Goal: Task Accomplishment & Management: Manage account settings

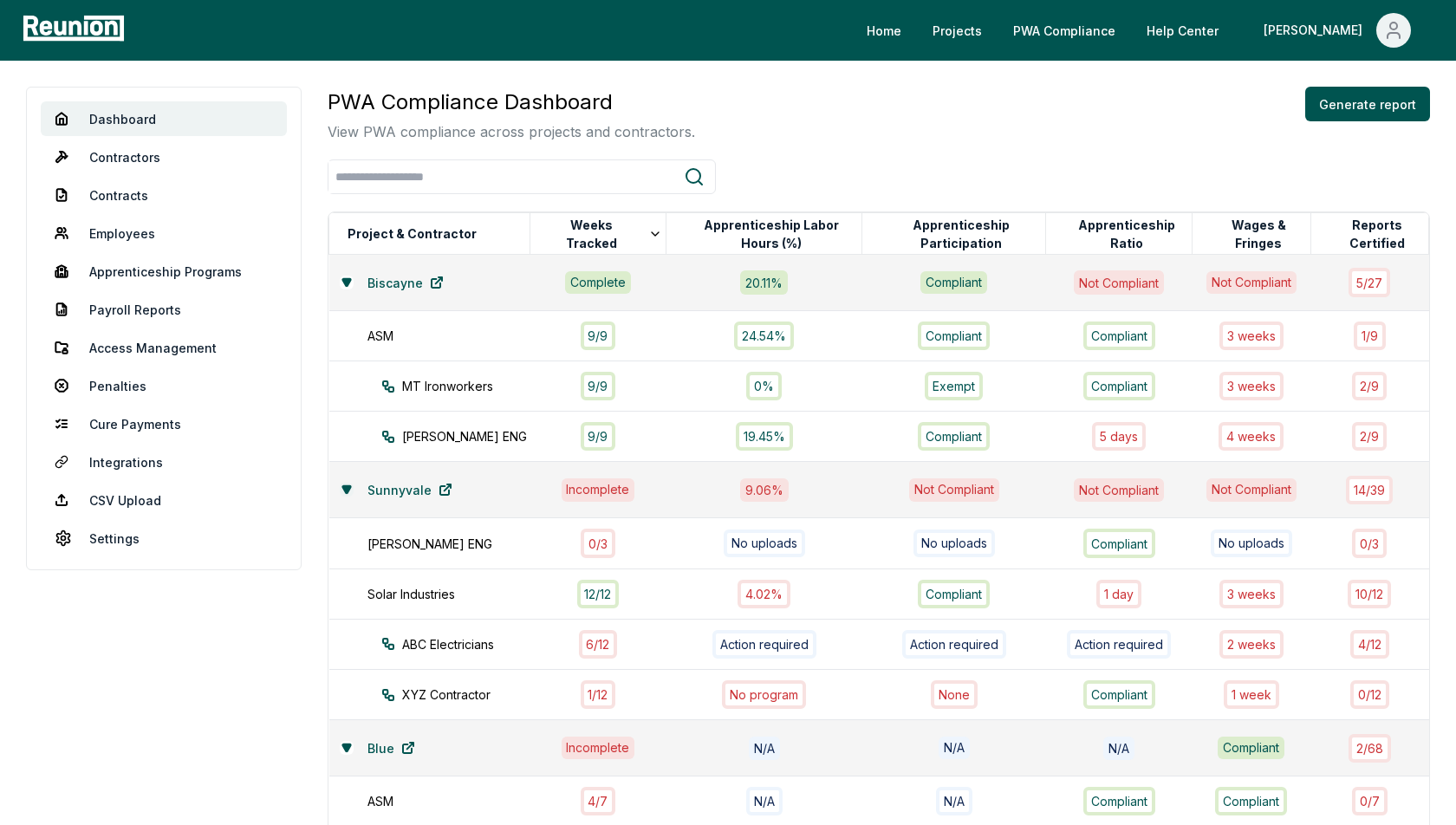
click at [345, 487] on icon at bounding box center [346, 490] width 8 height 7
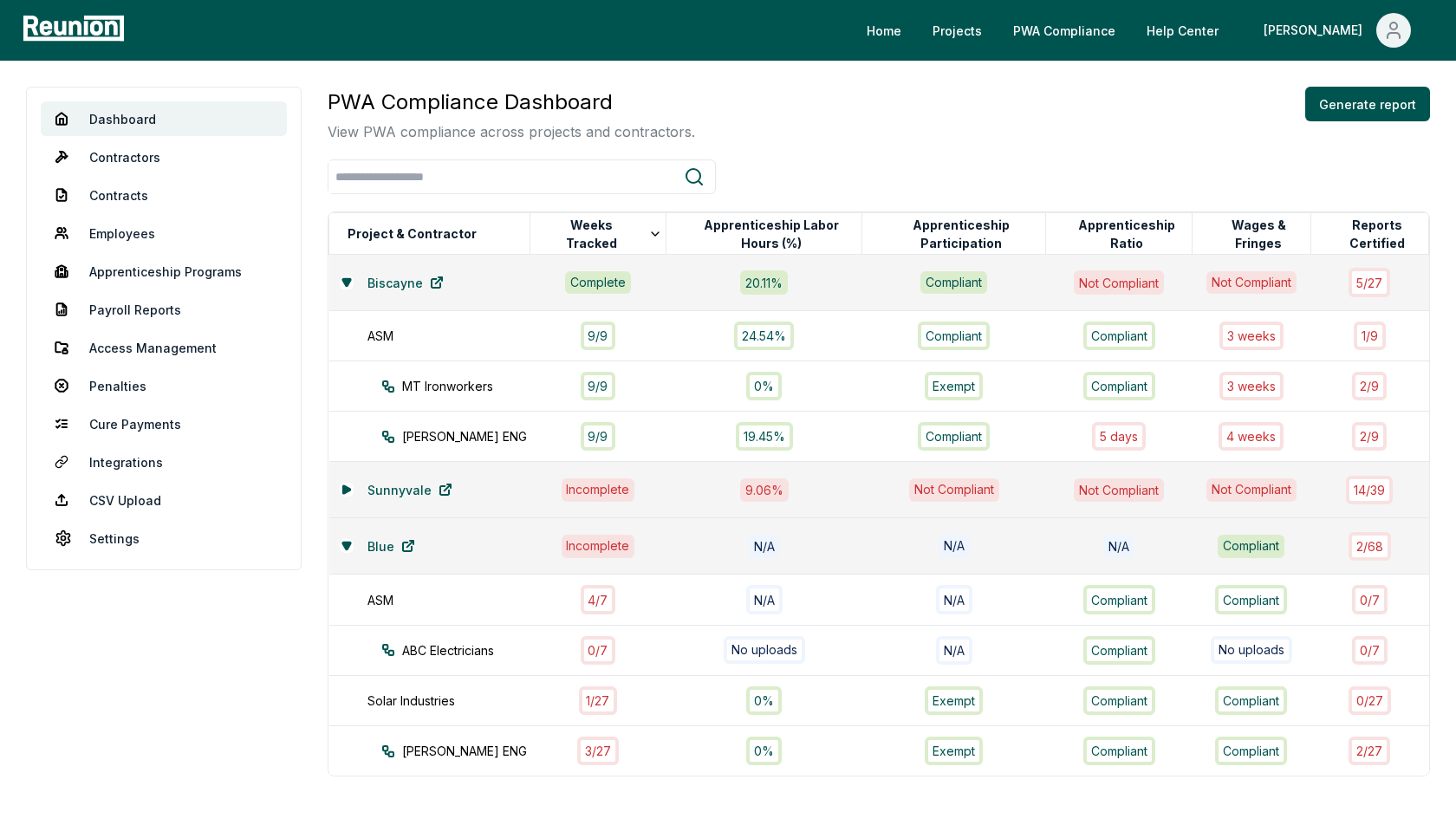
click at [347, 531] on div "Blue" at bounding box center [430, 546] width 180 height 34
click at [346, 543] on icon at bounding box center [346, 546] width 8 height 7
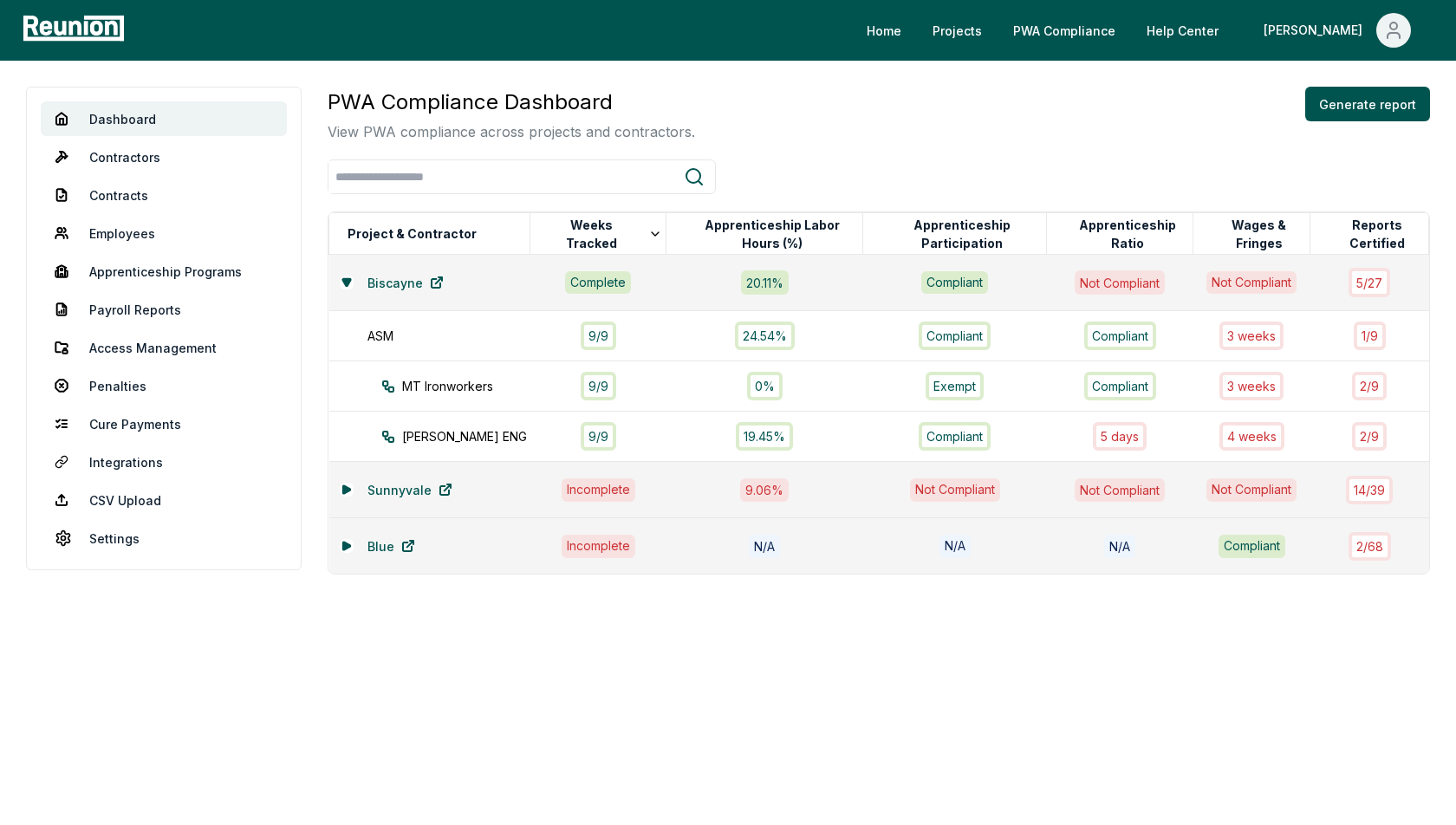
click at [351, 288] on div "Biscayne" at bounding box center [430, 282] width 180 height 34
click at [351, 280] on button at bounding box center [347, 283] width 14 height 14
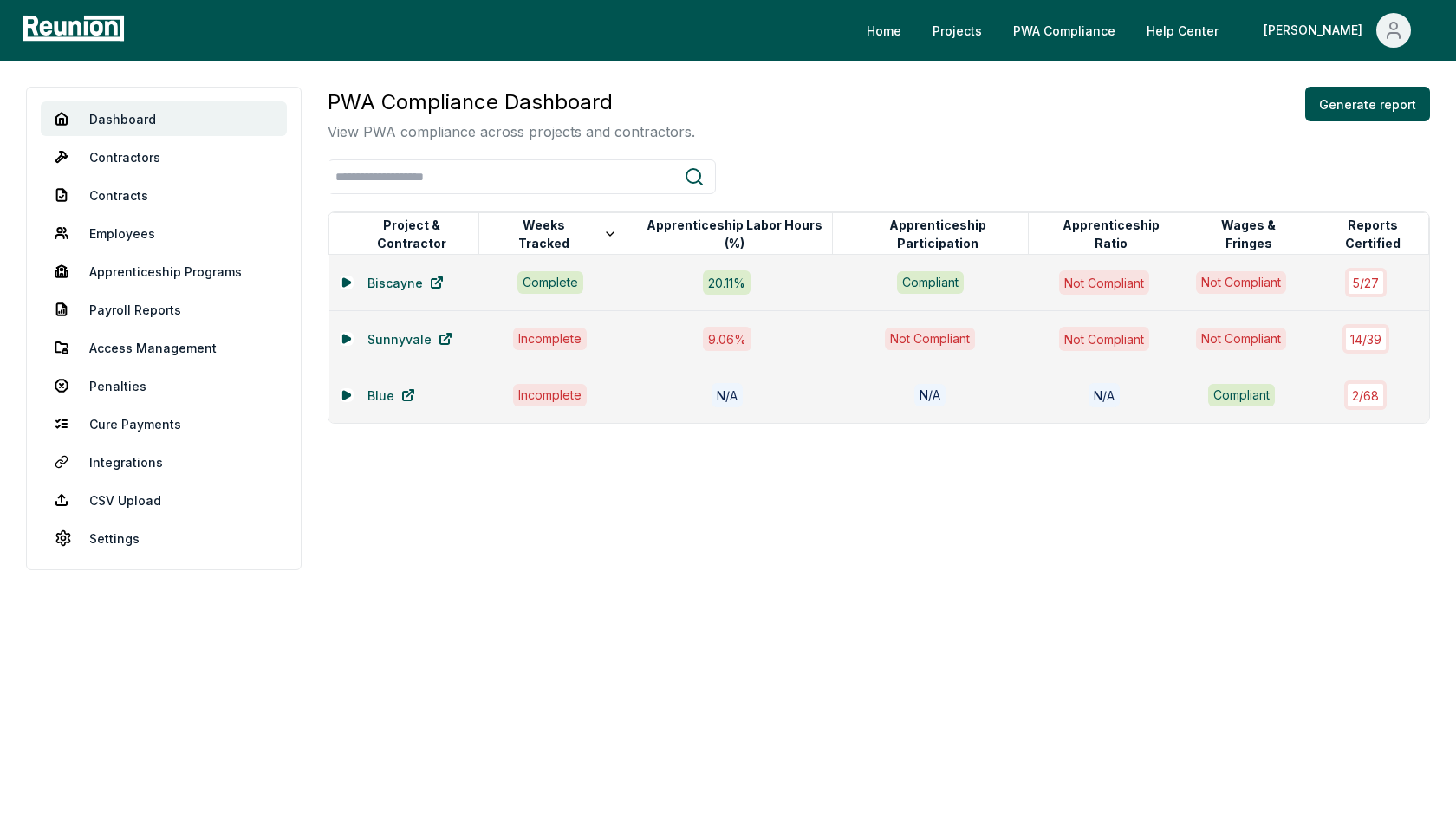
click at [911, 82] on div "Dashboard Contractors Contracts Employees Apprenticeship Programs Payroll Repor…" at bounding box center [728, 329] width 1456 height 536
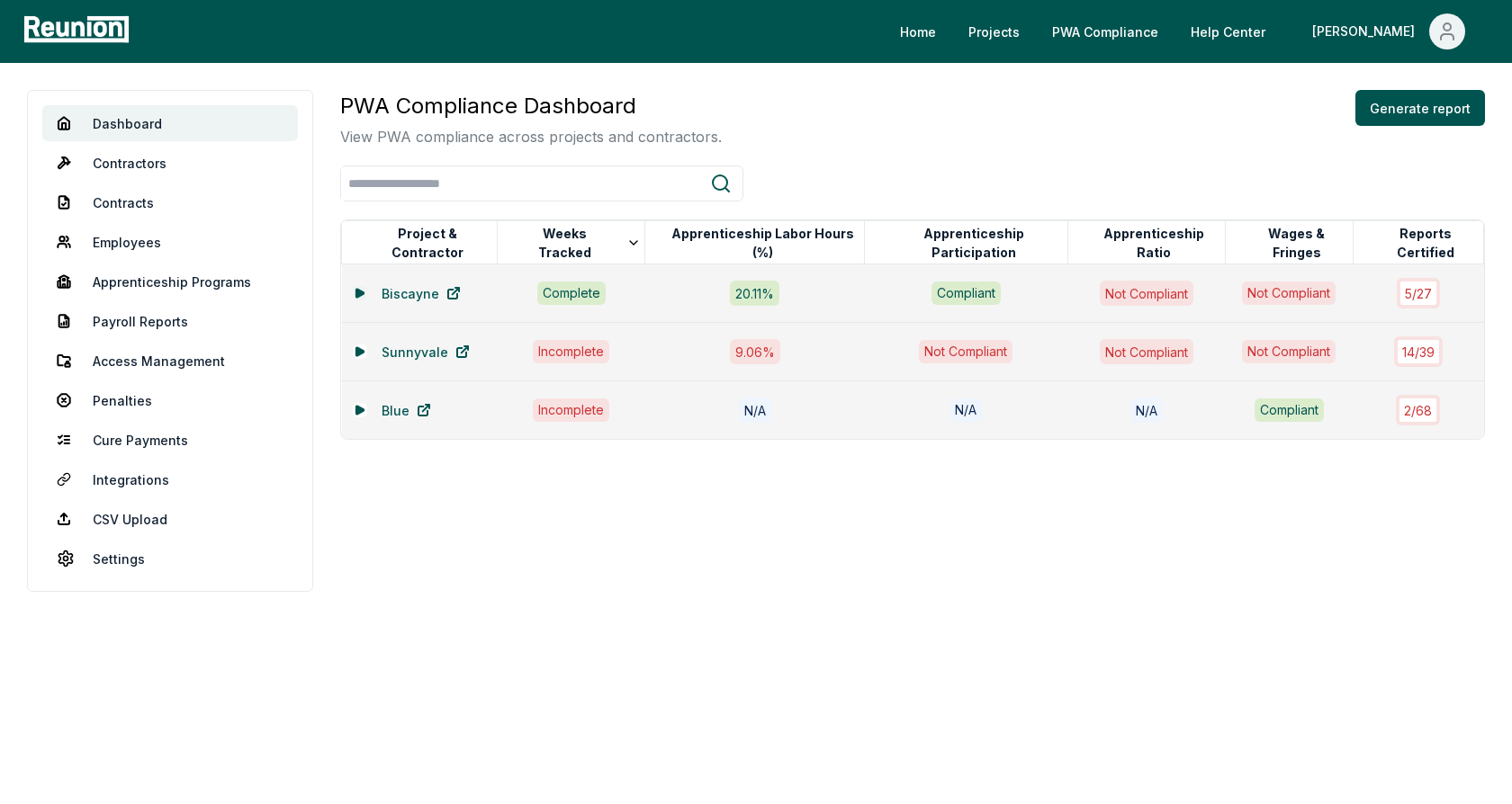
click at [359, 290] on icon at bounding box center [359, 293] width 7 height 8
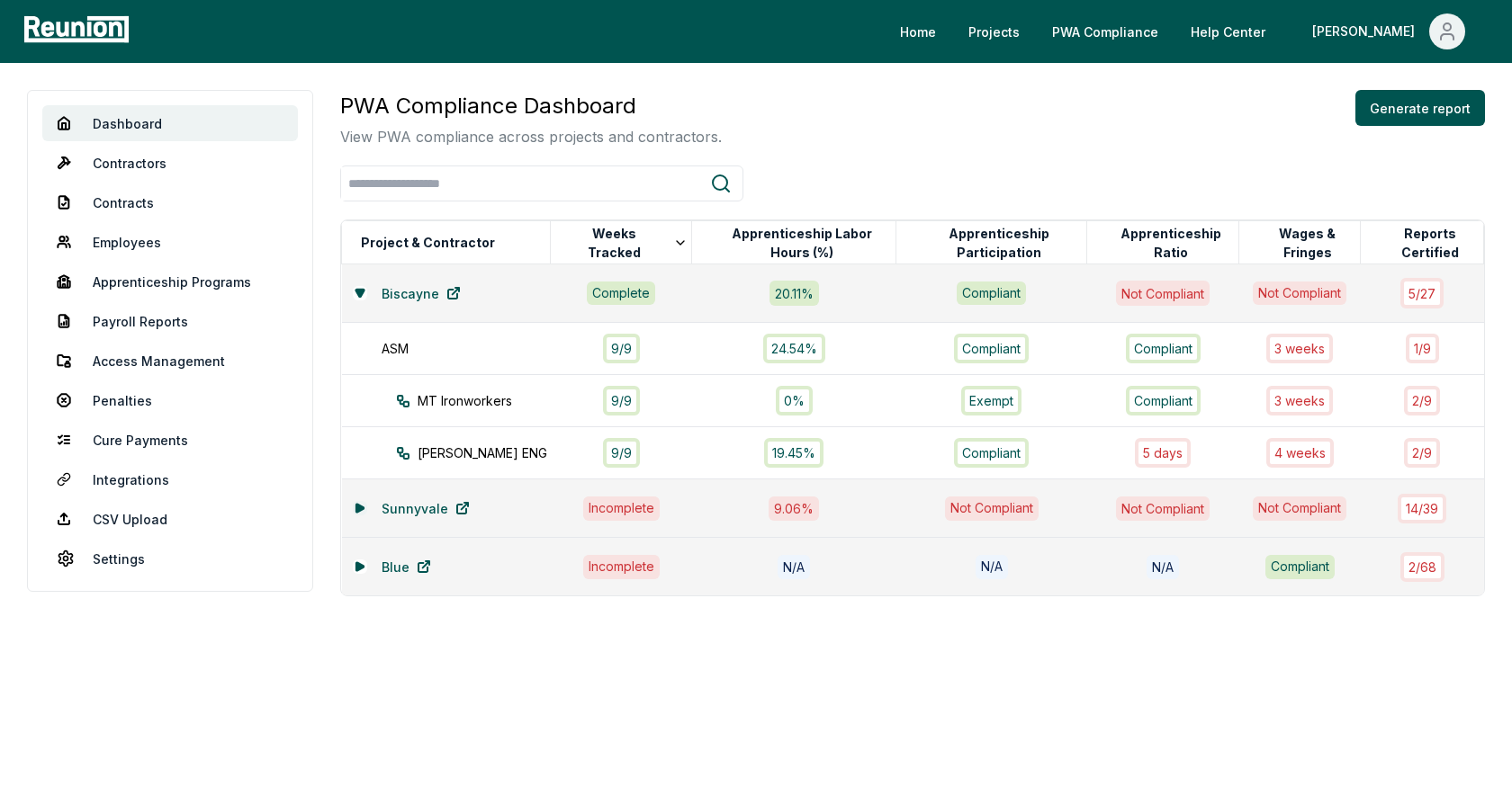
click at [358, 504] on icon at bounding box center [359, 508] width 7 height 8
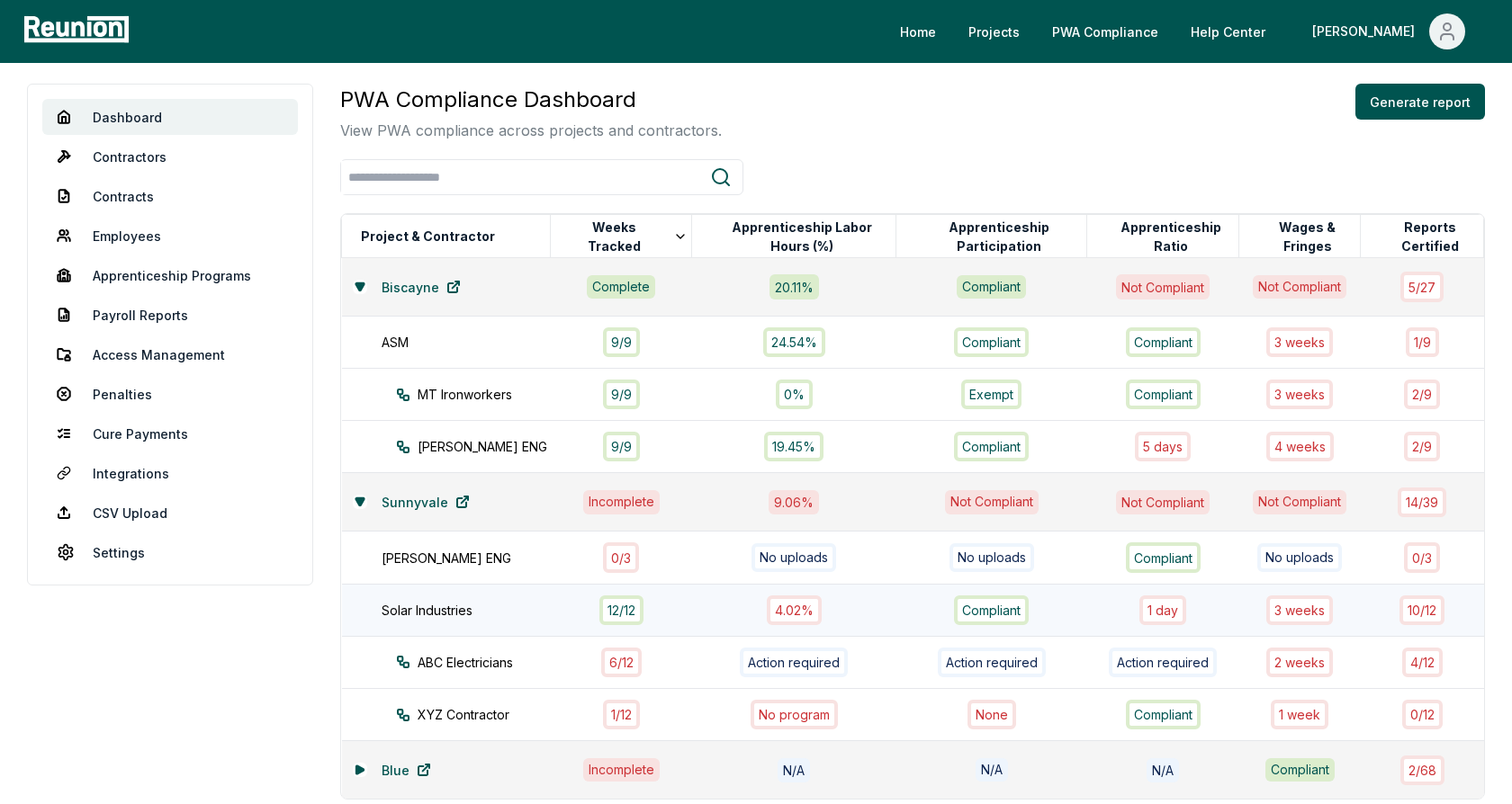
scroll to position [4, 0]
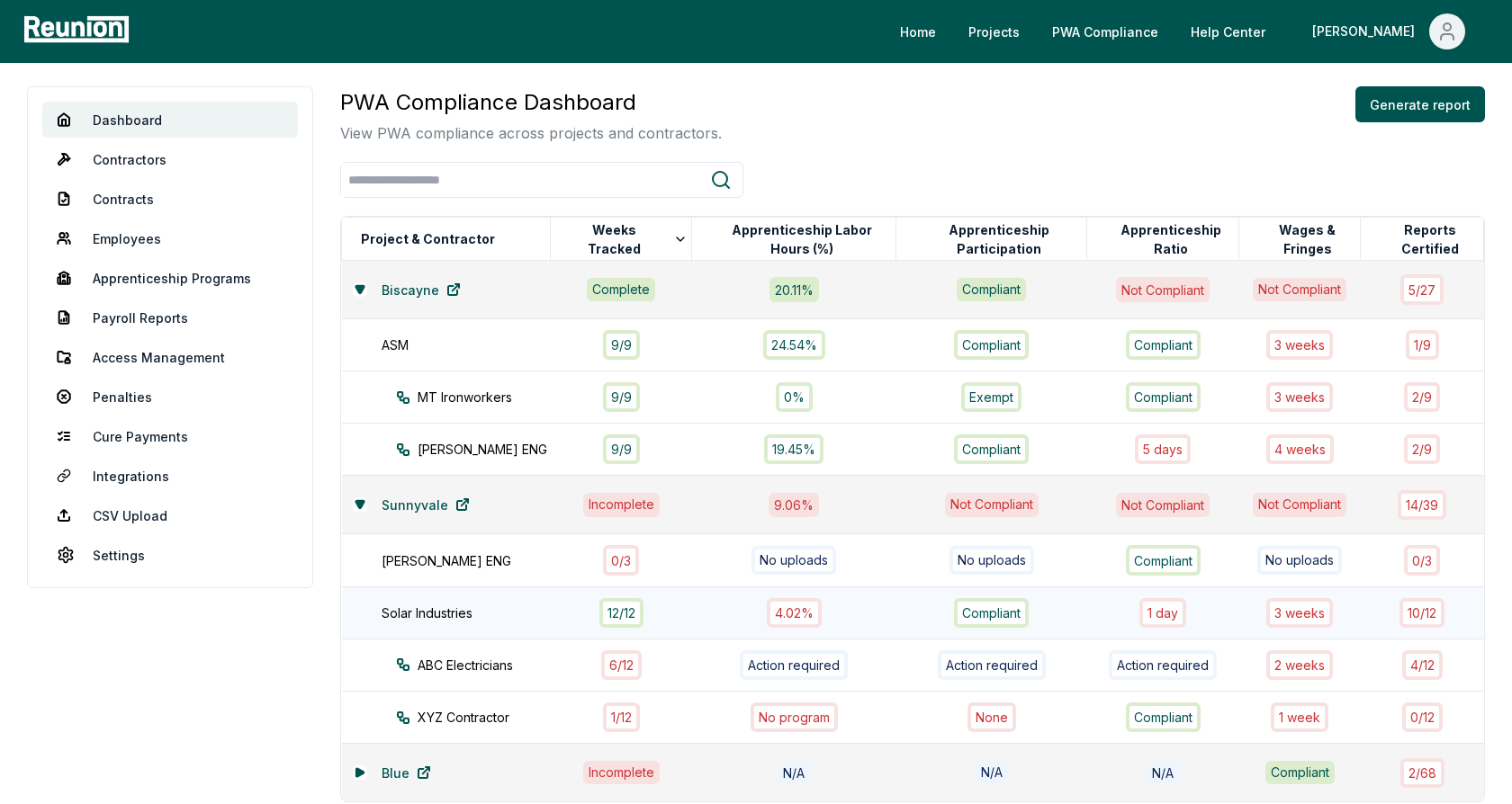
click at [456, 504] on icon at bounding box center [463, 505] width 15 height 15
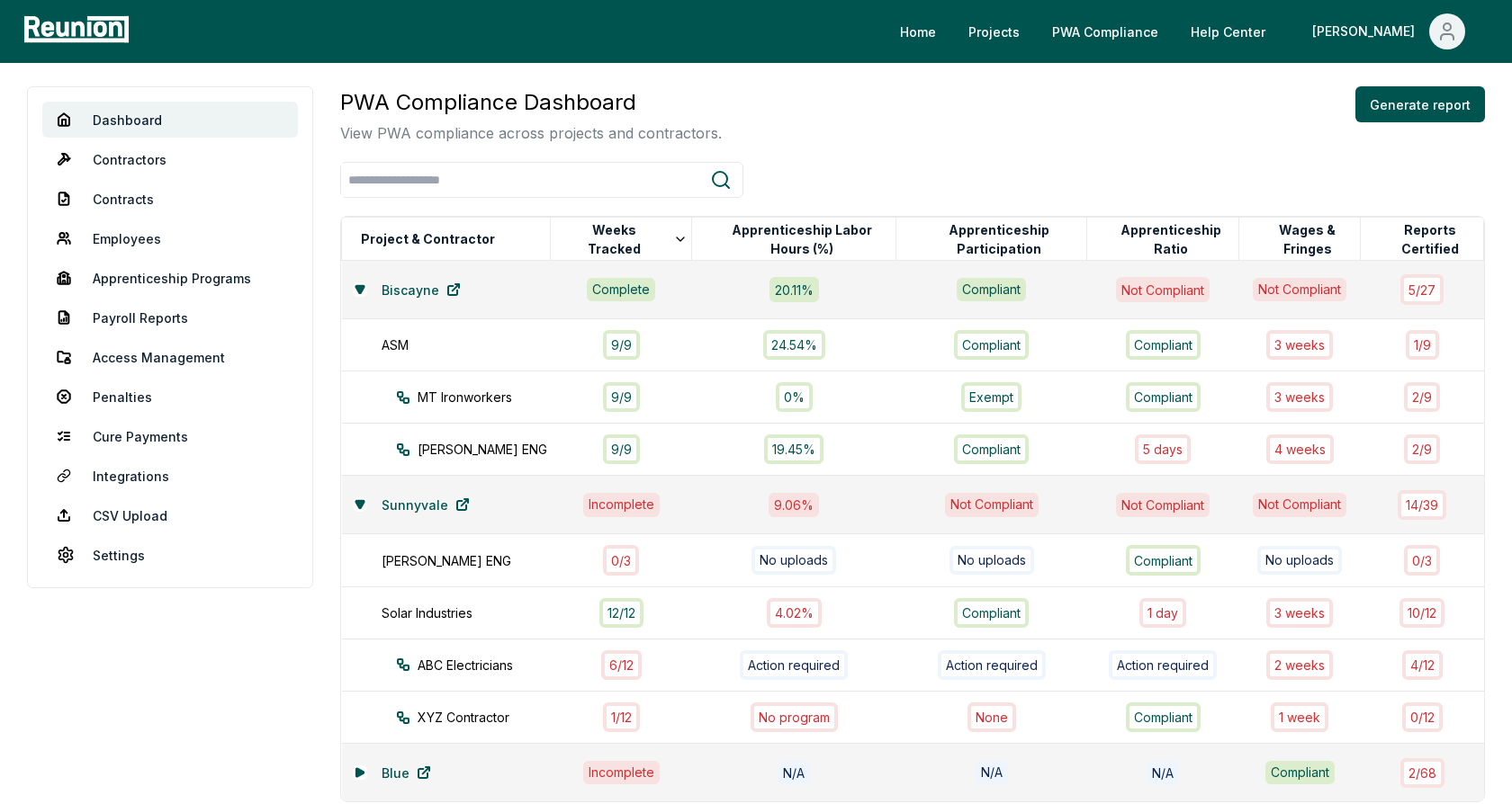
click at [856, 117] on div "PWA Compliance Dashboard View PWA compliance across projects and contractors. G…" at bounding box center [913, 115] width 1145 height 58
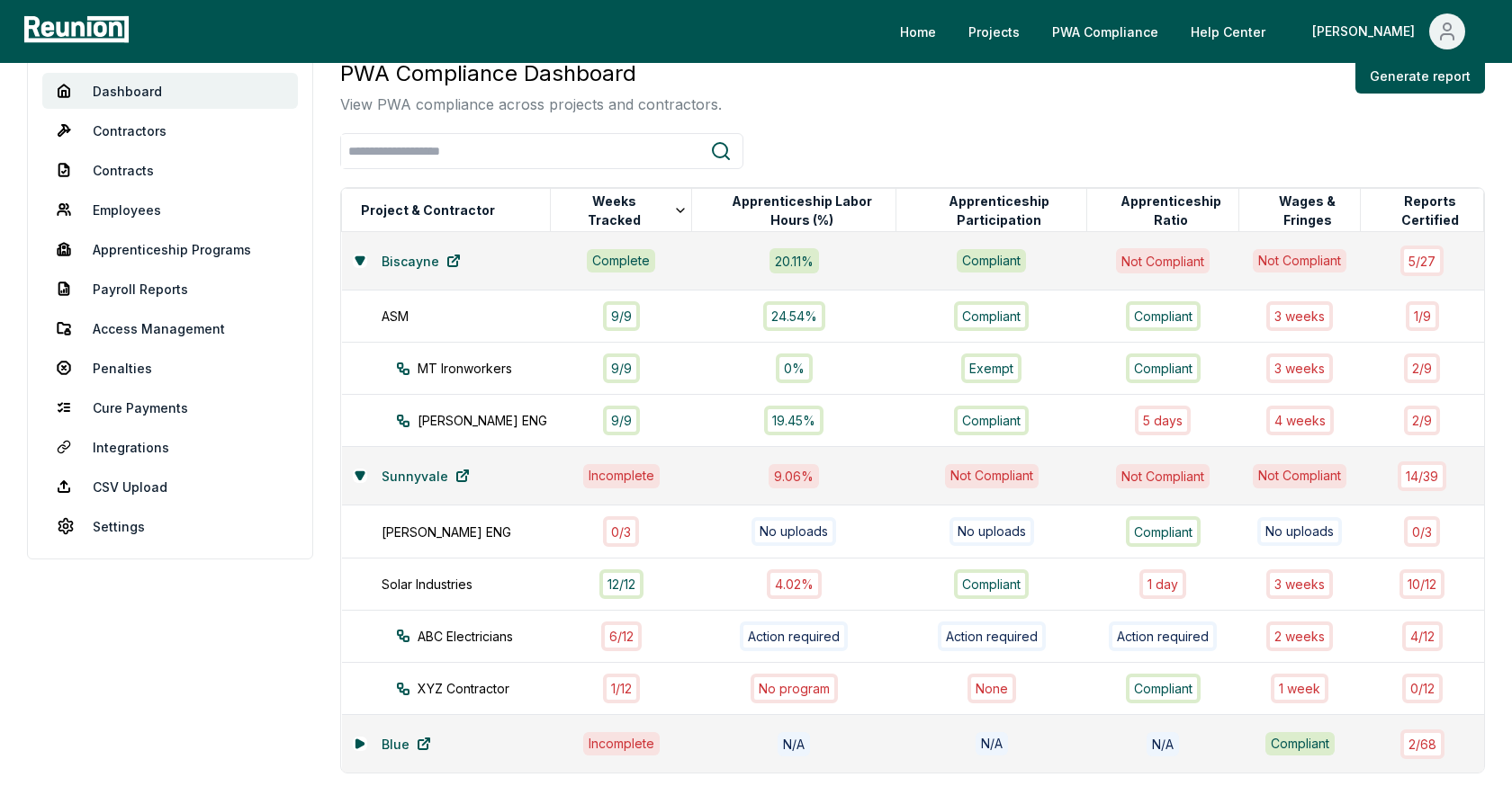
scroll to position [0, 0]
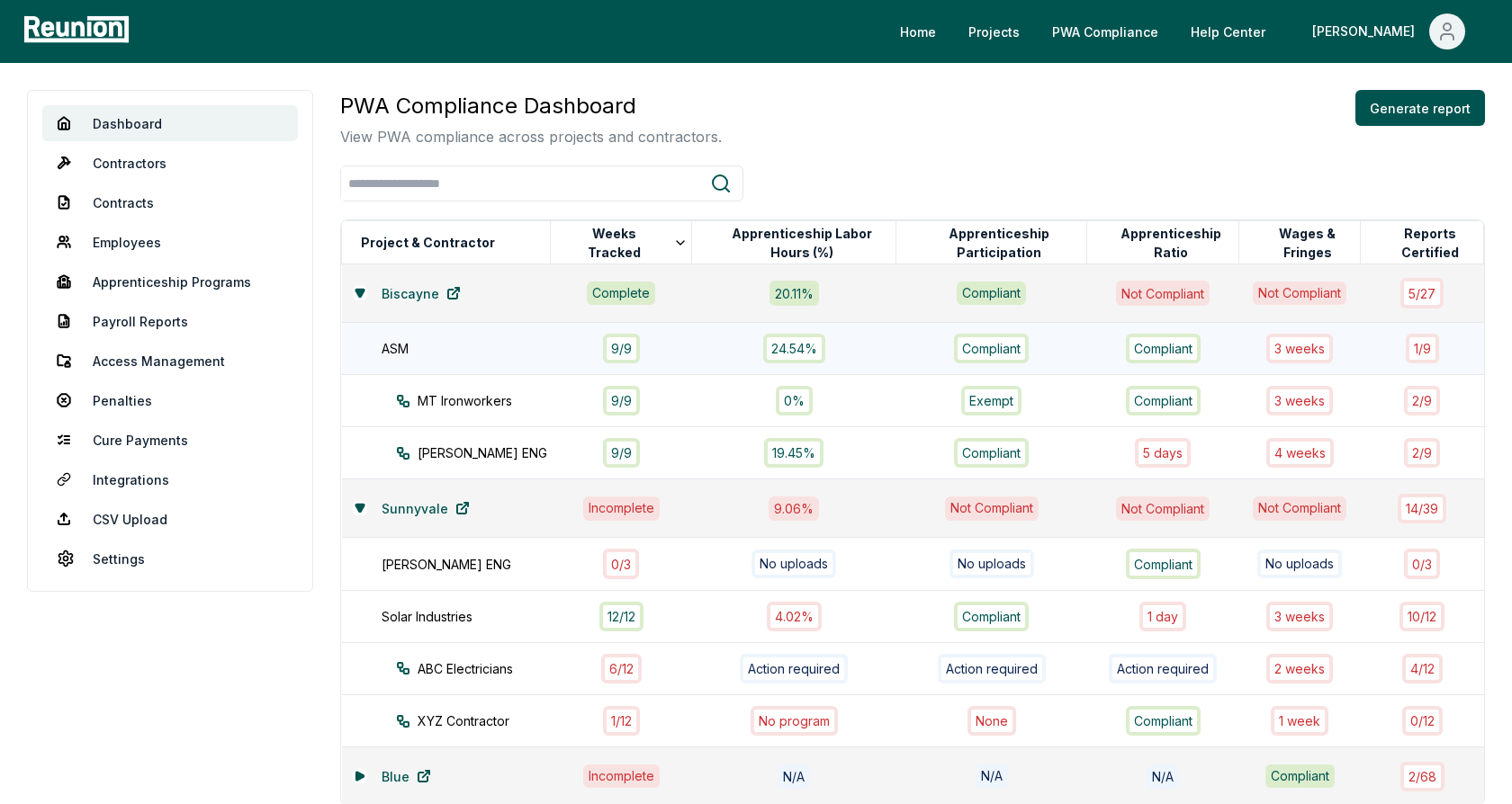
click at [551, 350] on td "9 / 9" at bounding box center [622, 349] width 141 height 52
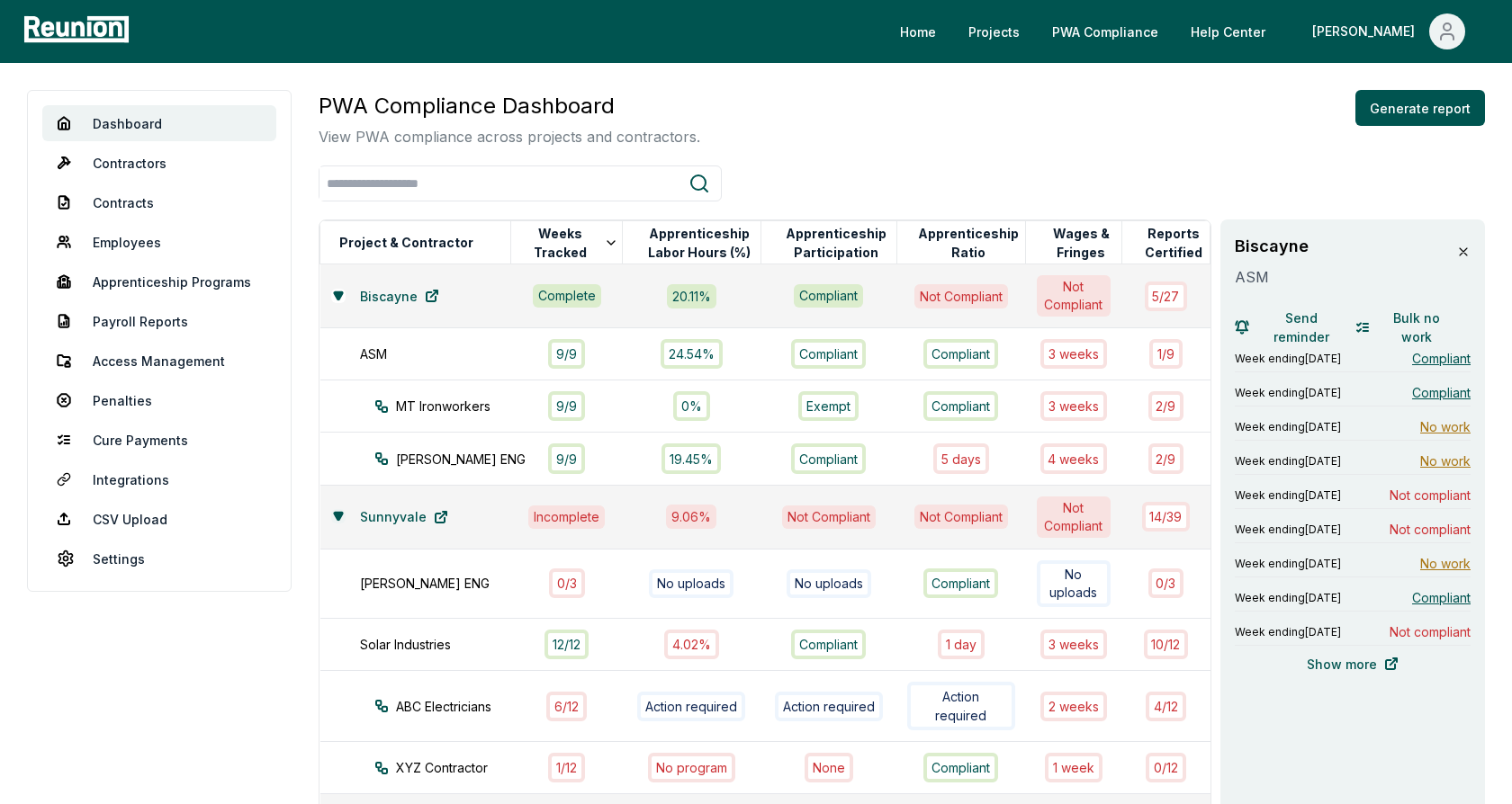
click at [342, 513] on icon at bounding box center [338, 517] width 8 height 7
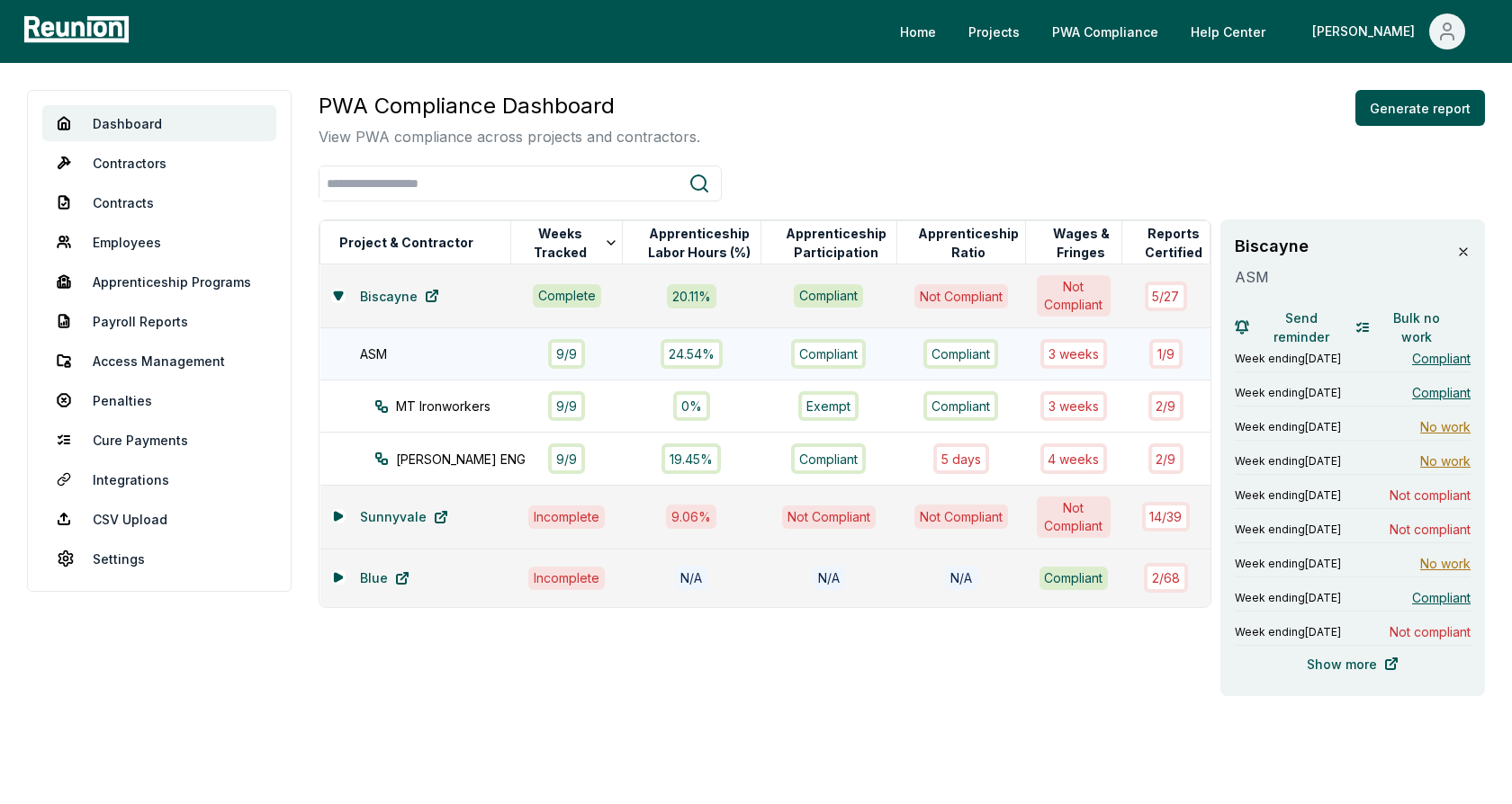
click at [446, 346] on div "ASM" at bounding box center [444, 353] width 169 height 19
click at [1378, 227] on div "Biscayne ASM Send reminder Bulk no work Week ending July 7, 2024 Compliant Week…" at bounding box center [1352, 458] width 264 height 477
click at [345, 517] on button at bounding box center [339, 517] width 15 height 15
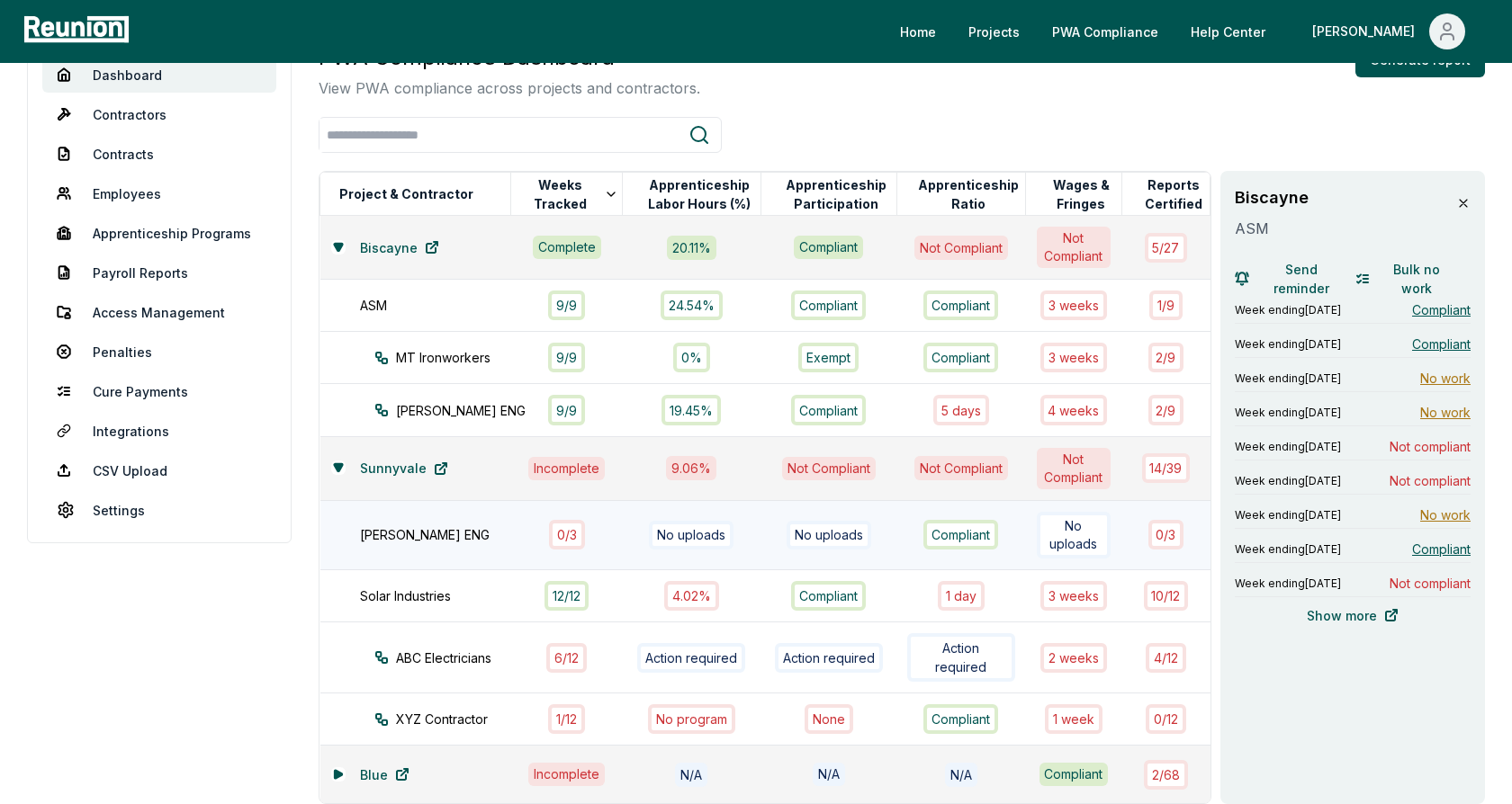
scroll to position [61, 0]
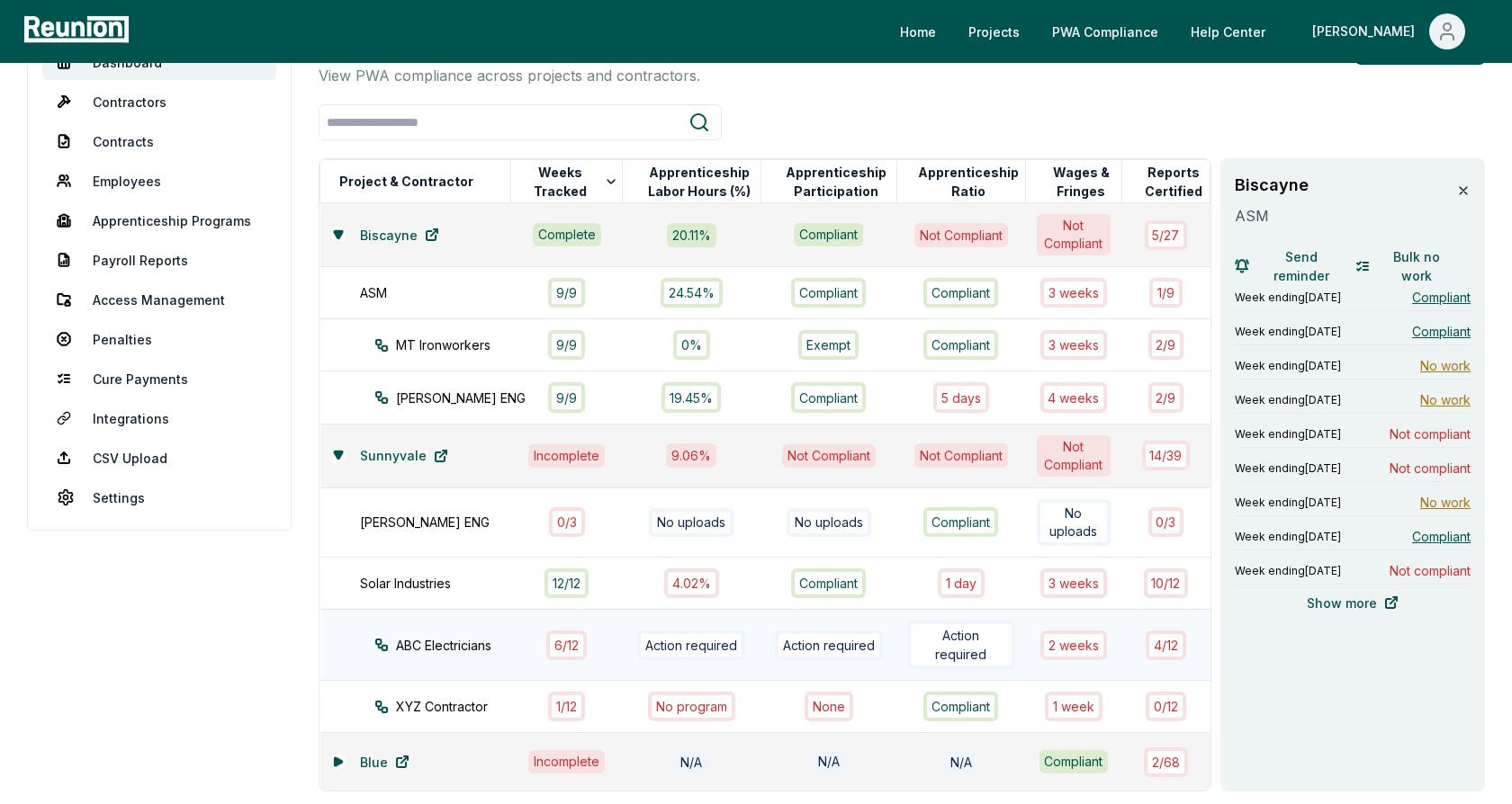
click at [451, 645] on div "ABC Electricians" at bounding box center [459, 645] width 169 height 19
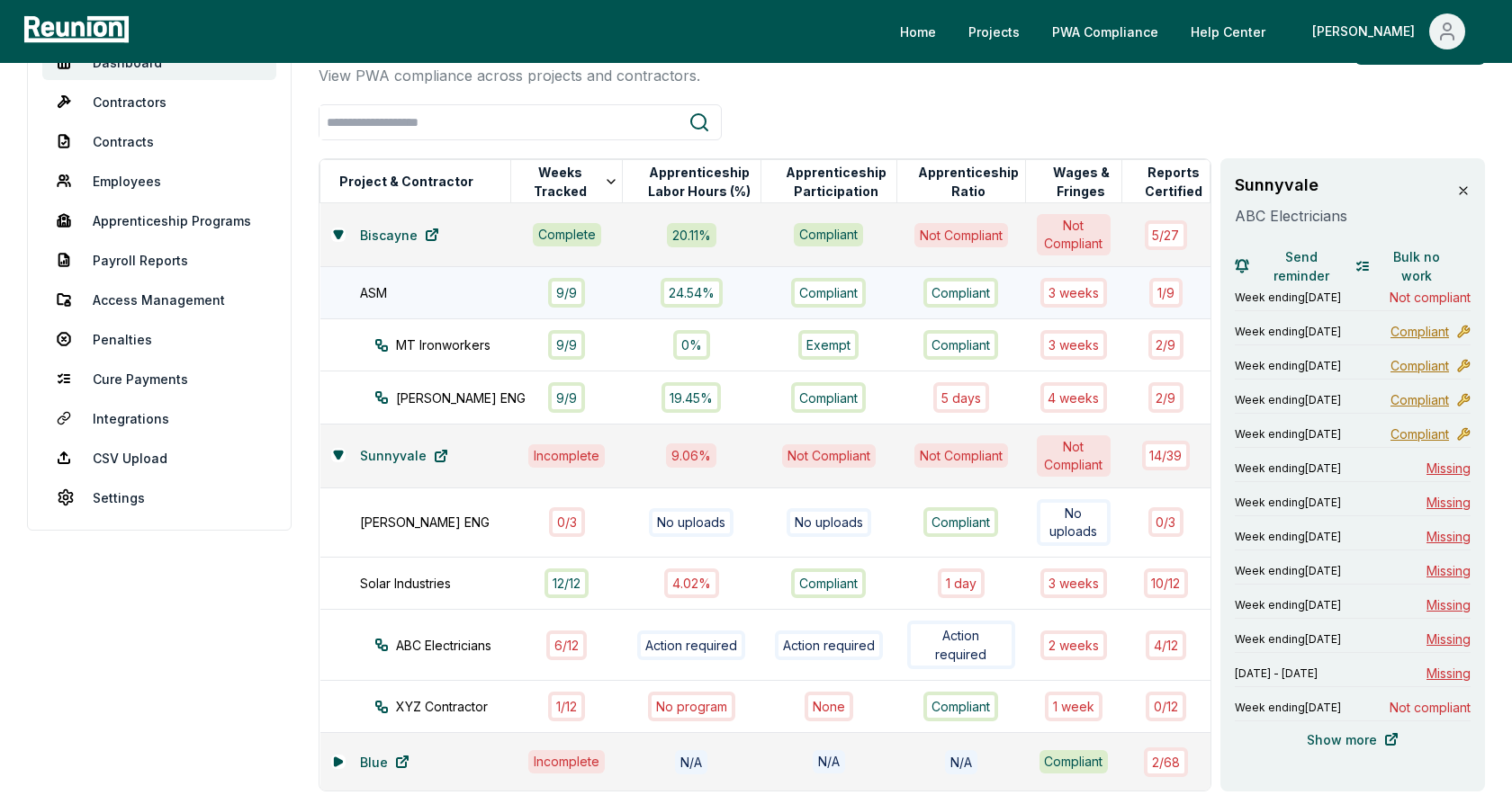
click at [463, 294] on div "ASM" at bounding box center [444, 293] width 169 height 19
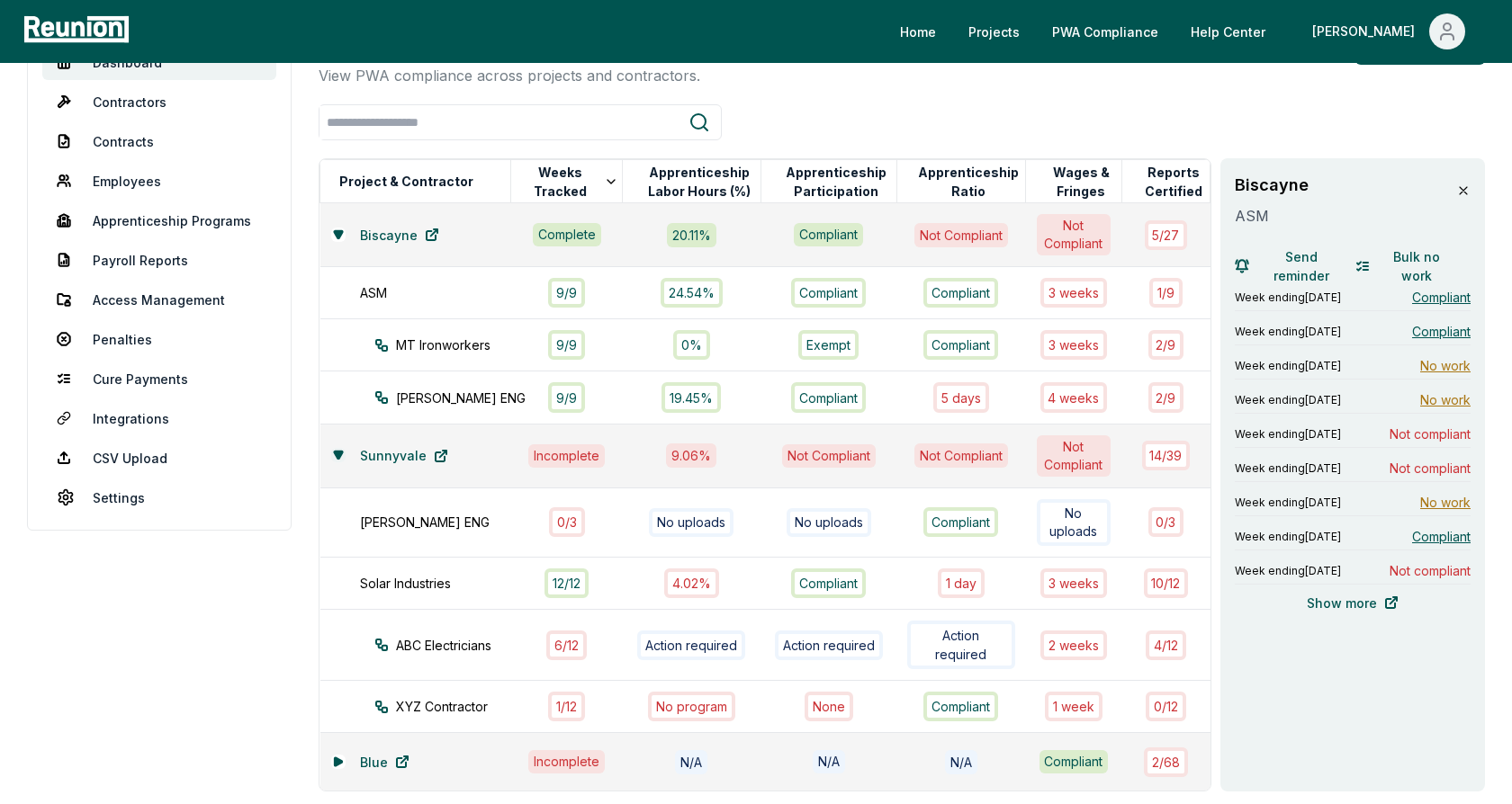
click at [345, 454] on button at bounding box center [339, 455] width 15 height 15
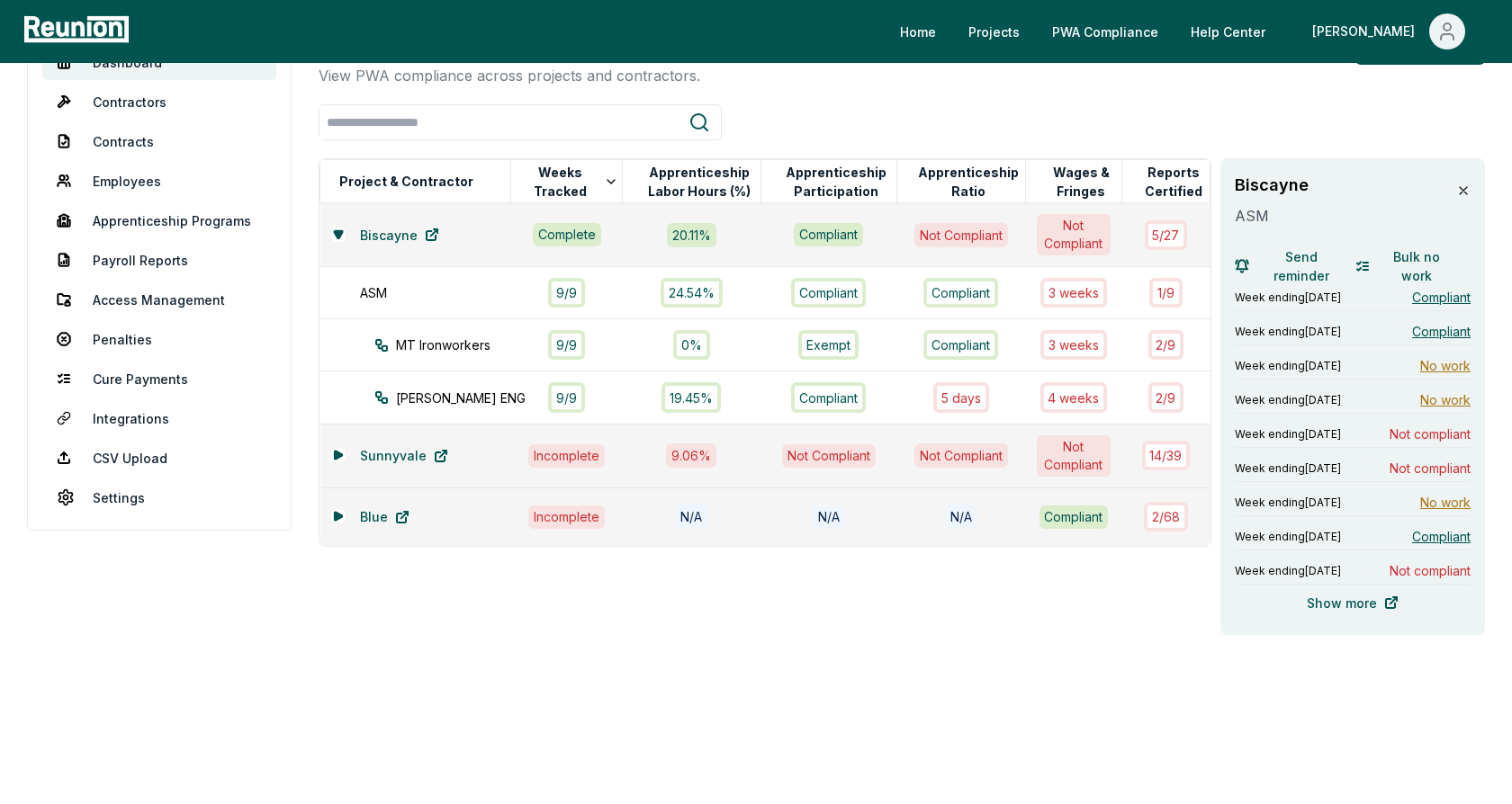
click at [1462, 190] on icon at bounding box center [1463, 191] width 15 height 15
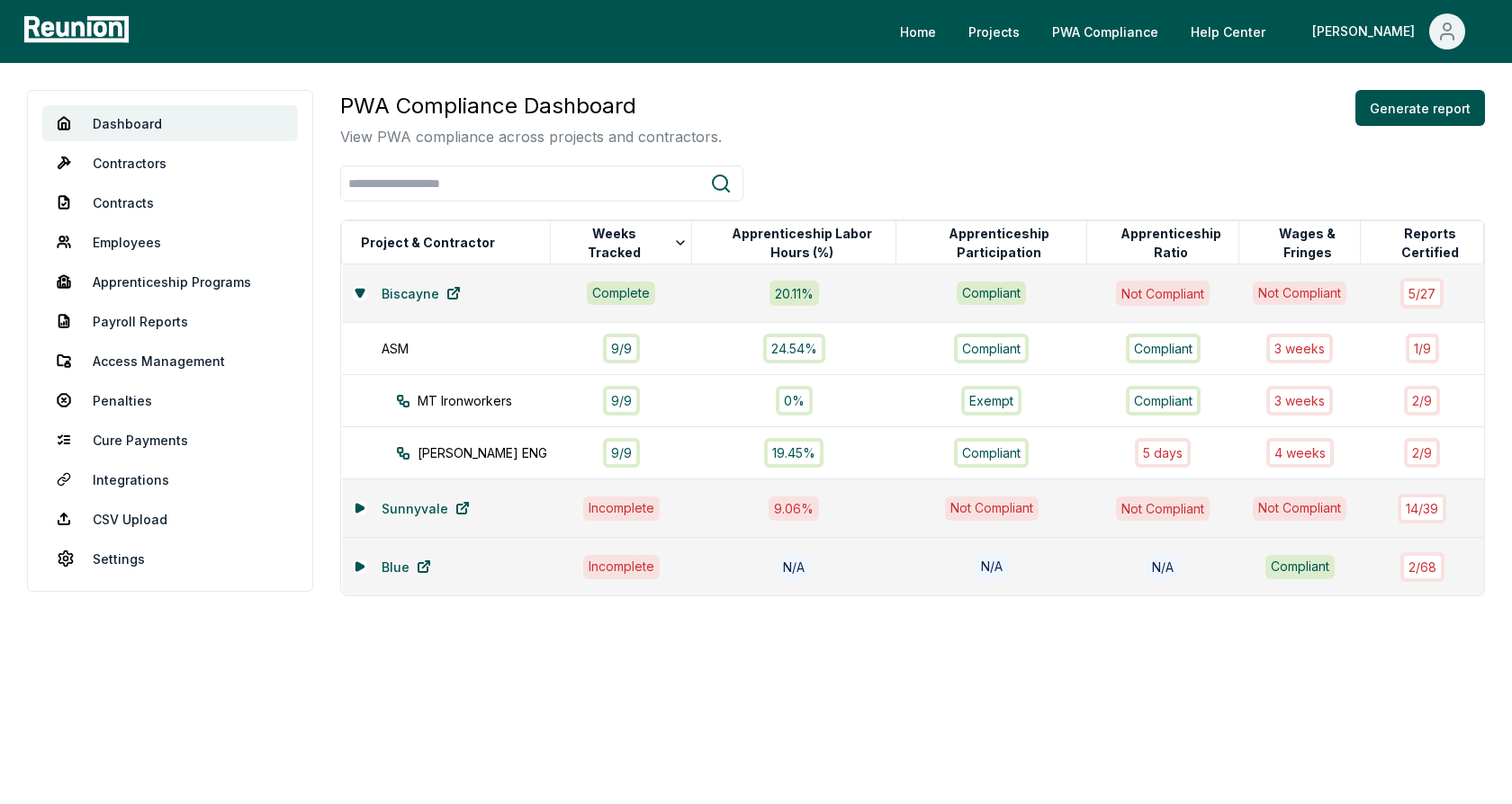
scroll to position [0, 0]
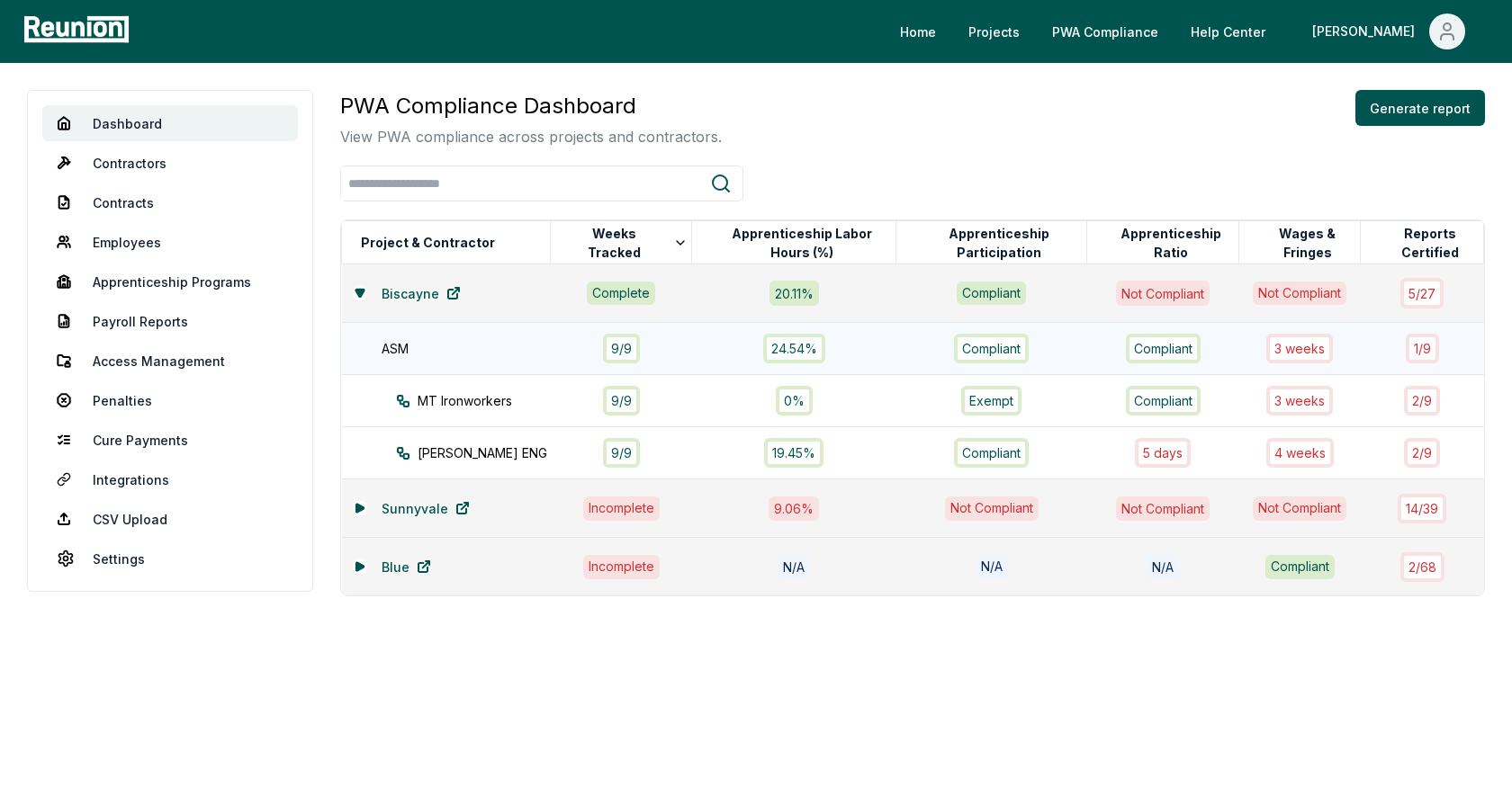
click at [461, 350] on div "ASM" at bounding box center [476, 349] width 187 height 19
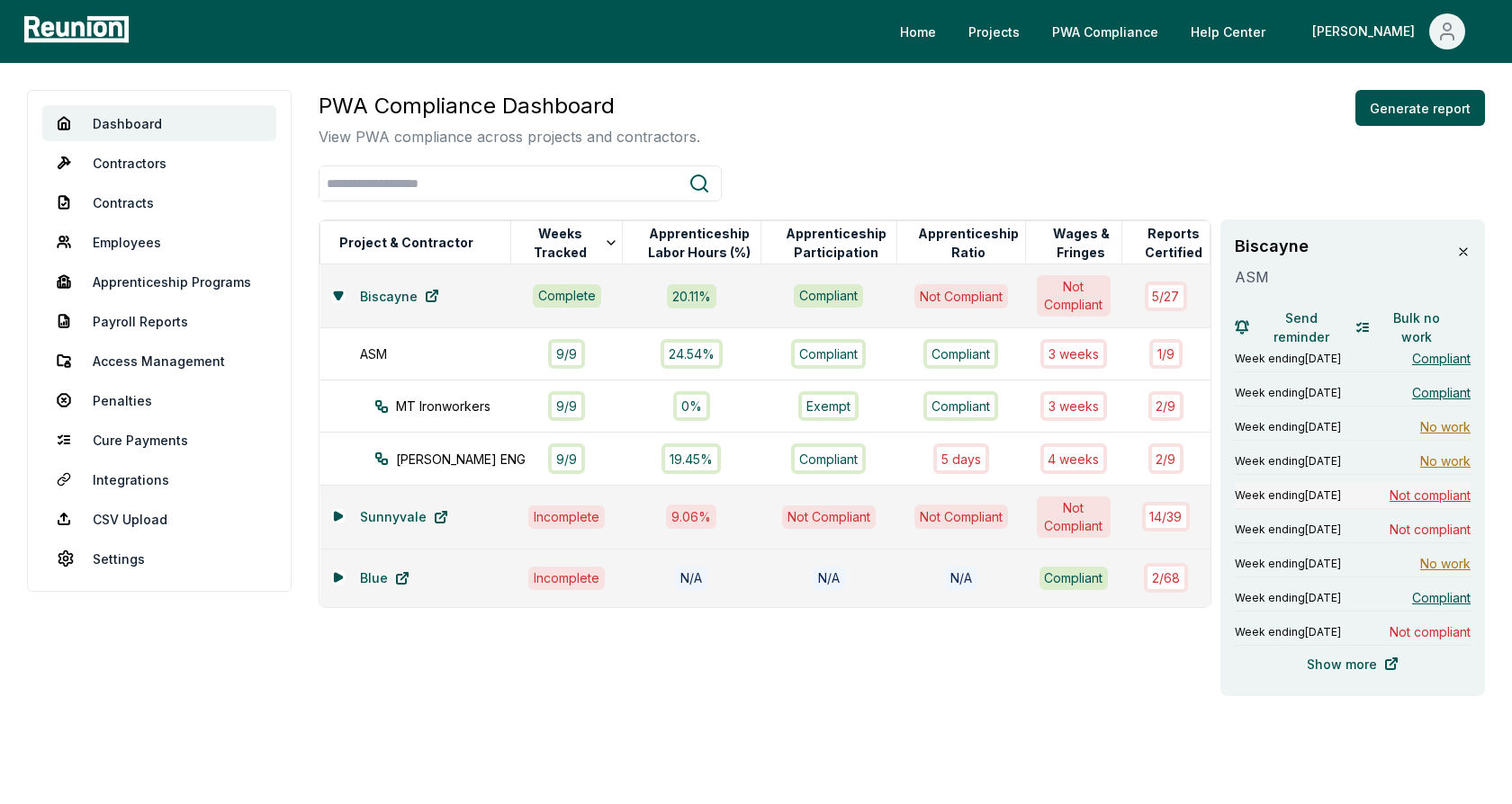
click at [1392, 496] on span "Not compliant" at bounding box center [1429, 495] width 81 height 19
click at [1426, 494] on span "Not compliant" at bounding box center [1429, 495] width 81 height 19
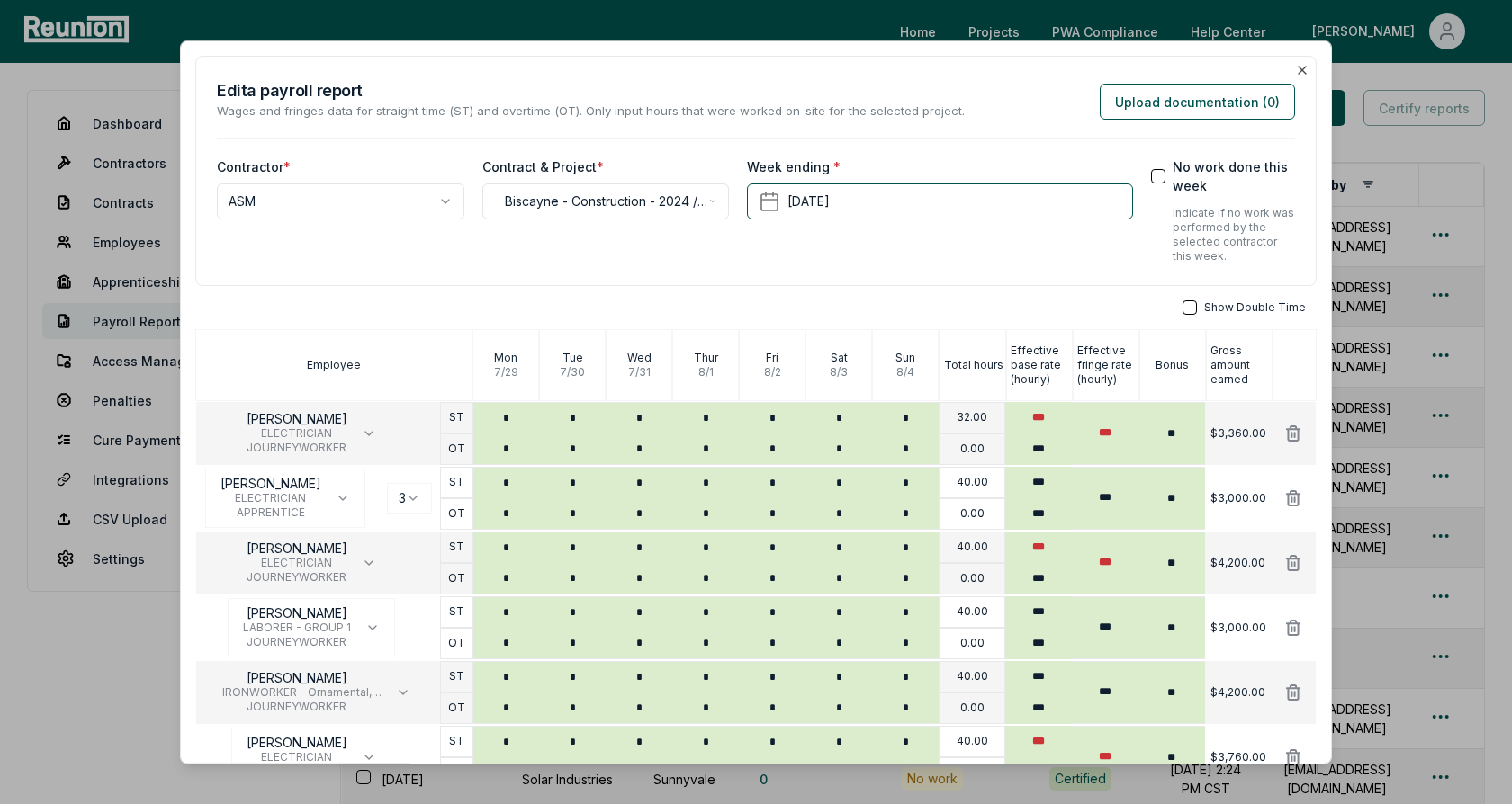
click at [970, 73] on div "**********" at bounding box center [756, 171] width 1121 height 230
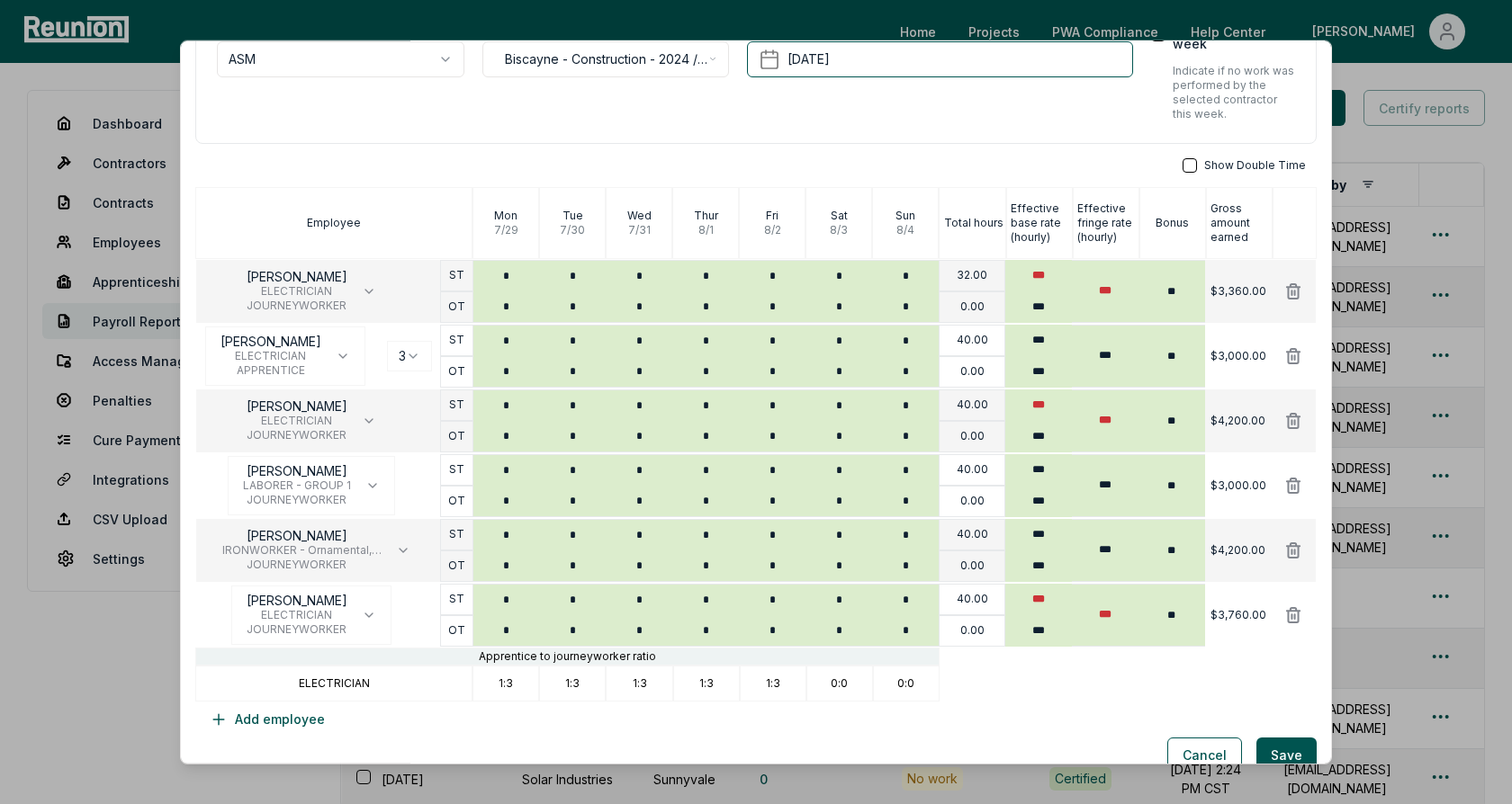
scroll to position [150, 0]
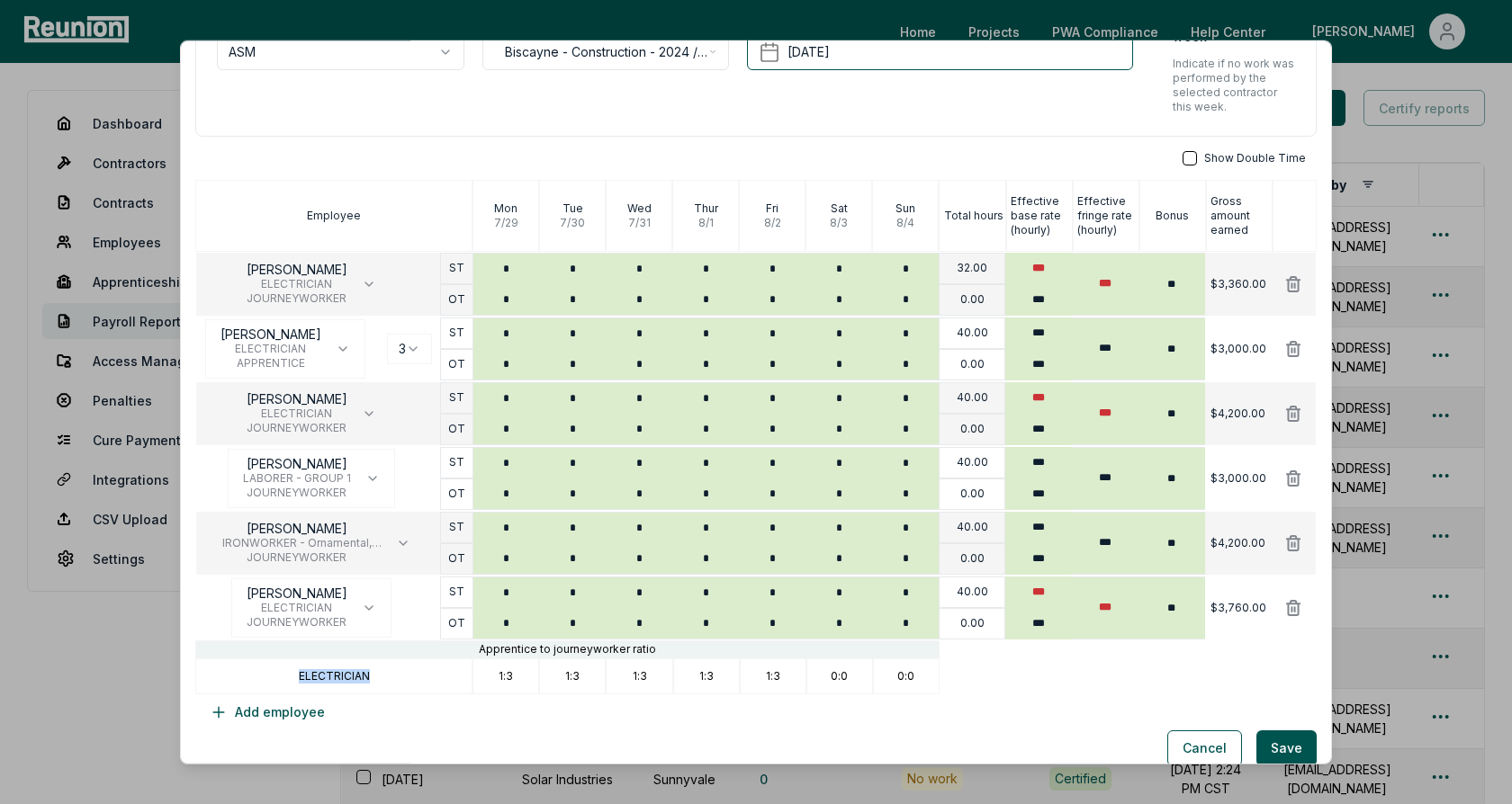
drag, startPoint x: 371, startPoint y: 677, endPoint x: 297, endPoint y: 676, distance: 74.0
click at [297, 676] on div "ELECTRICIAN" at bounding box center [334, 676] width 277 height 36
click at [328, 676] on p "ELECTRICIAN" at bounding box center [333, 676] width 71 height 15
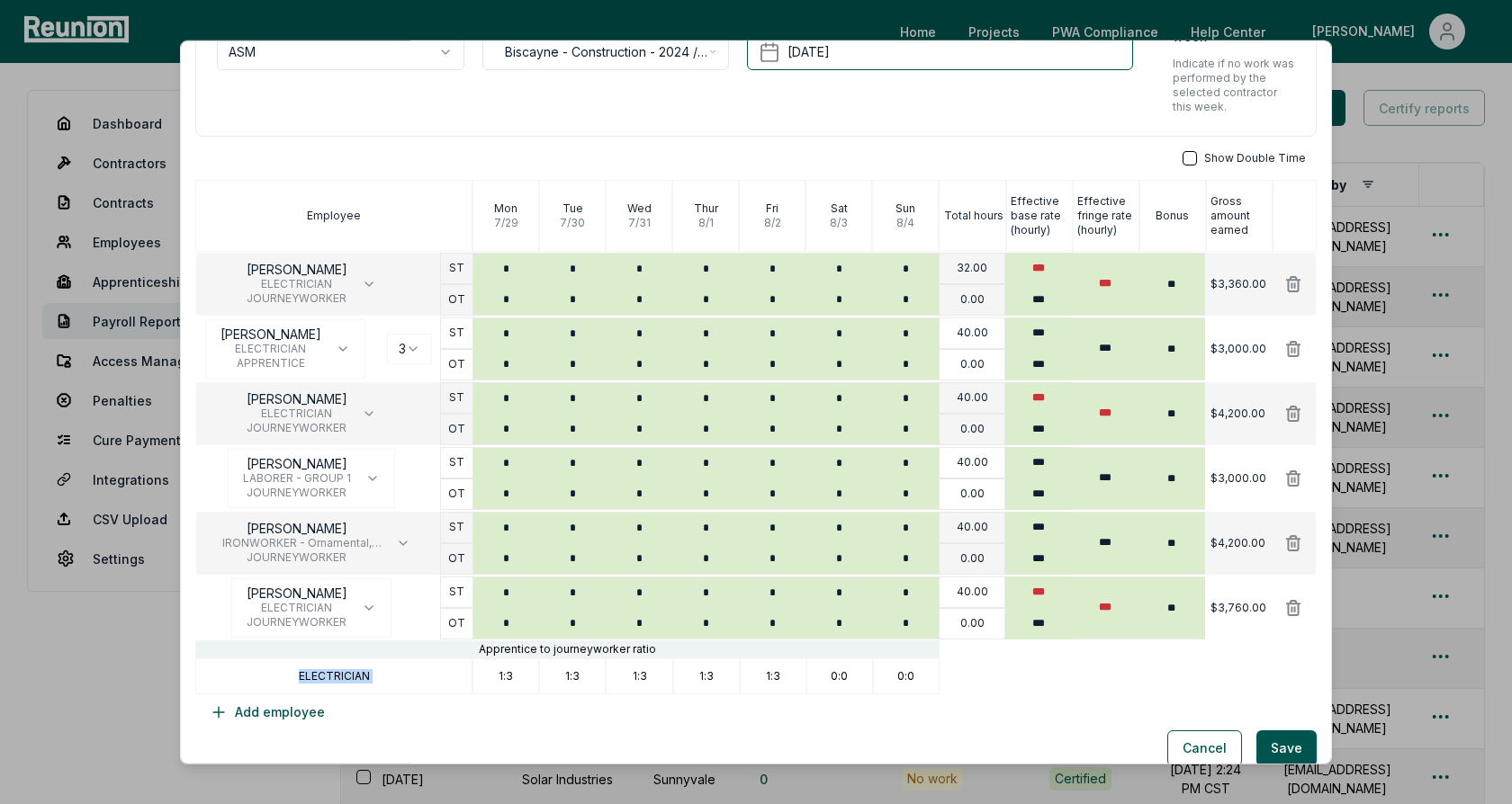
click at [427, 666] on div "ELECTRICIAN" at bounding box center [334, 676] width 277 height 36
drag, startPoint x: 497, startPoint y: 674, endPoint x: 516, endPoint y: 674, distance: 19.0
click at [516, 674] on div "1:3" at bounding box center [506, 676] width 67 height 36
drag, startPoint x: 561, startPoint y: 673, endPoint x: 591, endPoint y: 673, distance: 30.0
click at [591, 673] on div "1:3" at bounding box center [572, 676] width 67 height 36
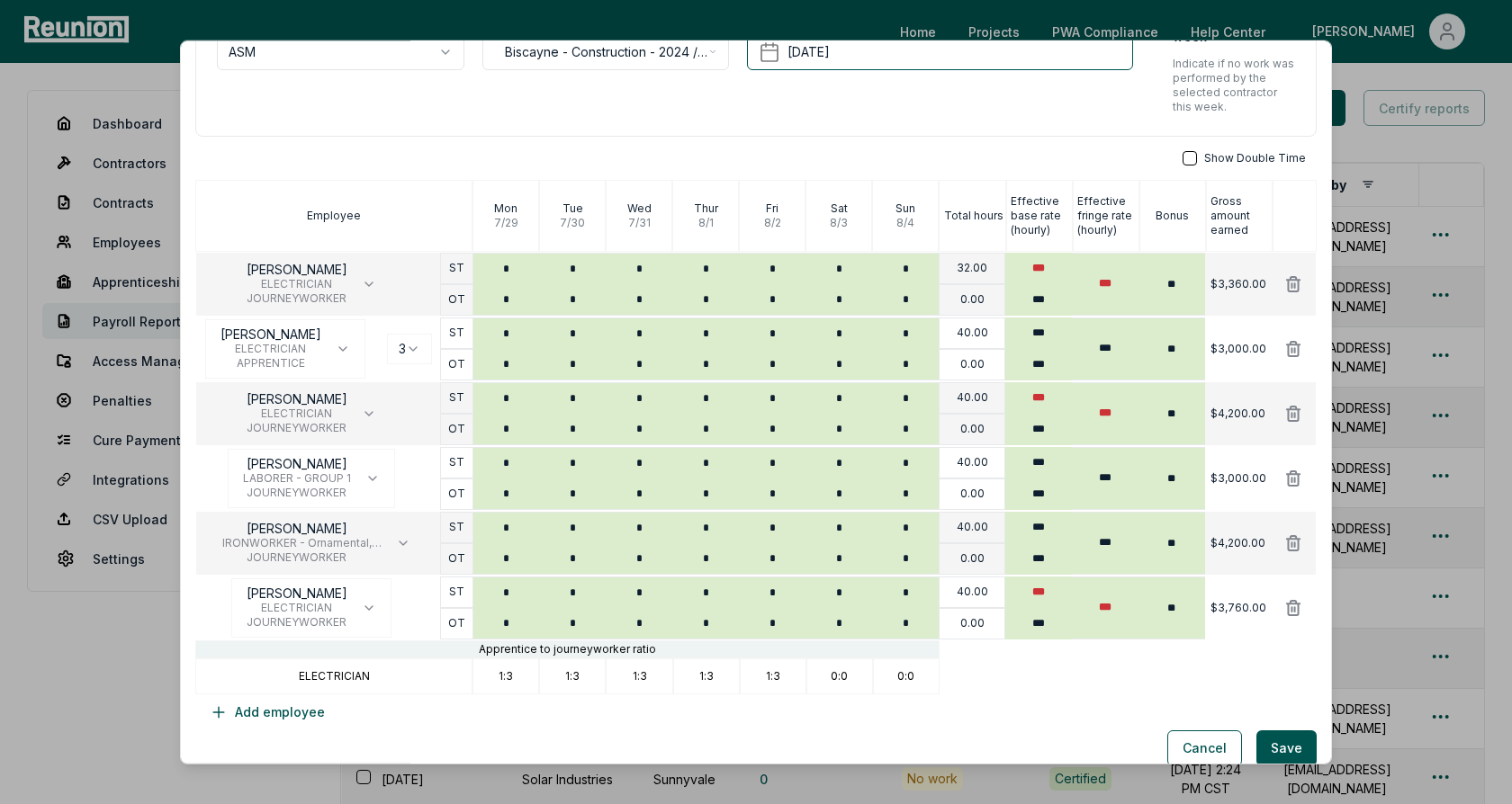
click at [627, 674] on div "1:3" at bounding box center [639, 676] width 67 height 36
click at [910, 123] on div "**********" at bounding box center [756, 21] width 1121 height 230
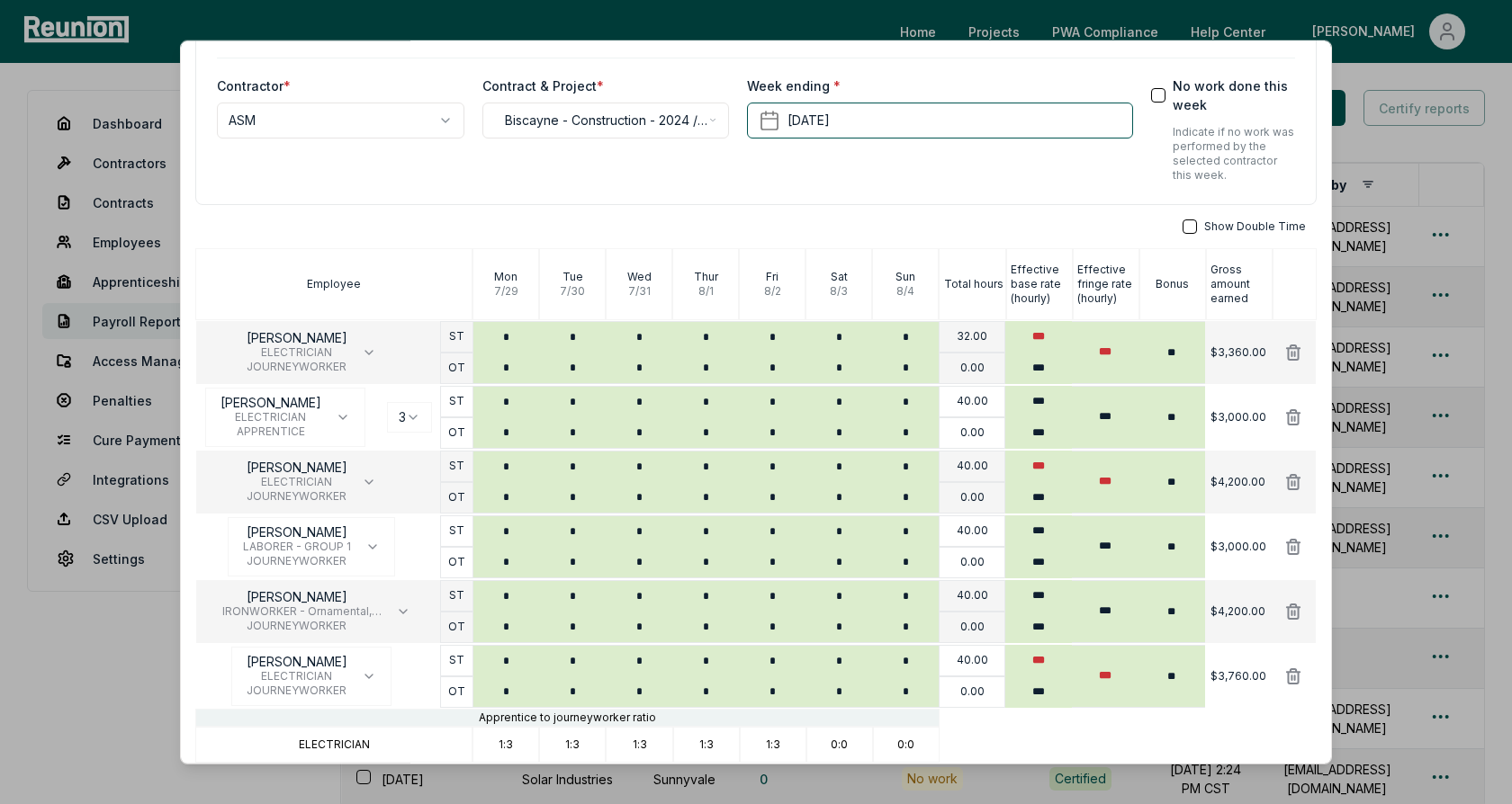
scroll to position [90, 0]
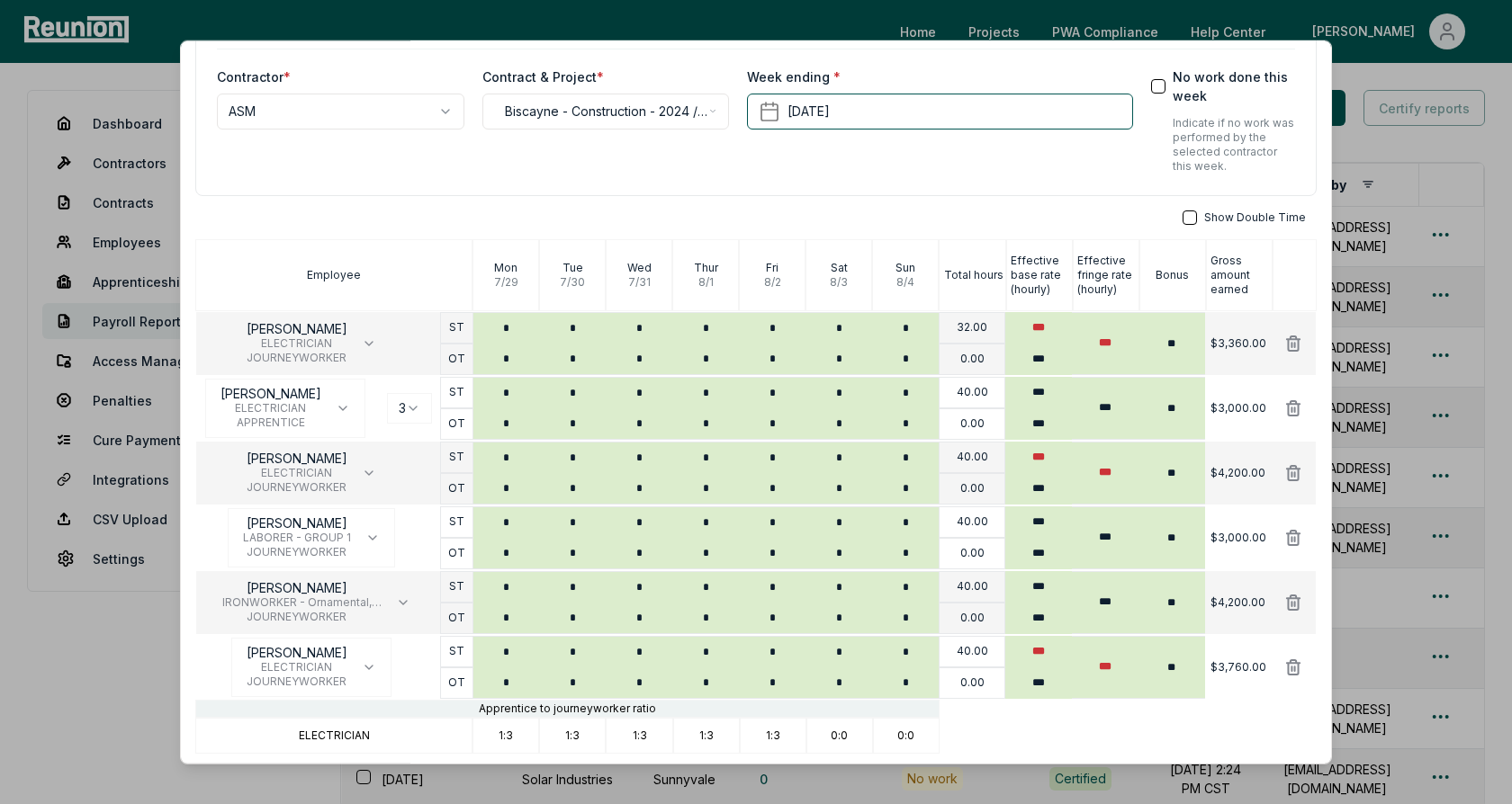
click at [411, 216] on div "Show Double Time" at bounding box center [756, 218] width 1121 height 15
click at [597, 199] on div "**********" at bounding box center [756, 378] width 1121 height 824
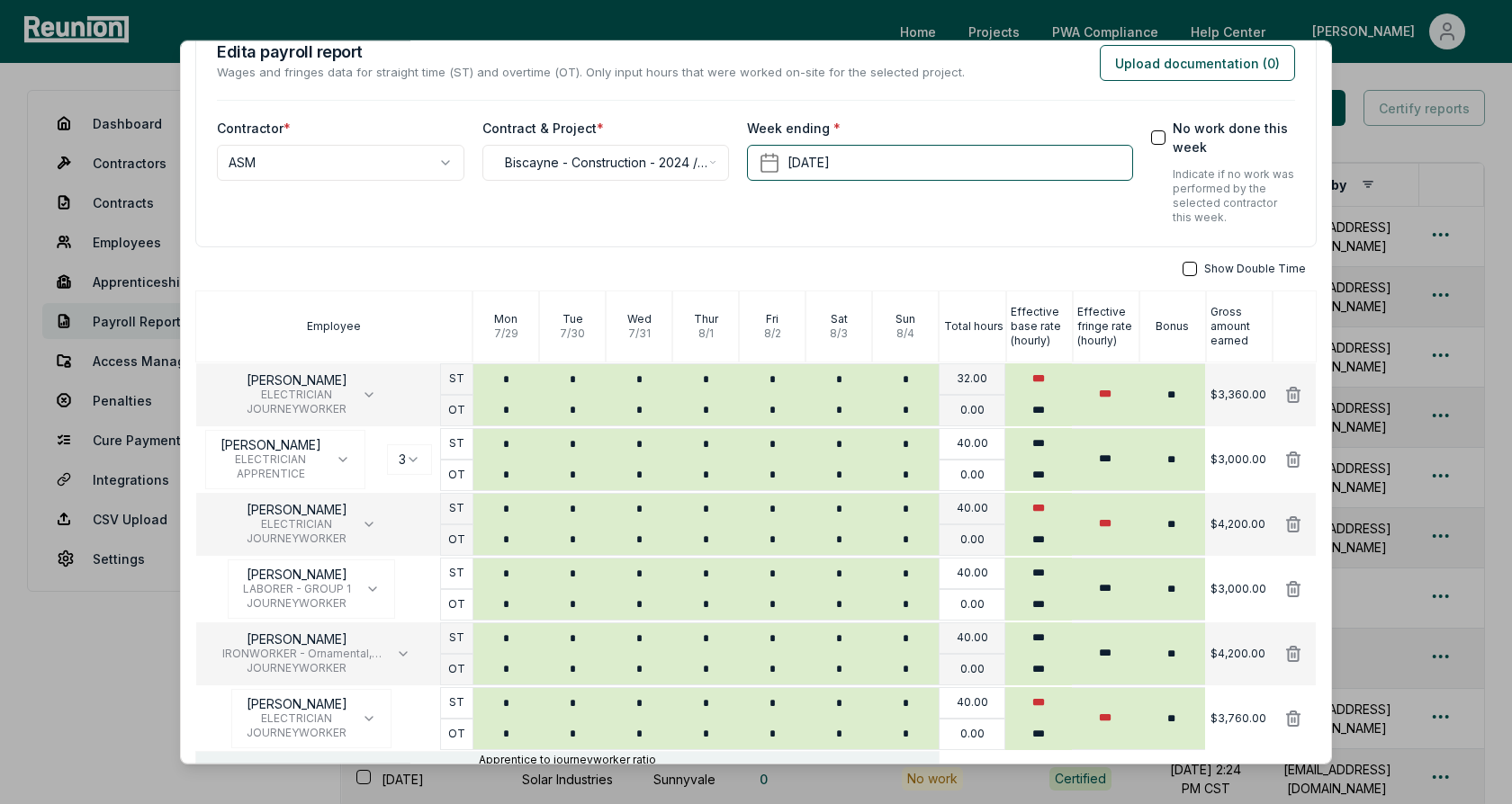
scroll to position [0, 0]
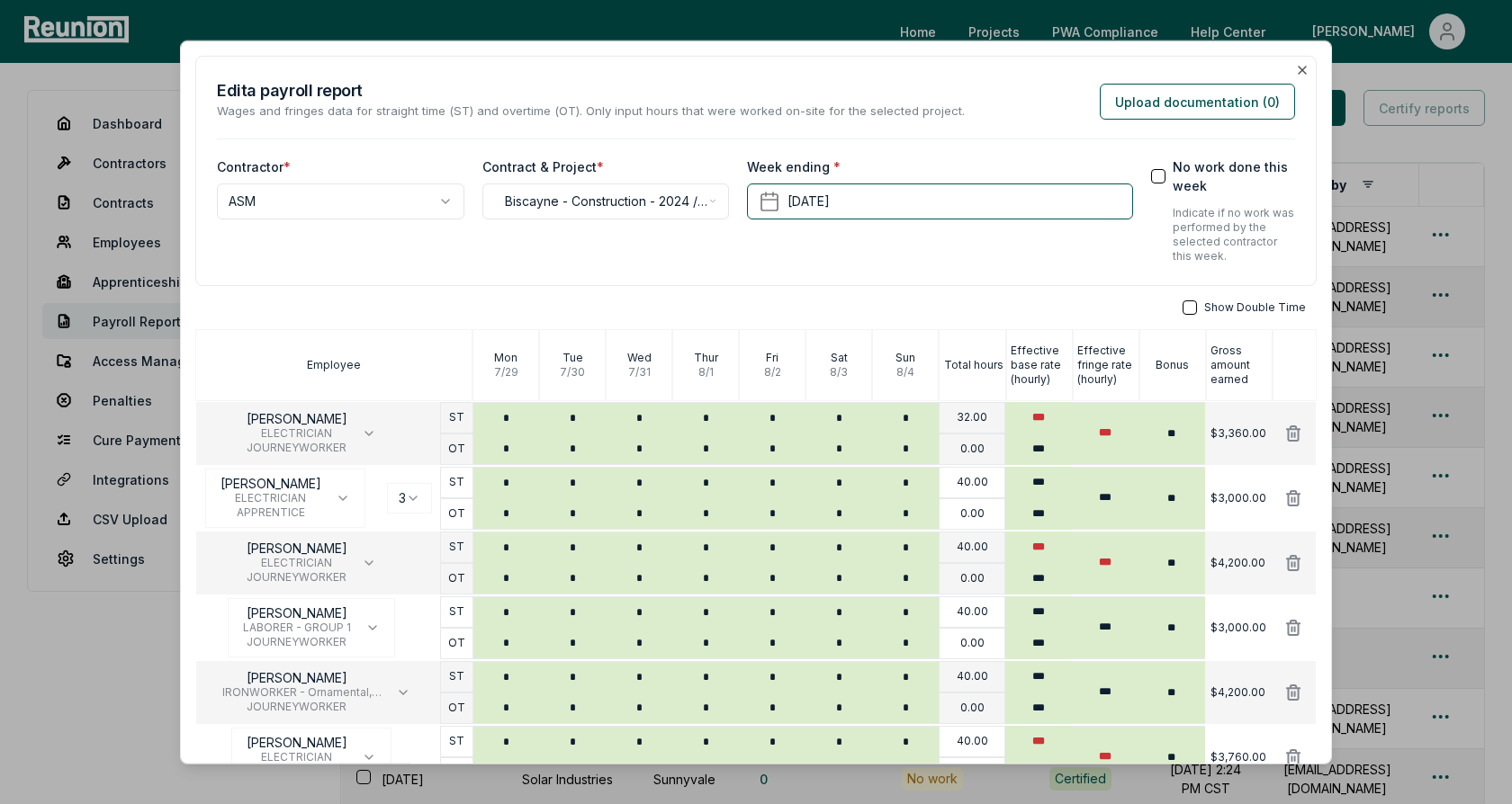
click at [947, 263] on div "**********" at bounding box center [756, 171] width 1121 height 230
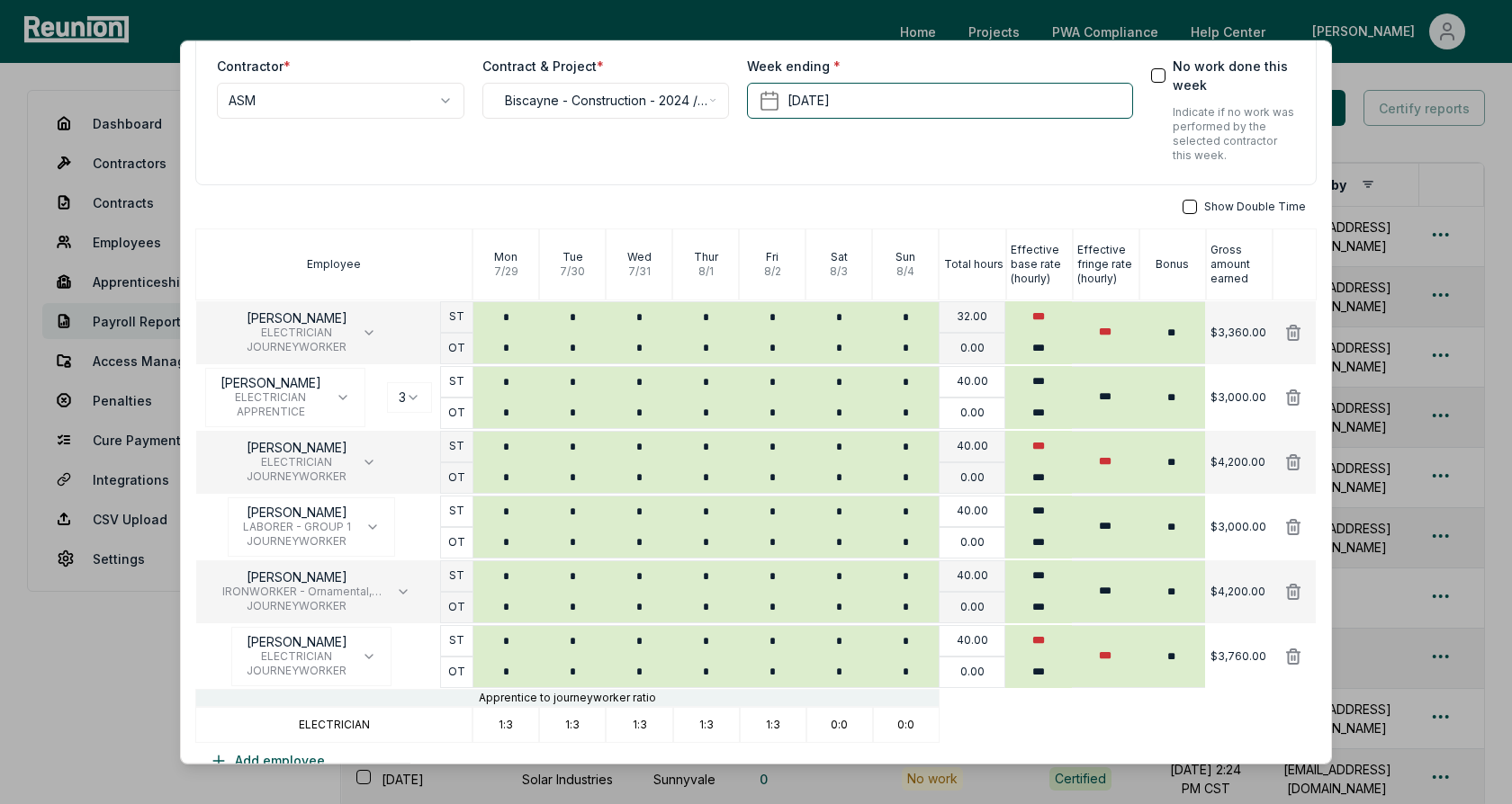
scroll to position [135, 0]
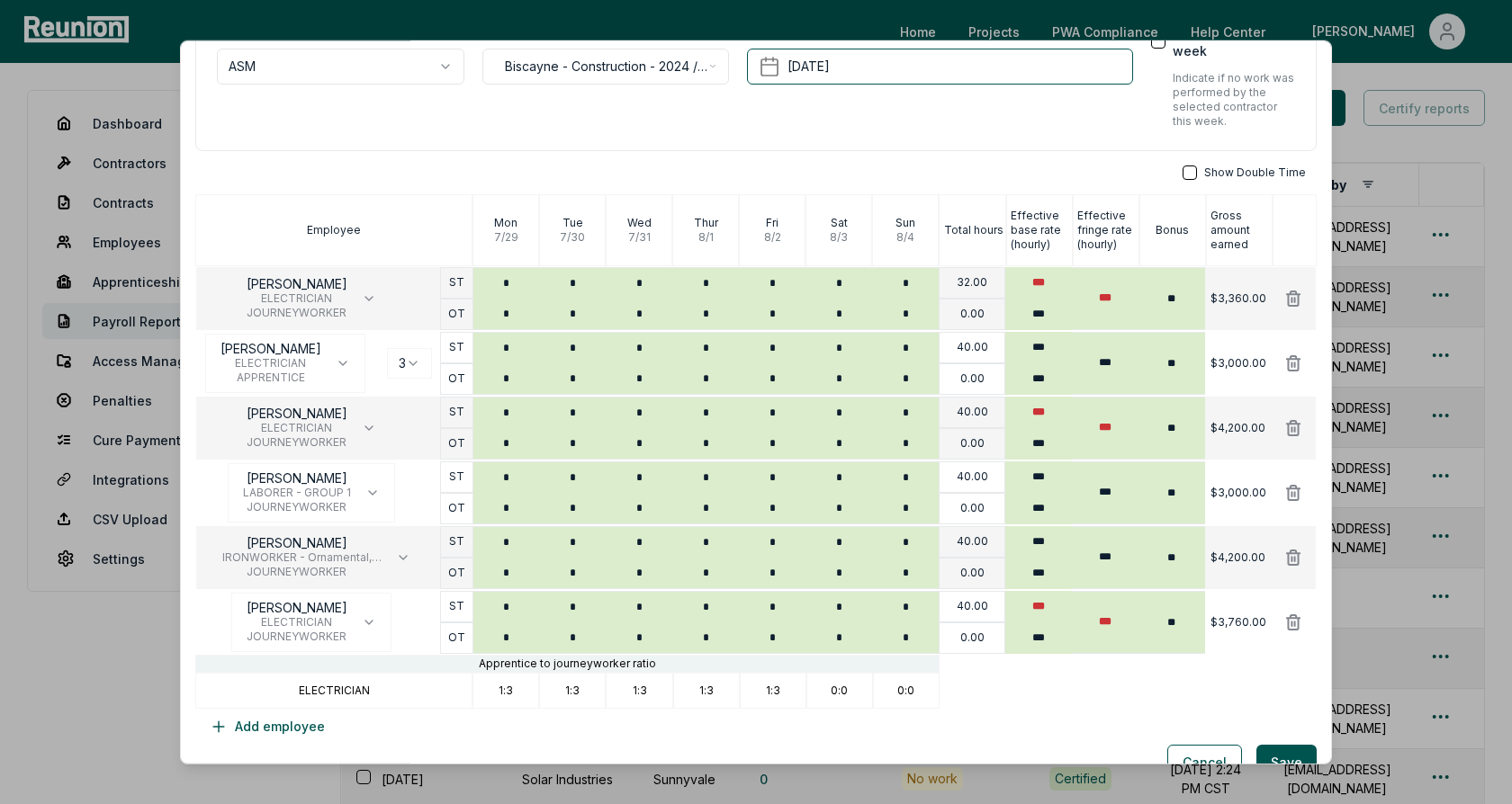
click at [1016, 165] on div "Show Double Time" at bounding box center [756, 173] width 1121 height 15
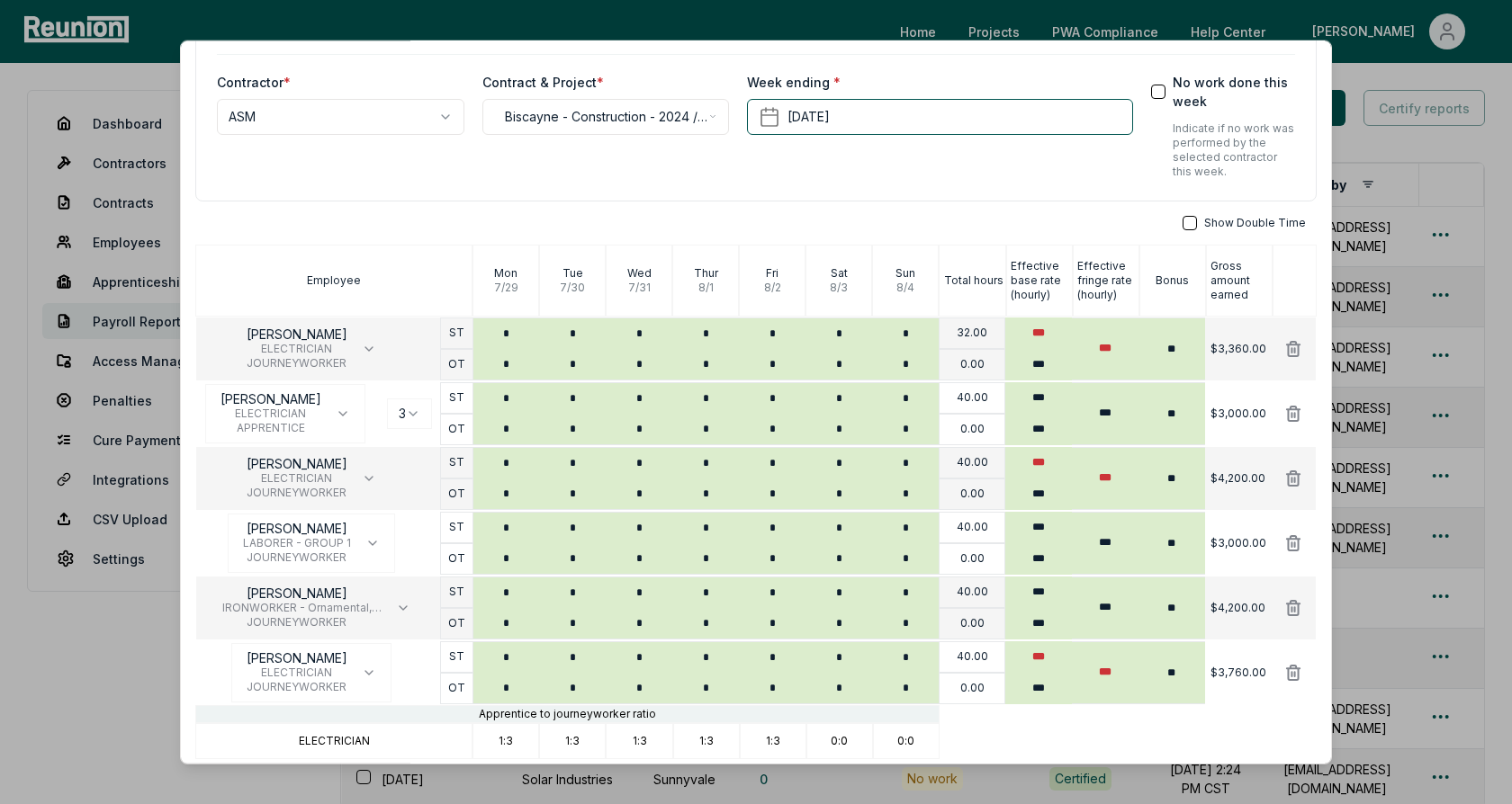
scroll to position [132, 0]
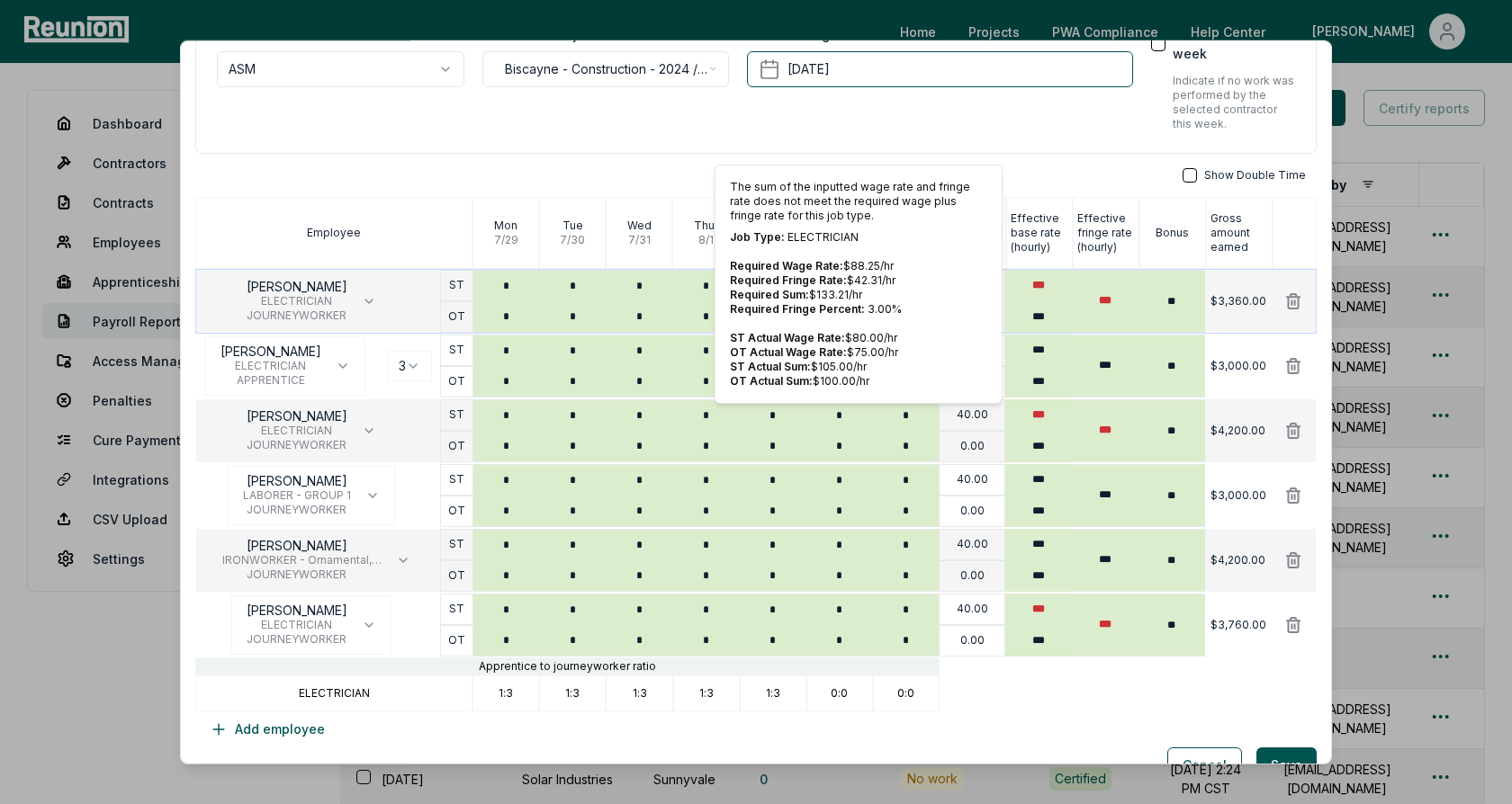
click at [830, 239] on p "Job Type: ELECTRICIAN" at bounding box center [858, 238] width 257 height 15
click at [878, 234] on p "Job Type: ELECTRICIAN" at bounding box center [858, 238] width 257 height 15
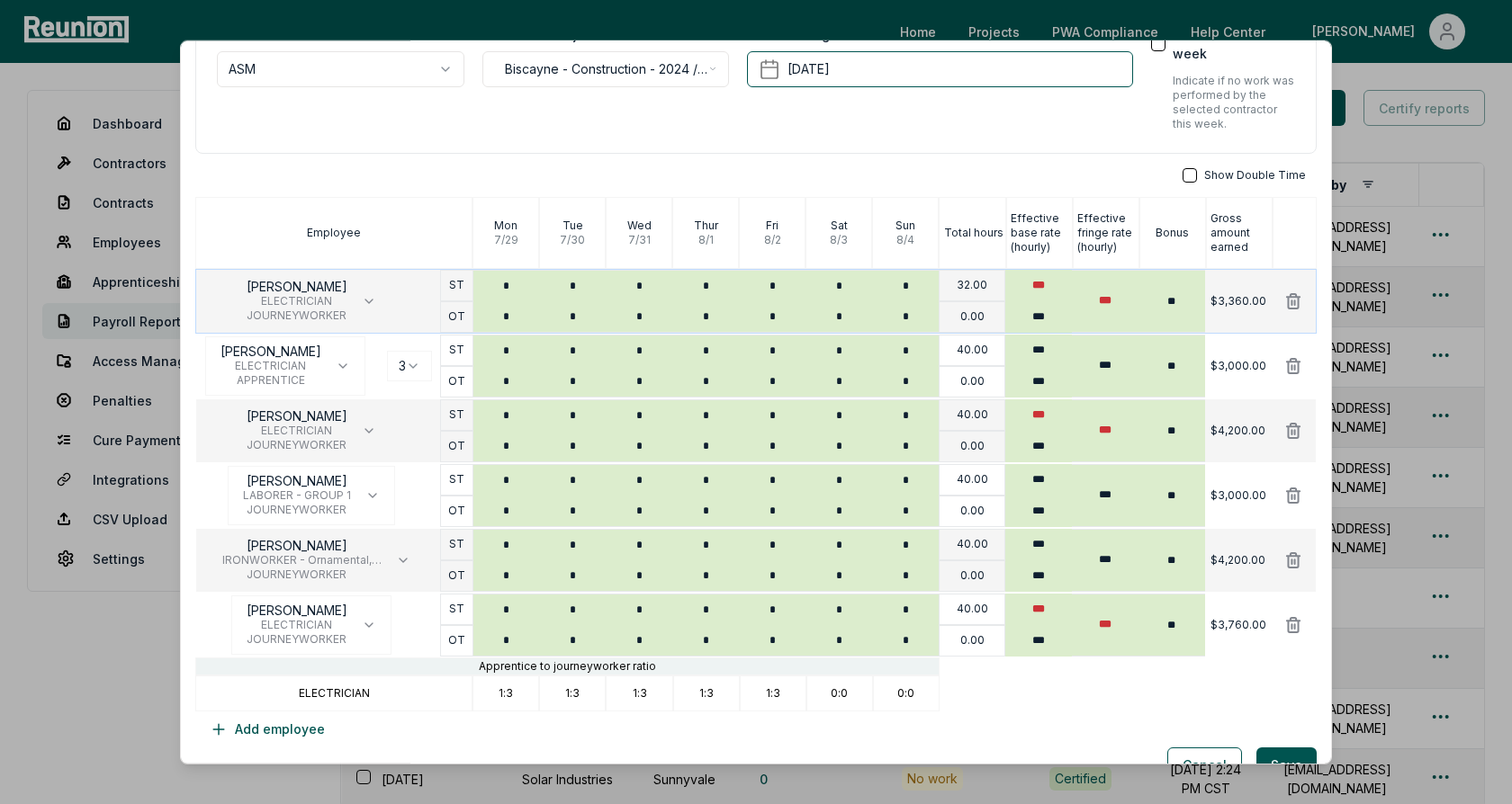
click at [704, 121] on div "**********" at bounding box center [606, 78] width 248 height 106
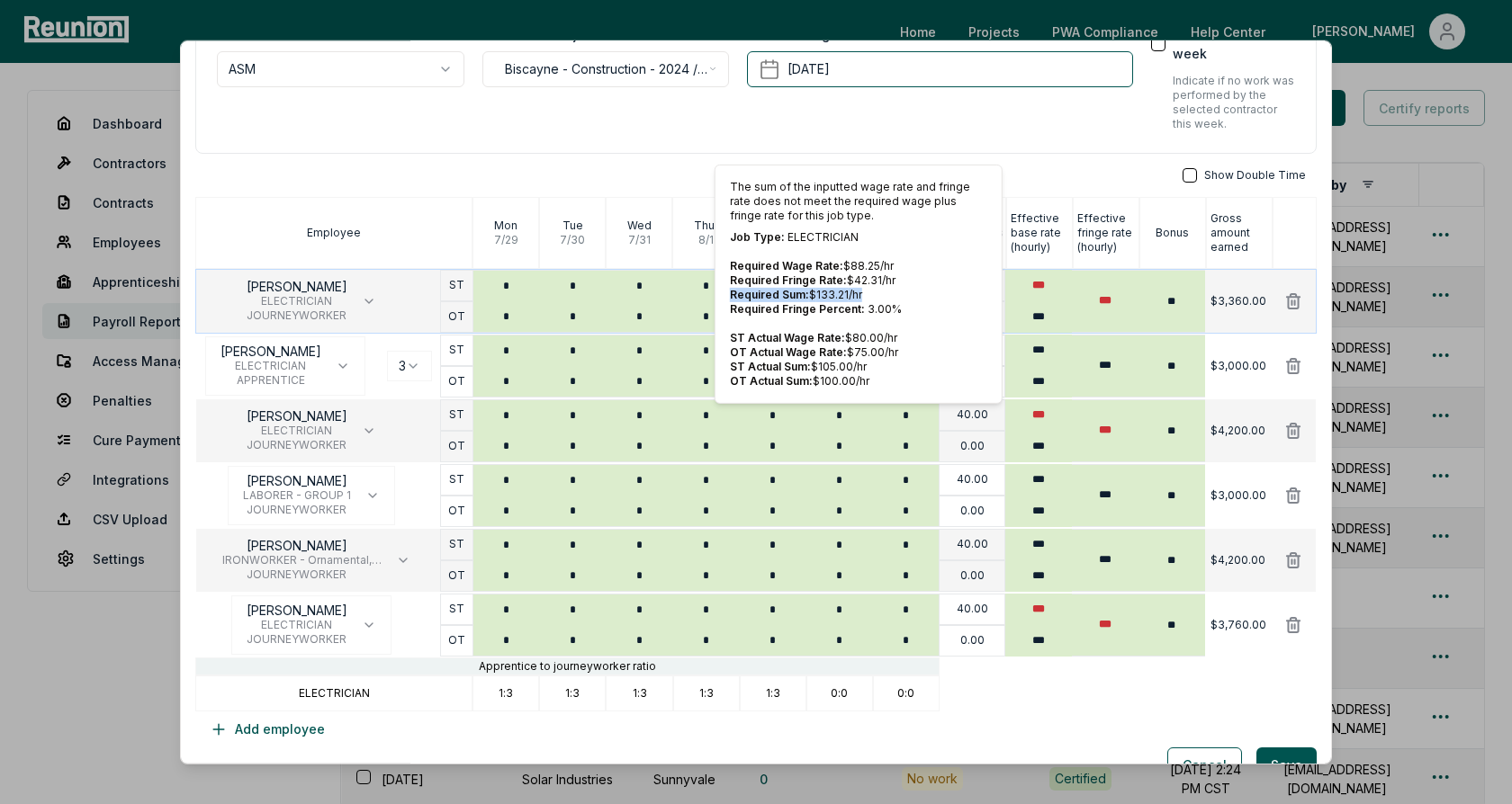
drag, startPoint x: 868, startPoint y: 291, endPoint x: 726, endPoint y: 293, distance: 142.0
click at [726, 293] on div "The sum of the inputted wage rate and fringe rate does not meet the required wa…" at bounding box center [858, 284] width 288 height 240
click at [854, 298] on p "Required Sum: $ 133.21 /hr" at bounding box center [858, 296] width 257 height 15
drag, startPoint x: 873, startPoint y: 360, endPoint x: 726, endPoint y: 364, distance: 147.1
click at [726, 364] on div "The sum of the inputted wage rate and fringe rate does not meet the required wa…" at bounding box center [858, 284] width 288 height 240
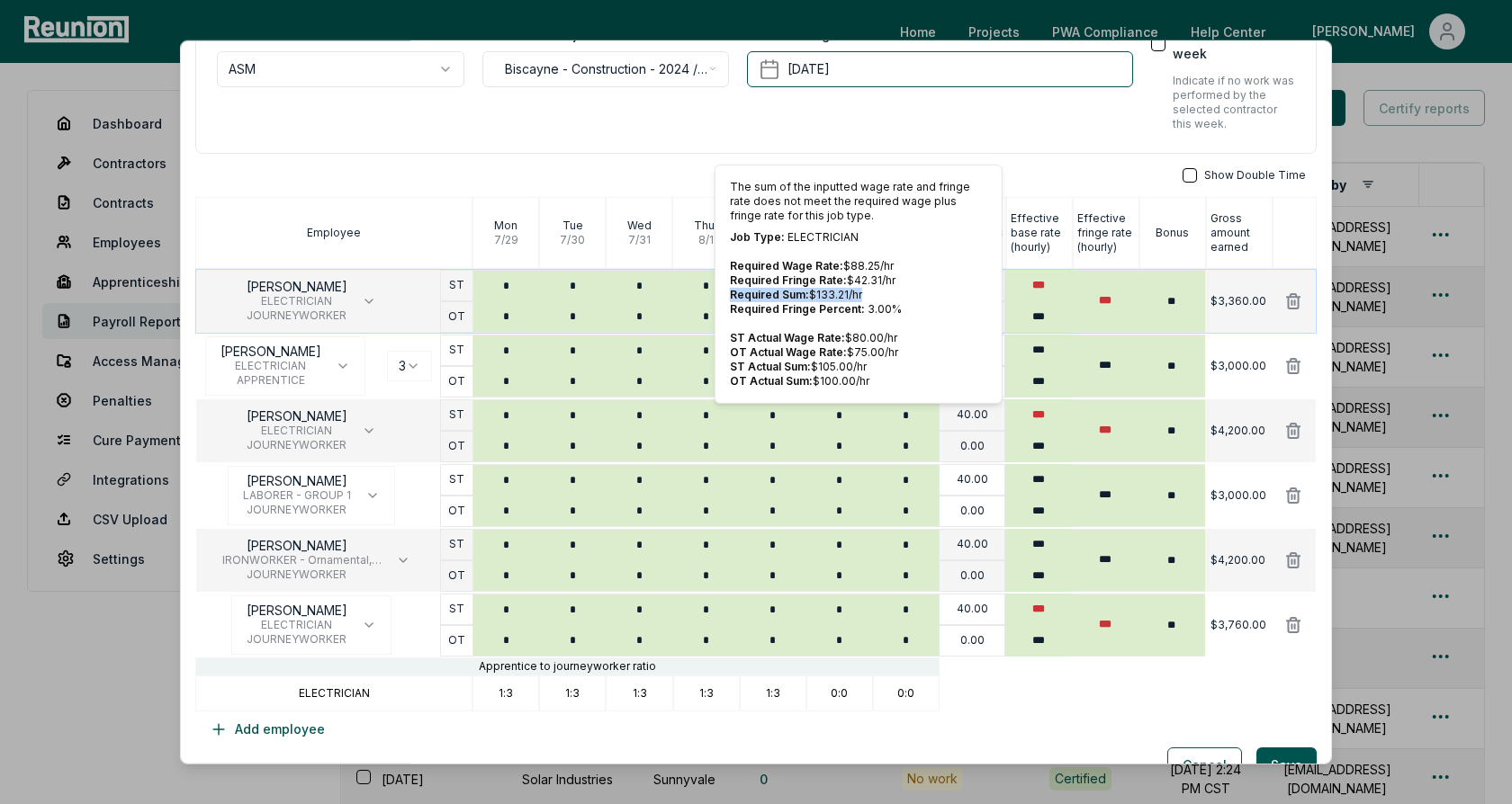
drag, startPoint x: 861, startPoint y: 293, endPoint x: 728, endPoint y: 296, distance: 133.0
click at [730, 296] on p "Required Sum: $ 133.21 /hr" at bounding box center [858, 296] width 257 height 15
click at [902, 285] on p "Required Fringe Rate: $ 42.31 /hr" at bounding box center [858, 281] width 257 height 15
click at [1051, 168] on div "Show Double Time" at bounding box center [756, 175] width 1121 height 15
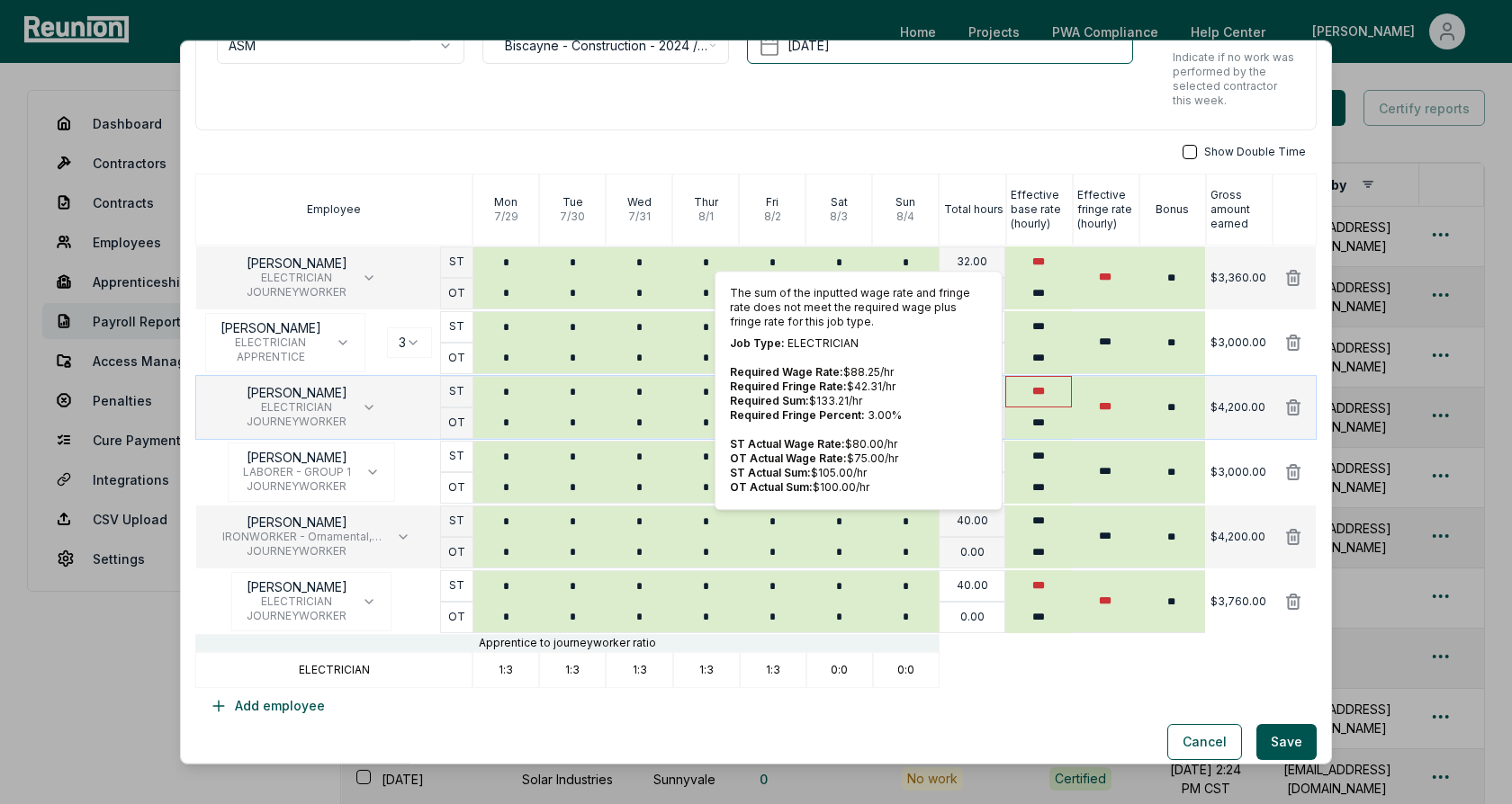
scroll to position [163, 0]
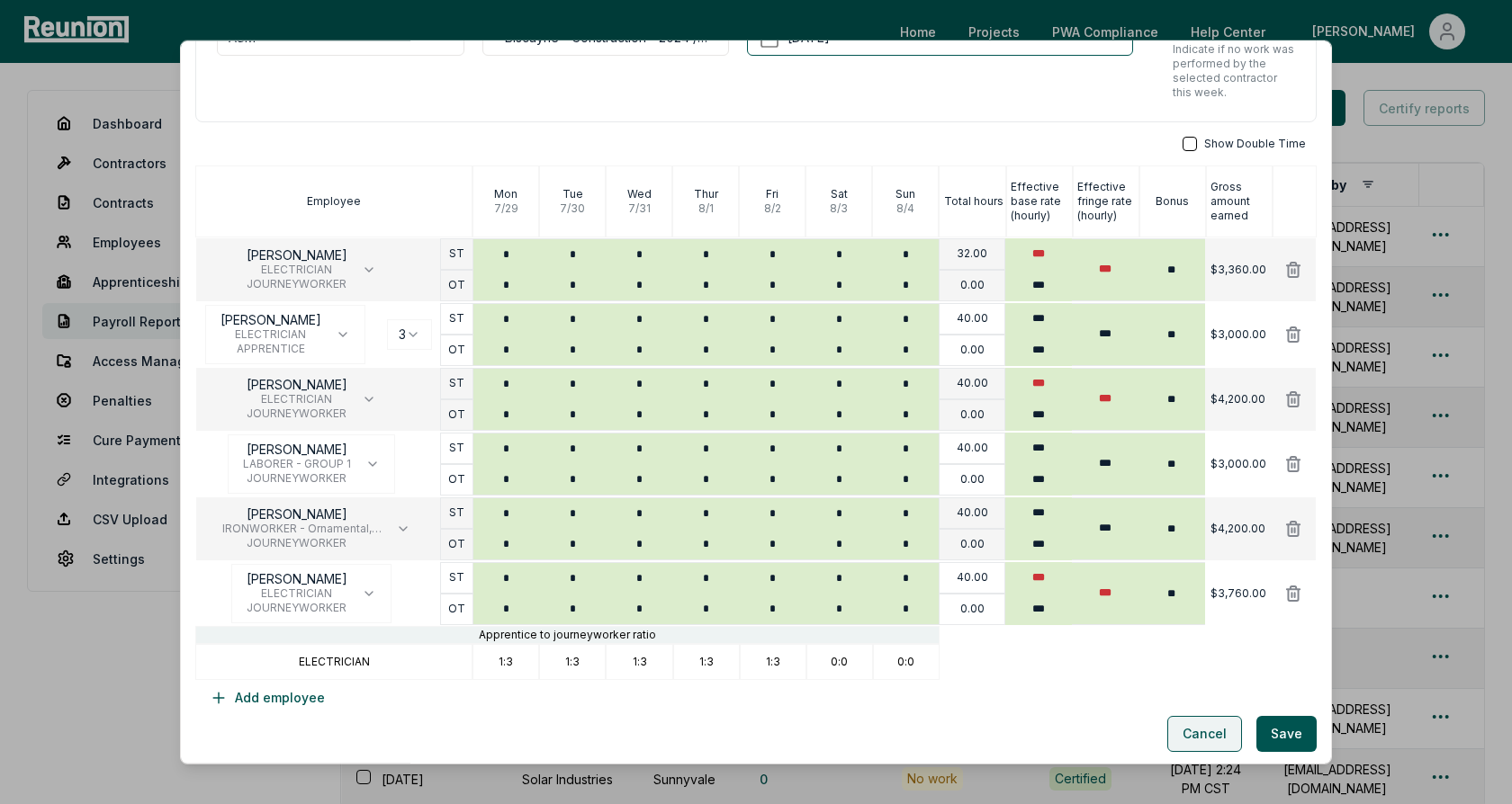
click at [1208, 736] on button "Cancel" at bounding box center [1204, 733] width 74 height 36
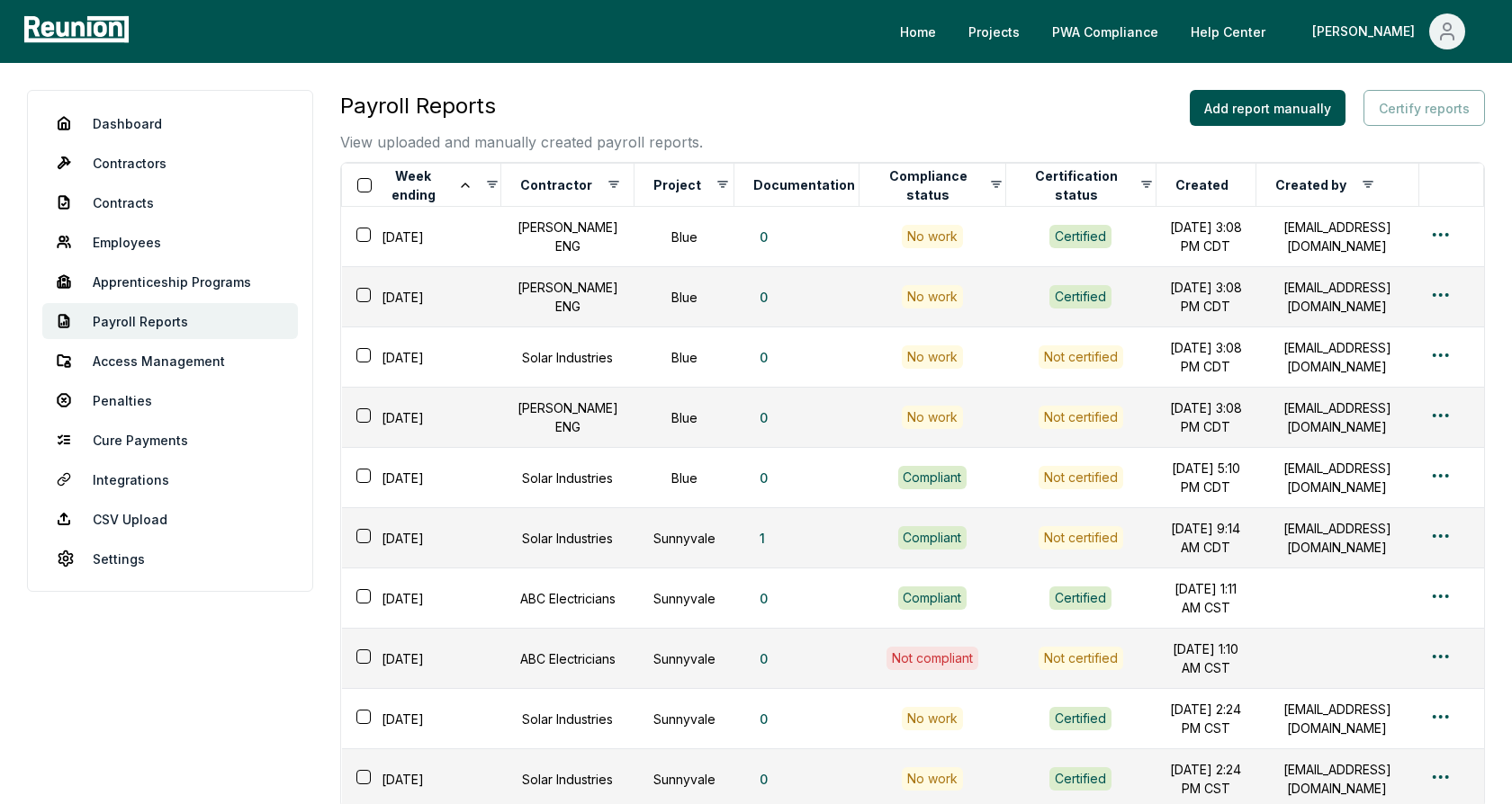
click at [824, 123] on div "Payroll Reports View uploaded and manually created payroll reports. Add report …" at bounding box center [913, 121] width 1145 height 63
click at [116, 403] on link "Penalties" at bounding box center [170, 400] width 255 height 36
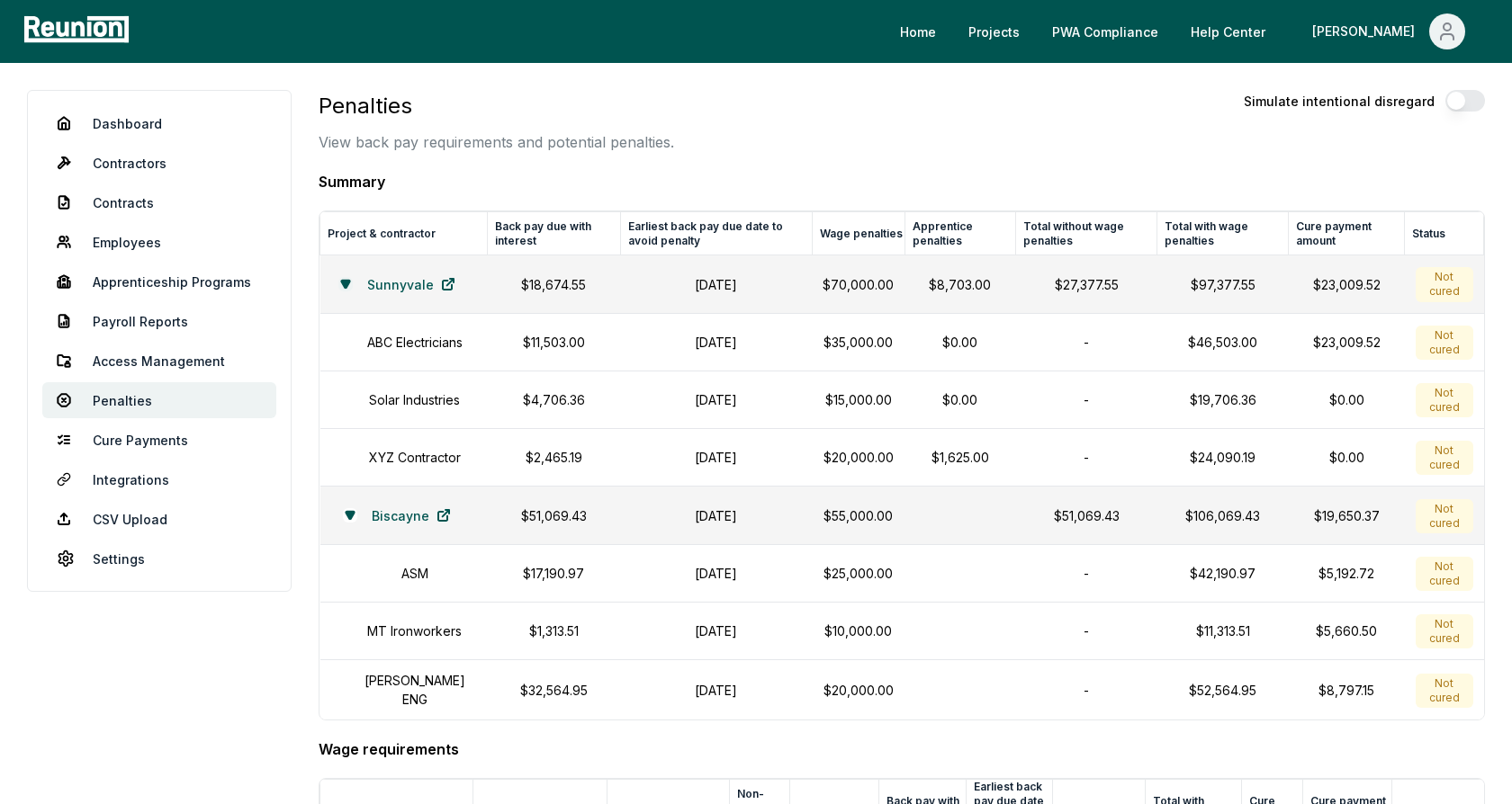
click at [341, 284] on icon at bounding box center [344, 285] width 8 height 7
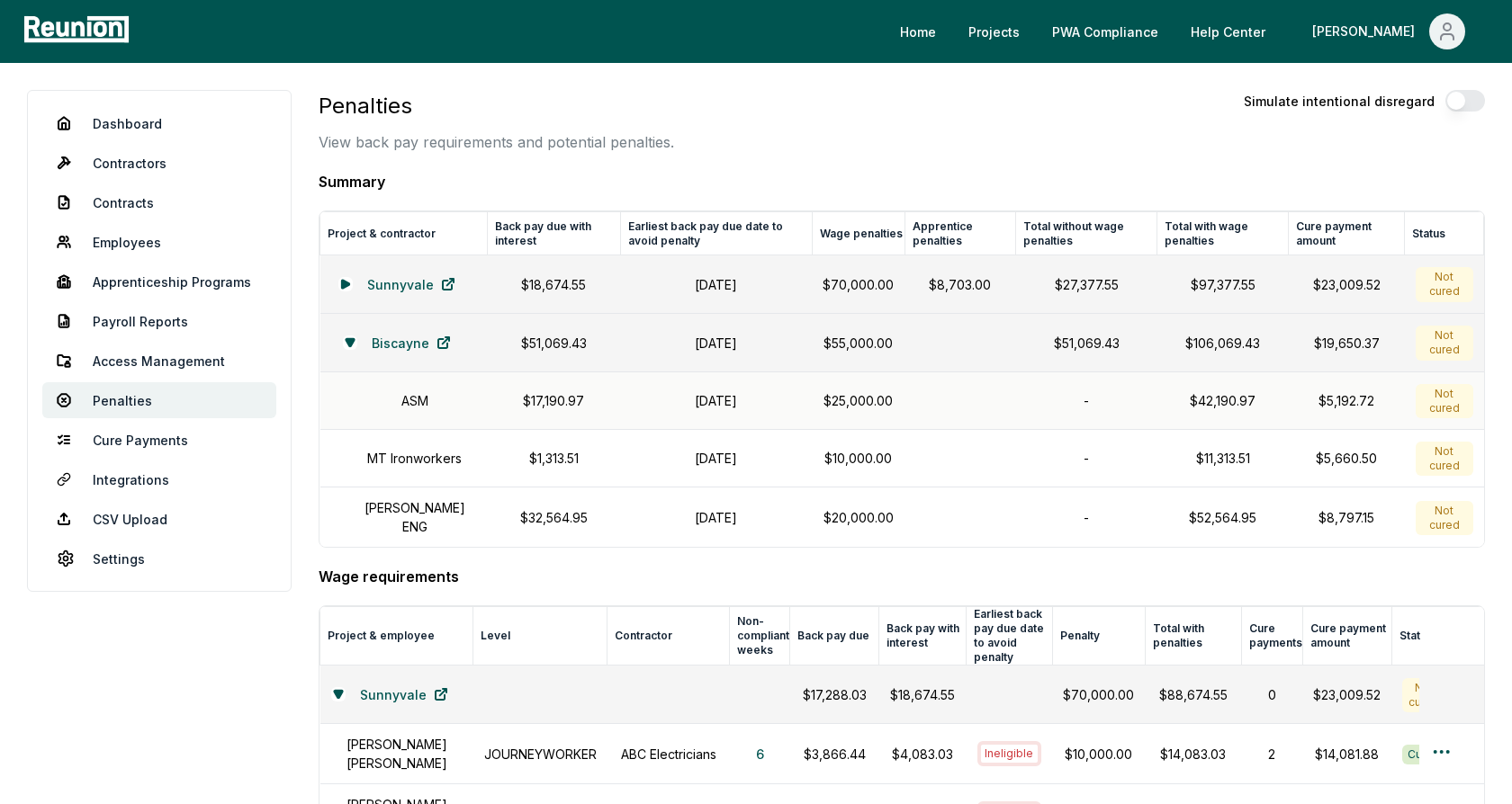
click at [713, 401] on h1 "October 31, 2024" at bounding box center [715, 400] width 170 height 19
click at [688, 391] on h1 "October 31, 2024" at bounding box center [715, 400] width 170 height 19
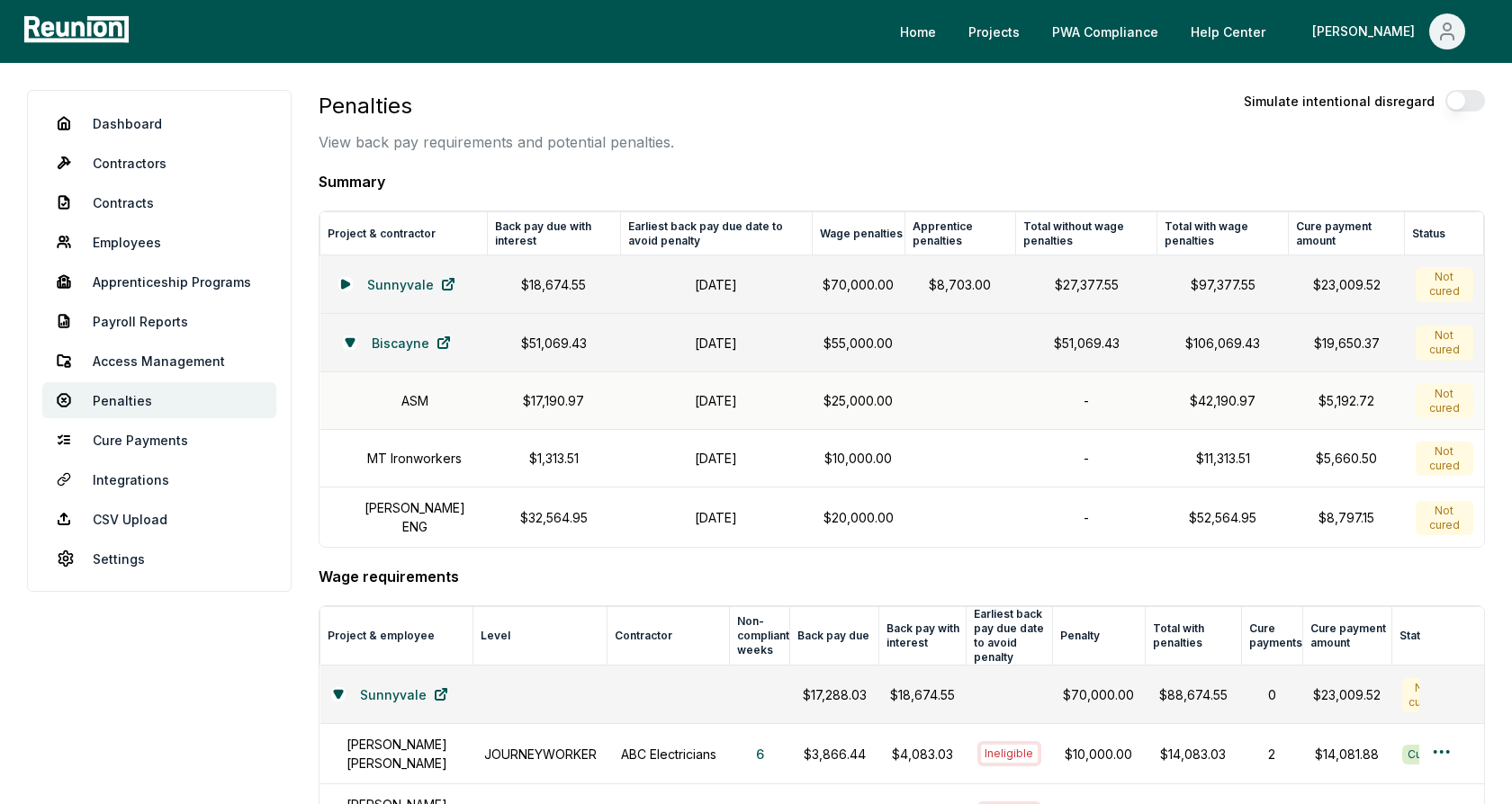
click at [688, 391] on h1 "October 31, 2024" at bounding box center [715, 400] width 170 height 19
drag, startPoint x: 895, startPoint y: 394, endPoint x: 813, endPoint y: 394, distance: 82.0
click at [813, 394] on td "$25,000.00" at bounding box center [857, 401] width 93 height 58
click at [857, 397] on p "$25,000.00" at bounding box center [857, 400] width 71 height 19
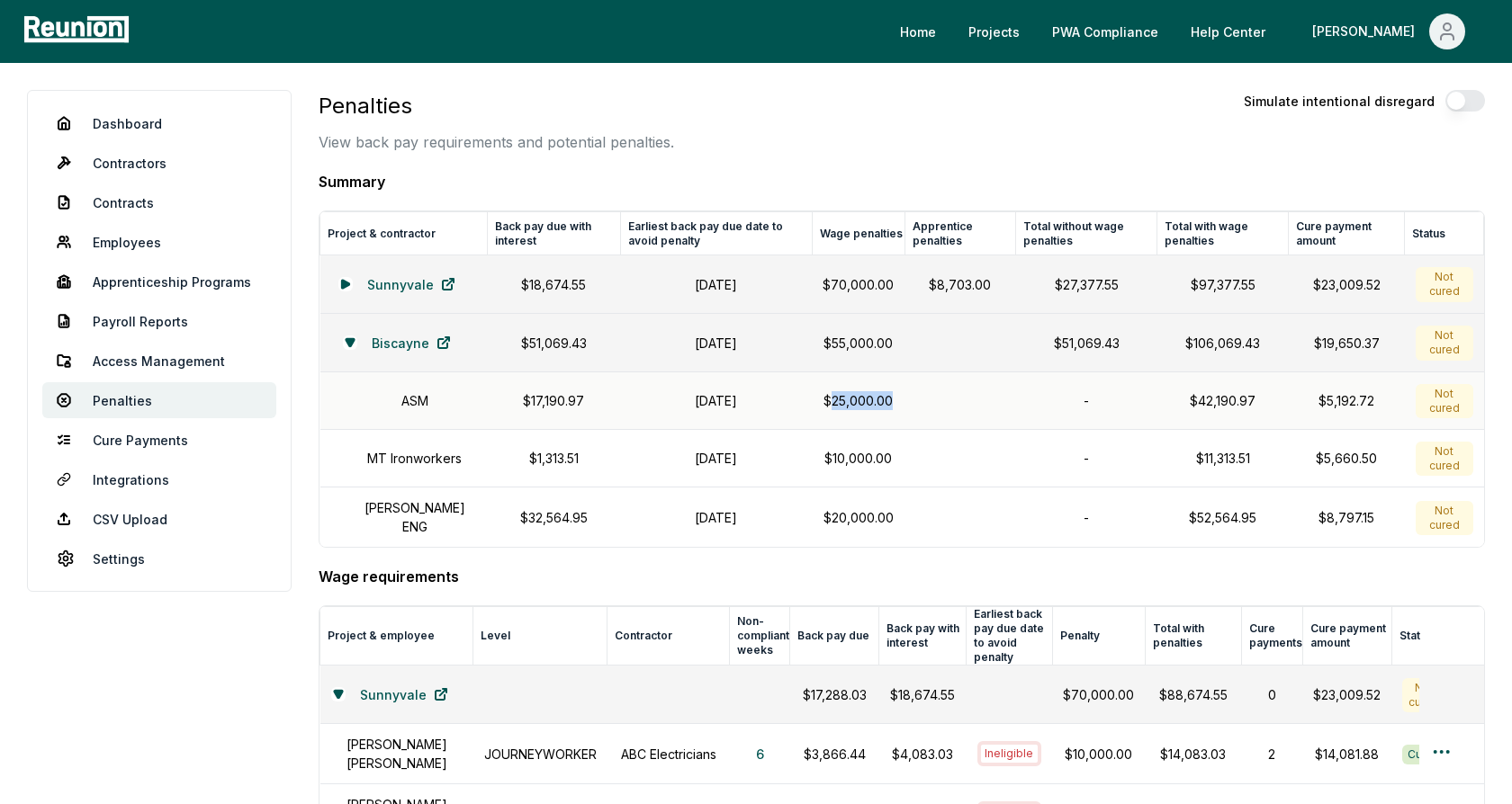
click at [857, 397] on p "$25,000.00" at bounding box center [857, 400] width 71 height 19
click at [342, 280] on icon at bounding box center [346, 285] width 11 height 11
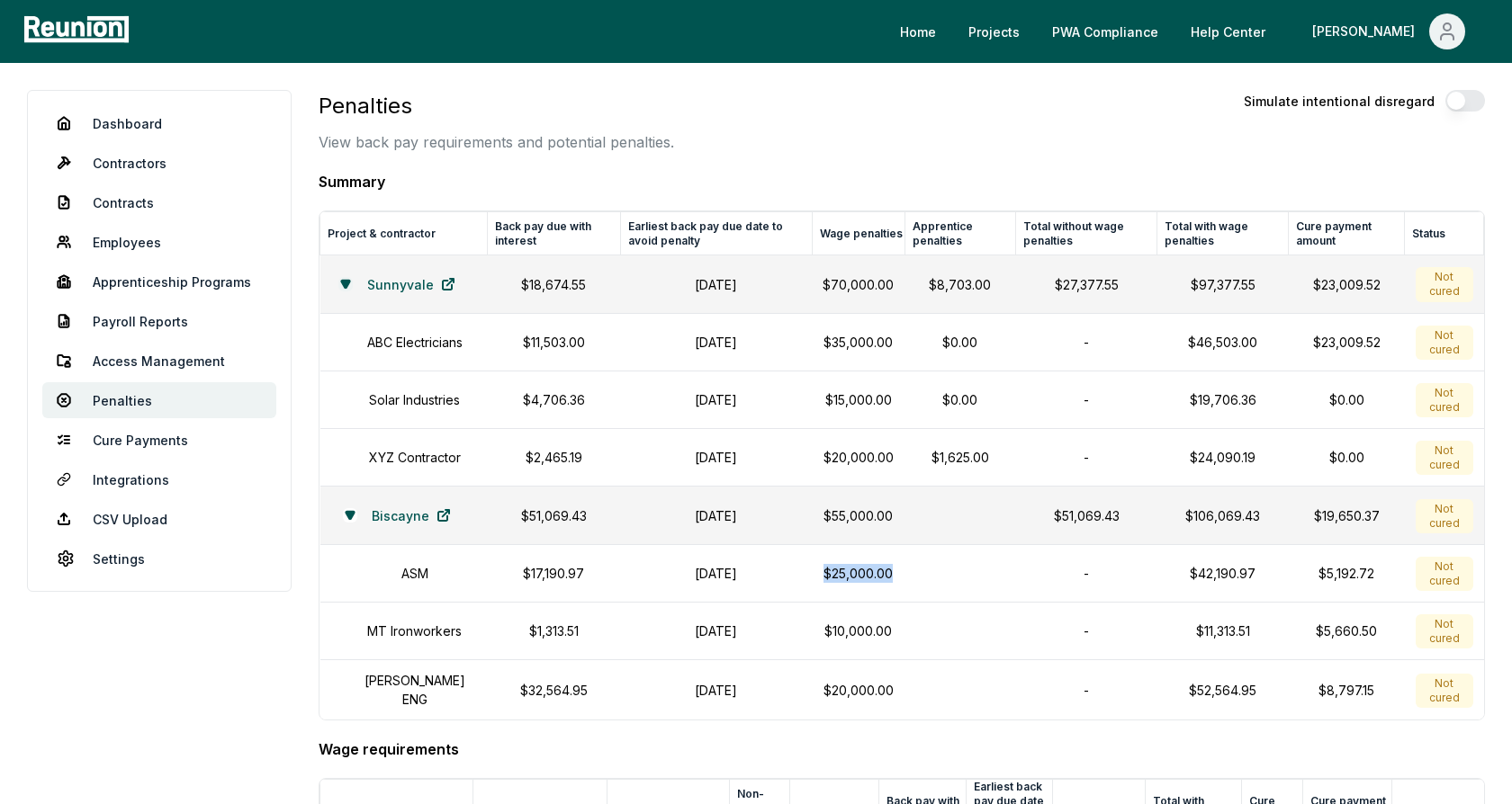
click at [341, 285] on icon at bounding box center [346, 285] width 11 height 11
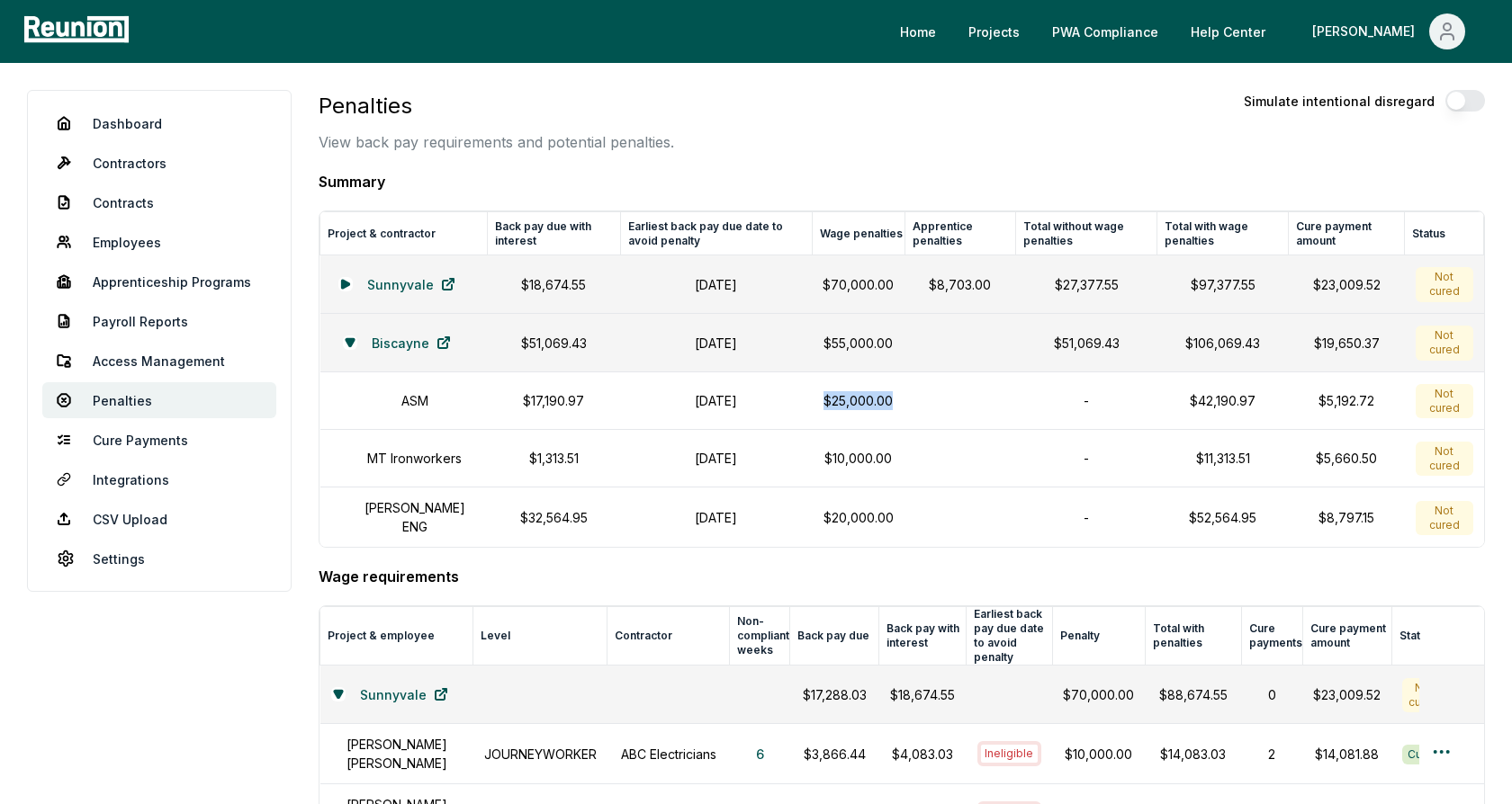
click at [980, 146] on div "Penalties View back pay requirements and potential penalties. Simulate intentio…" at bounding box center [902, 121] width 1166 height 63
click at [998, 131] on div "Penalties View back pay requirements and potential penalties. Simulate intentio…" at bounding box center [902, 121] width 1166 height 63
click at [1103, 128] on div "Penalties View back pay requirements and potential penalties. Simulate intentio…" at bounding box center [902, 121] width 1166 height 63
click at [1459, 104] on button "button" at bounding box center [1464, 101] width 39 height 22
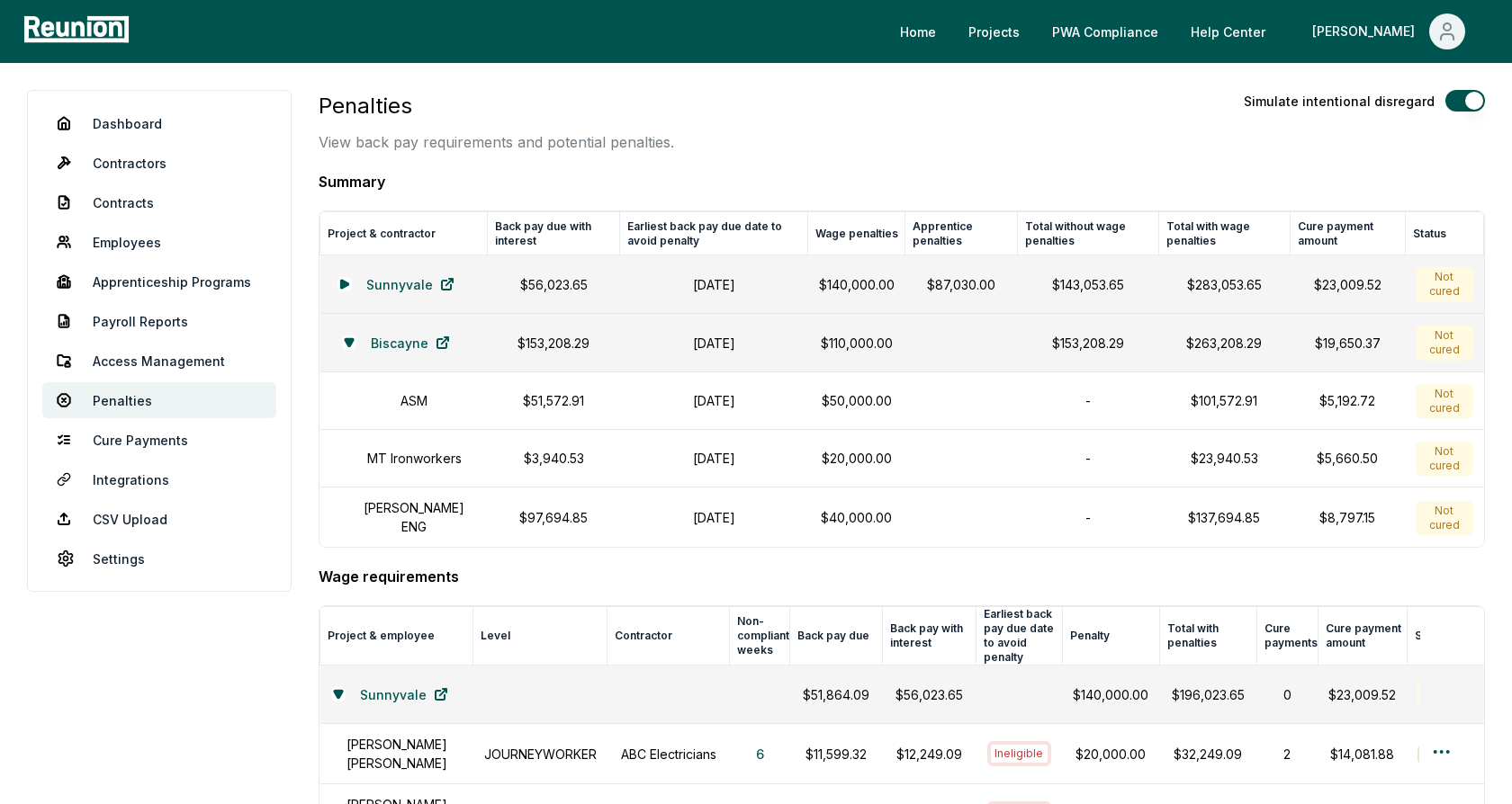
click at [1469, 106] on button "button" at bounding box center [1464, 101] width 39 height 22
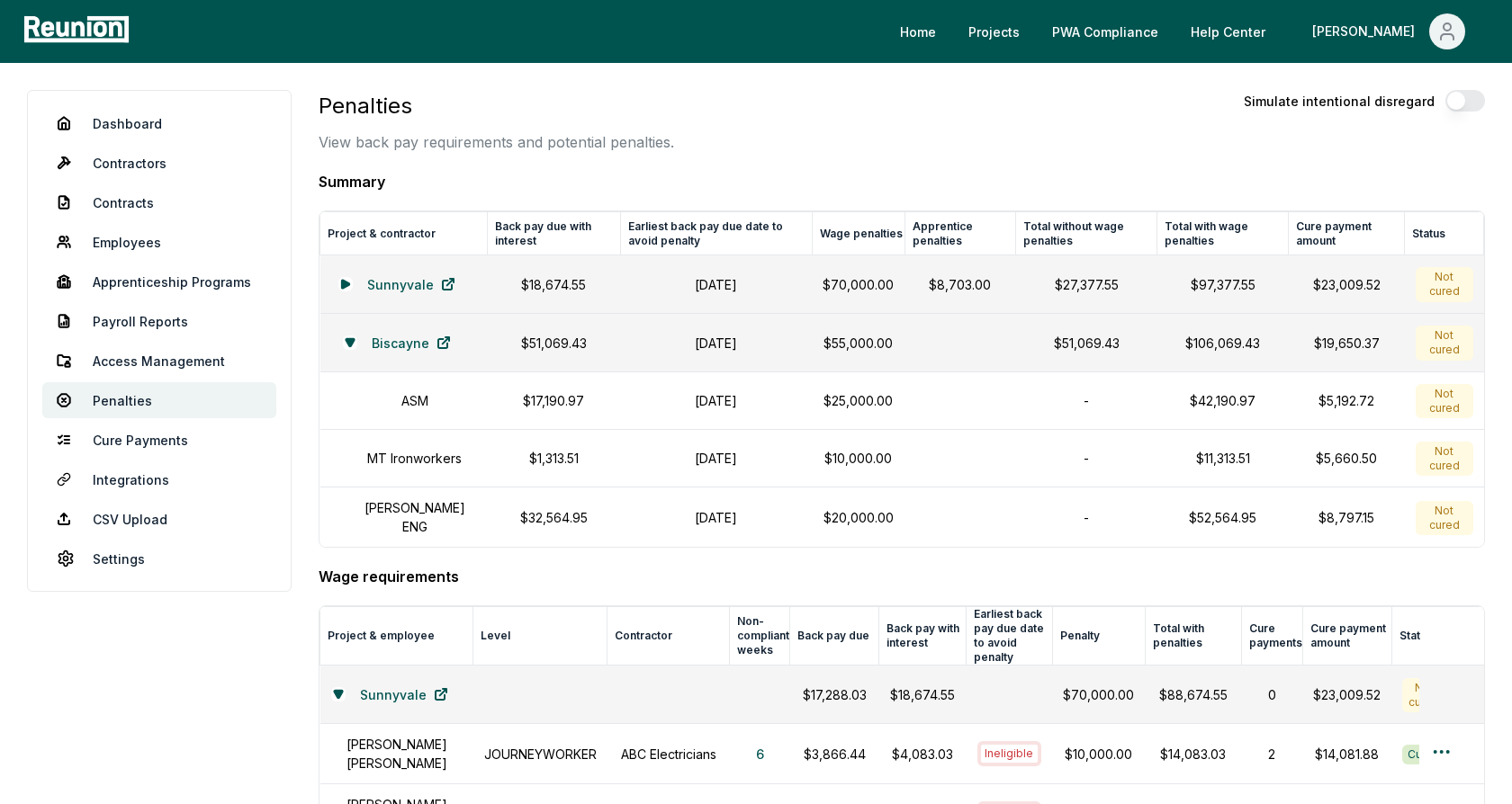
click at [1460, 106] on button "button" at bounding box center [1464, 101] width 39 height 22
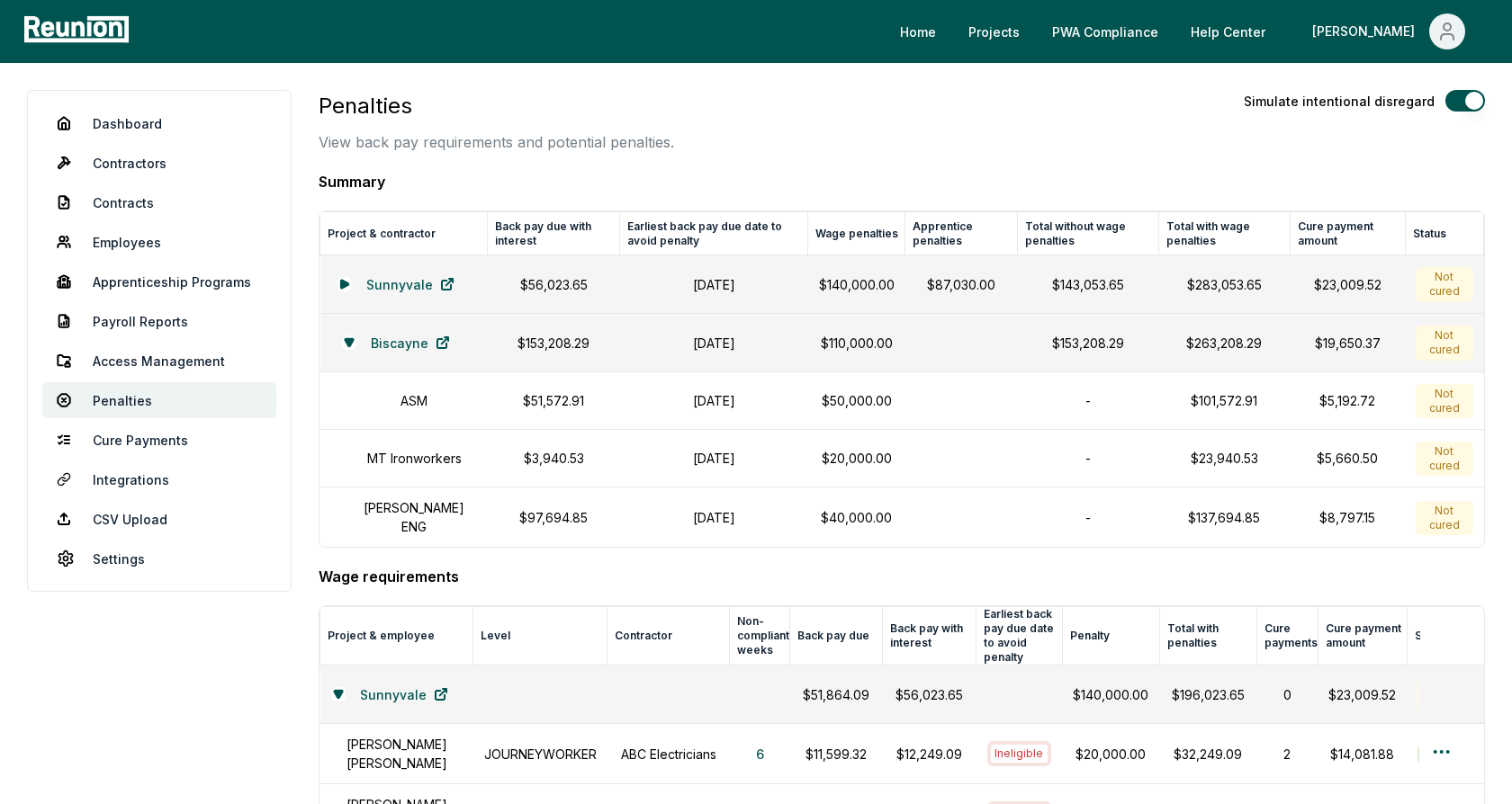
click at [1470, 106] on button "button" at bounding box center [1464, 101] width 39 height 22
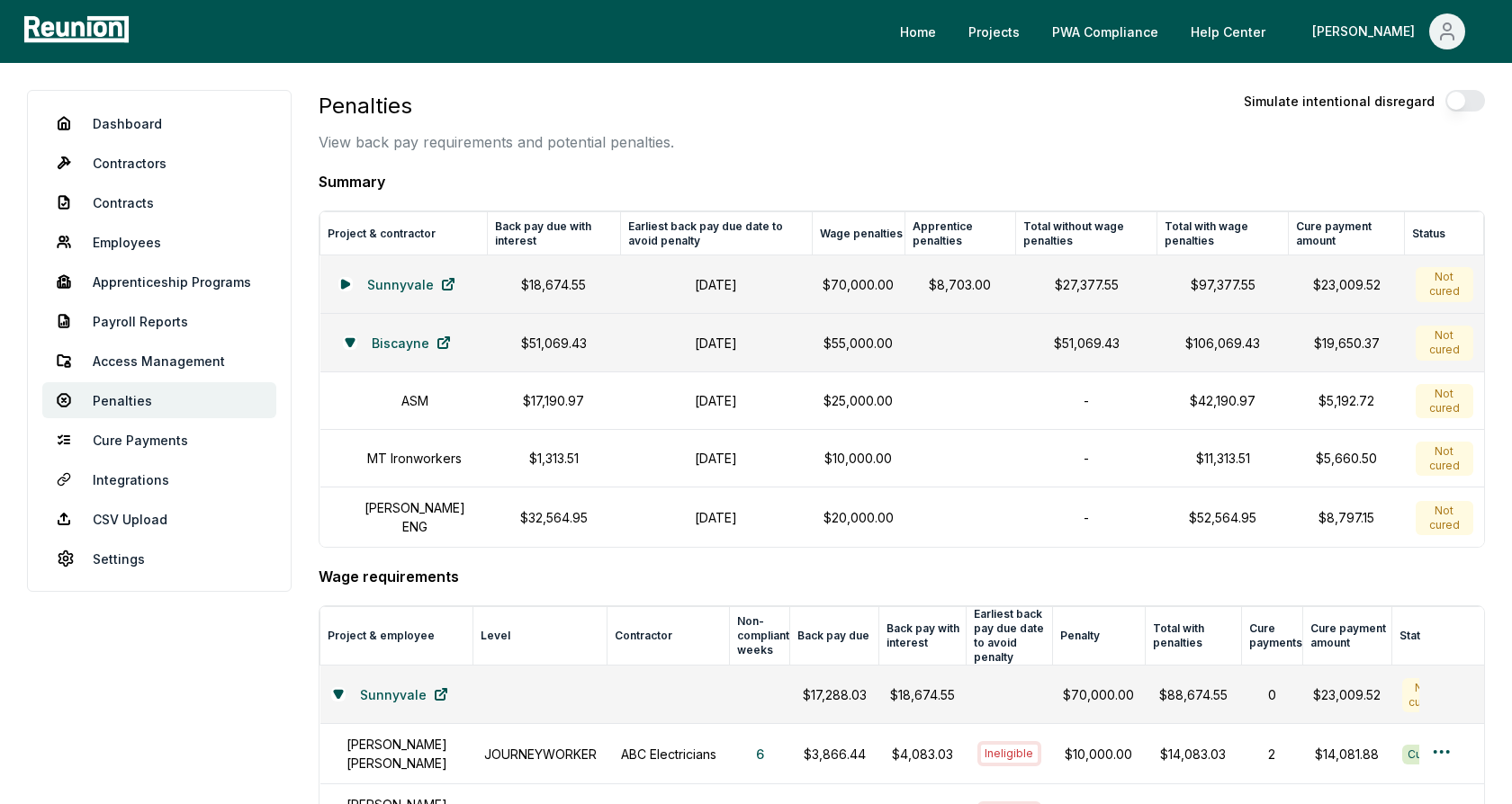
click at [1109, 140] on div "Penalties View back pay requirements and potential penalties. Simulate intentio…" at bounding box center [902, 121] width 1166 height 63
click at [1461, 102] on button "button" at bounding box center [1464, 101] width 39 height 22
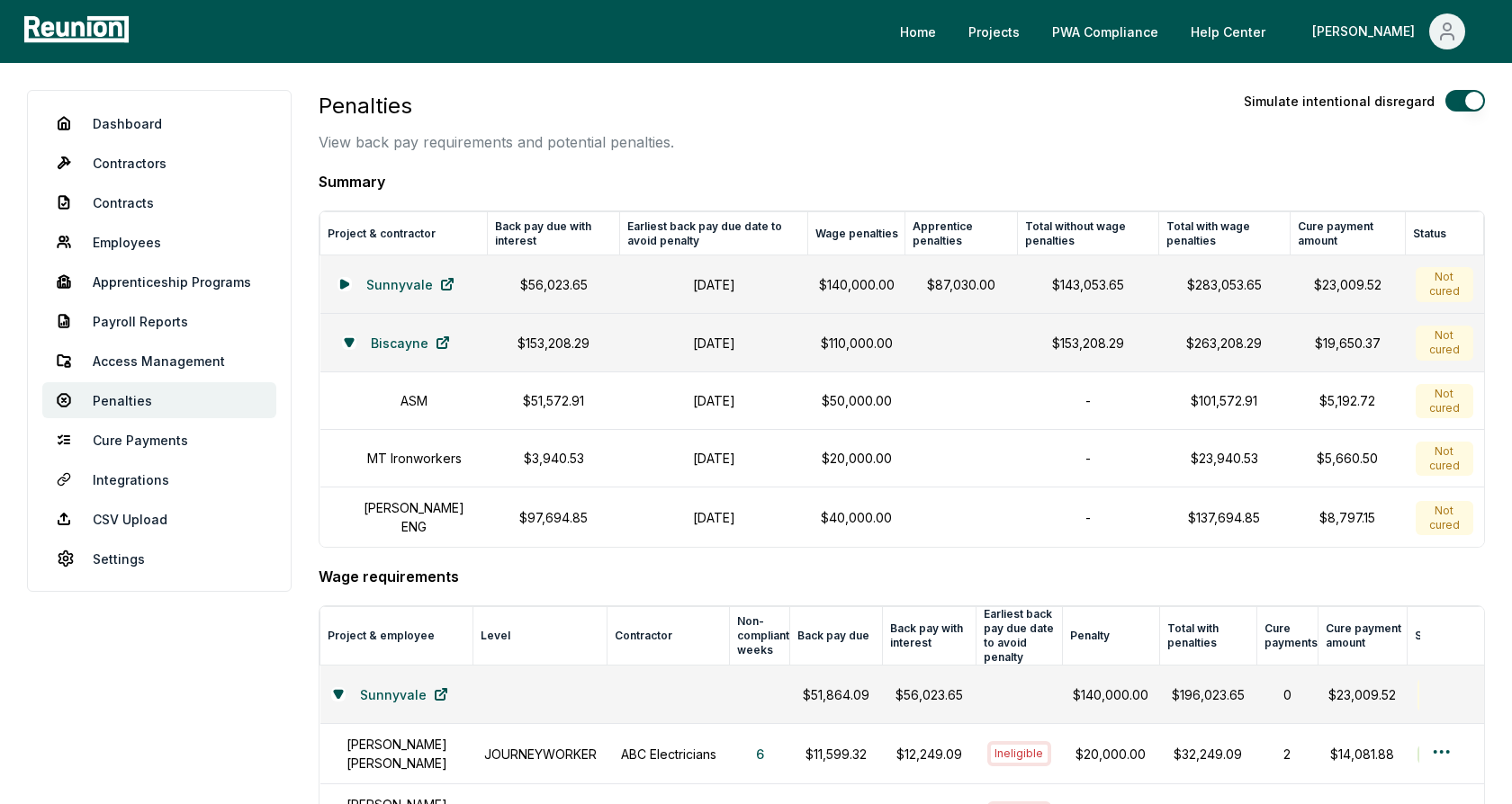
click at [1470, 103] on button "button" at bounding box center [1464, 101] width 39 height 22
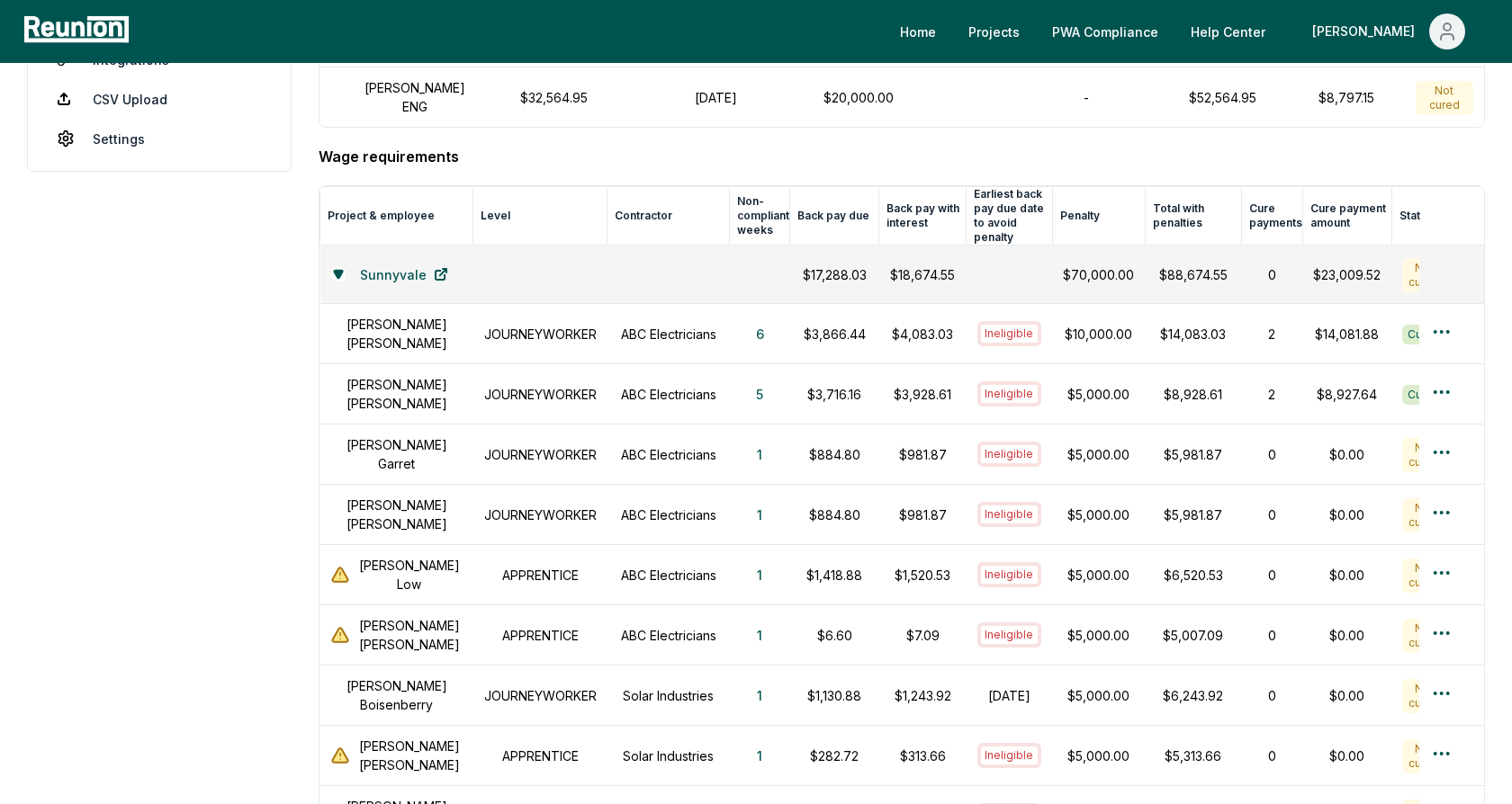
scroll to position [460, 0]
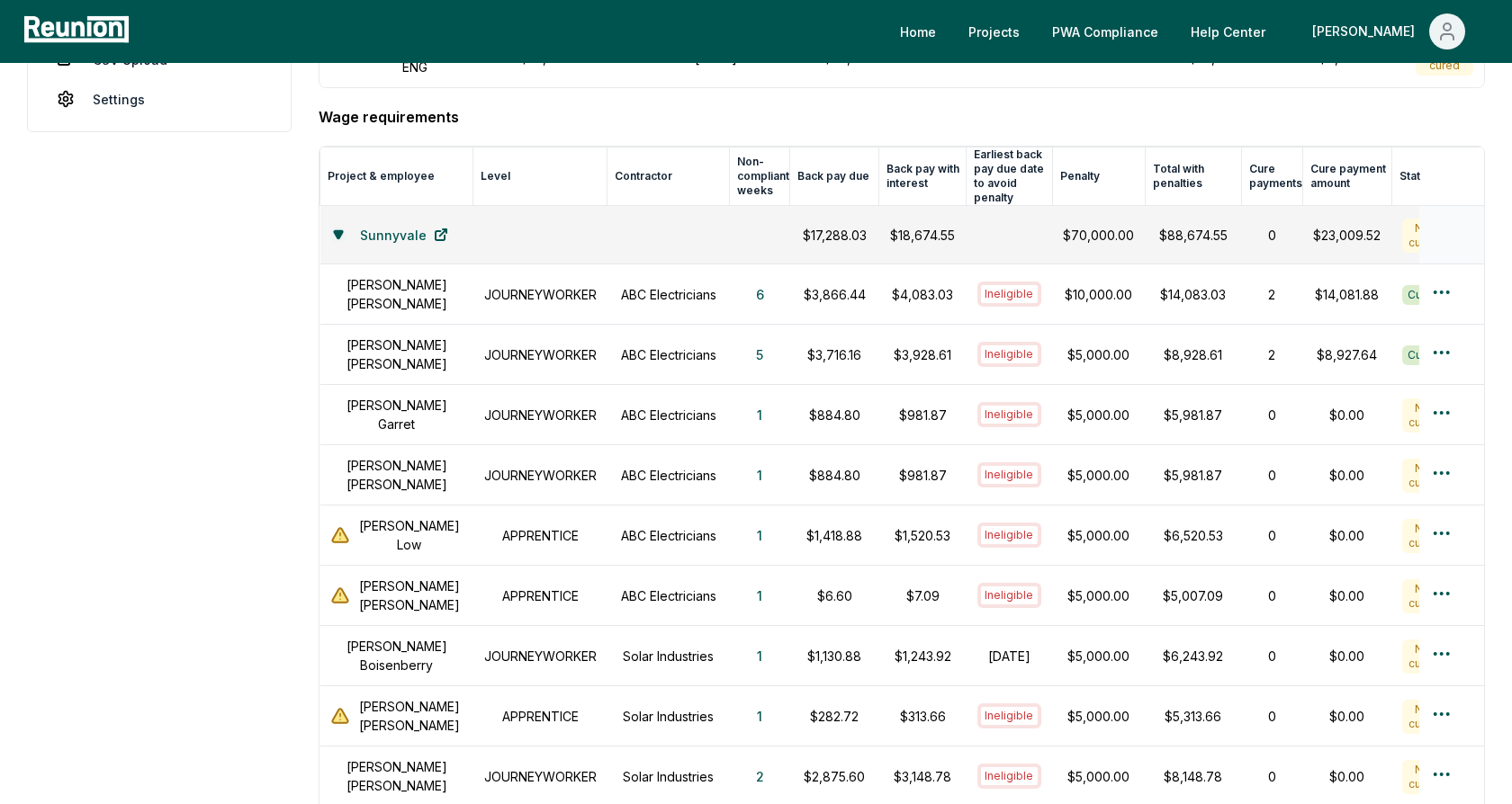
click at [341, 231] on icon at bounding box center [338, 235] width 8 height 7
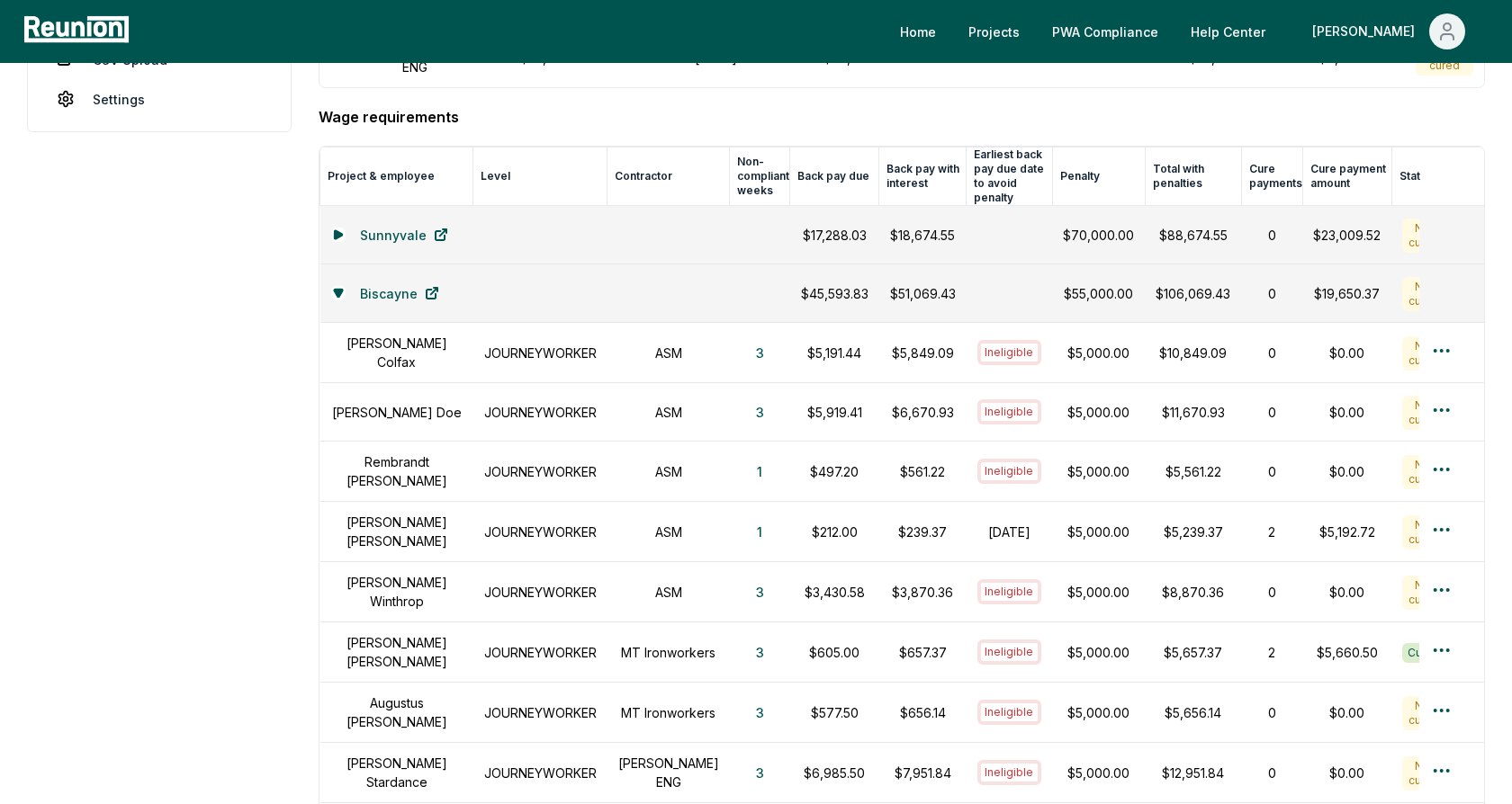
scroll to position [412, 0]
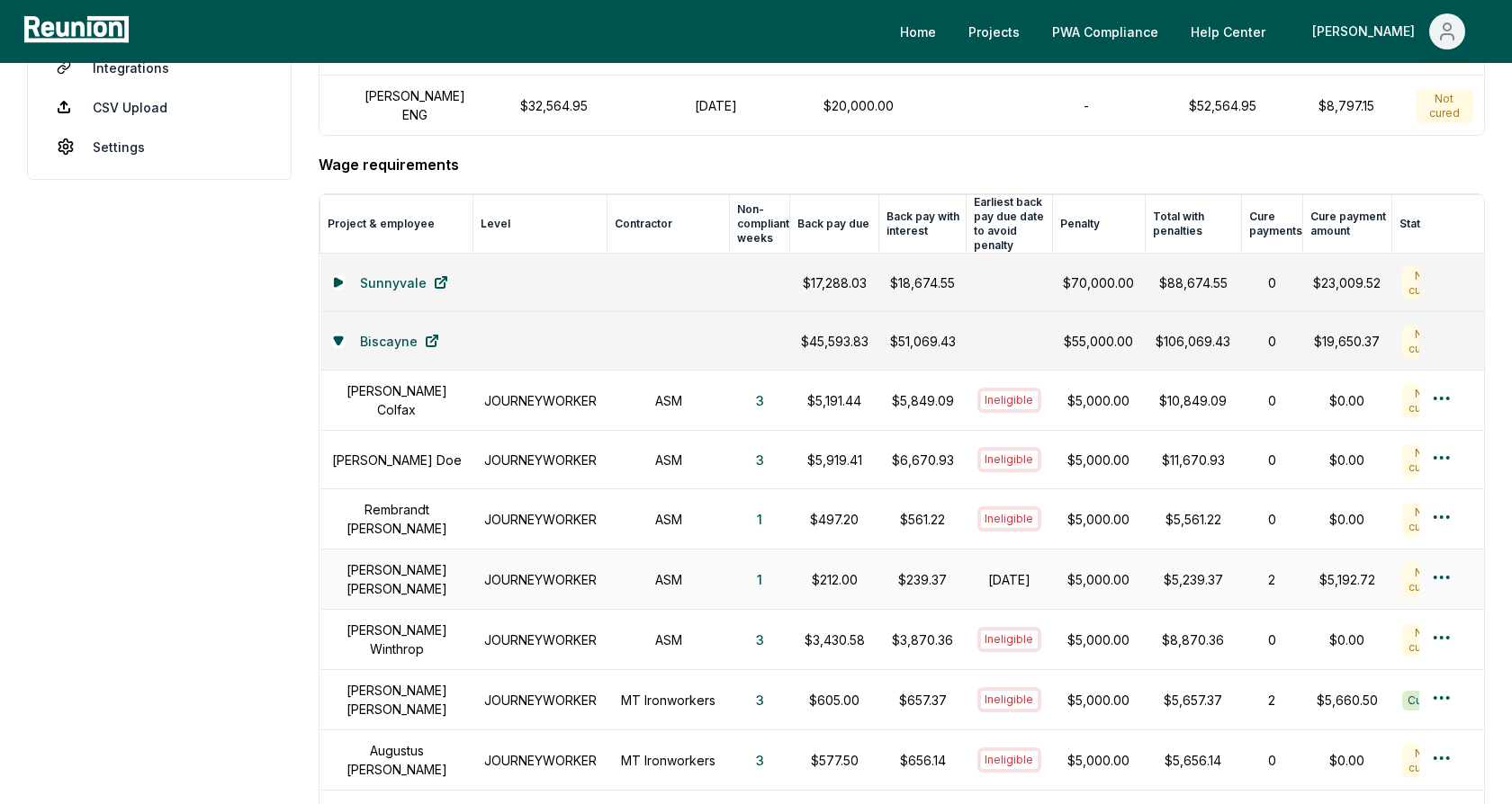
click at [392, 564] on h1 "Alice Smith" at bounding box center [397, 579] width 131 height 38
click at [565, 570] on h1 "JOURNEYWORKER" at bounding box center [540, 579] width 113 height 19
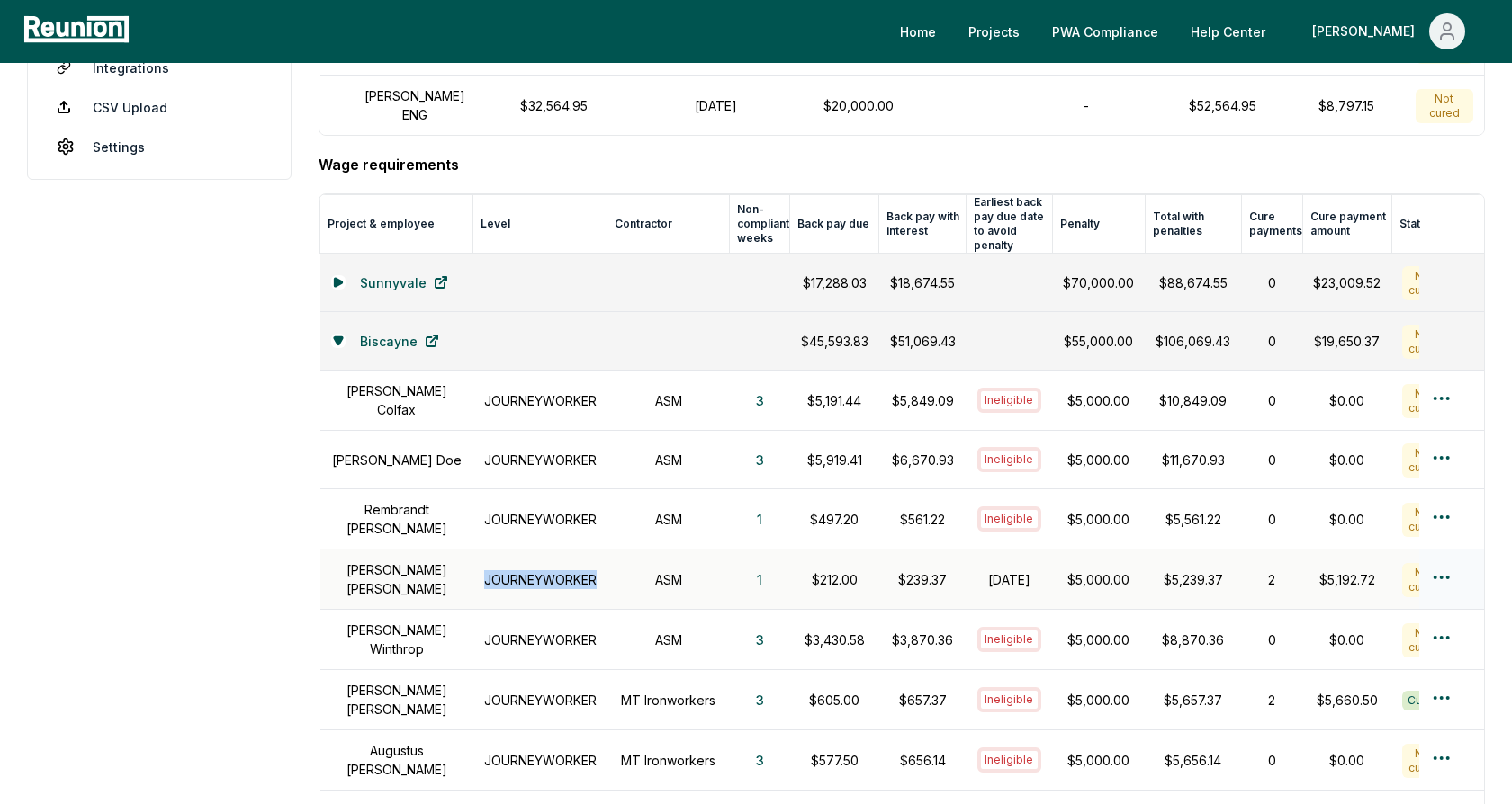
click at [565, 570] on h1 "JOURNEYWORKER" at bounding box center [540, 579] width 113 height 19
click at [659, 570] on h1 "ASM" at bounding box center [668, 579] width 101 height 19
click at [743, 562] on button "1" at bounding box center [759, 579] width 34 height 36
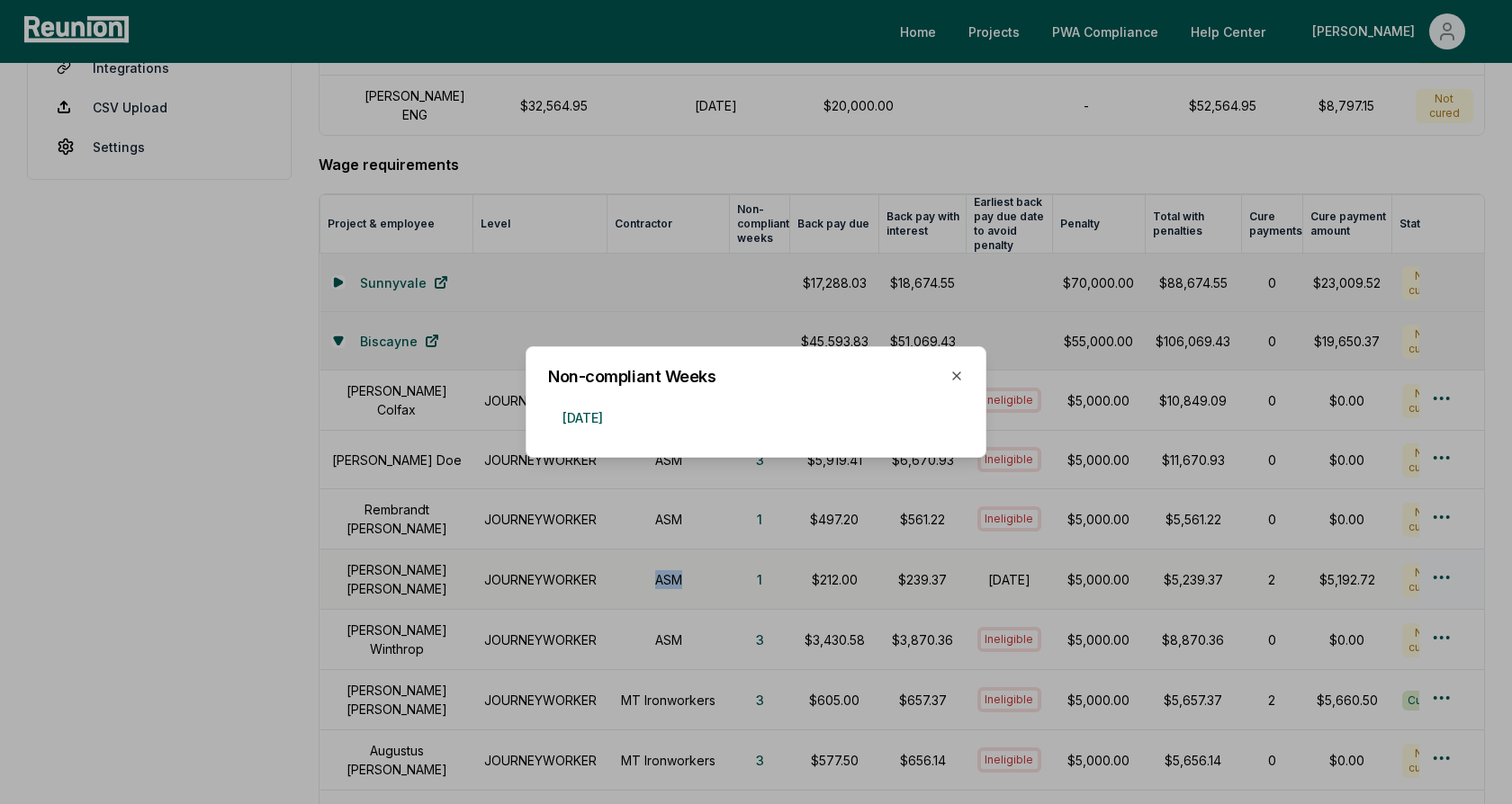
click at [760, 564] on div at bounding box center [756, 402] width 1512 height 804
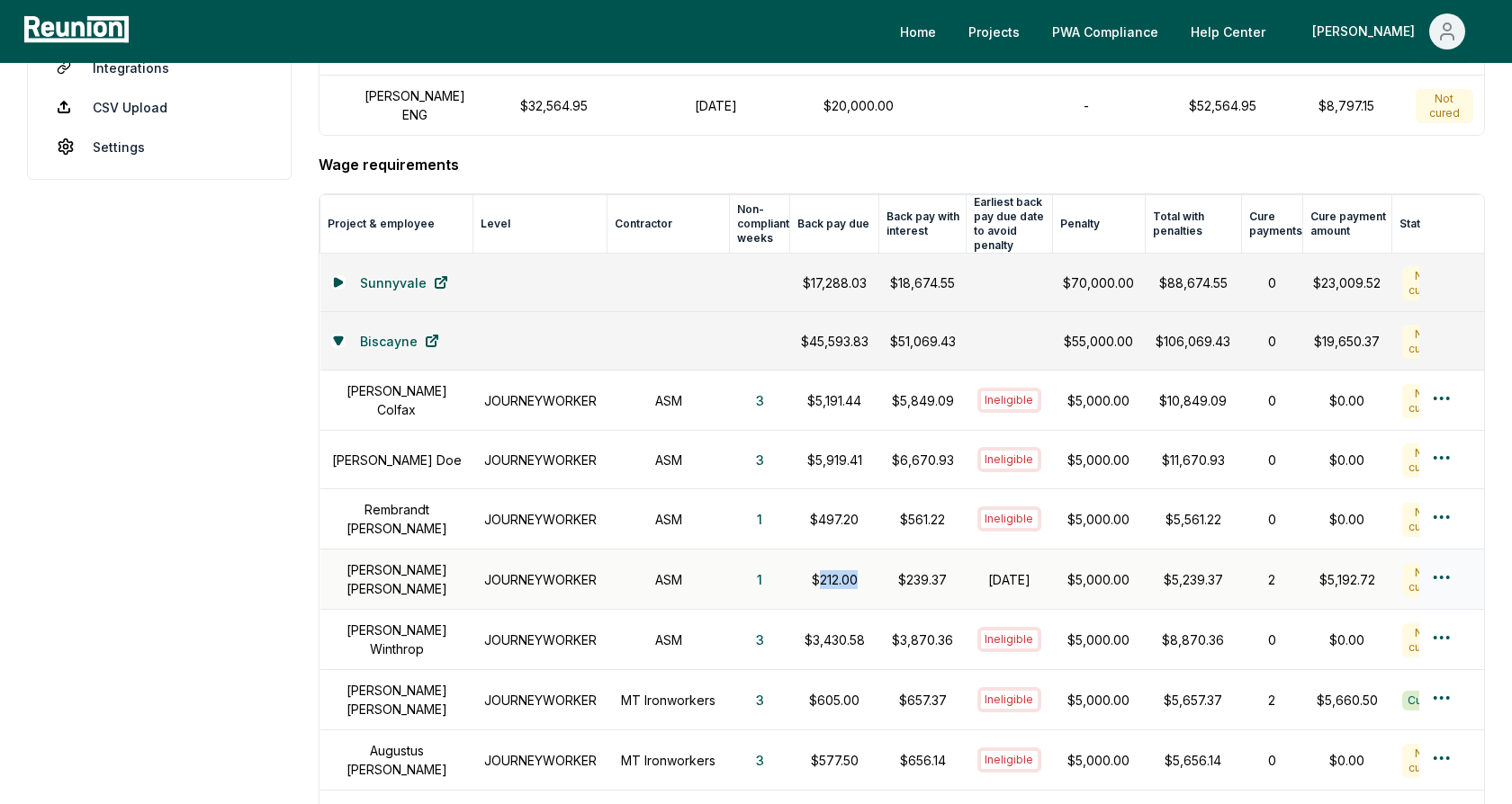
drag, startPoint x: 830, startPoint y: 563, endPoint x: 790, endPoint y: 561, distance: 40.0
click at [801, 570] on p "$212.00" at bounding box center [834, 579] width 68 height 19
drag, startPoint x: 926, startPoint y: 560, endPoint x: 868, endPoint y: 560, distance: 58.0
click at [890, 570] on p "$239.37" at bounding box center [923, 579] width 66 height 19
click at [893, 570] on p "$239.37" at bounding box center [923, 579] width 66 height 19
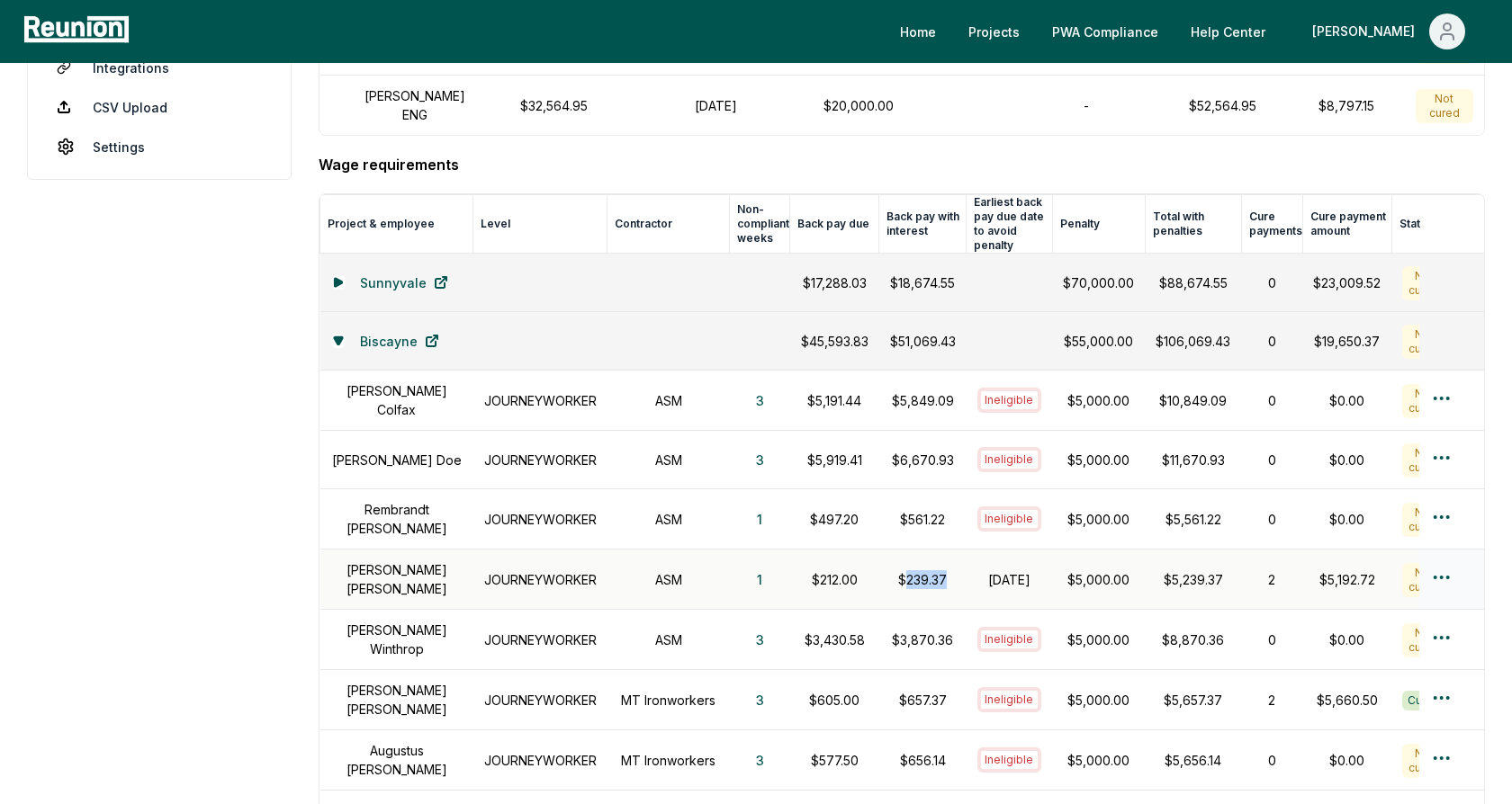
click at [893, 570] on p "$239.37" at bounding box center [923, 579] width 66 height 19
click at [893, 550] on td "$239.37" at bounding box center [923, 580] width 87 height 61
drag, startPoint x: 921, startPoint y: 564, endPoint x: 869, endPoint y: 563, distance: 52.0
click at [890, 570] on p "$239.37" at bounding box center [923, 579] width 66 height 19
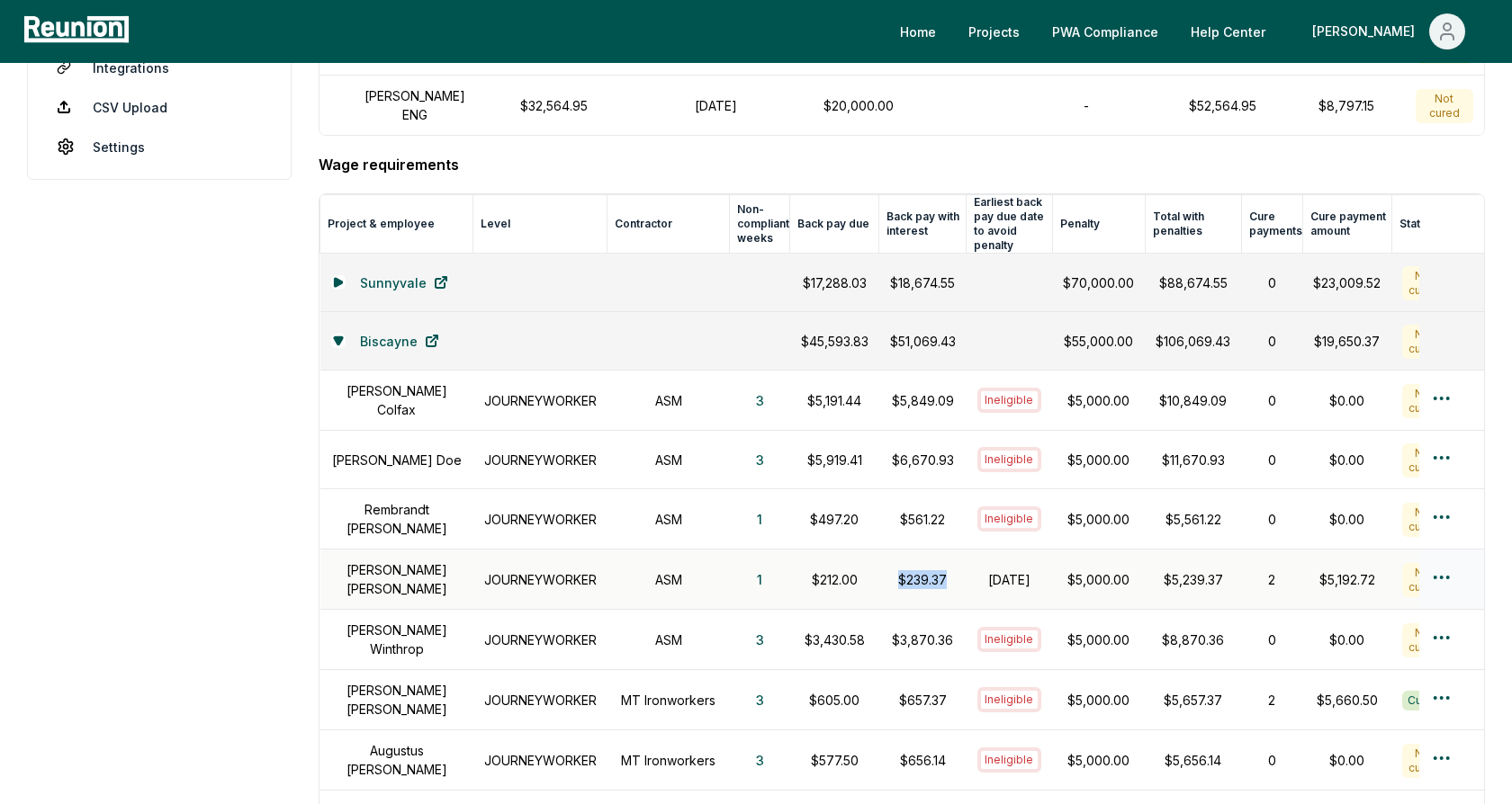
click at [904, 570] on p "$239.37" at bounding box center [923, 579] width 66 height 19
drag, startPoint x: 996, startPoint y: 568, endPoint x: 958, endPoint y: 550, distance: 42.0
click at [967, 550] on td "October 31, 2024" at bounding box center [1010, 580] width 86 height 61
drag, startPoint x: 1099, startPoint y: 562, endPoint x: 1029, endPoint y: 561, distance: 70.0
click at [1052, 561] on td "$5,000.00" at bounding box center [1098, 580] width 93 height 61
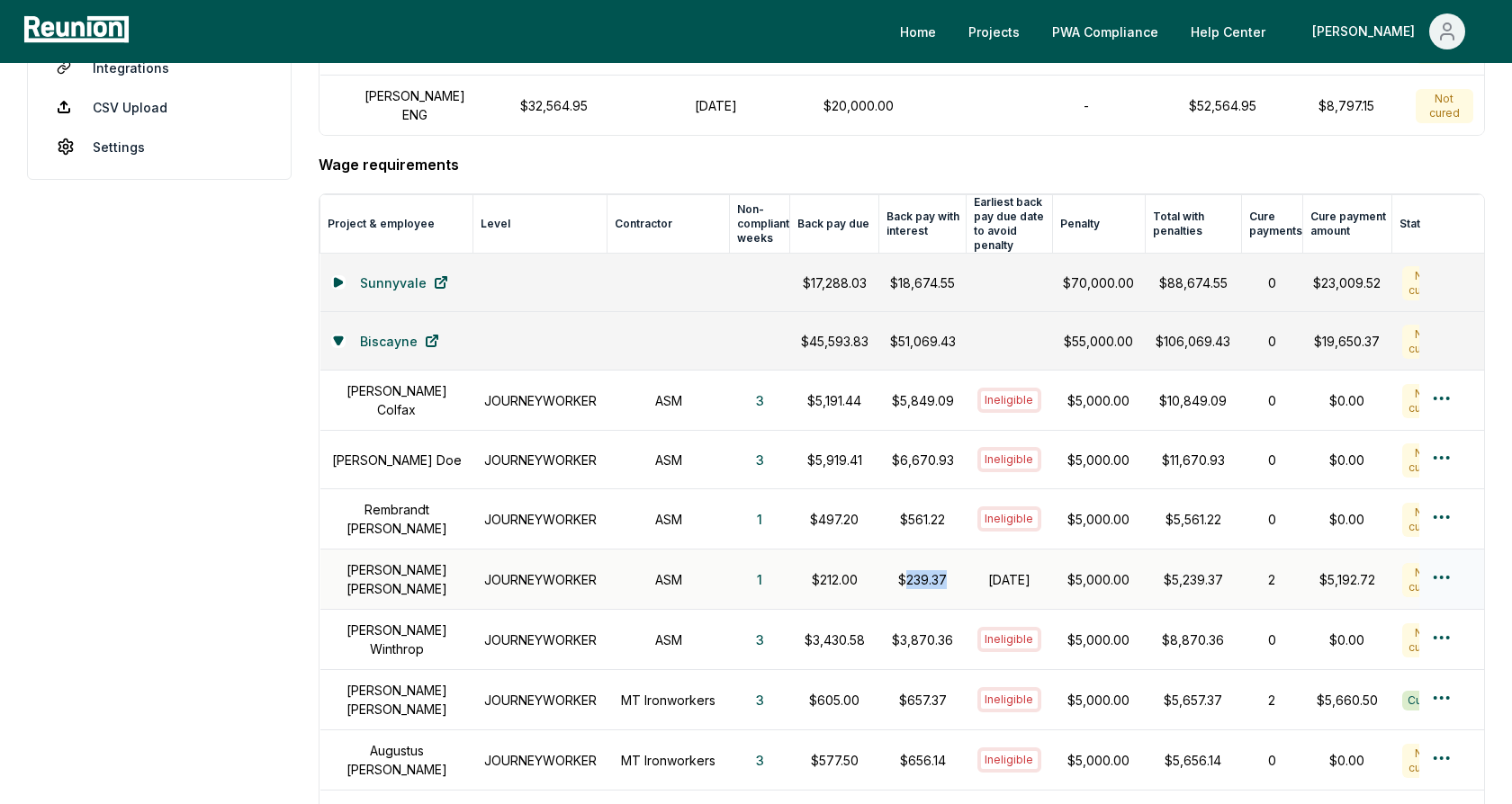
drag, startPoint x: 926, startPoint y: 562, endPoint x: 872, endPoint y: 561, distance: 54.0
click at [890, 570] on p "$239.37" at bounding box center [923, 579] width 66 height 19
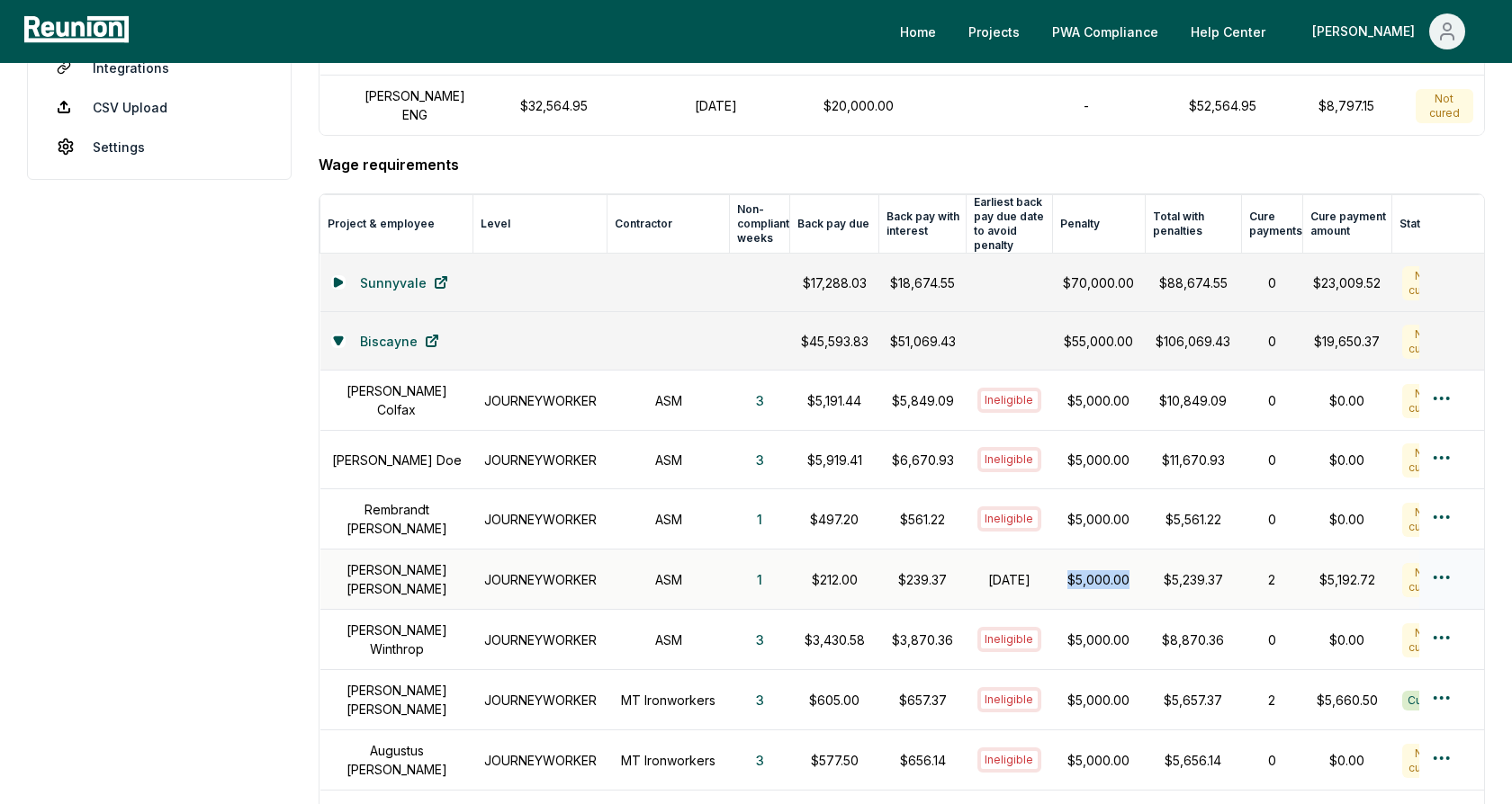
drag, startPoint x: 1105, startPoint y: 561, endPoint x: 1034, endPoint y: 561, distance: 71.0
click at [1052, 561] on td "$5,000.00" at bounding box center [1098, 580] width 93 height 61
click at [1068, 570] on p "$5,000.00" at bounding box center [1098, 579] width 71 height 19
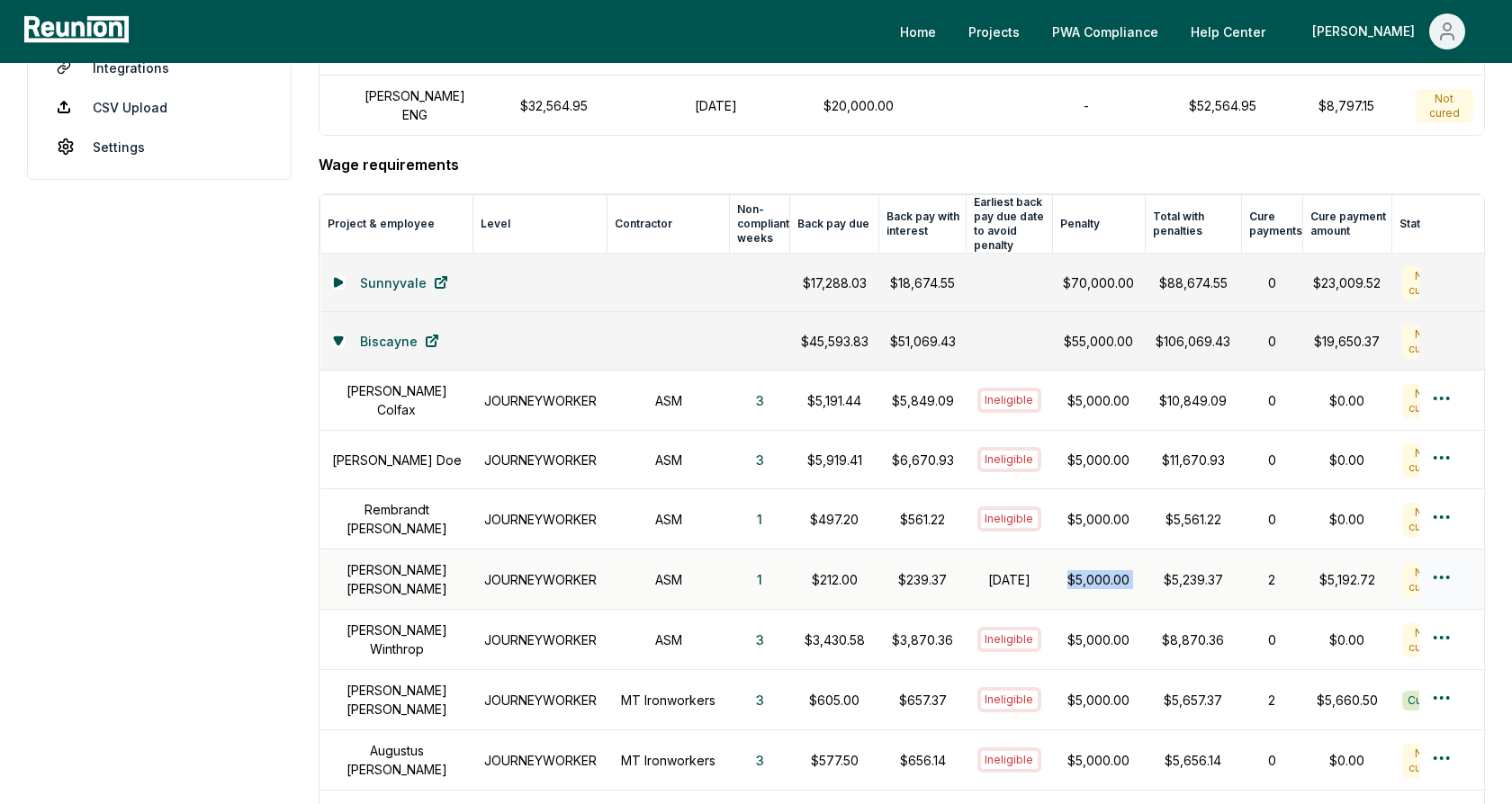
click at [1068, 570] on p "$5,000.00" at bounding box center [1098, 579] width 71 height 19
drag, startPoint x: 1008, startPoint y: 573, endPoint x: 952, endPoint y: 553, distance: 59.5
click at [978, 570] on h1 "October 31, 2024" at bounding box center [1010, 579] width 65 height 19
click at [929, 556] on td "$239.37" at bounding box center [923, 580] width 87 height 61
click at [928, 138] on div "Penalties View back pay requirements and potential penalties. Simulate intentio…" at bounding box center [902, 497] width 1166 height 1640
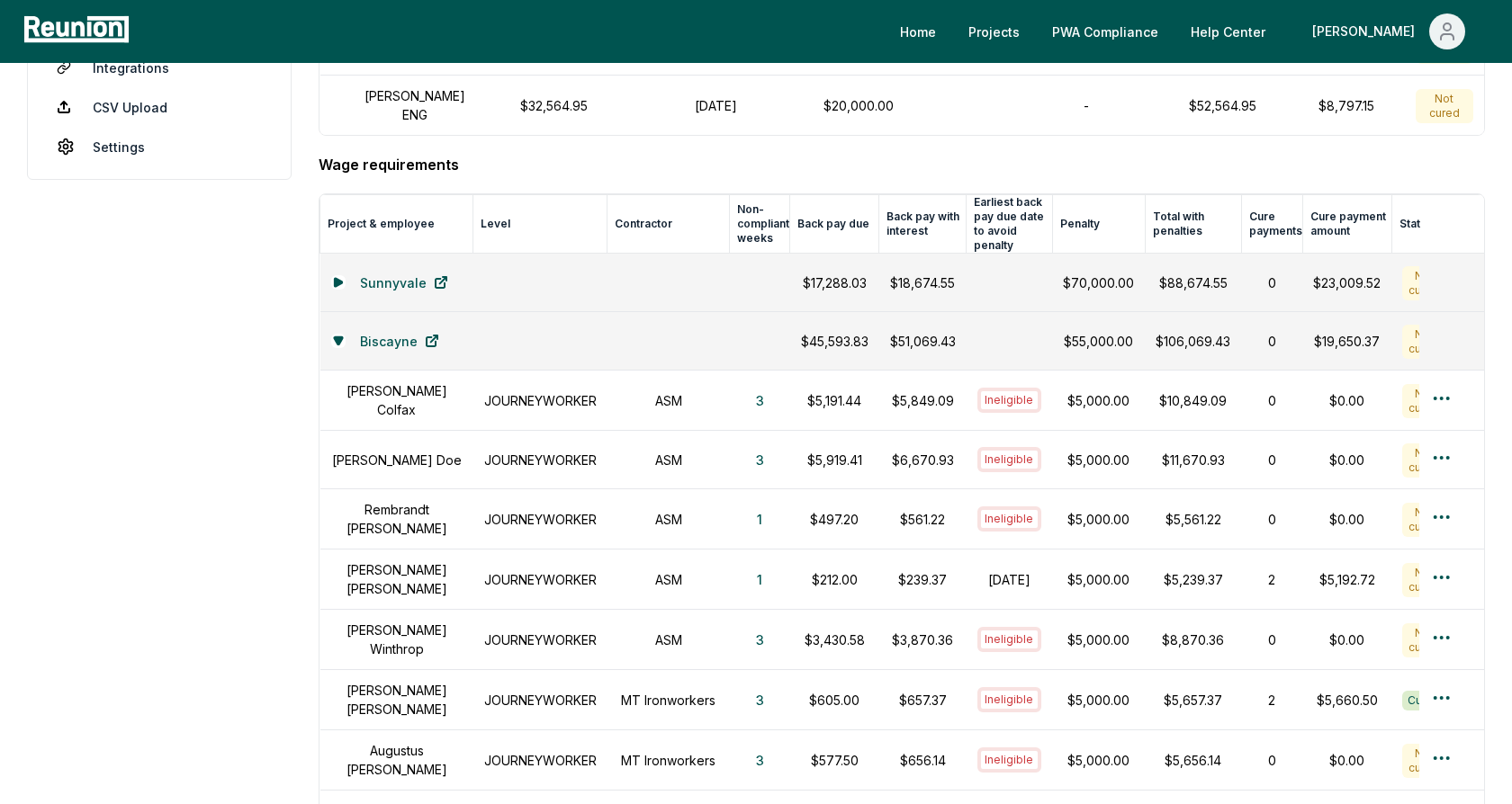
click at [164, 308] on aside "Dashboard Contractors Contracts Employees Apprenticeship Programs Payroll Repor…" at bounding box center [159, 587] width 264 height 1820
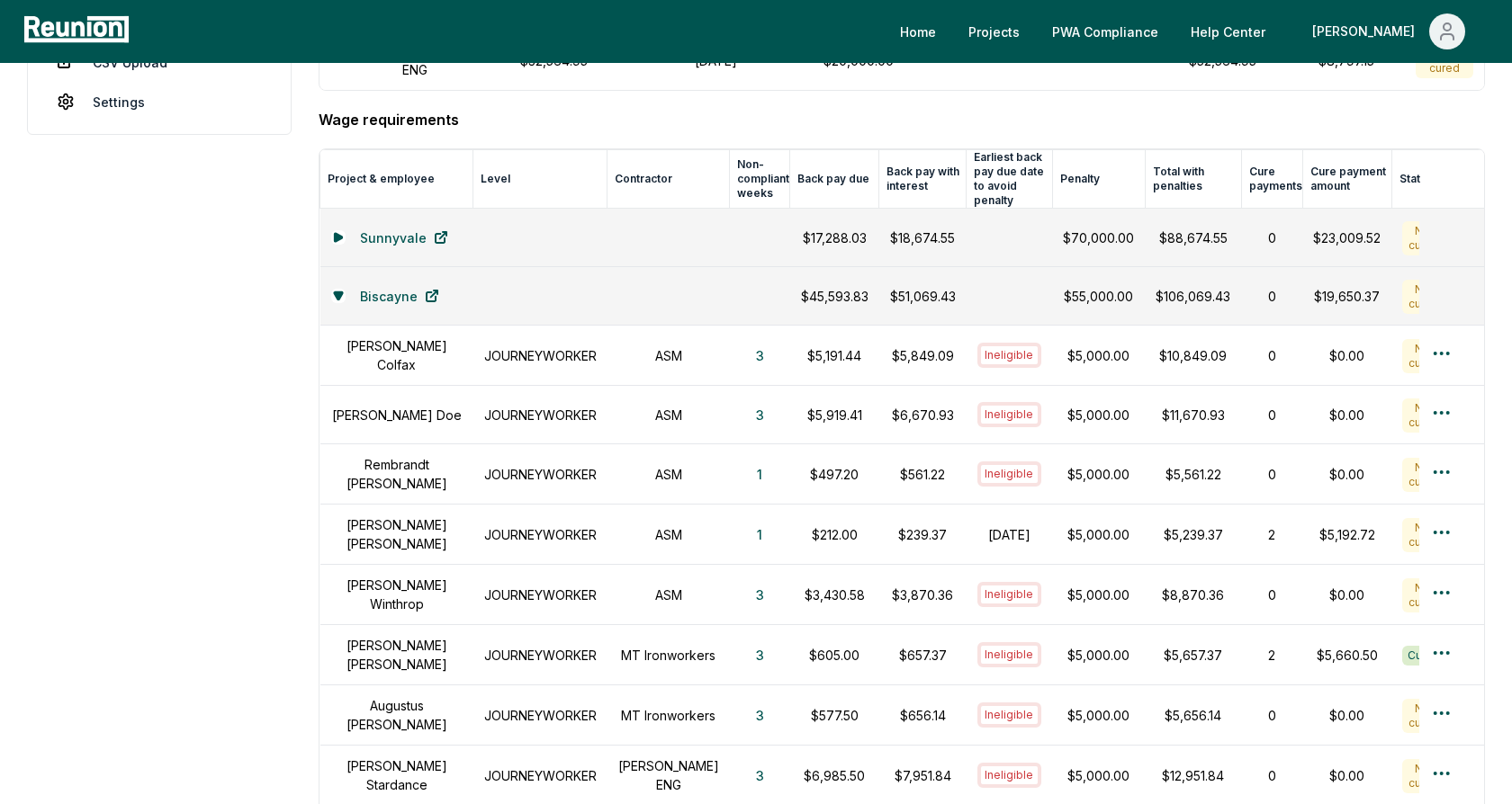
scroll to position [456, 0]
click at [126, 104] on link "Settings" at bounding box center [159, 102] width 234 height 36
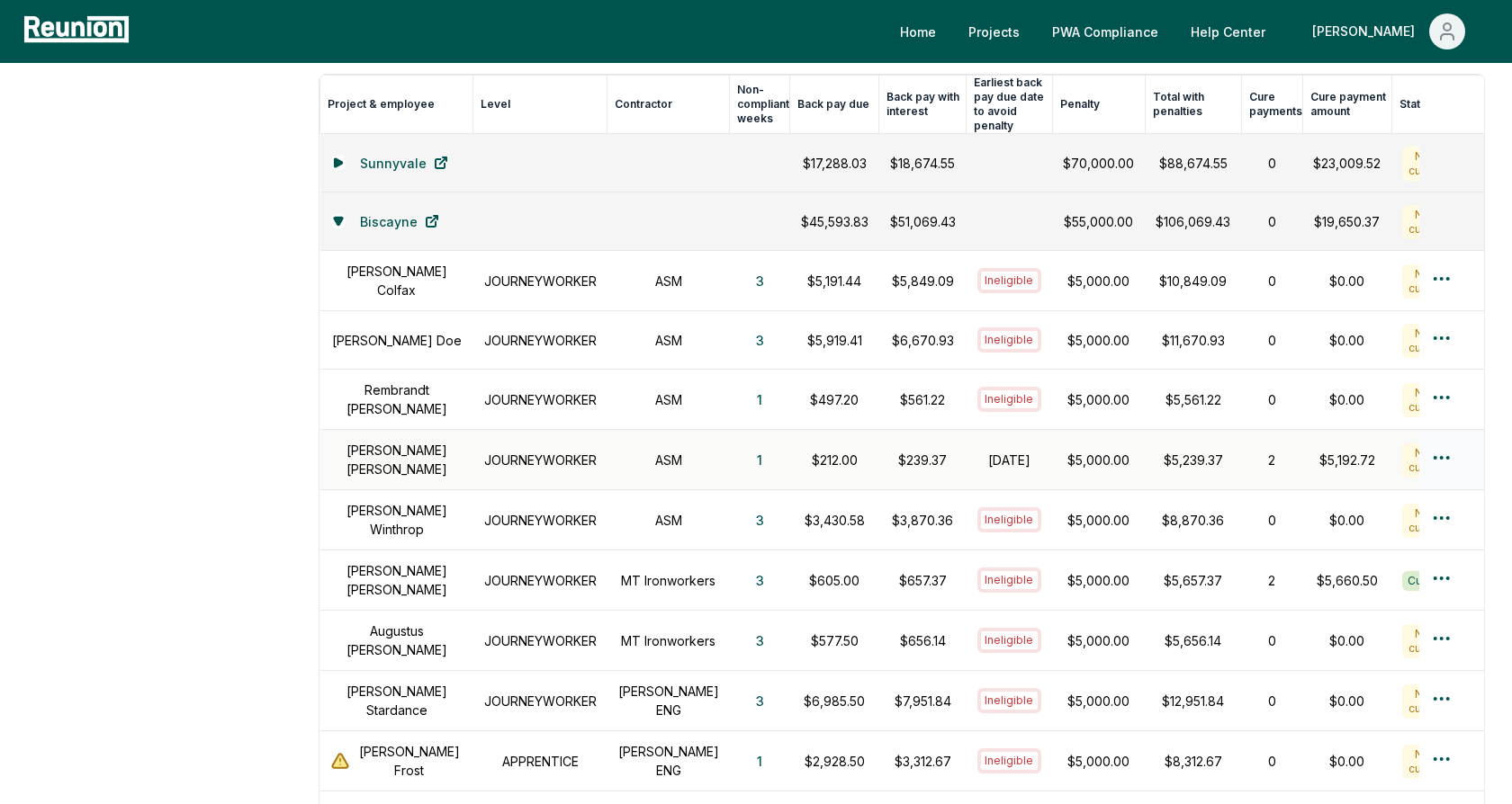
scroll to position [540, 0]
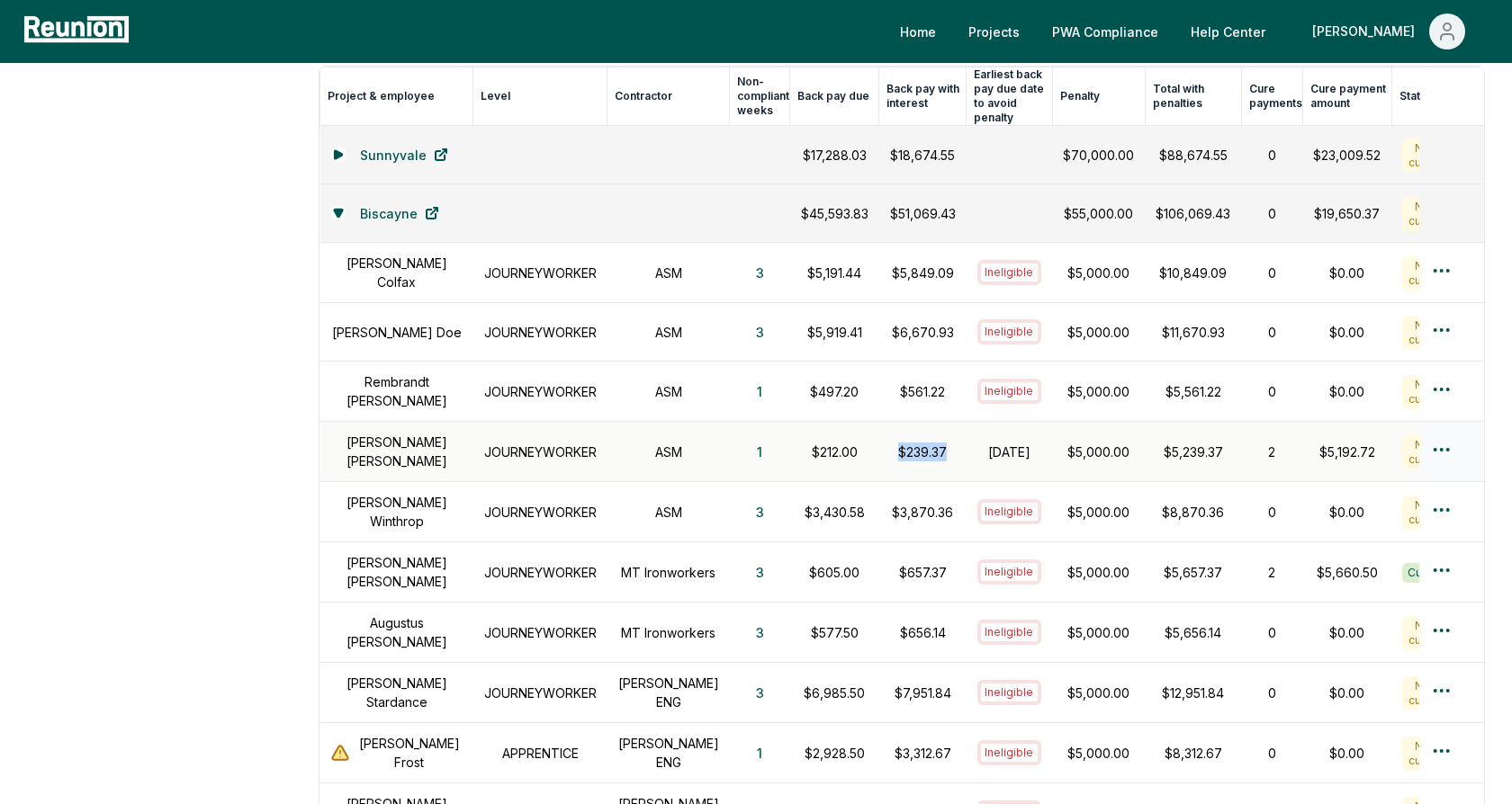
drag, startPoint x: 926, startPoint y: 437, endPoint x: 853, endPoint y: 434, distance: 73.1
click at [879, 434] on td "$239.37" at bounding box center [923, 452] width 87 height 61
click at [900, 442] on p "$239.37" at bounding box center [923, 452] width 66 height 19
click at [1446, 433] on html "Please visit us on your desktop We're working on making our marketplace mobile-…" at bounding box center [756, 429] width 1512 height 1937
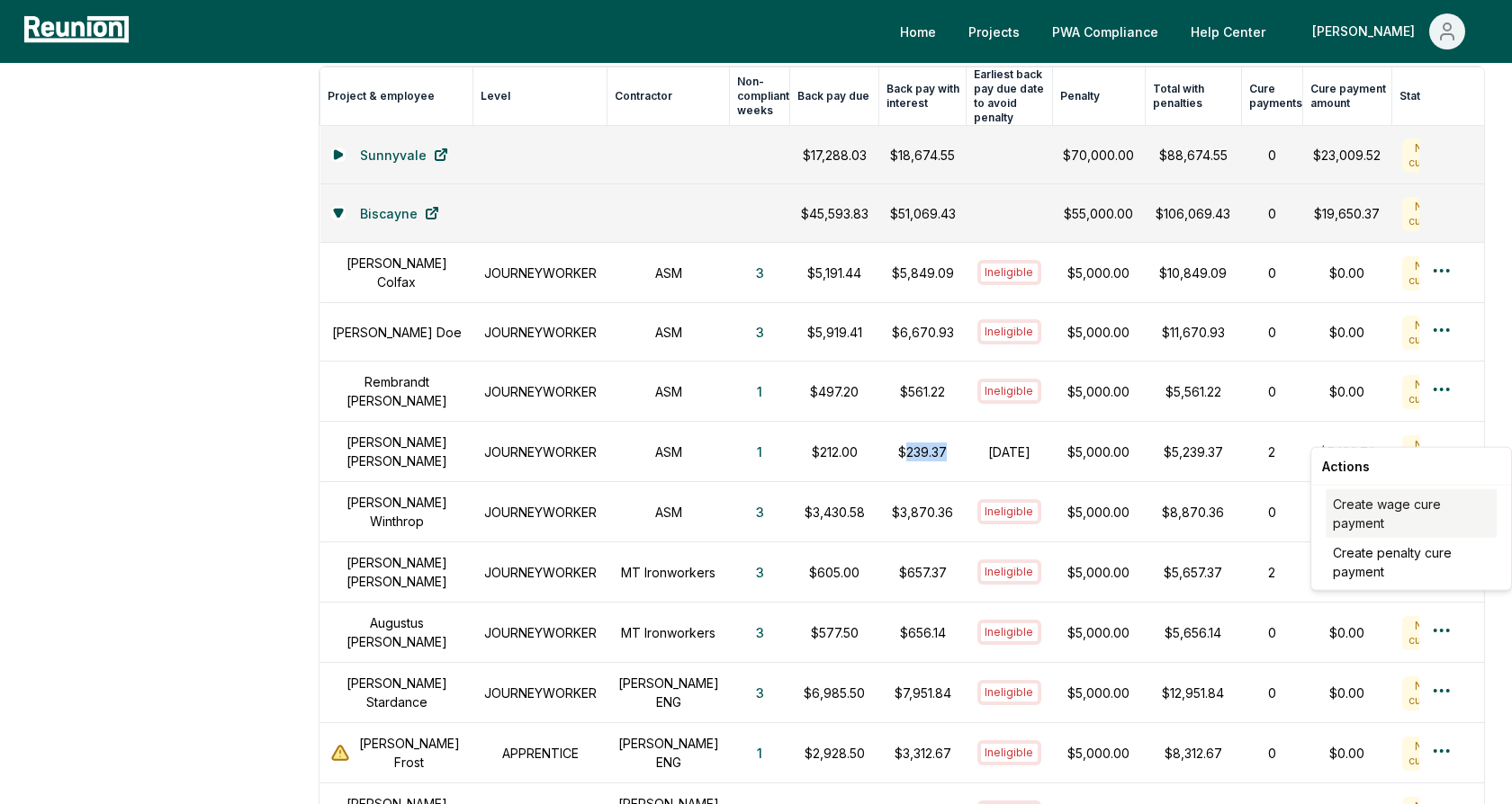
click at [1391, 513] on div "Create wage cure payment" at bounding box center [1411, 513] width 171 height 49
click at [206, 334] on aside "Dashboard Contractors Contracts Employees Apprenticeship Programs Payroll Repor…" at bounding box center [159, 460] width 264 height 1820
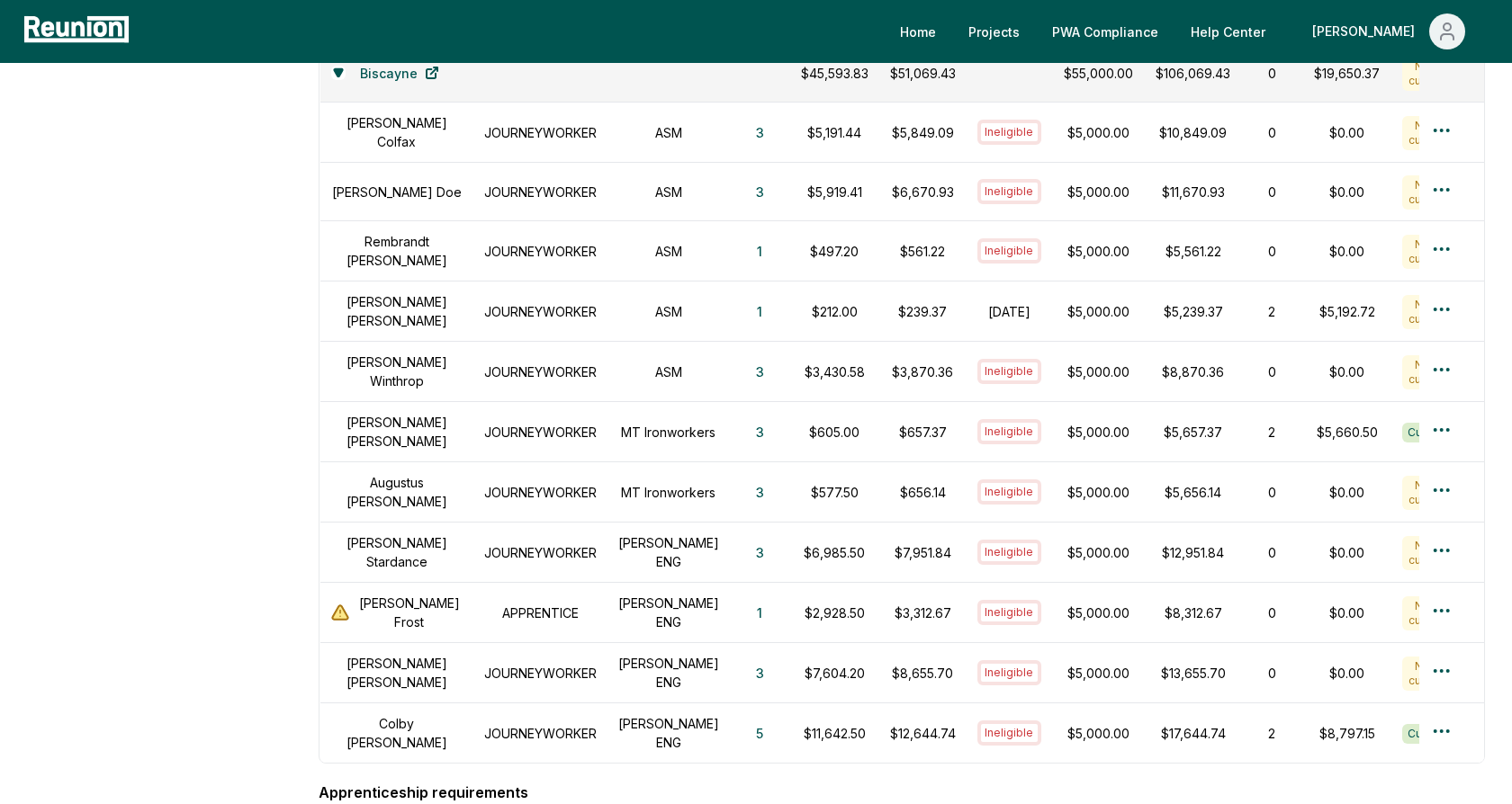
scroll to position [664, 0]
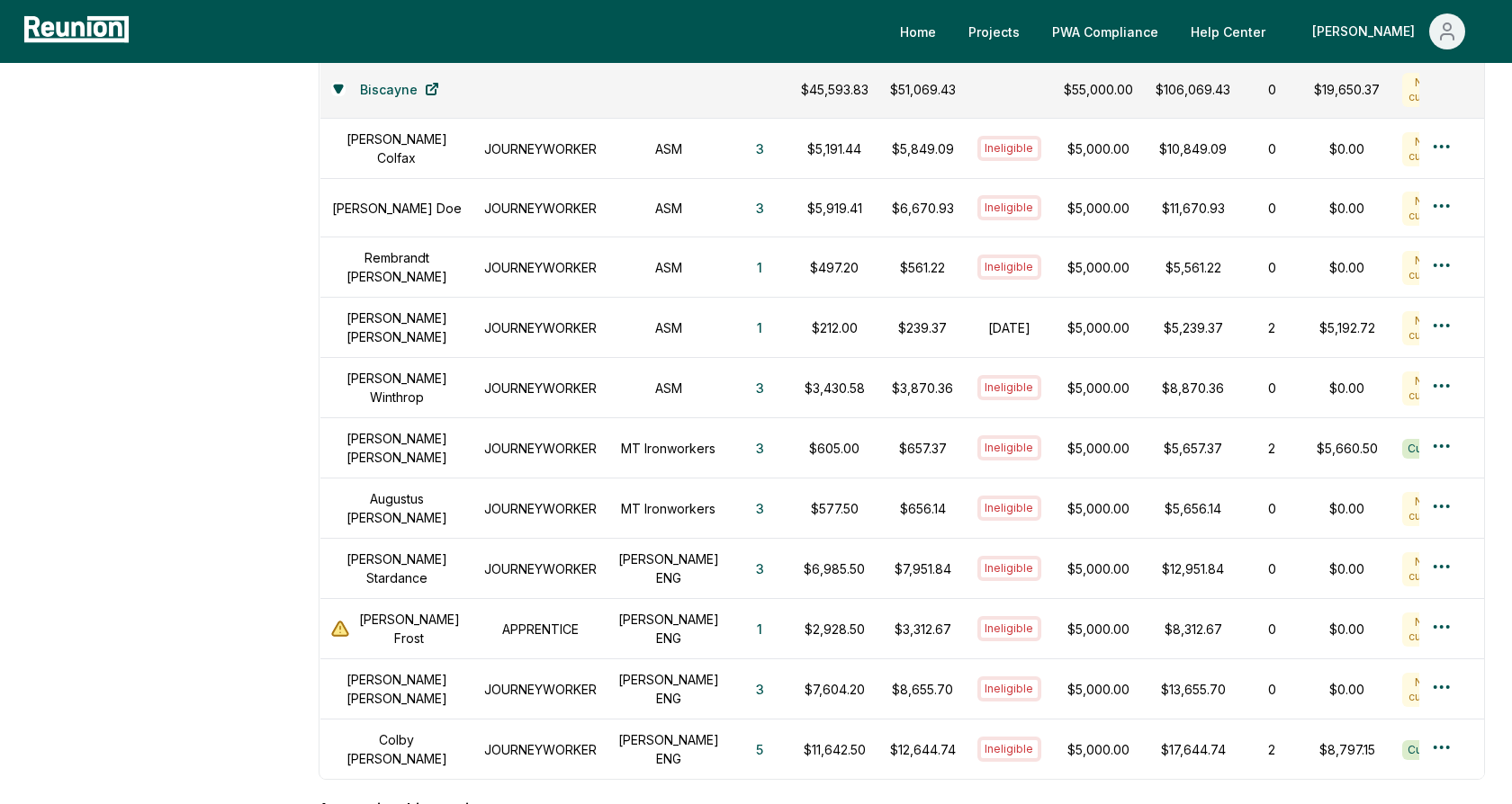
click at [266, 461] on aside "Dashboard Contractors Contracts Employees Apprenticeship Programs Payroll Repor…" at bounding box center [159, 336] width 264 height 1820
drag, startPoint x: 841, startPoint y: 608, endPoint x: 771, endPoint y: 608, distance: 70.0
click at [790, 608] on td "$2,928.50" at bounding box center [834, 630] width 89 height 61
click at [811, 620] on p "$2,928.50" at bounding box center [834, 629] width 68 height 19
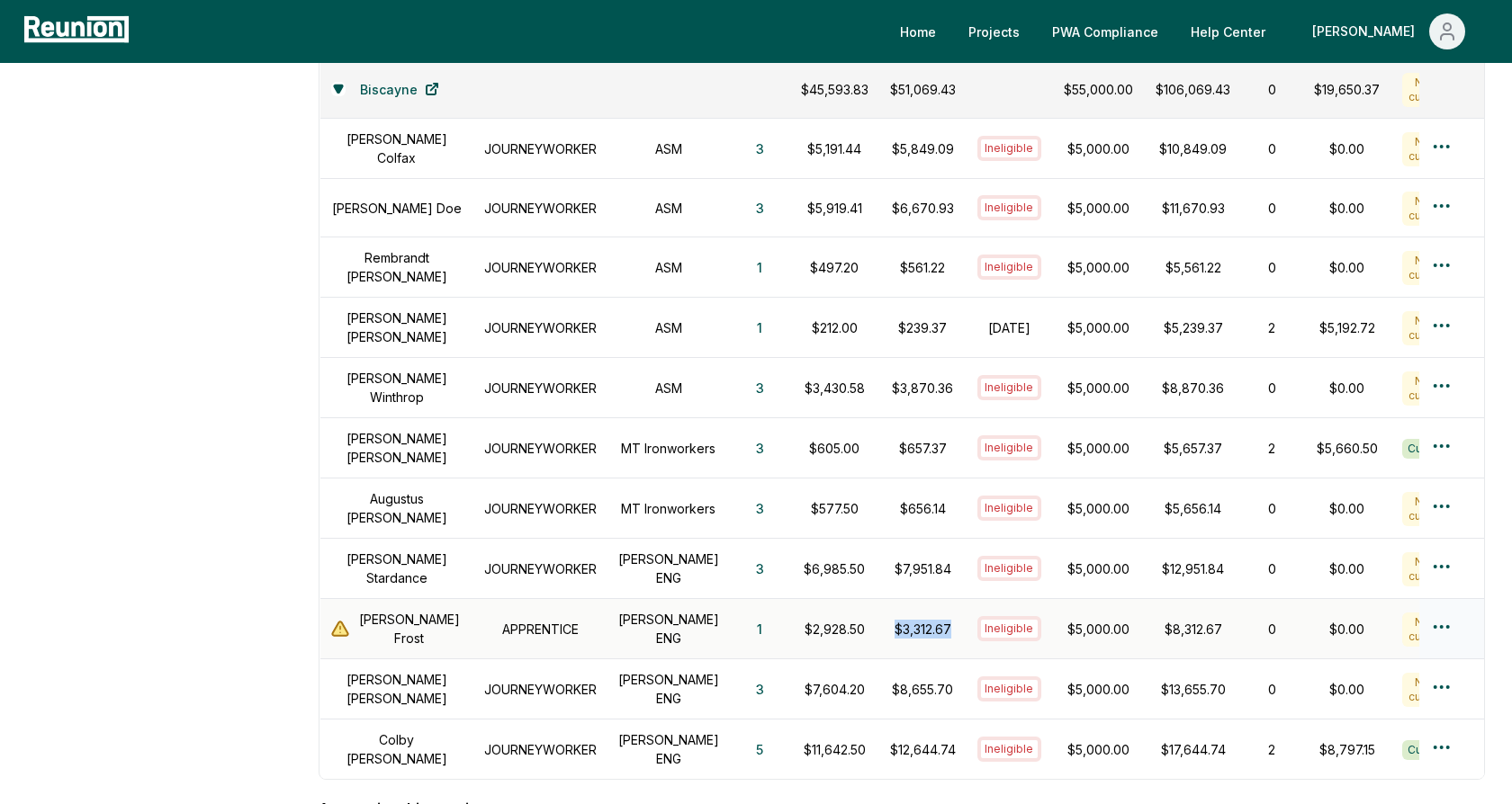
drag, startPoint x: 932, startPoint y: 608, endPoint x: 861, endPoint y: 607, distance: 71.0
click at [879, 607] on td "$3,312.67" at bounding box center [923, 630] width 87 height 61
click at [890, 620] on p "$3,312.67" at bounding box center [923, 629] width 66 height 19
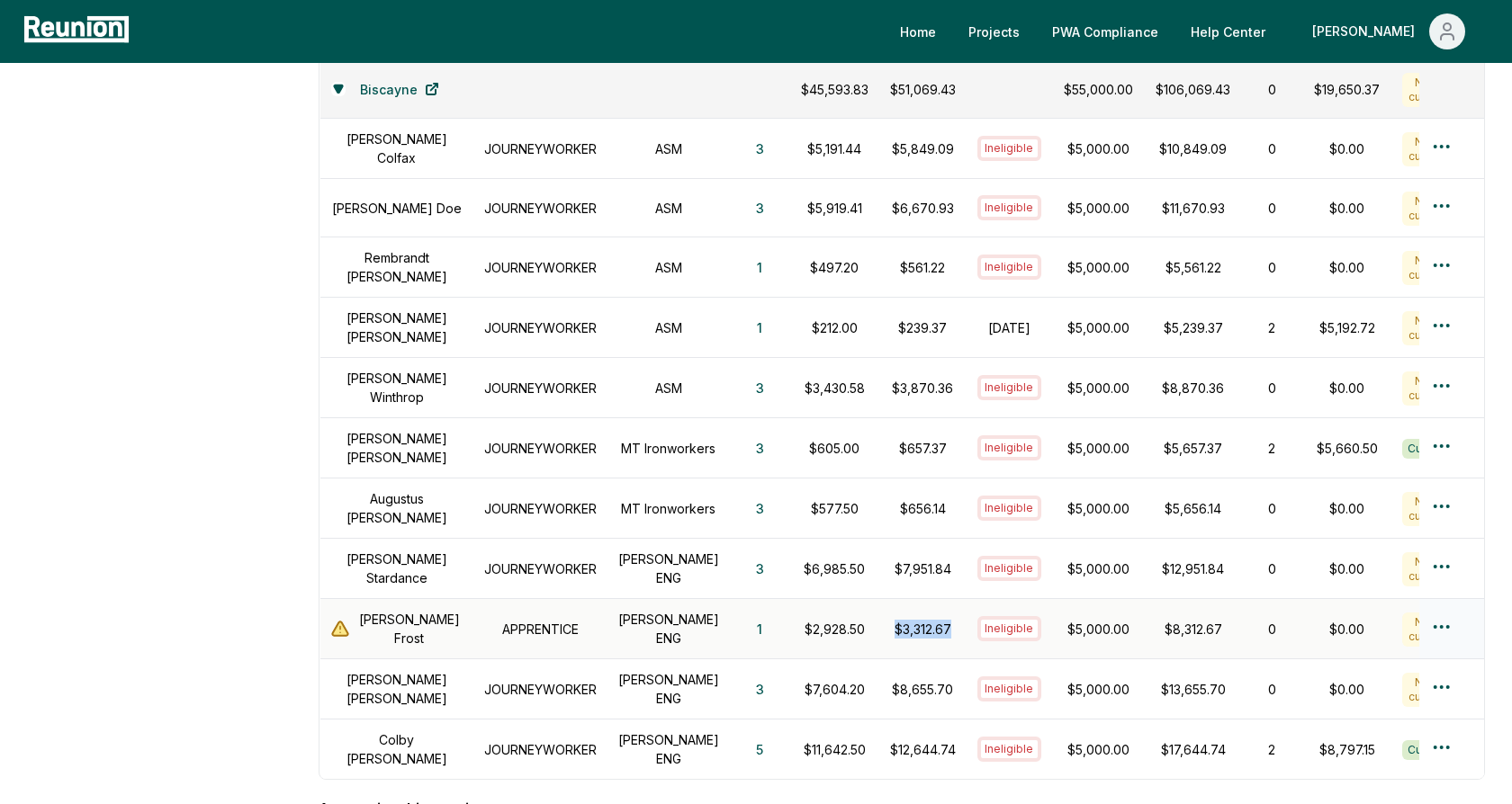
click at [1063, 620] on p "$5,000.00" at bounding box center [1098, 629] width 71 height 19
click at [1092, 599] on td "$5,000.00" at bounding box center [1098, 630] width 93 height 61
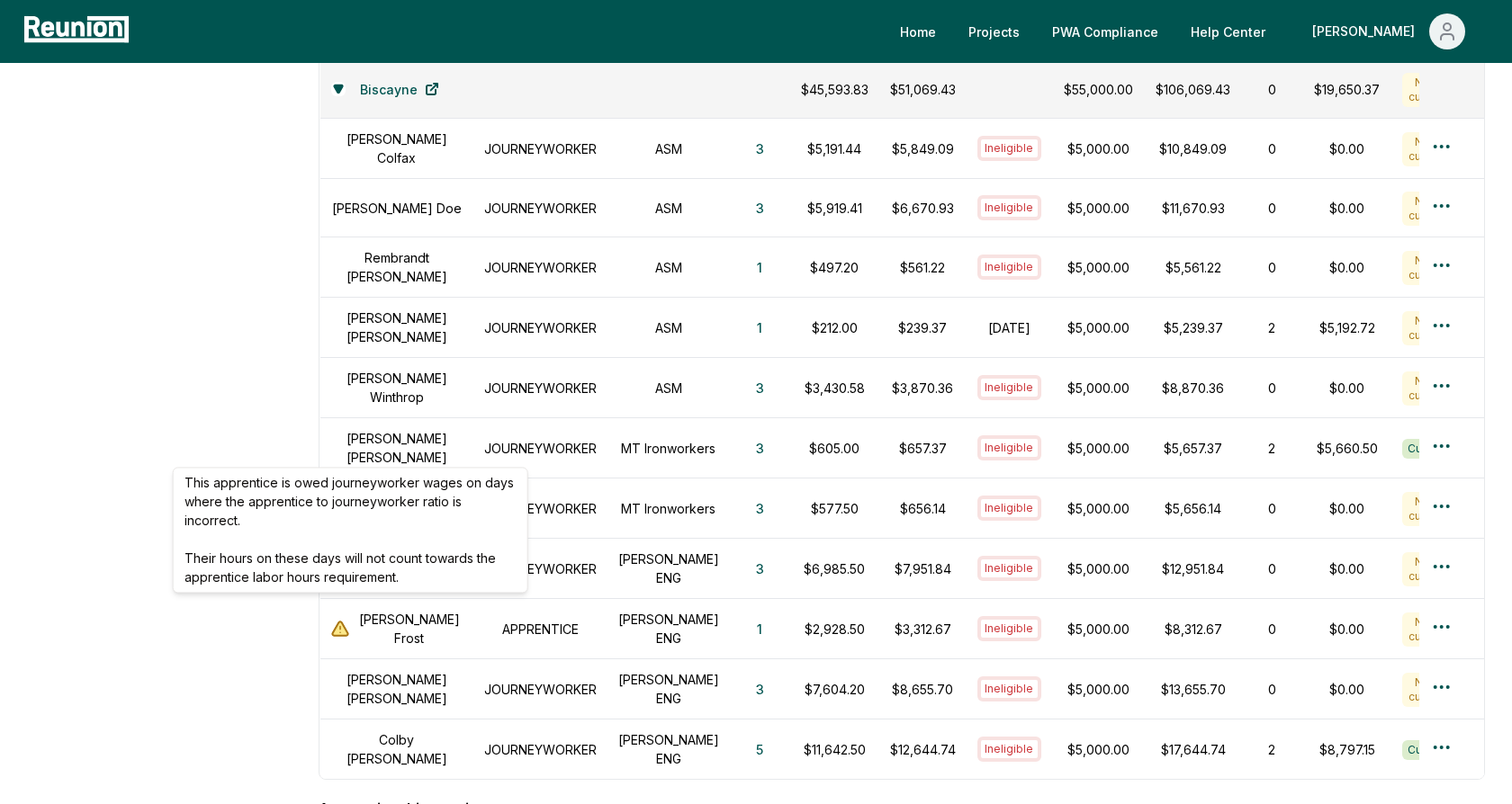
click at [273, 385] on aside "Dashboard Contractors Contracts Employees Apprenticeship Programs Payroll Repor…" at bounding box center [159, 336] width 264 height 1820
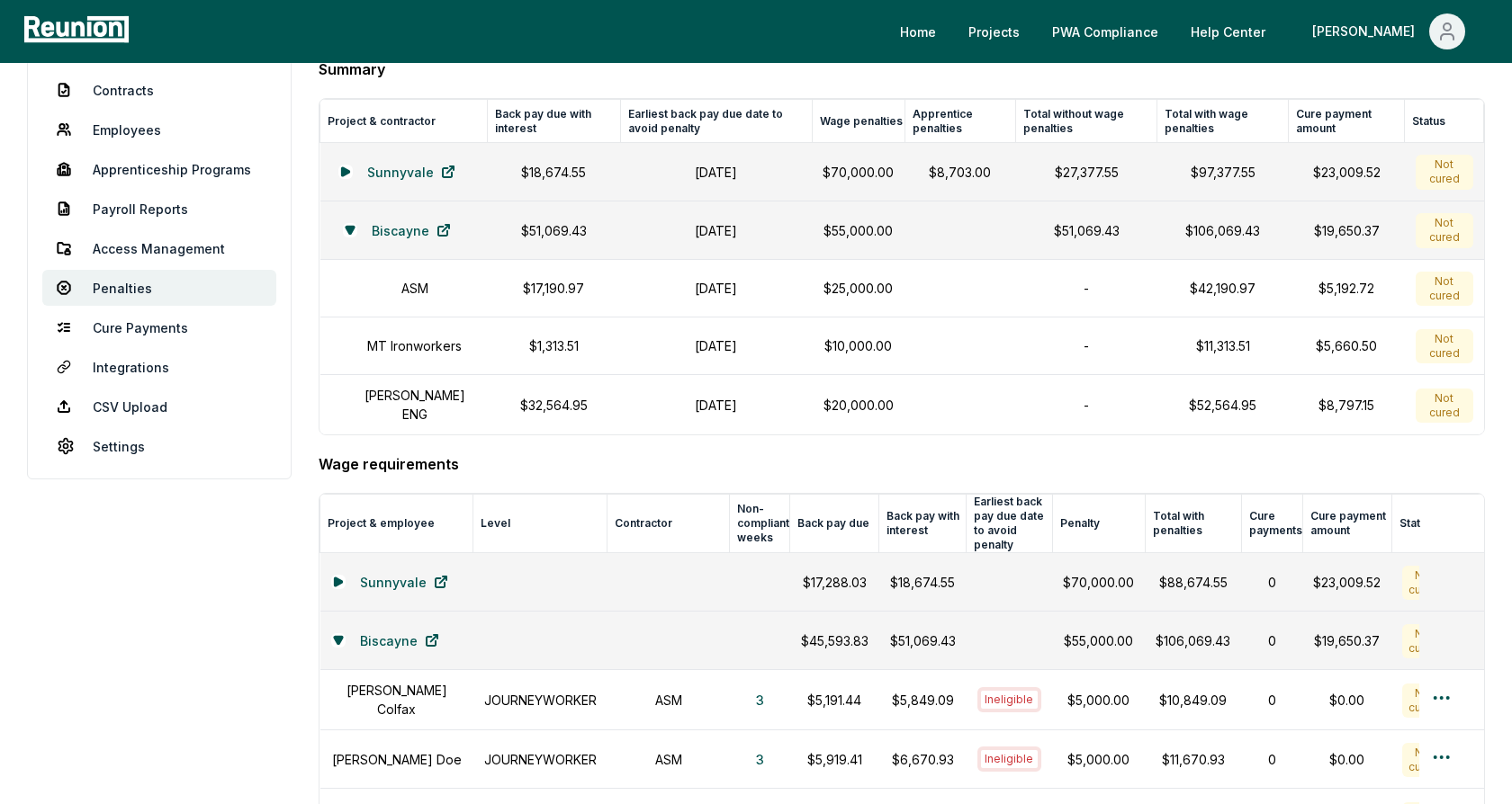
scroll to position [0, 0]
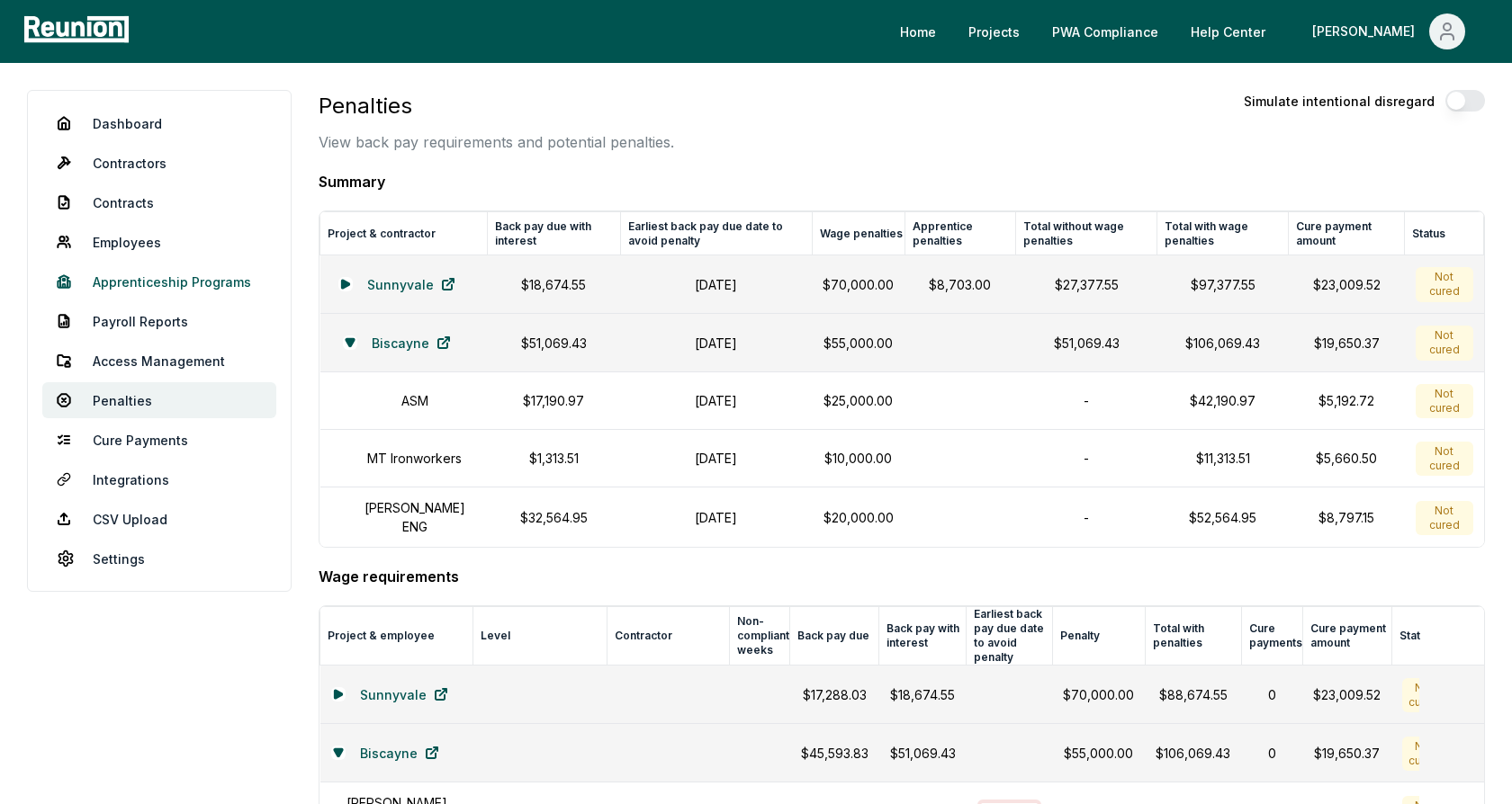
click at [191, 280] on link "Apprenticeship Programs" at bounding box center [159, 281] width 234 height 36
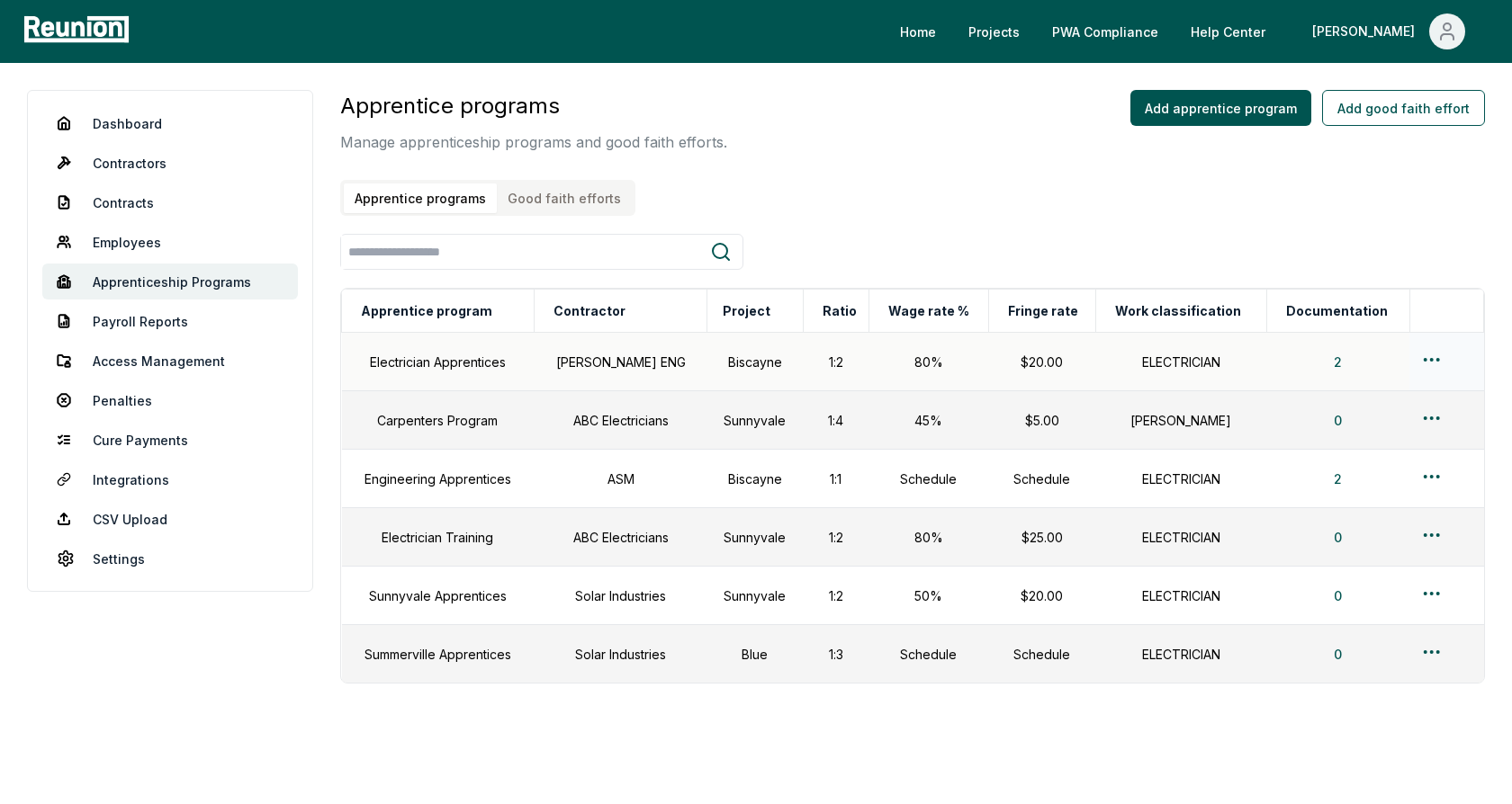
click at [1428, 354] on html "Please visit us on your desktop We're working on making our marketplace mobile-…" at bounding box center [756, 427] width 1512 height 854
click at [1357, 424] on div "Edit" at bounding box center [1411, 430] width 171 height 29
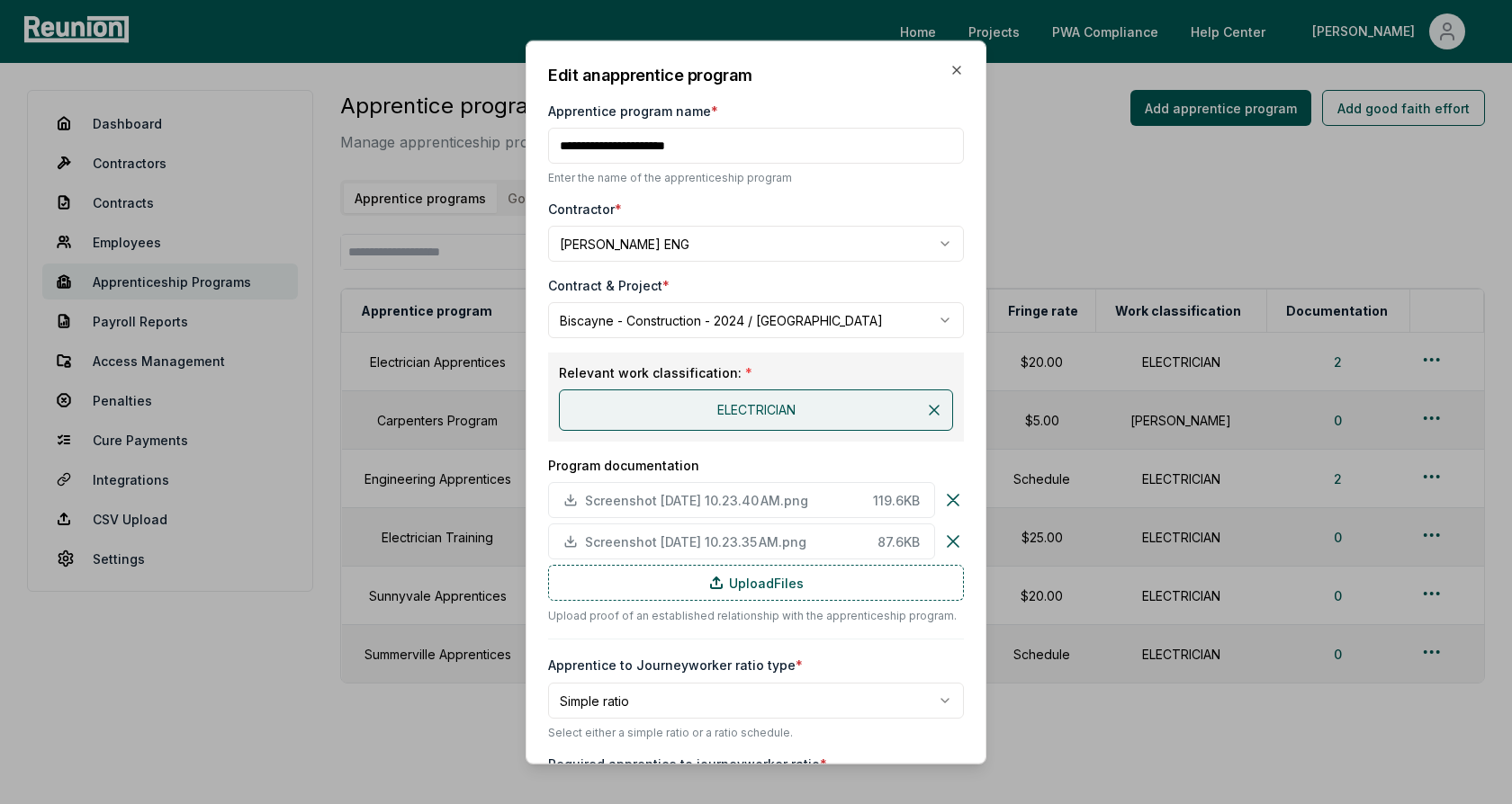
click at [804, 195] on div "**********" at bounding box center [756, 797] width 416 height 1467
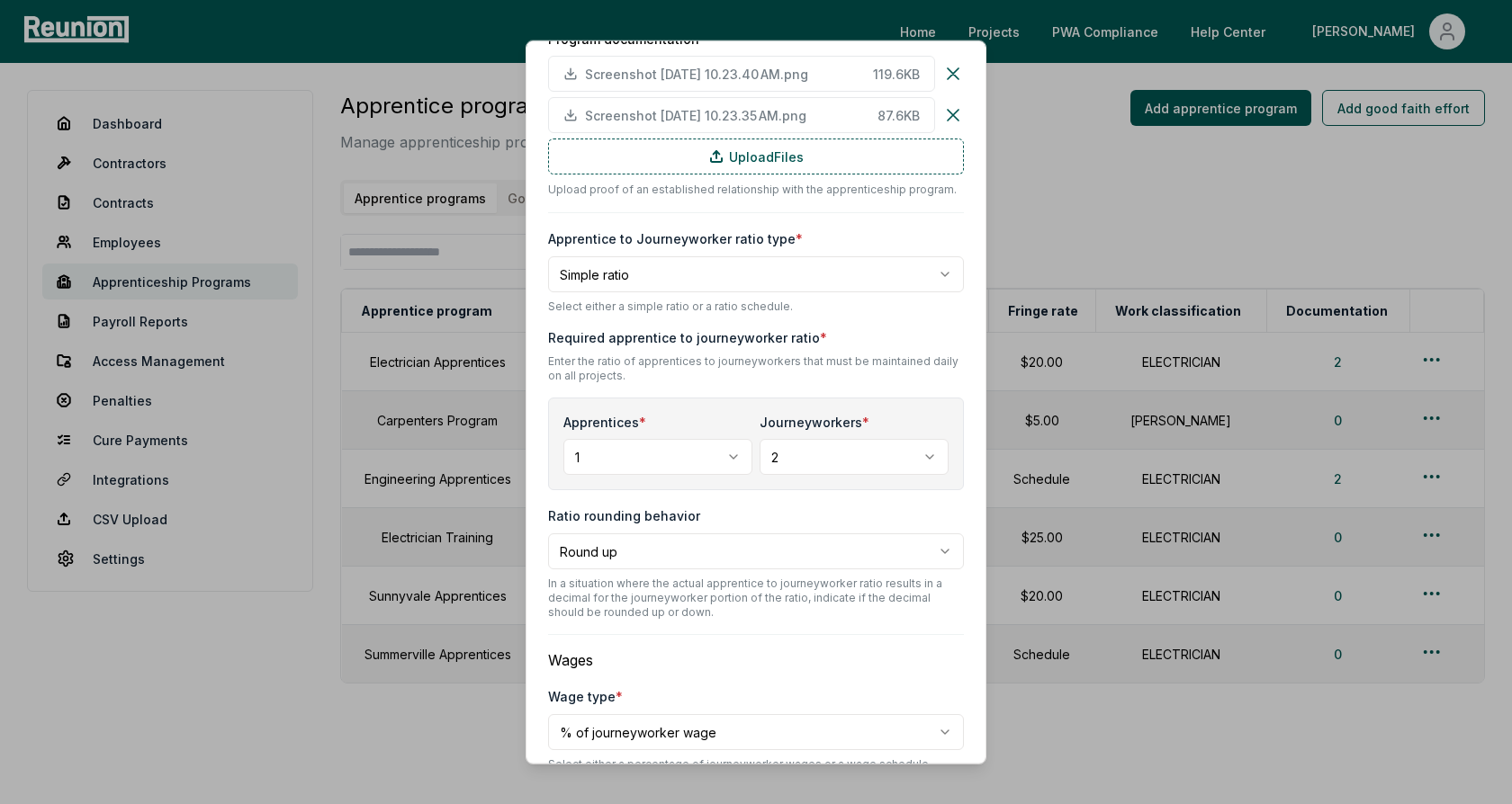
scroll to position [432, 0]
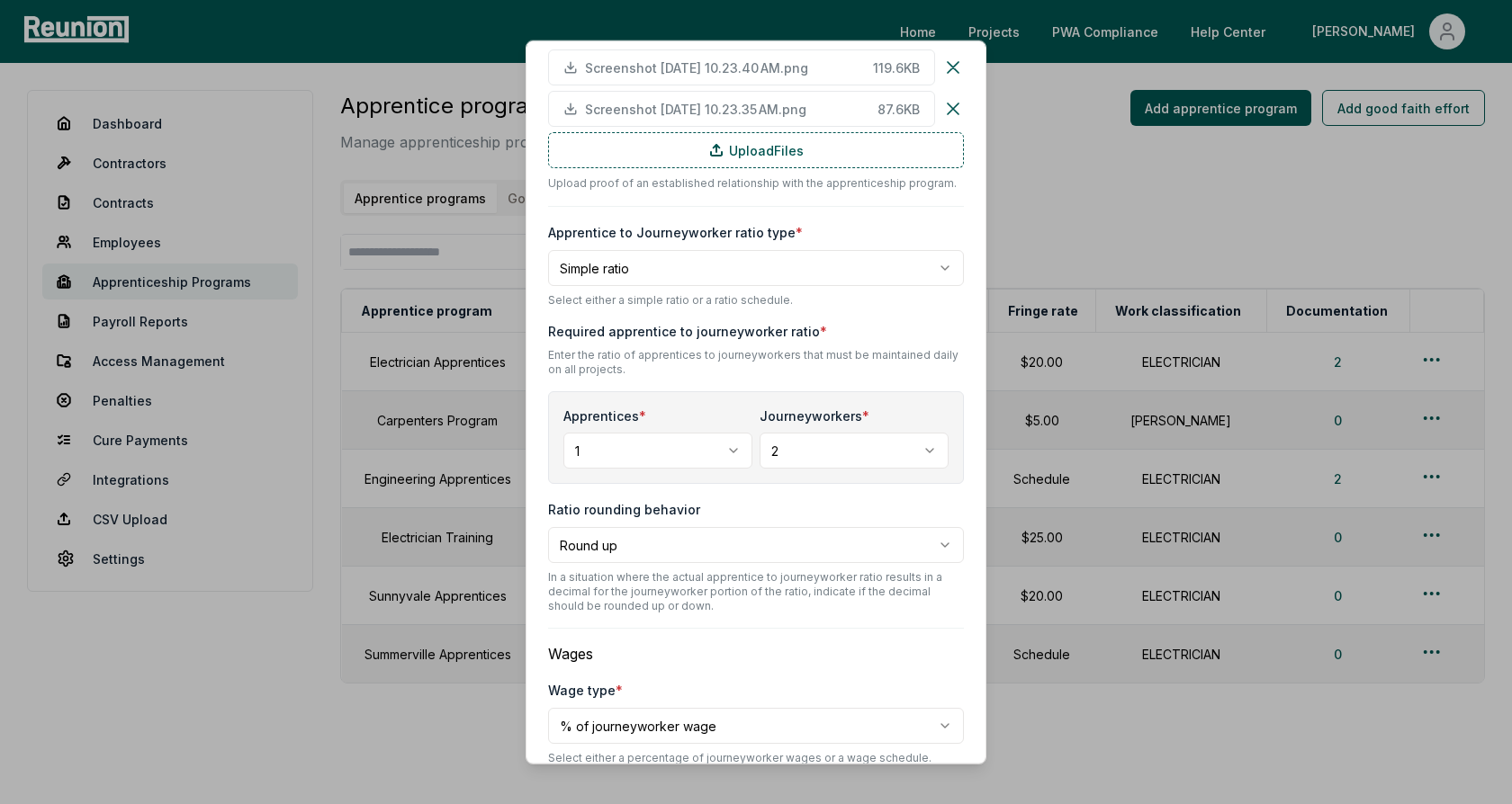
click at [677, 274] on body "Please visit us on your desktop We're working on making our marketplace mobile-…" at bounding box center [756, 427] width 1512 height 854
select select "********"
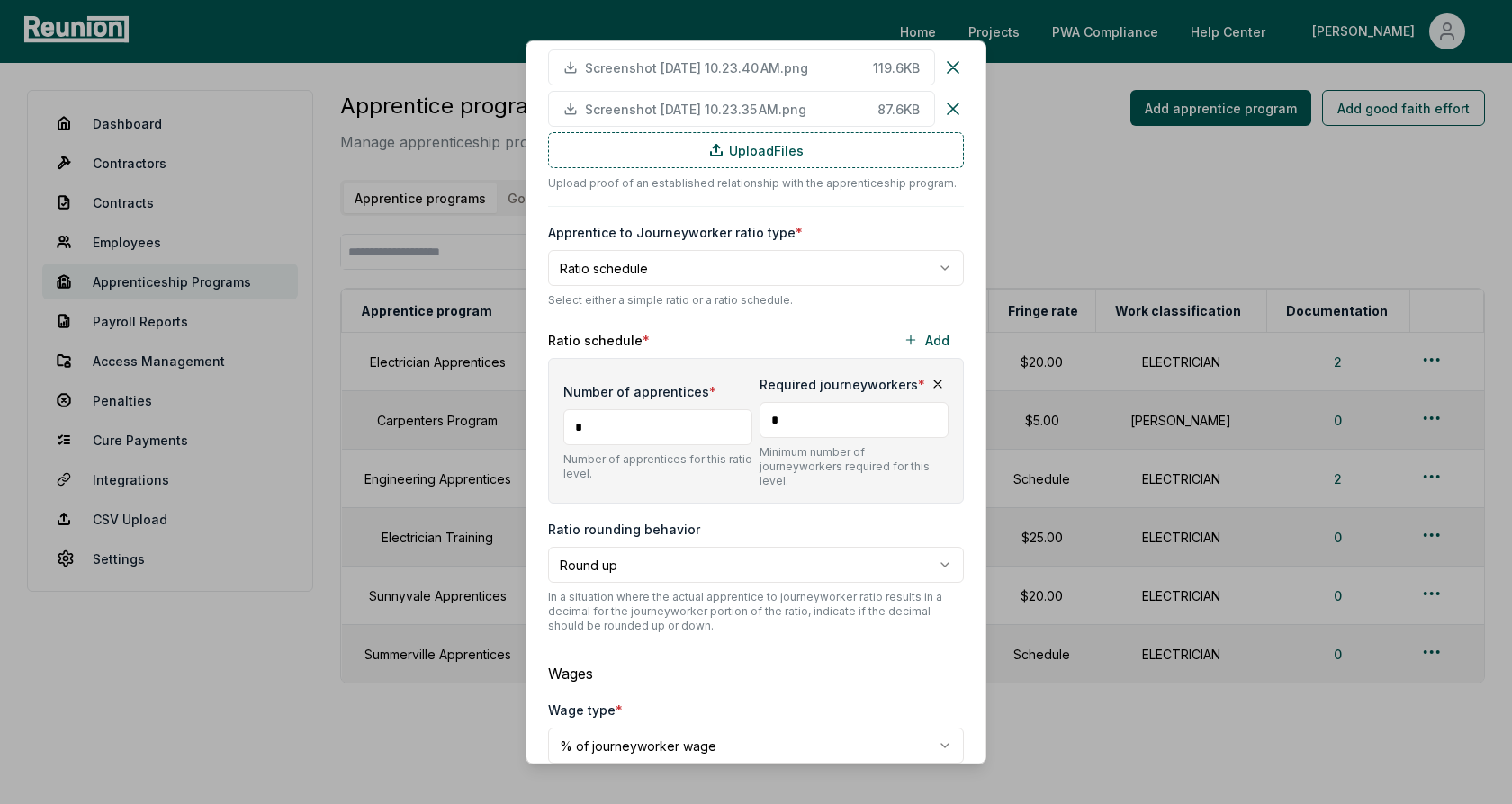
click at [804, 421] on input "*" at bounding box center [854, 419] width 189 height 36
click at [924, 335] on button "Add" at bounding box center [925, 340] width 74 height 36
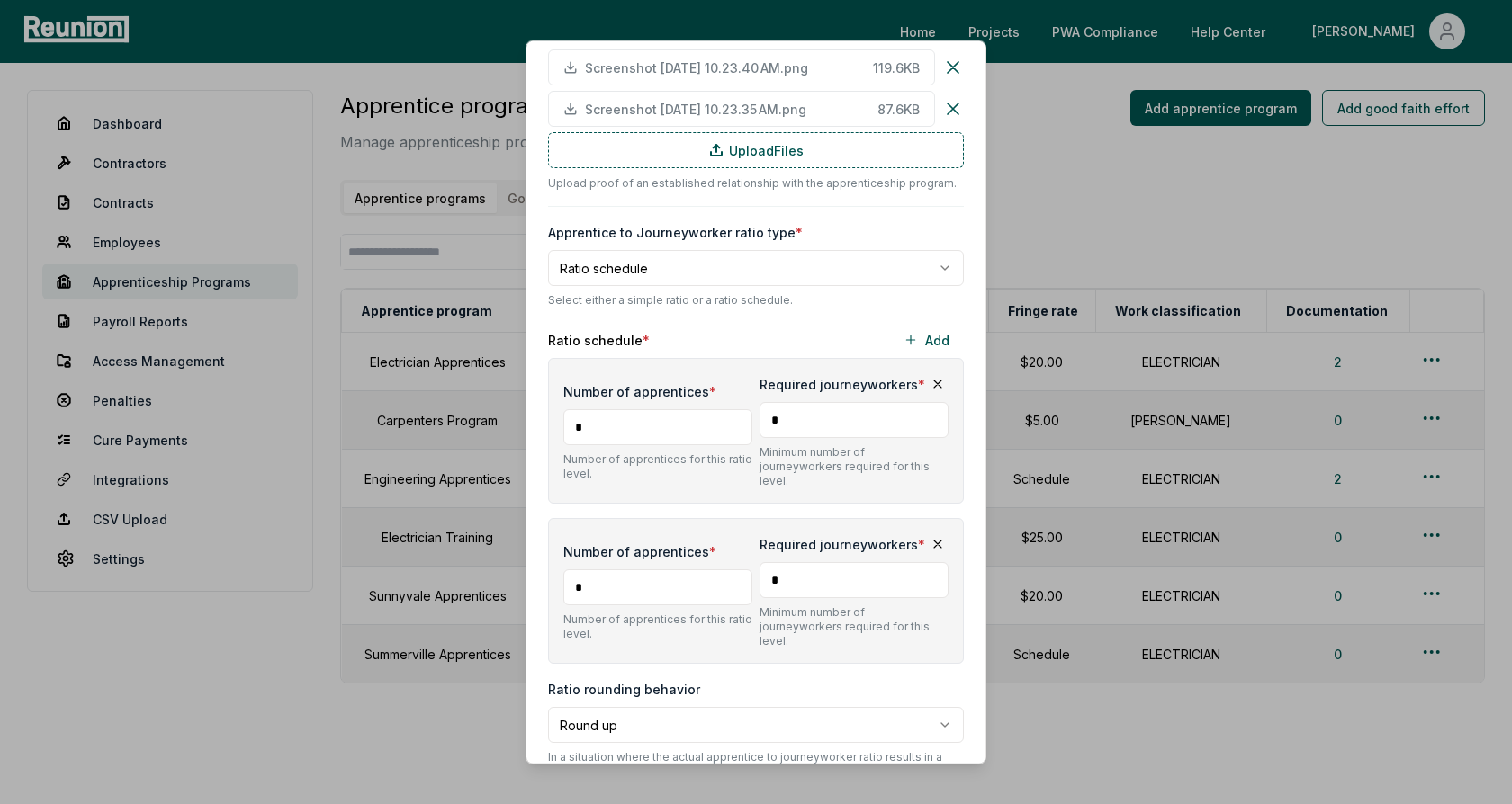
type input "*"
click at [841, 542] on div "Required journeyworkers * * Minimum number of journeyworkers required for this …" at bounding box center [854, 590] width 189 height 115
click at [819, 569] on input "*" at bounding box center [854, 580] width 189 height 36
type input "*"
click at [794, 493] on div "Number of apprentices * * Number of apprentices for this ratio level. Required …" at bounding box center [756, 510] width 416 height 306
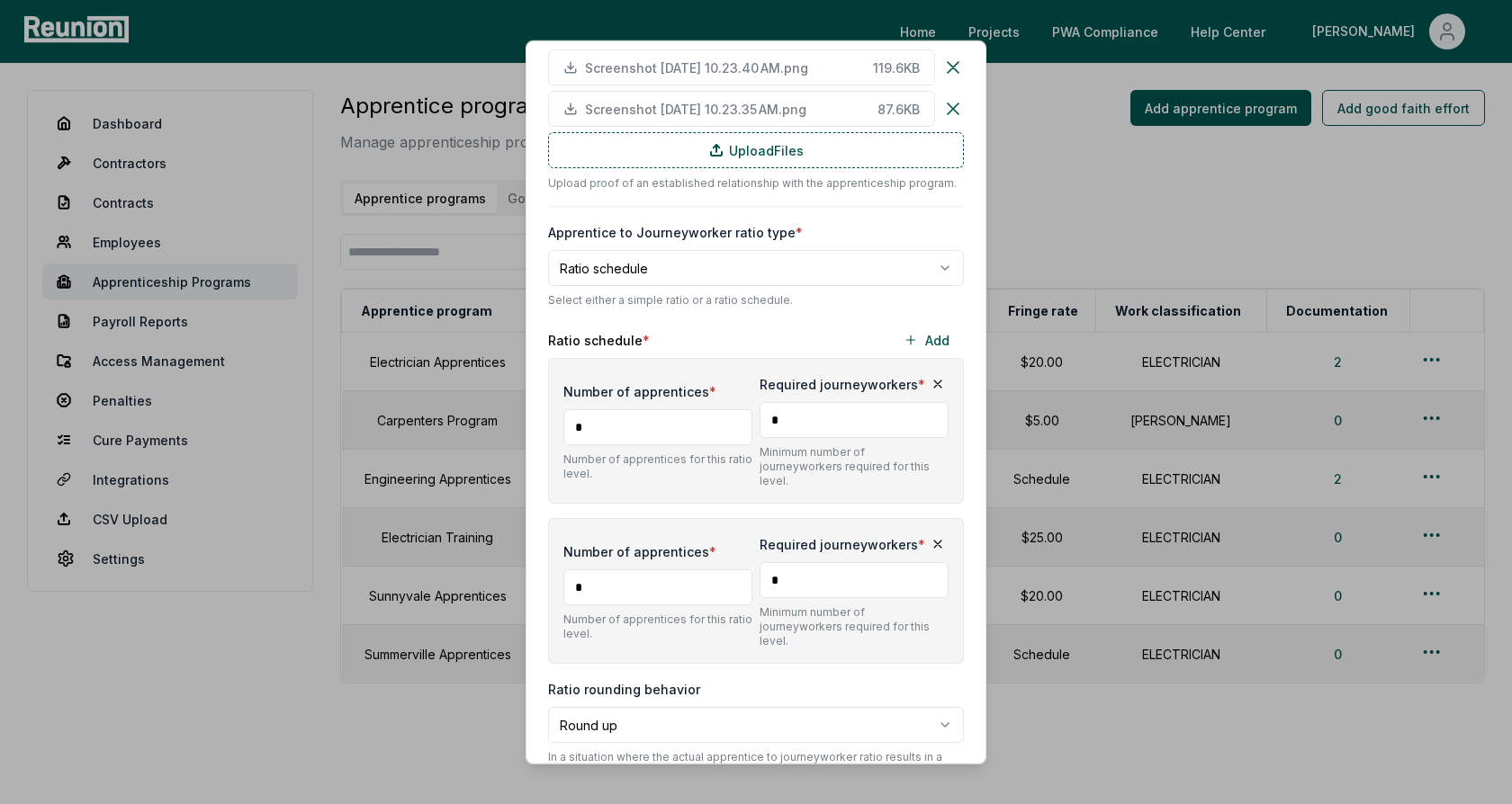
click at [691, 490] on div "Number of apprentices * * Number of apprentices for this ratio level. Required …" at bounding box center [756, 510] width 416 height 306
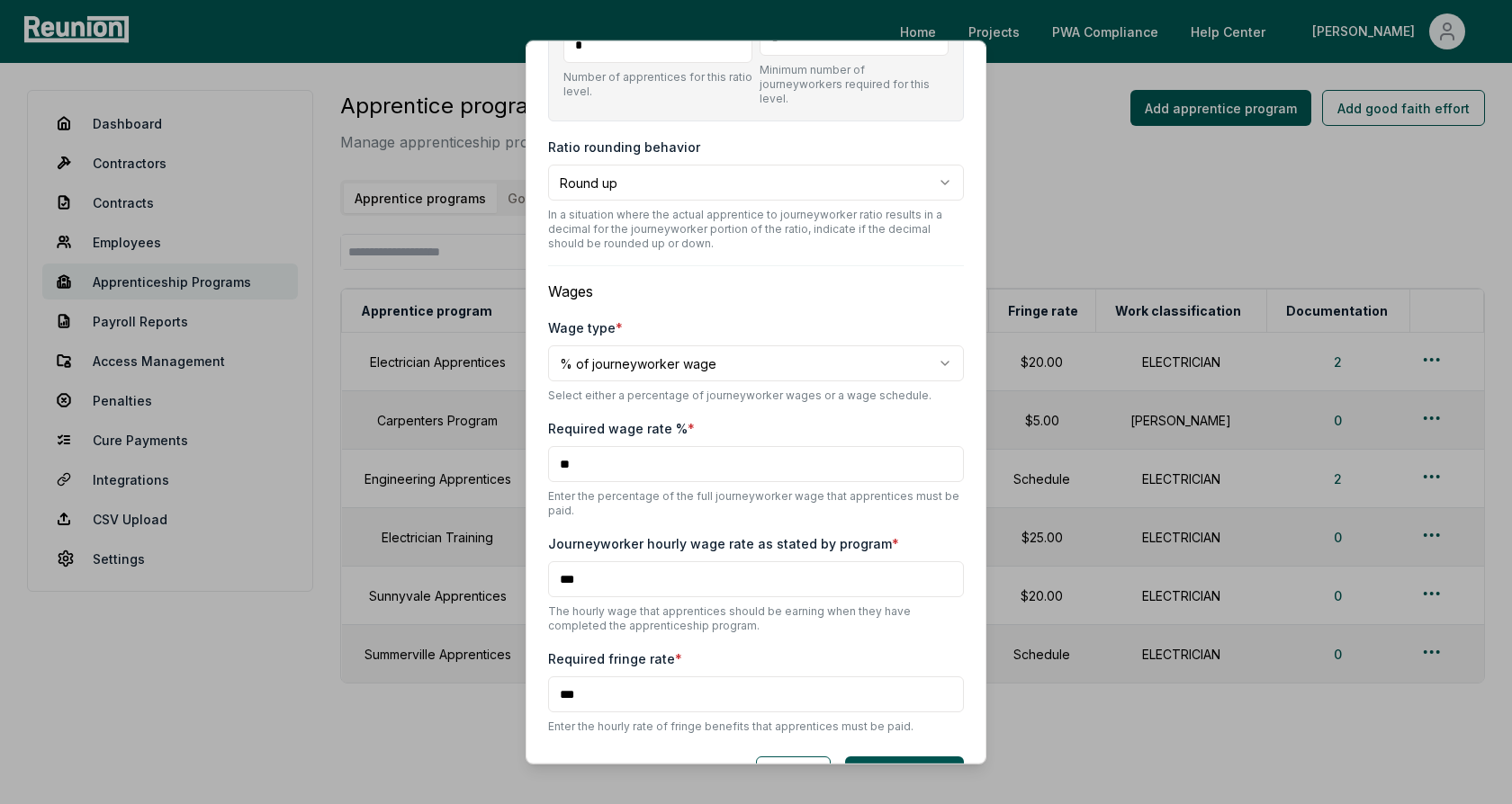
scroll to position [992, 0]
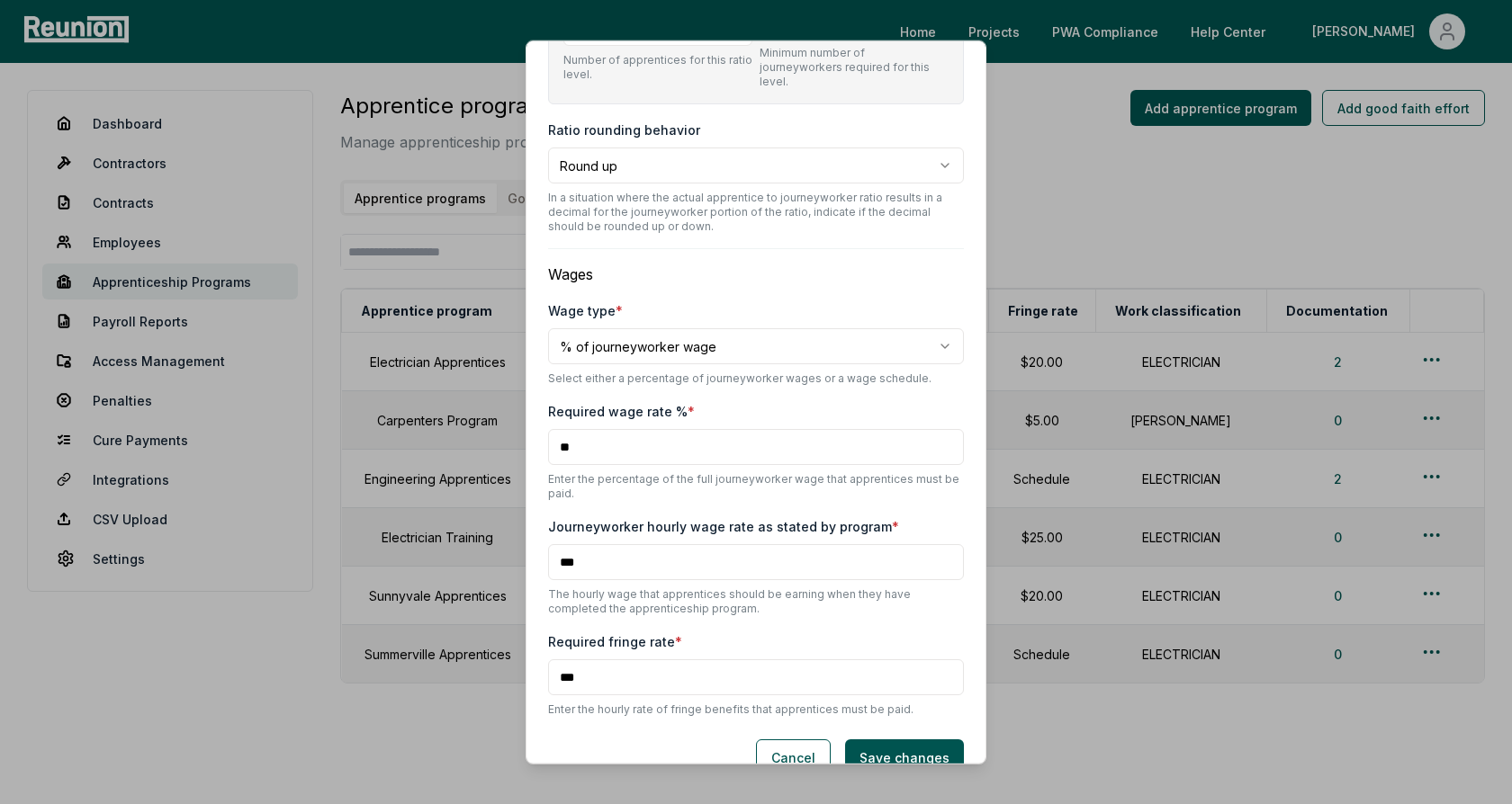
drag, startPoint x: 586, startPoint y: 531, endPoint x: 550, endPoint y: 531, distance: 36.0
click at [550, 544] on input "***" at bounding box center [756, 562] width 416 height 36
click at [591, 544] on input "***" at bounding box center [756, 562] width 416 height 36
click at [604, 544] on input "***" at bounding box center [756, 562] width 416 height 36
drag, startPoint x: 589, startPoint y: 532, endPoint x: 555, endPoint y: 531, distance: 34.0
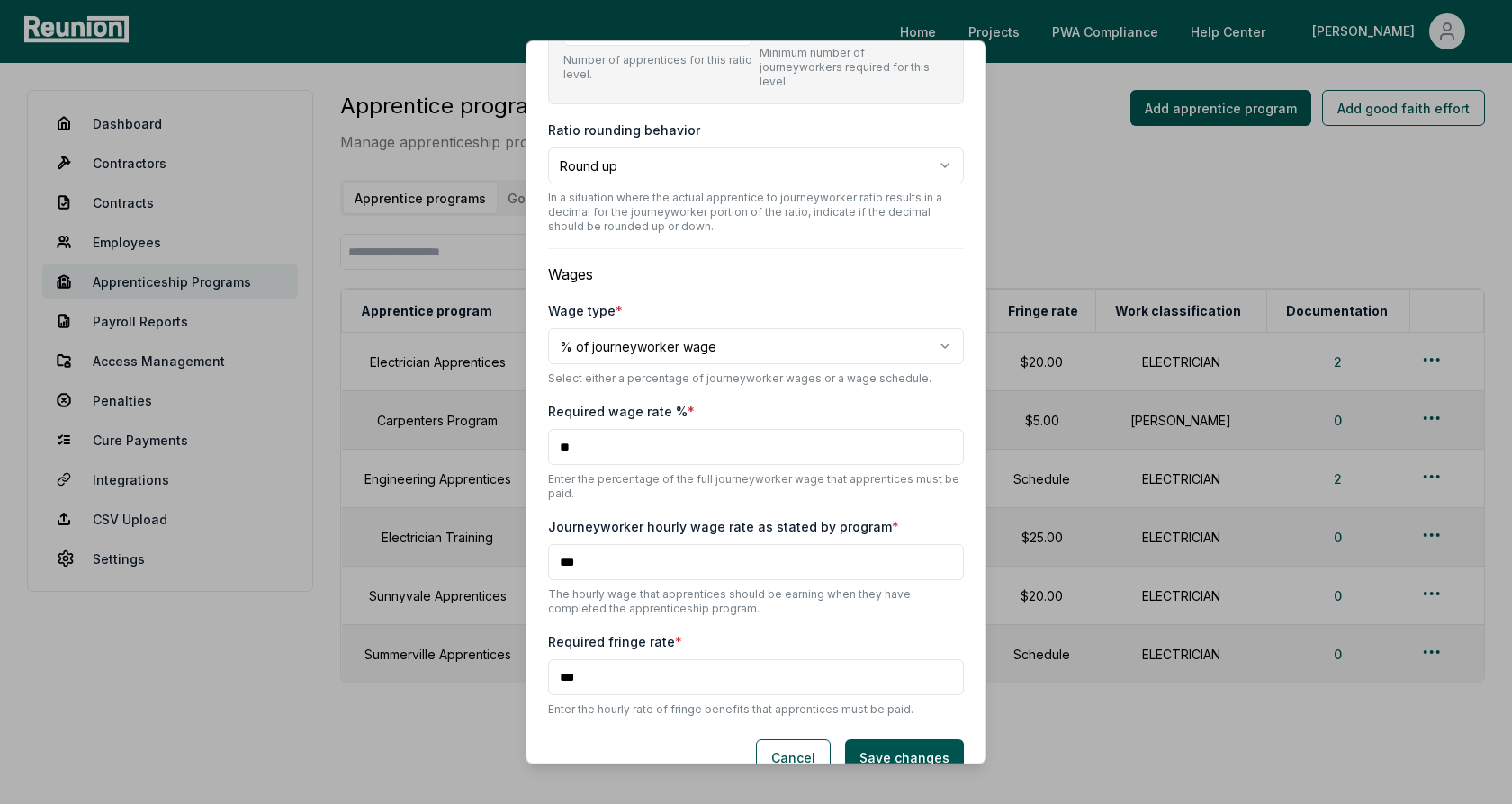
click at [556, 544] on input "***" at bounding box center [756, 562] width 416 height 36
click at [611, 544] on input "***" at bounding box center [756, 562] width 416 height 36
drag, startPoint x: 594, startPoint y: 531, endPoint x: 539, endPoint y: 531, distance: 55.0
click at [539, 531] on div "**********" at bounding box center [756, 402] width 461 height 724
drag, startPoint x: 583, startPoint y: 417, endPoint x: 547, endPoint y: 417, distance: 36.0
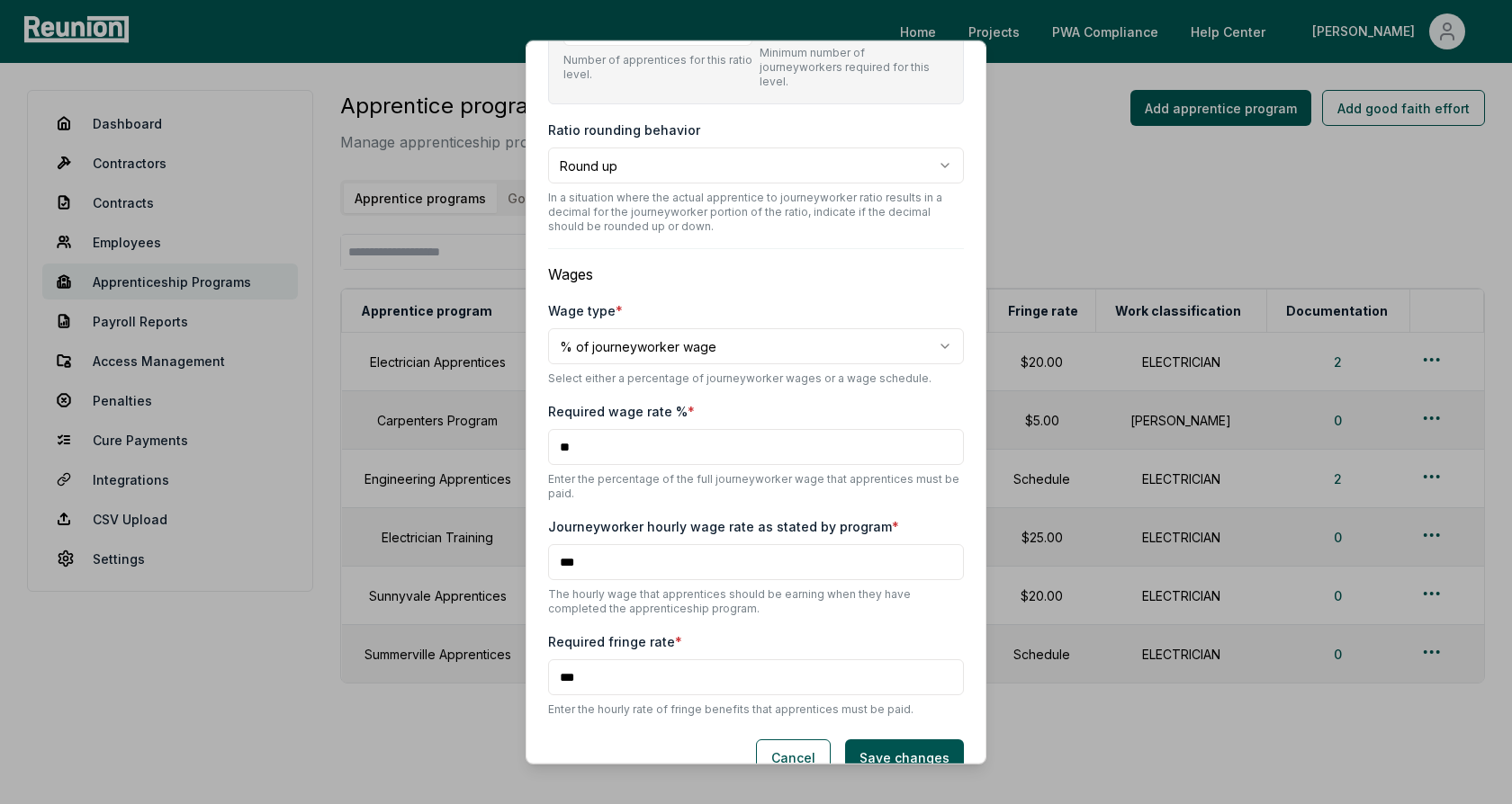
click at [550, 430] on input "**" at bounding box center [756, 447] width 416 height 36
click at [628, 309] on body "Please visit us on your desktop We're working on making our marketplace mobile-…" at bounding box center [756, 427] width 1512 height 854
select select "**********"
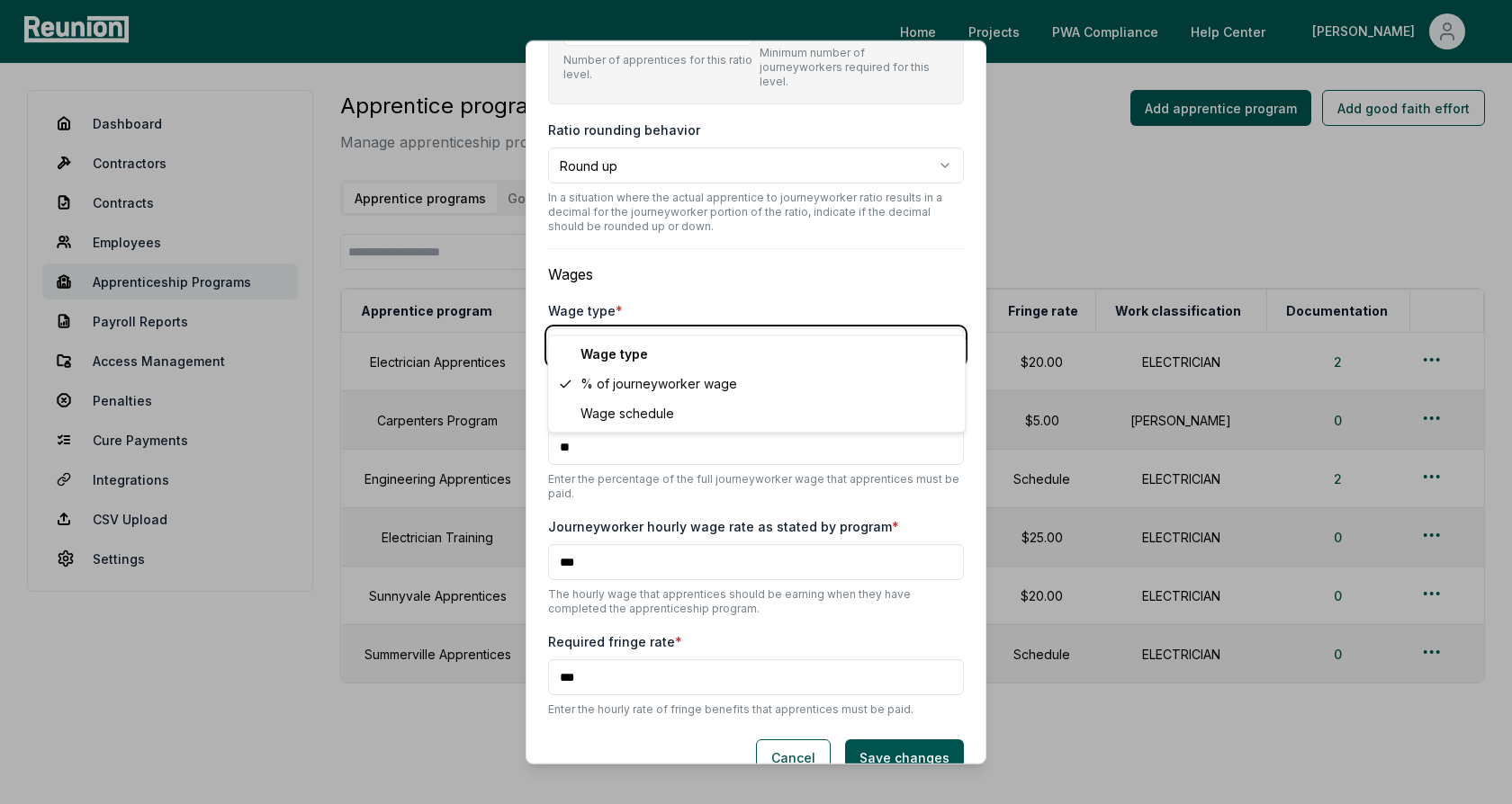
scroll to position [843, 0]
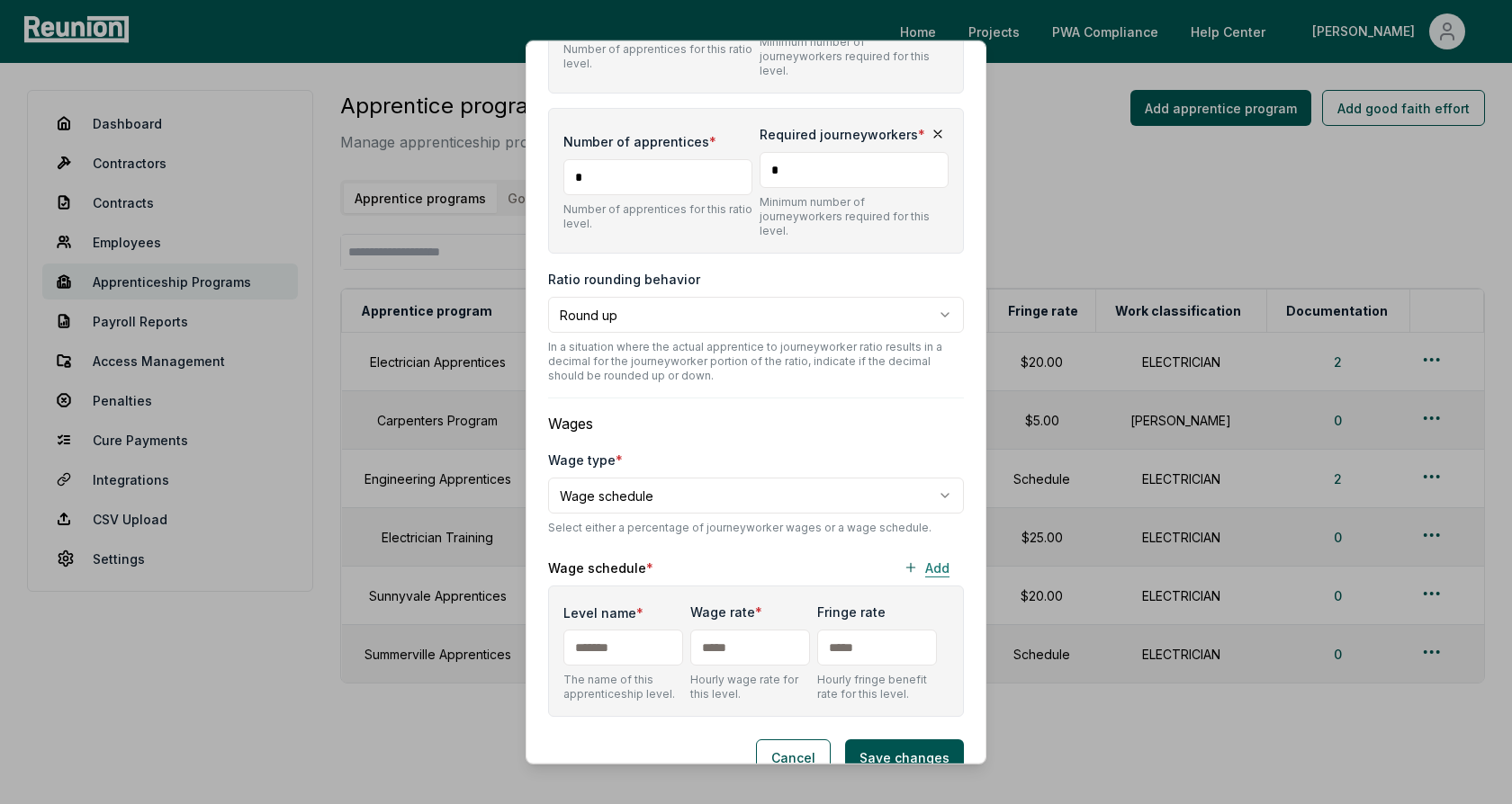
click at [923, 550] on button "Add" at bounding box center [925, 567] width 74 height 36
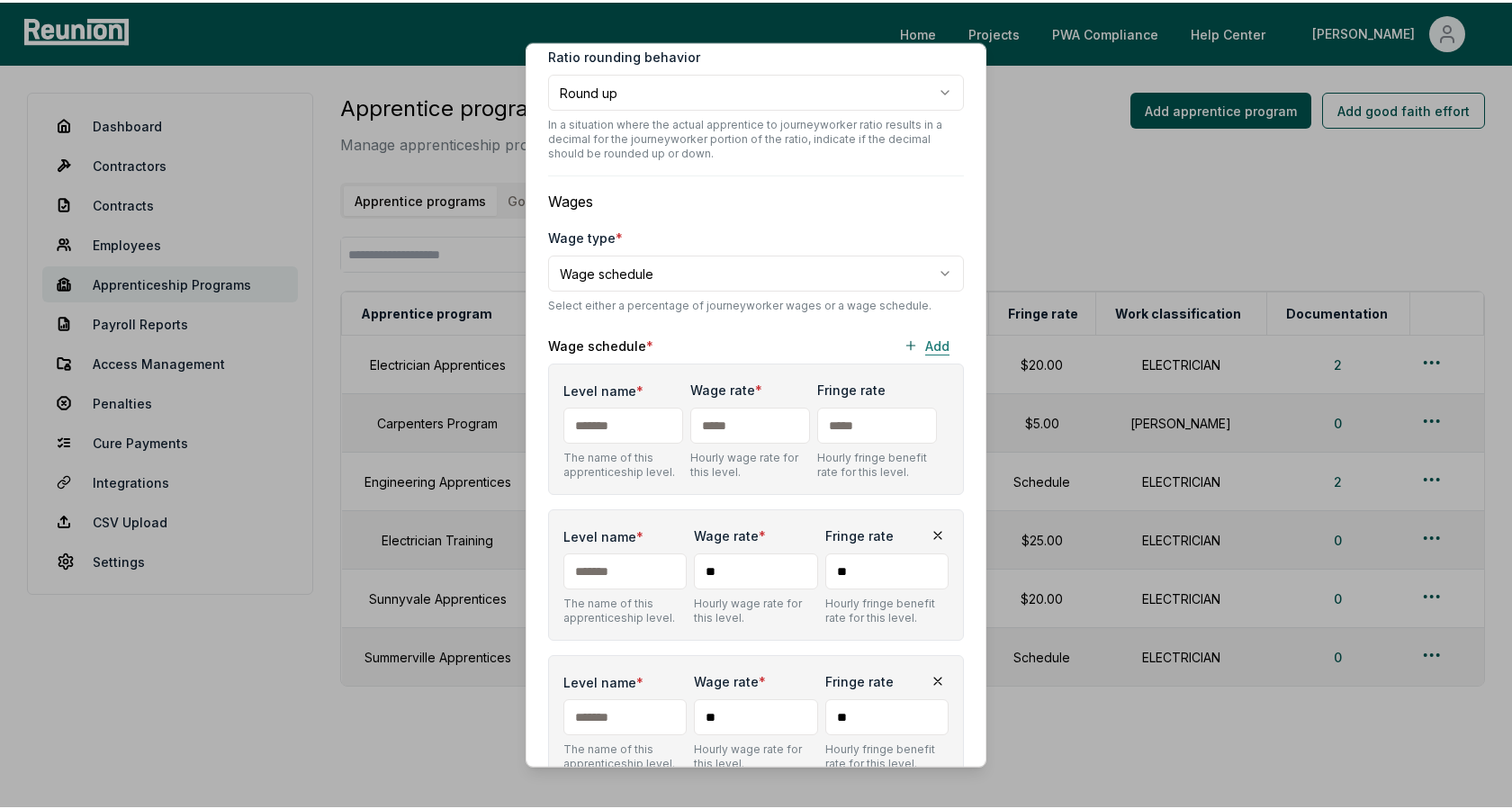
scroll to position [1133, 0]
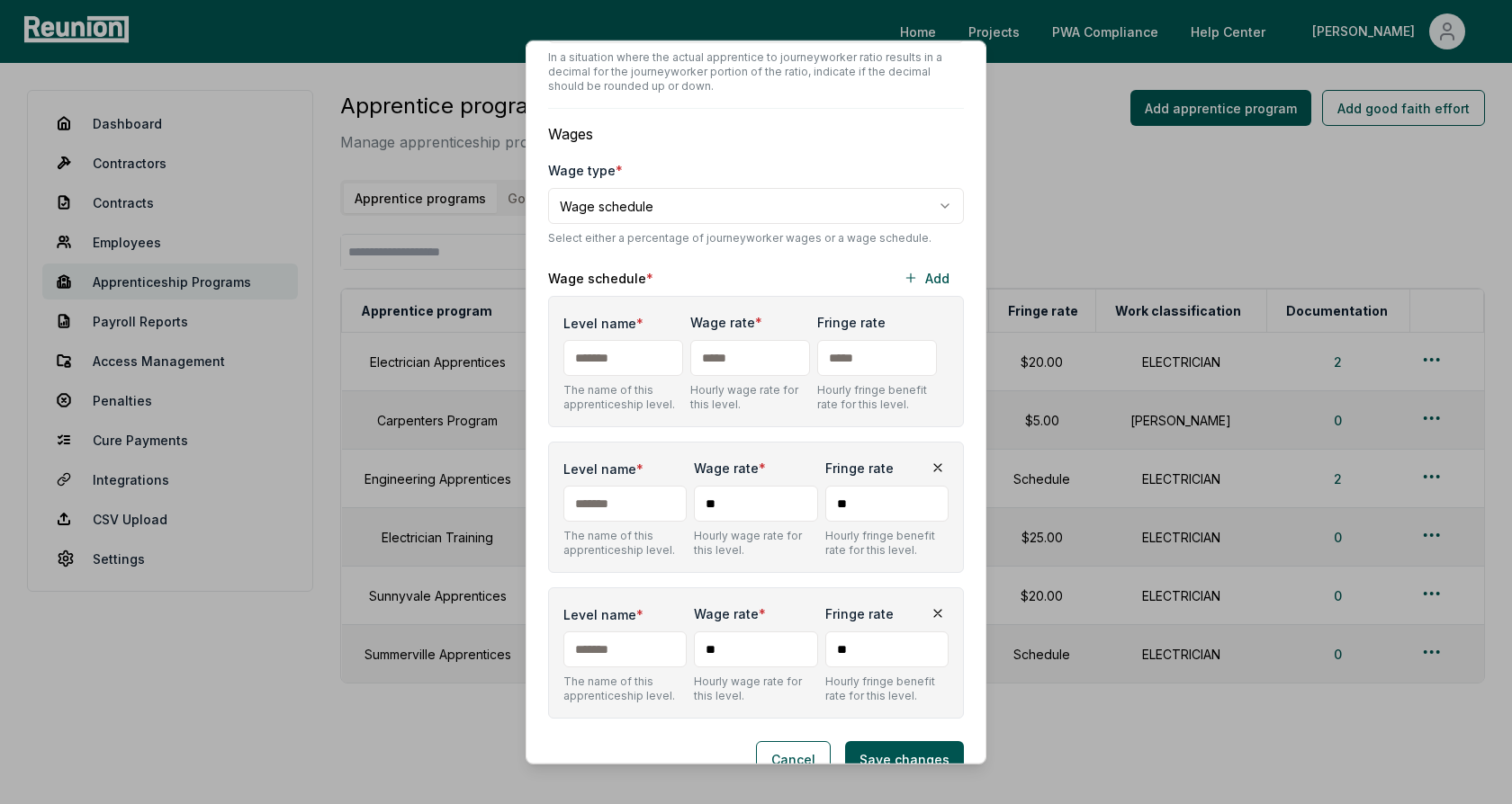
click at [635, 341] on input "Level name *" at bounding box center [623, 358] width 119 height 36
type input "*"
click at [617, 486] on input "Level name *" at bounding box center [625, 503] width 123 height 36
type input "*"
click at [621, 631] on input "Level name *" at bounding box center [625, 649] width 123 height 36
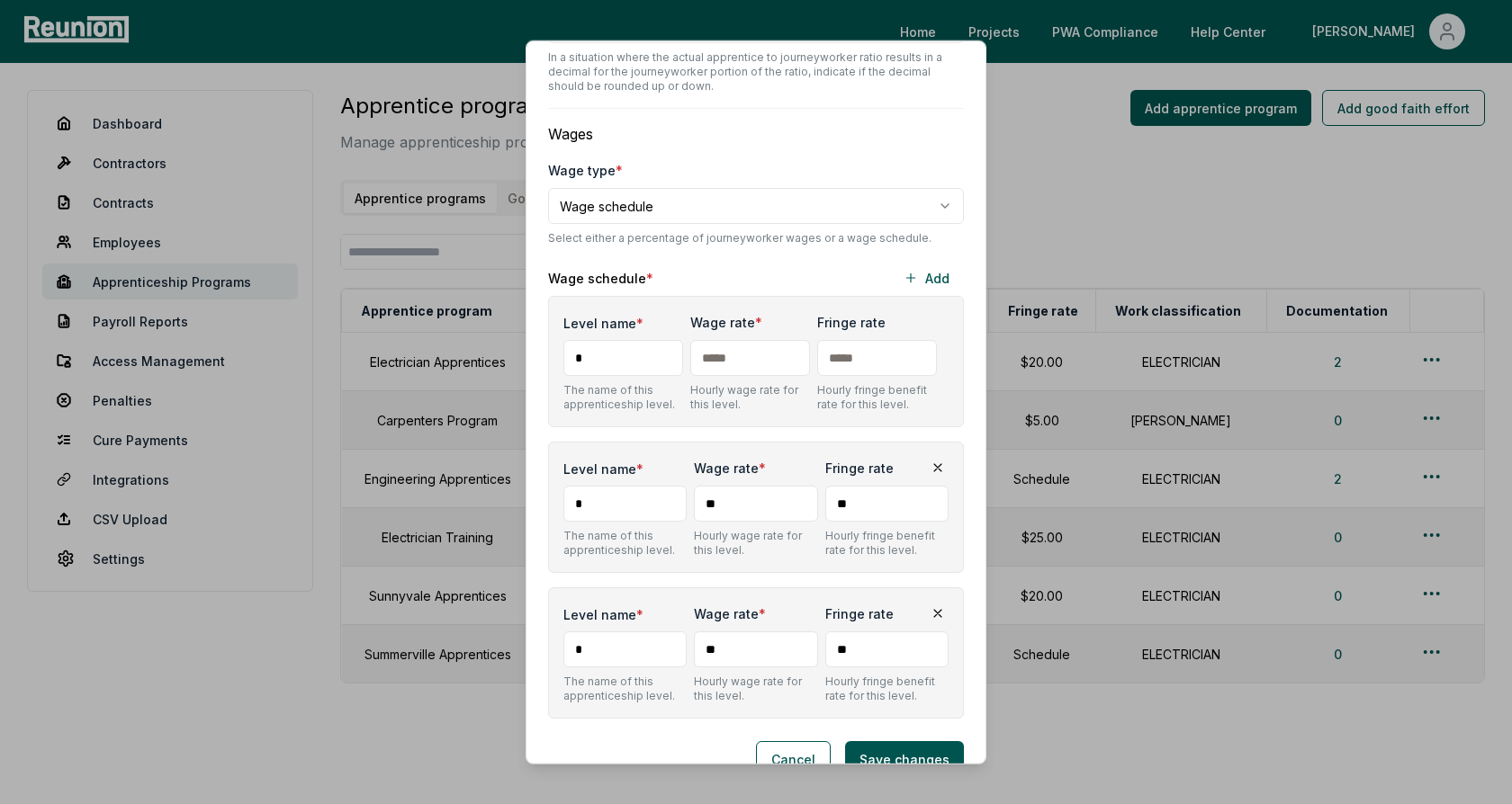
type input "*"
click at [752, 341] on input "text" at bounding box center [750, 358] width 119 height 36
type input "***"
click at [745, 486] on input "**" at bounding box center [756, 503] width 123 height 36
type input "***"
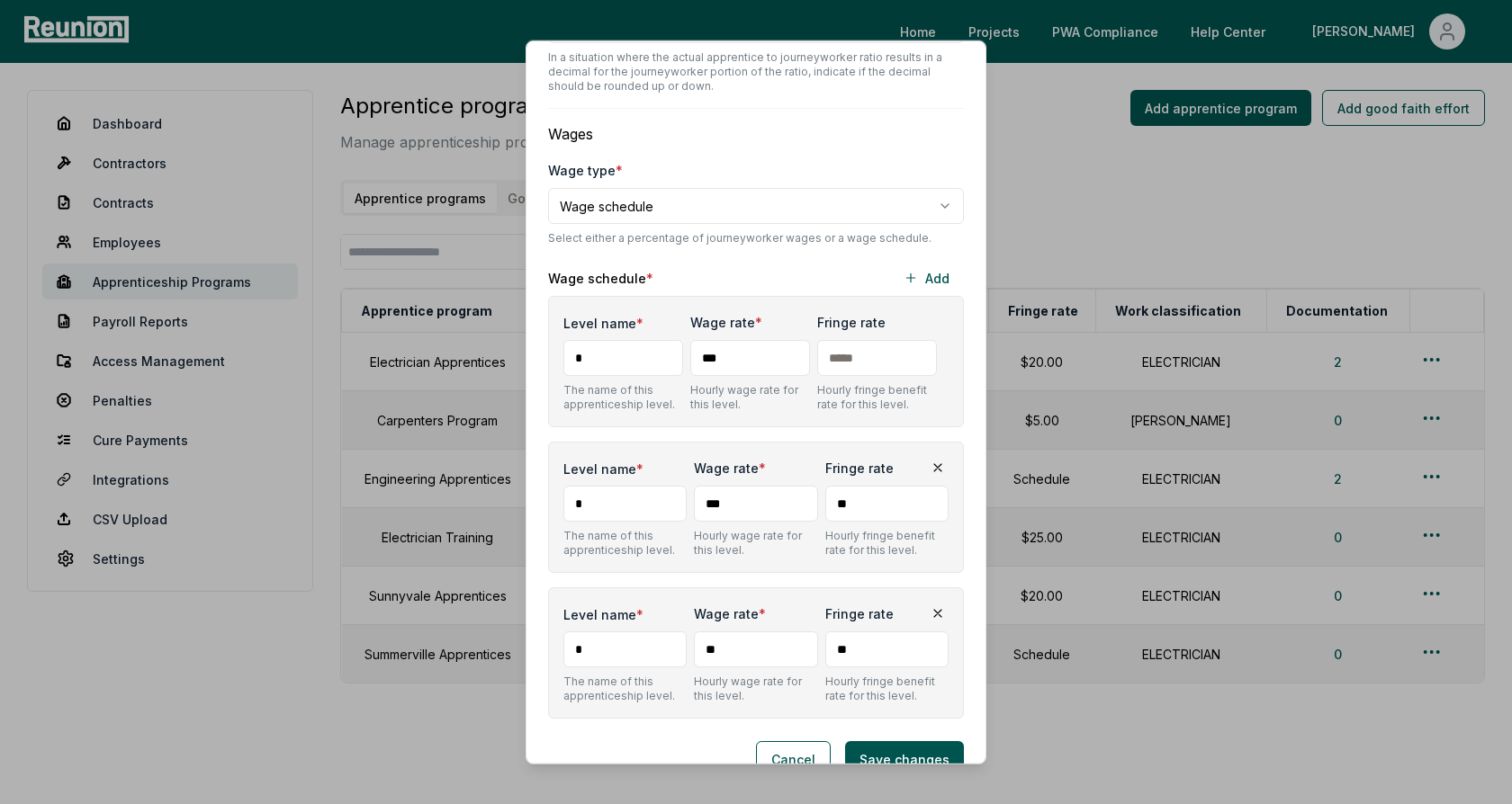
click at [741, 631] on input "**" at bounding box center [756, 649] width 123 height 36
type input "***"
click at [763, 529] on p "Hourly wage rate for this level." at bounding box center [756, 542] width 123 height 28
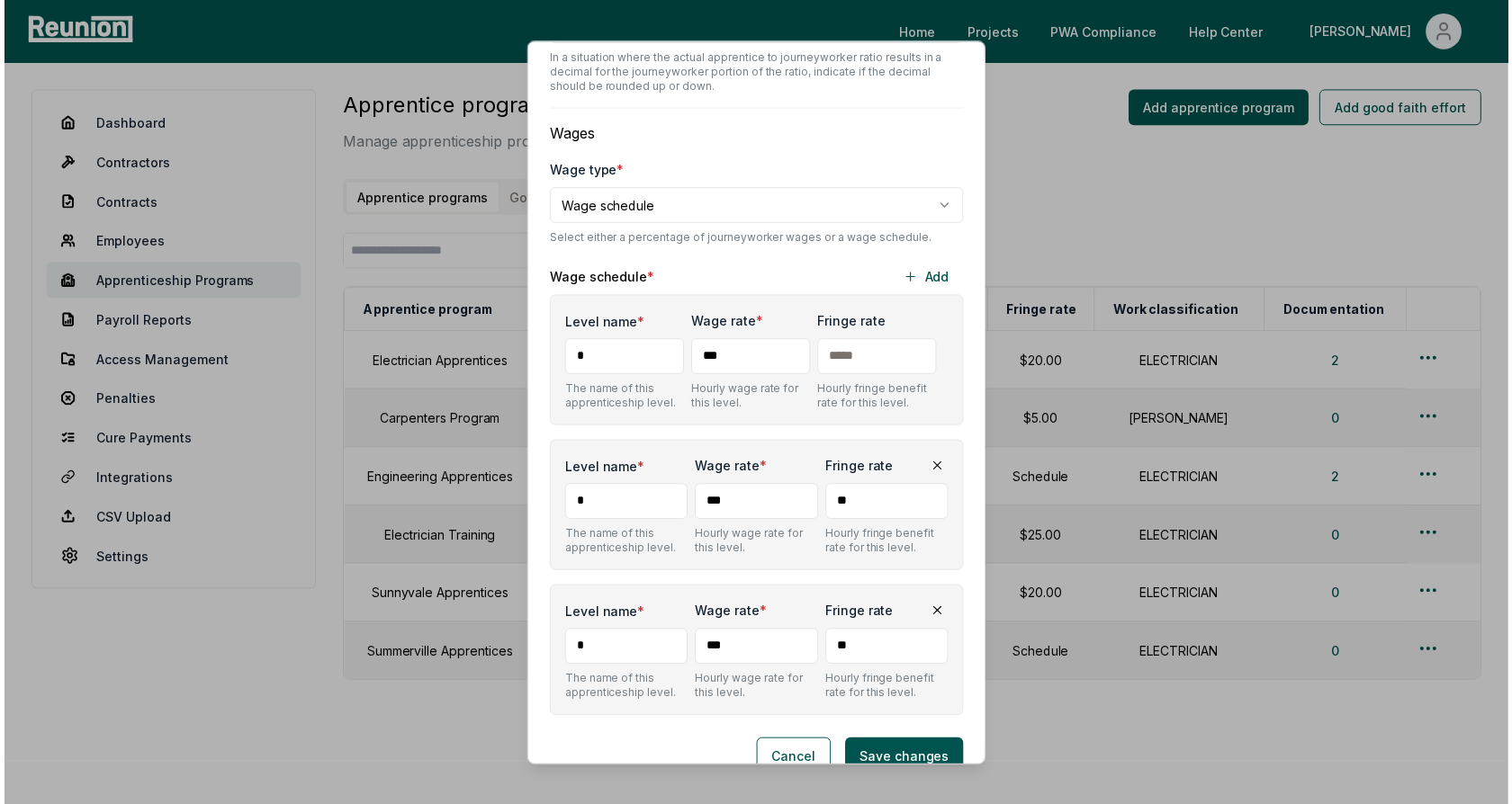
scroll to position [1132, 0]
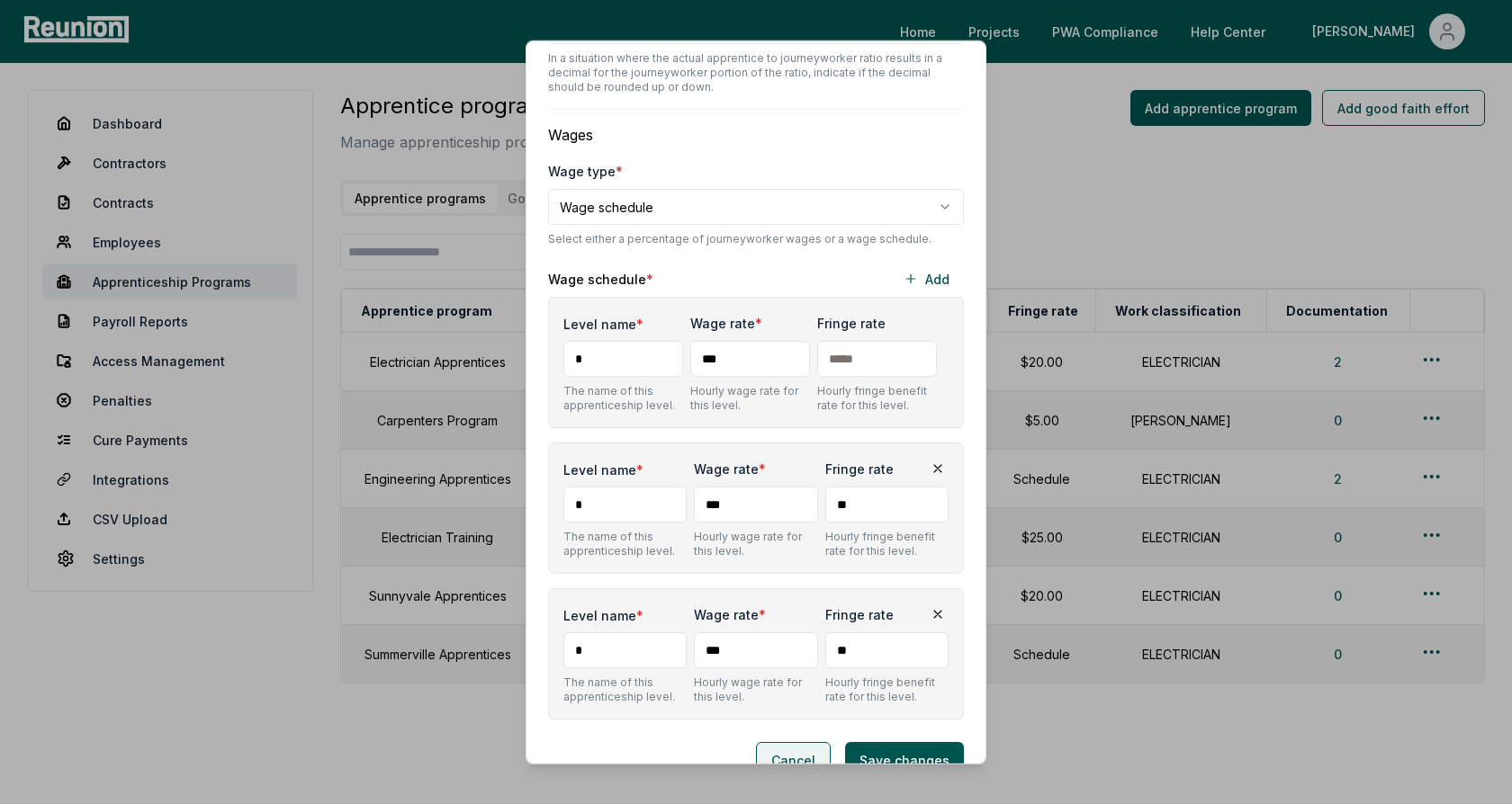
click at [790, 743] on button "Cancel" at bounding box center [792, 760] width 74 height 36
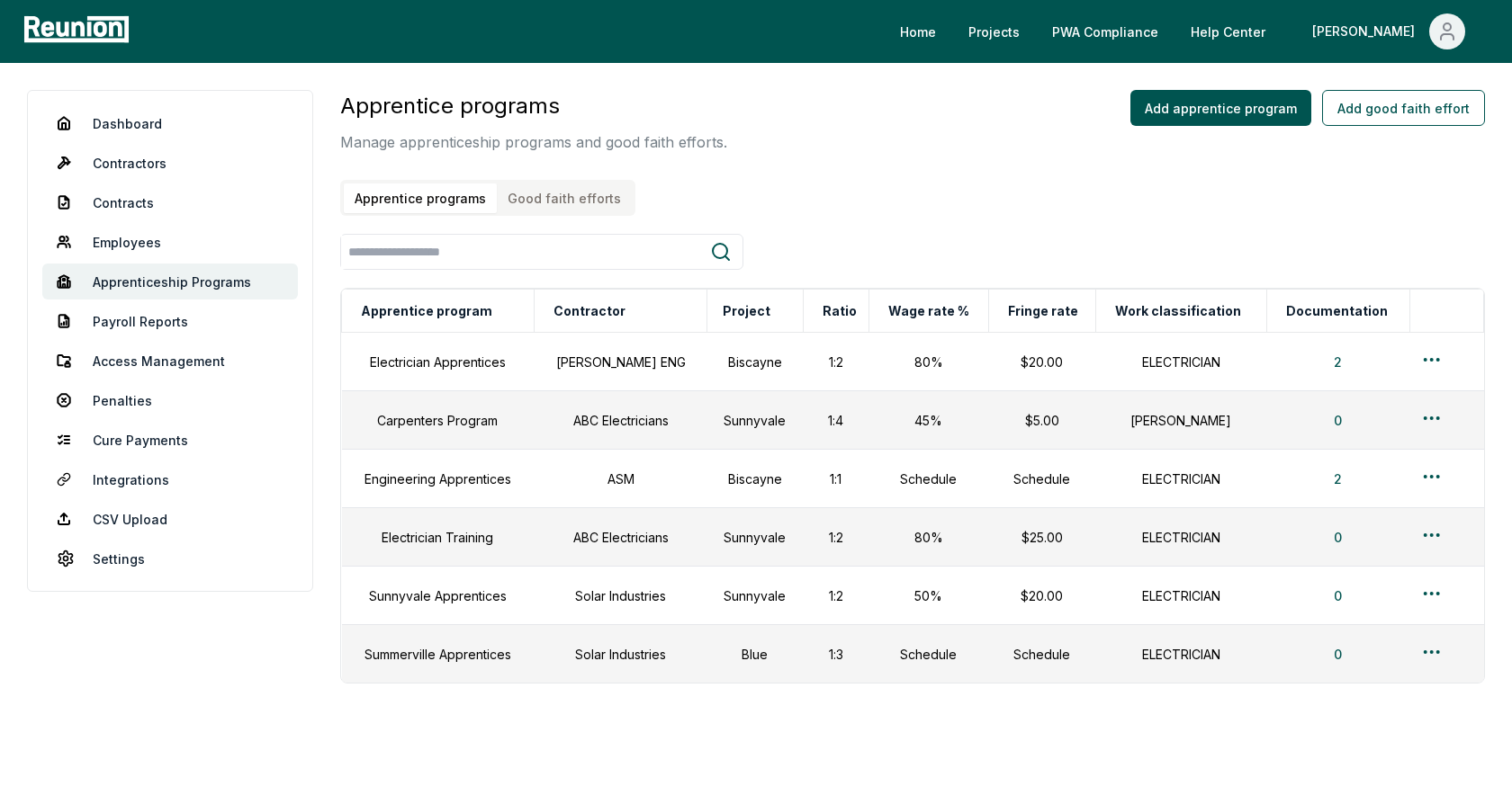
click at [575, 198] on button "Good faith efforts" at bounding box center [564, 198] width 135 height 29
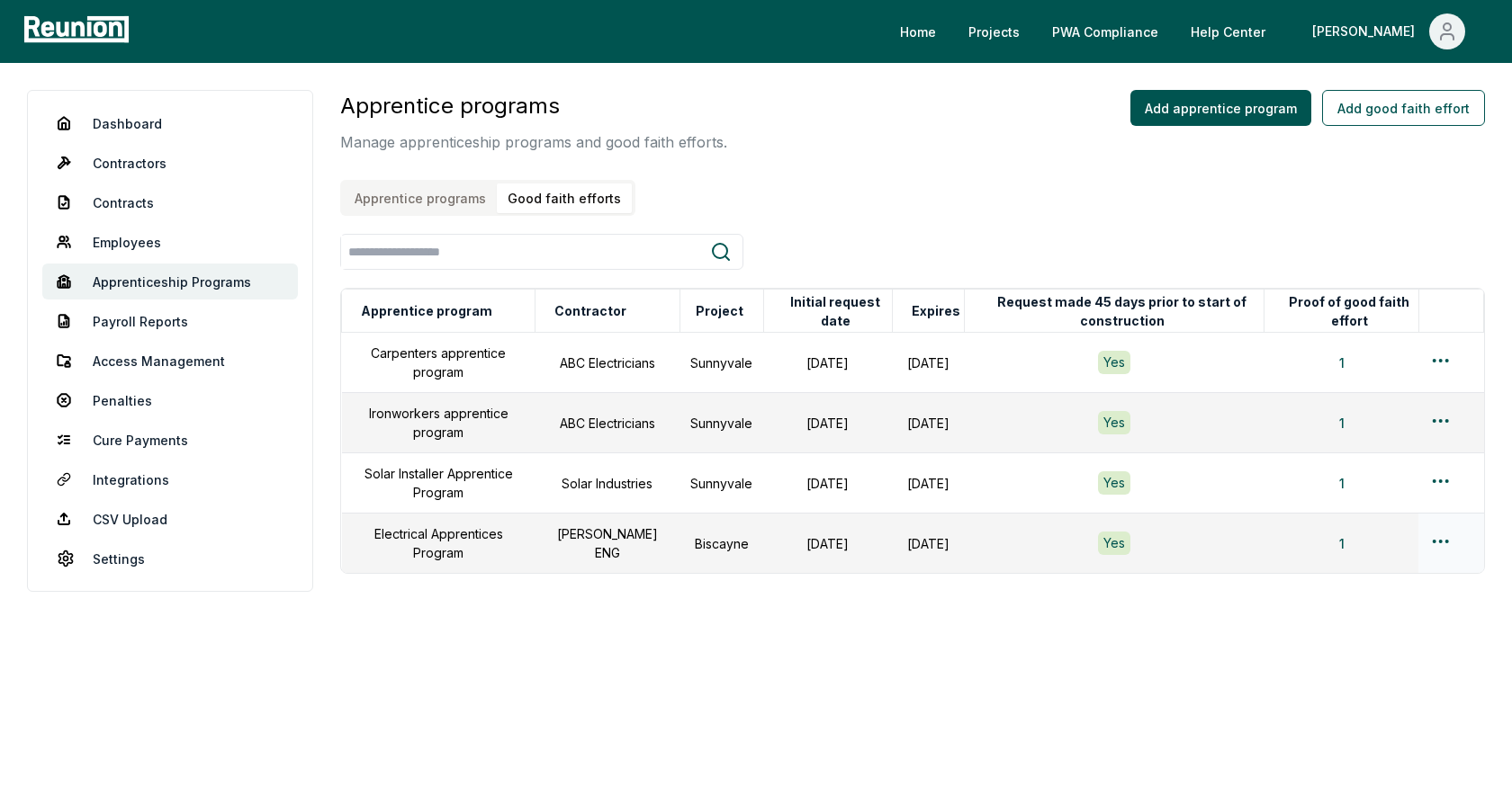
click at [1450, 538] on html "Please visit us on your desktop We're working on making our marketplace mobile-…" at bounding box center [756, 402] width 1512 height 804
click at [1352, 611] on div "Edit" at bounding box center [1411, 609] width 171 height 29
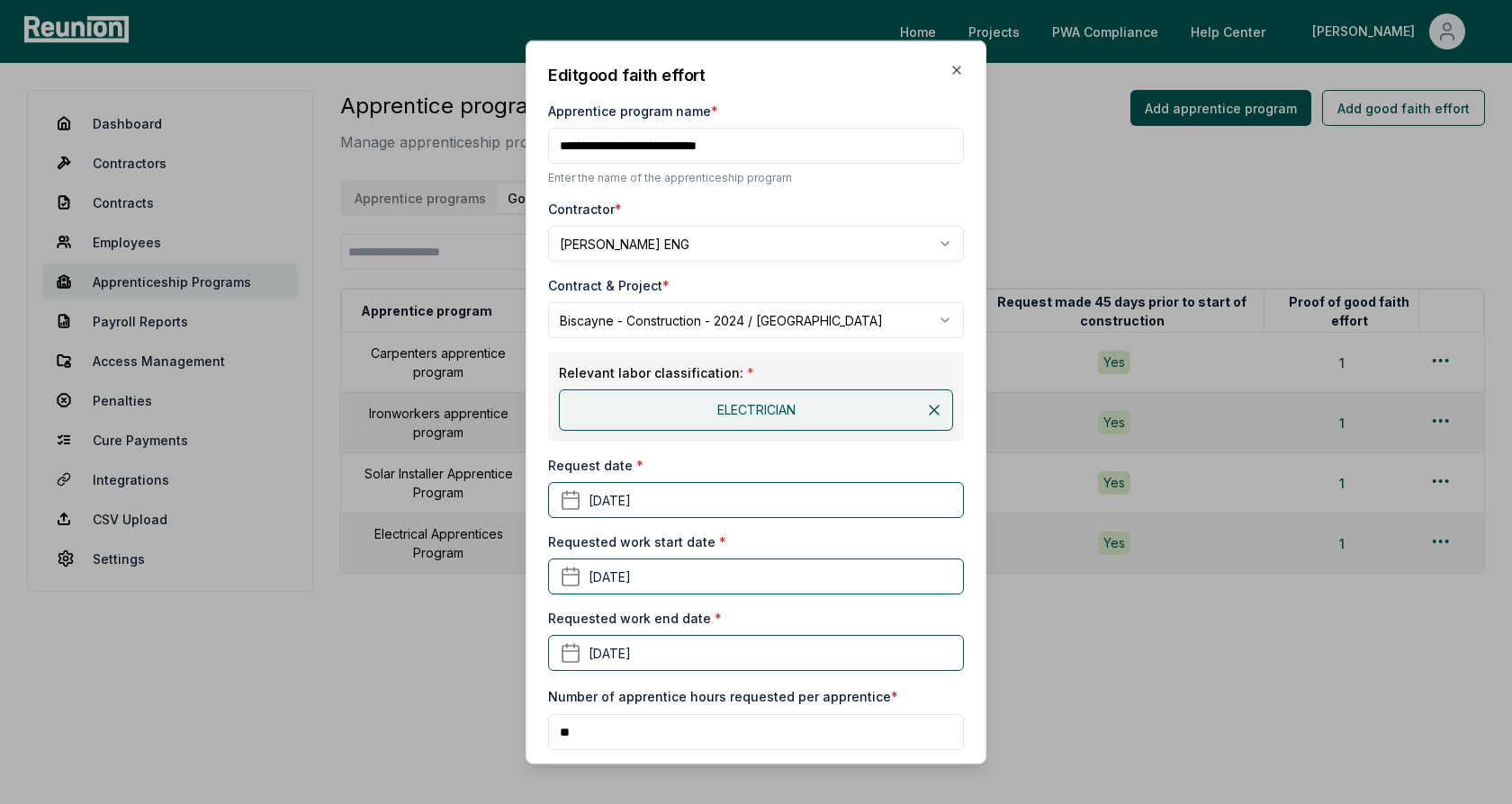
click at [826, 195] on div "**********" at bounding box center [756, 564] width 416 height 1003
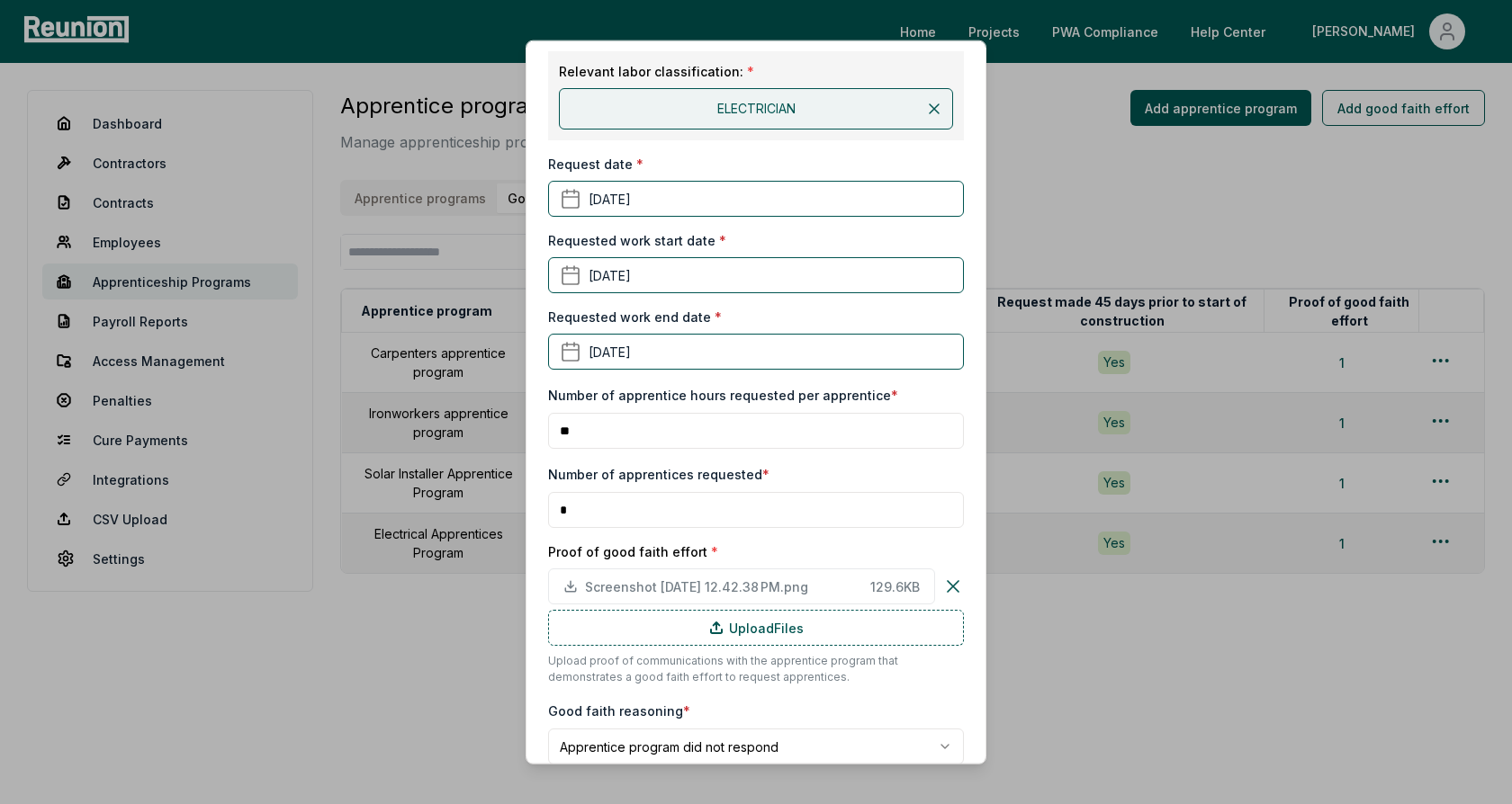
scroll to position [381, 0]
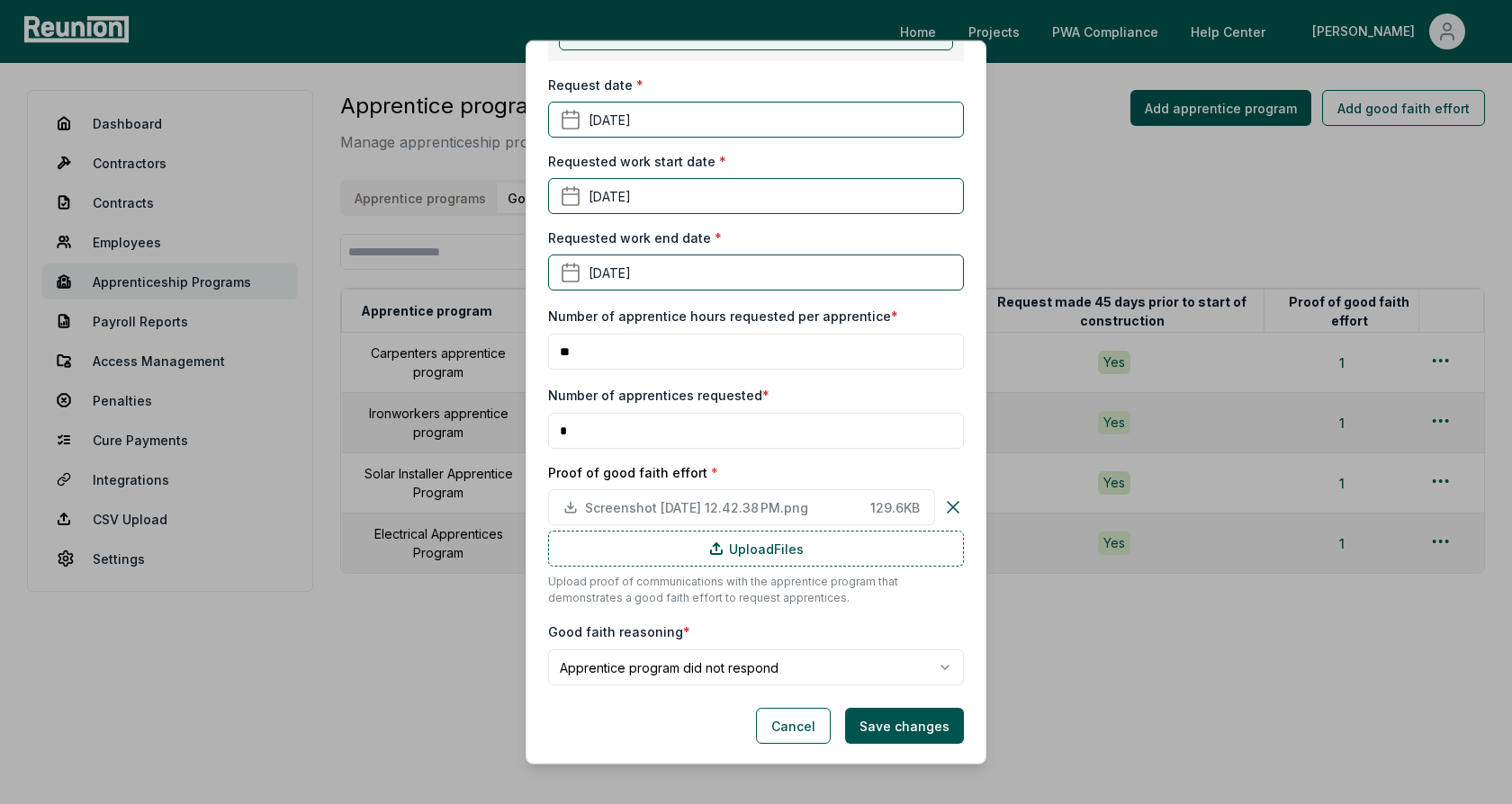
click at [718, 670] on body "Please visit us on your desktop We're working on making our marketplace mobile-…" at bounding box center [756, 402] width 1512 height 804
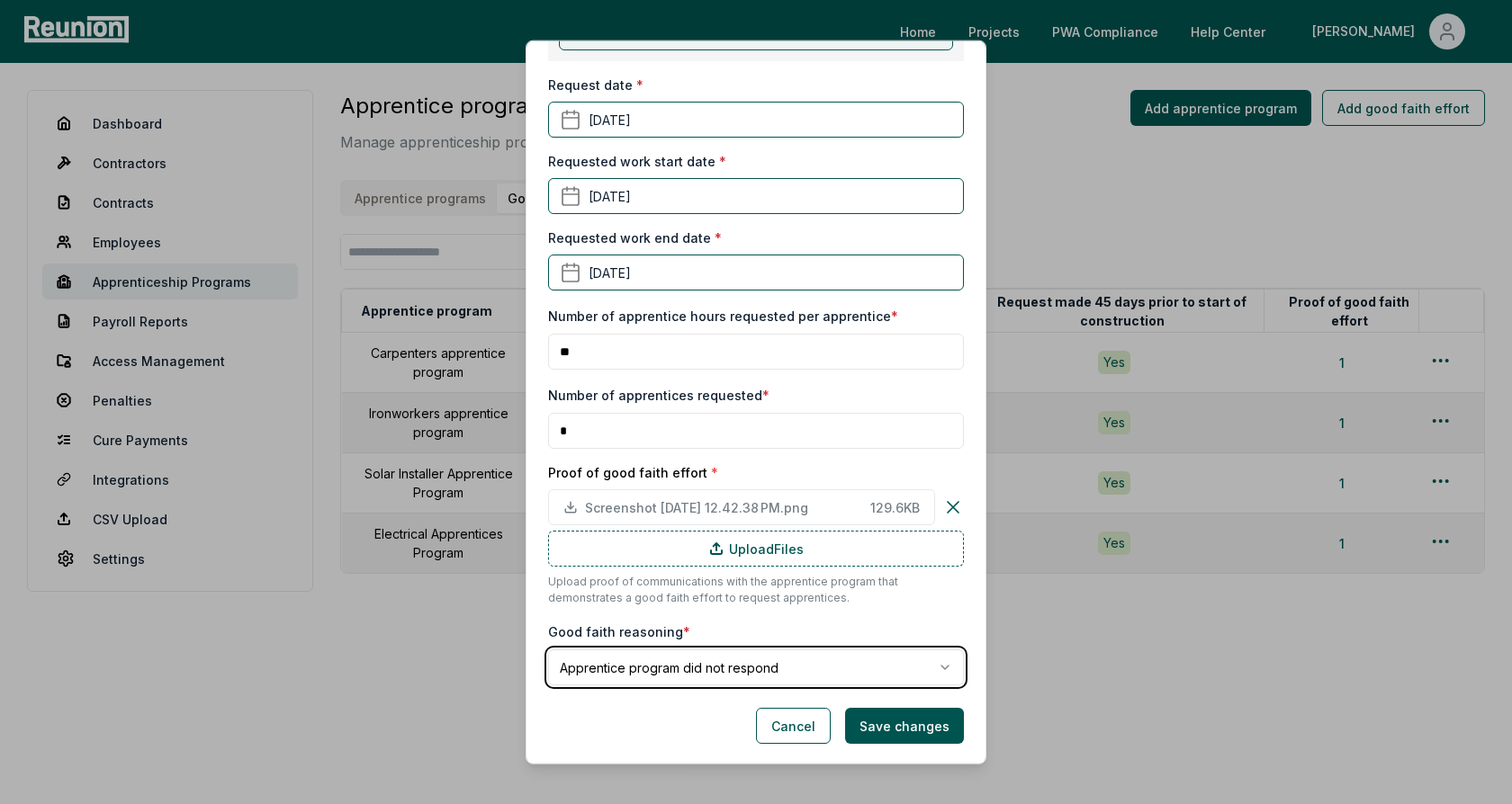
click at [750, 646] on body "Please visit us on your desktop We're working on making our marketplace mobile-…" at bounding box center [756, 402] width 1512 height 804
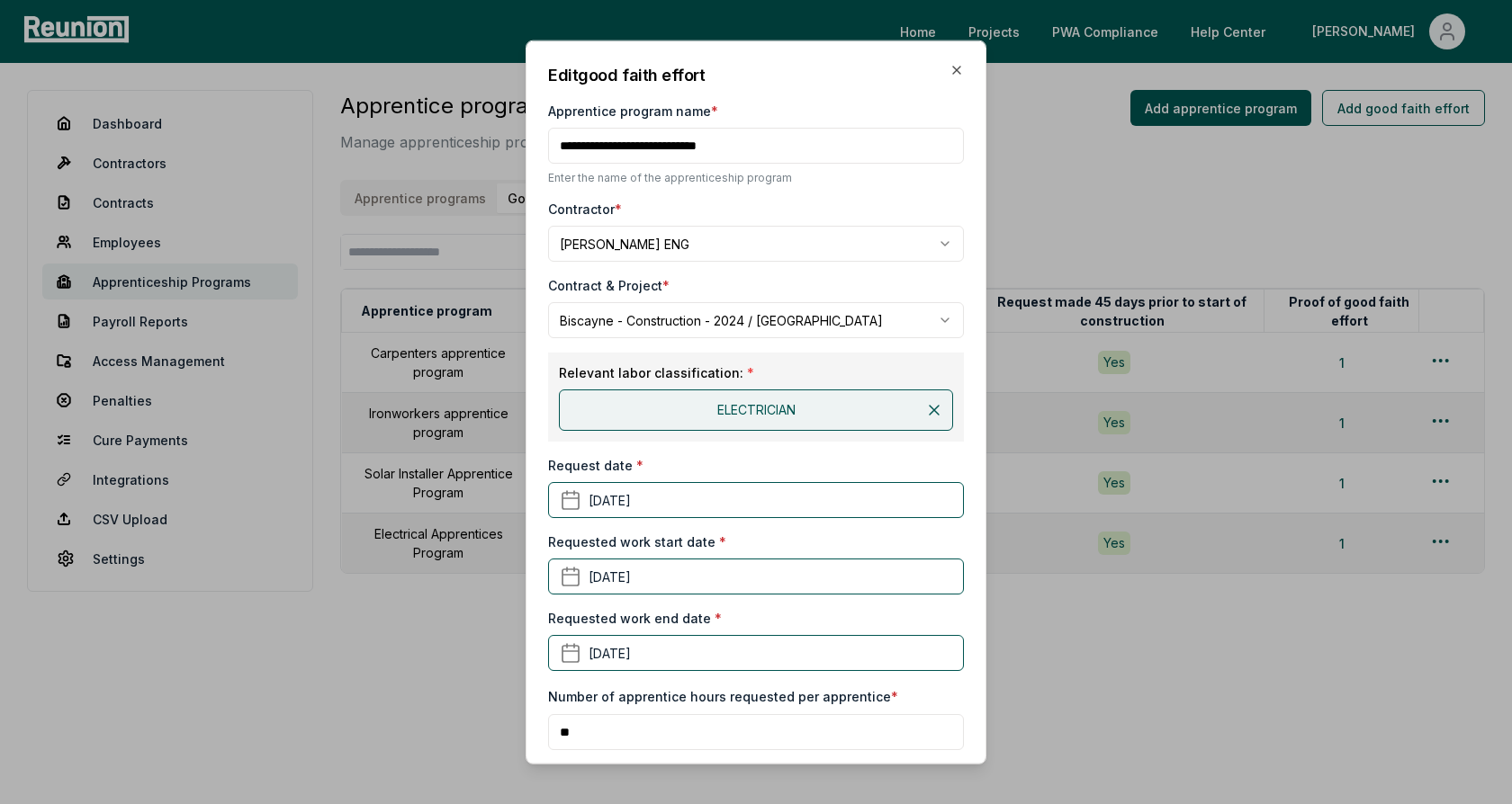
click at [758, 202] on div "Contractor *" at bounding box center [756, 209] width 416 height 19
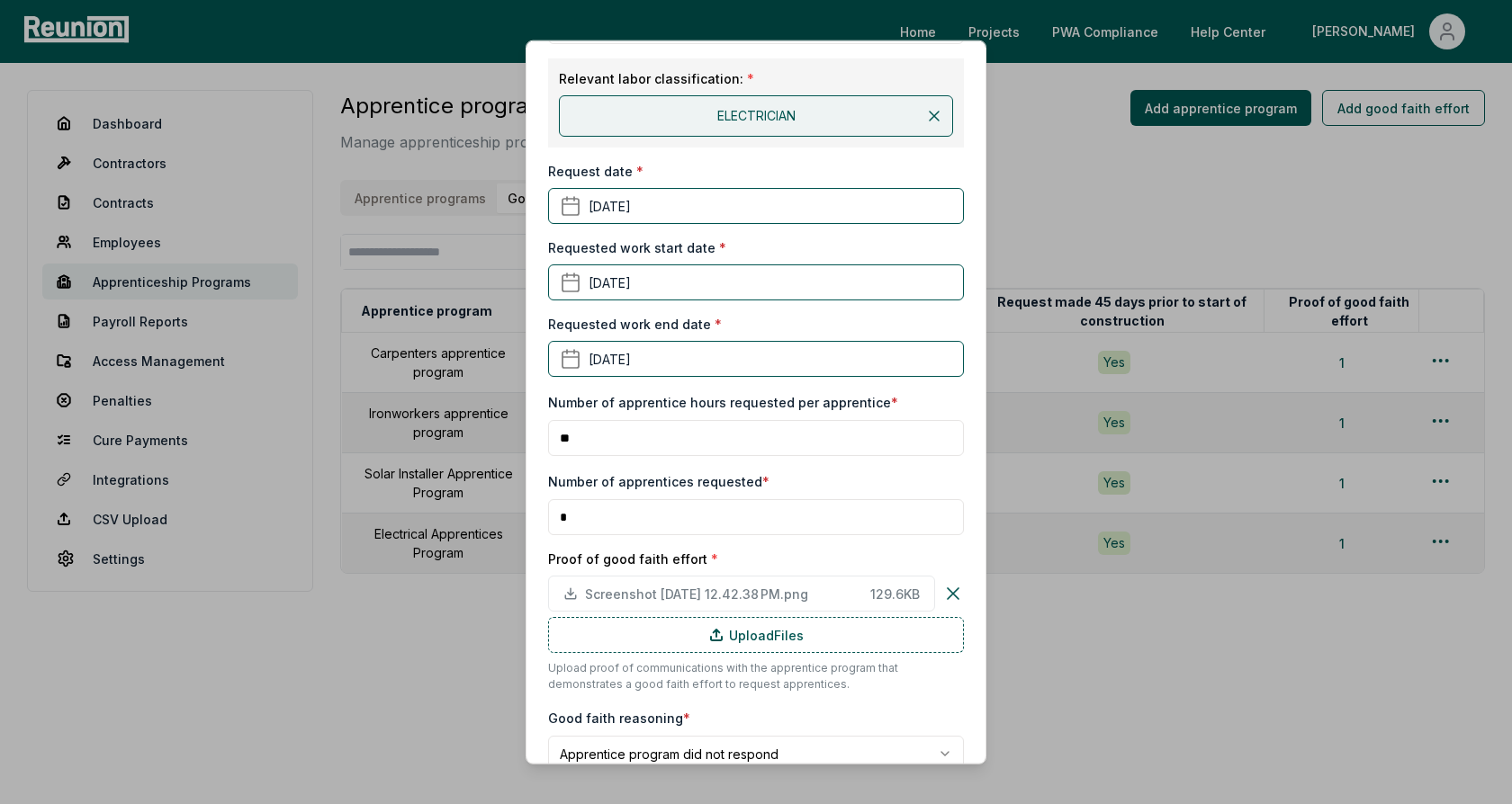
scroll to position [381, 0]
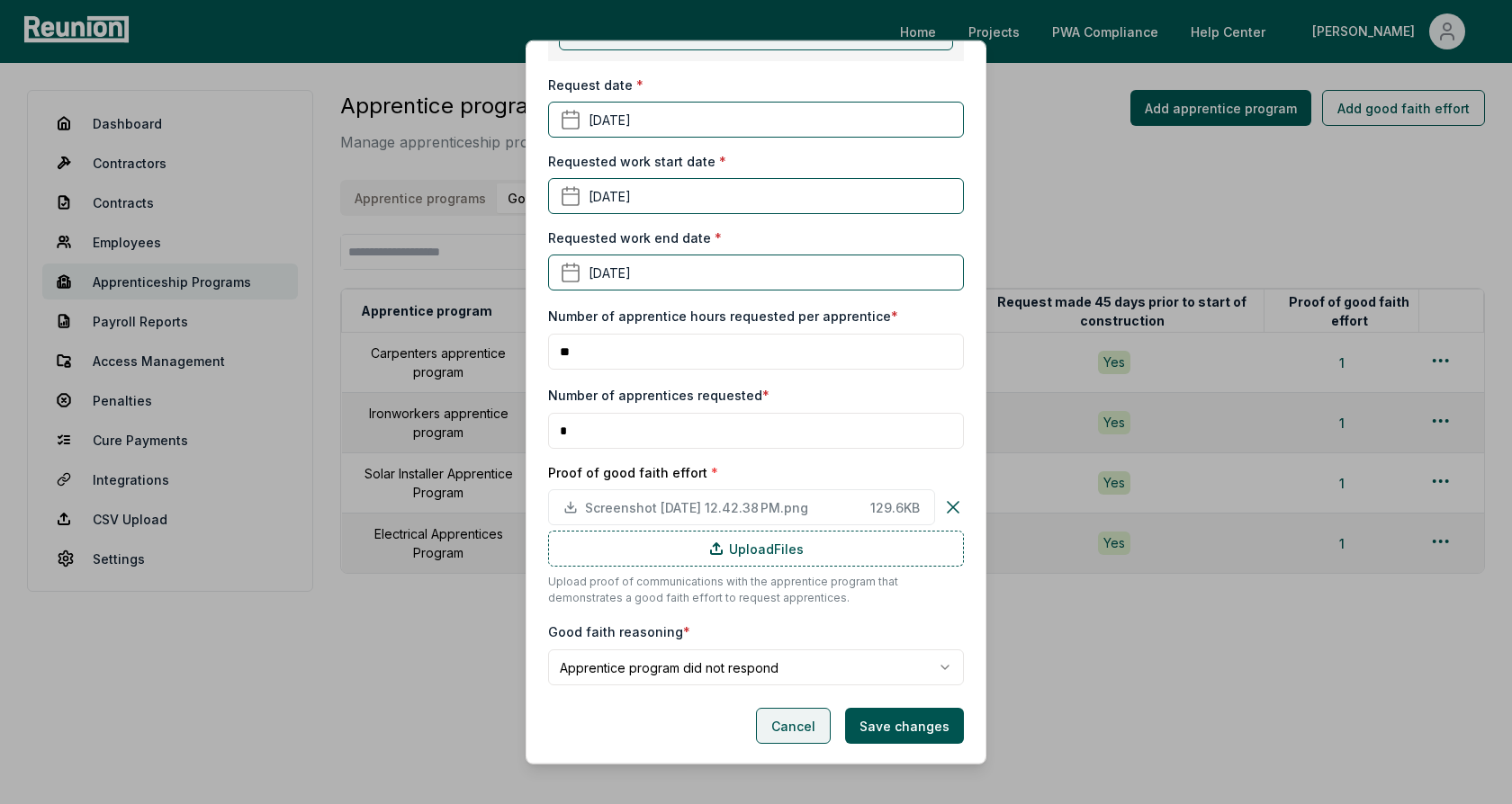
click at [783, 724] on button "Cancel" at bounding box center [792, 725] width 74 height 36
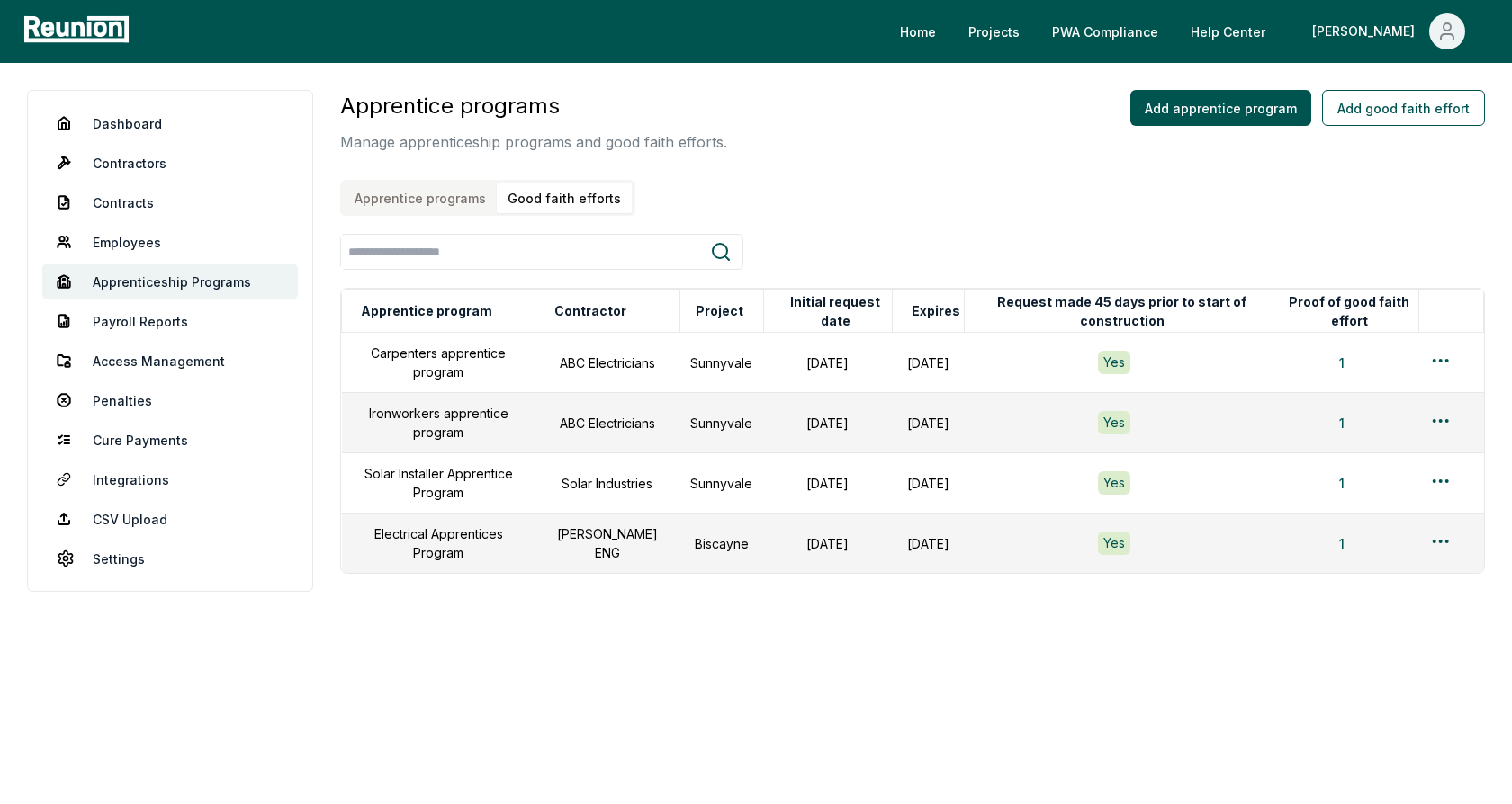
click at [851, 261] on div at bounding box center [913, 251] width 1145 height 36
click at [104, 245] on link "Employees" at bounding box center [170, 241] width 255 height 36
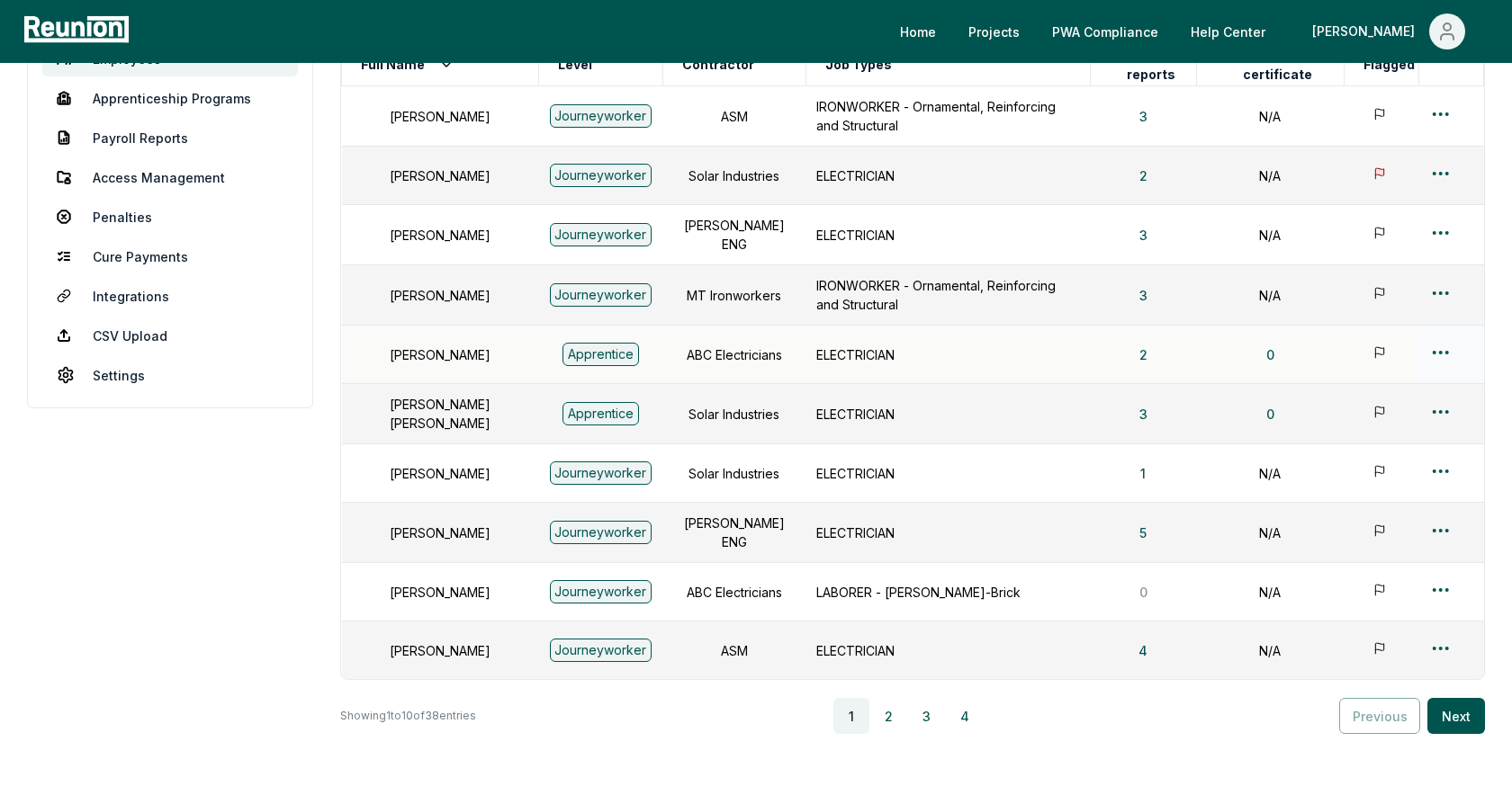
scroll to position [205, 0]
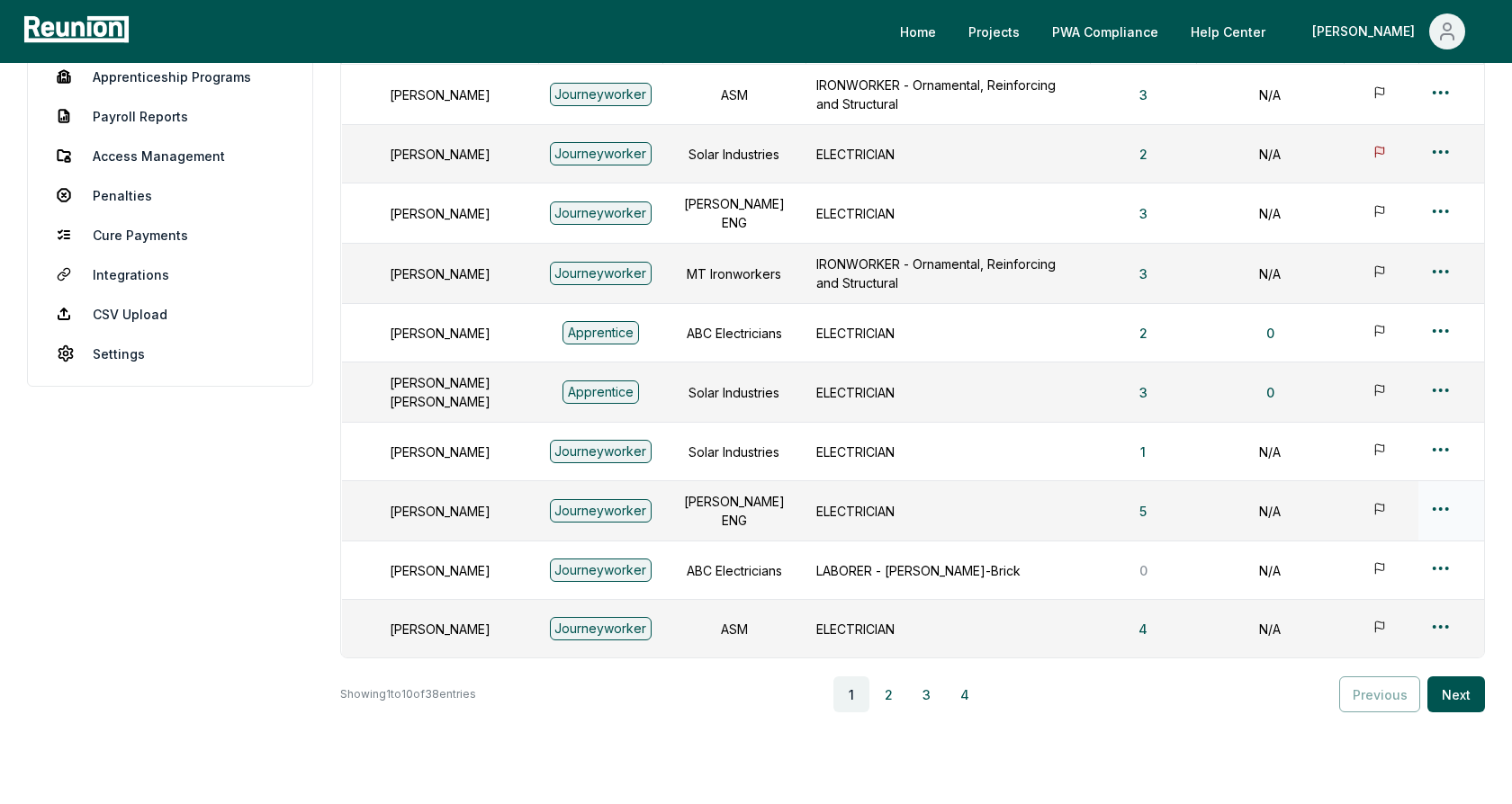
click at [1443, 495] on html "Please visit us on your desktop We're working on making our marketplace mobile-…" at bounding box center [756, 340] width 1512 height 1089
click at [1373, 565] on div "Edit" at bounding box center [1411, 567] width 171 height 29
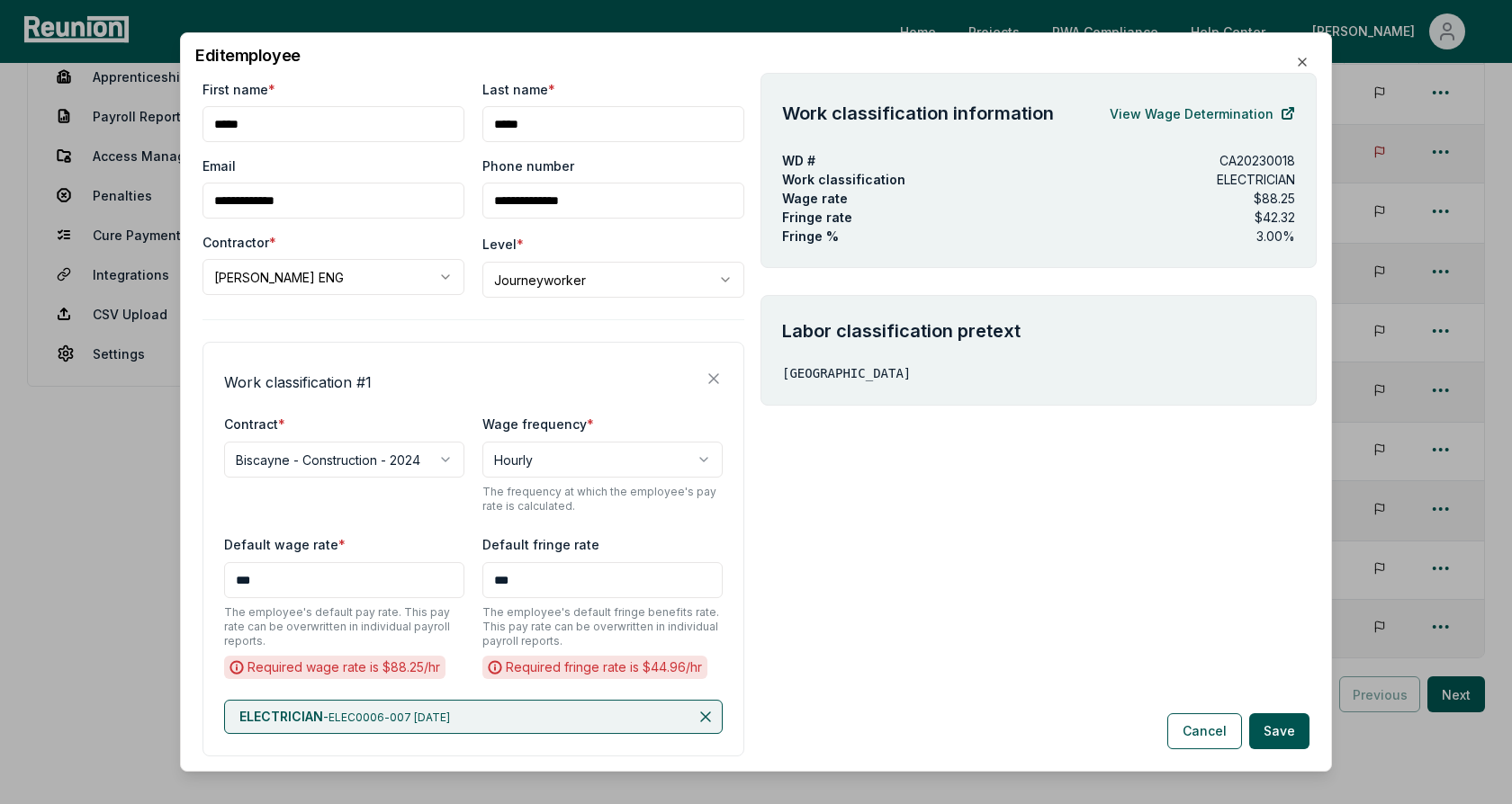
click at [413, 352] on div "**********" at bounding box center [474, 549] width 542 height 415
click at [591, 289] on body "Please visit us on your desktop We're working on making our marketplace mobile-…" at bounding box center [756, 340] width 1512 height 1089
click at [599, 258] on body "Please visit us on your desktop We're working on making our marketplace mobile-…" at bounding box center [756, 340] width 1512 height 1089
click at [545, 334] on div "**********" at bounding box center [474, 443] width 542 height 727
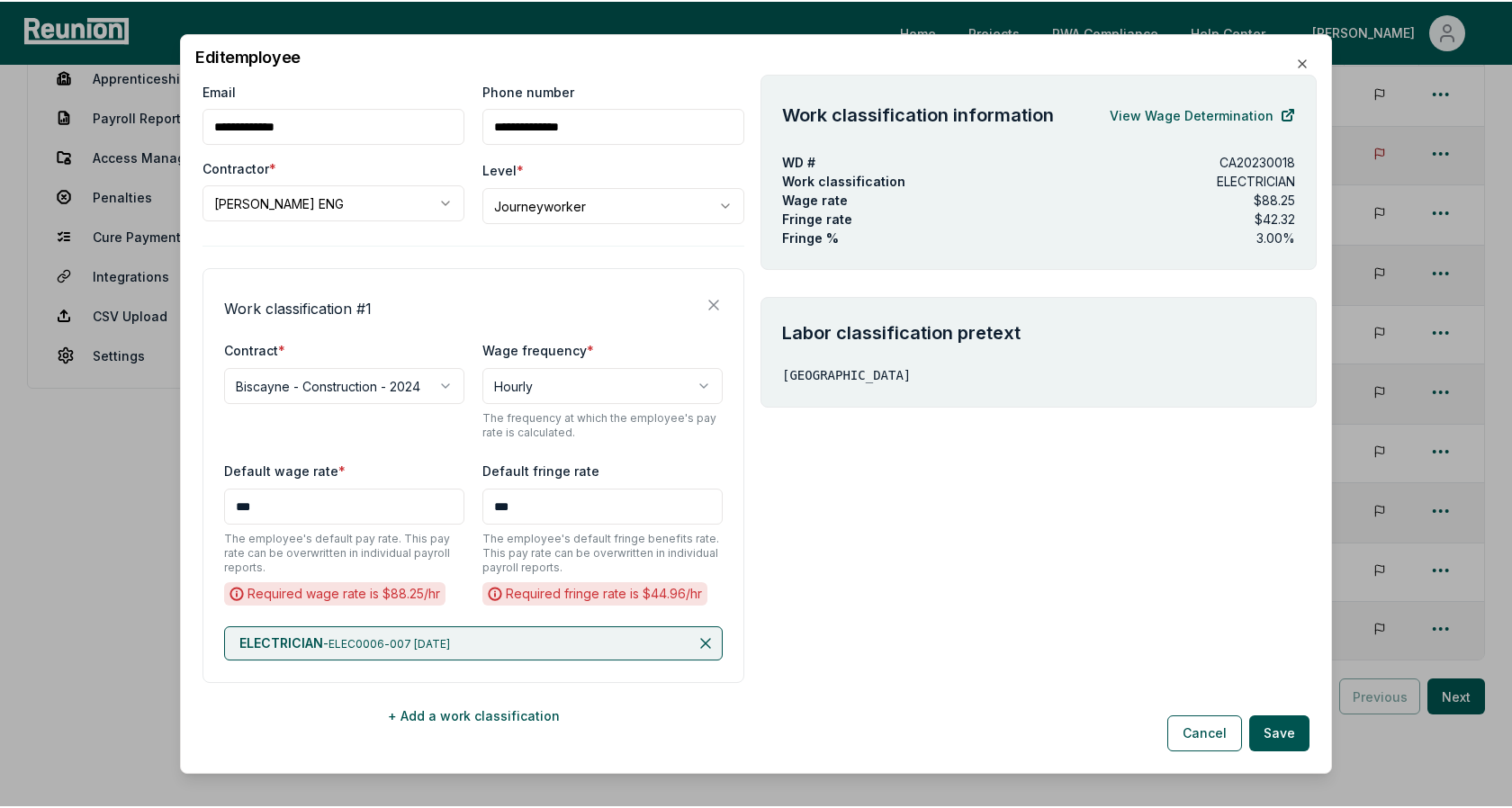
scroll to position [87, 0]
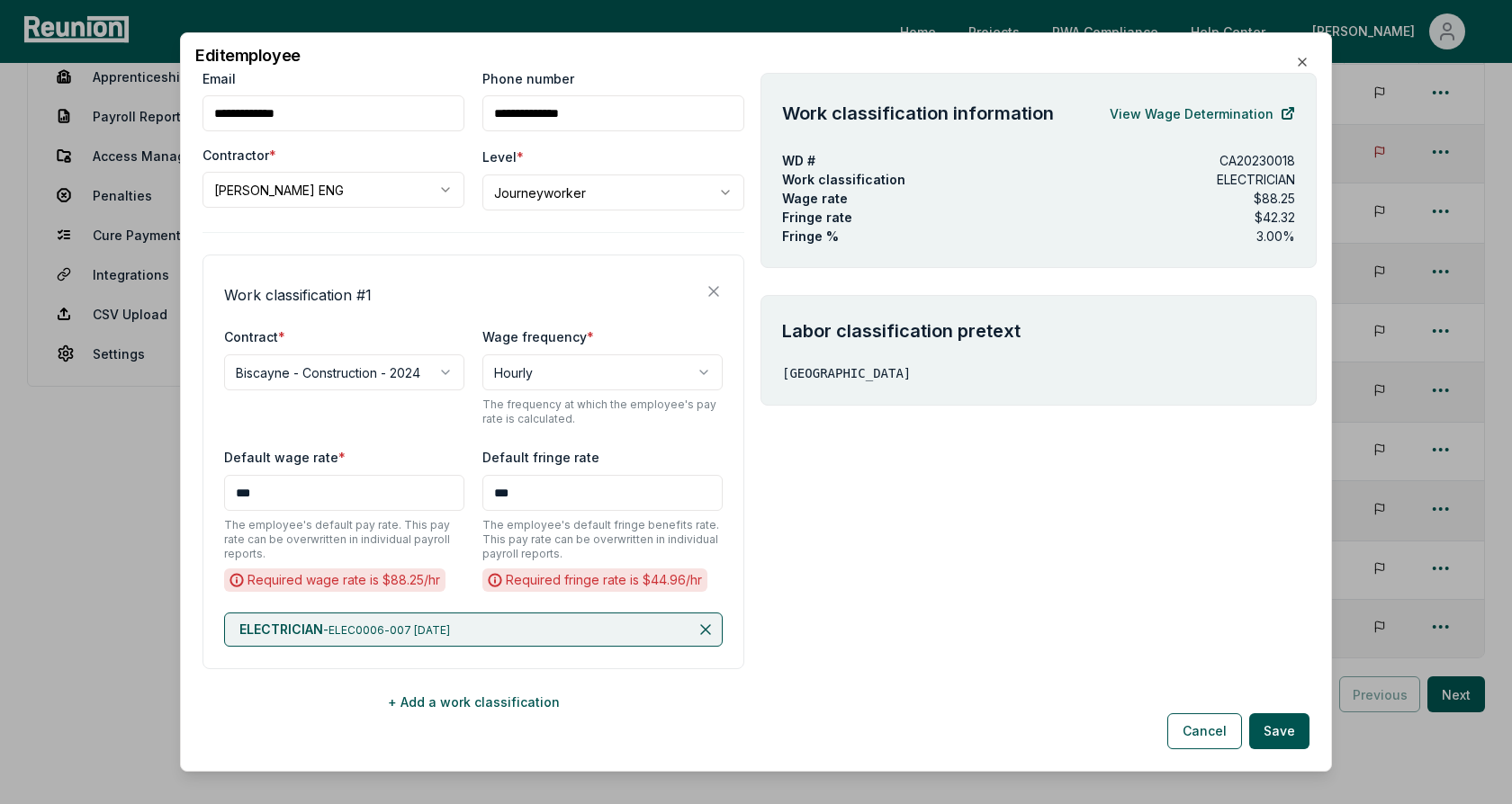
click at [867, 384] on div "Labor classification pretext SAN FRANCISCO COUNTY" at bounding box center [1038, 351] width 556 height 111
click at [1029, 218] on div "Fringe rate $42.32" at bounding box center [1038, 217] width 513 height 19
click at [1282, 160] on p "CA20230018" at bounding box center [1257, 161] width 75 height 19
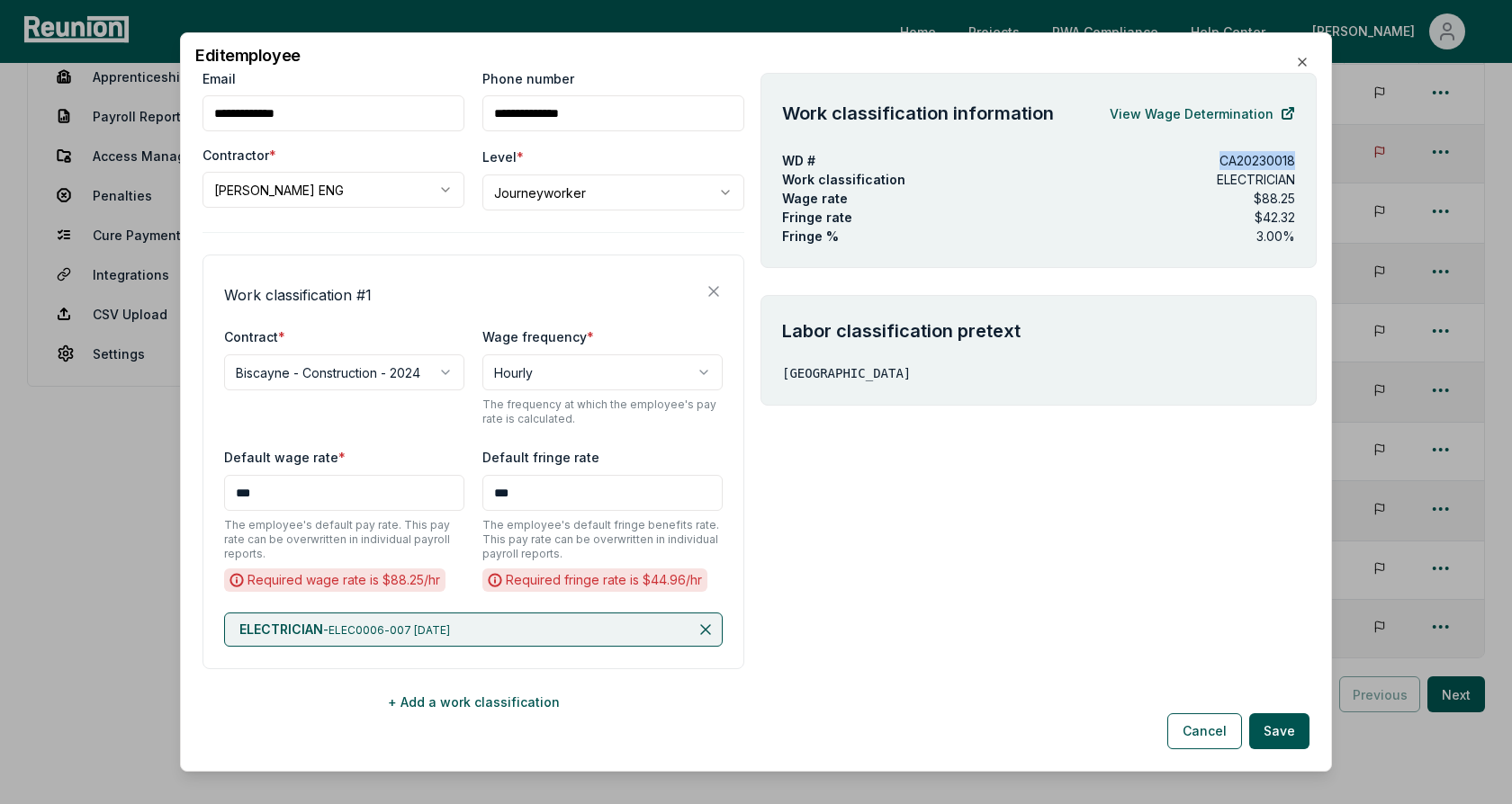
click at [1282, 160] on p "CA20230018" at bounding box center [1257, 161] width 75 height 19
click at [1108, 189] on div "Wage rate $88.25" at bounding box center [1038, 198] width 513 height 19
click at [1128, 209] on div "Fringe rate $42.32" at bounding box center [1038, 217] width 513 height 19
drag, startPoint x: 1303, startPoint y: 214, endPoint x: 781, endPoint y: 201, distance: 522.2
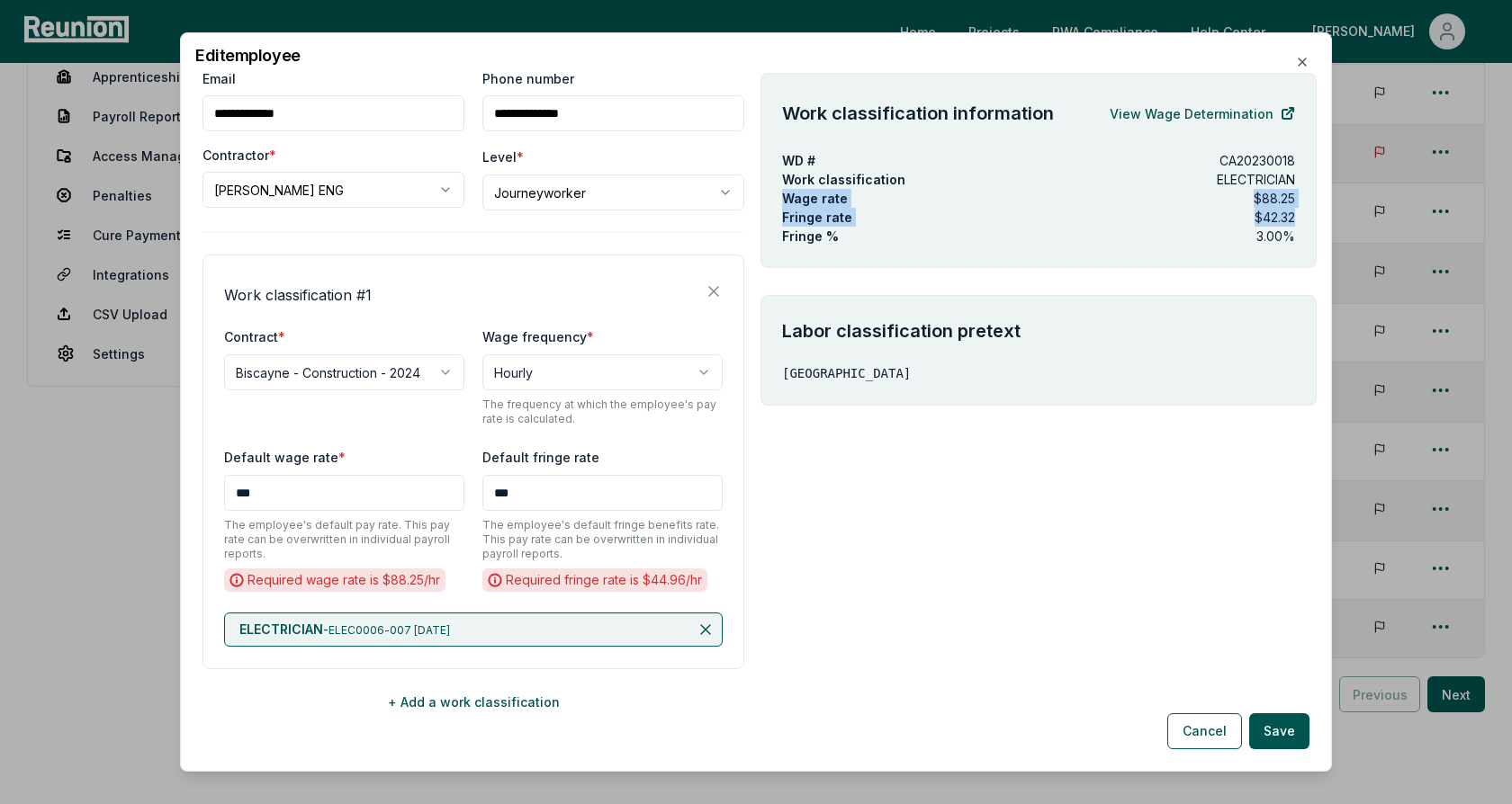
click at [781, 201] on div "Work classification information View Wage Determination WD # CA20230018 Work cl…" at bounding box center [1038, 170] width 556 height 195
click at [1271, 204] on p "$88.25" at bounding box center [1273, 198] width 41 height 19
click at [1184, 114] on link "View Wage Determination" at bounding box center [1203, 113] width 185 height 36
click at [945, 237] on div "Fringe % 3.00 %" at bounding box center [1038, 236] width 513 height 19
click at [785, 418] on div "Work classification information View Wage Determination WD # CA20230018 Work cl…" at bounding box center [1038, 414] width 556 height 684
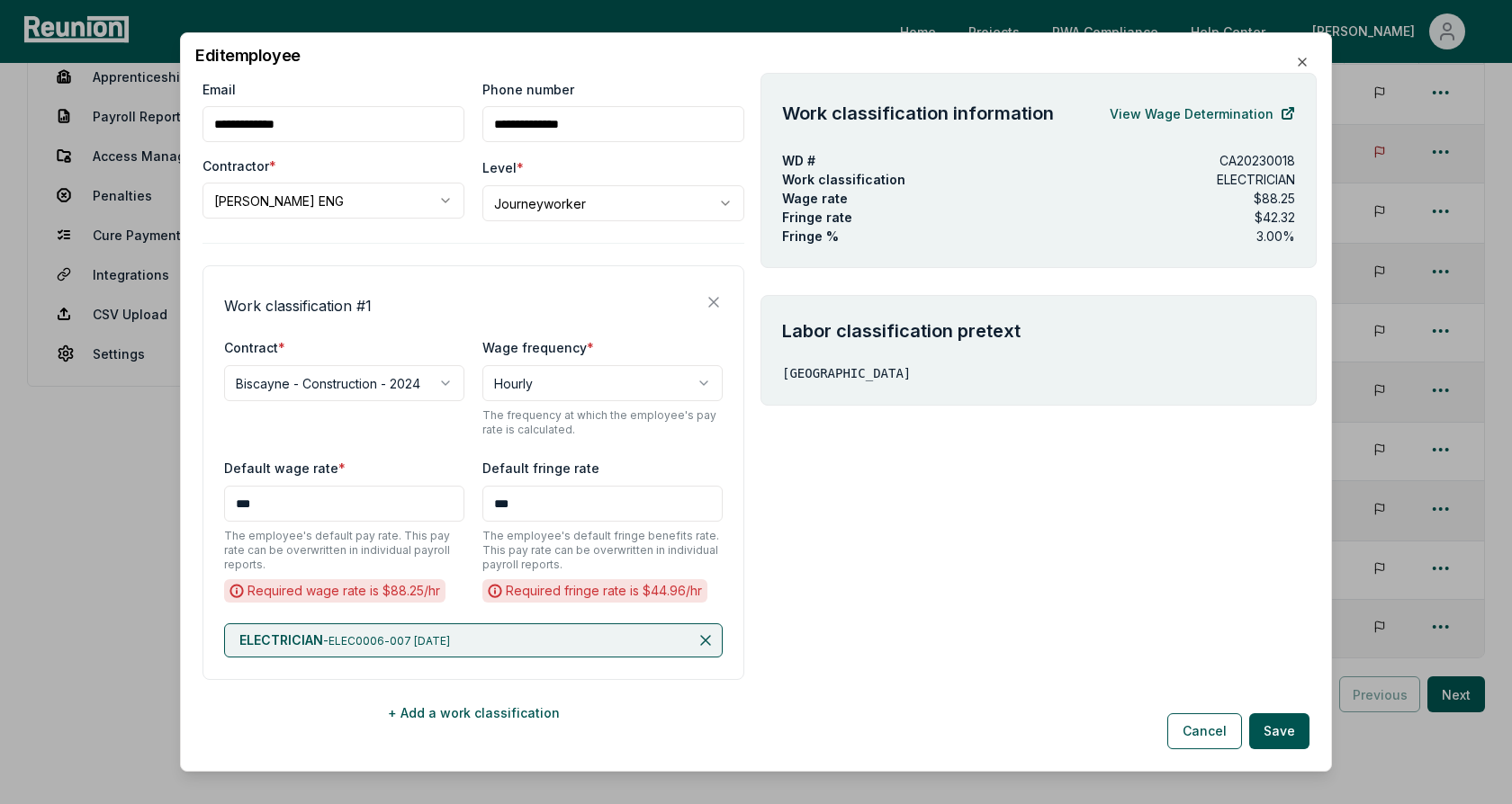
scroll to position [98, 0]
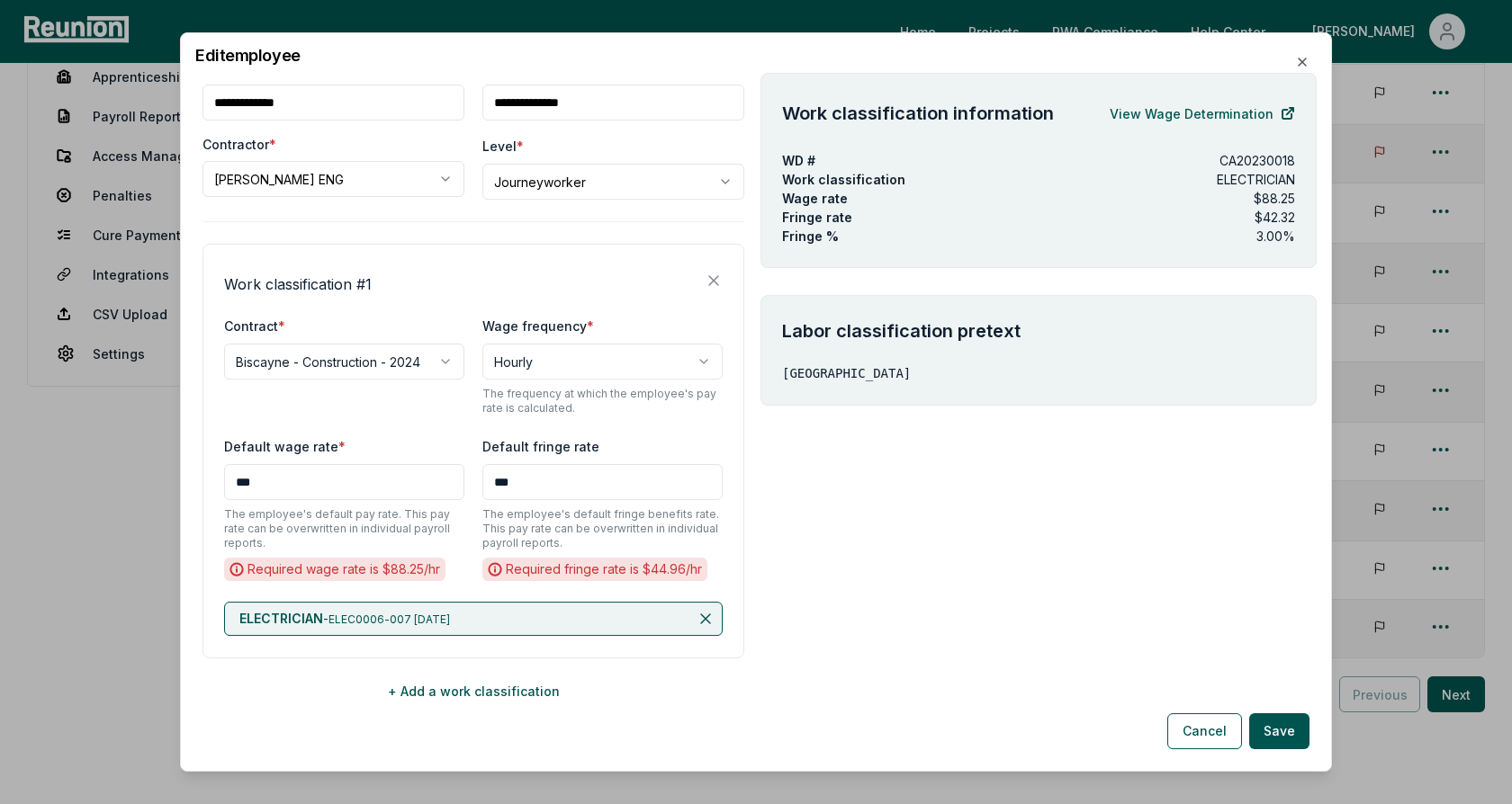
click at [443, 706] on div "**********" at bounding box center [474, 345] width 542 height 727
click at [457, 694] on button "+ Add a work classification" at bounding box center [474, 690] width 542 height 36
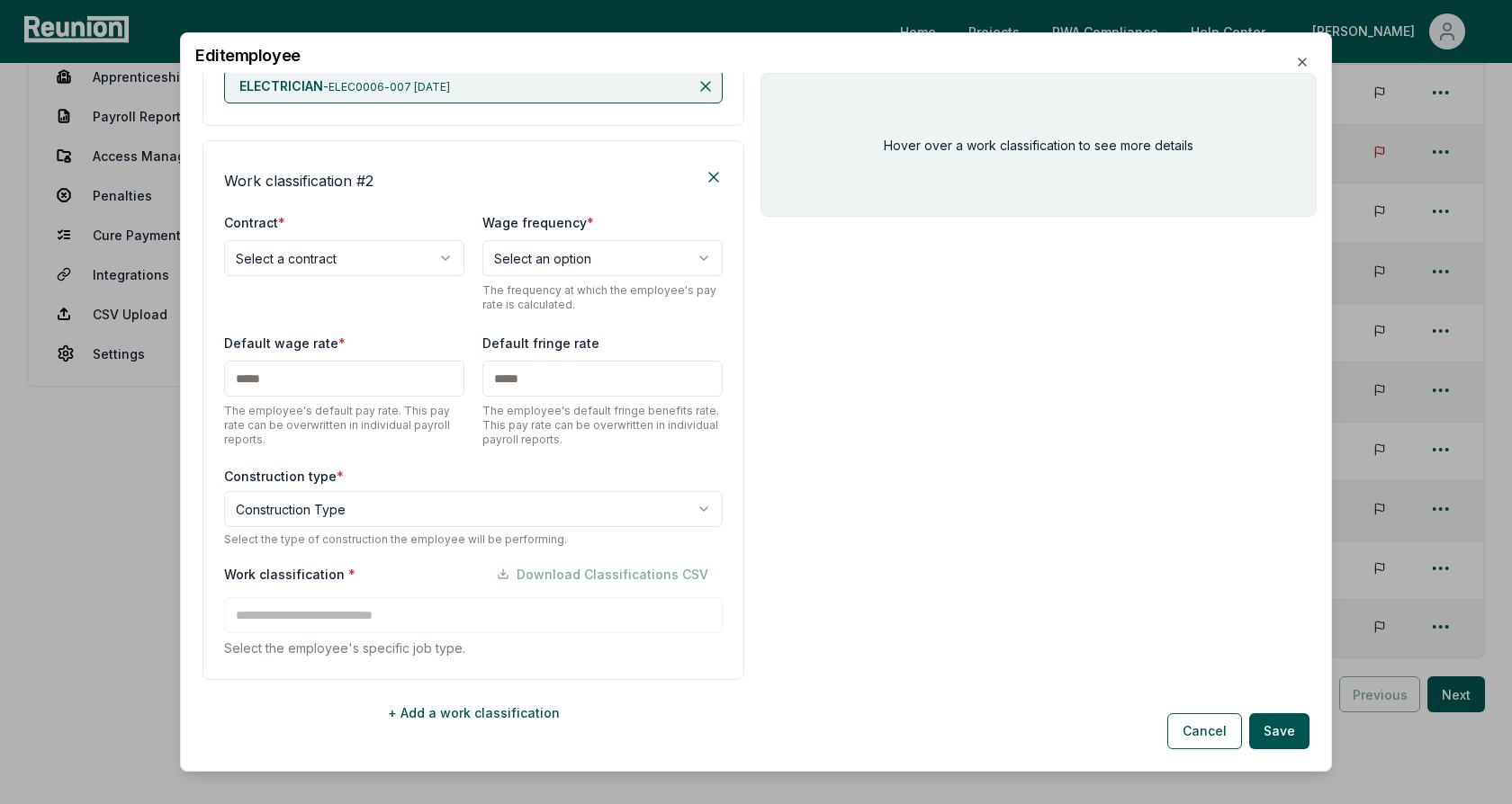
scroll to position [652, 0]
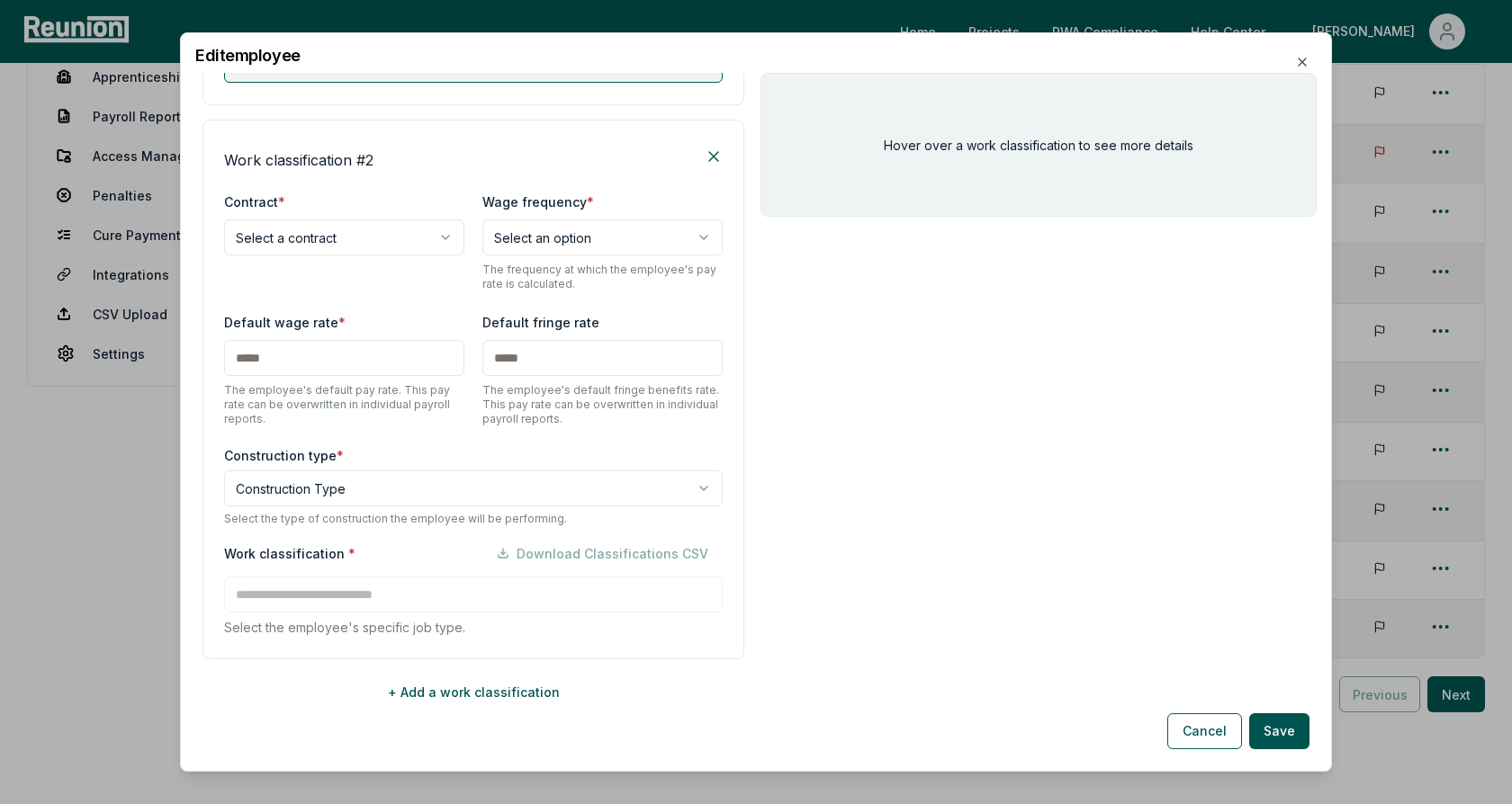
click at [308, 241] on body "Please visit us on your desktop We're working on making our marketplace mobile-…" at bounding box center [756, 340] width 1512 height 1089
select select "**********"
click at [347, 486] on body "Please visit us on your desktop We're working on making our marketplace mobile-…" at bounding box center [756, 340] width 1512 height 1089
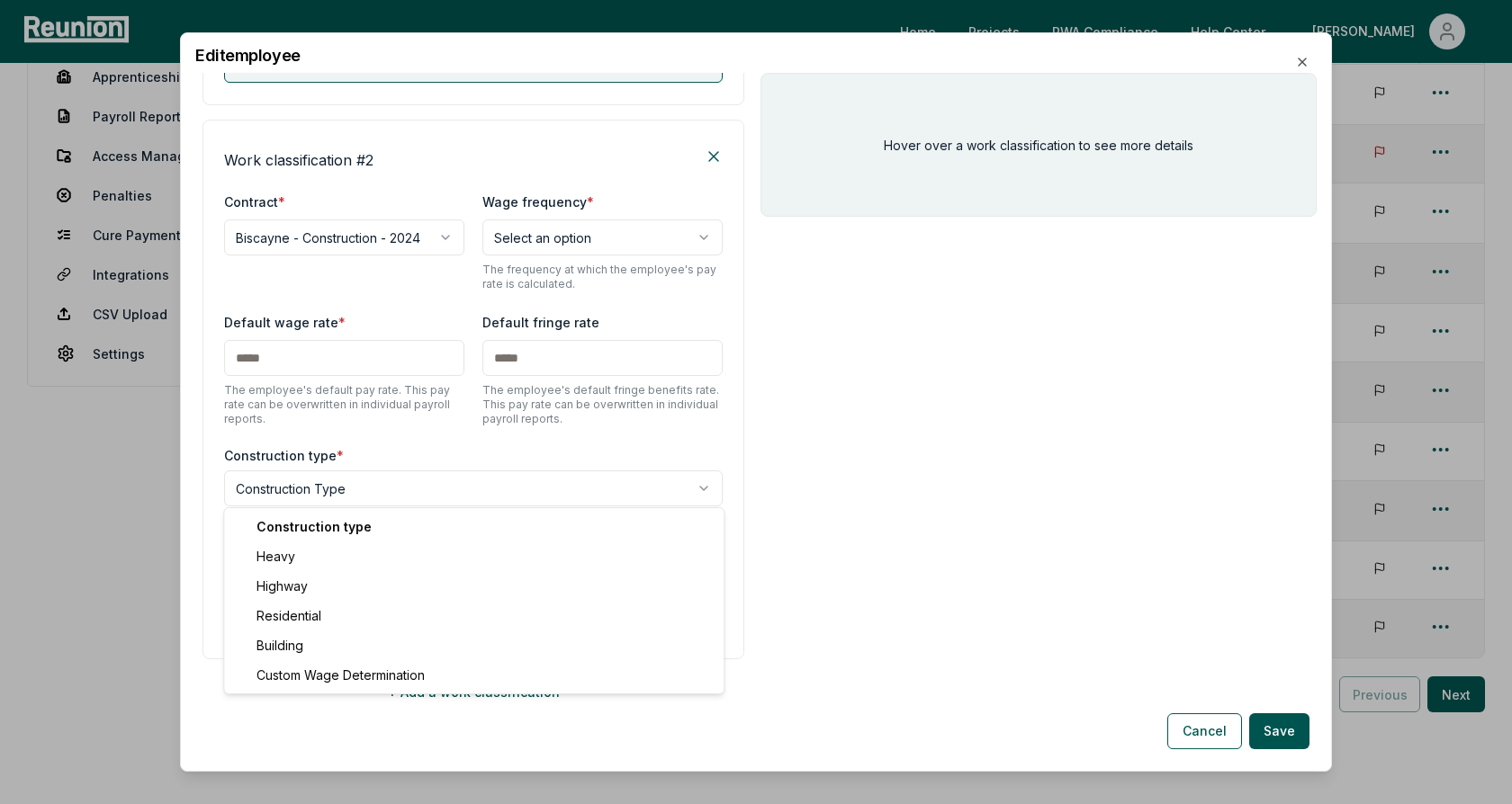
select select "*****"
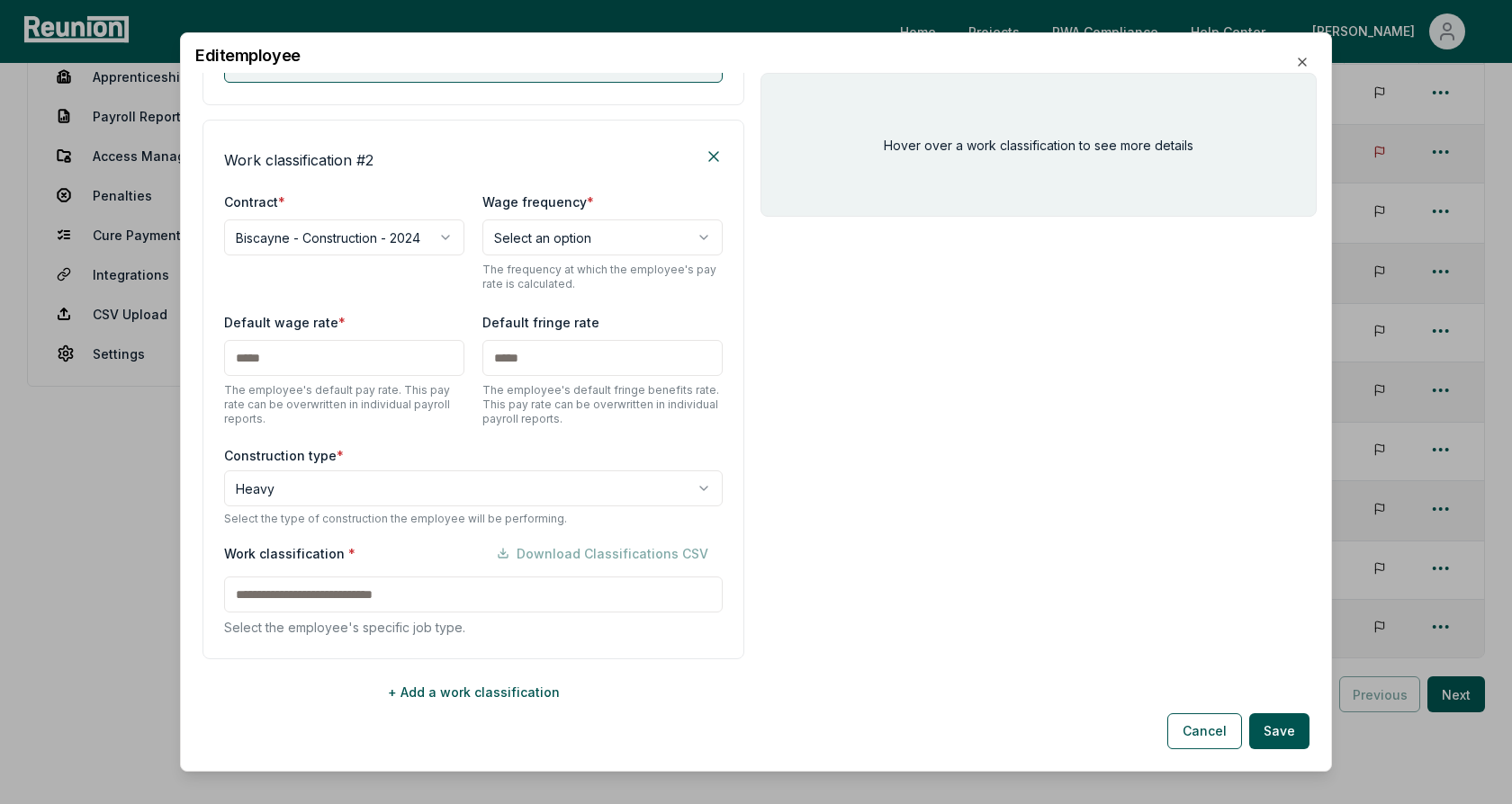
click at [362, 591] on input at bounding box center [473, 594] width 498 height 36
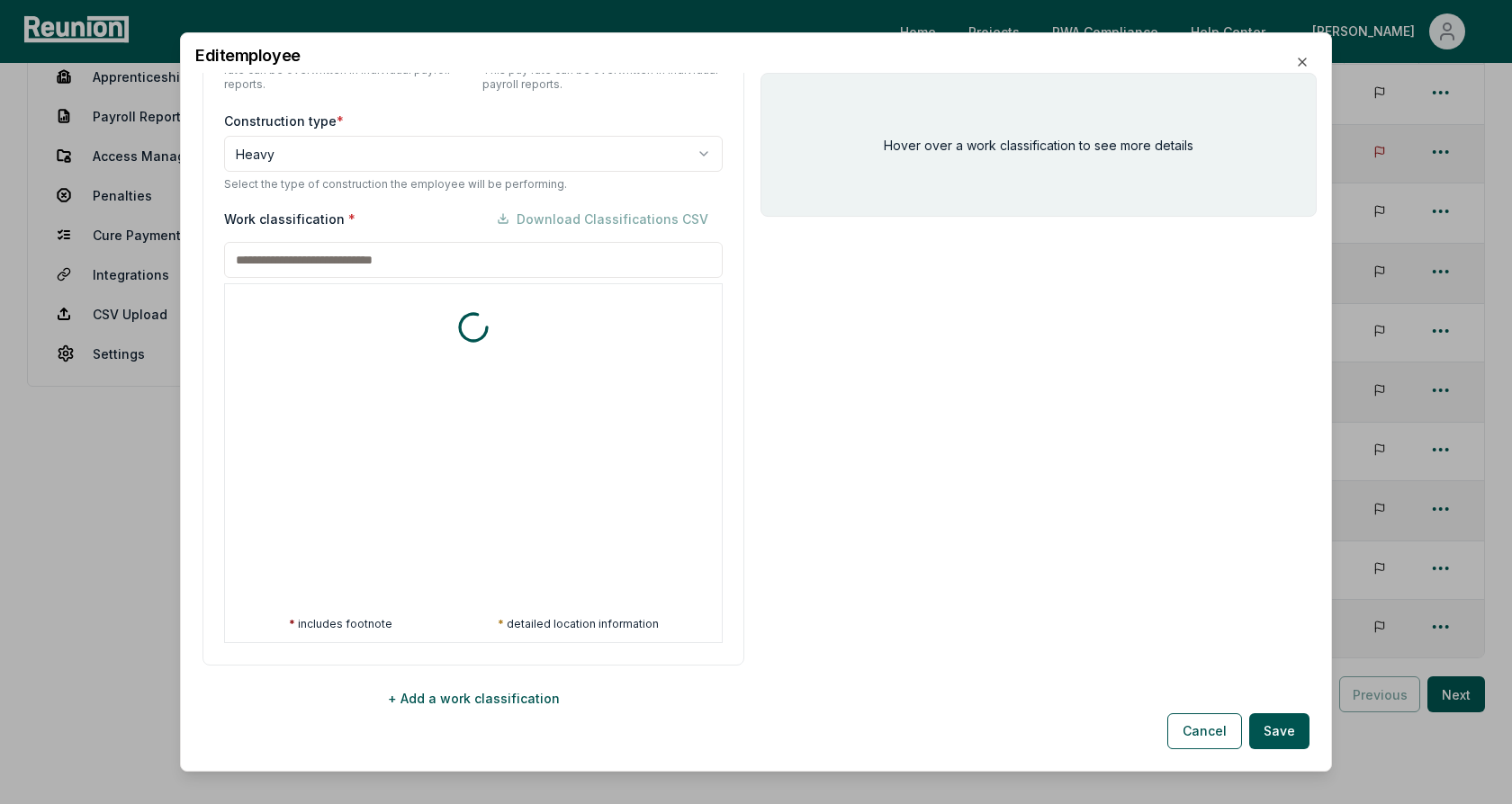
scroll to position [992, 0]
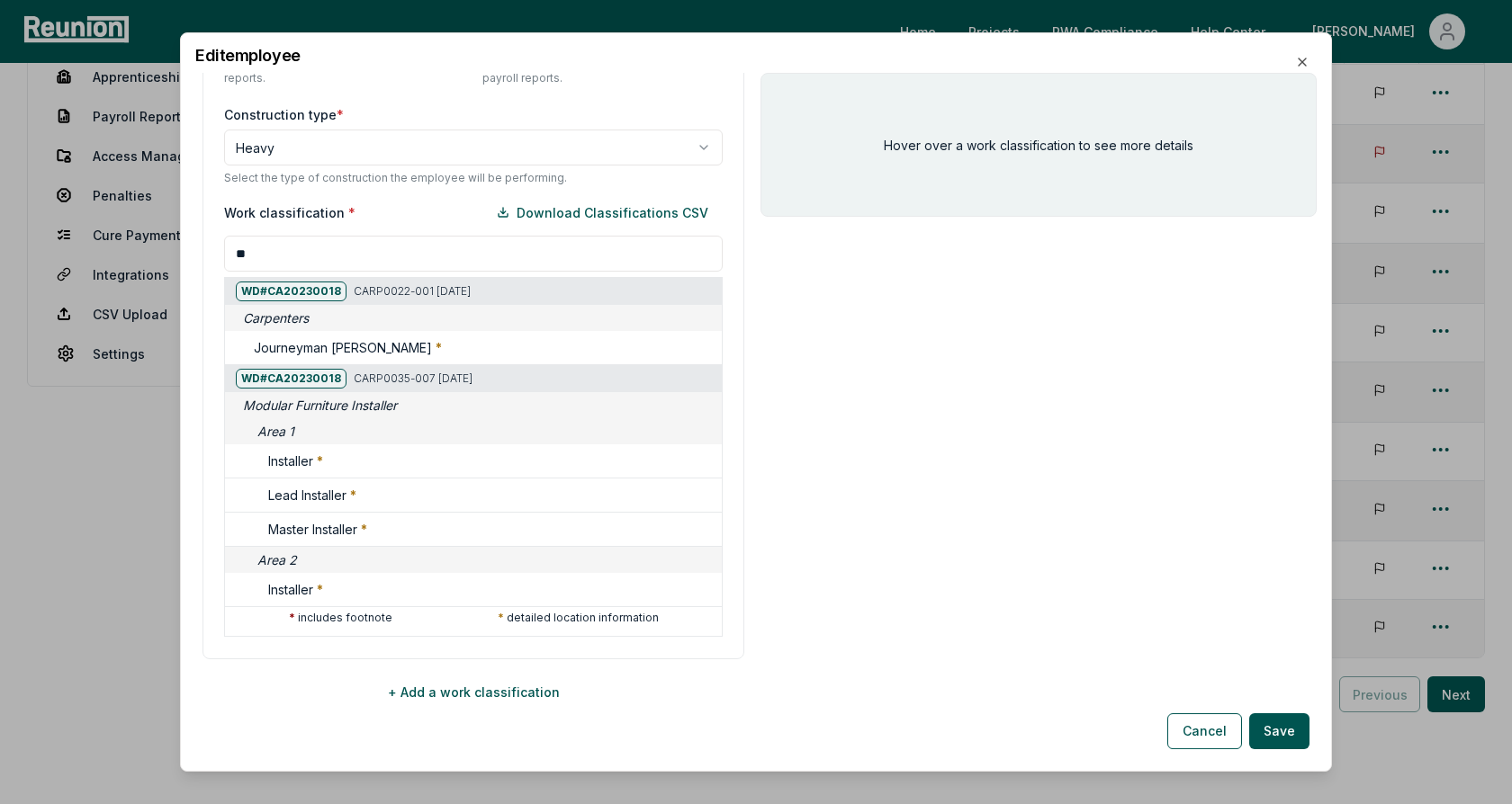
type input "*"
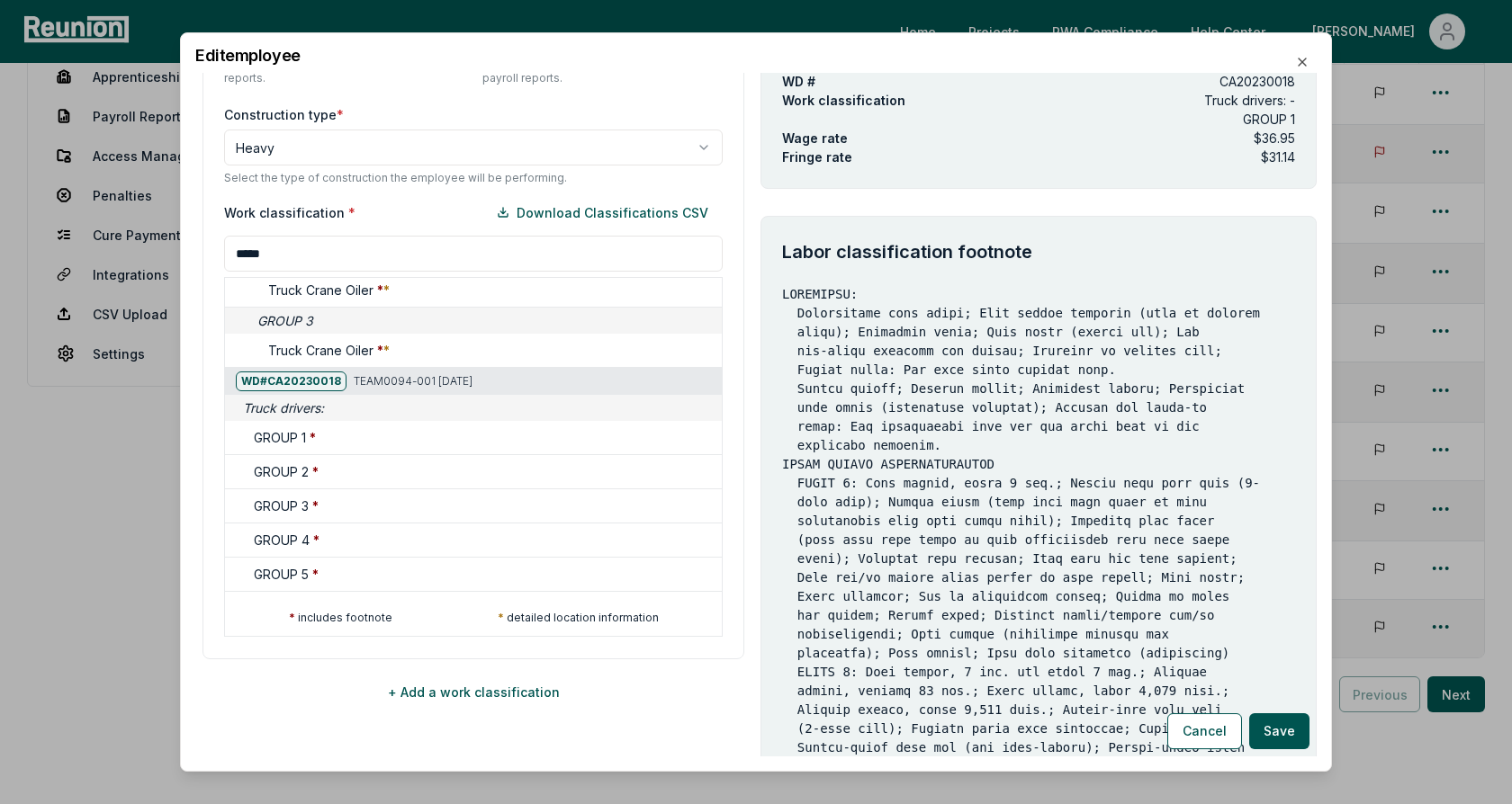
scroll to position [0, 0]
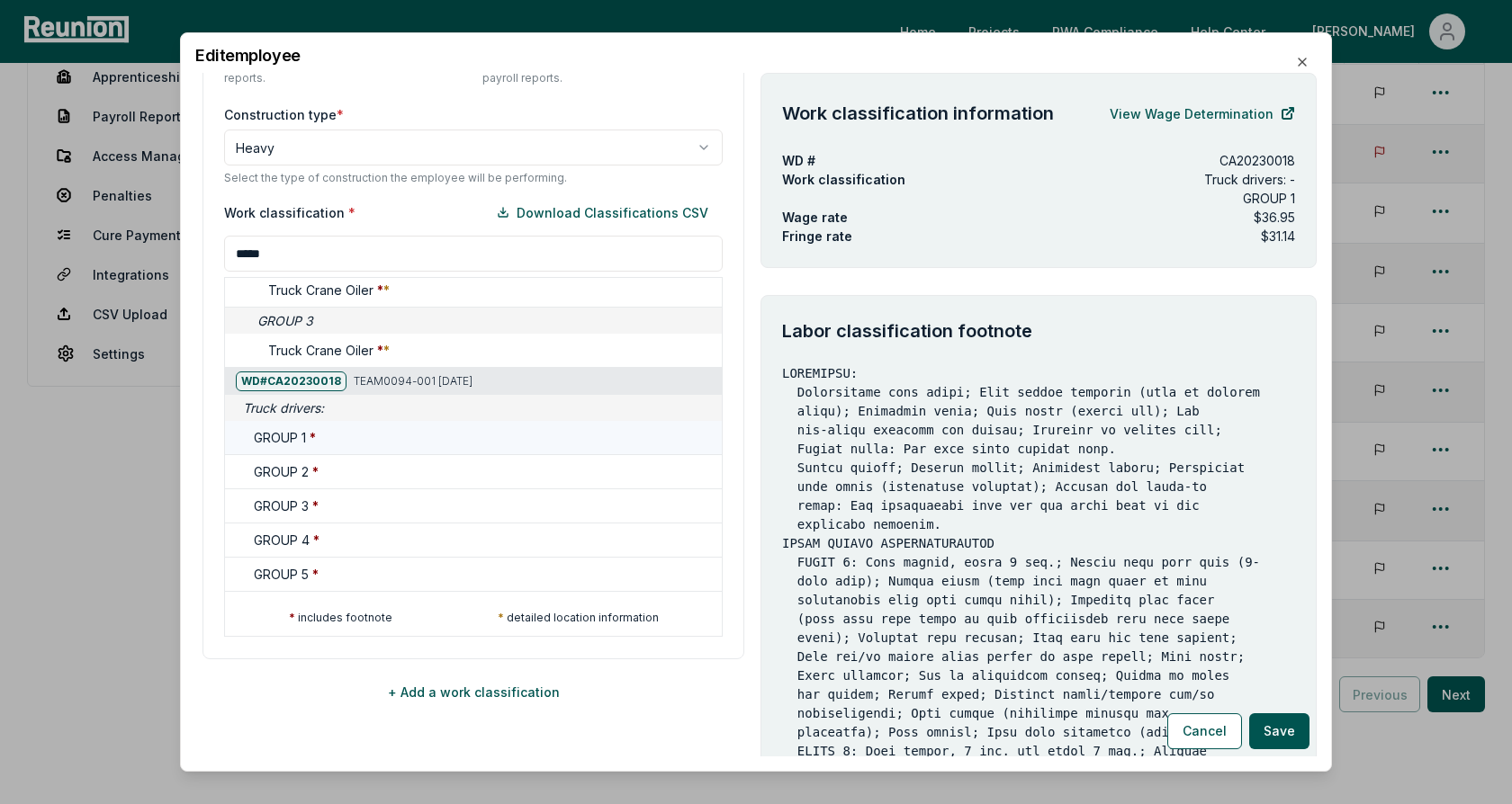
type input "*****"
click at [349, 432] on div "GROUP 1 *" at bounding box center [484, 438] width 461 height 19
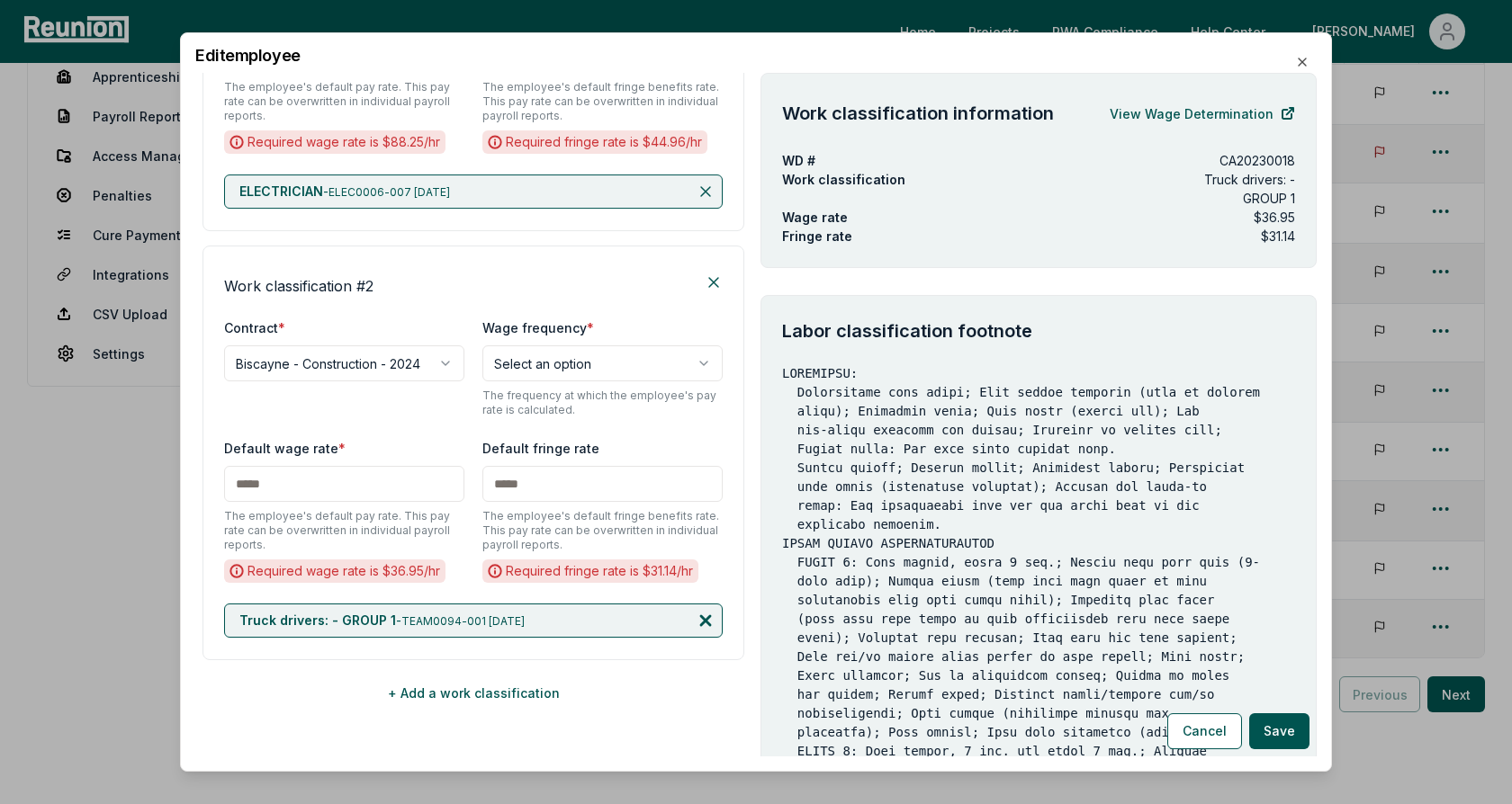
click at [708, 616] on icon at bounding box center [706, 620] width 9 height 9
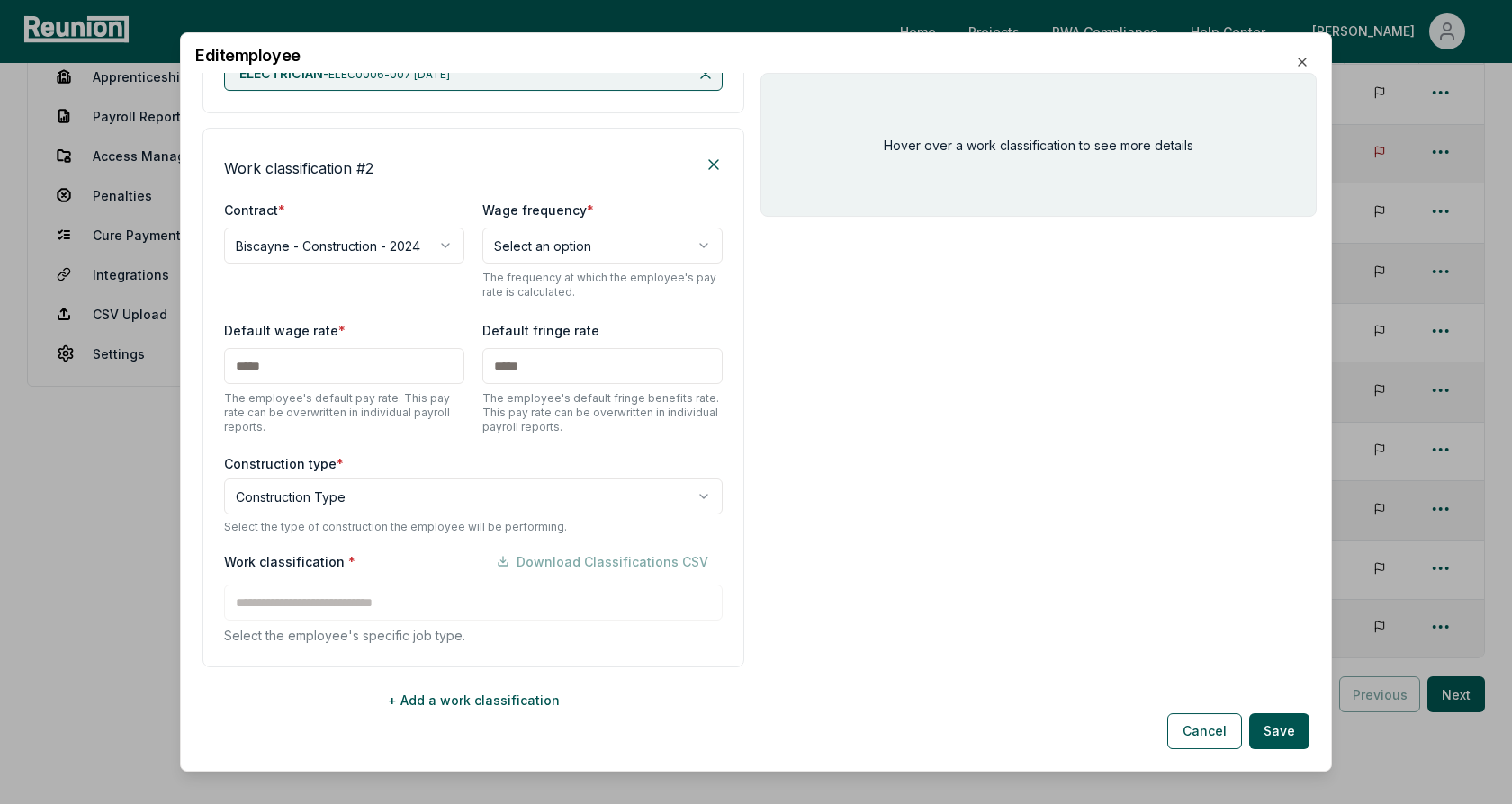
scroll to position [652, 0]
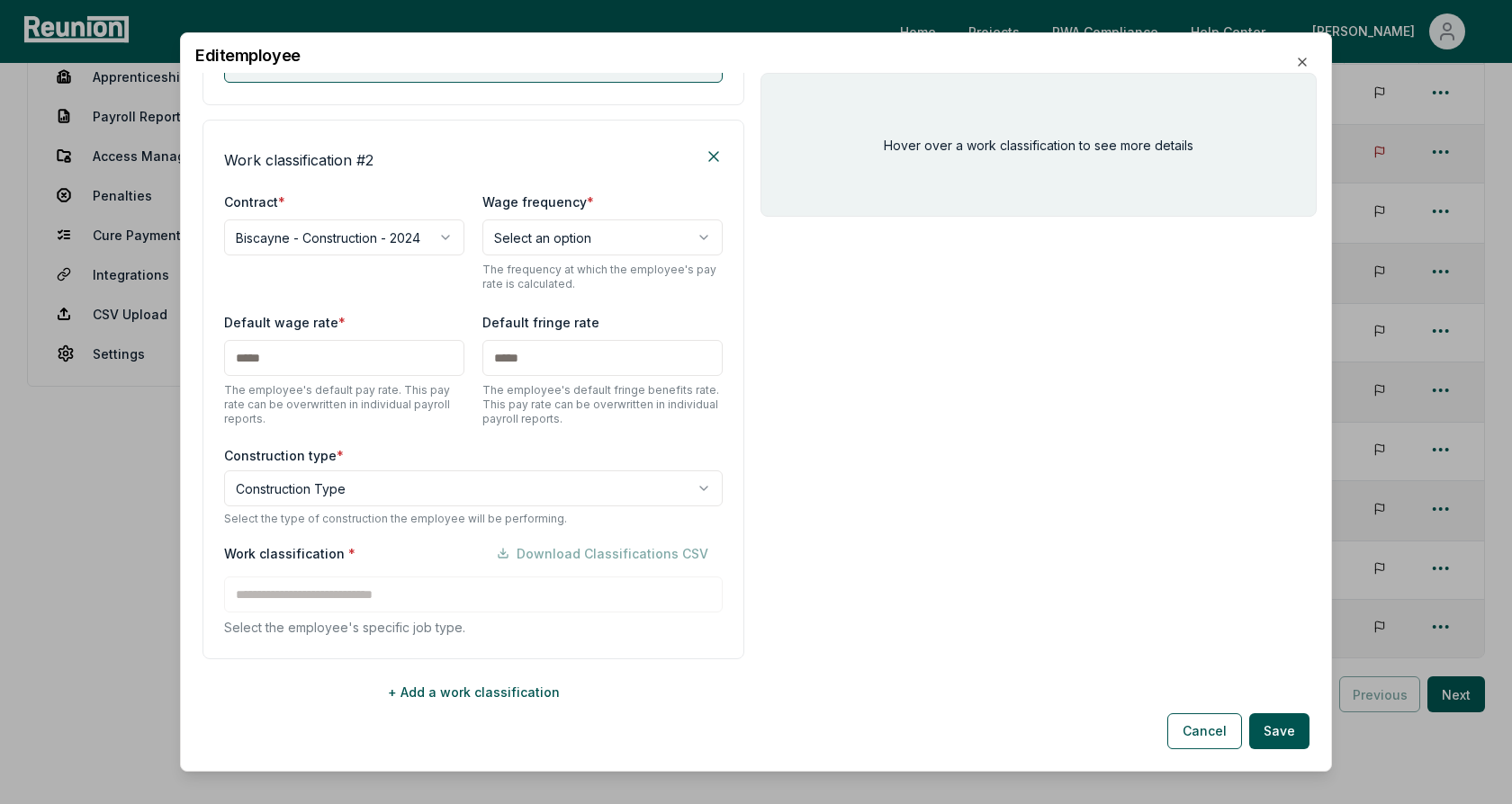
click at [566, 475] on body "Please visit us on your desktop We're working on making our marketplace mobile-…" at bounding box center [756, 340] width 1512 height 1089
click at [343, 596] on div "Work classification * Download Classifications CSV Select the employee's specif…" at bounding box center [473, 586] width 498 height 102
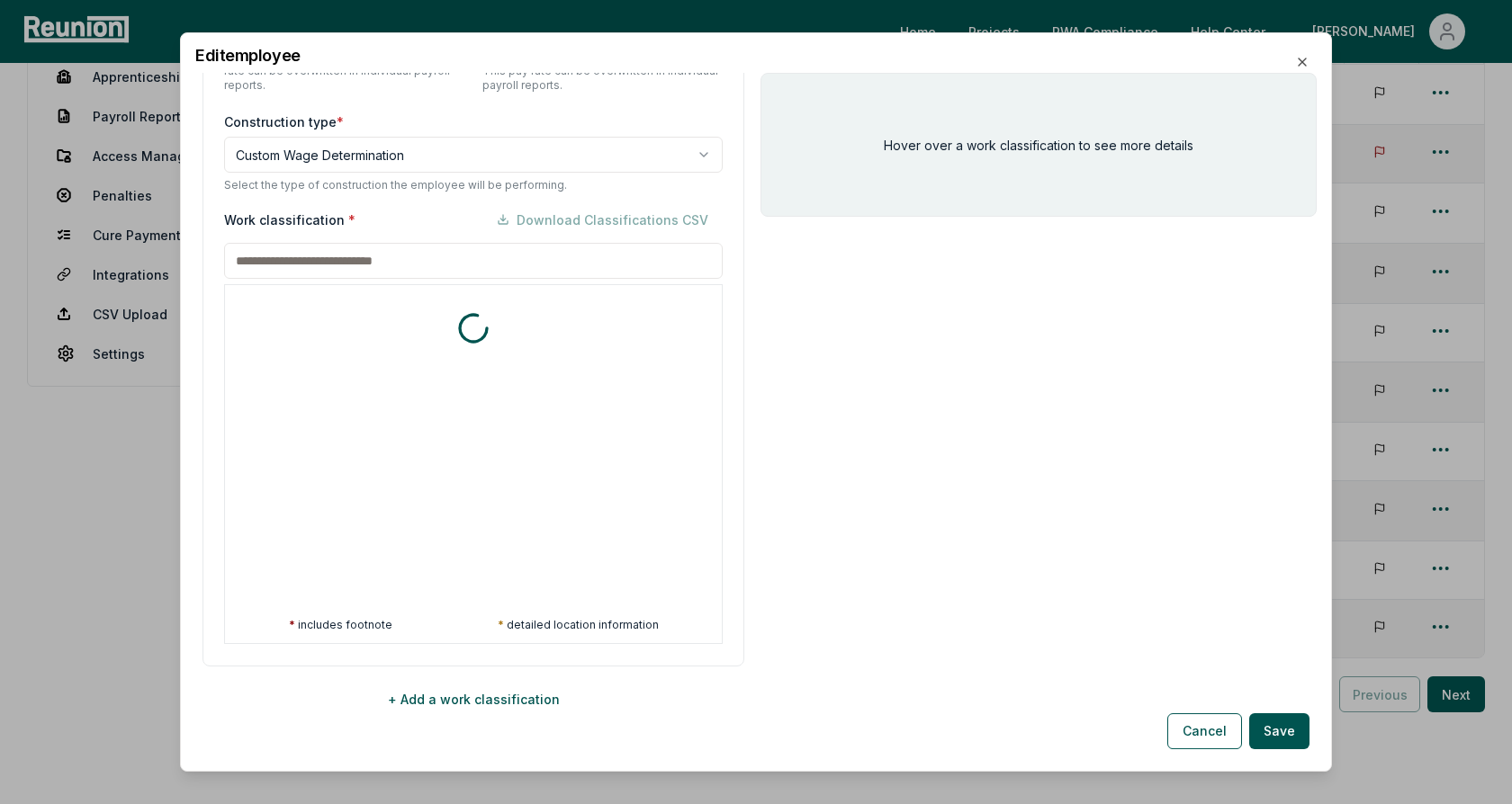
scroll to position [992, 0]
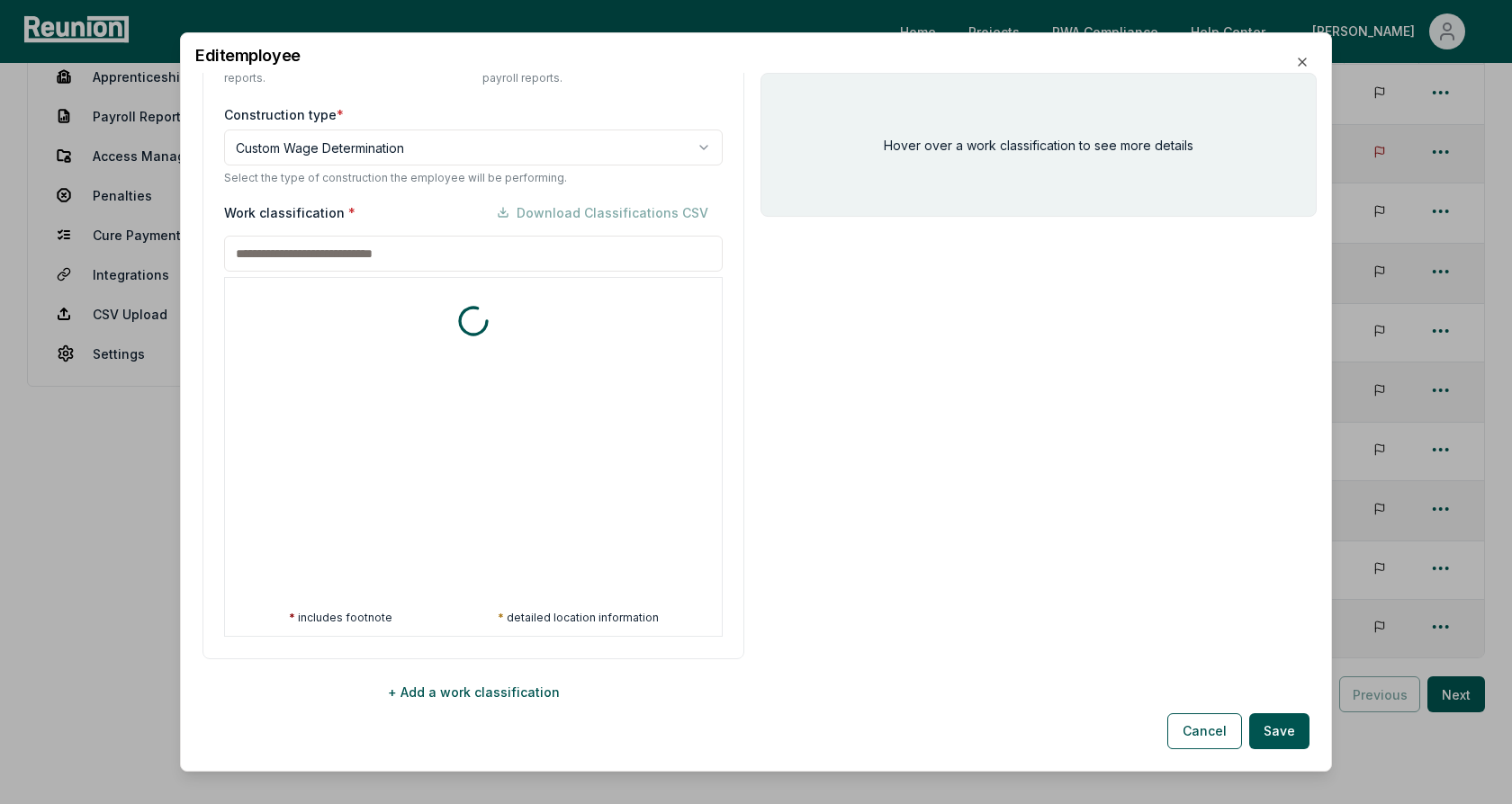
click at [414, 223] on div "Work classification * Download Classifications CSV" at bounding box center [473, 212] width 498 height 36
click at [432, 145] on body "Please visit us on your desktop We're working on making our marketplace mobile-…" at bounding box center [756, 340] width 1512 height 1089
click at [432, 211] on div "Work classification * Download Classifications CSV" at bounding box center [473, 212] width 498 height 36
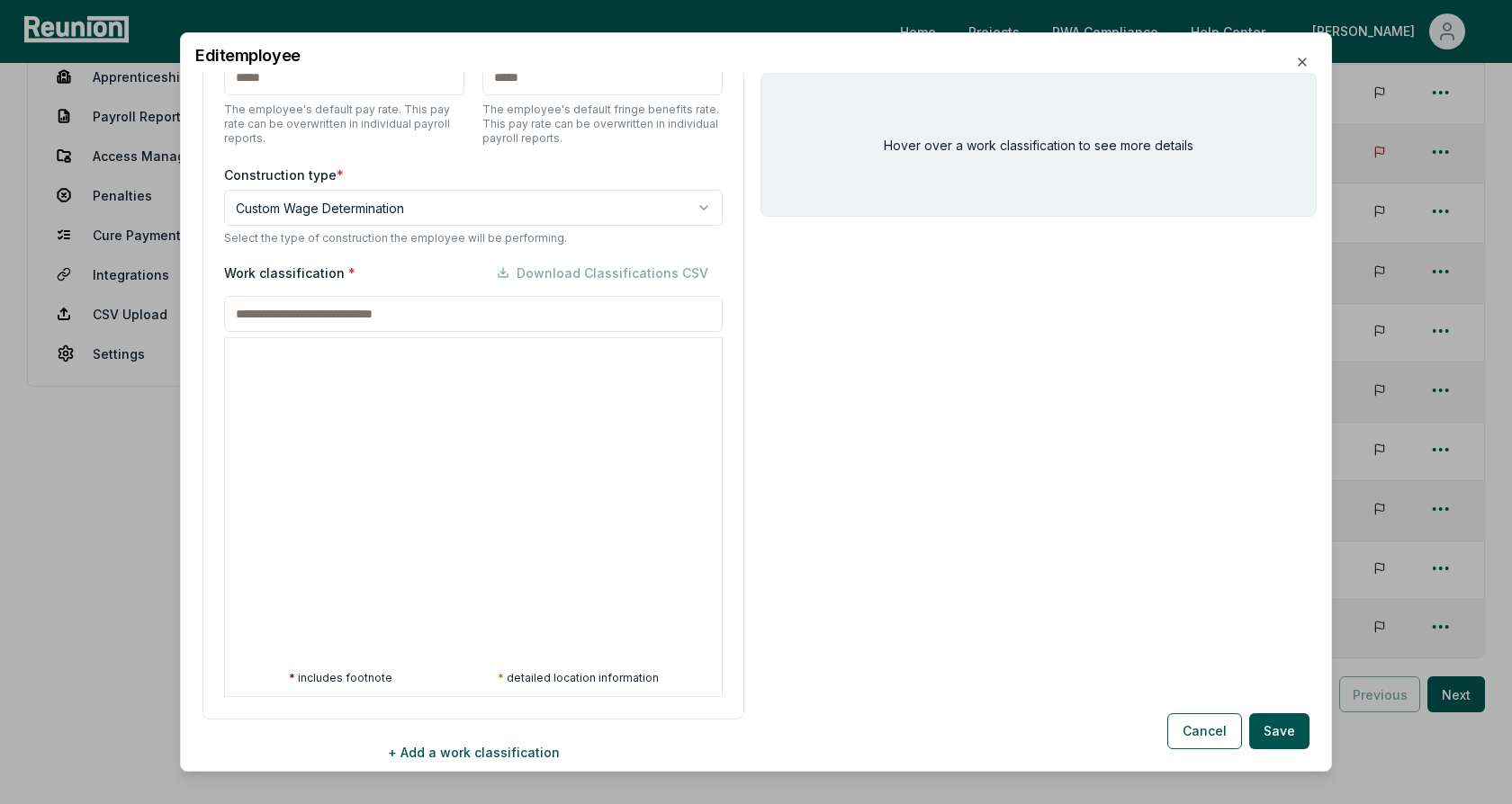
scroll to position [921, 0]
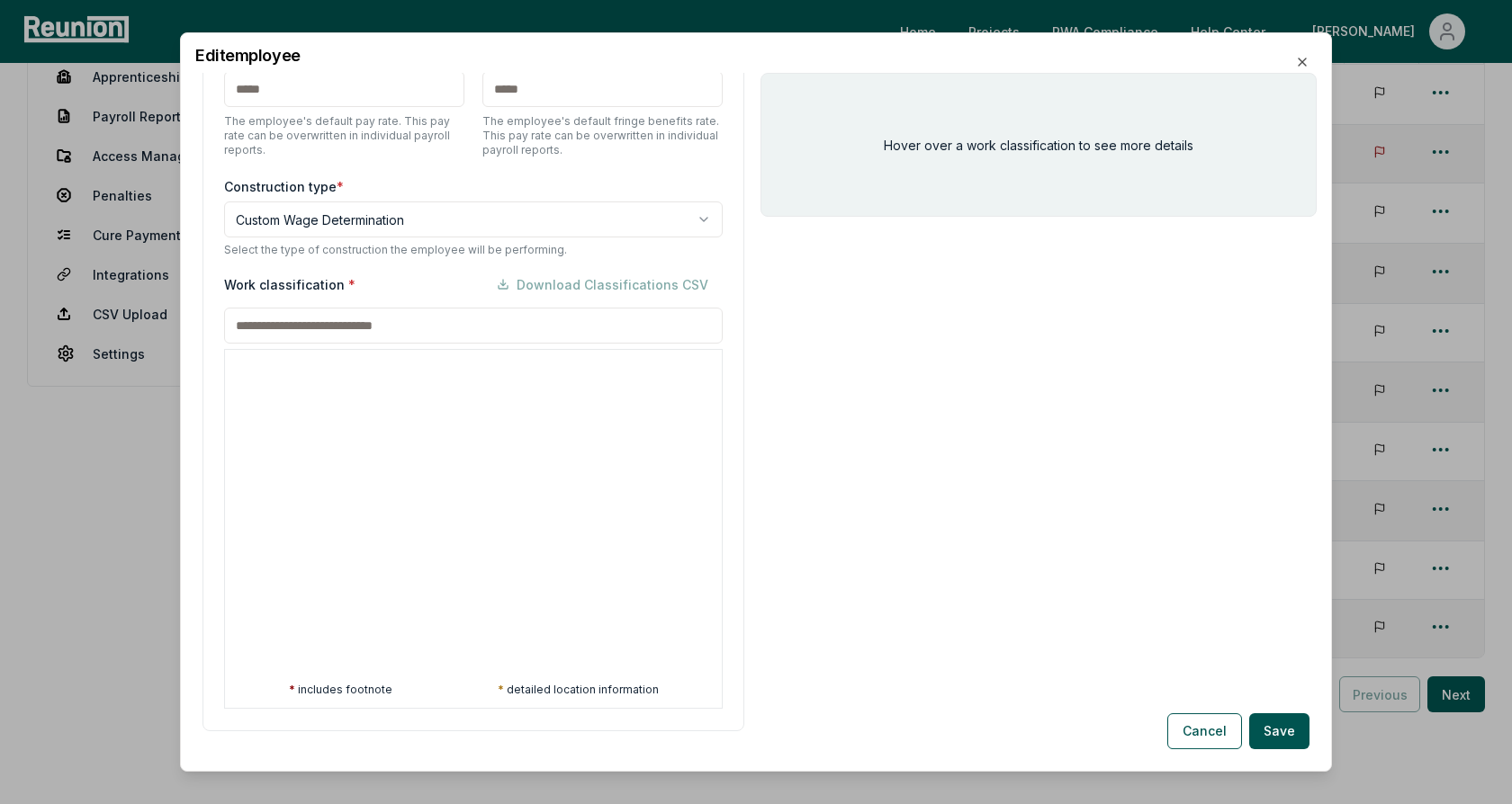
click at [441, 214] on body "Please visit us on your desktop We're working on making our marketplace mobile-…" at bounding box center [756, 340] width 1512 height 1089
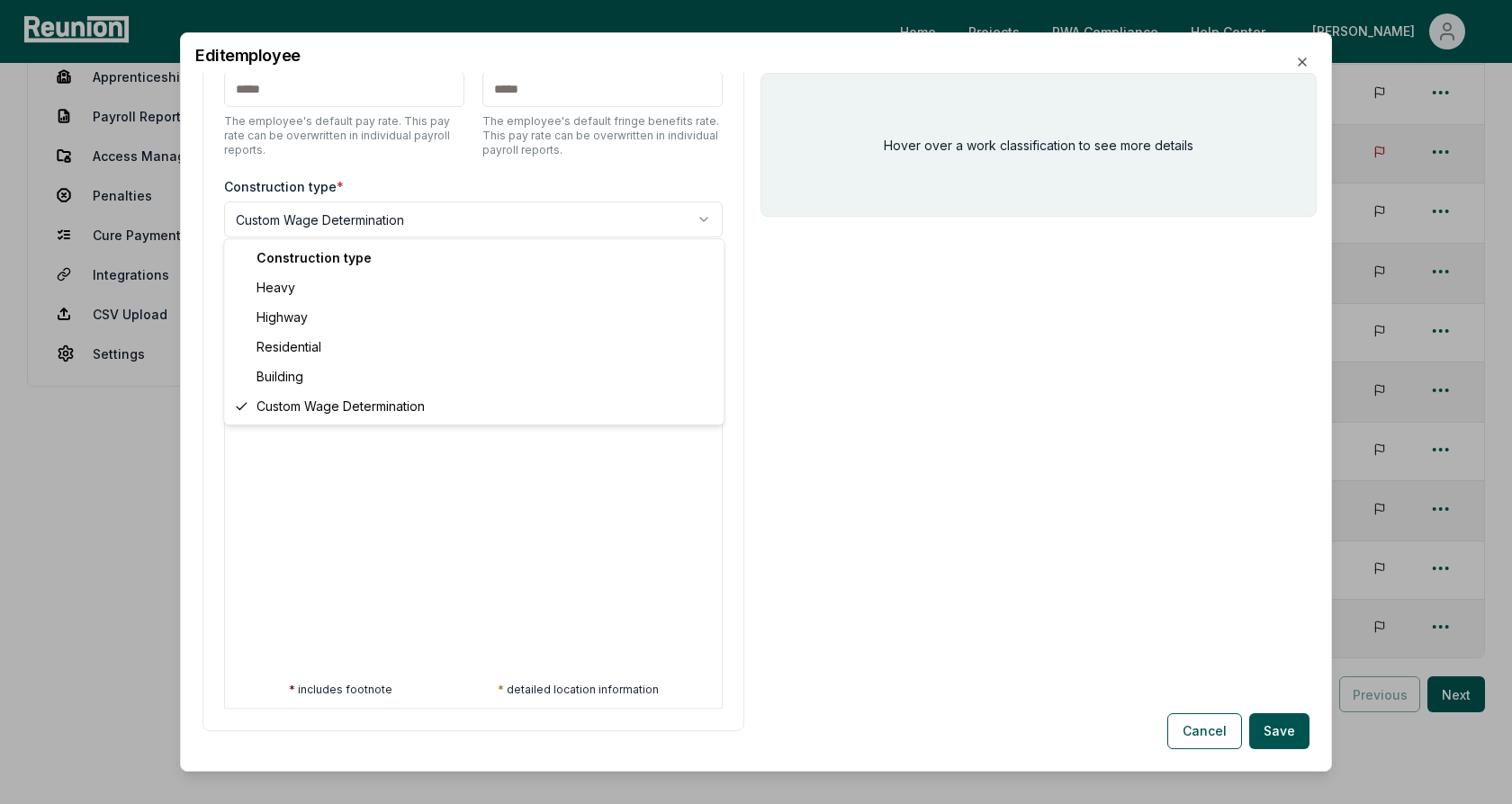
select select "*****"
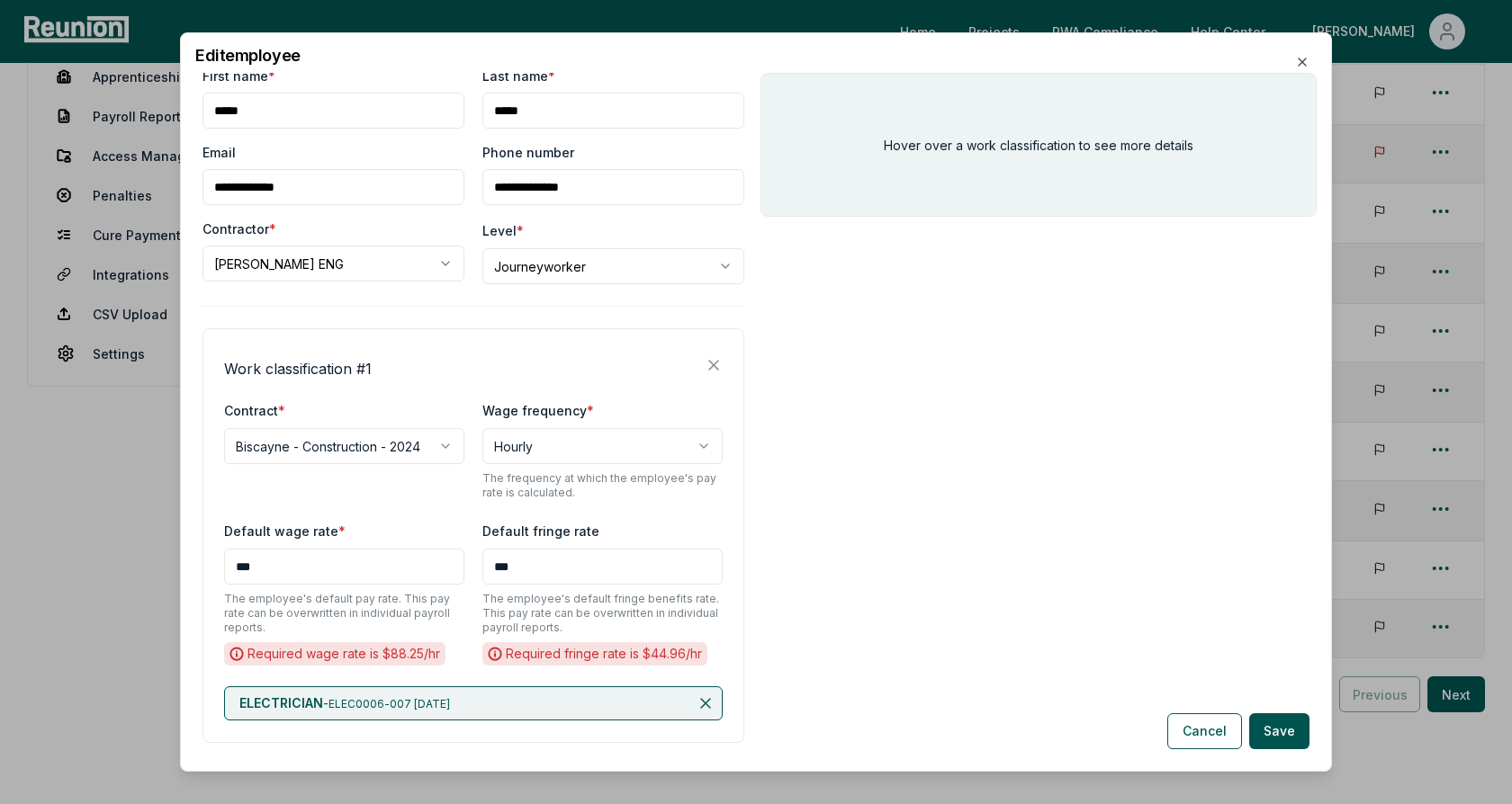
scroll to position [0, 0]
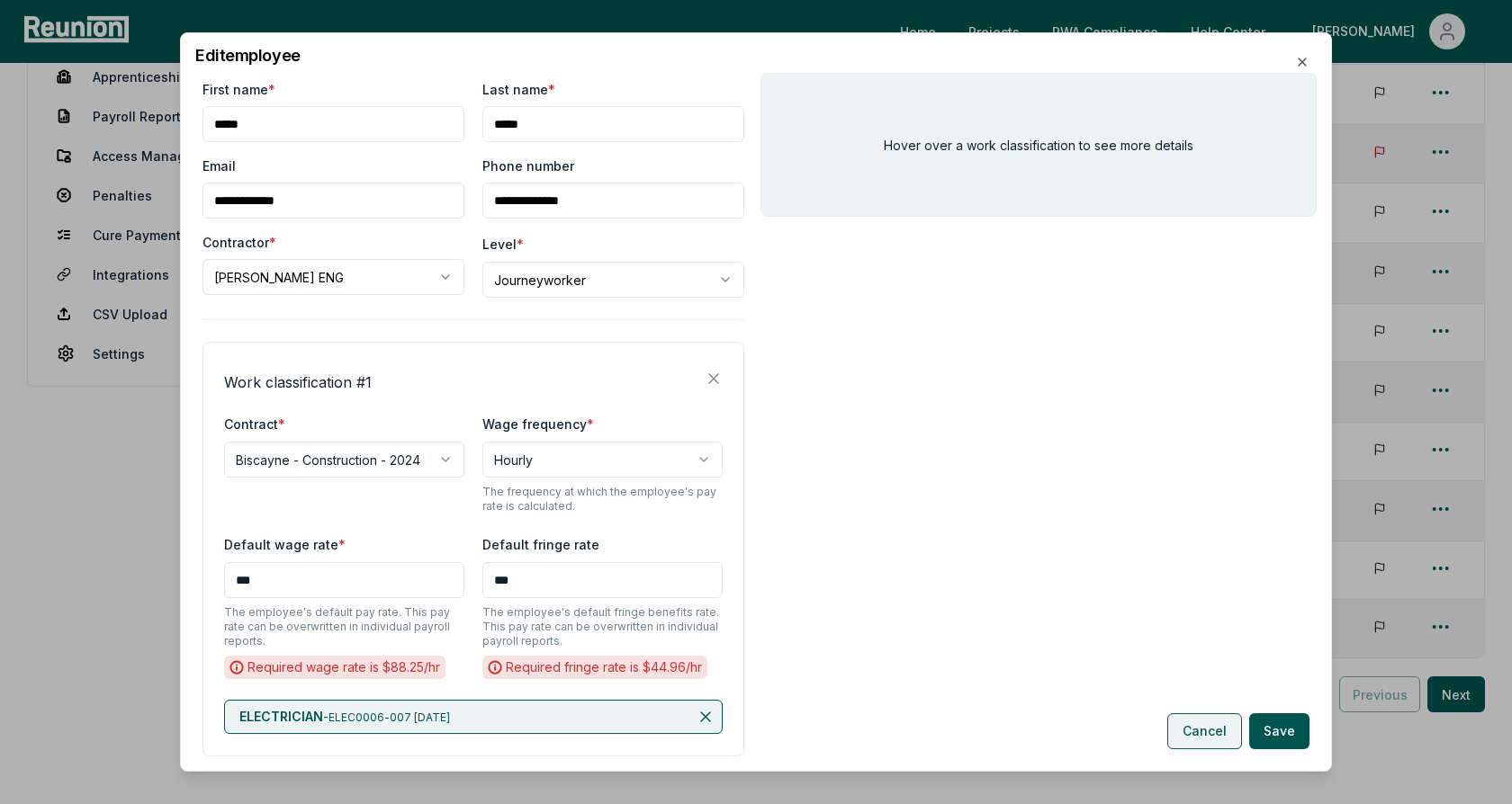
click at [1202, 737] on button "Cancel" at bounding box center [1204, 731] width 74 height 36
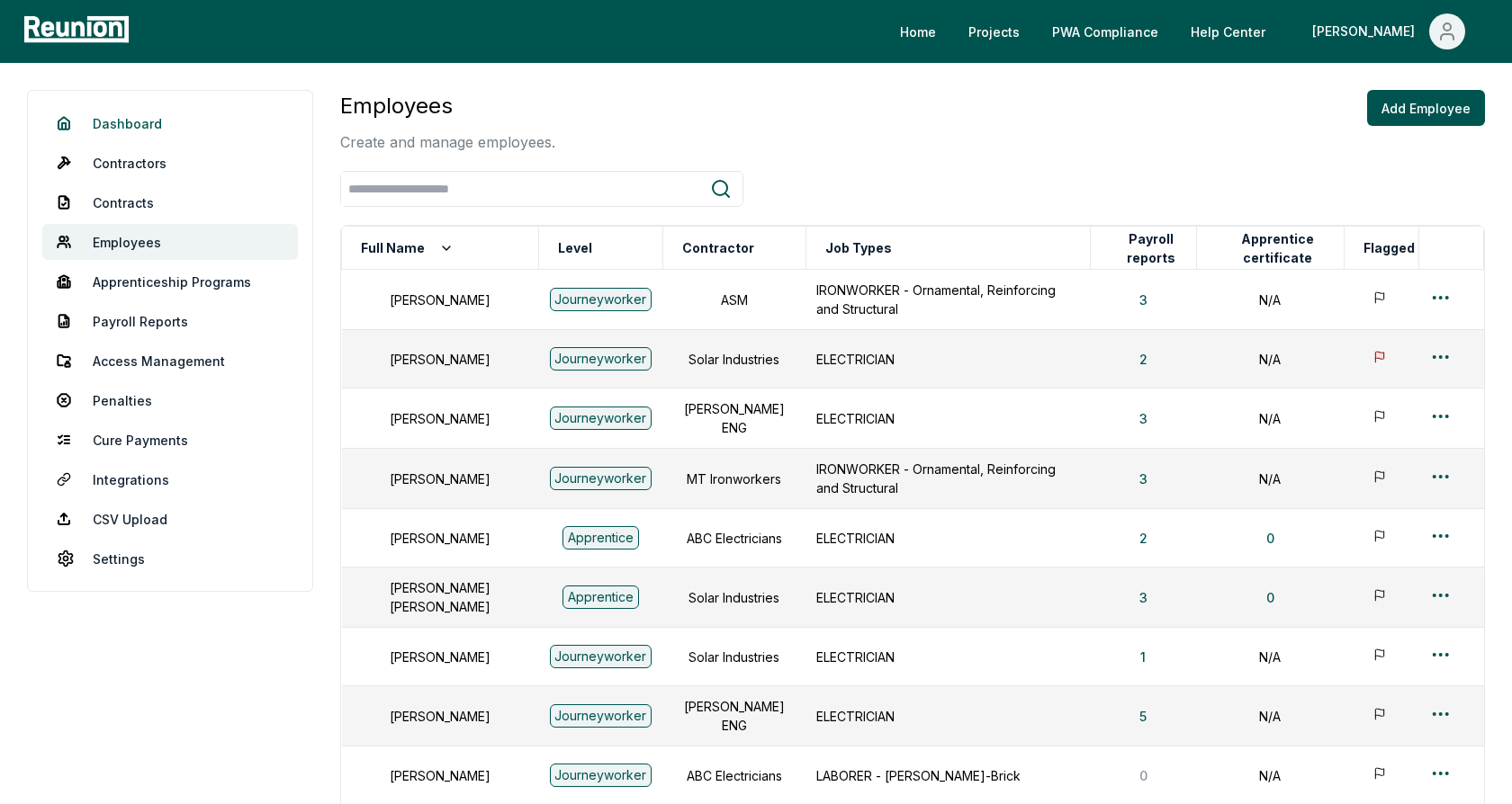
click at [142, 123] on link "Dashboard" at bounding box center [170, 123] width 255 height 36
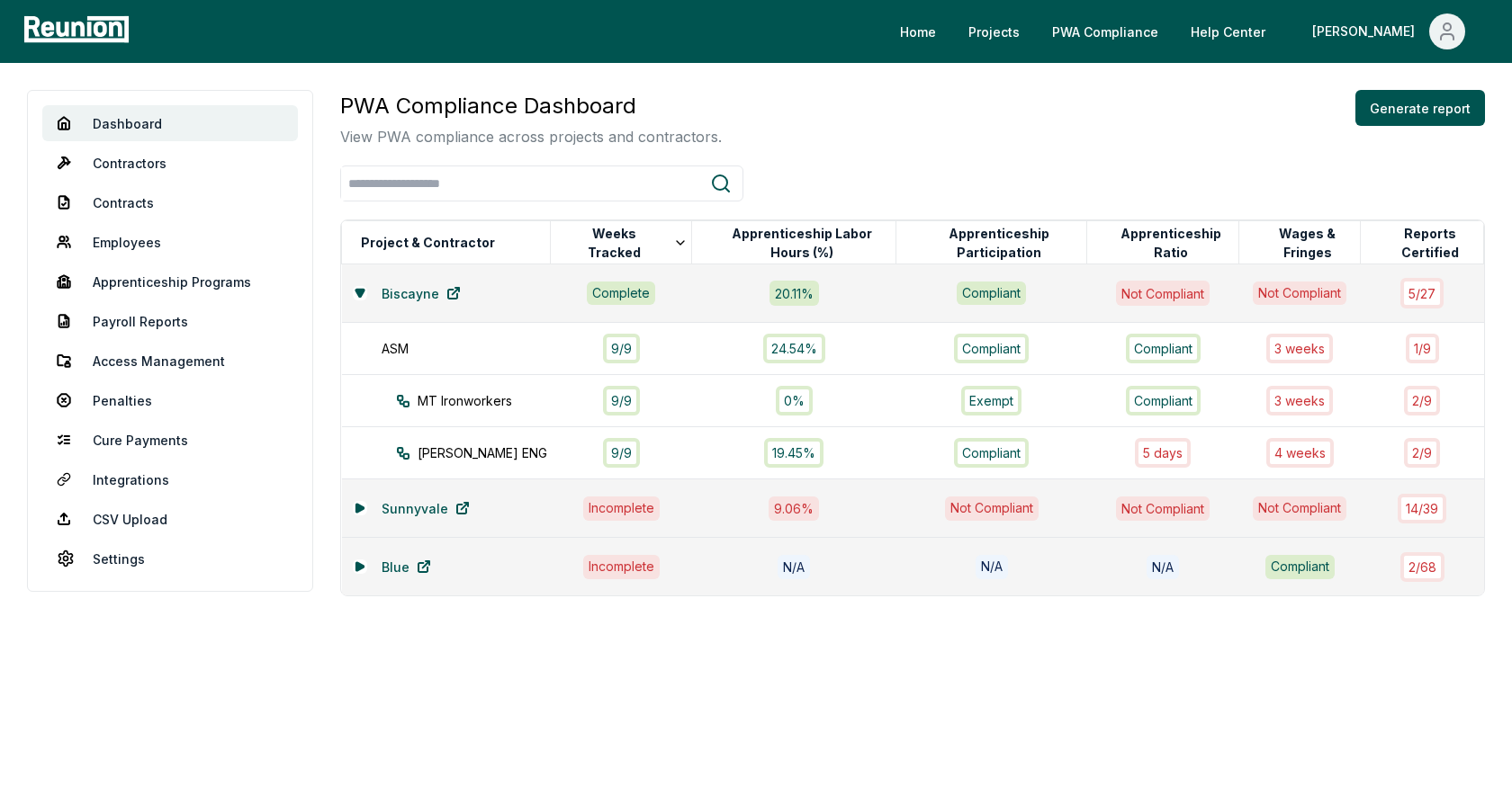
click at [927, 117] on div "PWA Compliance Dashboard View PWA compliance across projects and contractors. G…" at bounding box center [913, 118] width 1145 height 58
click at [1399, 108] on button "Generate report" at bounding box center [1419, 107] width 129 height 36
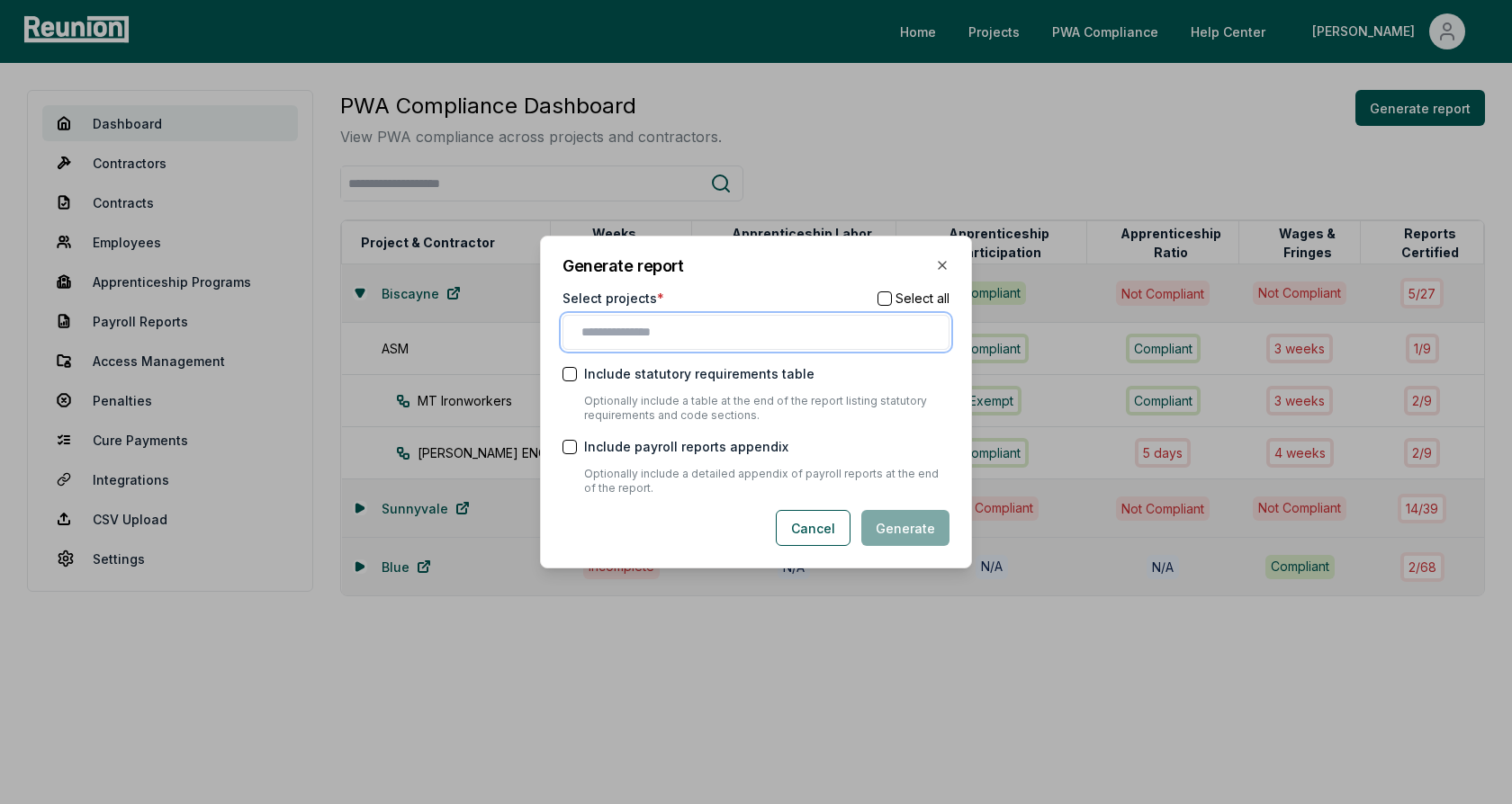
click at [644, 328] on input "text" at bounding box center [759, 332] width 356 height 19
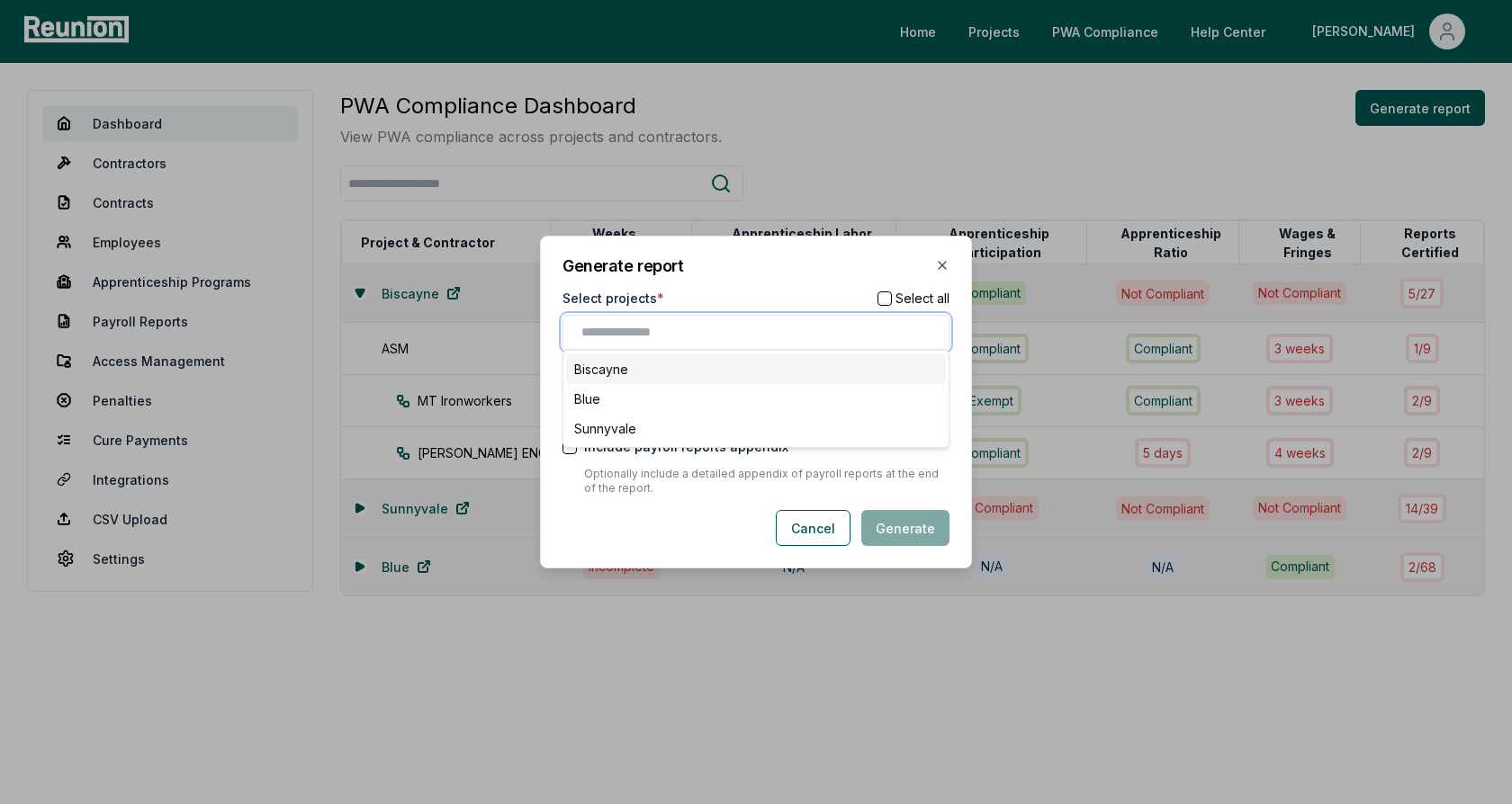
click at [626, 372] on div "Biscayne" at bounding box center [756, 369] width 378 height 29
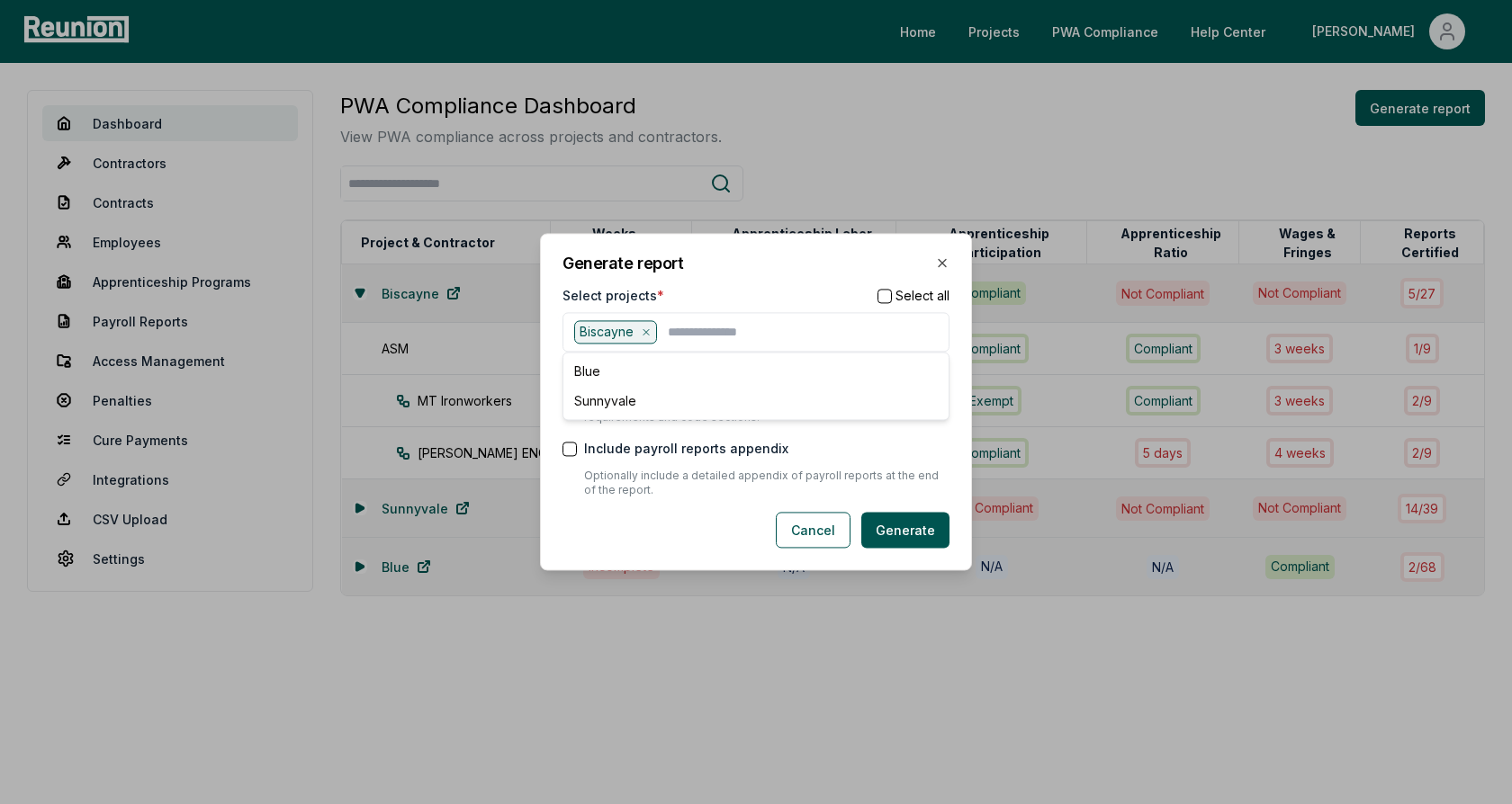
click at [714, 282] on div "Generate report Select projects * Select all Biscayne Blue Sunnyvale Include st…" at bounding box center [756, 402] width 431 height 338
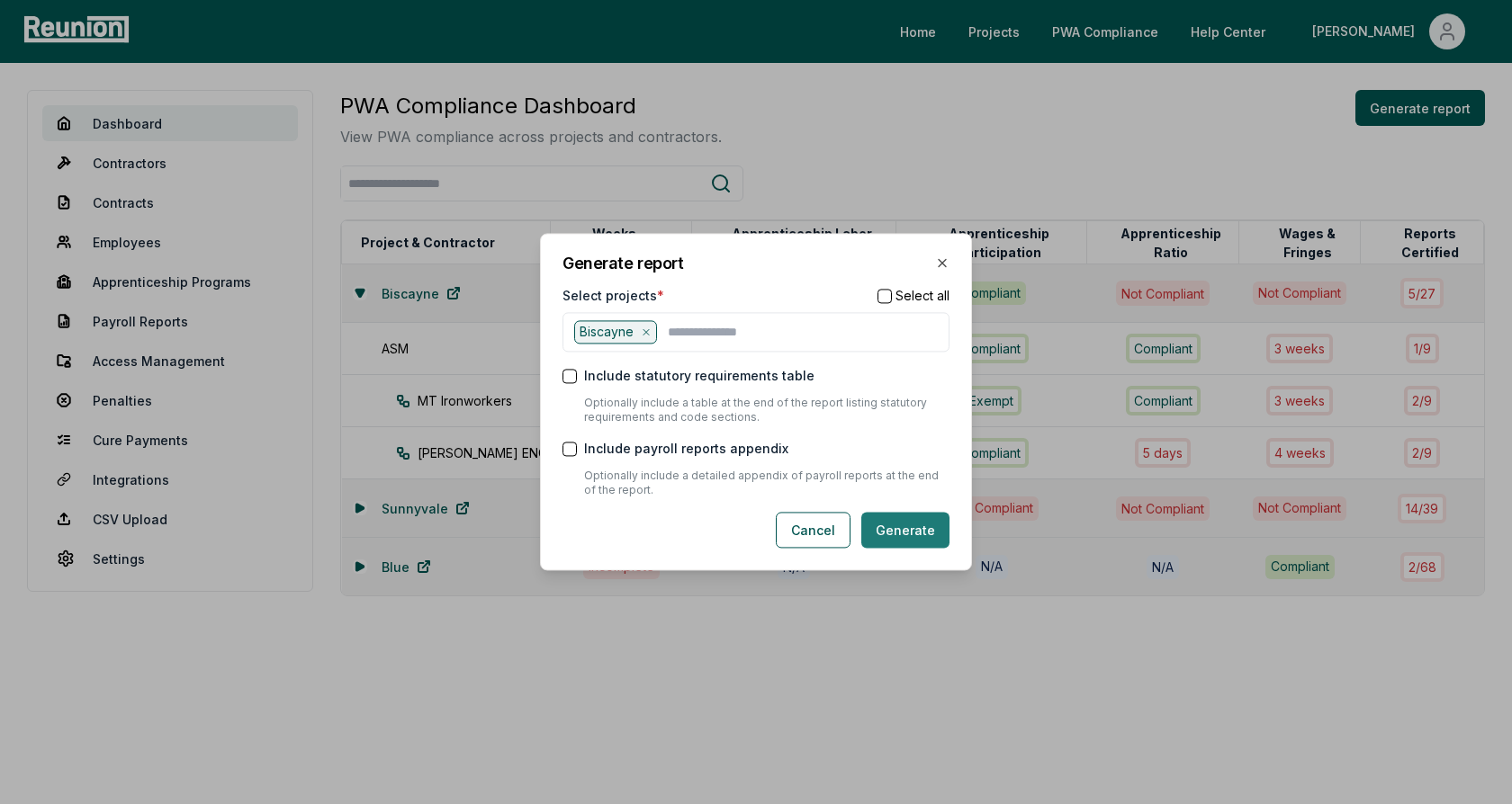
click at [897, 530] on button "Generate" at bounding box center [905, 530] width 88 height 36
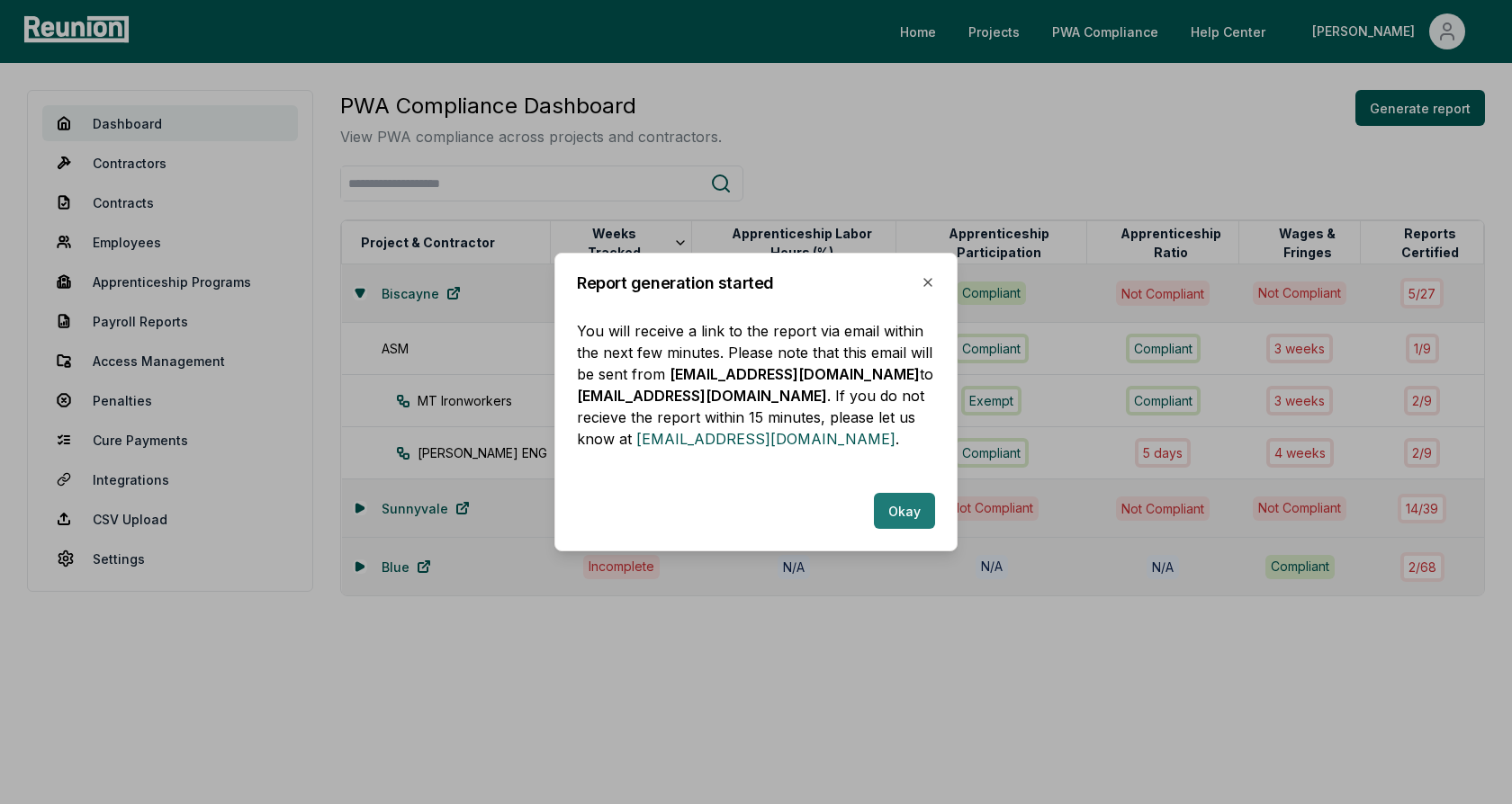
click at [896, 513] on button "Okay" at bounding box center [904, 510] width 62 height 36
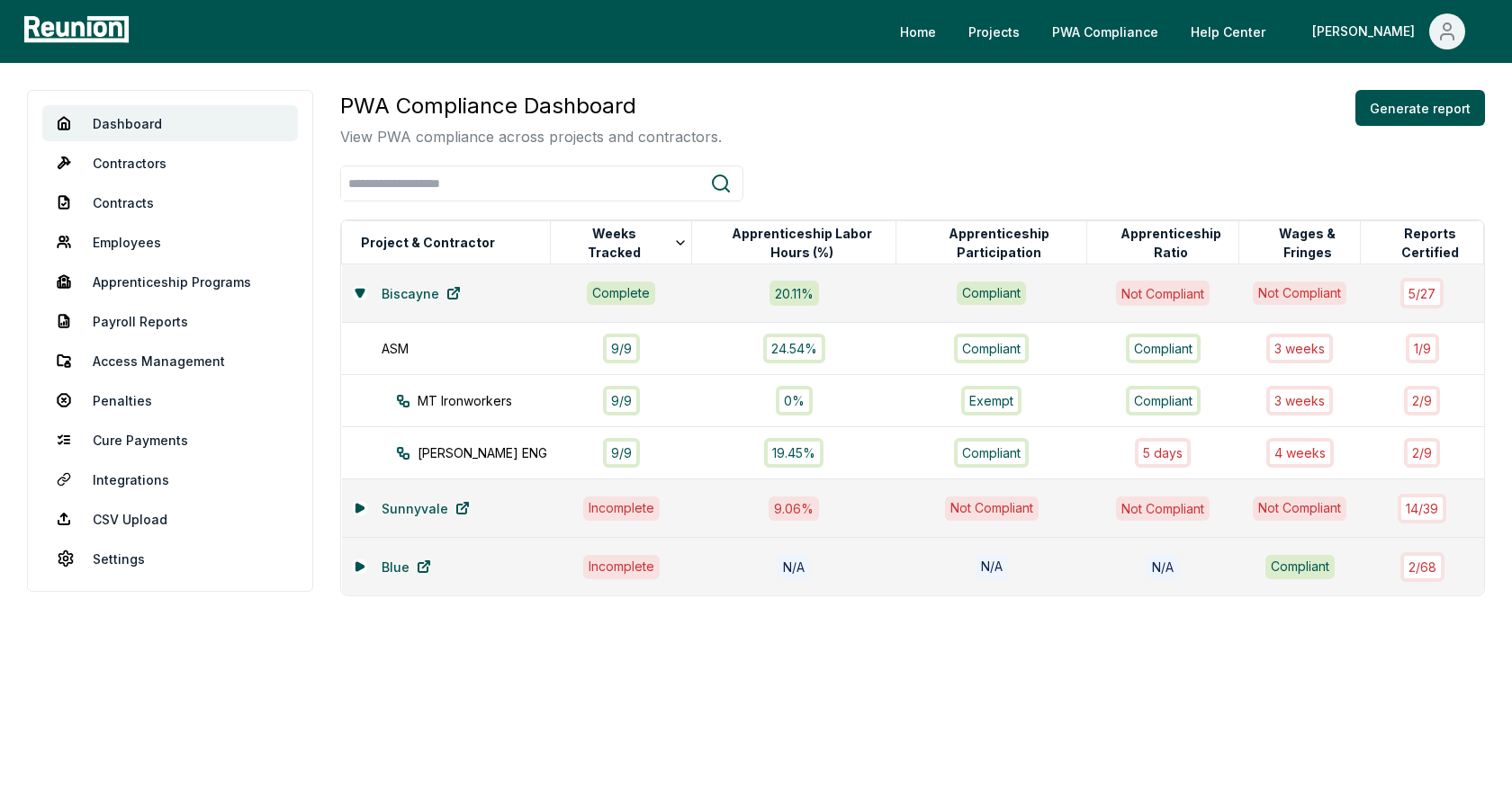
click at [840, 68] on div "Dashboard Contractors Contracts Employees Apprenticeship Programs Payroll Repor…" at bounding box center [756, 416] width 1512 height 705
click at [138, 519] on link "CSV Upload" at bounding box center [170, 519] width 255 height 36
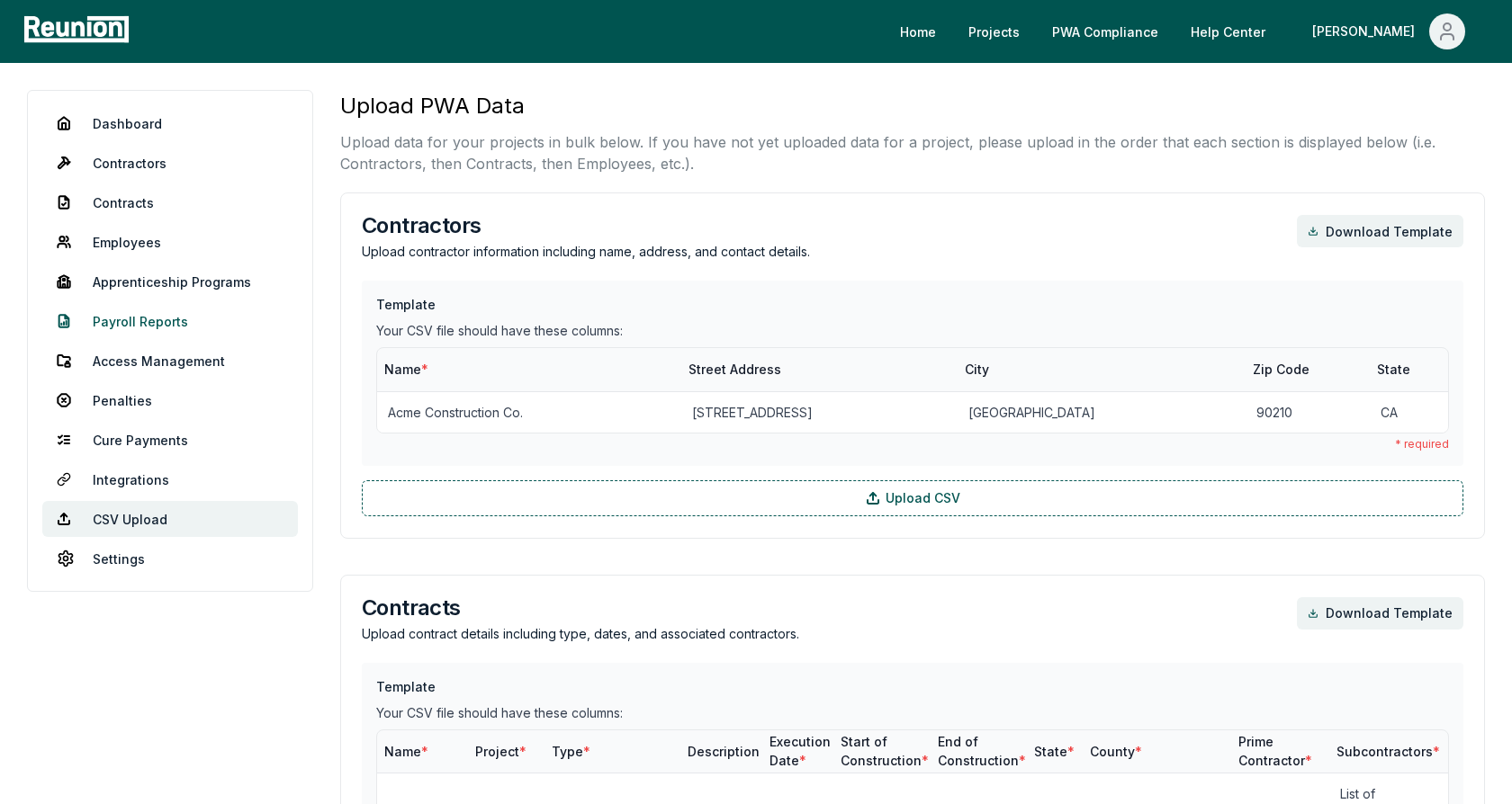
click at [126, 318] on link "Payroll Reports" at bounding box center [170, 320] width 255 height 36
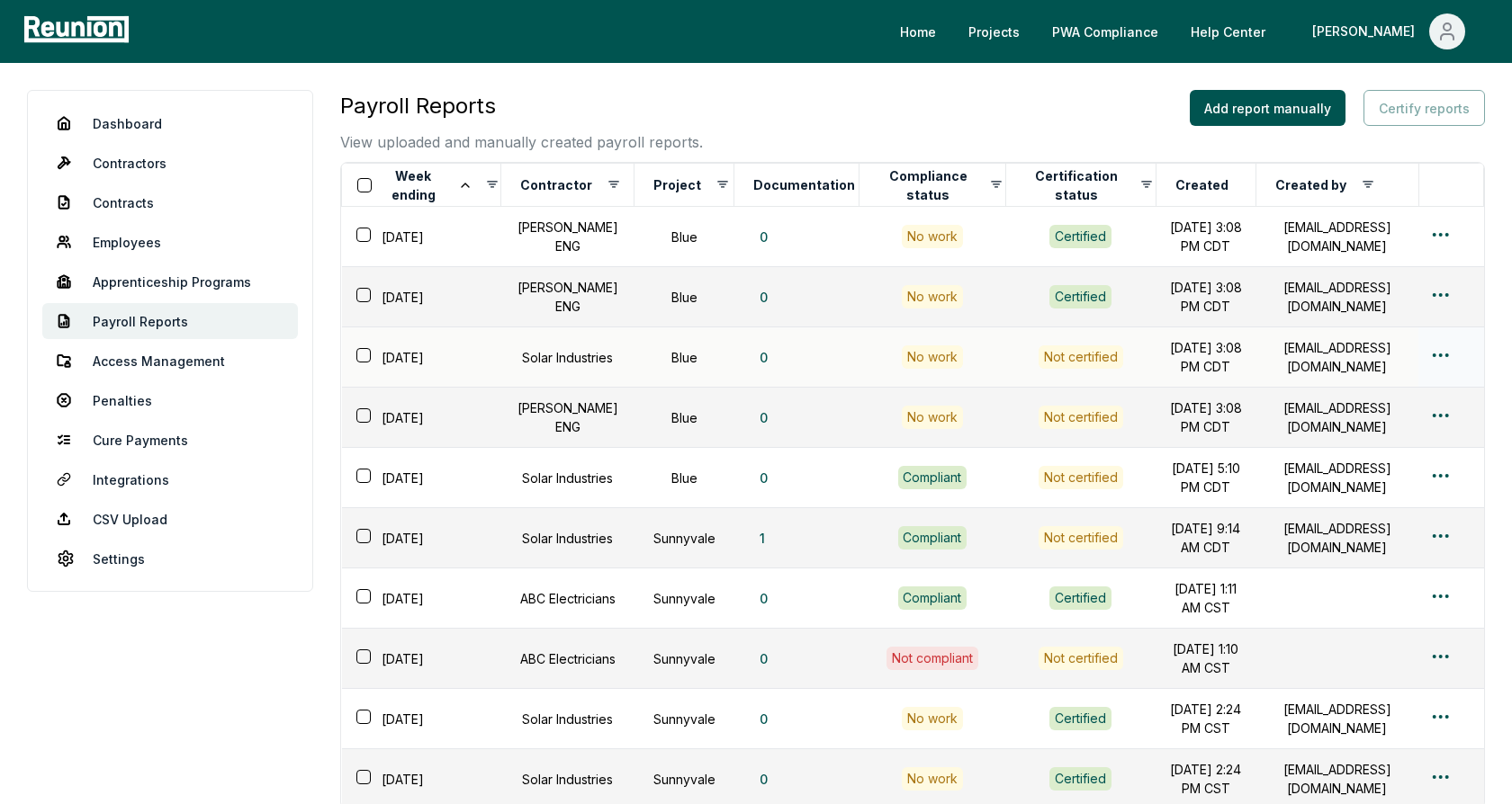
click at [360, 352] on button "button" at bounding box center [364, 355] width 15 height 15
click at [364, 419] on button "button" at bounding box center [364, 416] width 15 height 15
click at [1424, 112] on button "Certify reports (2)" at bounding box center [1413, 107] width 142 height 36
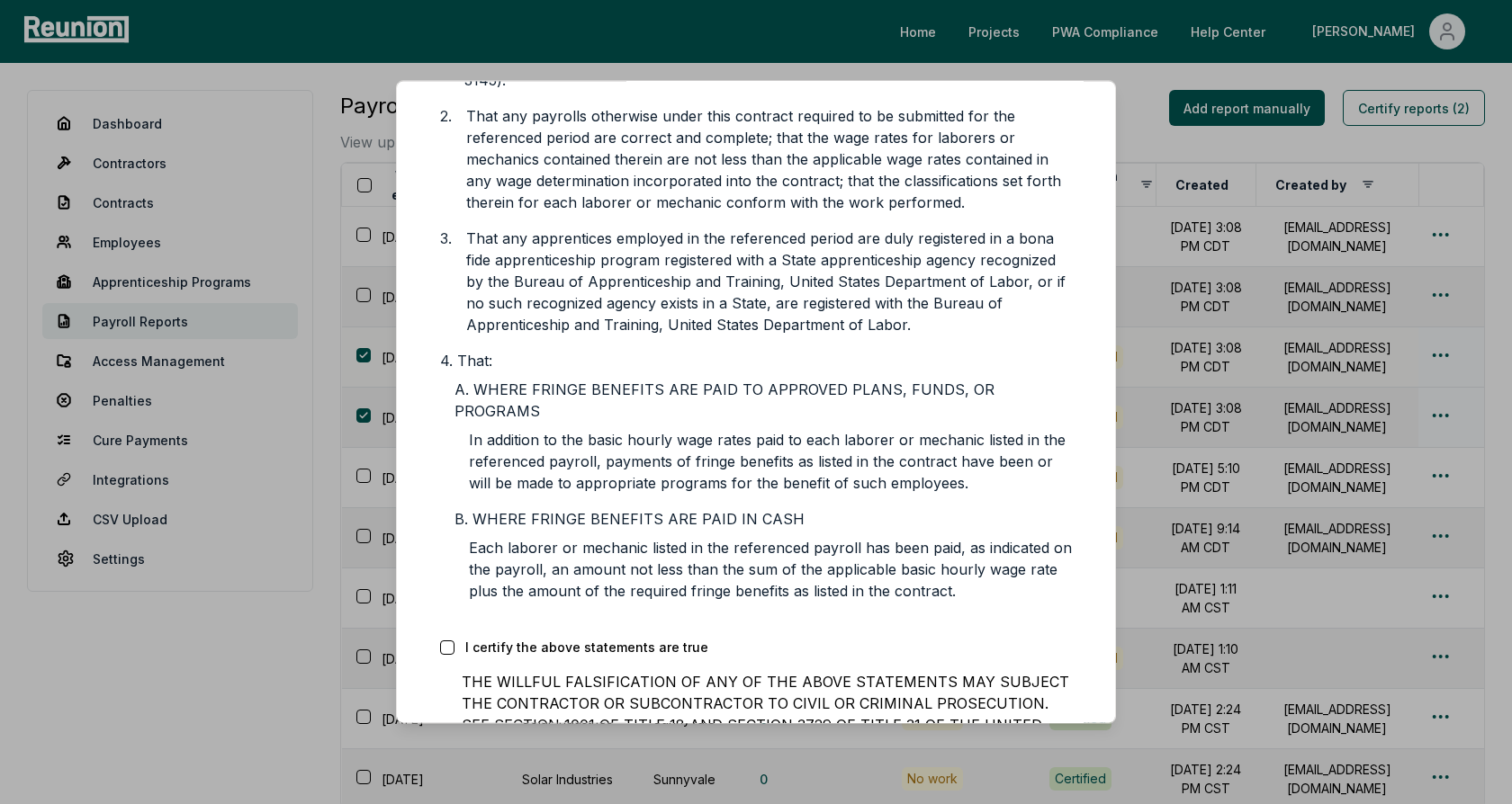
scroll to position [500, 0]
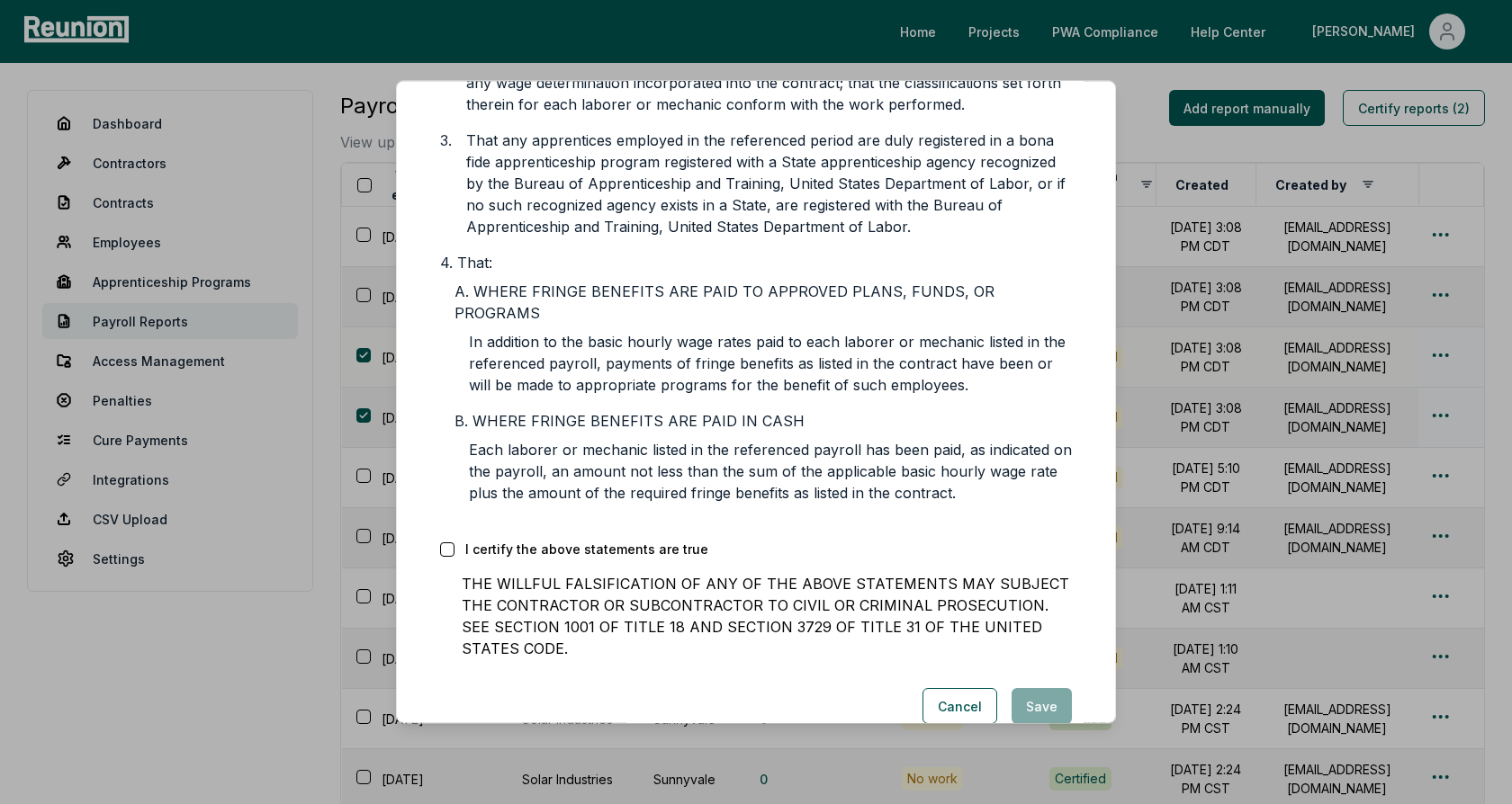
click at [445, 542] on button "button" at bounding box center [447, 550] width 15 height 15
click at [945, 688] on button "Cancel" at bounding box center [959, 706] width 74 height 36
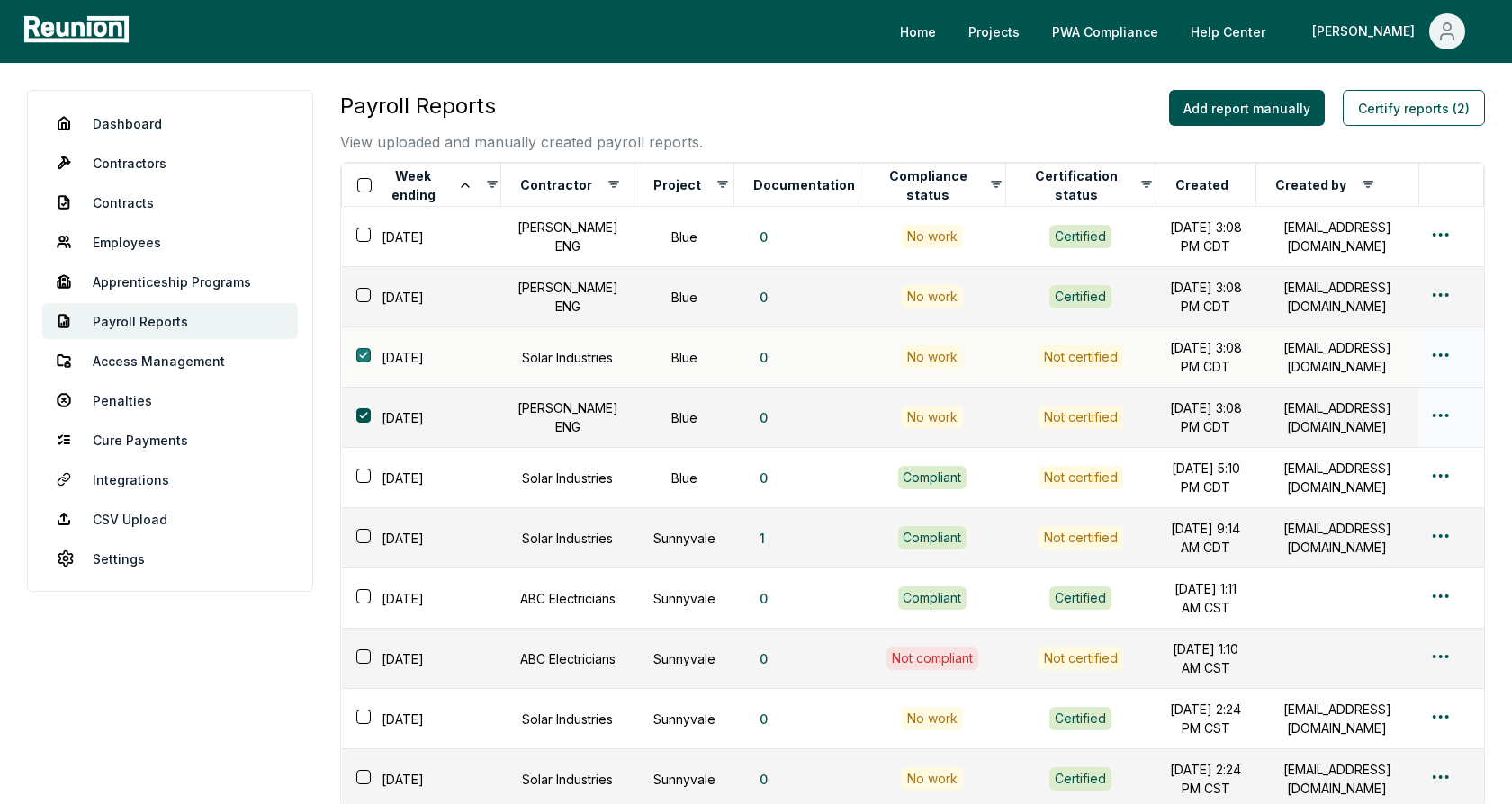
click at [364, 348] on button "button" at bounding box center [364, 355] width 15 height 15
click at [360, 413] on button "button" at bounding box center [364, 416] width 15 height 15
click at [110, 562] on link "Settings" at bounding box center [170, 558] width 255 height 36
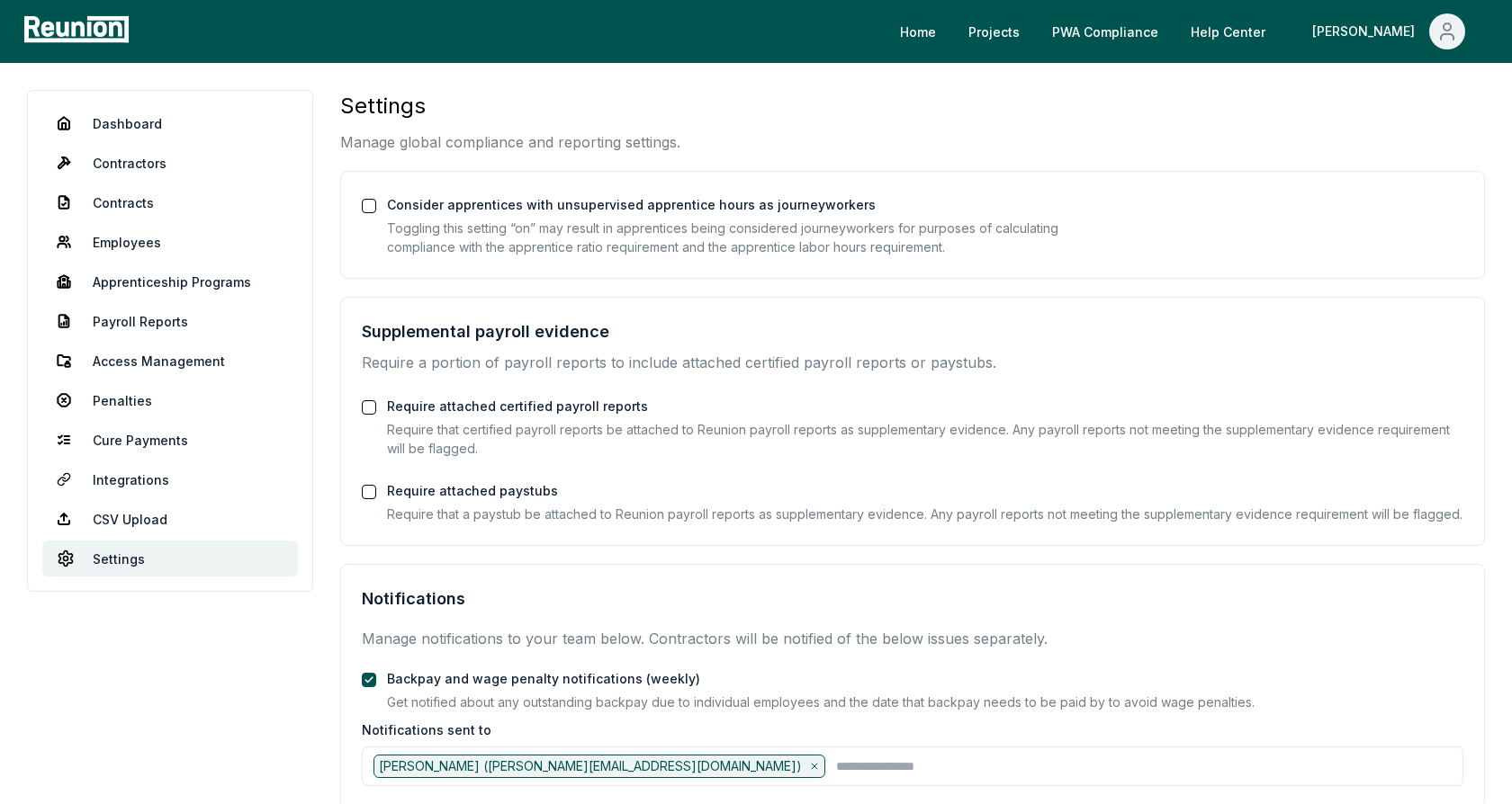
click at [370, 408] on button "Require attached certified payroll reports" at bounding box center [369, 408] width 15 height 15
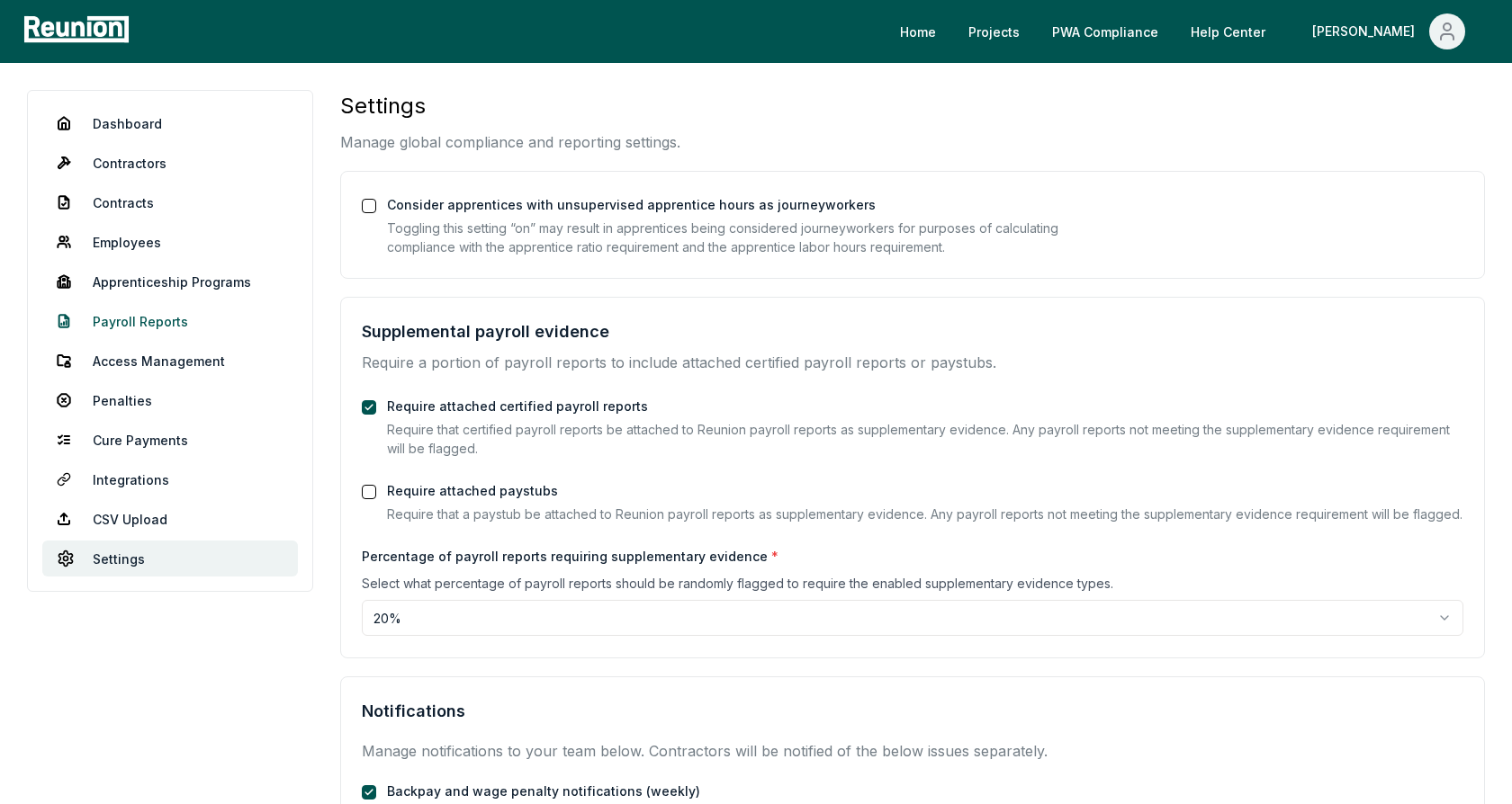
click at [137, 322] on link "Payroll Reports" at bounding box center [170, 320] width 255 height 36
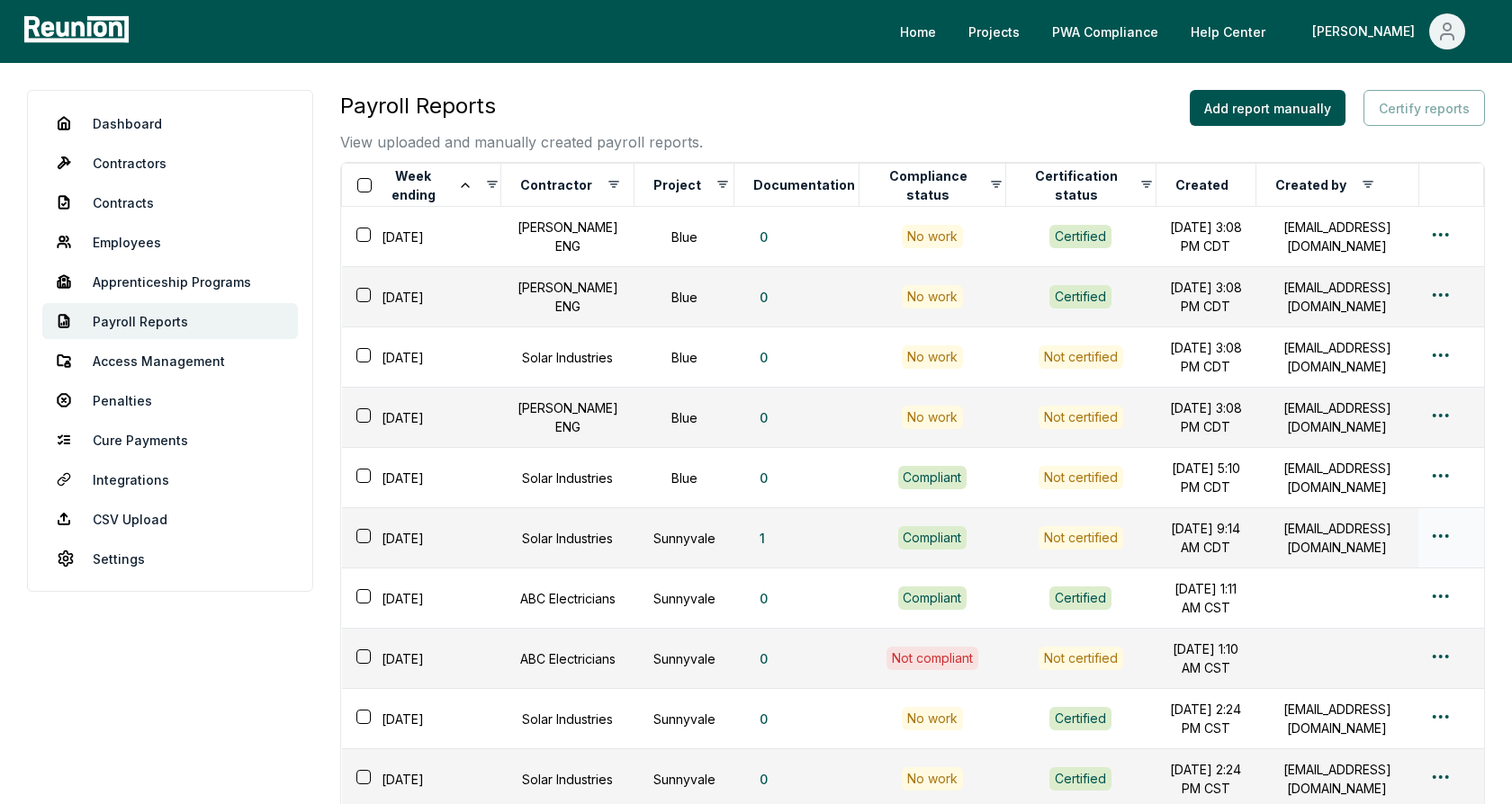
click at [1440, 532] on html "Please visit us on your desktop We're working on making our marketplace mobile-…" at bounding box center [756, 517] width 1512 height 1034
click at [1361, 602] on div "Edit" at bounding box center [1411, 604] width 171 height 29
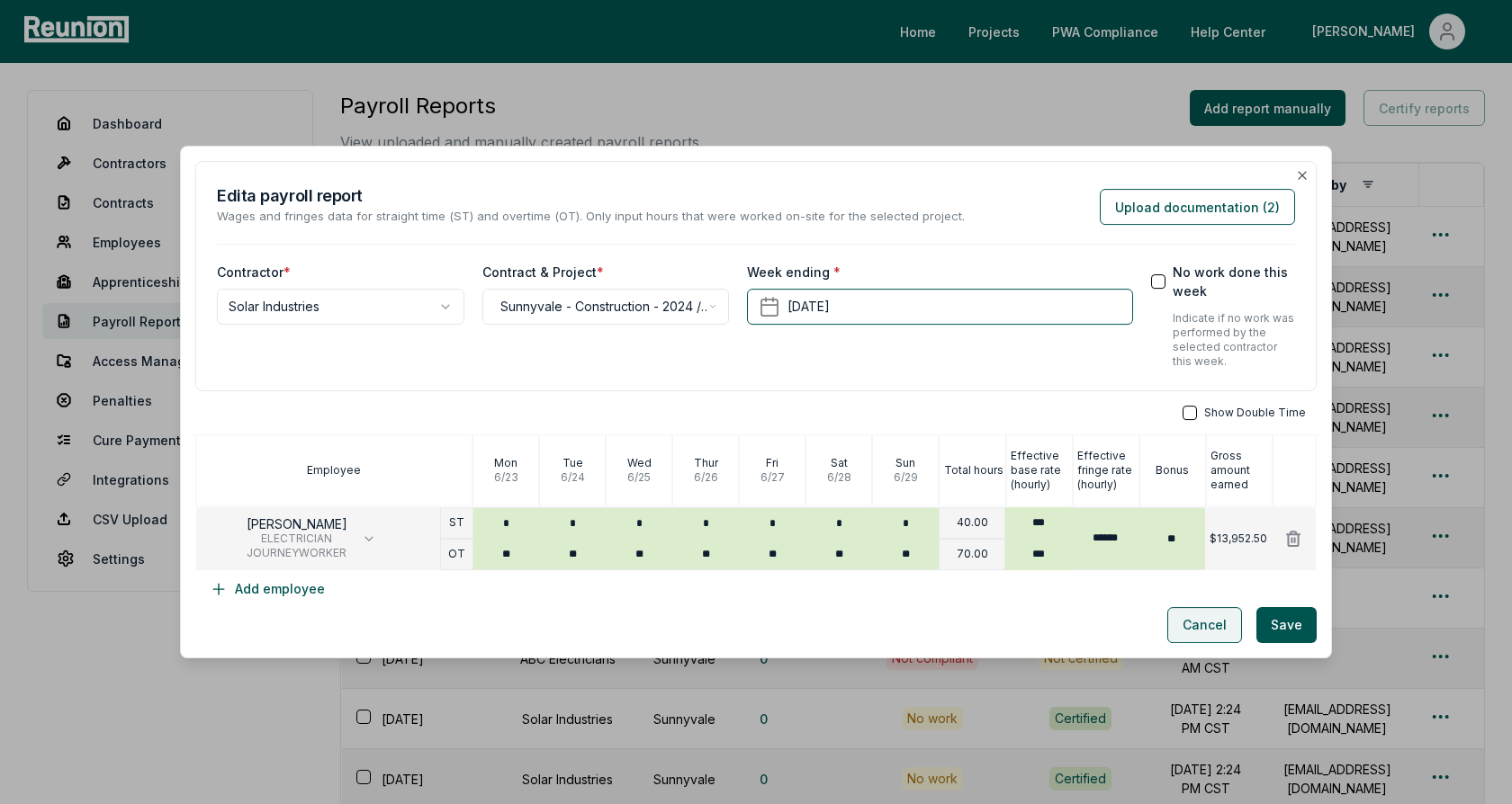
click at [1209, 627] on button "Cancel" at bounding box center [1204, 625] width 74 height 36
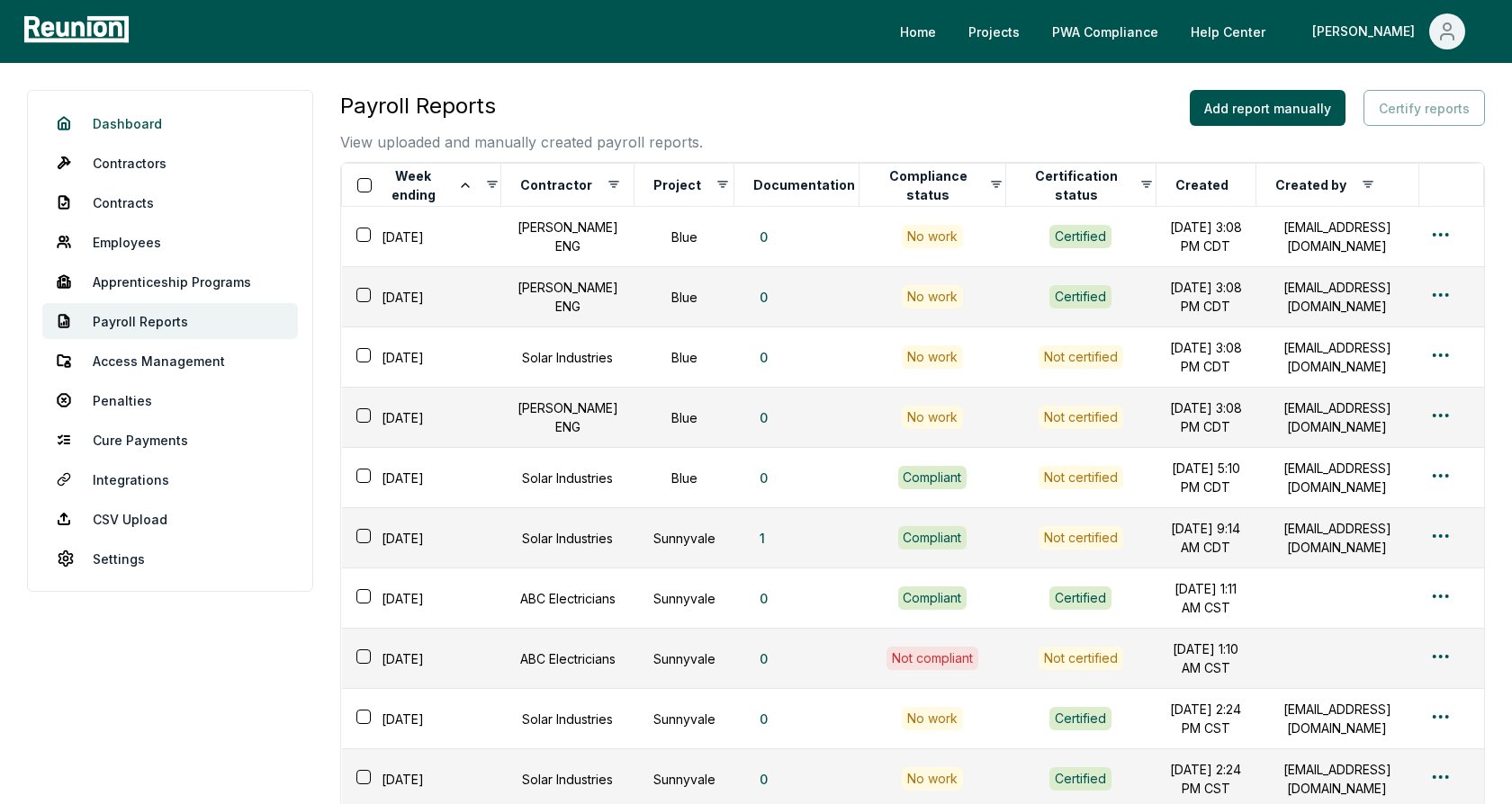
click at [118, 118] on link "Dashboard" at bounding box center [170, 123] width 255 height 36
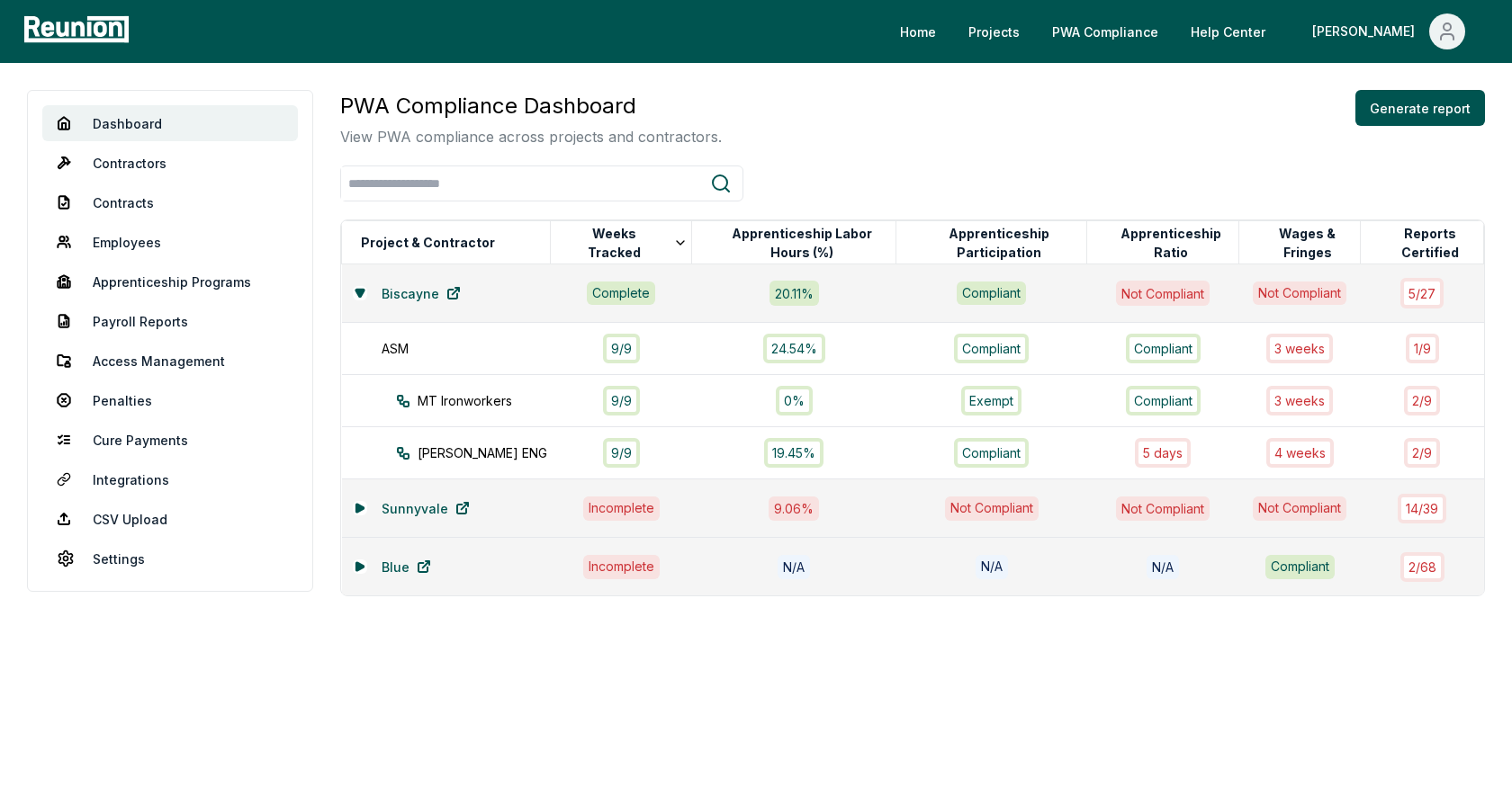
click at [797, 119] on div "PWA Compliance Dashboard View PWA compliance across projects and contractors. G…" at bounding box center [913, 118] width 1145 height 58
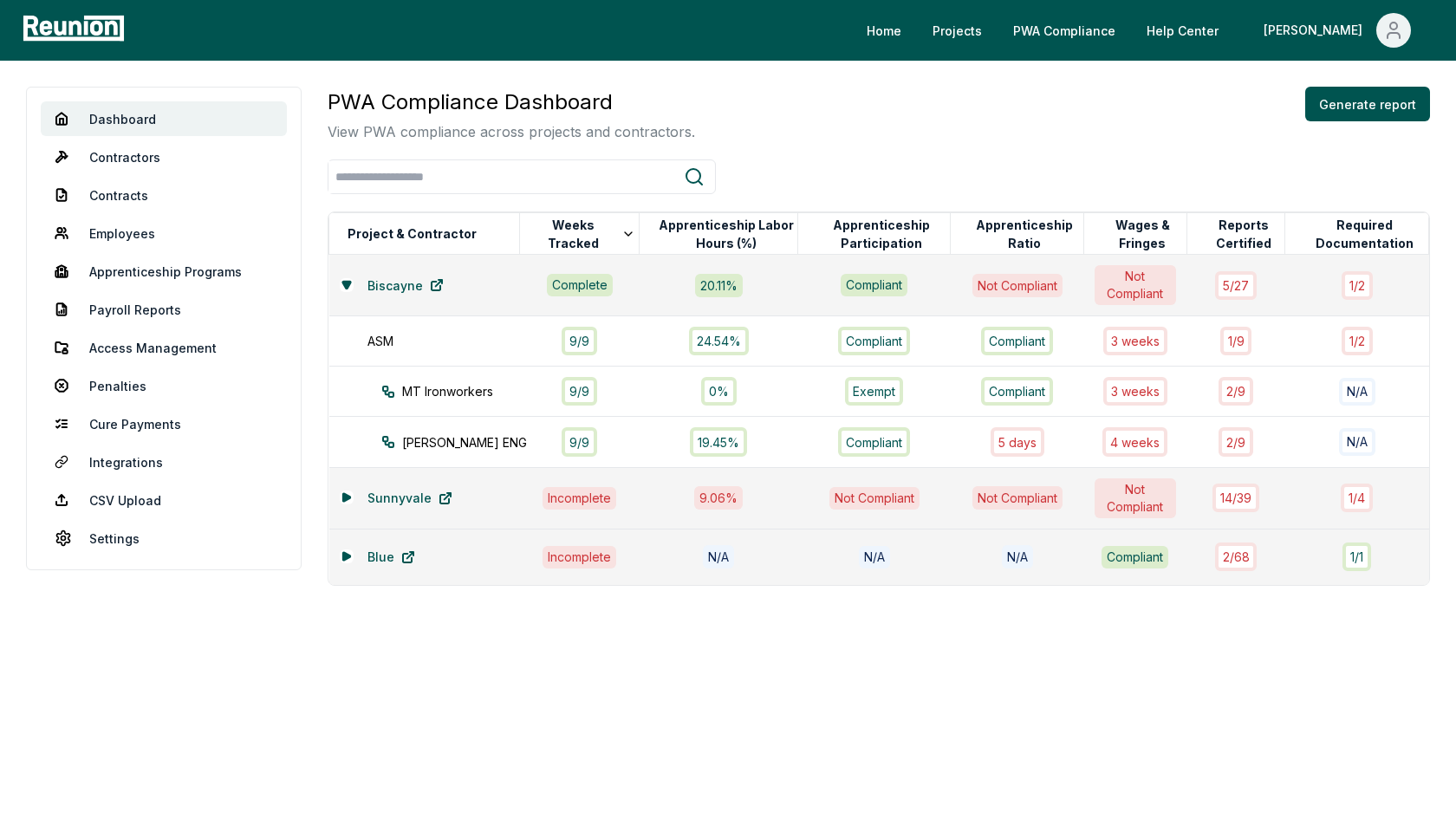
click at [1004, 88] on div "PWA Compliance Dashboard View PWA compliance across projects and contractors. G…" at bounding box center [879, 114] width 1102 height 56
click at [343, 284] on icon at bounding box center [346, 285] width 8 height 7
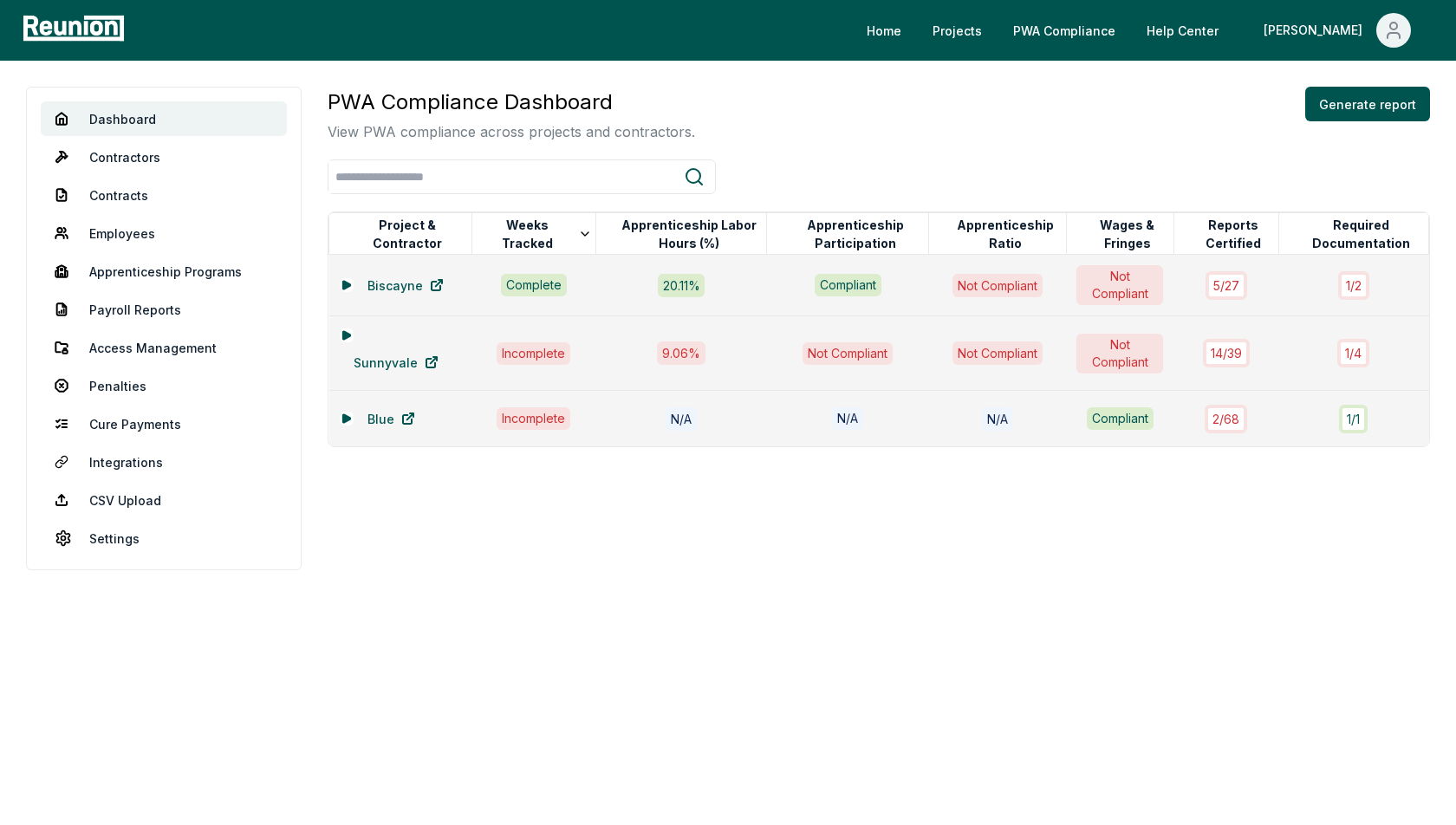
click at [836, 88] on div "PWA Compliance Dashboard View PWA compliance across projects and contractors. G…" at bounding box center [879, 114] width 1102 height 56
click at [833, 121] on div "PWA Compliance Dashboard View PWA compliance across projects and contractors. G…" at bounding box center [879, 114] width 1102 height 56
click at [109, 543] on link "Settings" at bounding box center [164, 538] width 246 height 34
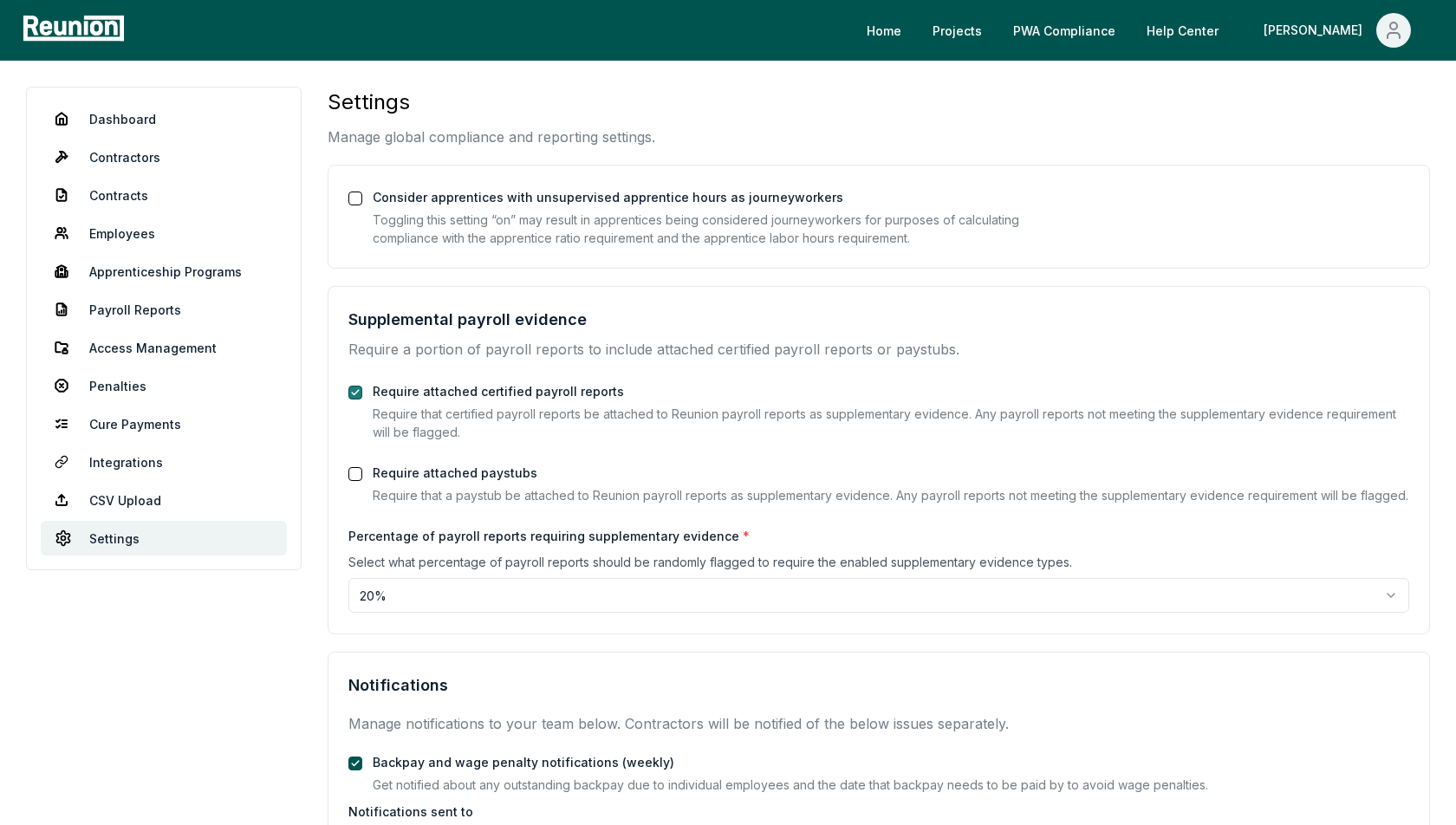
click at [352, 389] on button "Require attached certified payroll reports" at bounding box center [355, 393] width 14 height 14
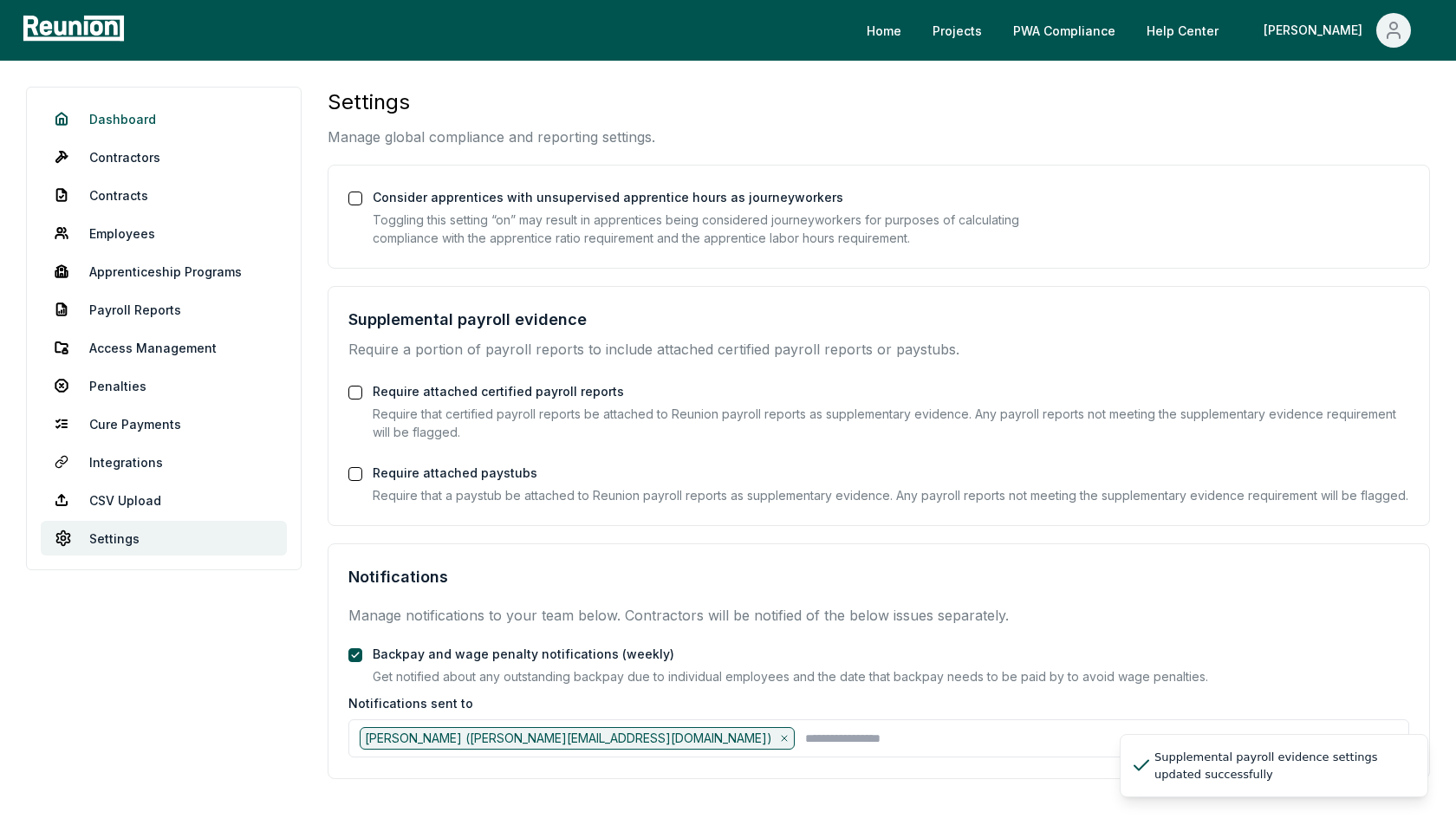
click at [121, 114] on link "Dashboard" at bounding box center [164, 118] width 246 height 34
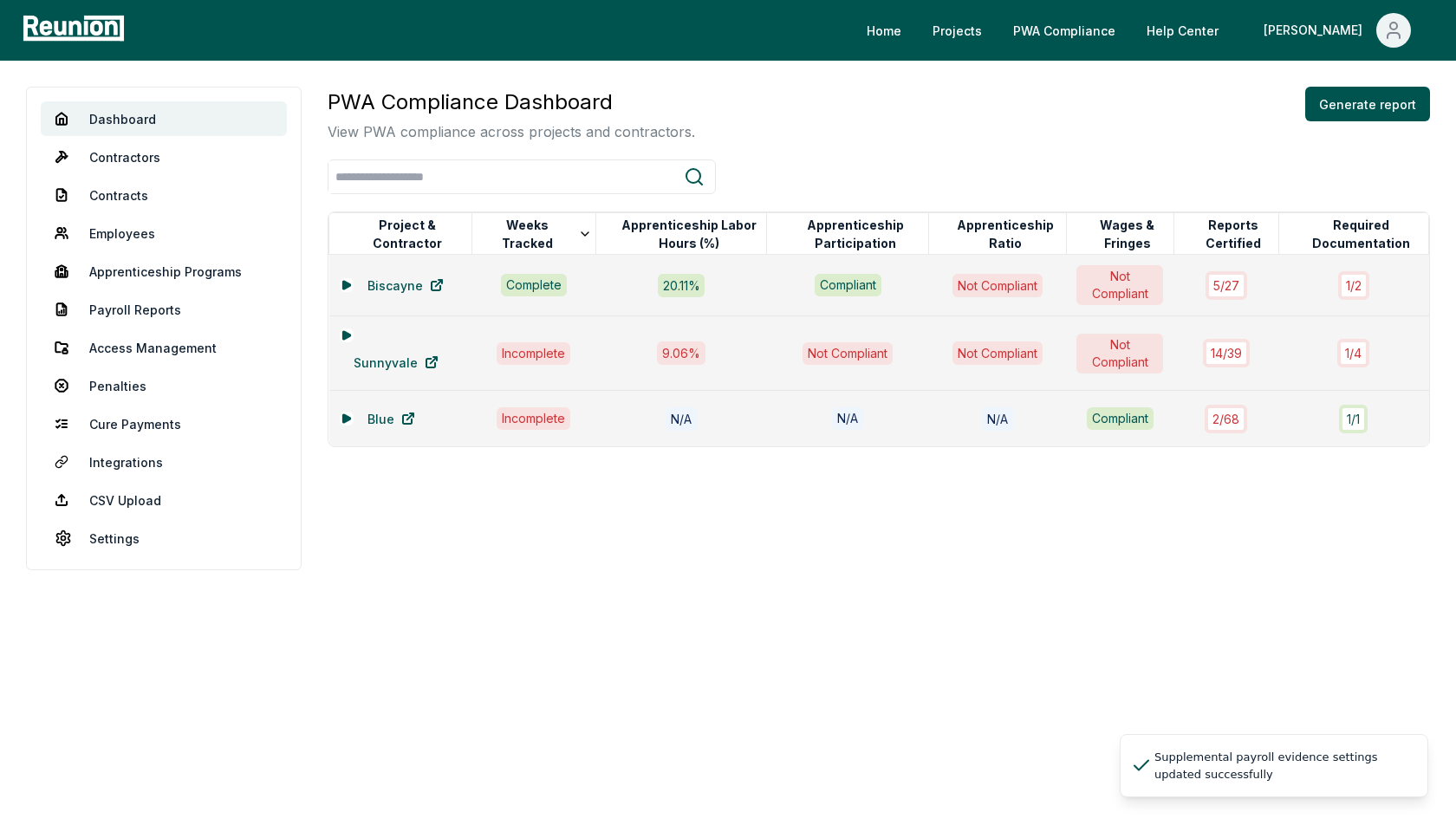
click at [926, 147] on div "PWA Compliance Dashboard View PWA compliance across projects and contractors. G…" at bounding box center [879, 267] width 1102 height 361
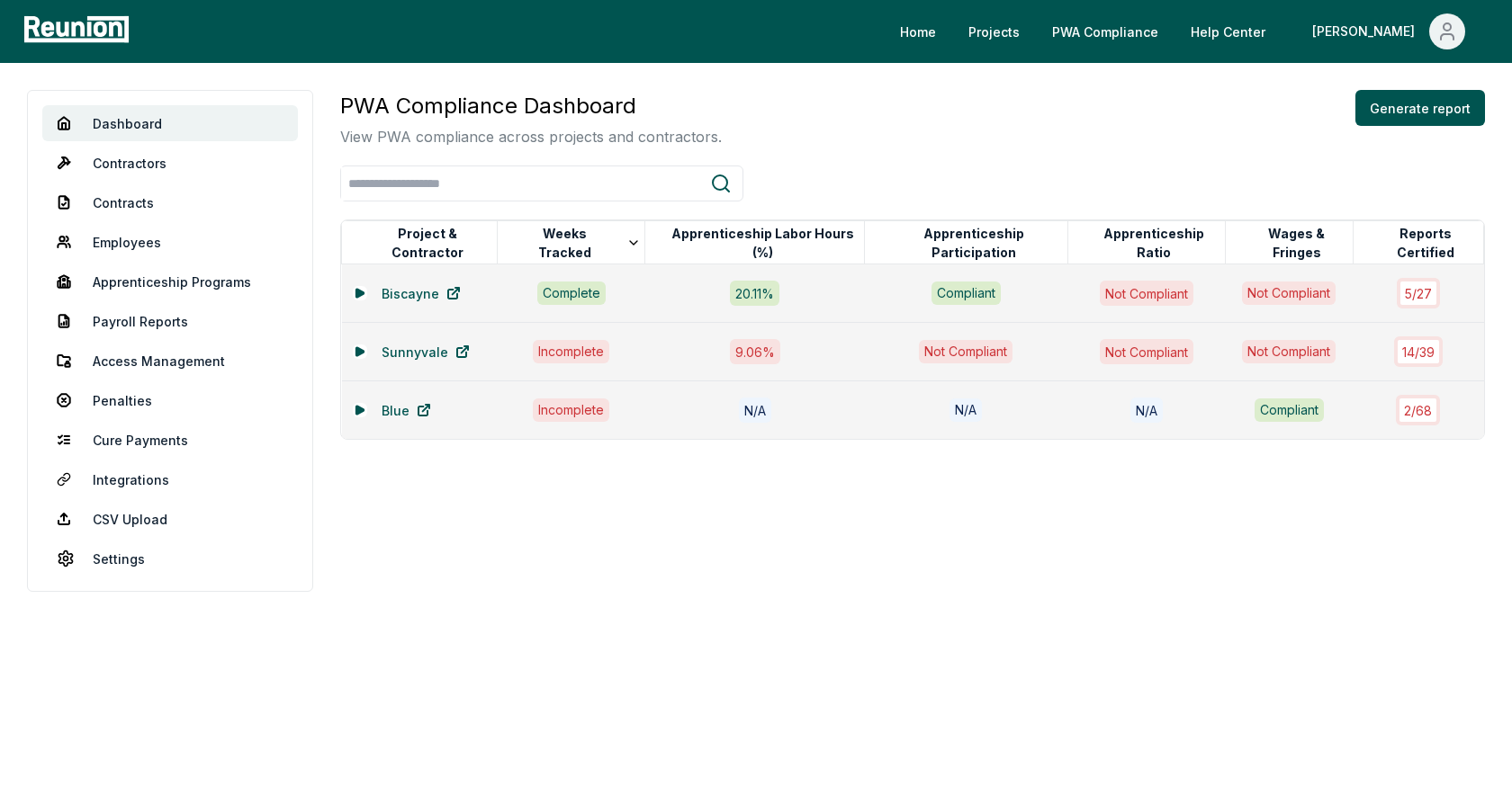
click at [1003, 140] on div "PWA Compliance Dashboard View PWA compliance across projects and contractors. G…" at bounding box center [913, 118] width 1145 height 58
click at [354, 296] on icon at bounding box center [360, 294] width 11 height 11
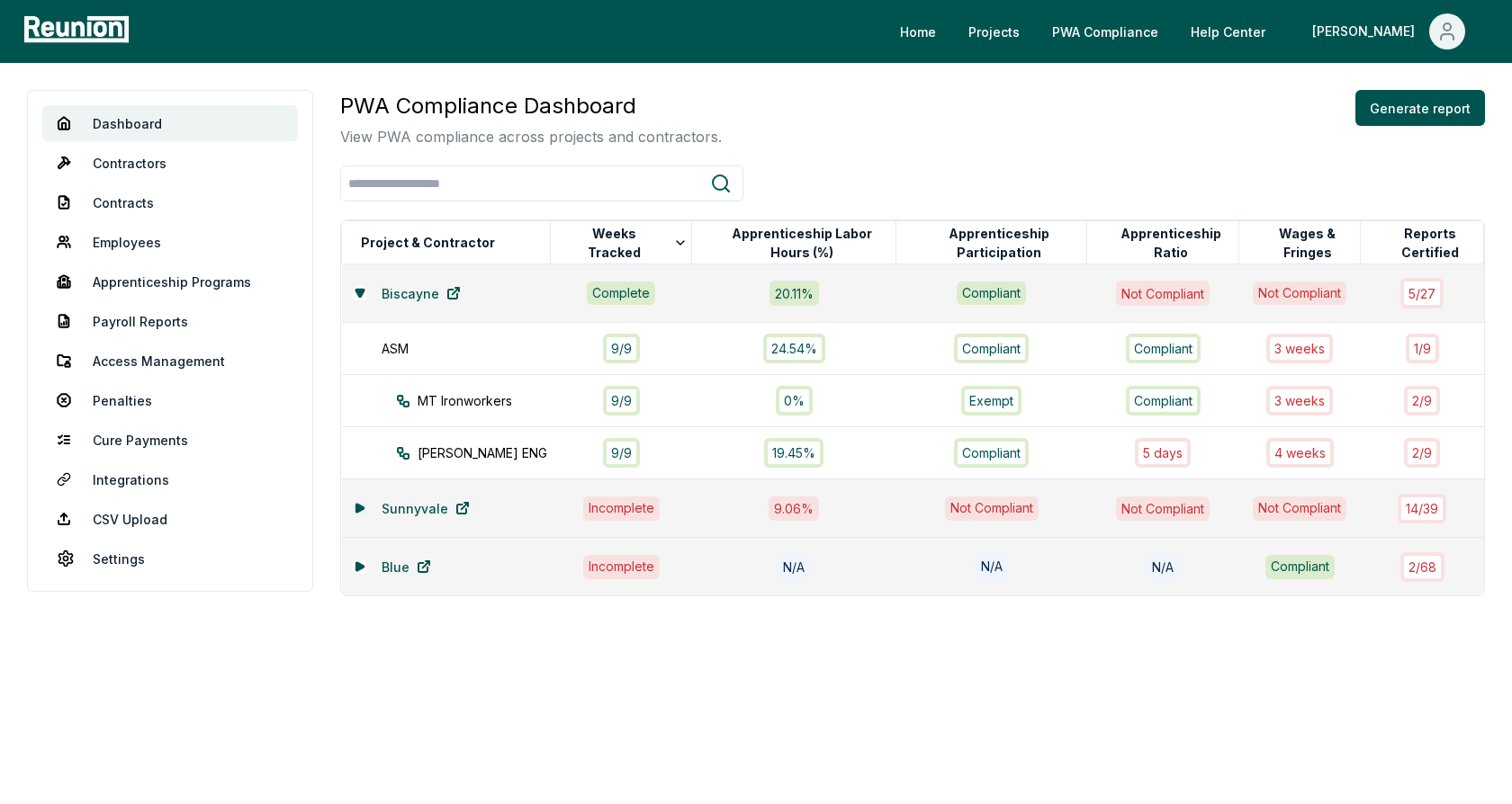
click at [357, 508] on icon at bounding box center [359, 508] width 7 height 8
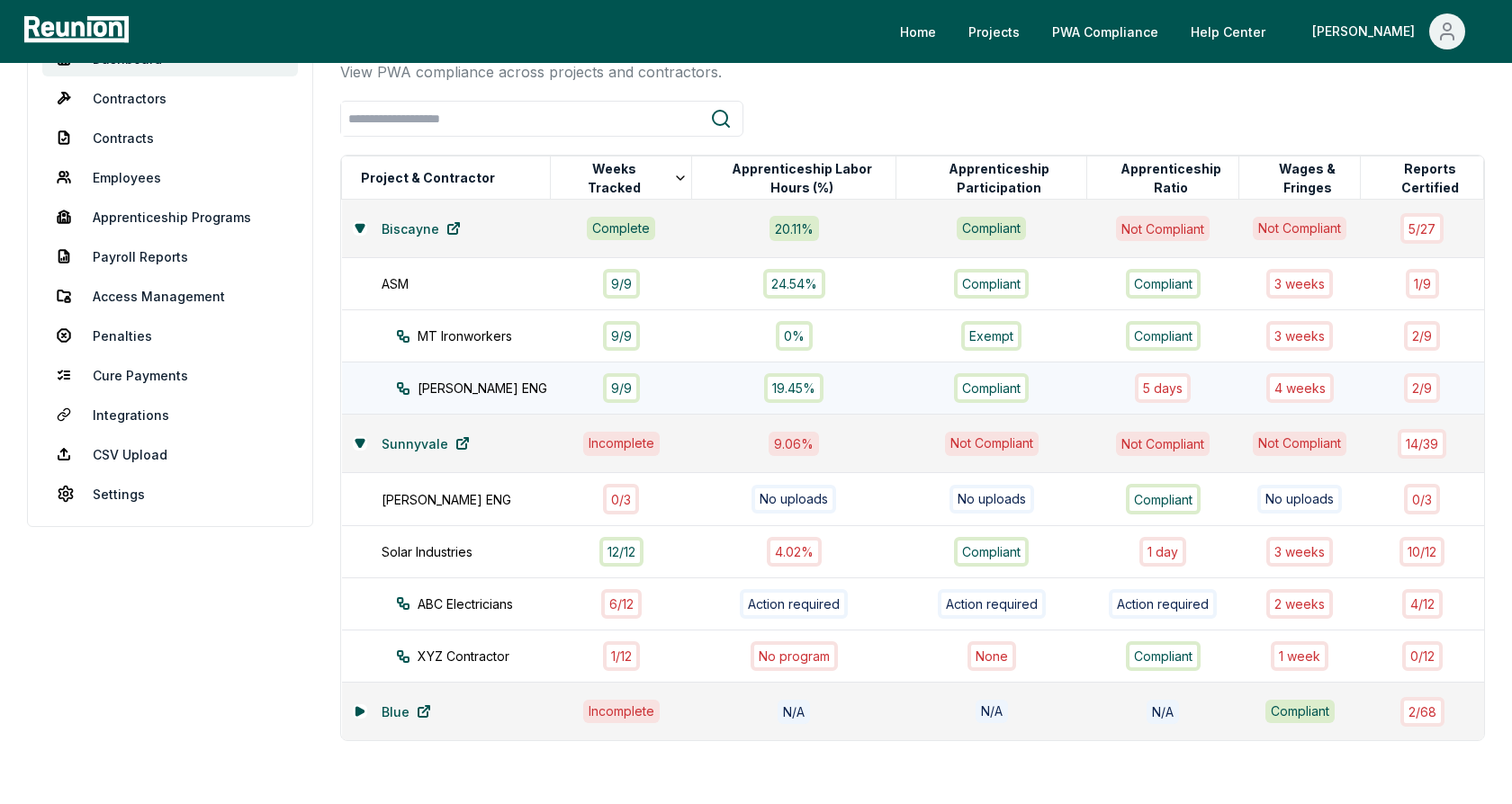
scroll to position [69, 0]
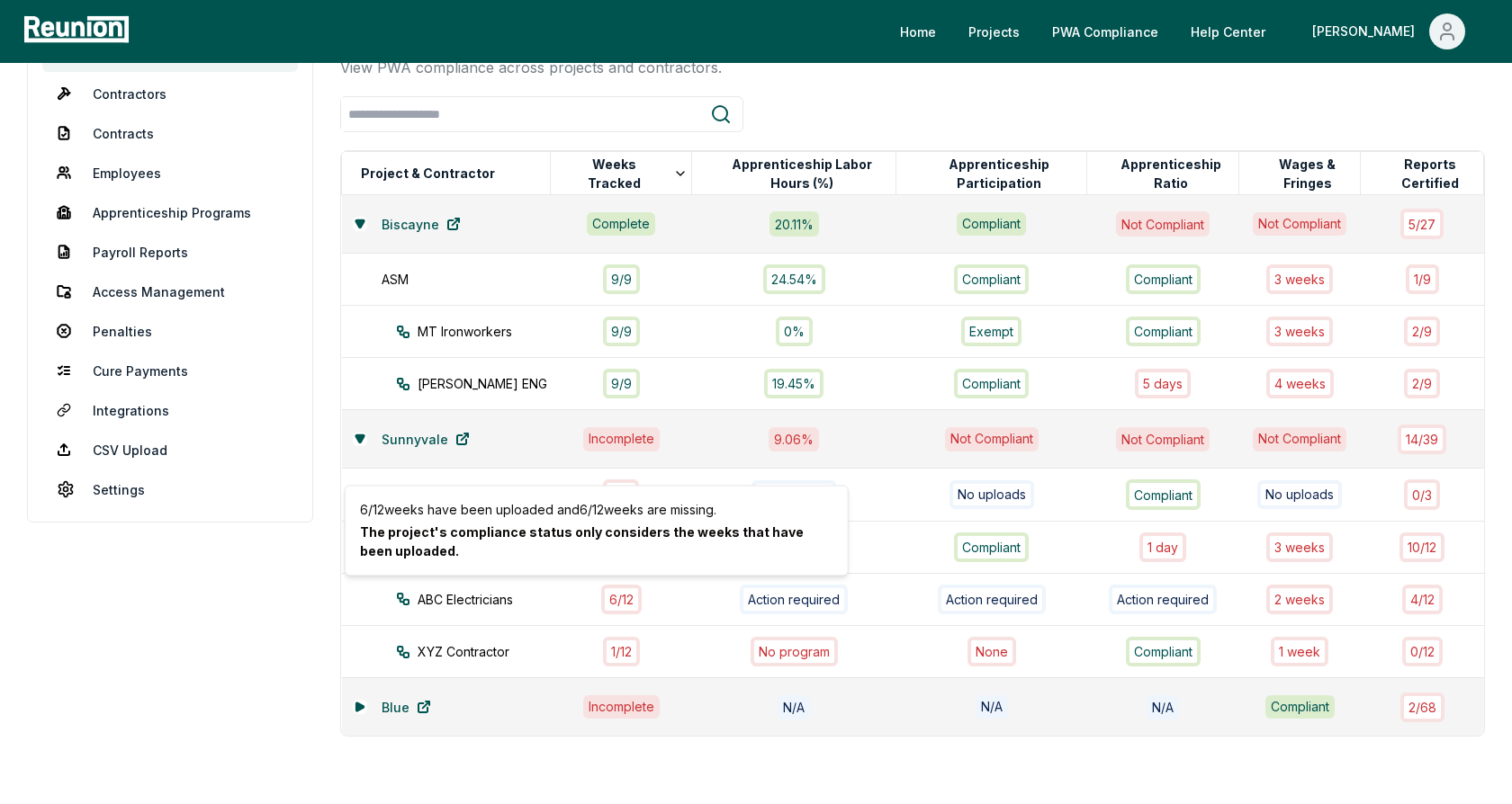
click at [844, 113] on div at bounding box center [913, 114] width 1145 height 36
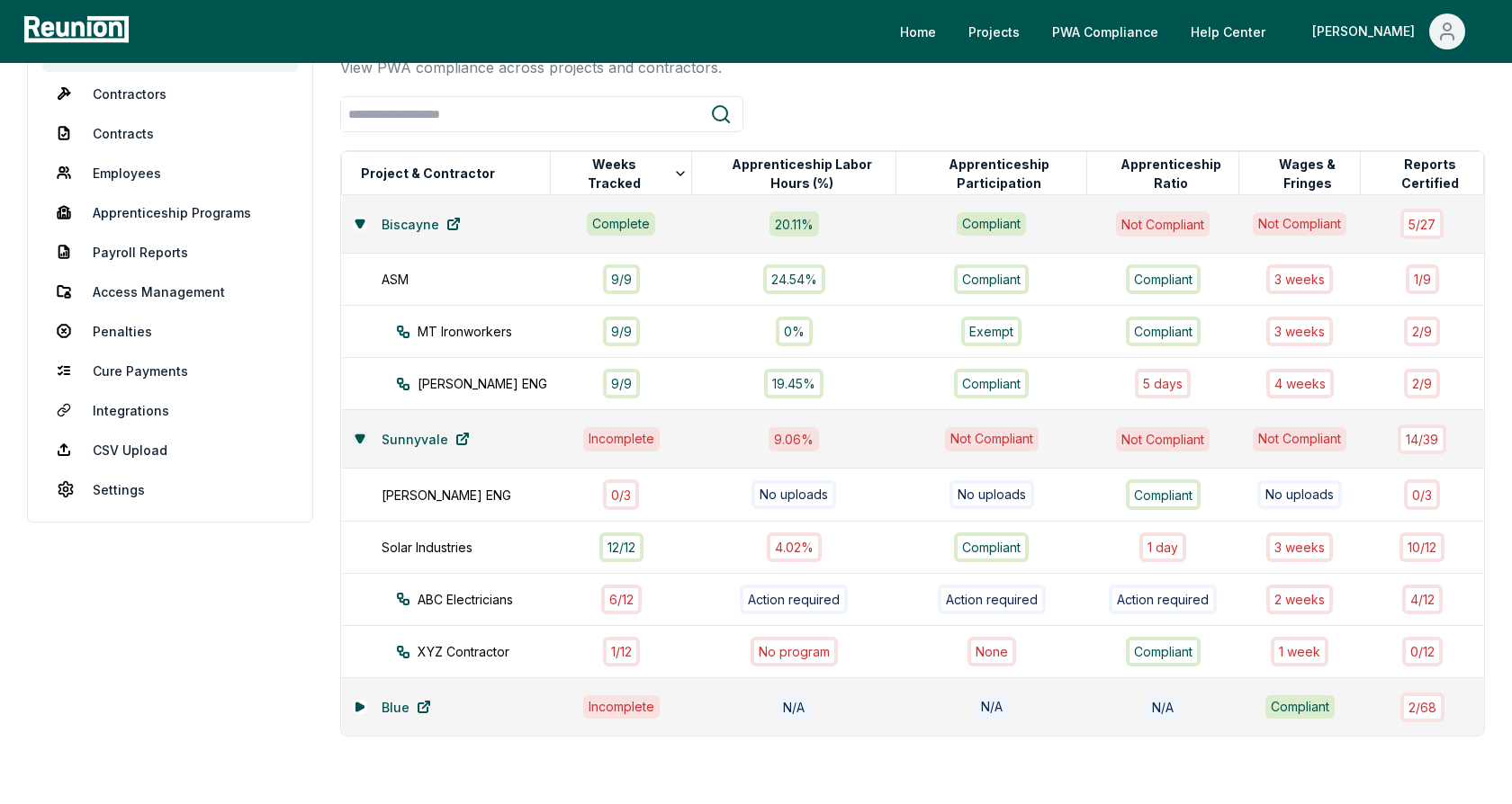
click at [354, 433] on icon at bounding box center [360, 439] width 11 height 11
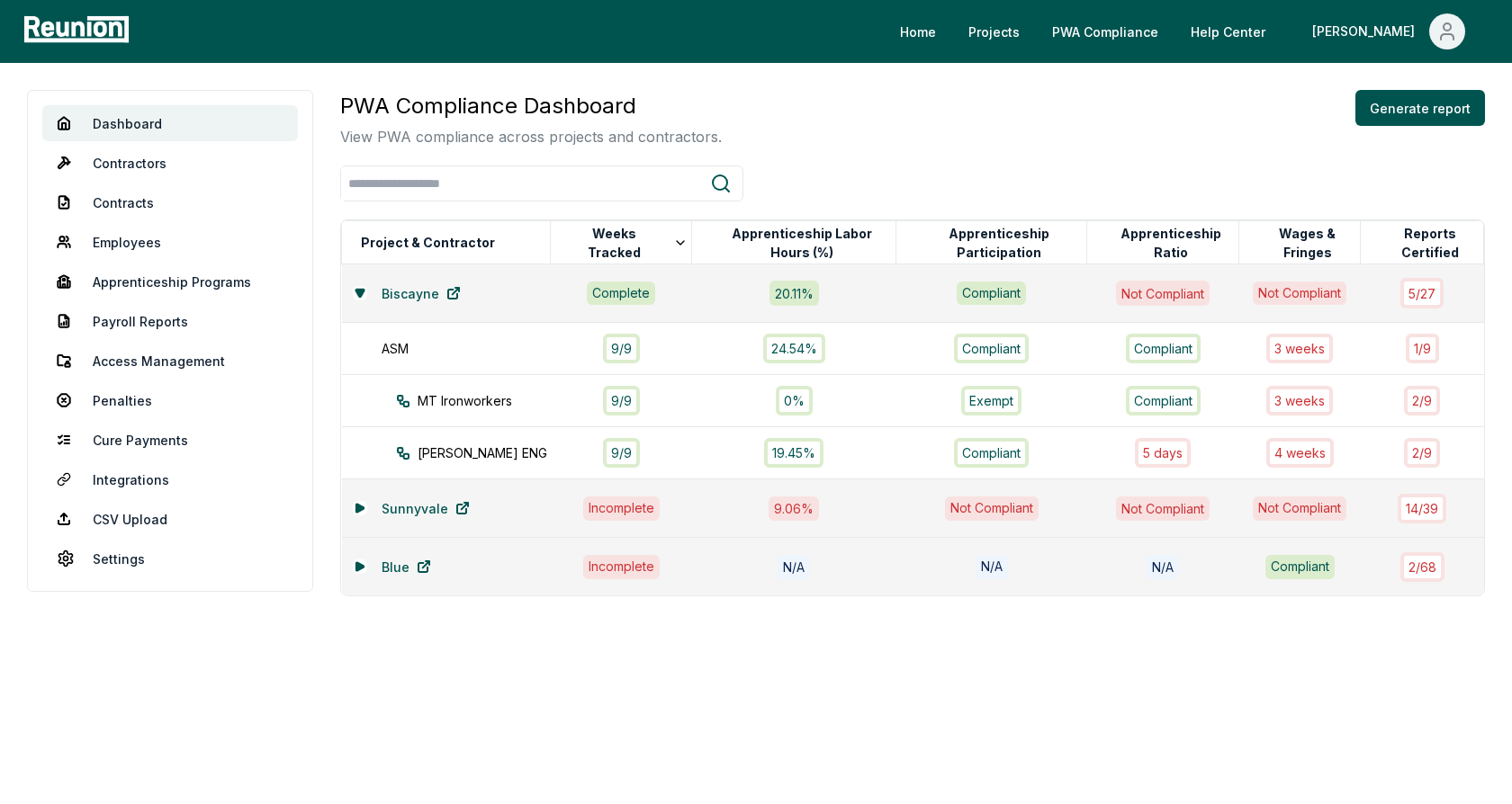
click at [913, 160] on div "PWA Compliance Dashboard View PWA compliance across projects and contractors. G…" at bounding box center [913, 343] width 1145 height 507
click at [119, 204] on link "Contracts" at bounding box center [170, 202] width 255 height 36
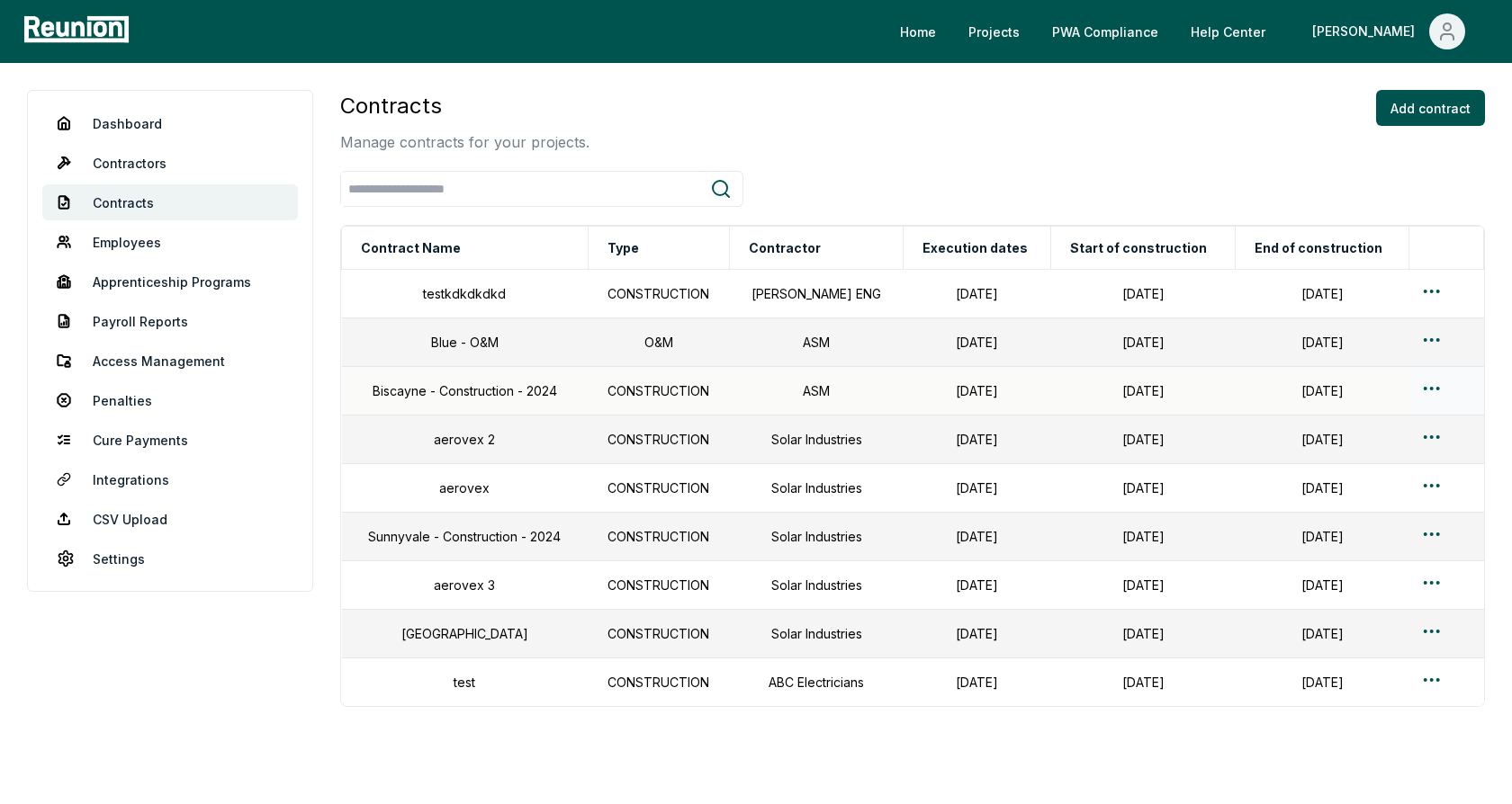
click at [1430, 383] on html "Please visit us on your desktop We're working on making our marketplace mobile-…" at bounding box center [756, 439] width 1512 height 878
click at [1385, 452] on div "Edit" at bounding box center [1411, 460] width 171 height 29
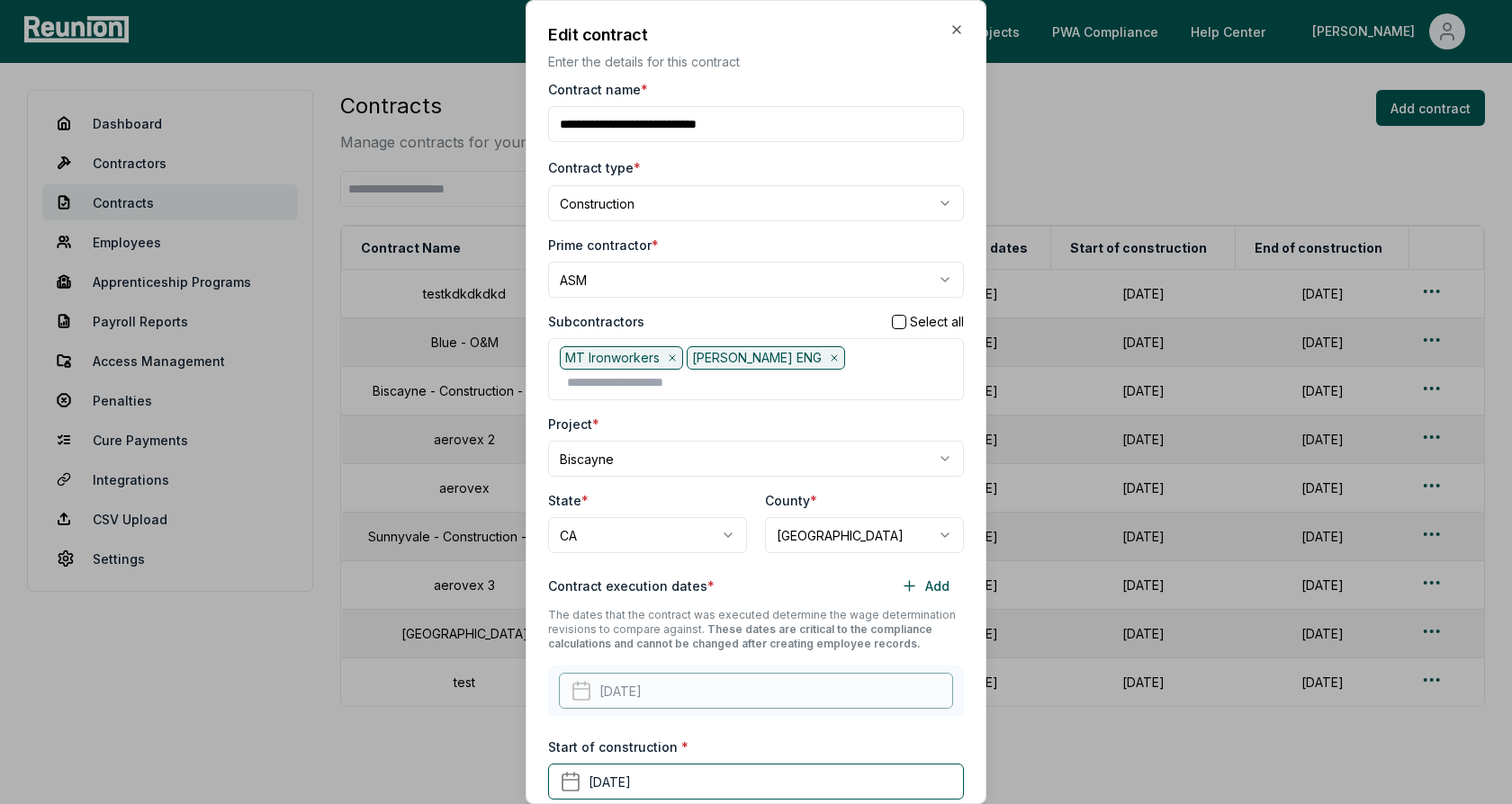
click at [766, 159] on div "**********" at bounding box center [756, 189] width 416 height 65
click at [613, 204] on body "Please visit us on your desktop We're working on making our marketplace mobile-…" at bounding box center [756, 439] width 1512 height 878
click at [707, 169] on body "Please visit us on your desktop We're working on making our marketplace mobile-…" at bounding box center [756, 439] width 1512 height 878
click at [688, 232] on div "**********" at bounding box center [756, 571] width 416 height 983
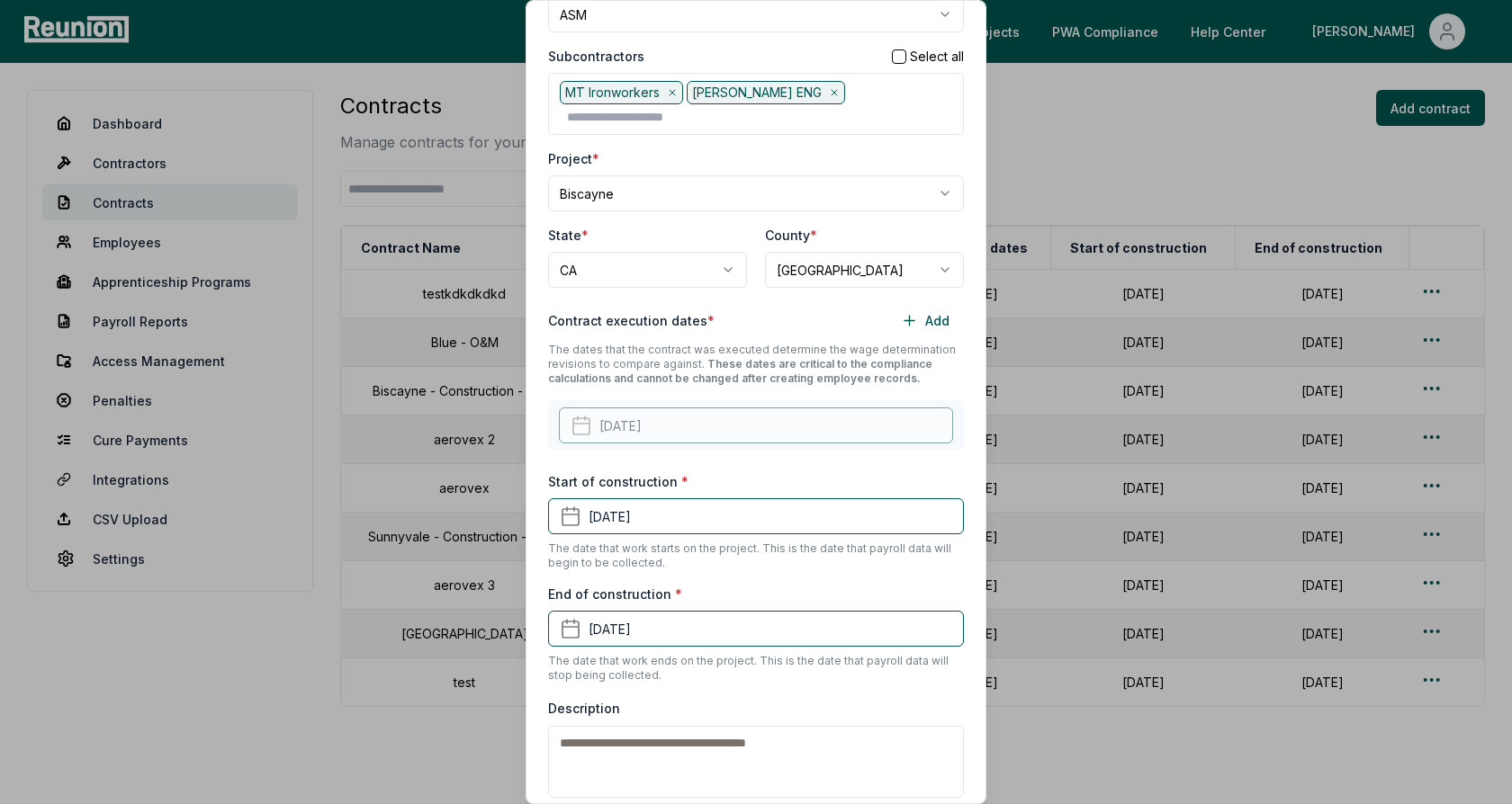
scroll to position [315, 0]
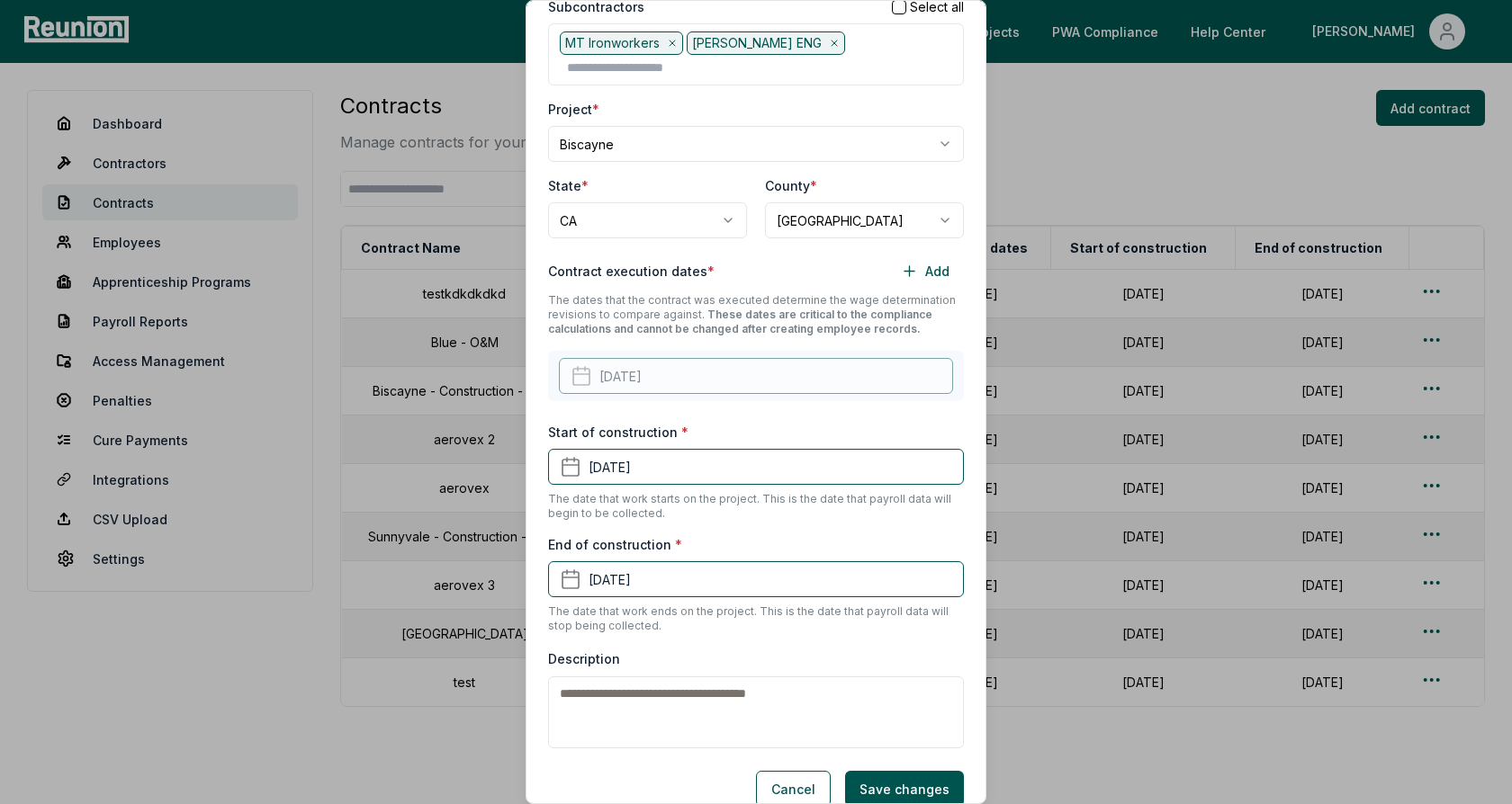
click at [687, 497] on div "**********" at bounding box center [756, 256] width 416 height 983
click at [792, 771] on button "Cancel" at bounding box center [792, 788] width 74 height 36
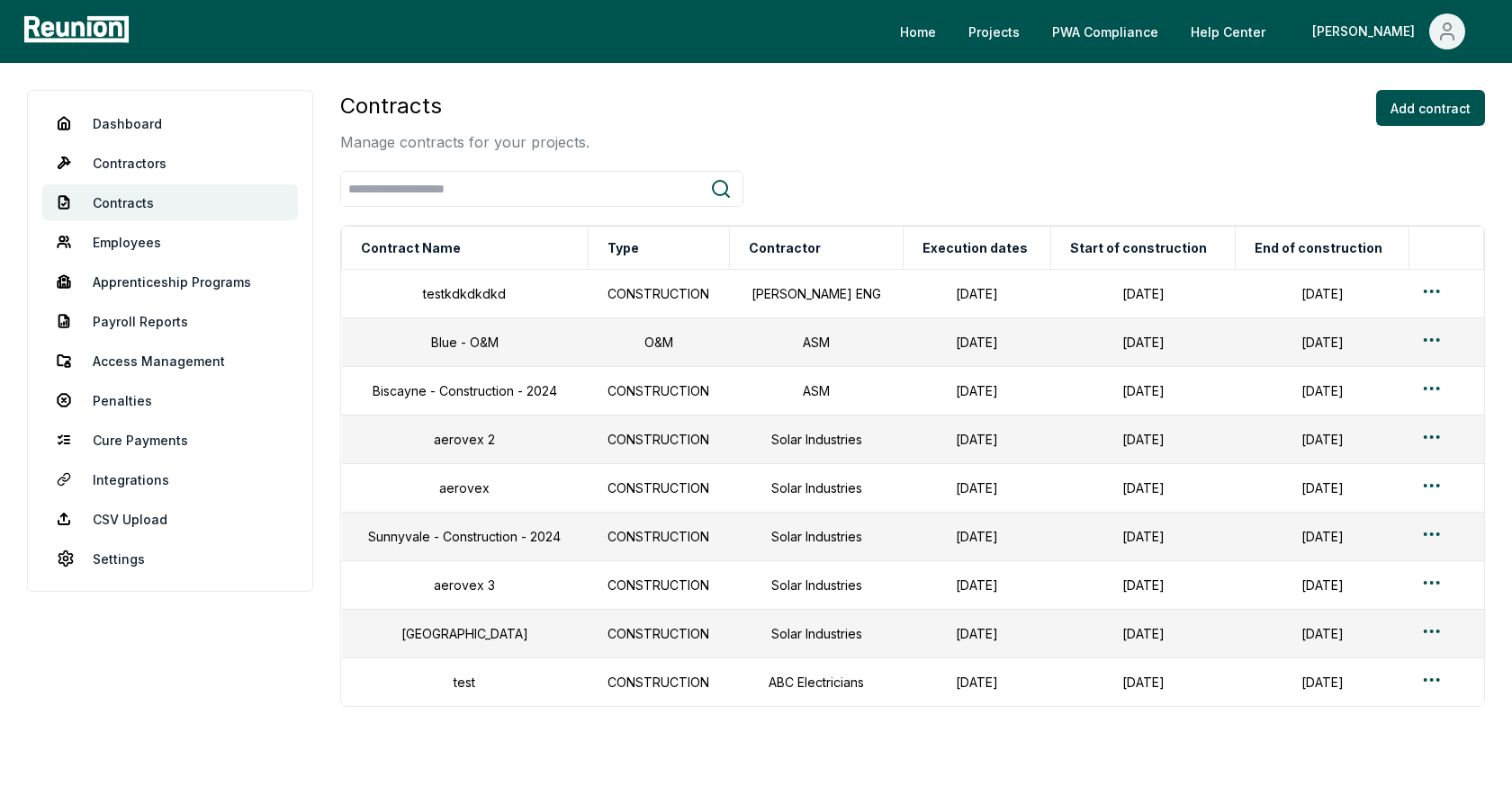
click at [745, 162] on div "Contracts Manage contracts for your projects. Add contract Contract Name Type C…" at bounding box center [913, 398] width 1145 height 617
click at [131, 127] on link "Dashboard" at bounding box center [170, 123] width 255 height 36
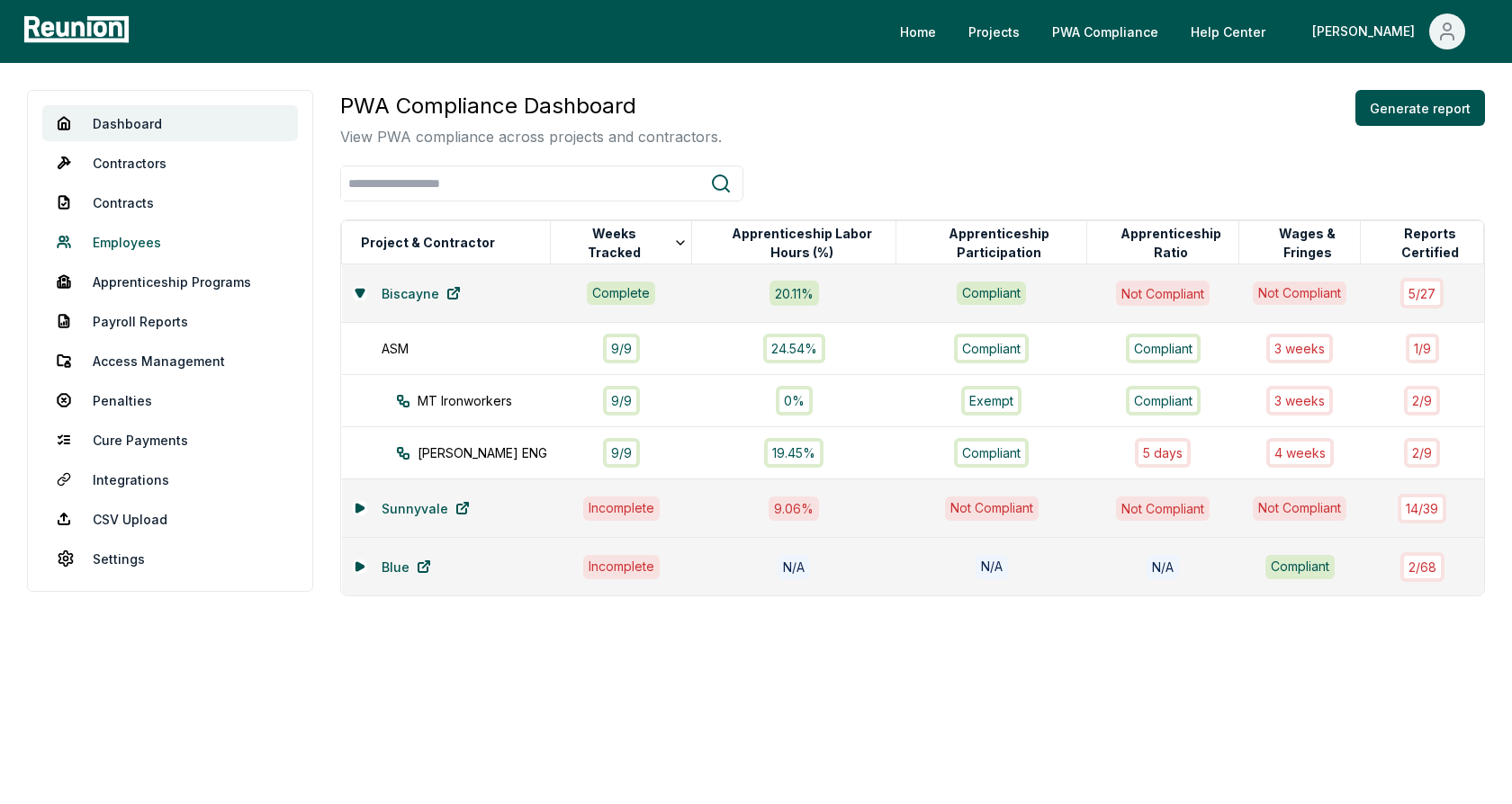
click at [118, 247] on link "Employees" at bounding box center [170, 241] width 255 height 36
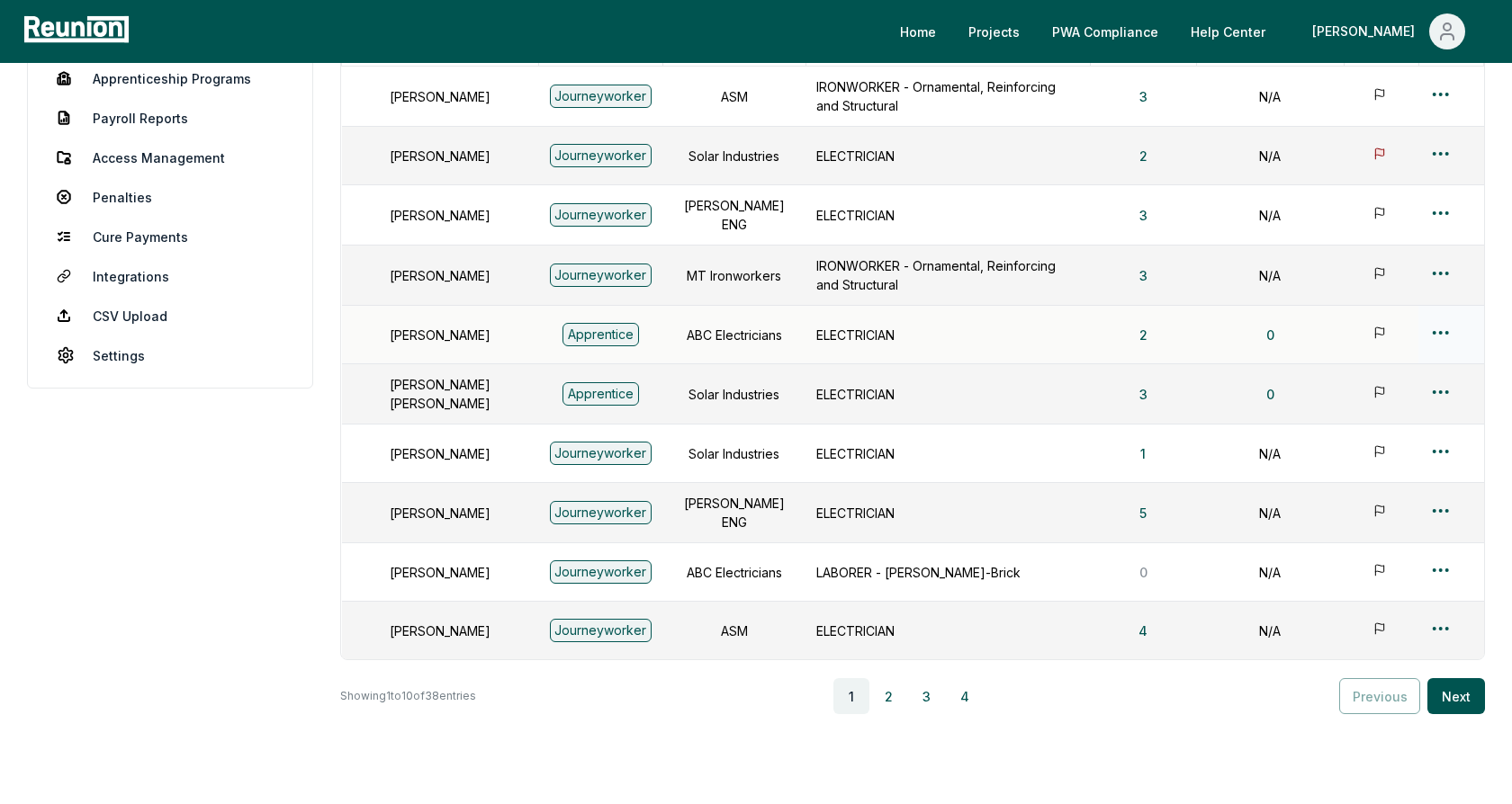
scroll to position [270, 0]
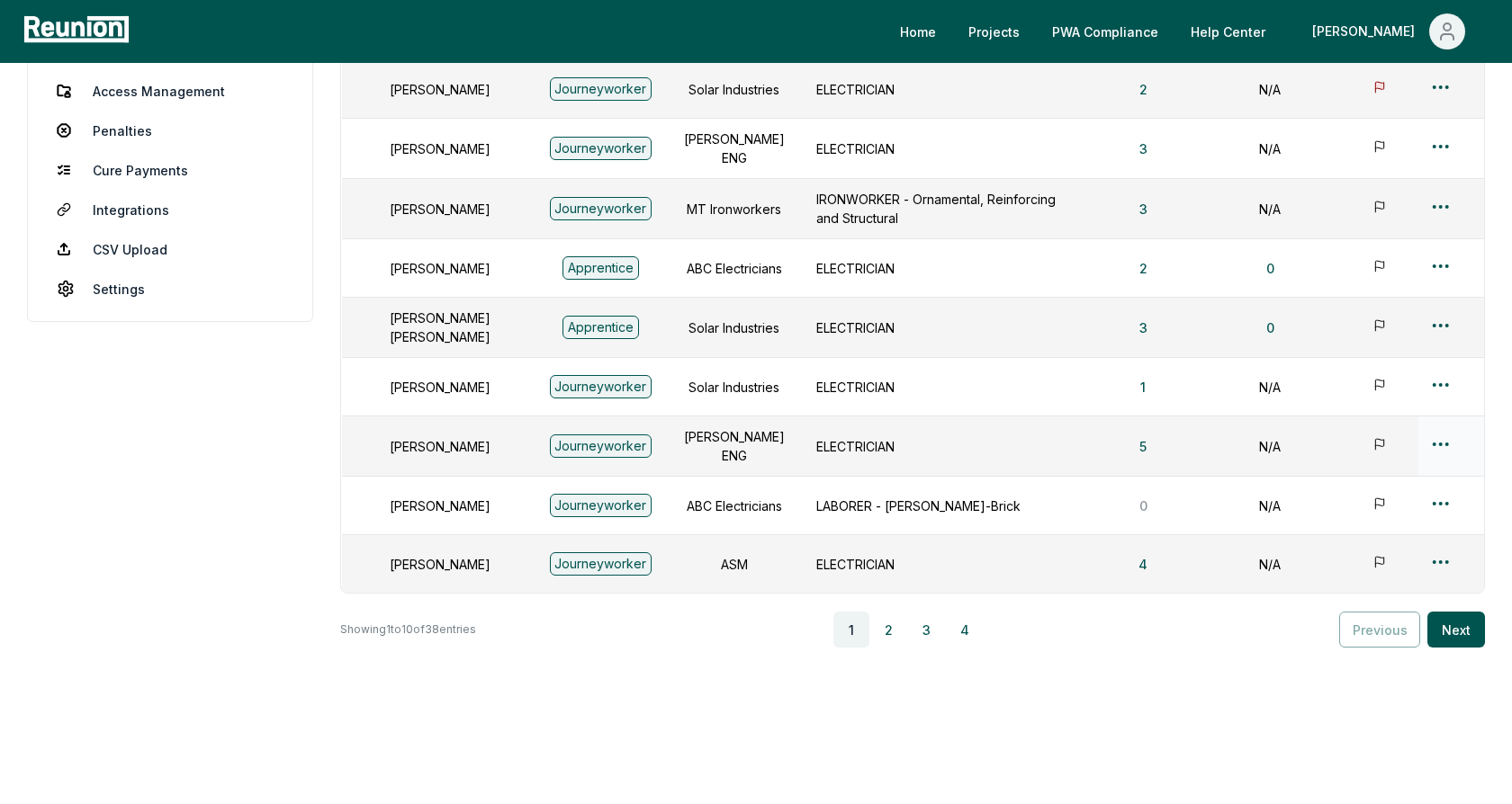
click at [1437, 431] on html "Please visit us on your desktop We're working on making our marketplace mobile-…" at bounding box center [756, 274] width 1512 height 1089
click at [1373, 495] on div "Edit" at bounding box center [1411, 503] width 171 height 29
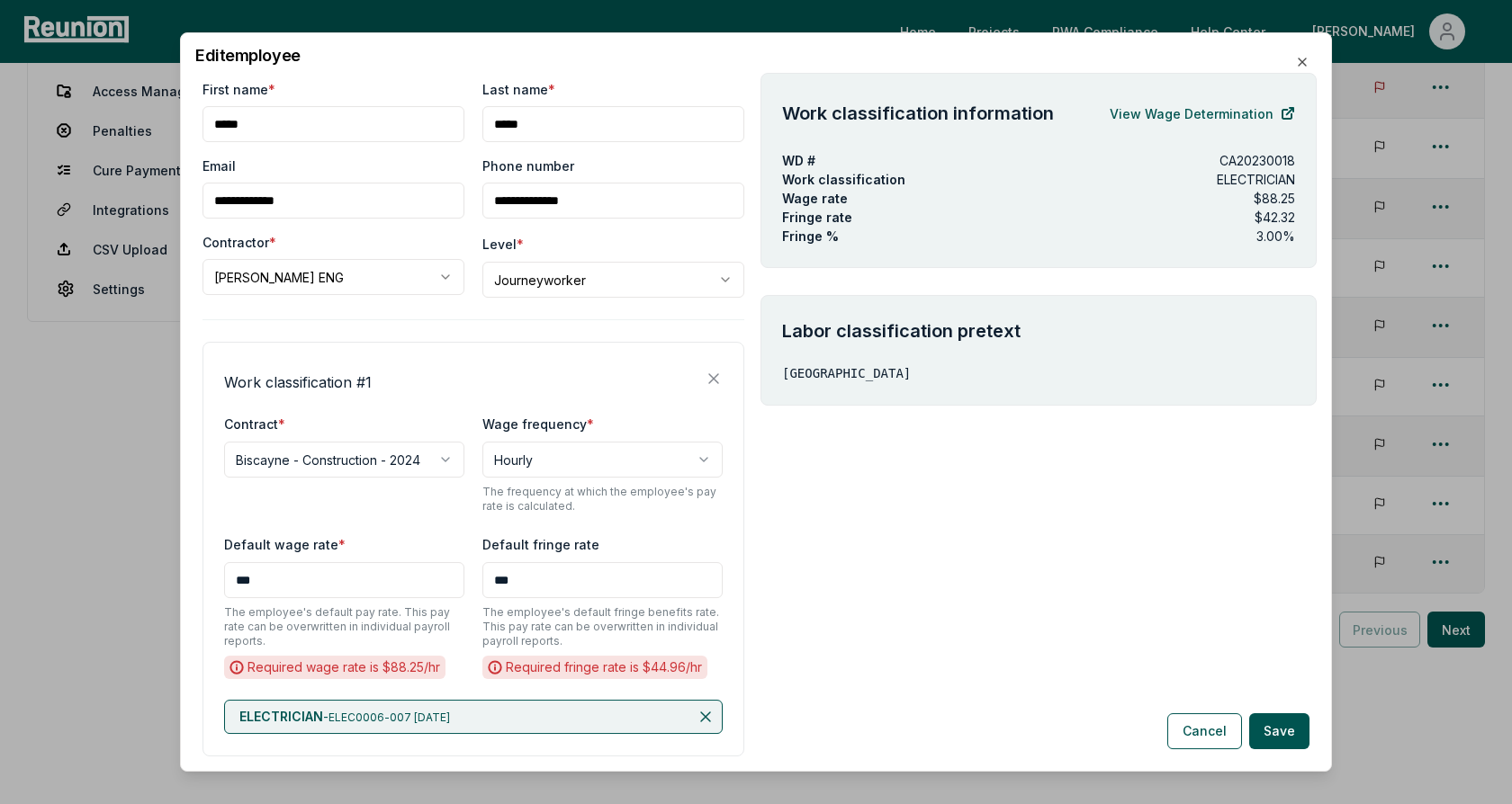
click at [458, 328] on div "**********" at bounding box center [474, 443] width 542 height 727
click at [598, 284] on body "Please visit us on your desktop We're working on making our marketplace mobile-…" at bounding box center [756, 274] width 1512 height 1089
click at [622, 251] on body "Please visit us on your desktop We're working on making our marketplace mobile-…" at bounding box center [756, 274] width 1512 height 1089
click at [487, 375] on div "Work classification # 1" at bounding box center [473, 378] width 498 height 28
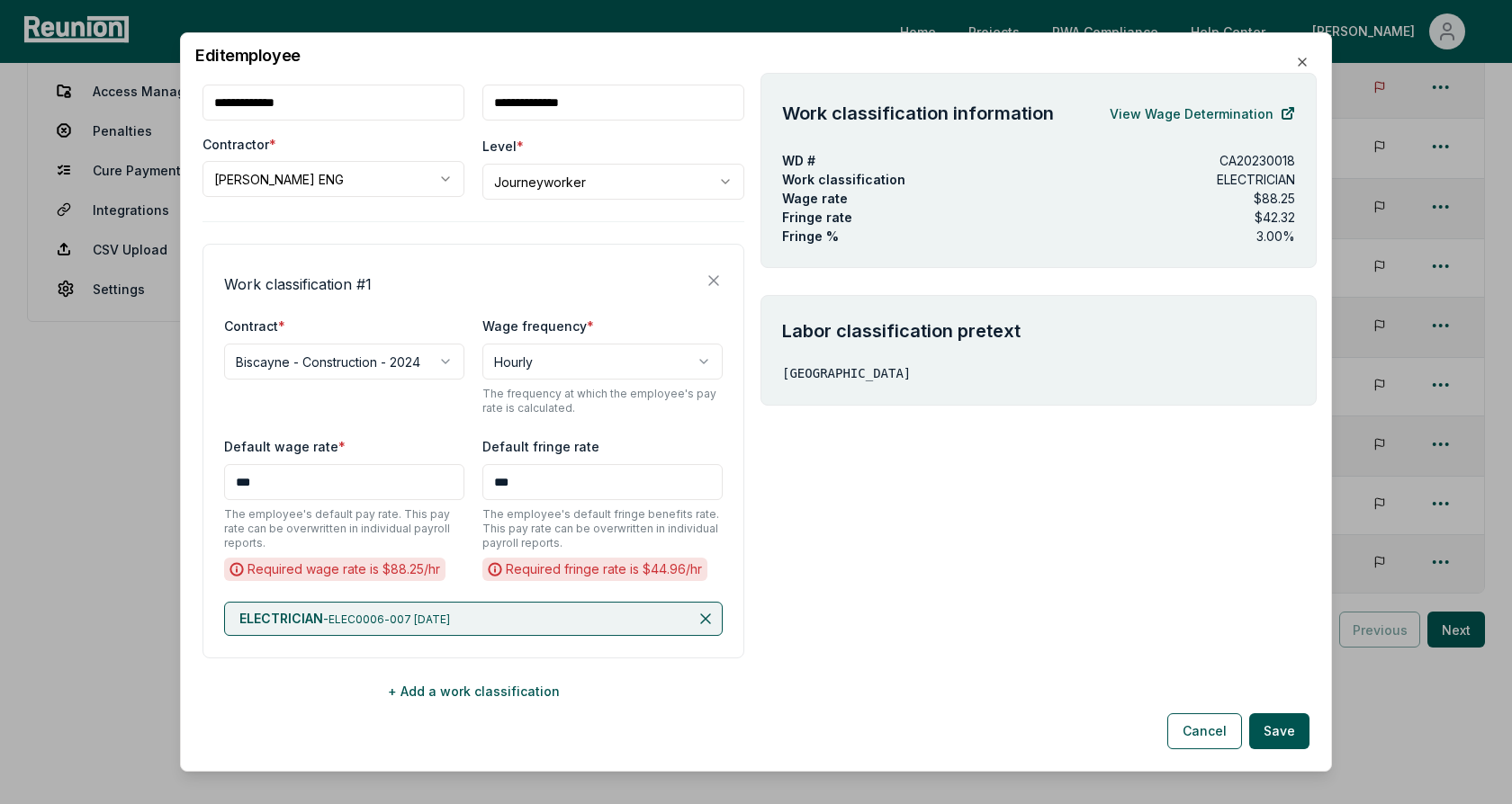
click at [1266, 160] on p "CA20230018" at bounding box center [1257, 161] width 75 height 19
click at [1273, 158] on p "CA20230018" at bounding box center [1257, 161] width 75 height 19
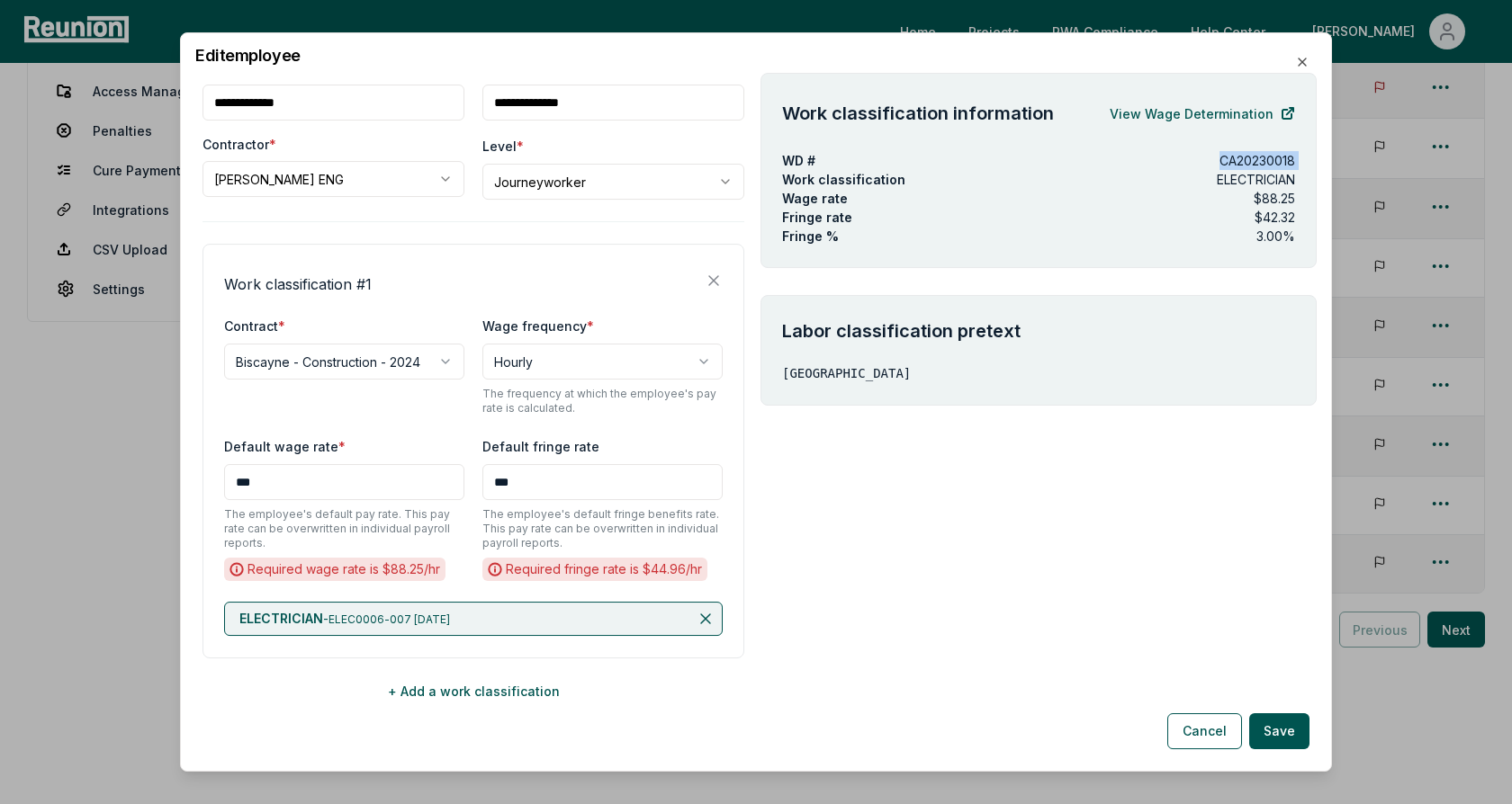
click at [1273, 158] on p "CA20230018" at bounding box center [1257, 161] width 75 height 19
click at [1185, 161] on div "WD # CA20230018" at bounding box center [1038, 161] width 513 height 19
click at [1249, 159] on p "CA20230018" at bounding box center [1257, 161] width 75 height 19
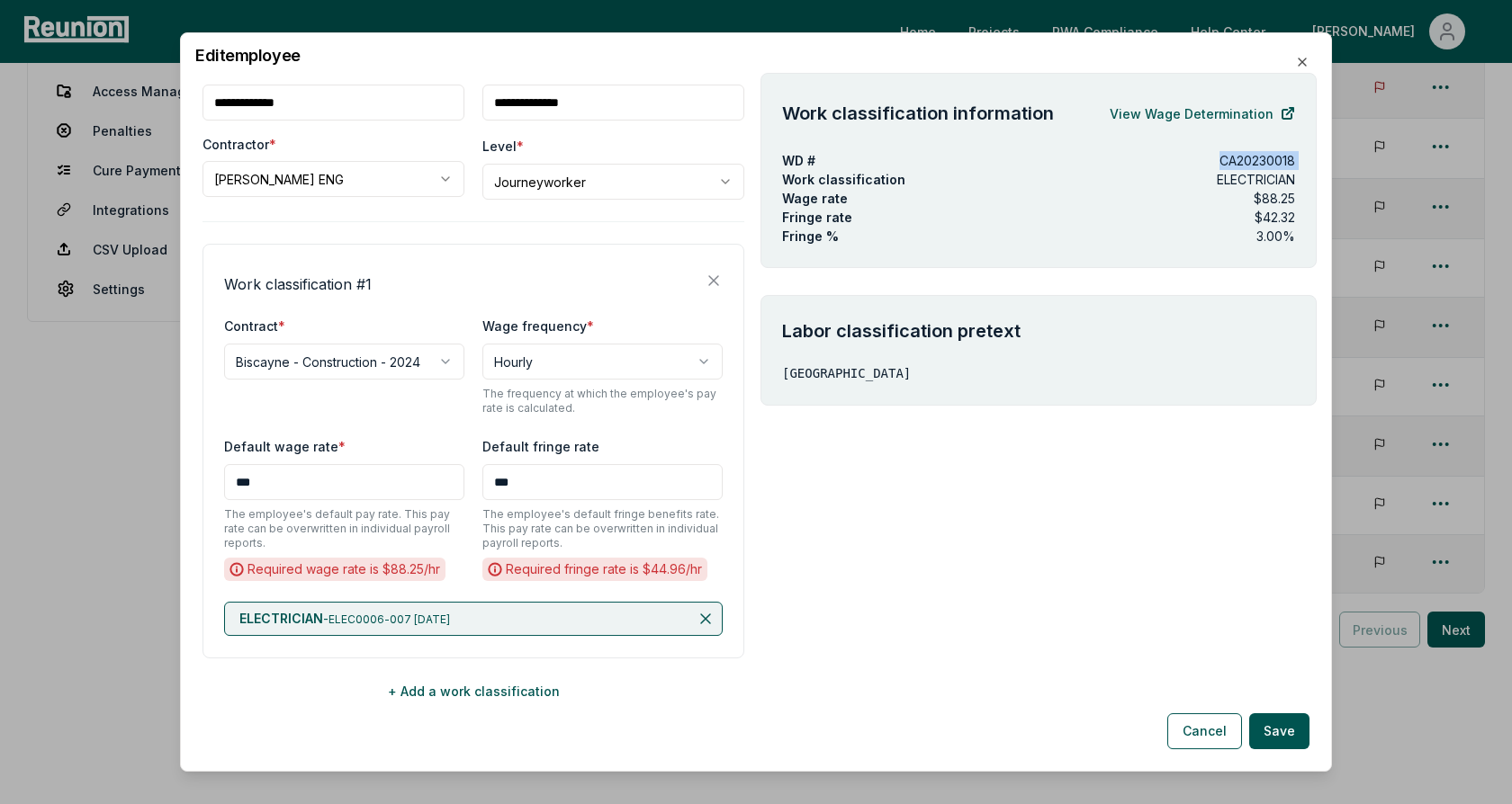
click at [1139, 164] on div "WD # CA20230018" at bounding box center [1038, 161] width 513 height 19
drag, startPoint x: 1300, startPoint y: 217, endPoint x: 771, endPoint y: 202, distance: 529.2
click at [771, 202] on div "Work classification information View Wage Determination WD # CA20230018 Work cl…" at bounding box center [1038, 170] width 556 height 195
click at [1173, 113] on link "View Wage Determination" at bounding box center [1203, 113] width 185 height 36
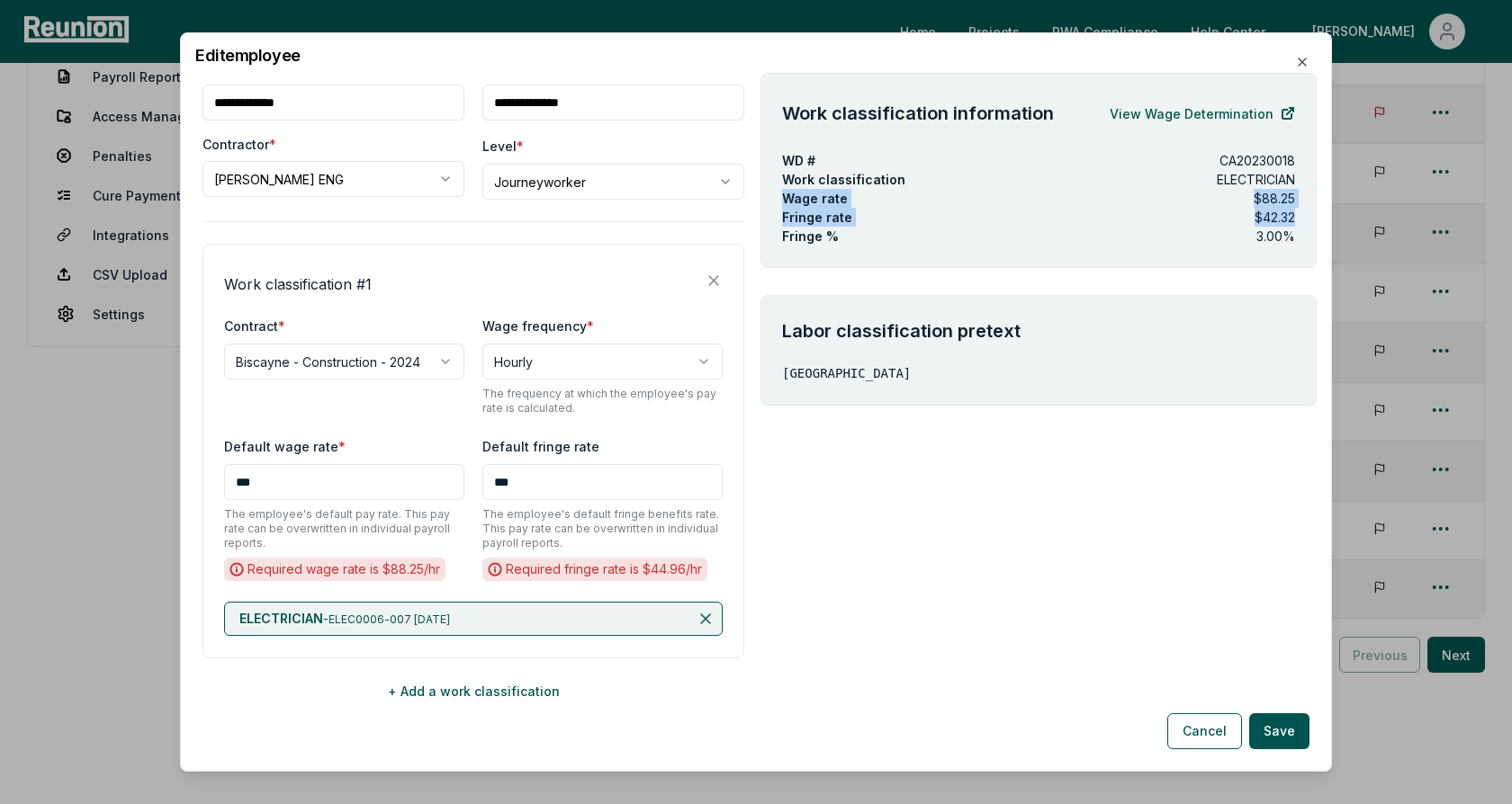
click at [748, 504] on div "**********" at bounding box center [474, 414] width 556 height 684
click at [460, 695] on button "+ Add a work classification" at bounding box center [474, 690] width 542 height 36
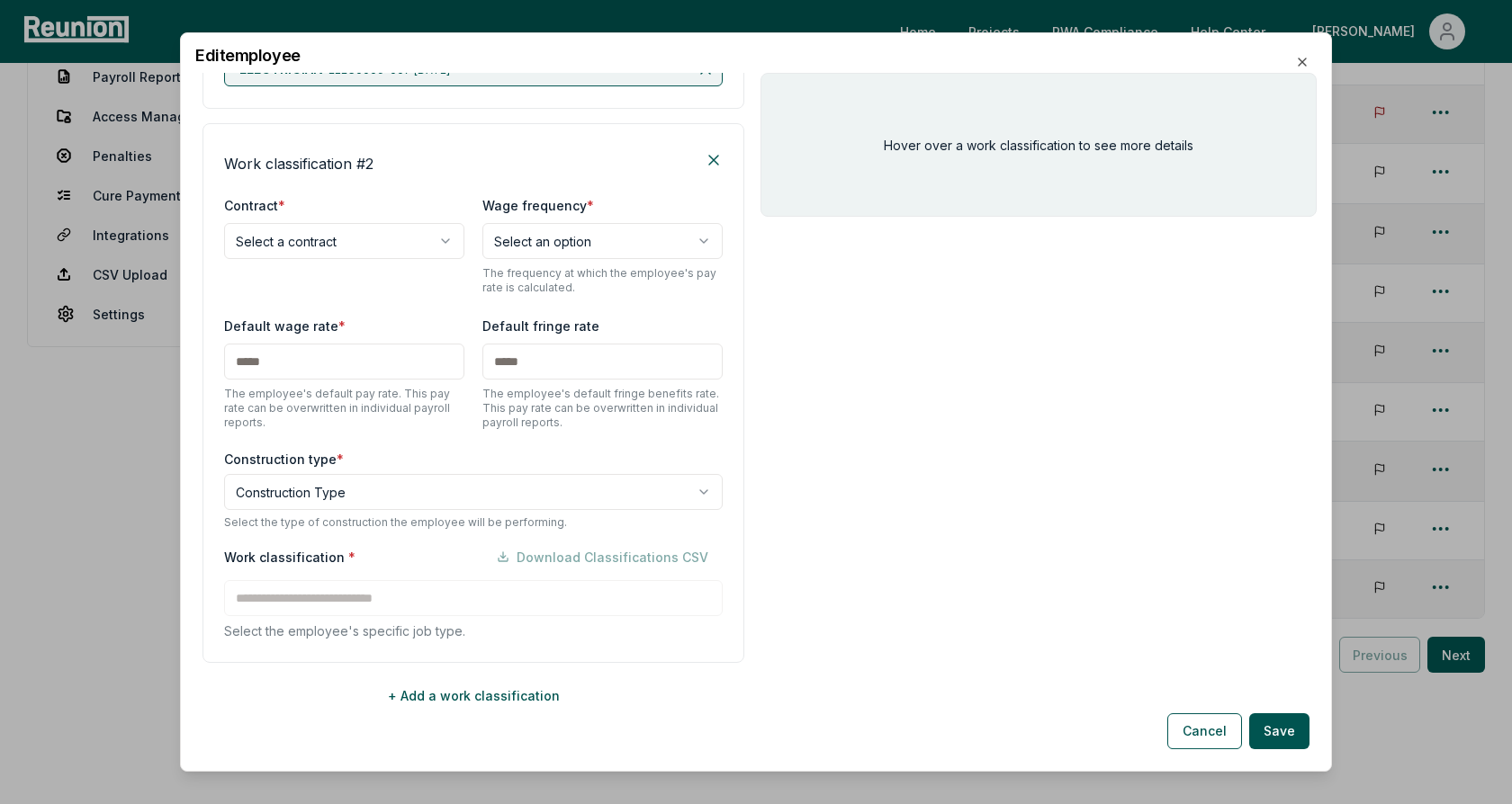
scroll to position [652, 0]
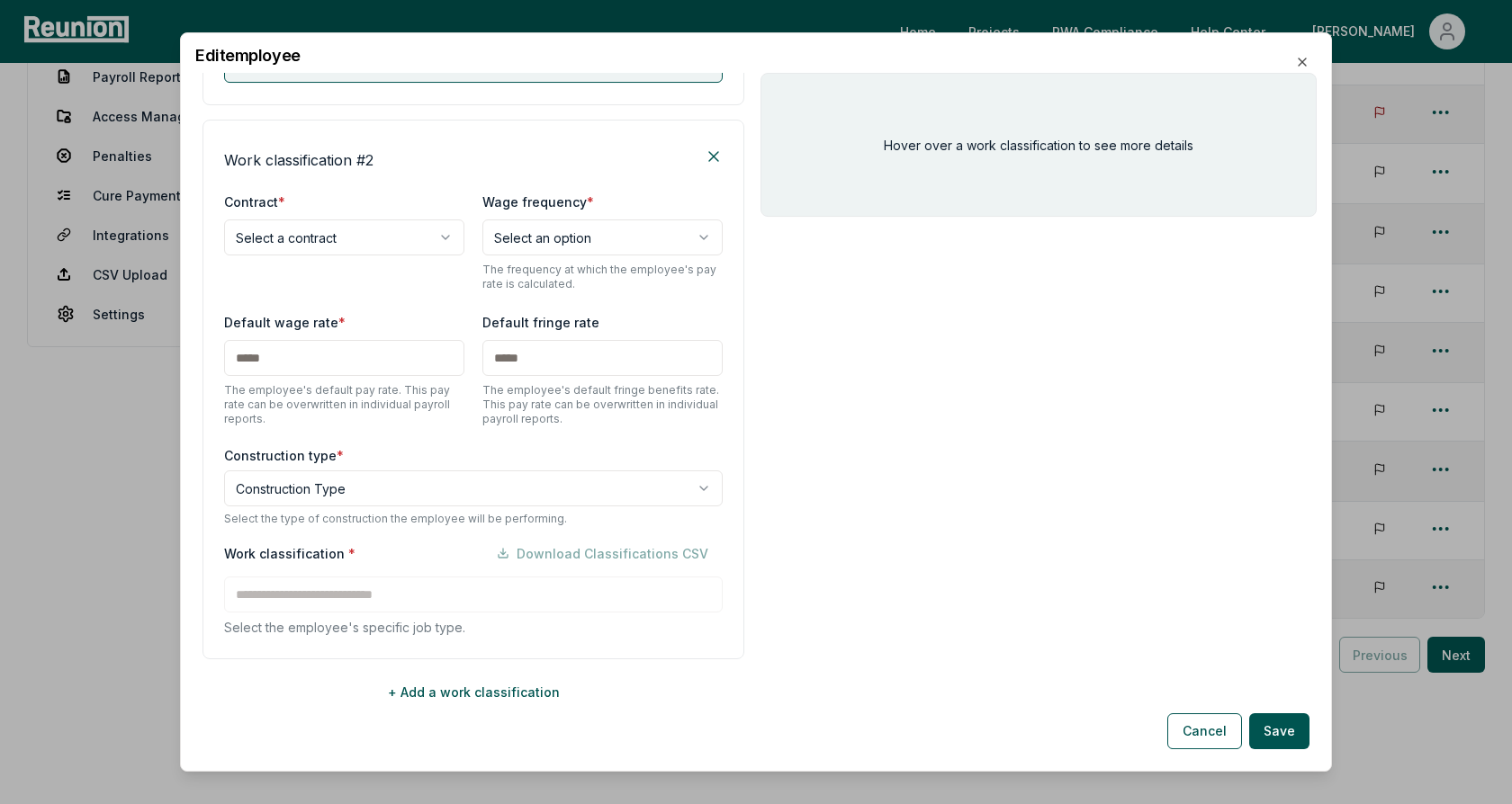
click at [438, 135] on div "**********" at bounding box center [474, 389] width 542 height 540
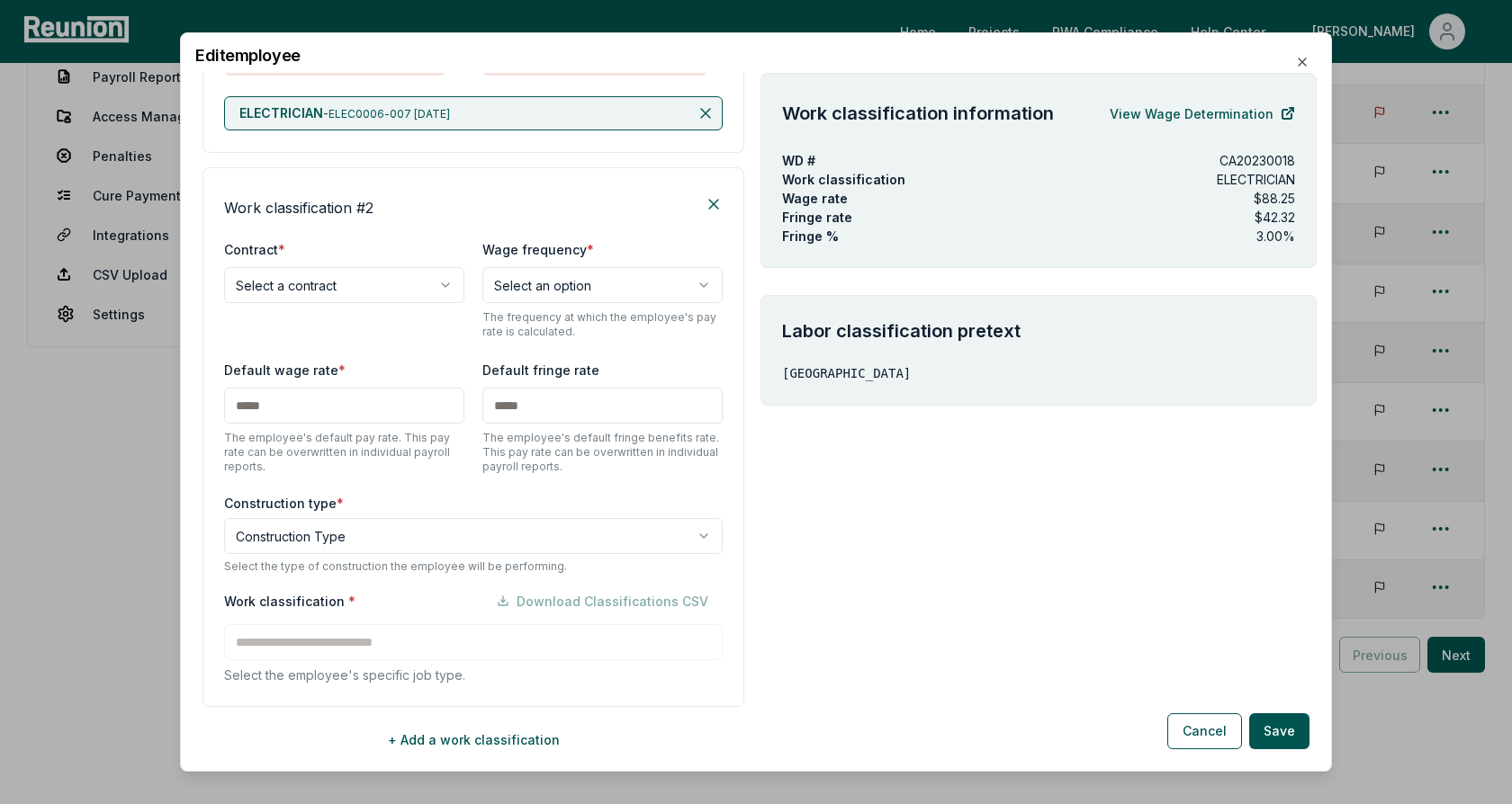
scroll to position [616, 0]
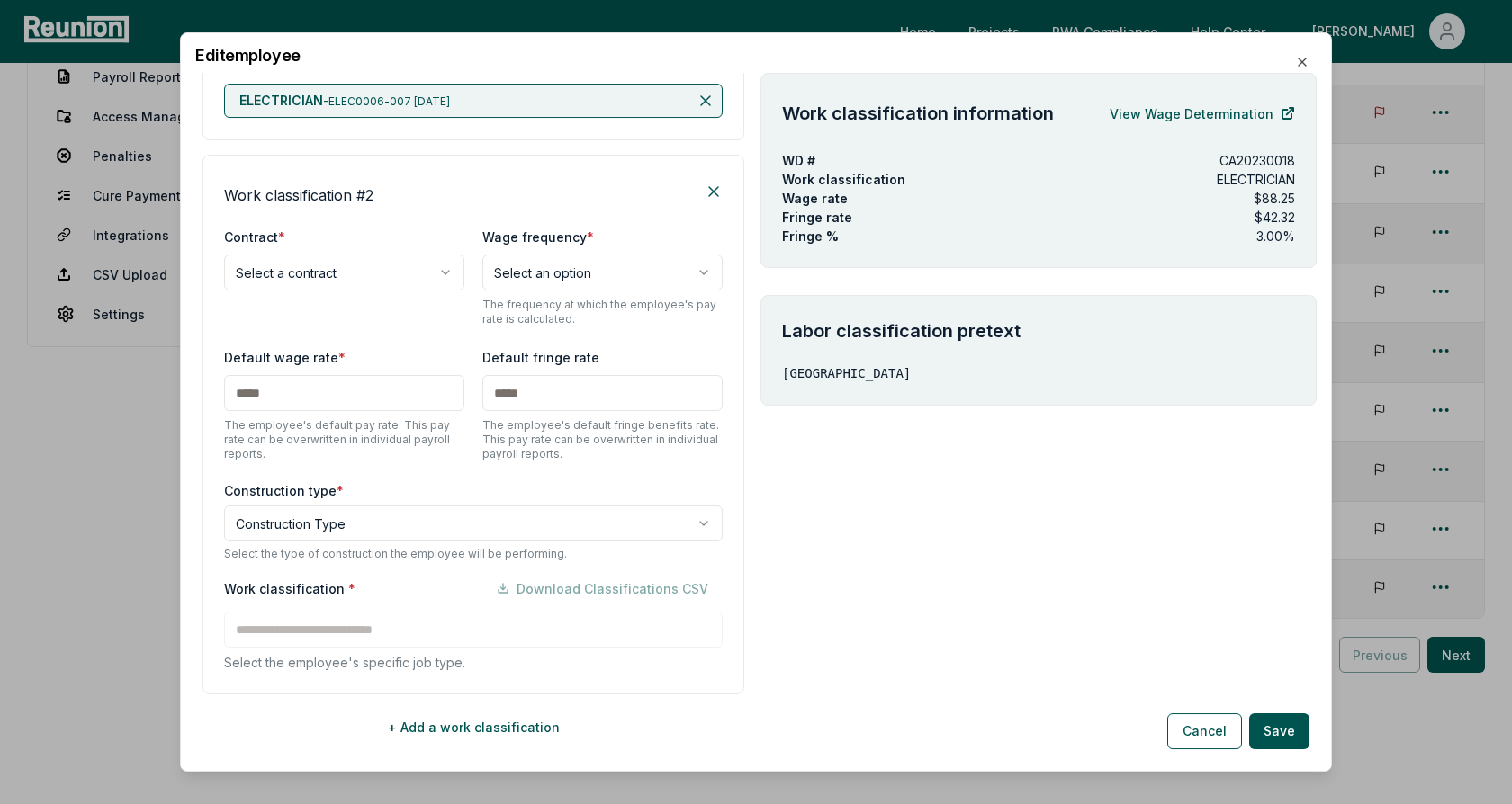
click at [339, 269] on body "Please visit us on your desktop We're working on making our marketplace mobile-…" at bounding box center [756, 299] width 1512 height 1089
select select "**********"
click at [418, 201] on div "Work classification # 2" at bounding box center [473, 191] width 498 height 28
click at [329, 516] on body "Please visit us on your desktop We're working on making our marketplace mobile-…" at bounding box center [756, 299] width 1512 height 1089
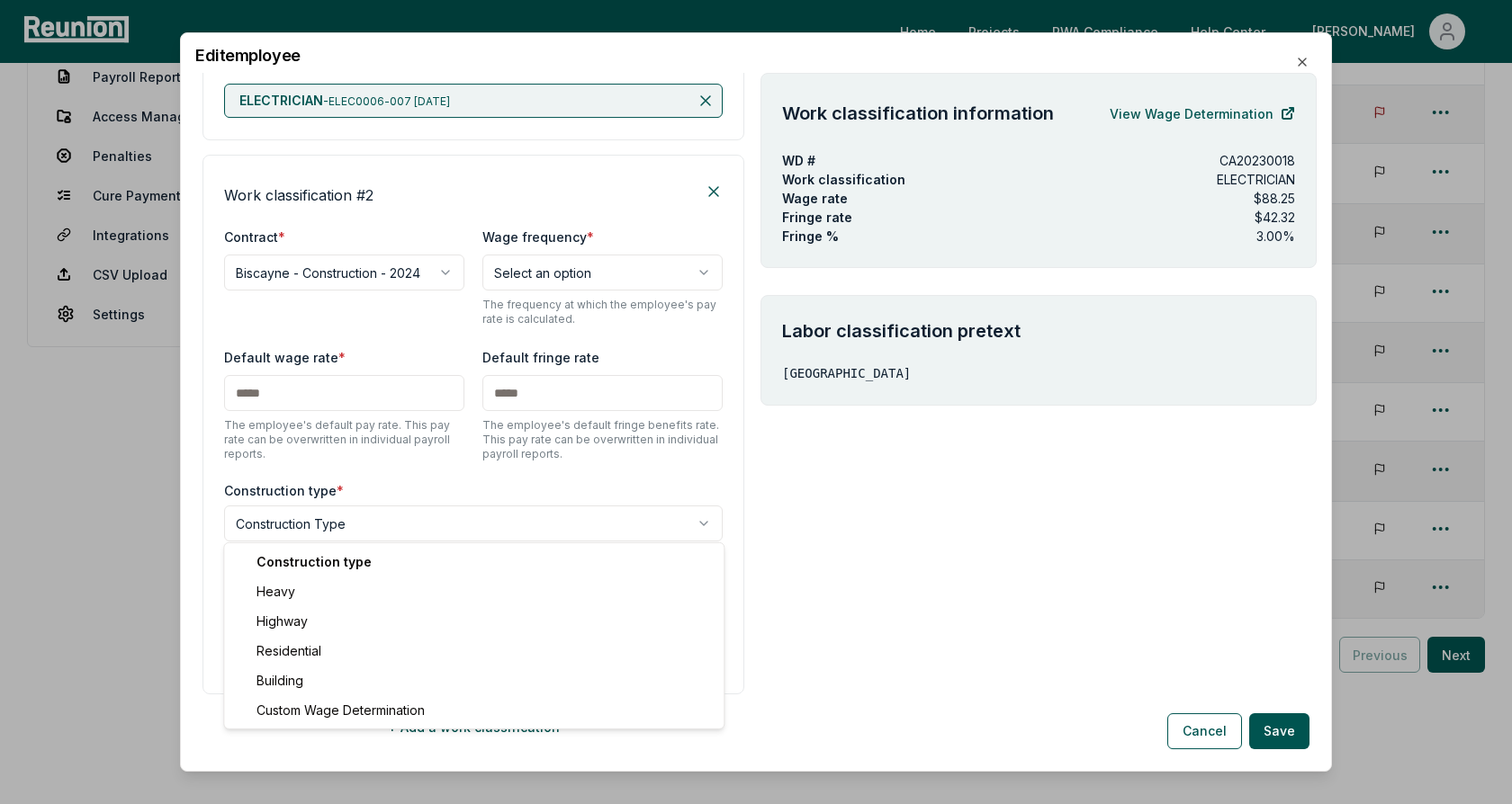
select select "*****"
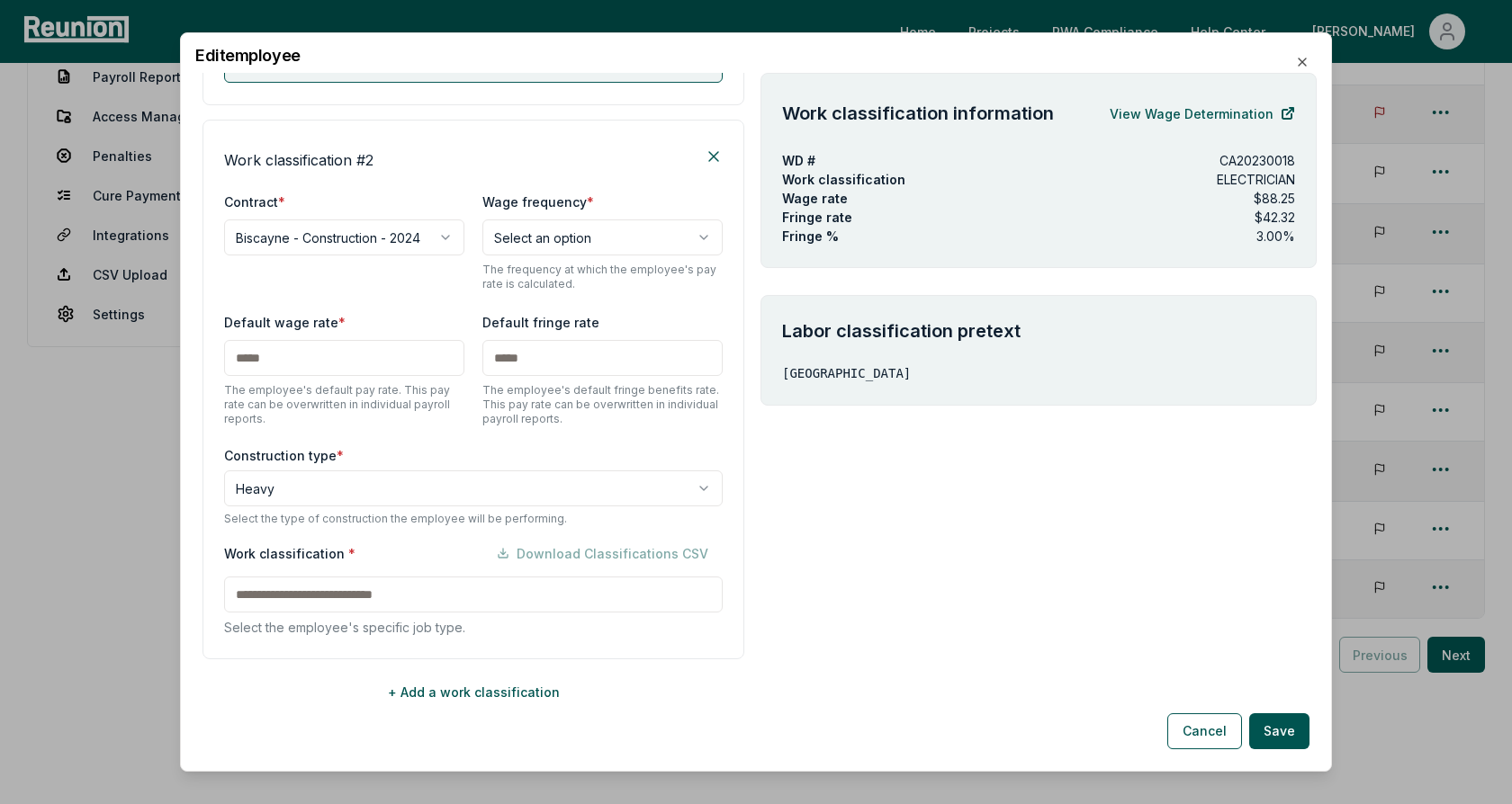
click at [319, 607] on input at bounding box center [473, 594] width 498 height 36
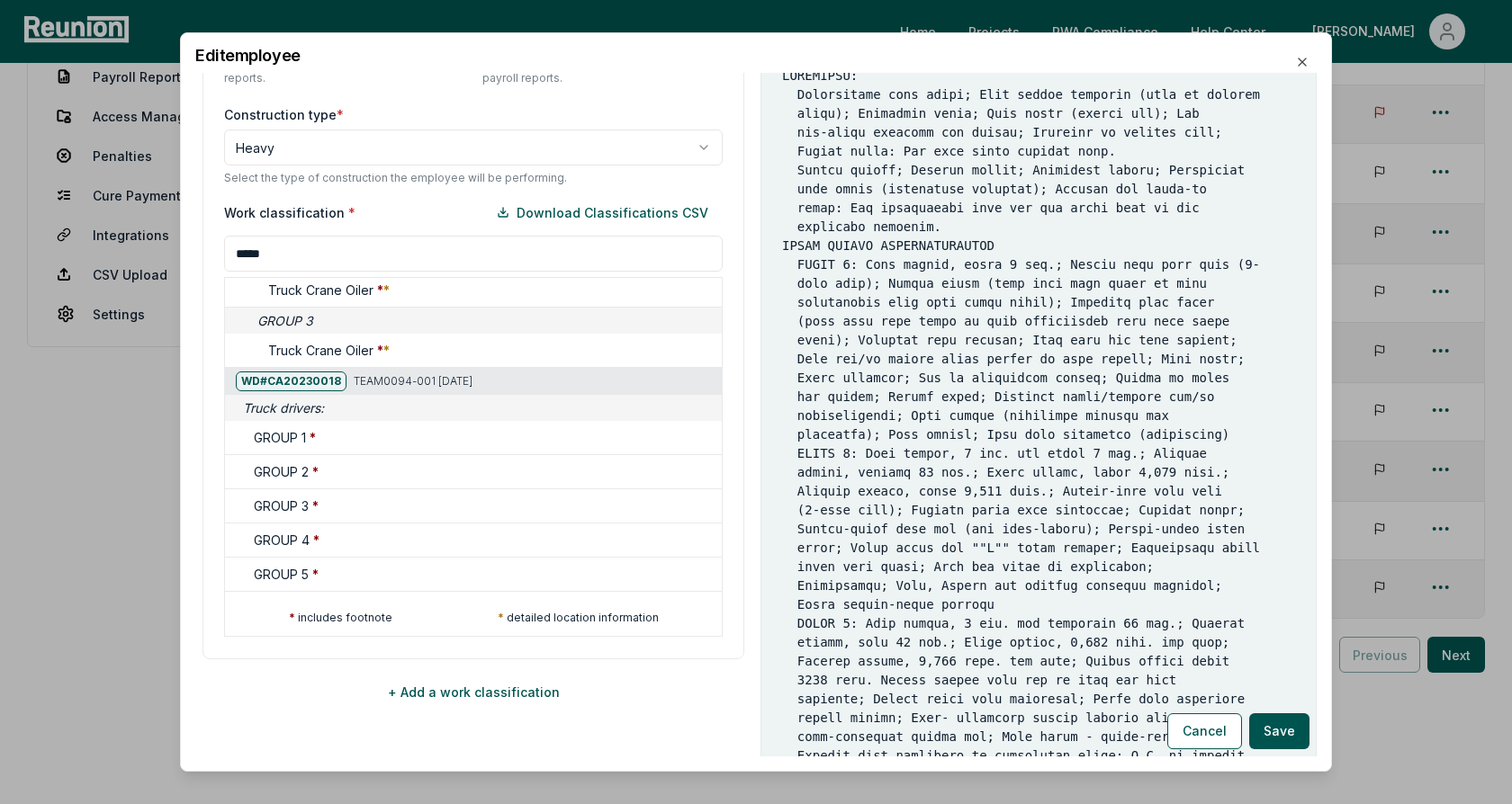
scroll to position [303, 0]
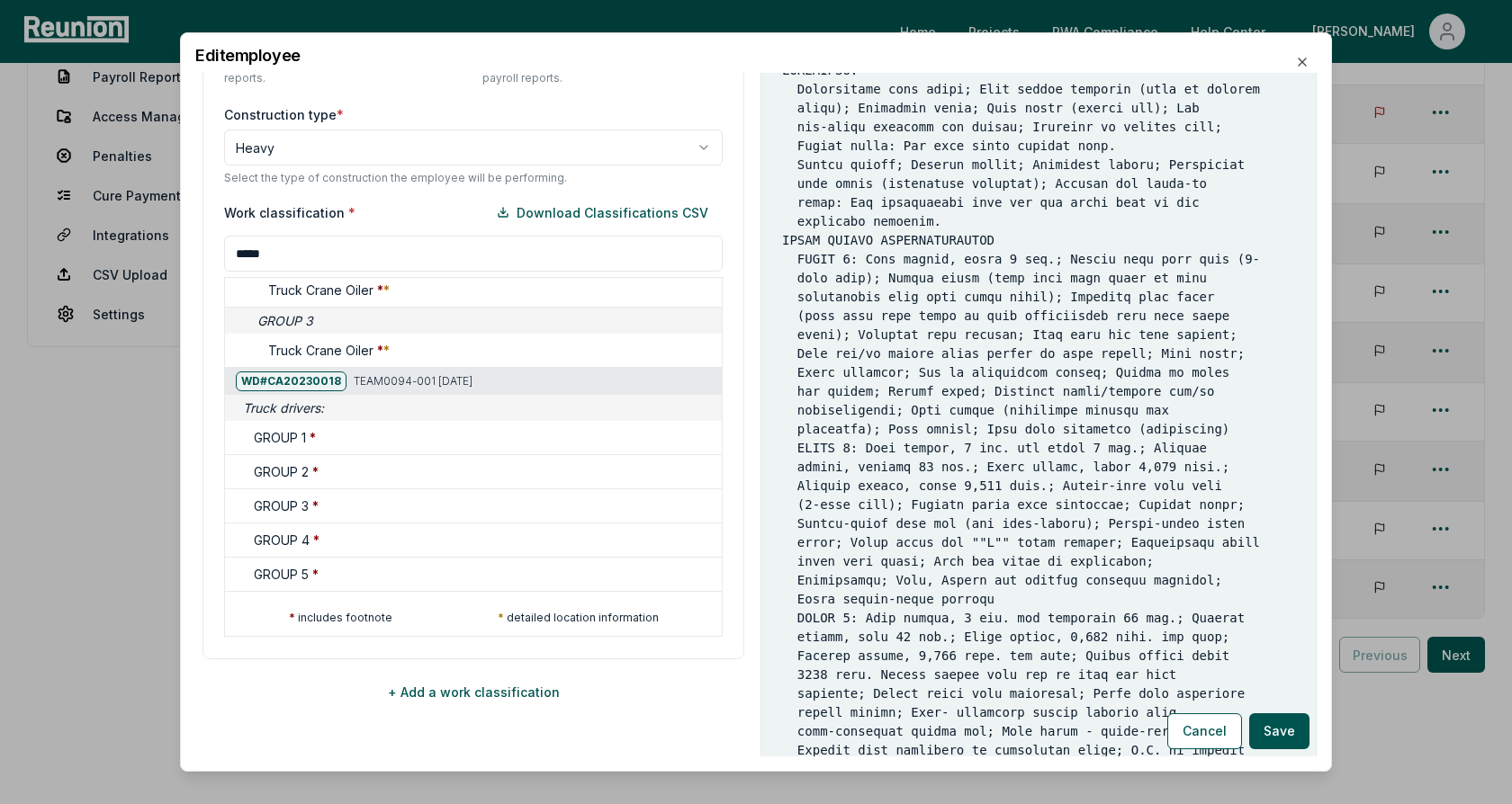
type input "*****"
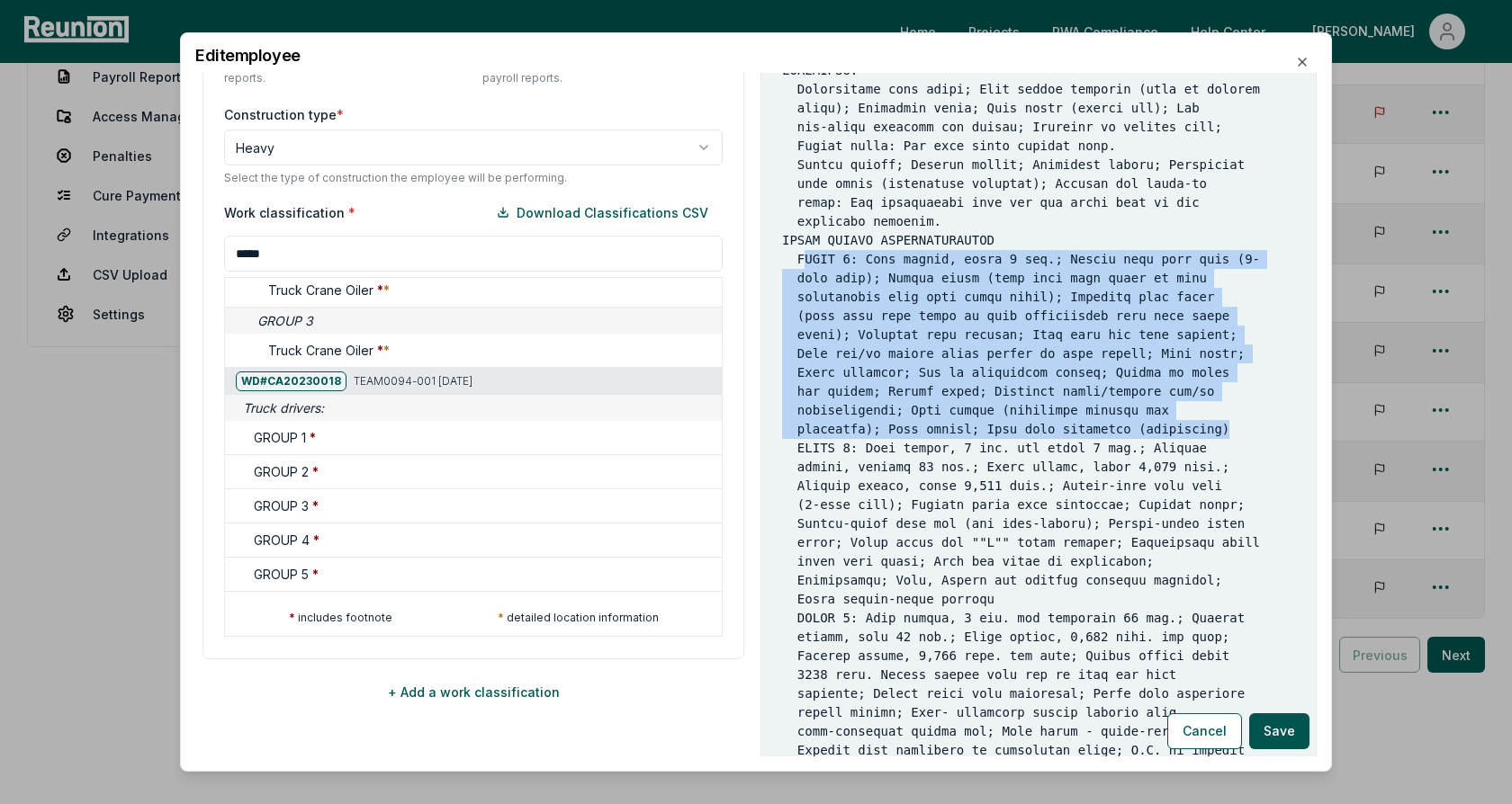
drag, startPoint x: 795, startPoint y: 273, endPoint x: 1218, endPoint y: 454, distance: 460.1
click at [1218, 454] on pre at bounding box center [1038, 581] width 513 height 1039
click at [911, 231] on pre at bounding box center [1038, 581] width 513 height 1039
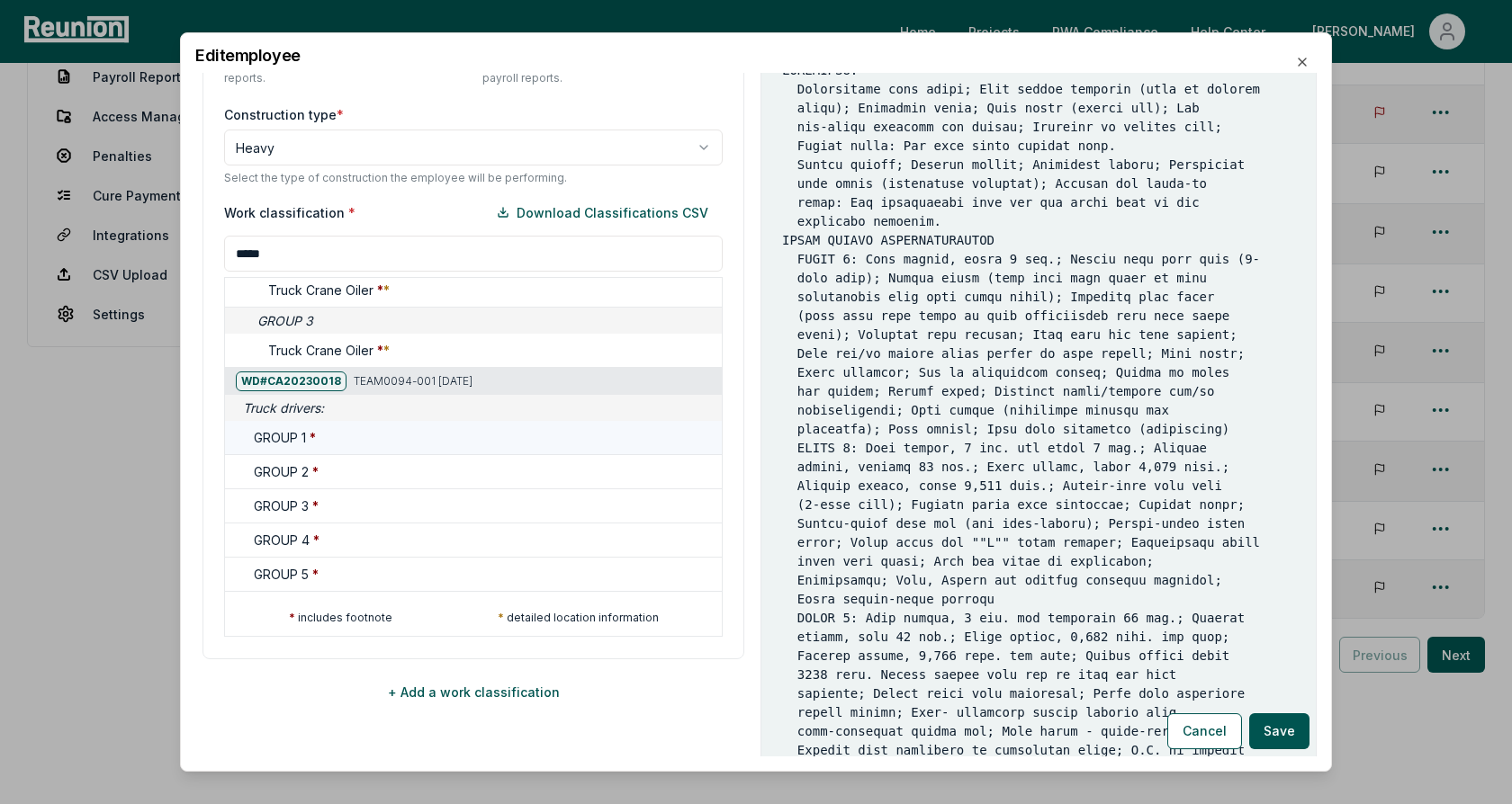
click at [340, 435] on div "GROUP 1 *" at bounding box center [484, 438] width 461 height 19
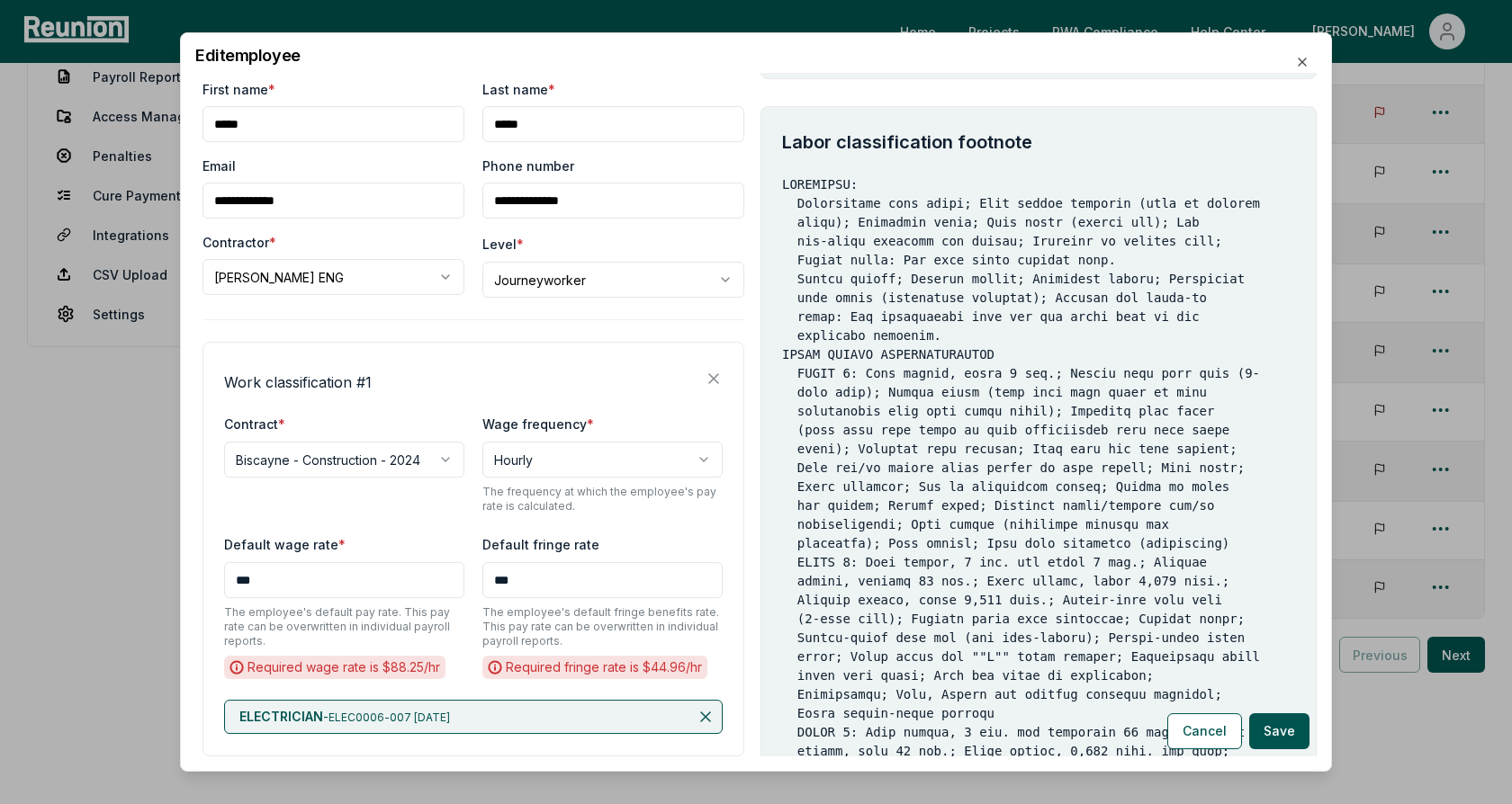
scroll to position [0, 0]
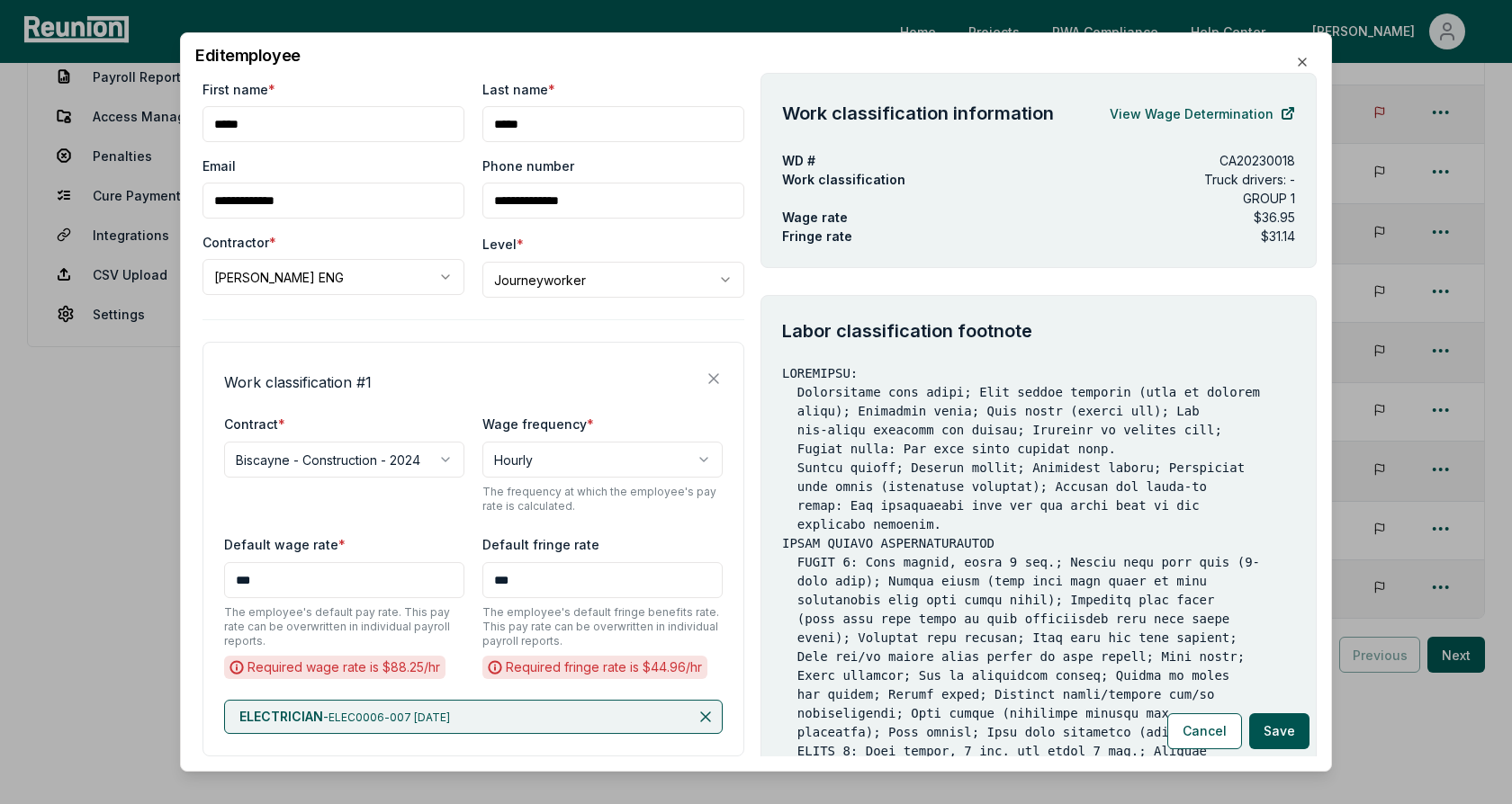
click at [705, 282] on body "Please visit us on your desktop We're working on making our marketplace mobile-…" at bounding box center [756, 299] width 1512 height 1089
select select "**********"
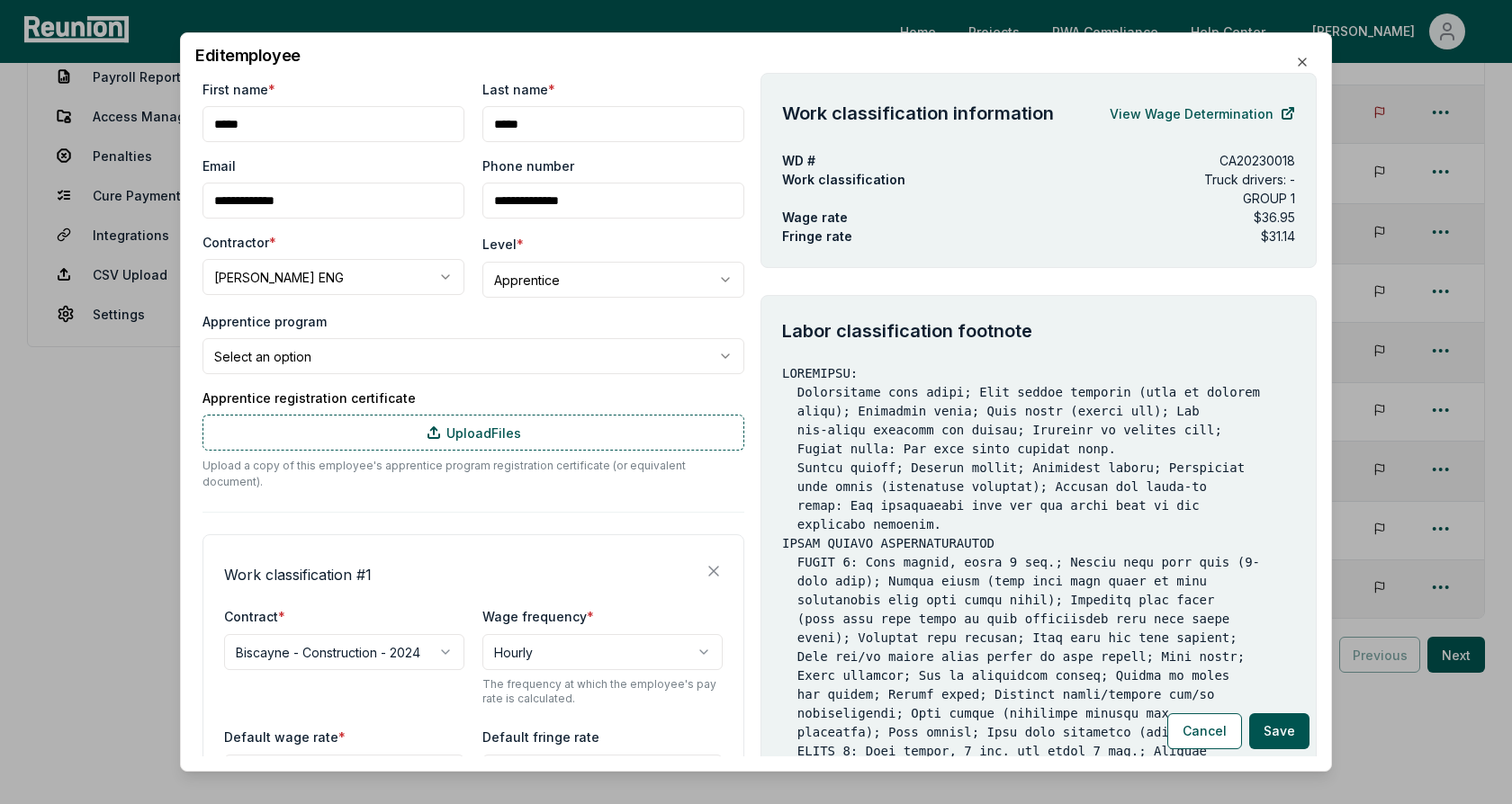
click at [332, 363] on body "Please visit us on your desktop We're working on making our marketplace mobile-…" at bounding box center [756, 299] width 1512 height 1089
click at [371, 325] on body "Please visit us on your desktop We're working on making our marketplace mobile-…" at bounding box center [756, 299] width 1512 height 1089
click at [653, 394] on label "Apprentice registration certificate" at bounding box center [474, 397] width 542 height 19
click at [1209, 733] on button "Cancel" at bounding box center [1204, 731] width 74 height 36
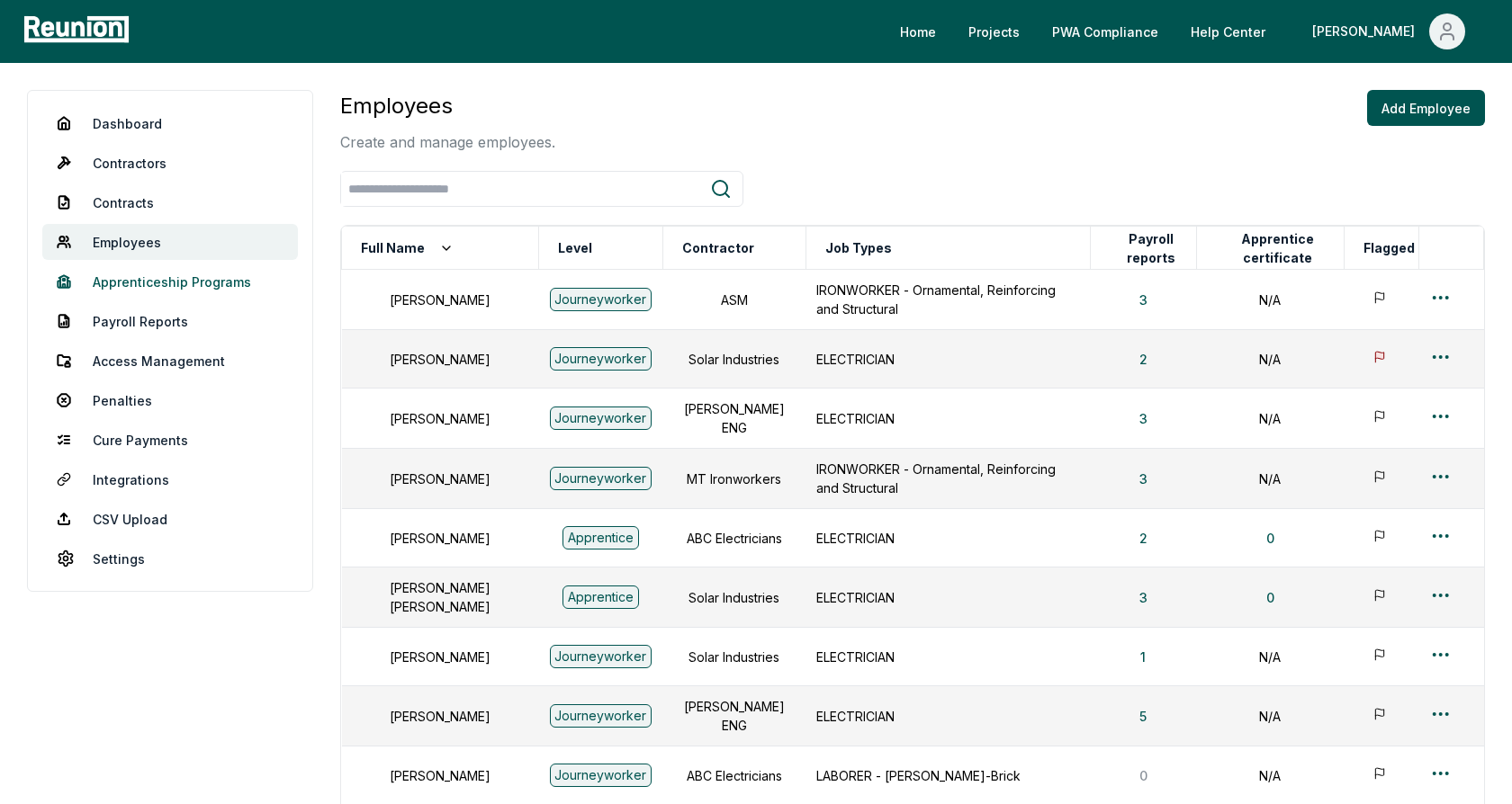
click at [156, 283] on link "Apprenticeship Programs" at bounding box center [170, 281] width 255 height 36
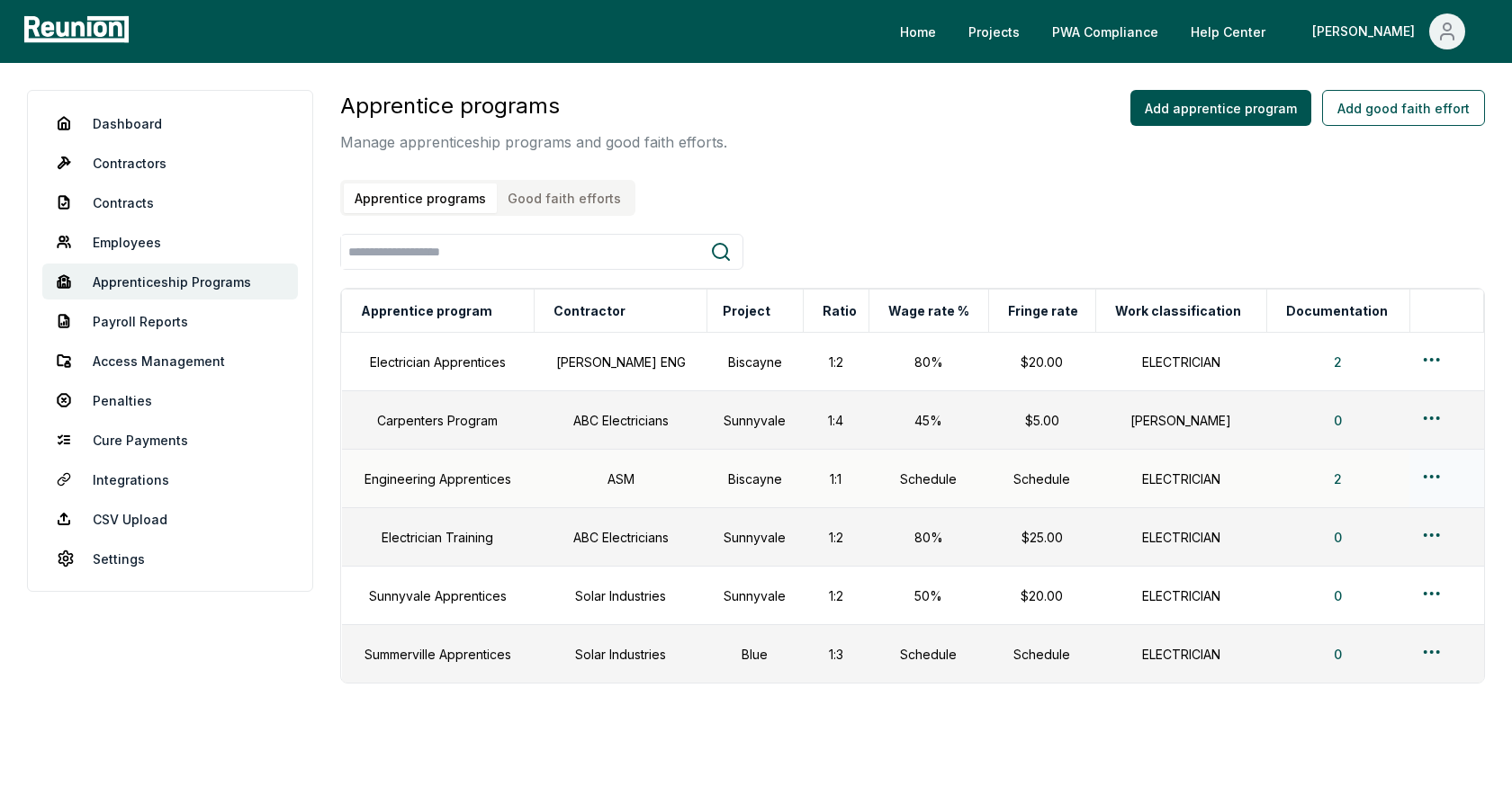
click at [1431, 475] on html "Please visit us on your desktop We're working on making our marketplace mobile-…" at bounding box center [756, 427] width 1512 height 854
click at [1429, 352] on html "Please visit us on your desktop We're working on making our marketplace mobile-…" at bounding box center [756, 427] width 1512 height 854
click at [1428, 360] on html "Please visit us on your desktop We're working on making our marketplace mobile-…" at bounding box center [756, 427] width 1512 height 854
click at [1387, 431] on div "Edit" at bounding box center [1411, 430] width 171 height 29
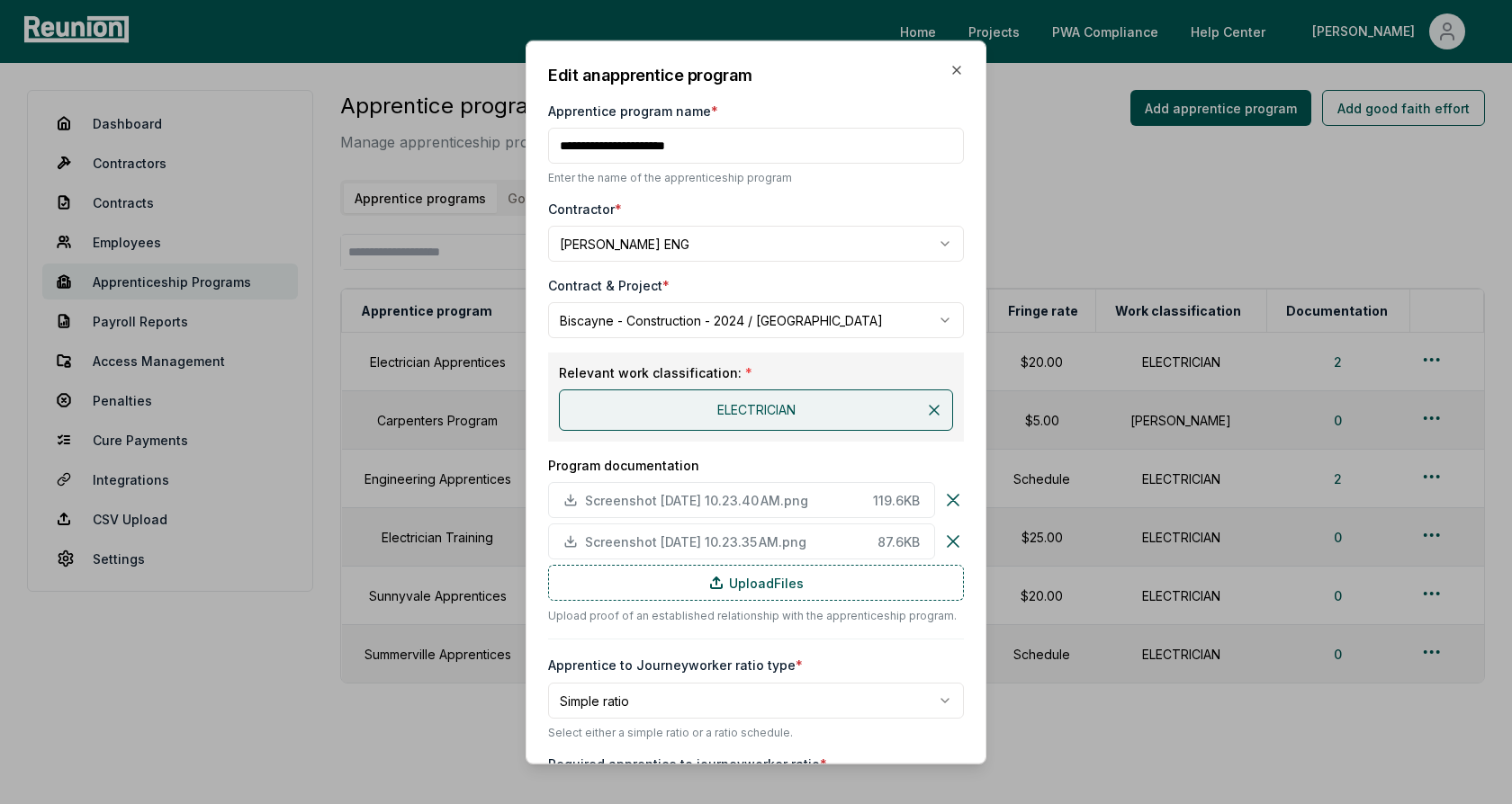
click at [828, 197] on div "**********" at bounding box center [756, 797] width 416 height 1467
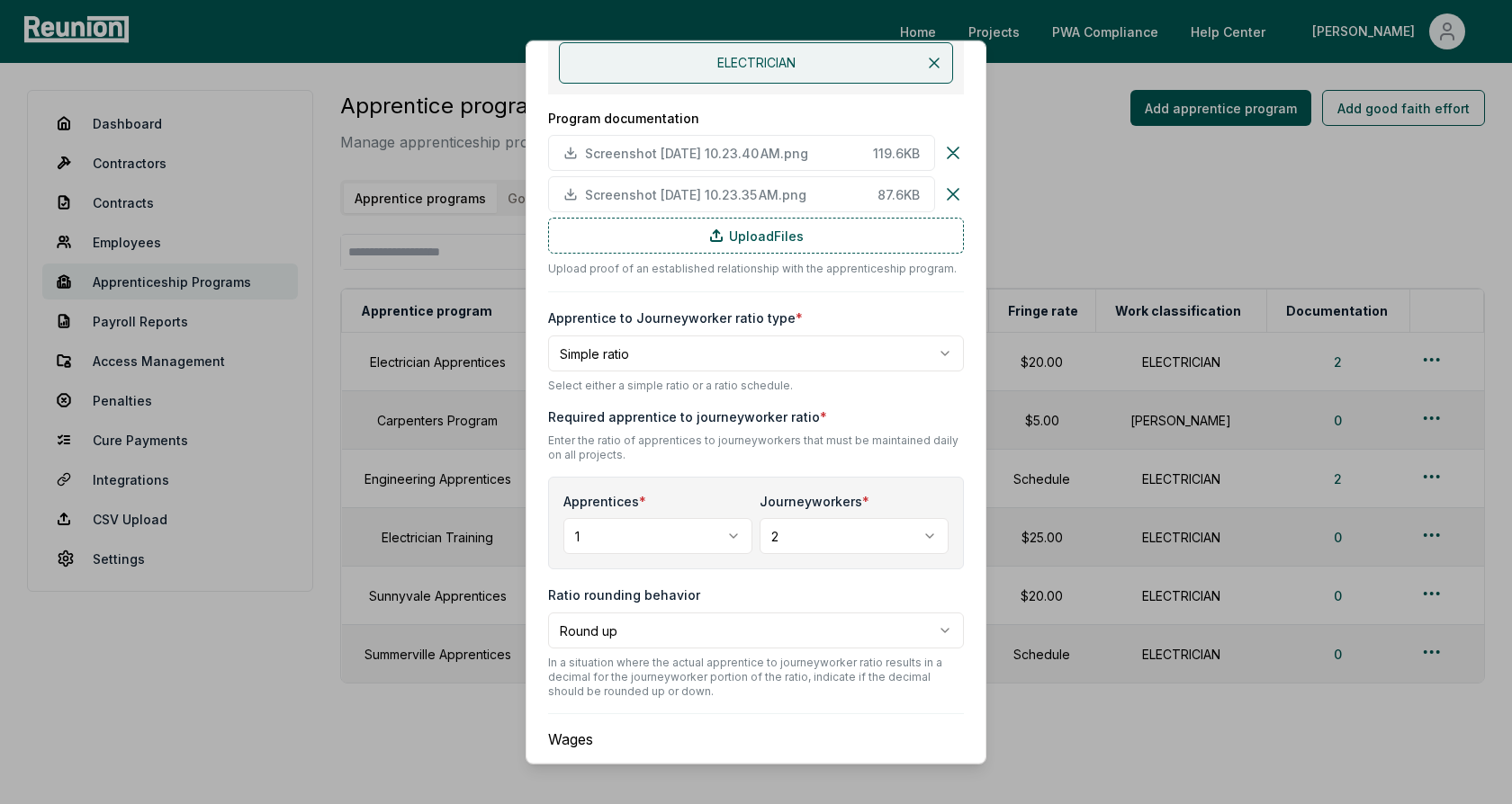
scroll to position [482, 0]
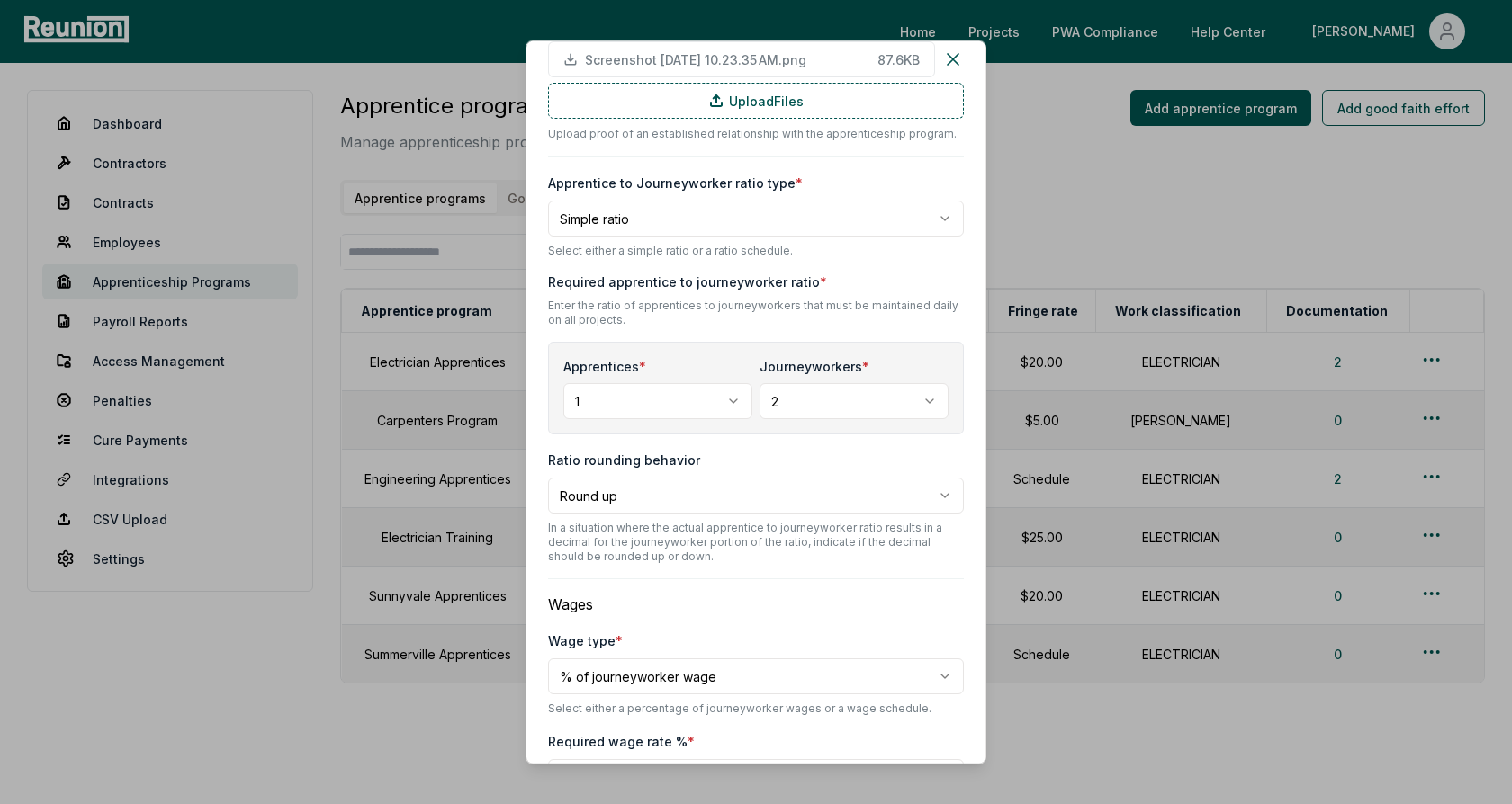
click at [680, 218] on body "Please visit us on your desktop We're working on making our marketplace mobile-…" at bounding box center [756, 427] width 1512 height 854
select select "********"
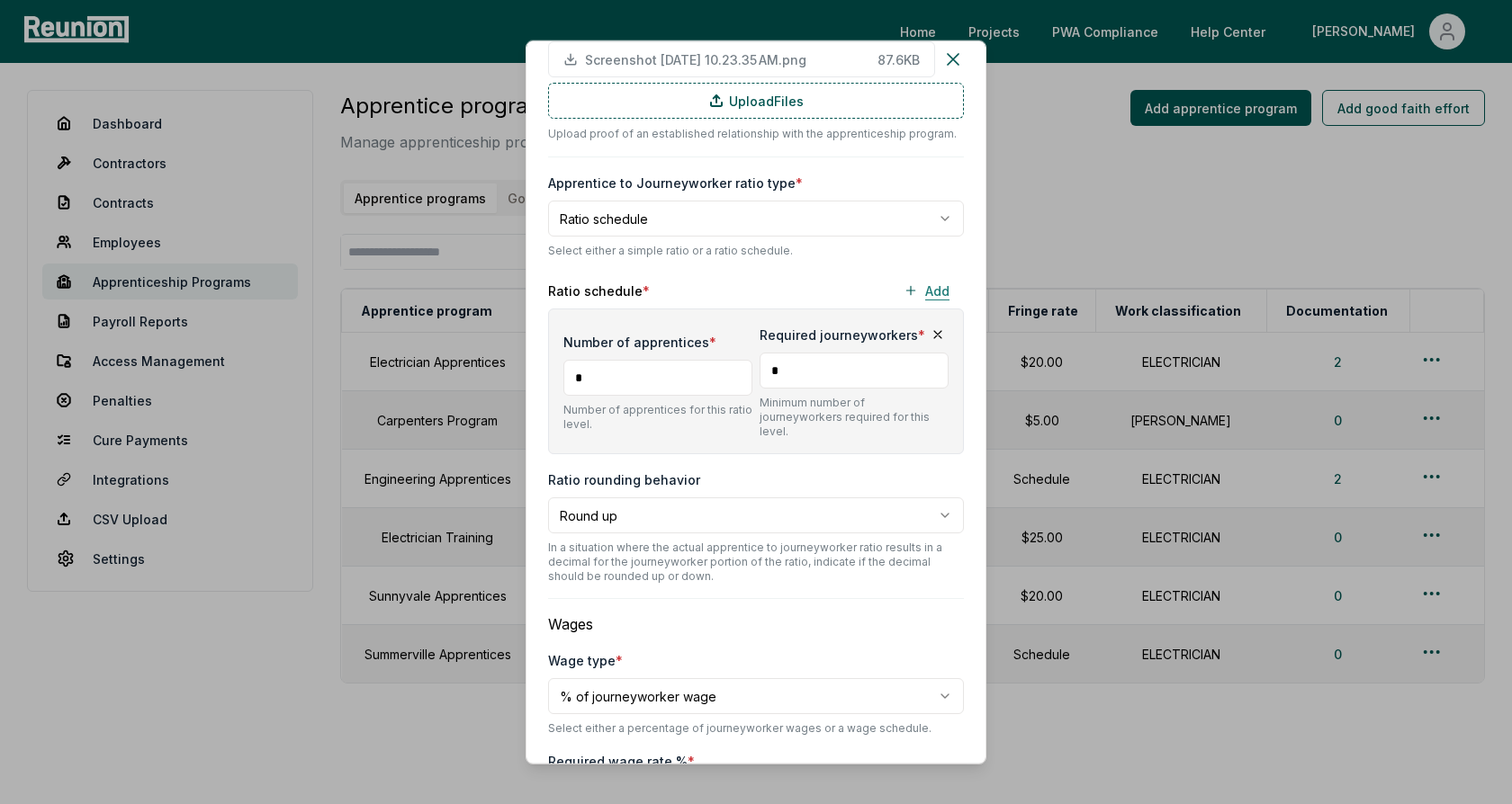
click at [933, 292] on button "Add" at bounding box center [925, 290] width 74 height 36
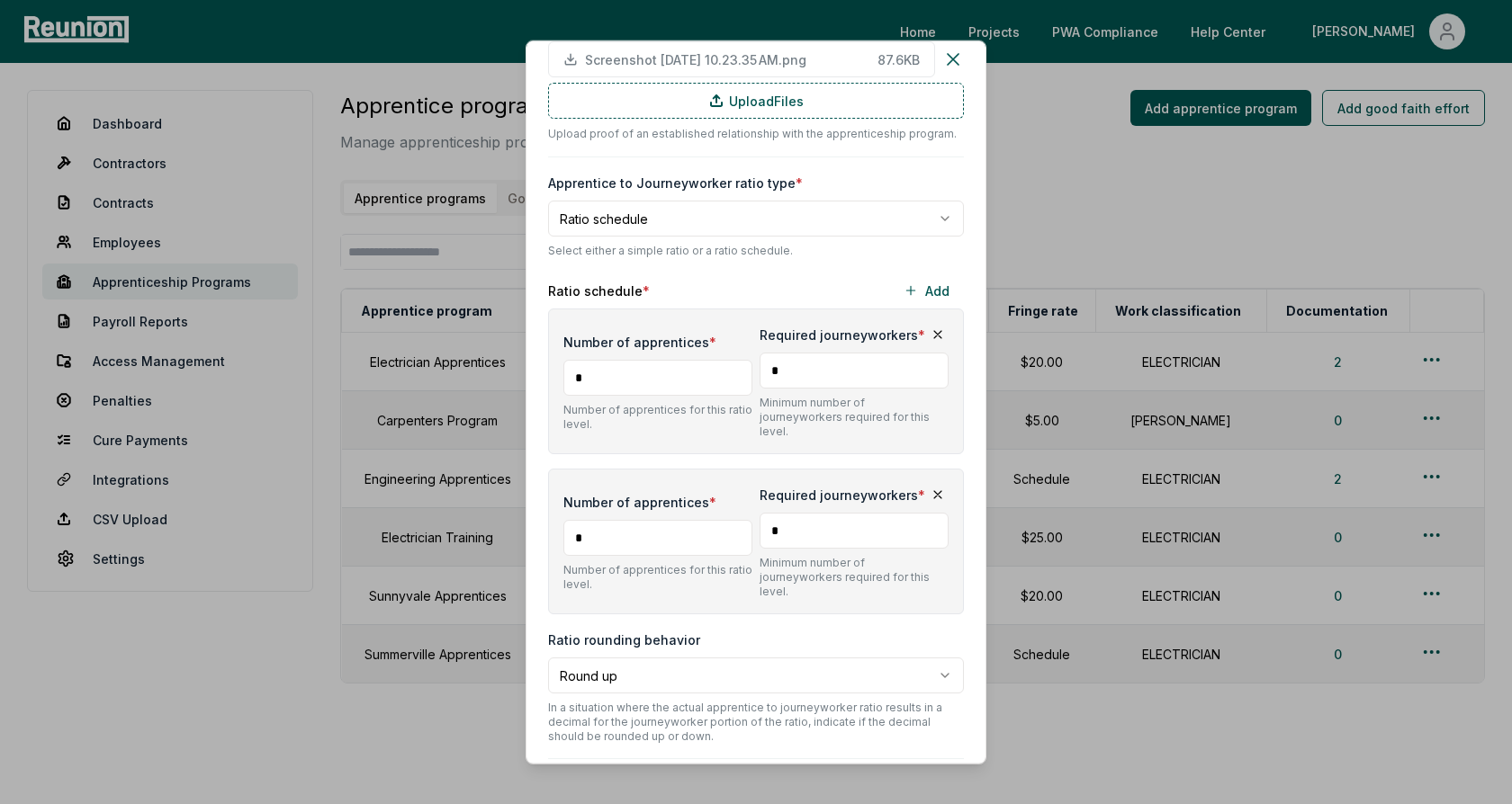
type input "*"
click at [817, 513] on input "*" at bounding box center [854, 530] width 189 height 36
type input "*"
click at [774, 448] on div "Number of apprentices * * Number of apprentices for this ratio level. Required …" at bounding box center [756, 461] width 416 height 306
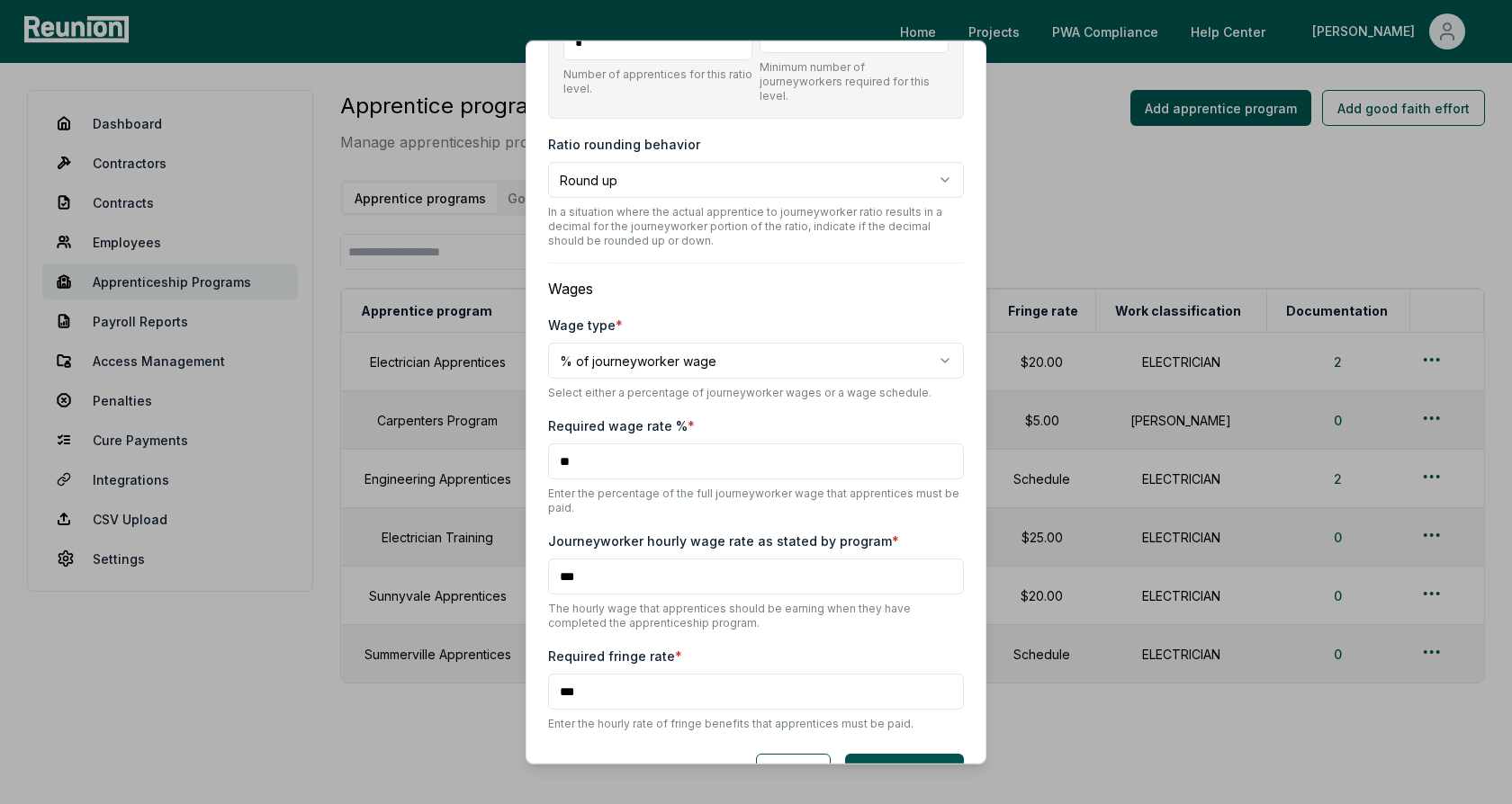
scroll to position [992, 0]
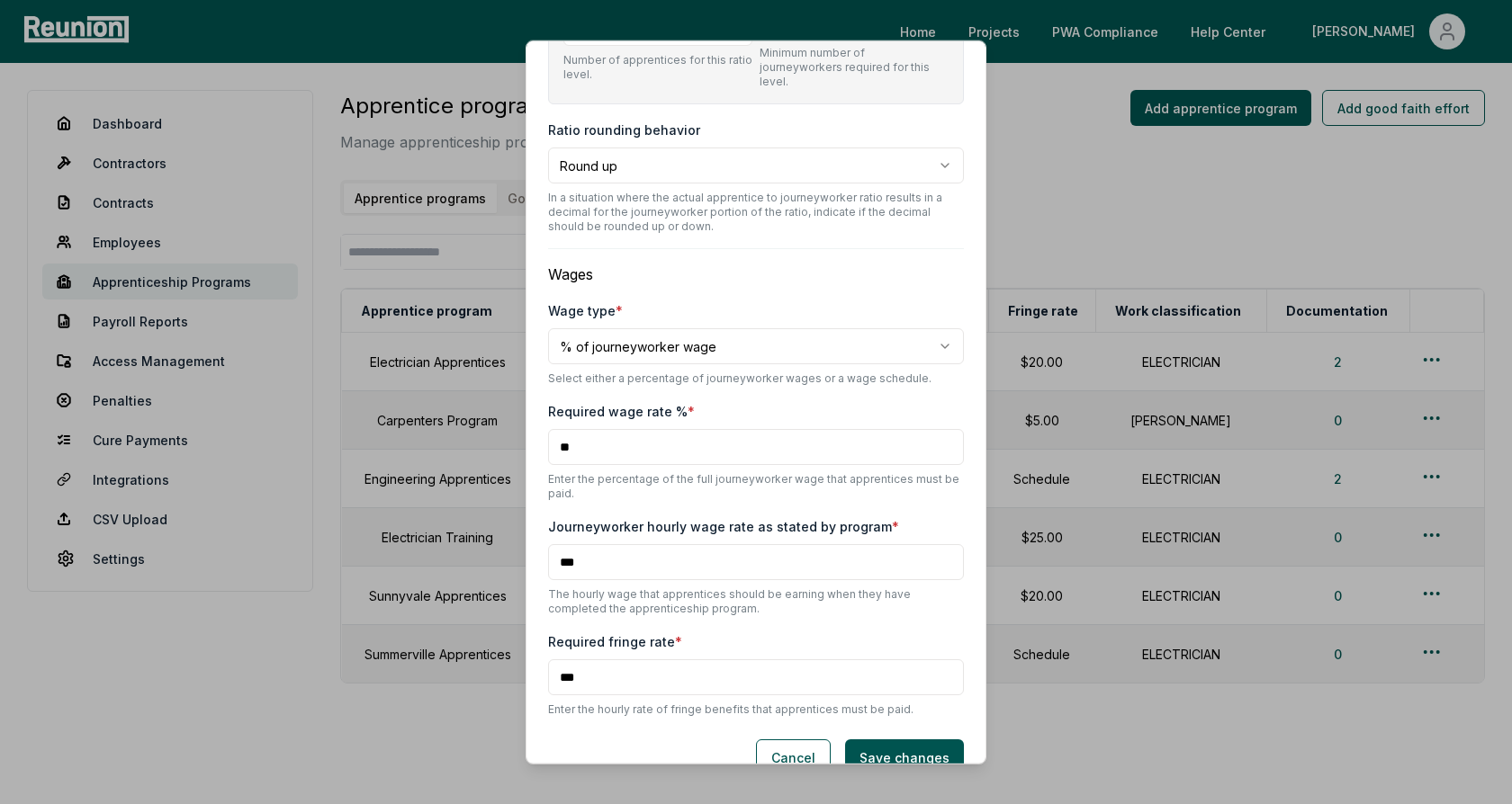
drag, startPoint x: 600, startPoint y: 530, endPoint x: 549, endPoint y: 532, distance: 51.0
click at [549, 544] on input "***" at bounding box center [756, 562] width 416 height 36
click at [577, 544] on input "***" at bounding box center [756, 562] width 416 height 36
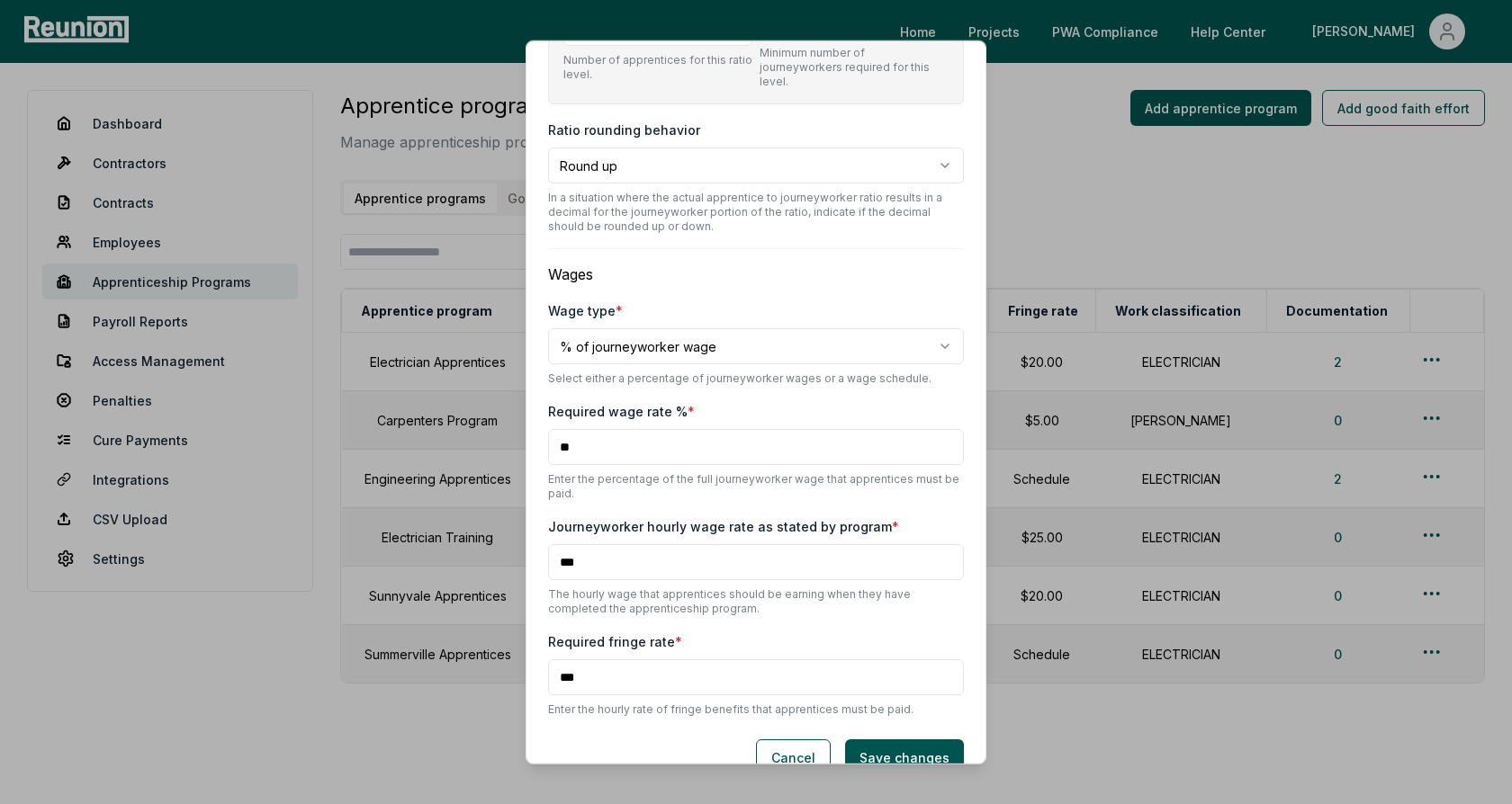
click at [577, 544] on input "***" at bounding box center [756, 562] width 416 height 36
drag, startPoint x: 600, startPoint y: 414, endPoint x: 551, endPoint y: 414, distance: 49.0
click at [551, 430] on input "**" at bounding box center [756, 447] width 416 height 36
click at [592, 430] on input "**" at bounding box center [756, 447] width 416 height 36
click at [648, 332] on div "**********" at bounding box center [756, 342] width 416 height 86
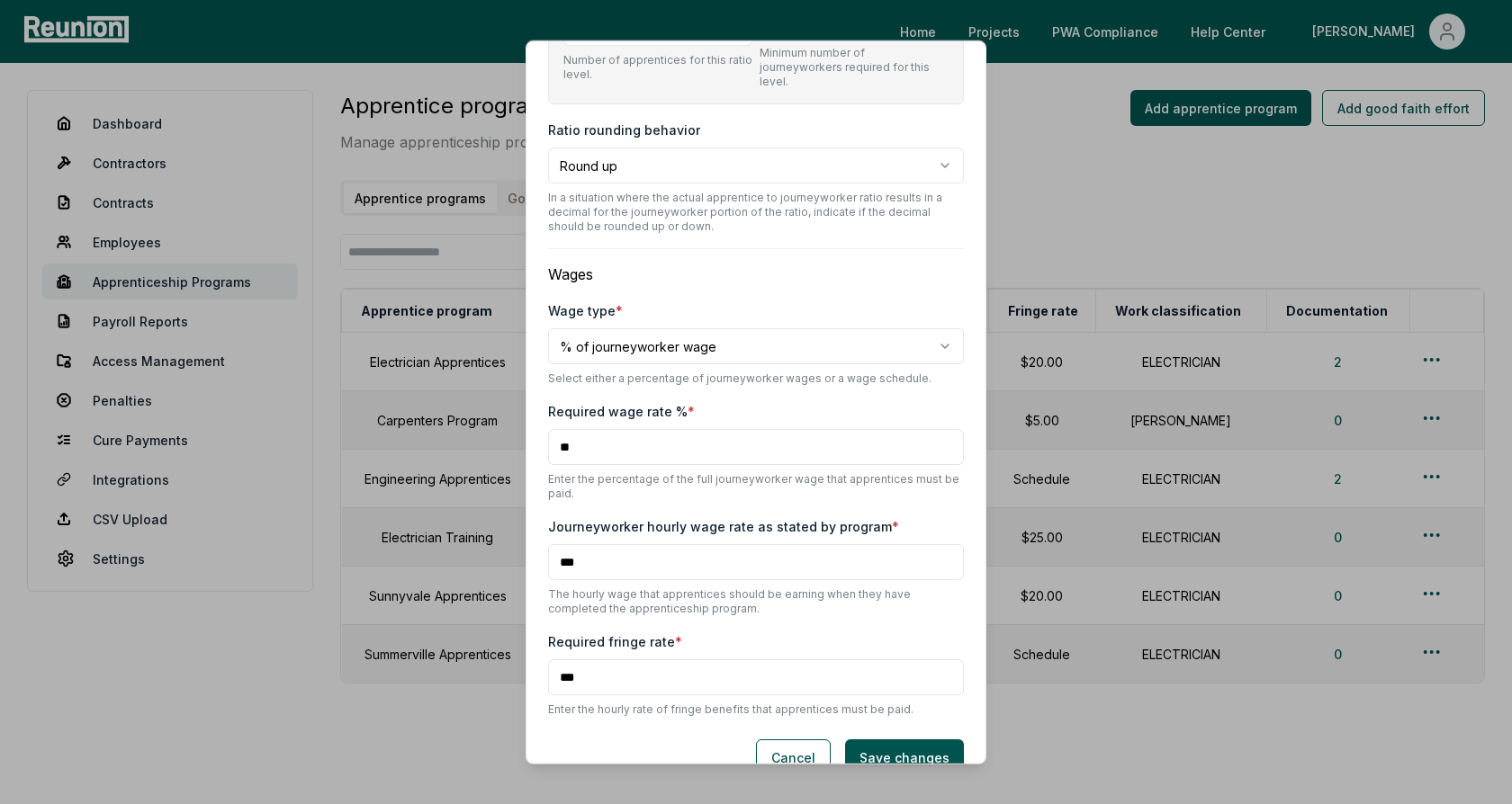
click at [654, 325] on body "Please visit us on your desktop We're working on making our marketplace mobile-…" at bounding box center [756, 427] width 1512 height 854
select select "**********"
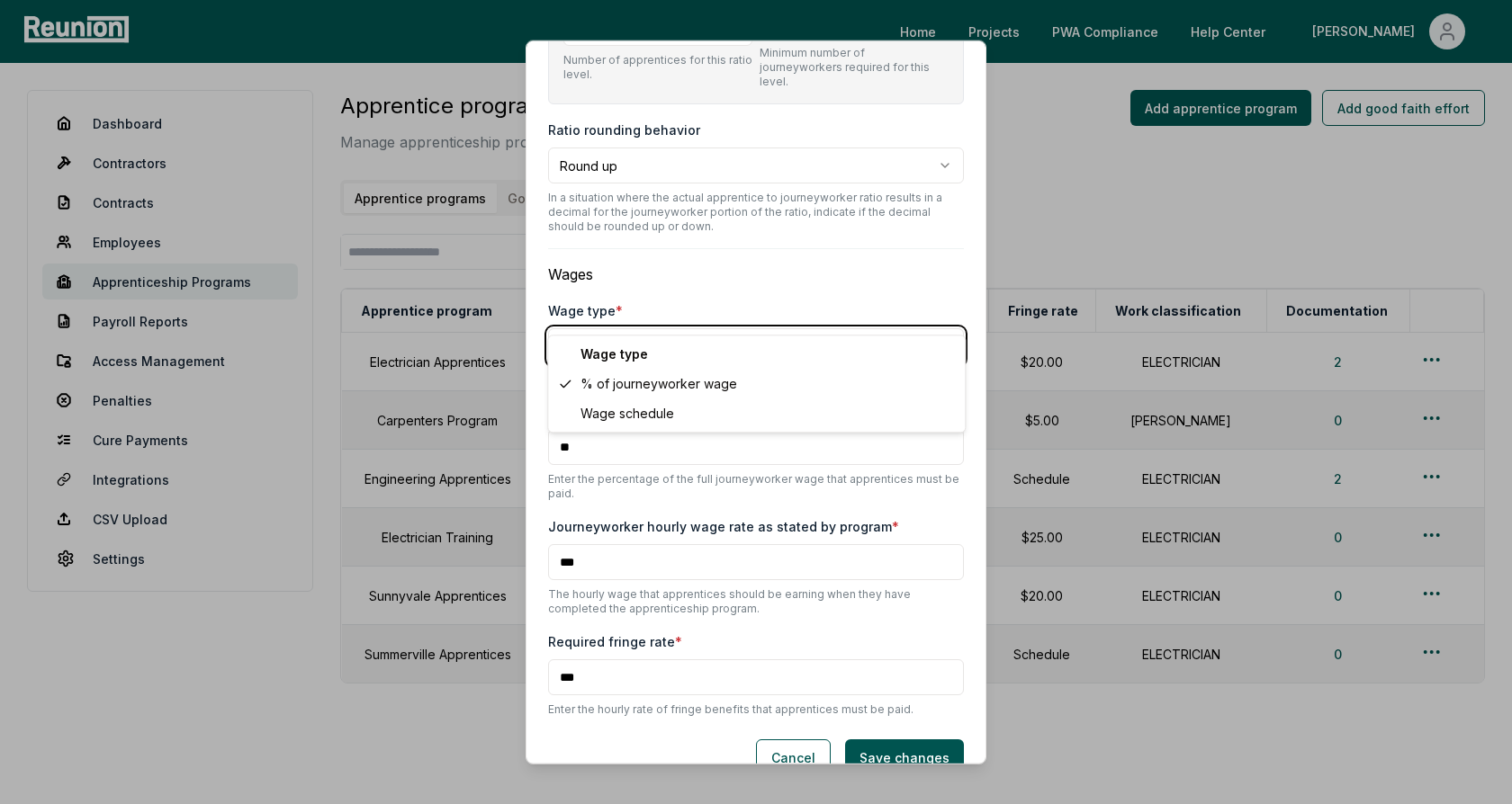
scroll to position [843, 0]
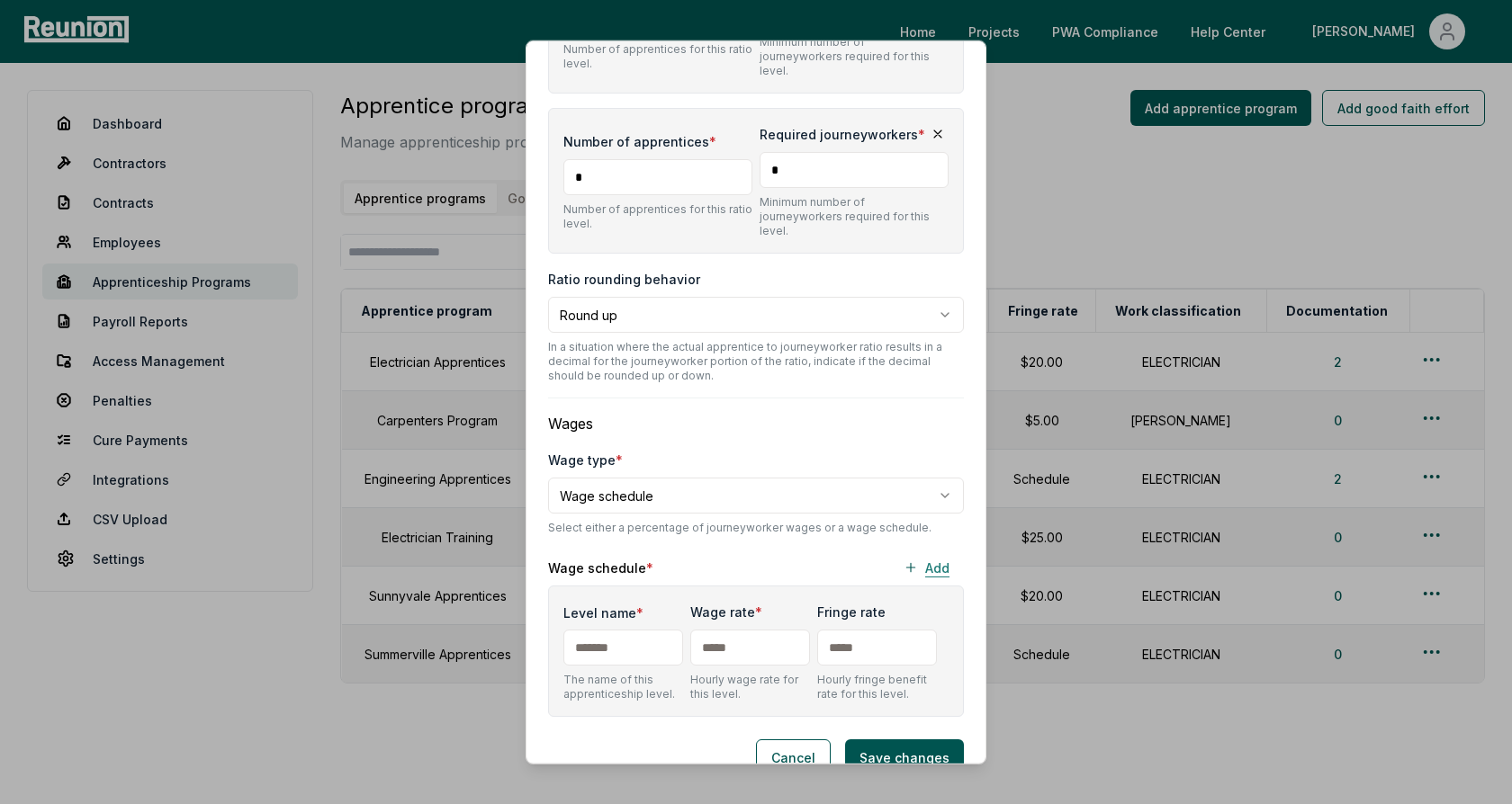
click at [943, 550] on button "Add" at bounding box center [925, 567] width 74 height 36
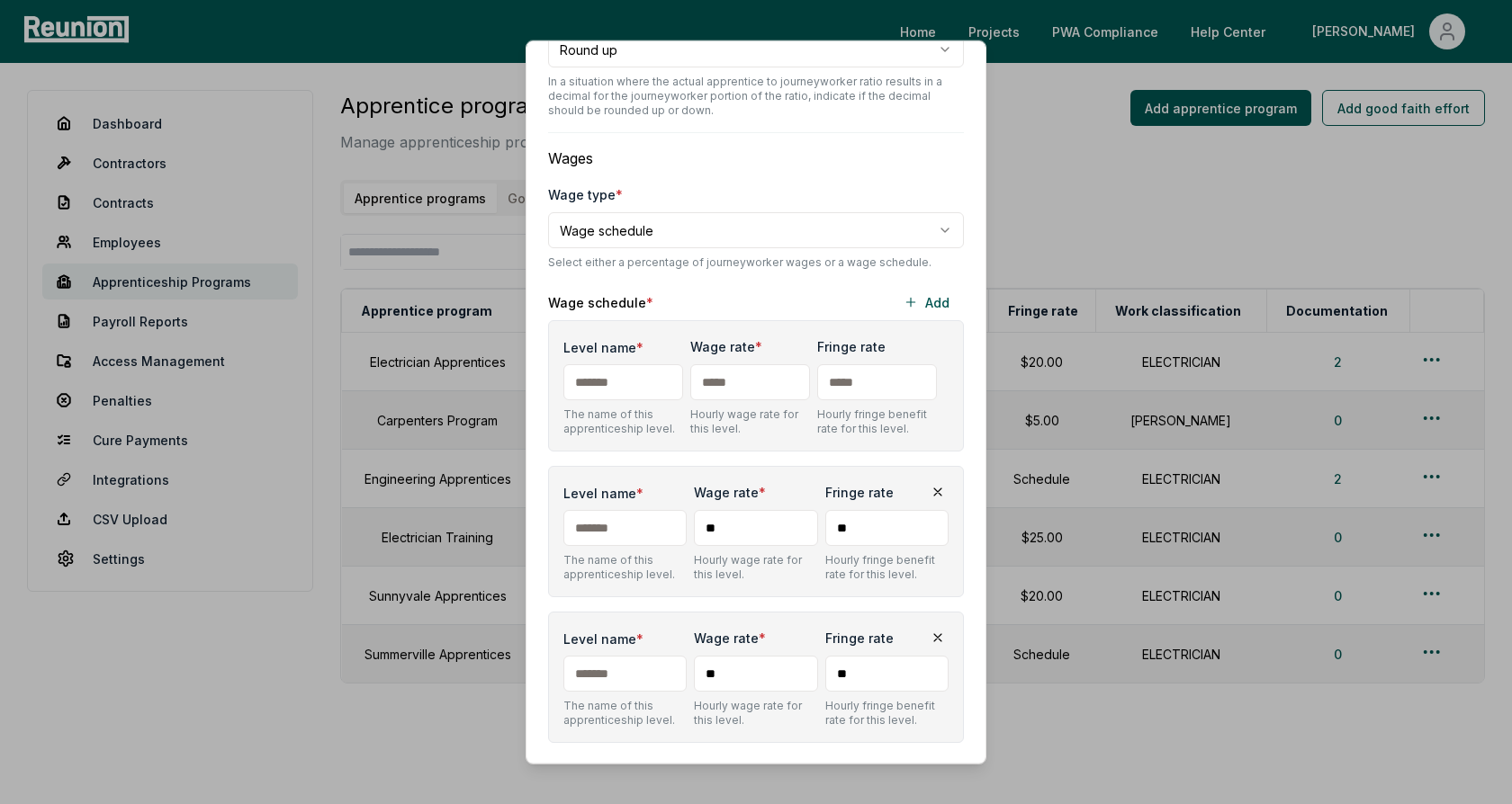
scroll to position [1133, 0]
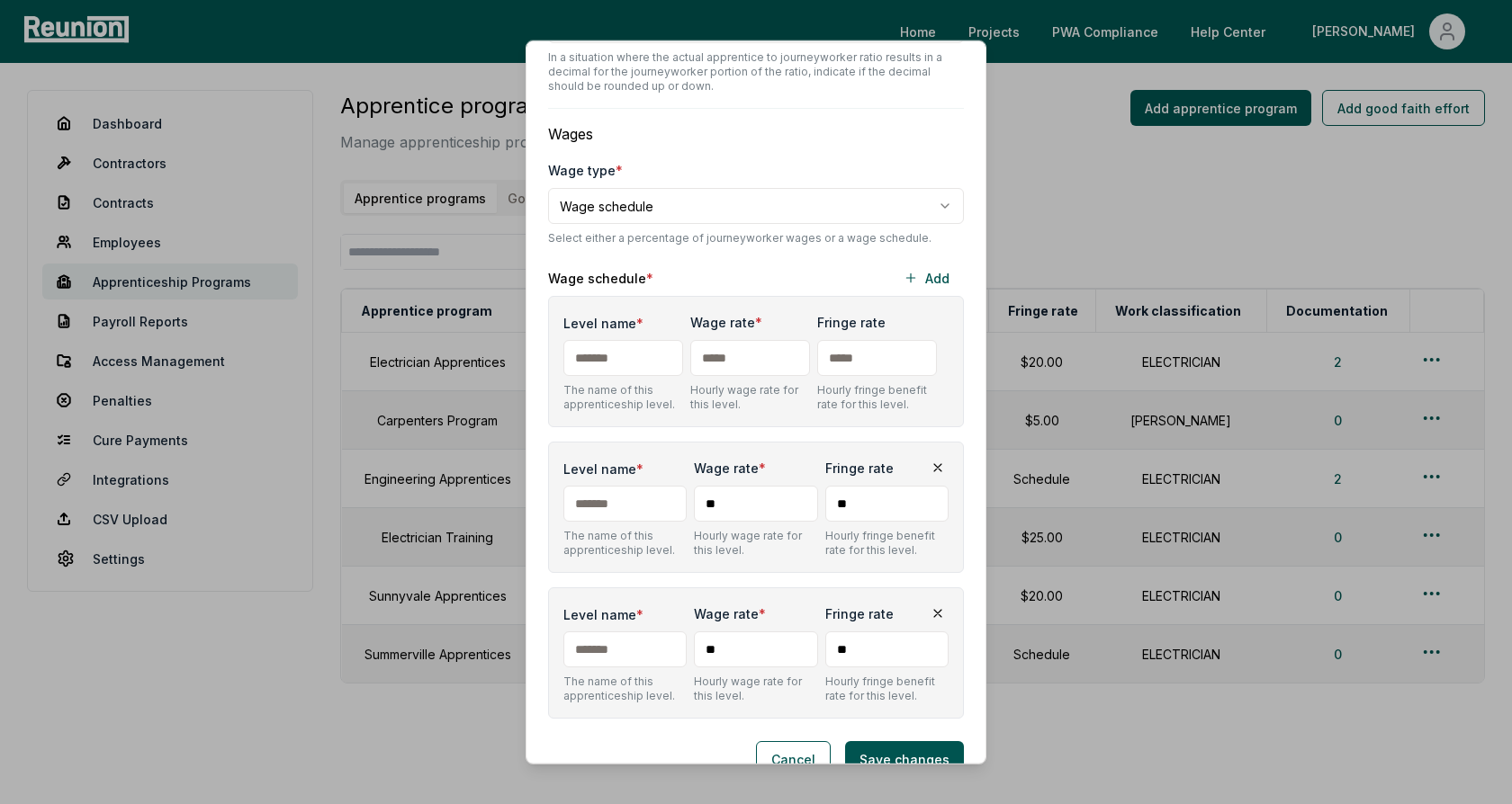
click at [610, 341] on input "Level name *" at bounding box center [623, 358] width 119 height 36
type input "*"
click at [617, 486] on input "Level name *" at bounding box center [625, 503] width 123 height 36
type input "*"
click at [610, 631] on input "Level name *" at bounding box center [625, 649] width 123 height 36
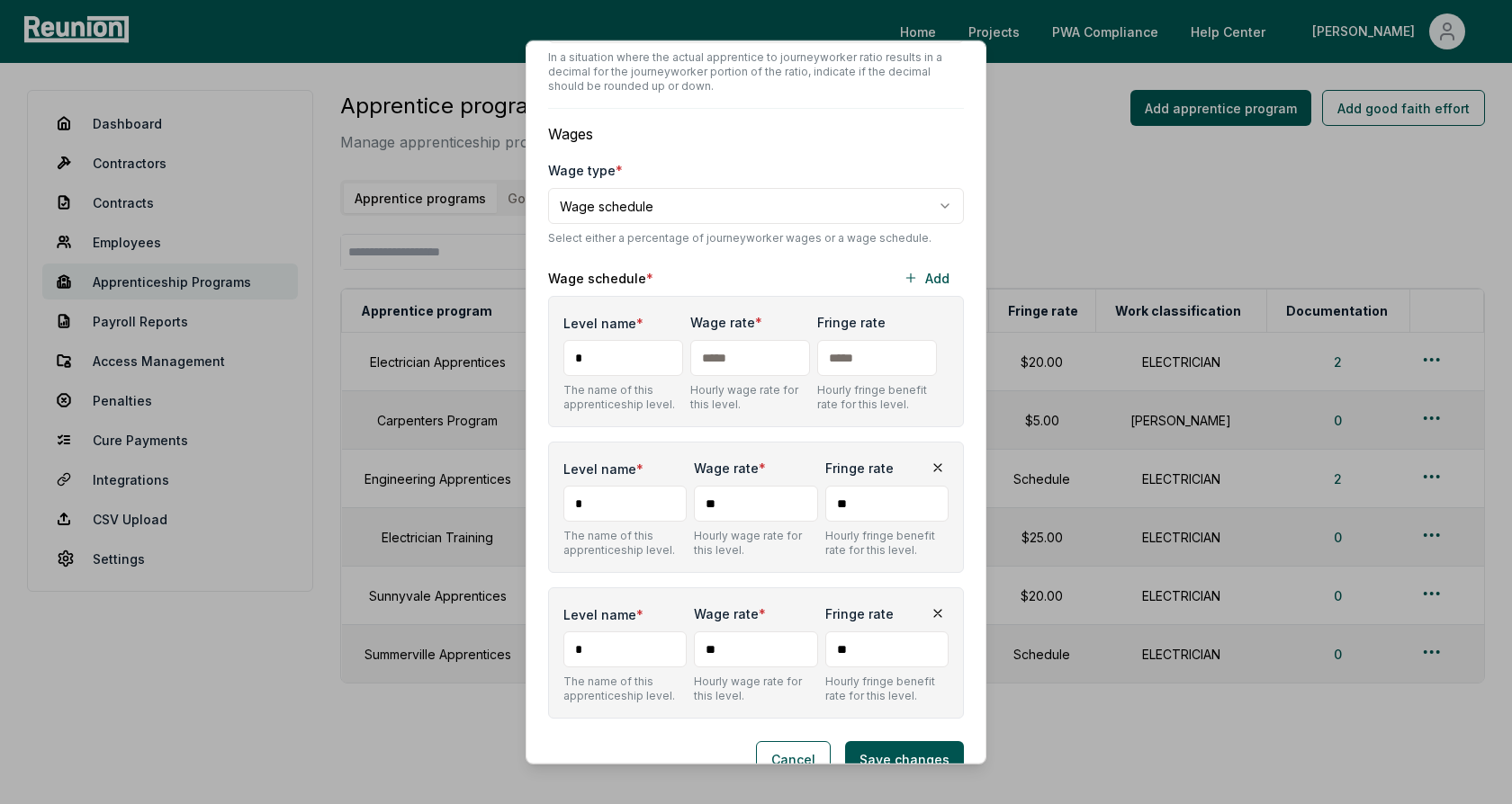
type input "*"
click at [745, 341] on input "text" at bounding box center [750, 358] width 119 height 36
type input "***"
click at [737, 486] on input "**" at bounding box center [756, 503] width 123 height 36
type input "***"
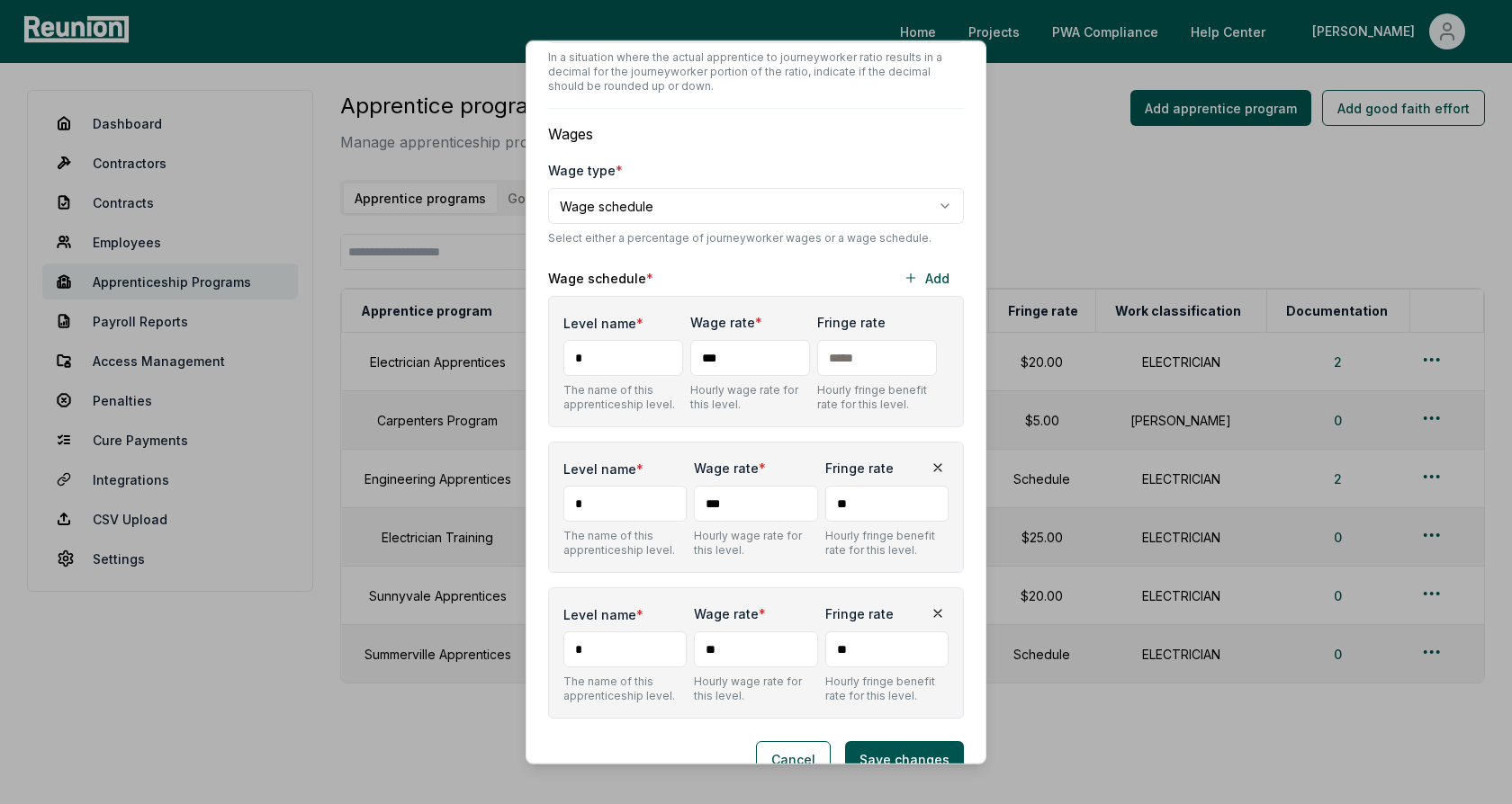
click at [728, 631] on input "**" at bounding box center [756, 649] width 123 height 36
type input "***"
click at [756, 260] on div "Wage schedule * Add" at bounding box center [756, 277] width 416 height 36
click at [804, 742] on button "Cancel" at bounding box center [792, 759] width 74 height 36
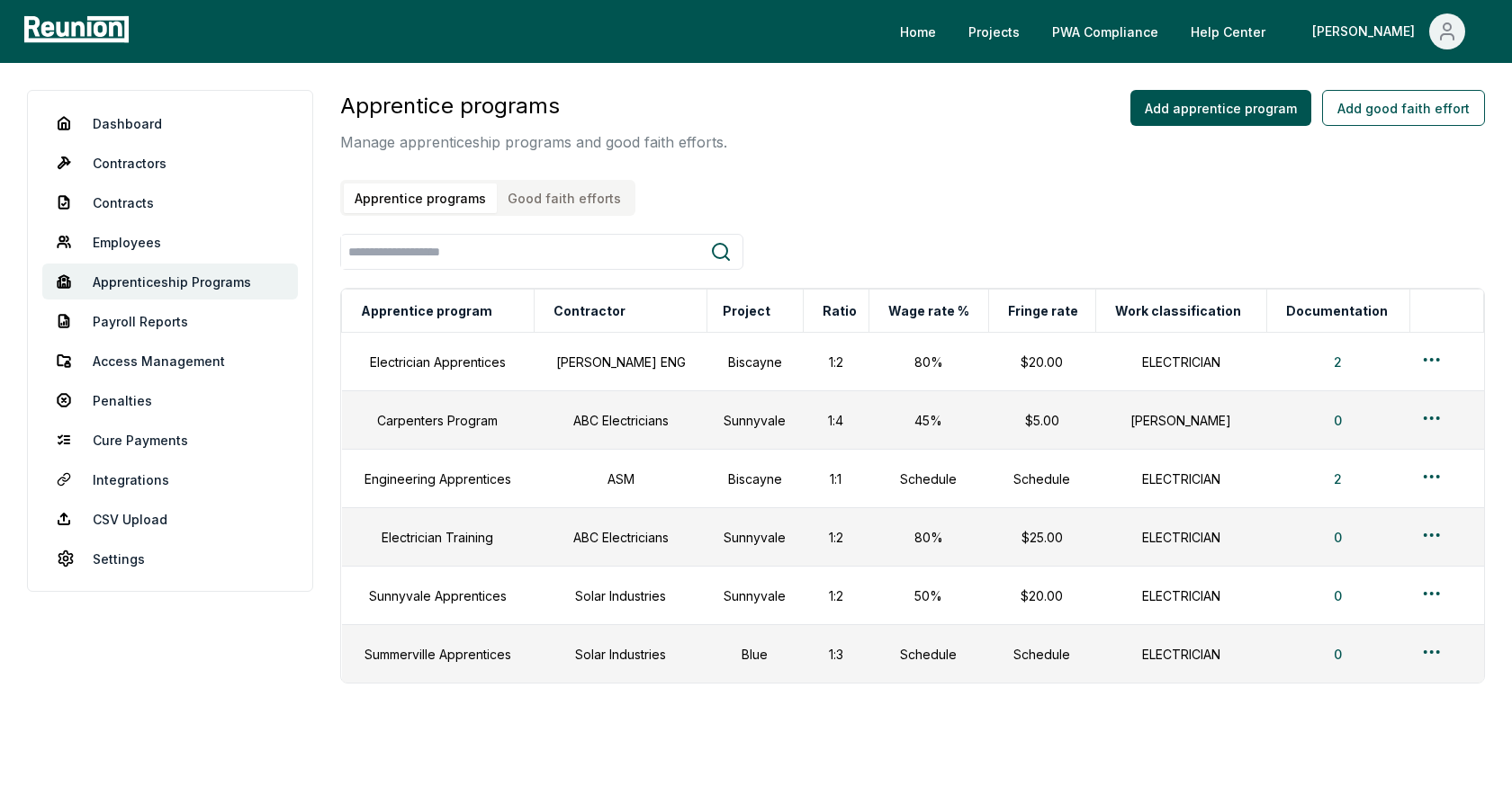
click at [758, 165] on div "Apprentice programs Manage apprenticeship programs and good faith efforts. Appr…" at bounding box center [913, 152] width 1145 height 126
click at [565, 195] on button "Good faith efforts" at bounding box center [564, 198] width 135 height 29
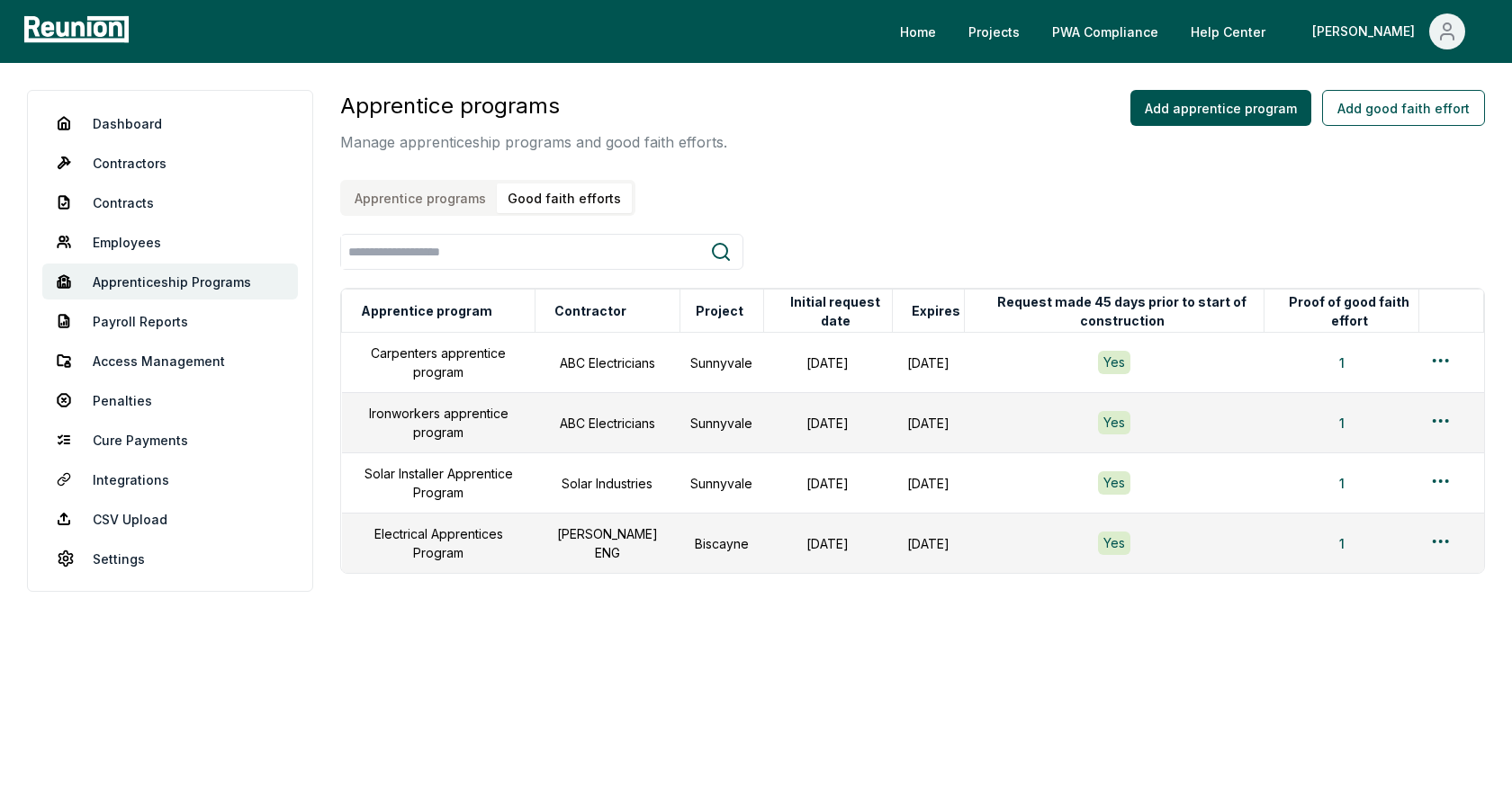
click at [811, 186] on div "Apprentice programs Manage apprenticeship programs and good faith efforts. Appr…" at bounding box center [913, 152] width 1145 height 126
click at [1440, 540] on html "Please visit us on your desktop We're working on making our marketplace mobile-…" at bounding box center [756, 402] width 1512 height 804
click at [1361, 611] on div "Edit" at bounding box center [1411, 609] width 171 height 29
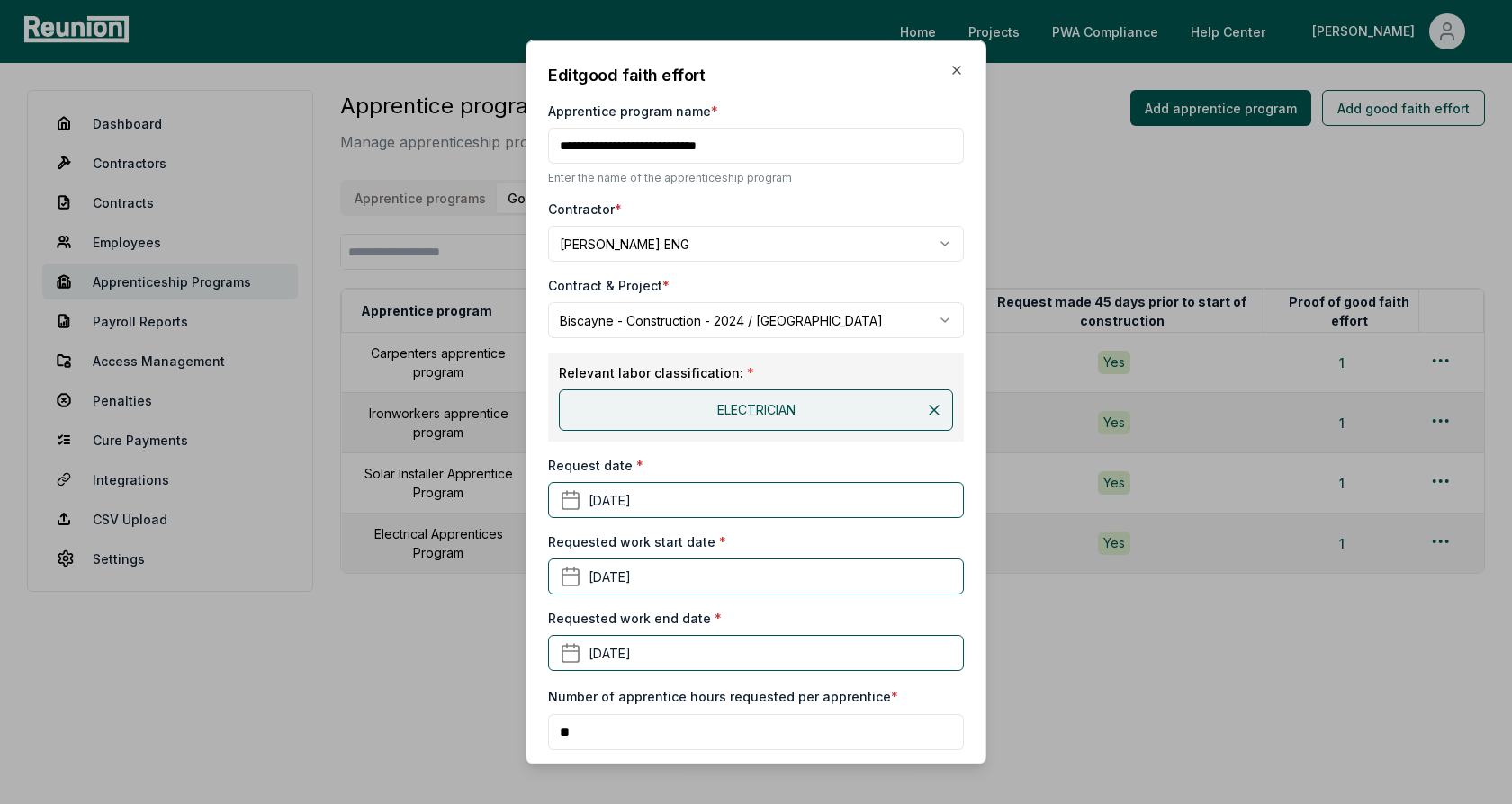
click at [819, 213] on div "Contractor *" at bounding box center [756, 209] width 416 height 19
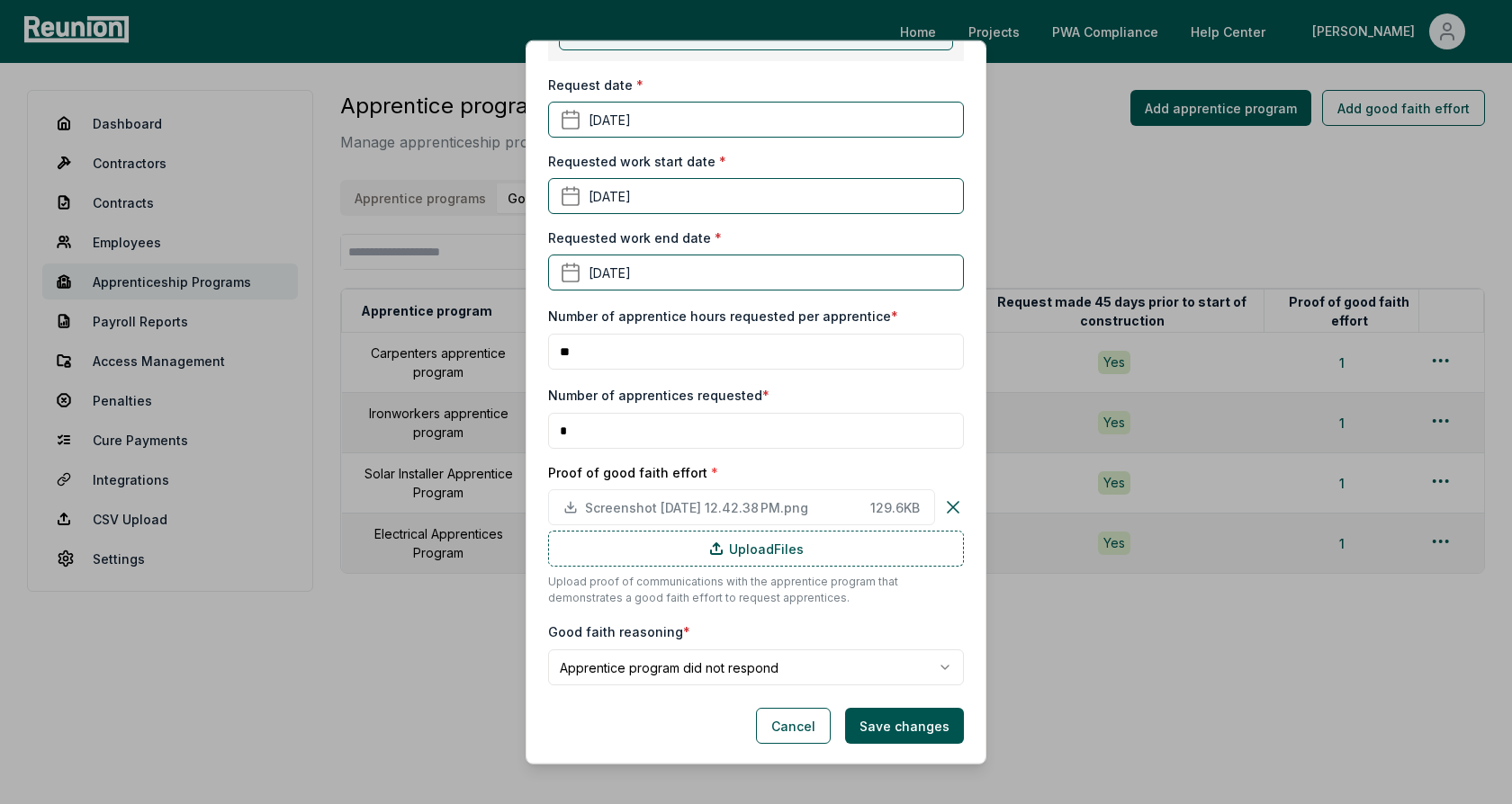
click at [750, 666] on body "Please visit us on your desktop We're working on making our marketplace mobile-…" at bounding box center [756, 402] width 1512 height 804
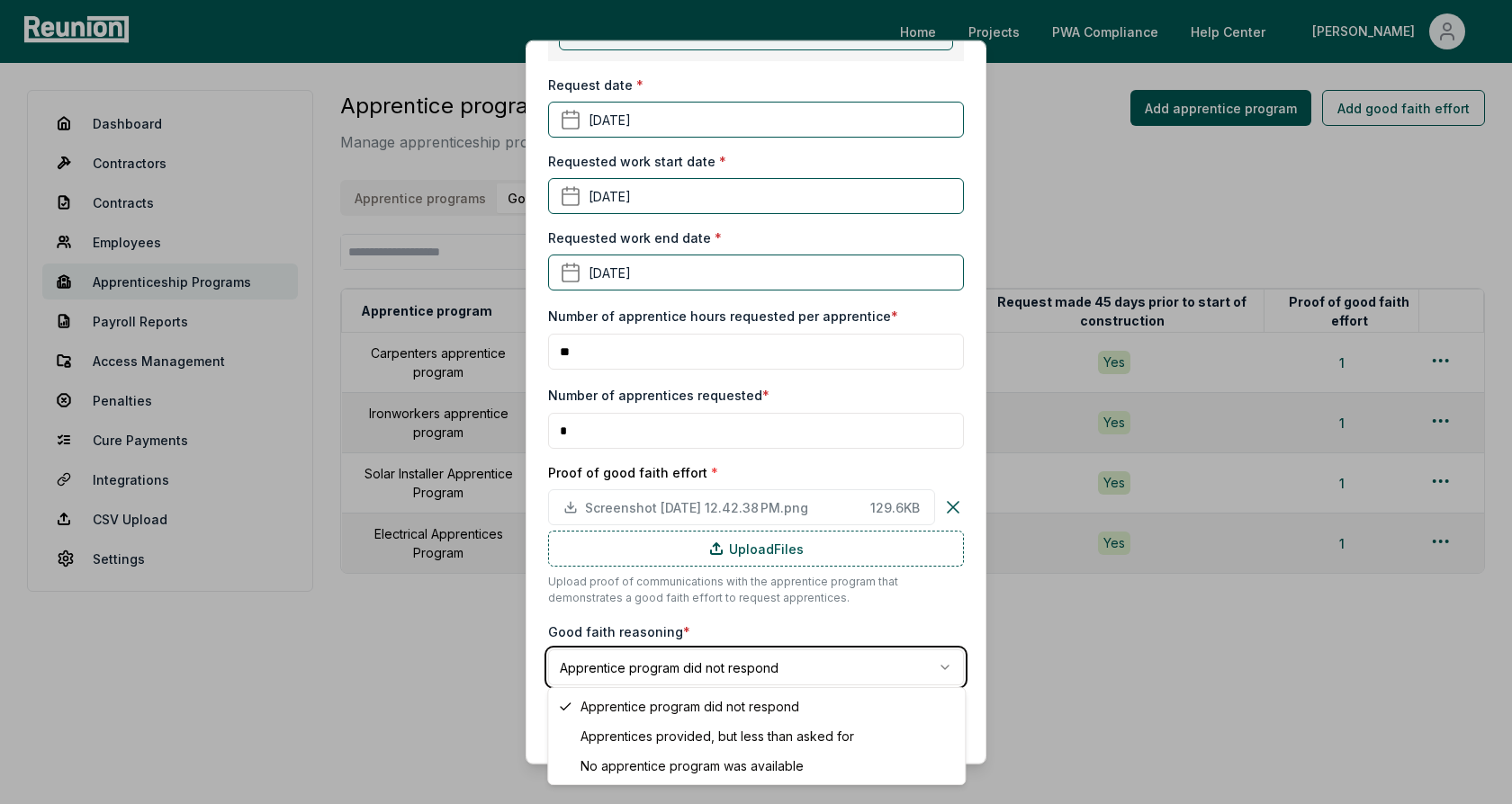
click at [754, 622] on body "Please visit us on your desktop We're working on making our marketplace mobile-…" at bounding box center [756, 402] width 1512 height 804
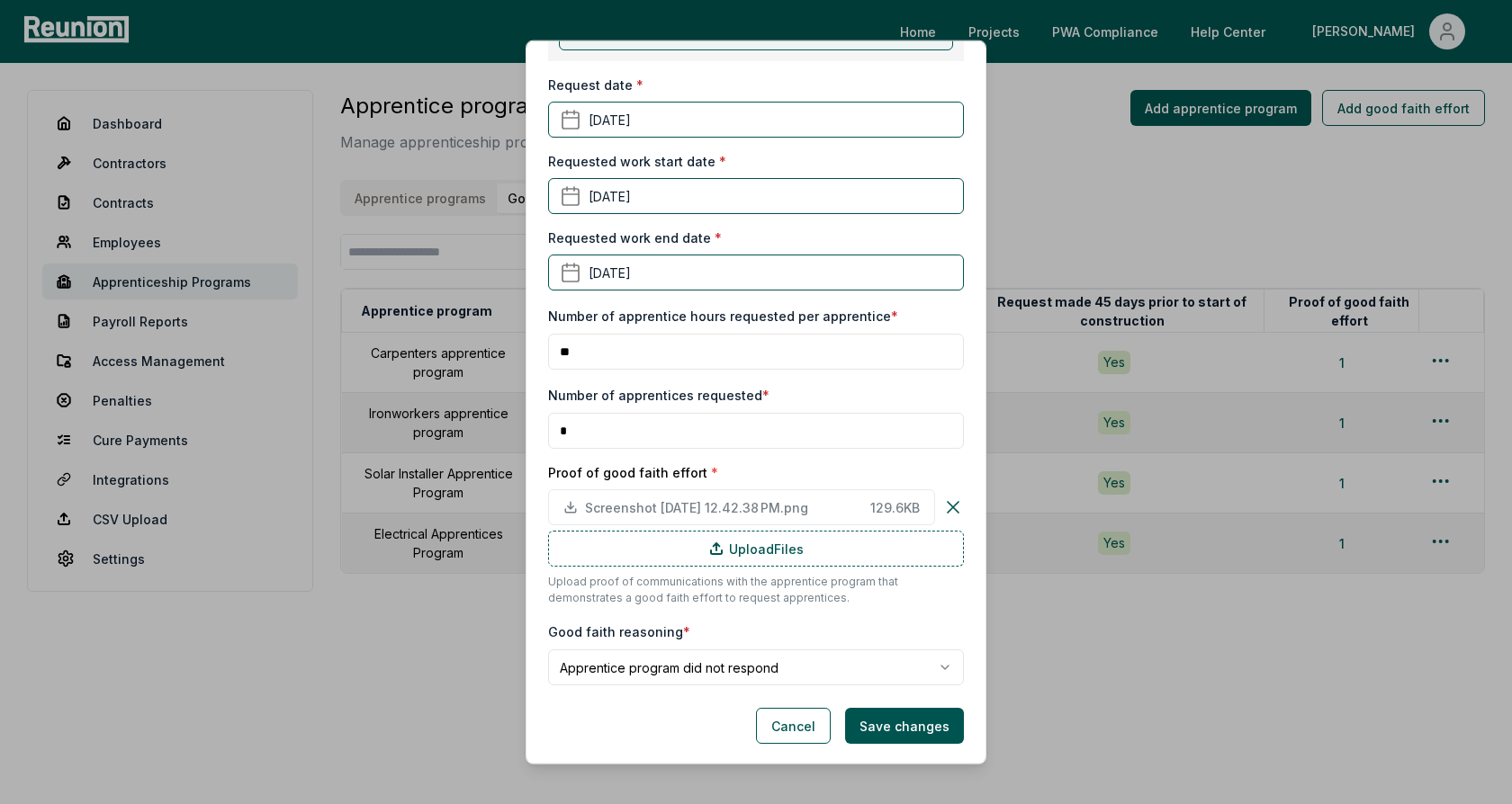
click at [801, 397] on div "Number of apprentices requested * *" at bounding box center [756, 417] width 416 height 65
click at [792, 726] on button "Cancel" at bounding box center [792, 725] width 74 height 36
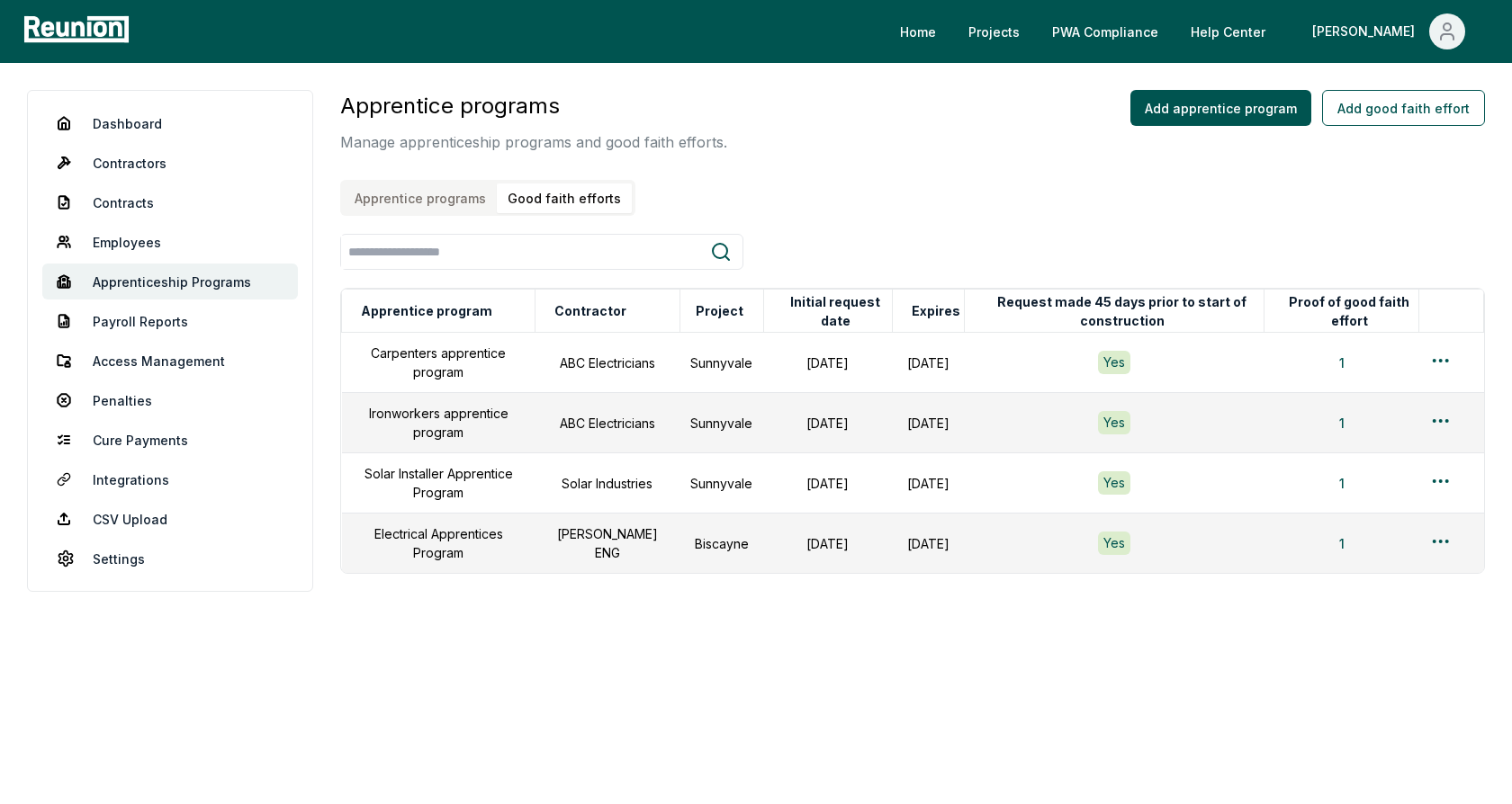
click at [848, 162] on div "Apprentice programs Manage apprenticeship programs and good faith efforts. Appr…" at bounding box center [913, 152] width 1145 height 126
click at [139, 127] on link "Dashboard" at bounding box center [170, 123] width 255 height 36
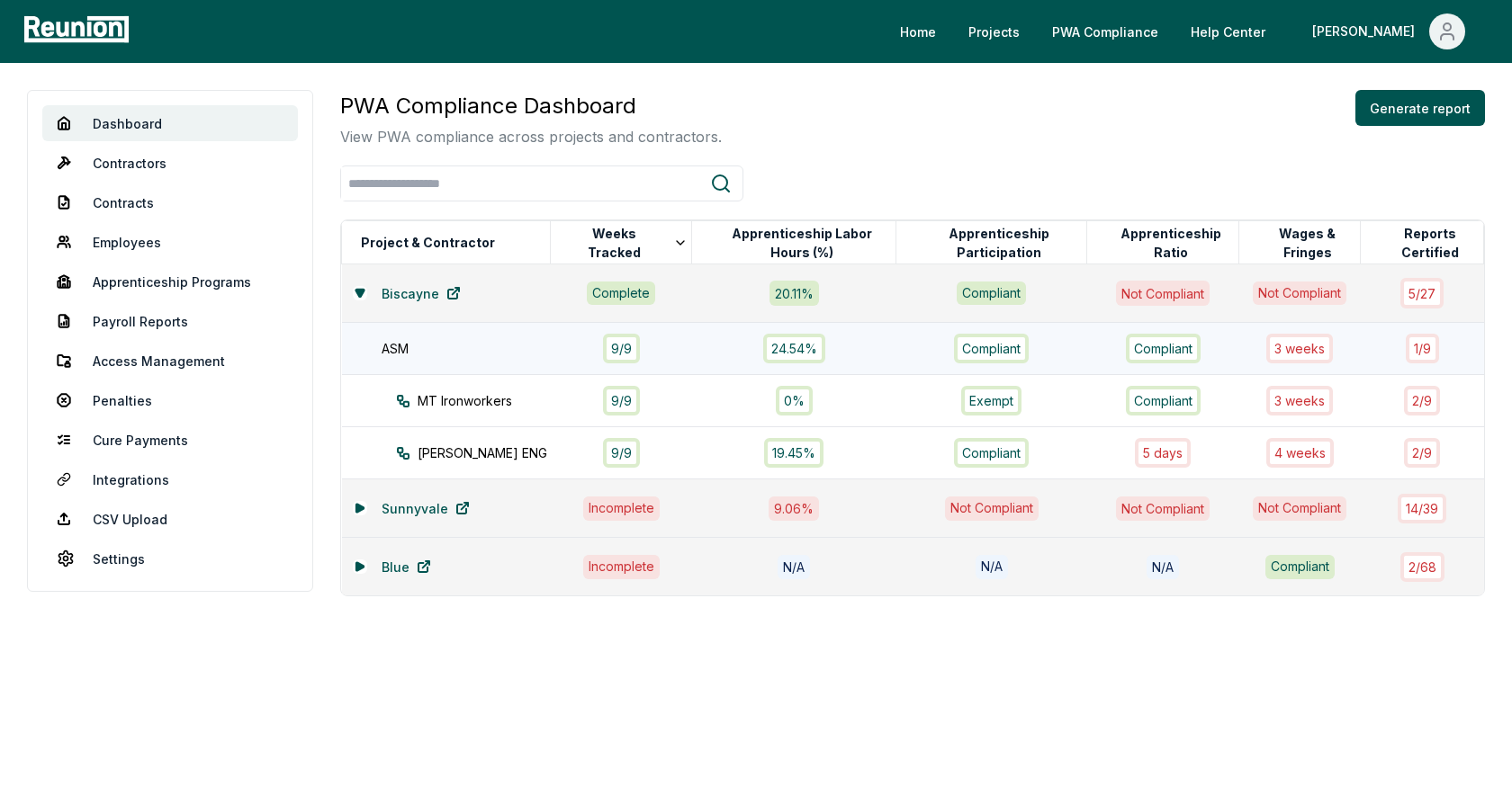
click at [471, 352] on div "ASM" at bounding box center [476, 349] width 187 height 19
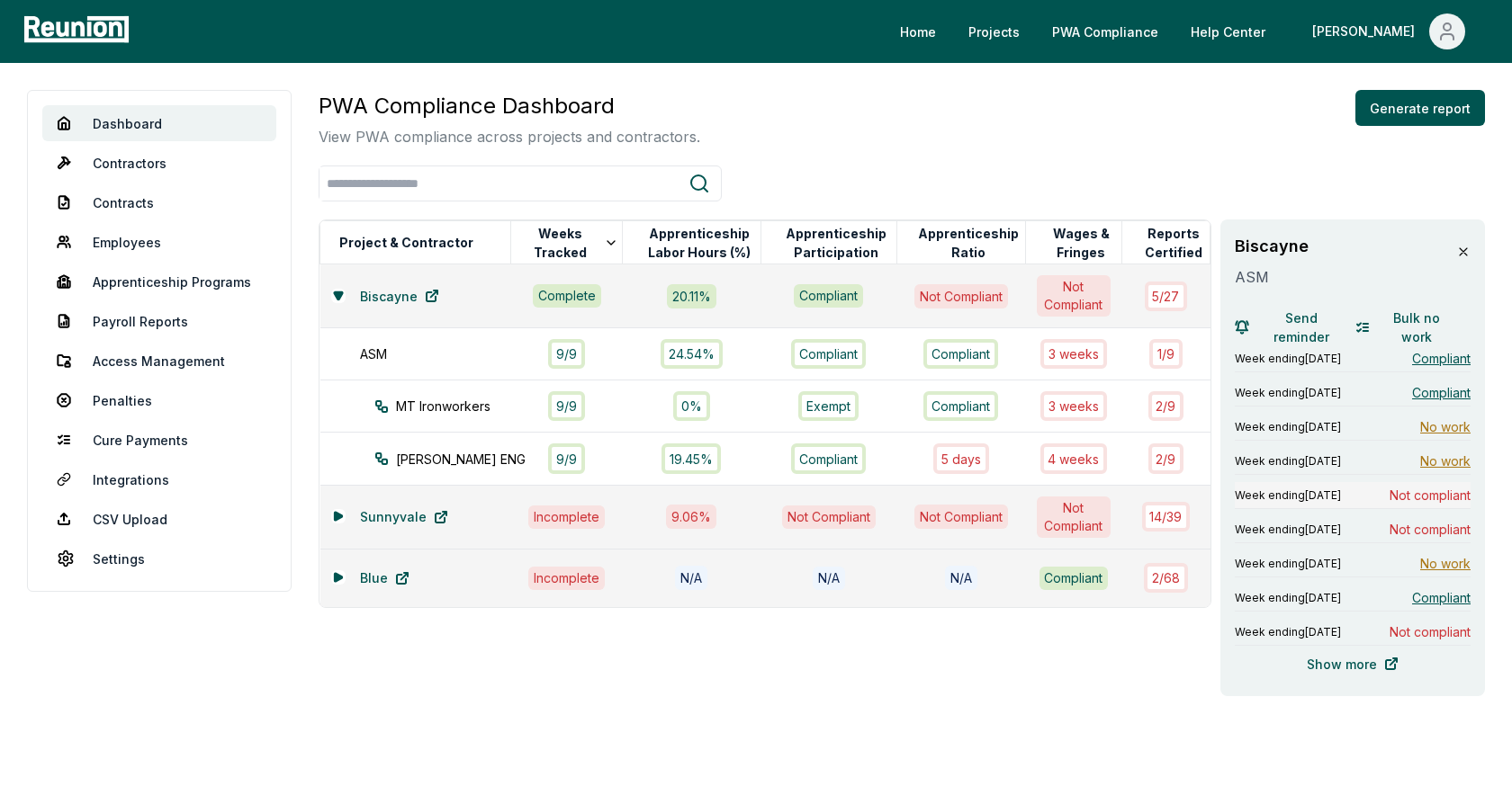
click at [1341, 494] on span "Week ending August 4, 2024" at bounding box center [1288, 496] width 106 height 15
click at [812, 84] on div "Dashboard Contractors Contracts Employees Apprenticeship Programs Payroll Repor…" at bounding box center [756, 465] width 1512 height 804
click at [1462, 250] on icon at bounding box center [1463, 252] width 15 height 15
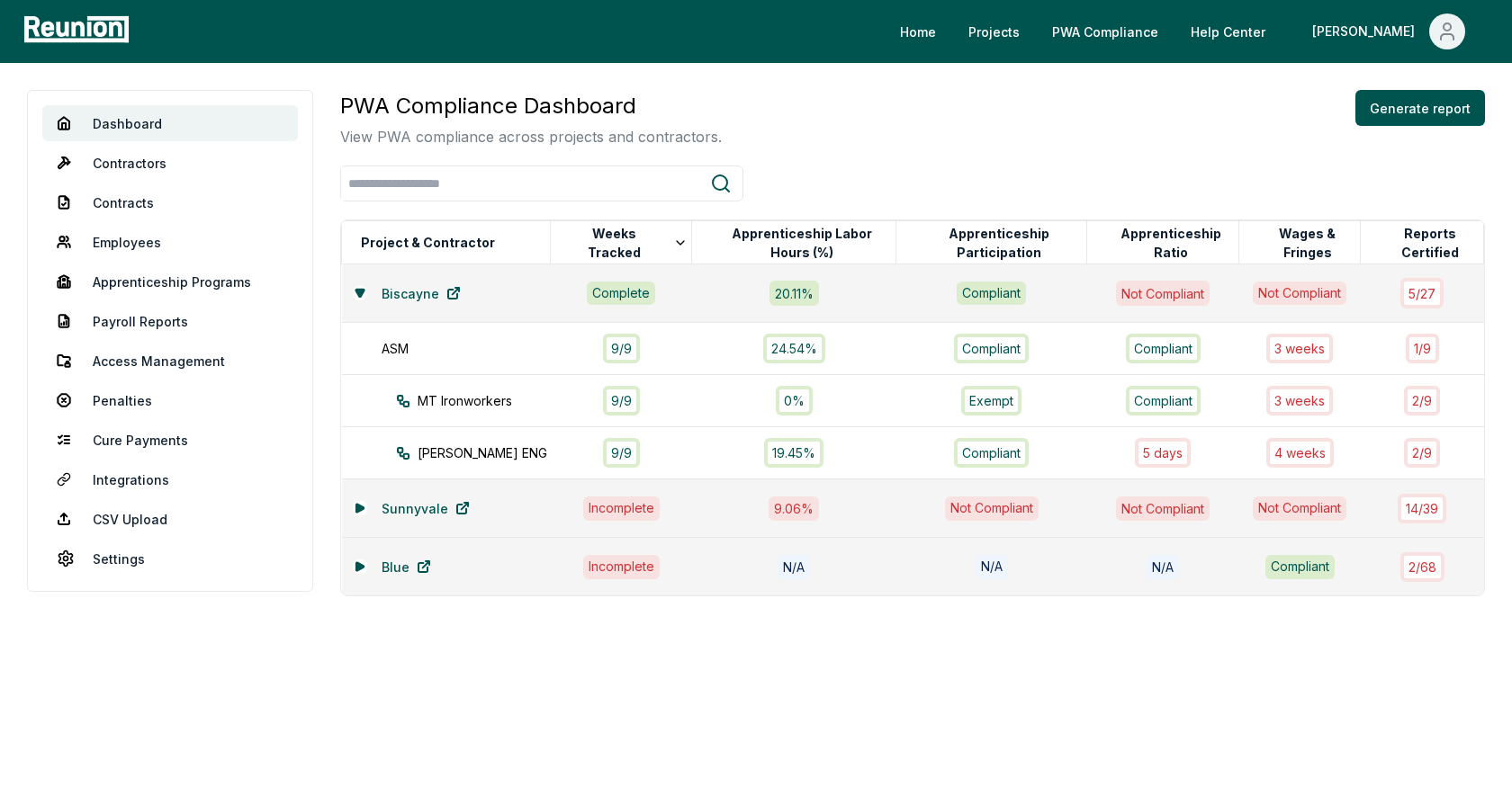
click at [1040, 123] on div "PWA Compliance Dashboard View PWA compliance across projects and contractors. G…" at bounding box center [913, 118] width 1145 height 58
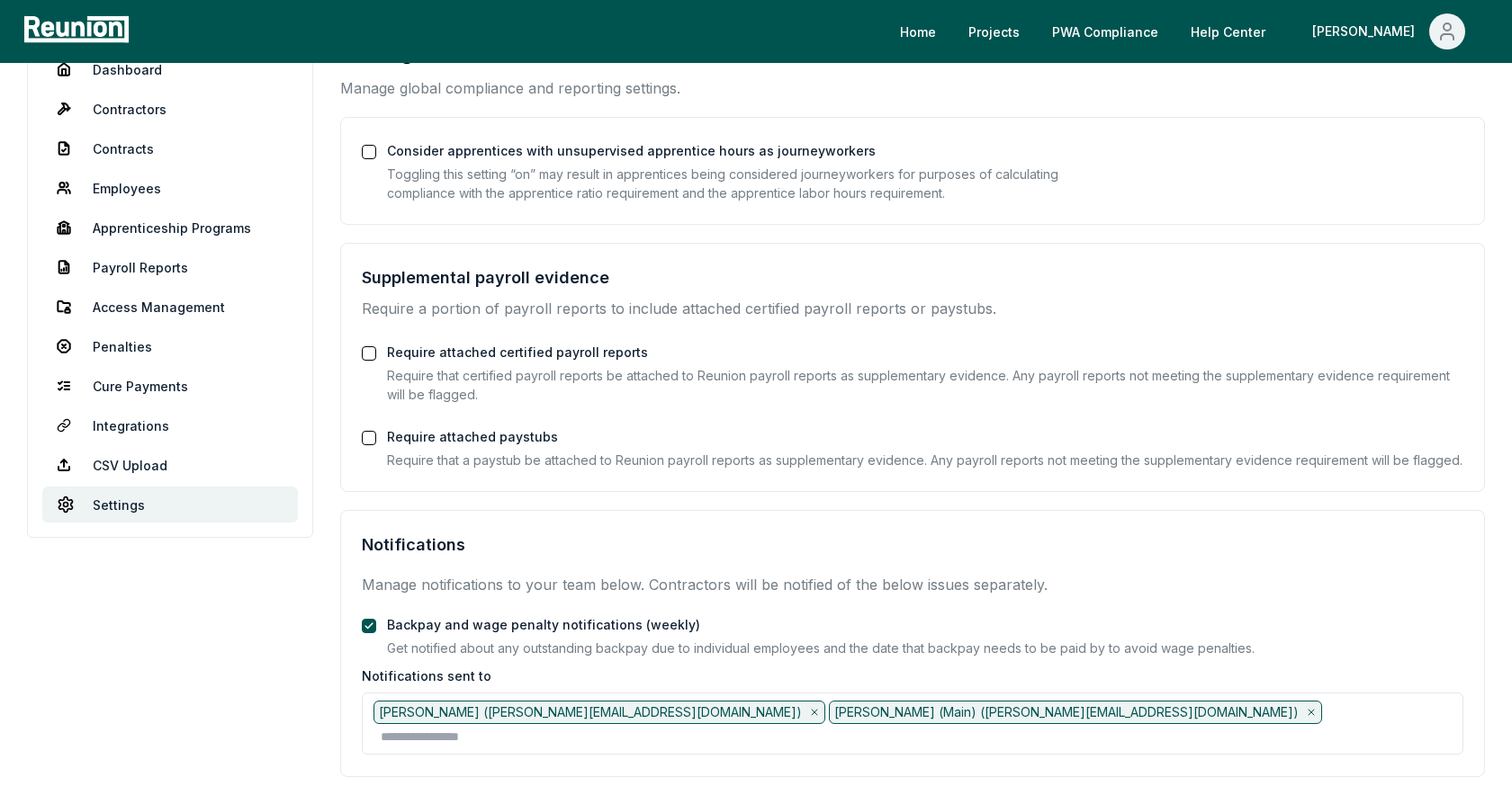
scroll to position [171, 0]
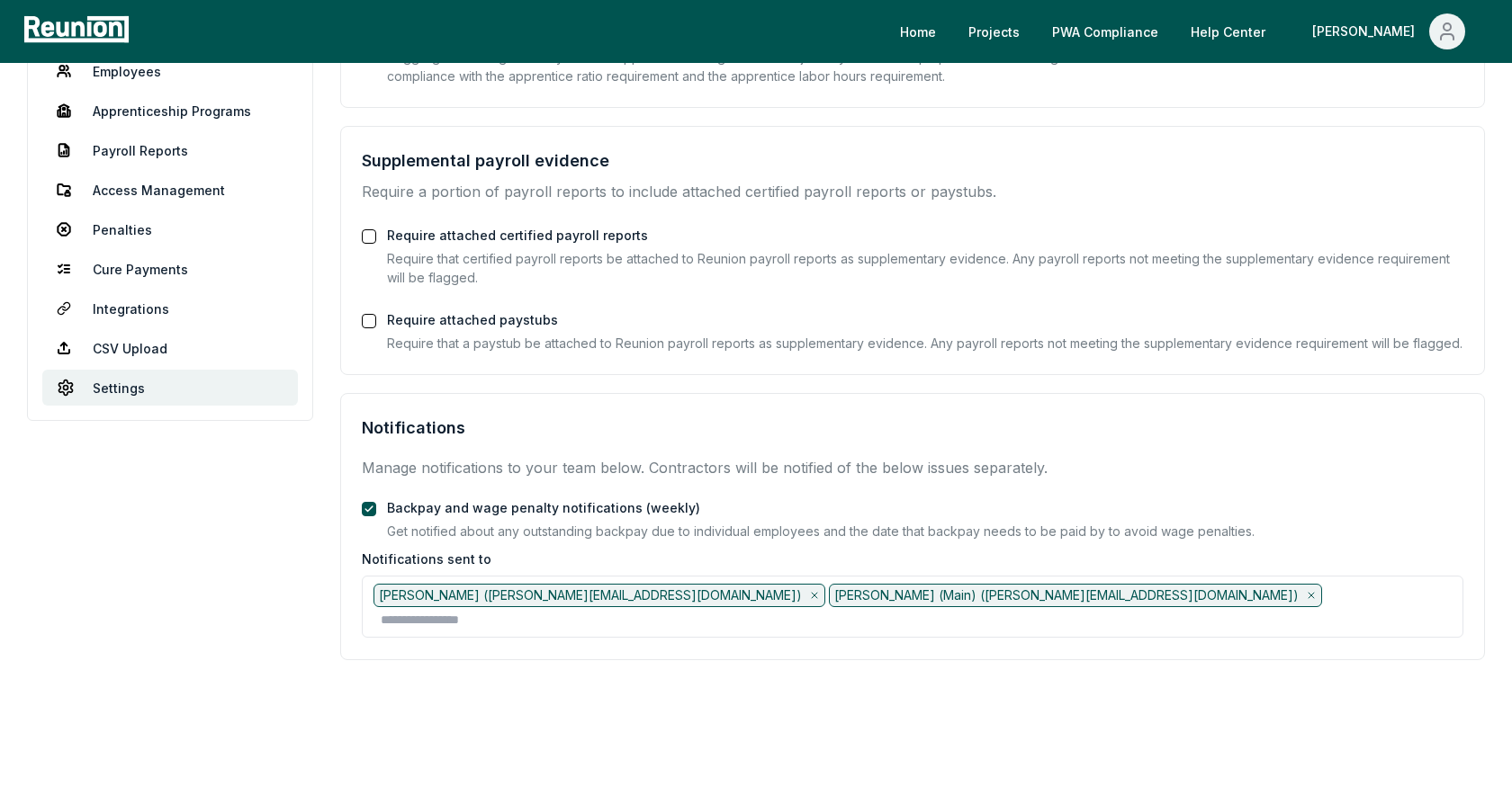
click at [431, 501] on label "Backpay and wage penalty notifications (weekly)" at bounding box center [543, 508] width 313 height 16
click at [376, 502] on button "Backpay and wage penalty notifications (weekly)" at bounding box center [369, 509] width 15 height 15
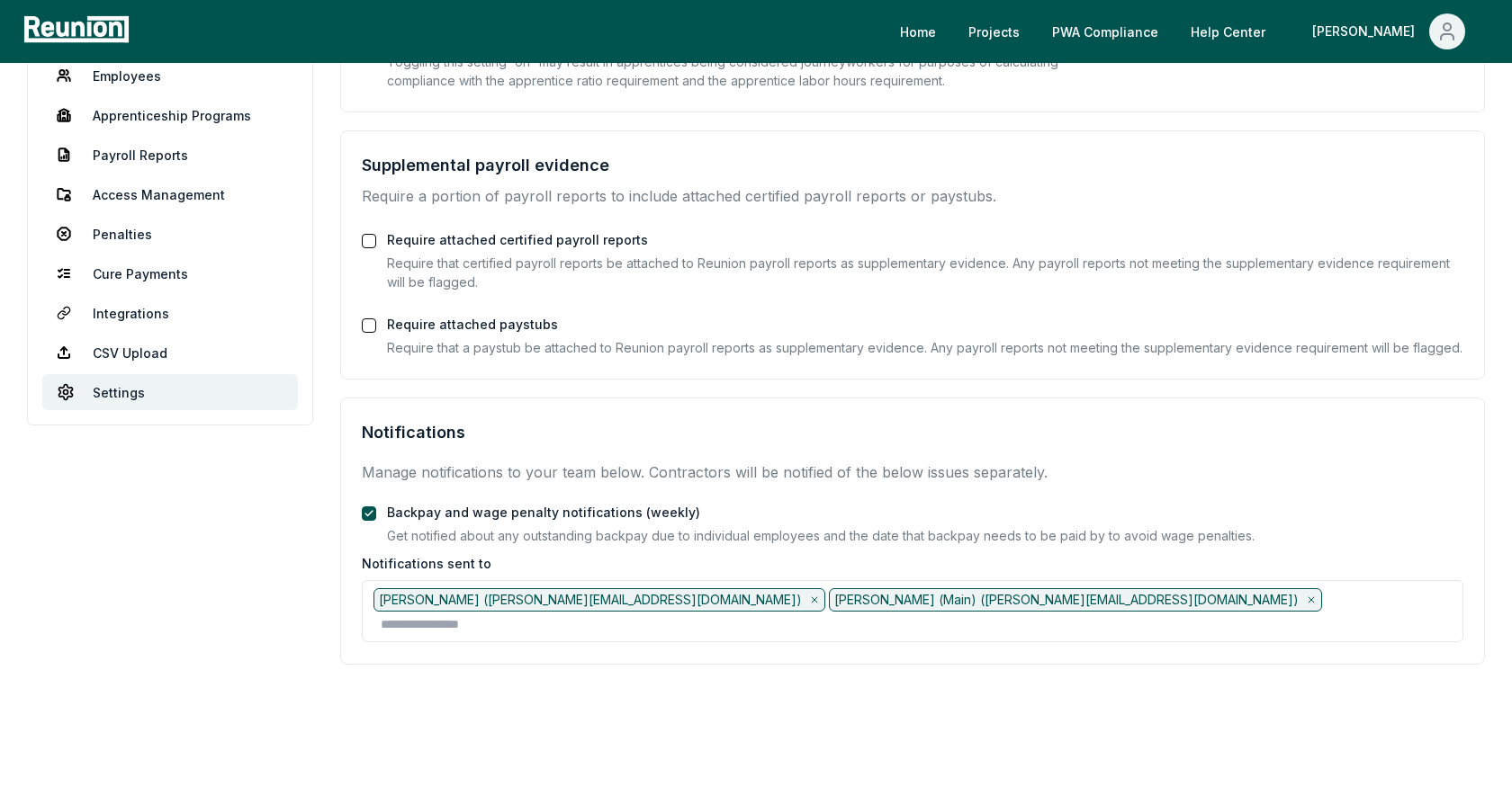
click at [431, 501] on div "Backpay and wage penalty notifications (weekly) Get notified about any outstand…" at bounding box center [820, 523] width 868 height 44
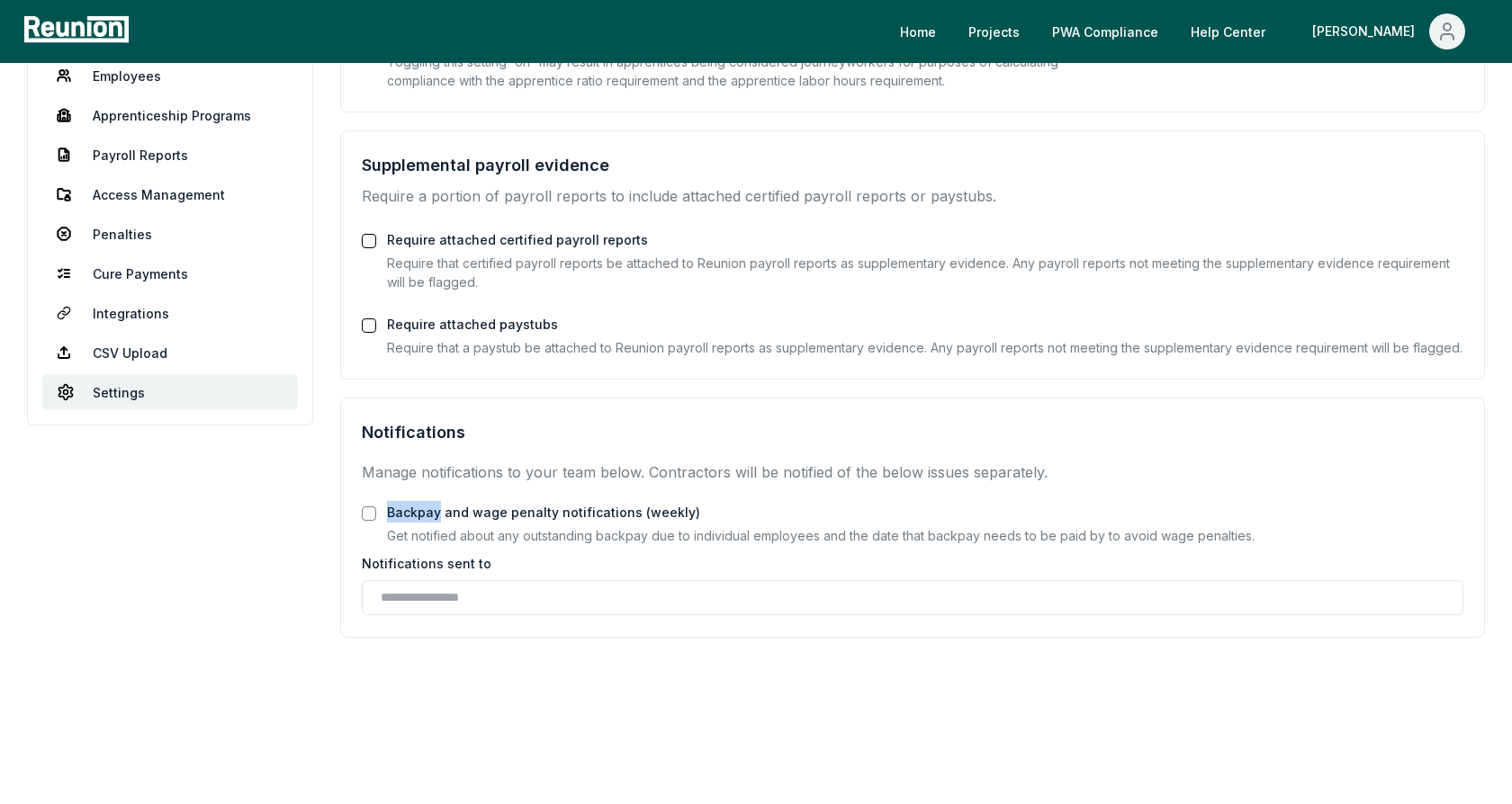
click at [431, 501] on div "Backpay and wage penalty notifications (weekly) Get notified about any outstand…" at bounding box center [820, 523] width 868 height 44
click at [481, 517] on label "Backpay and wage penalty notifications (weekly)" at bounding box center [543, 512] width 313 height 16
click at [376, 517] on button "Backpay and wage penalty notifications (weekly)" at bounding box center [369, 514] width 15 height 15
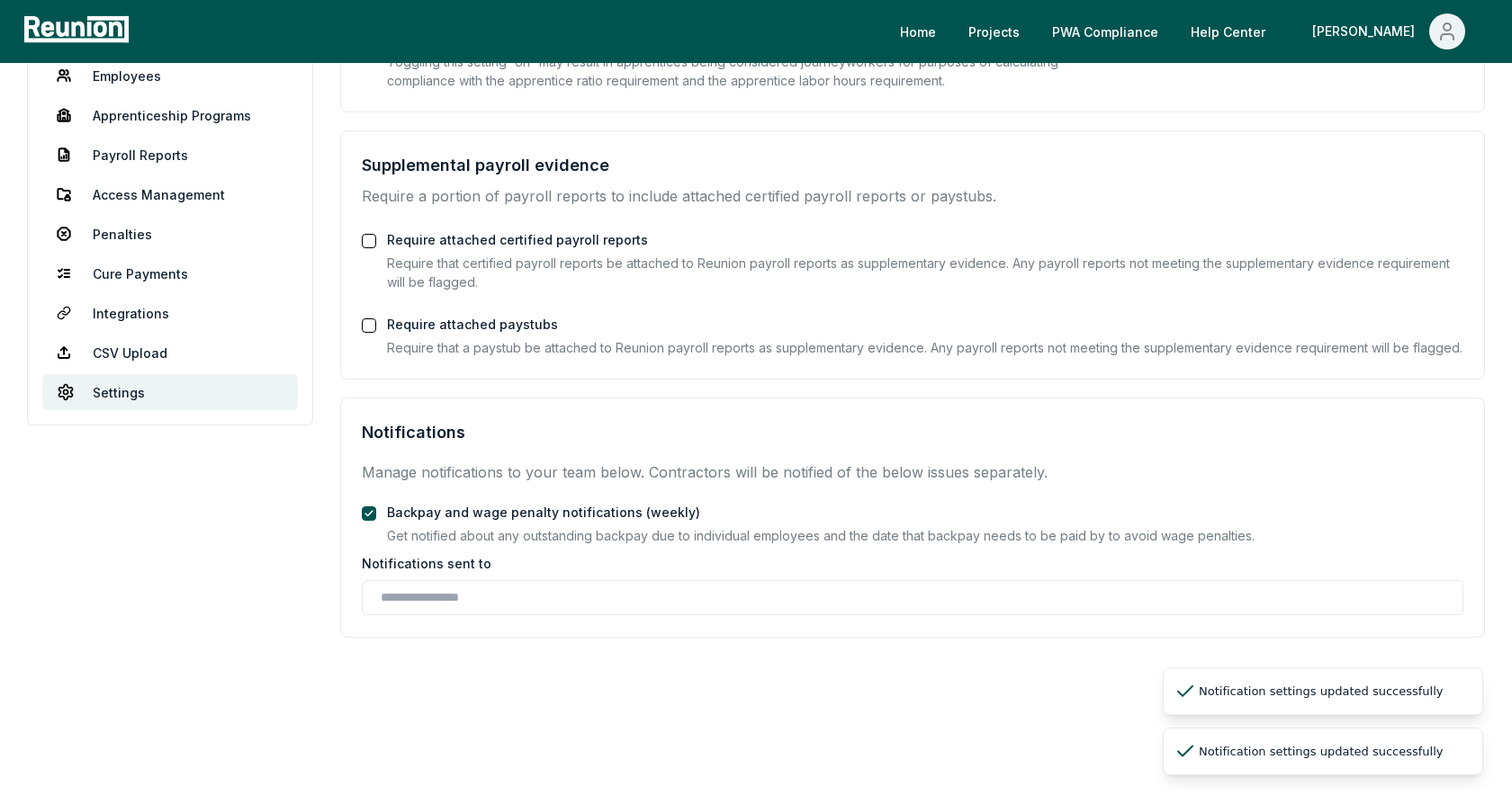
click at [627, 433] on div "Notifications" at bounding box center [913, 436] width 1102 height 32
click at [468, 602] on input "text" at bounding box center [916, 597] width 1070 height 19
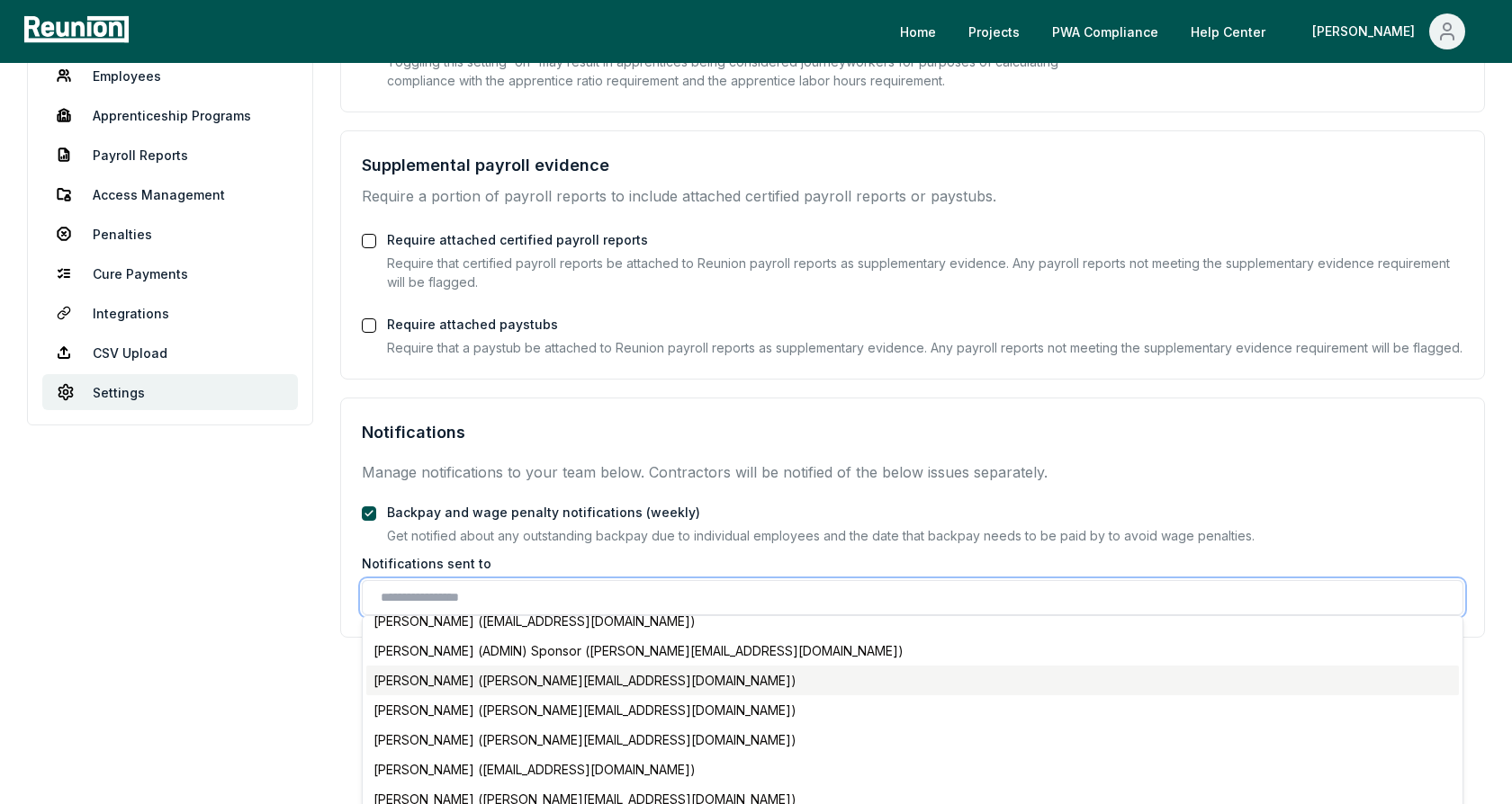
scroll to position [87, 0]
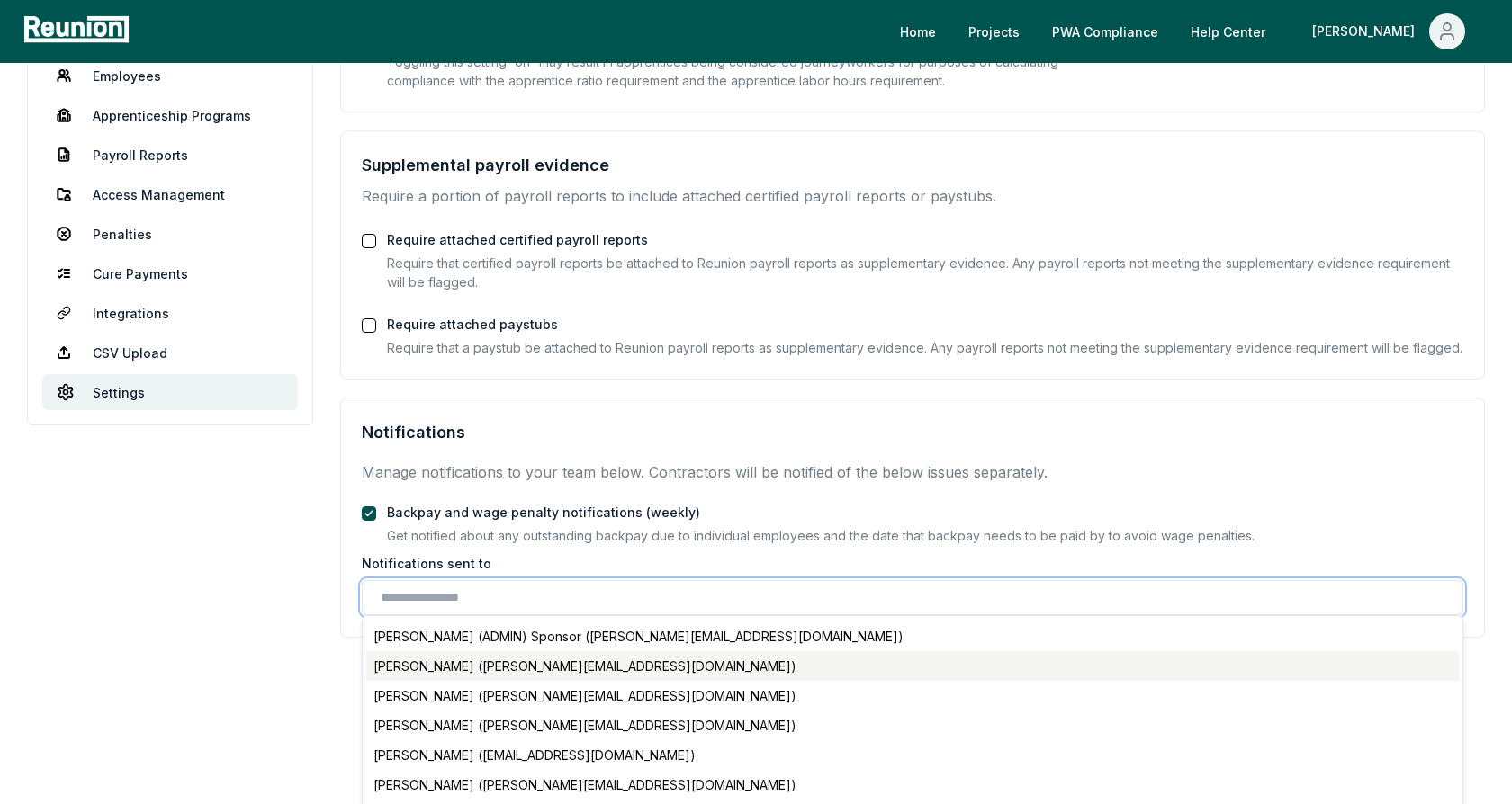
click at [477, 662] on div "[PERSON_NAME] ([PERSON_NAME][EMAIL_ADDRESS][DOMAIN_NAME])" at bounding box center [913, 666] width 1092 height 29
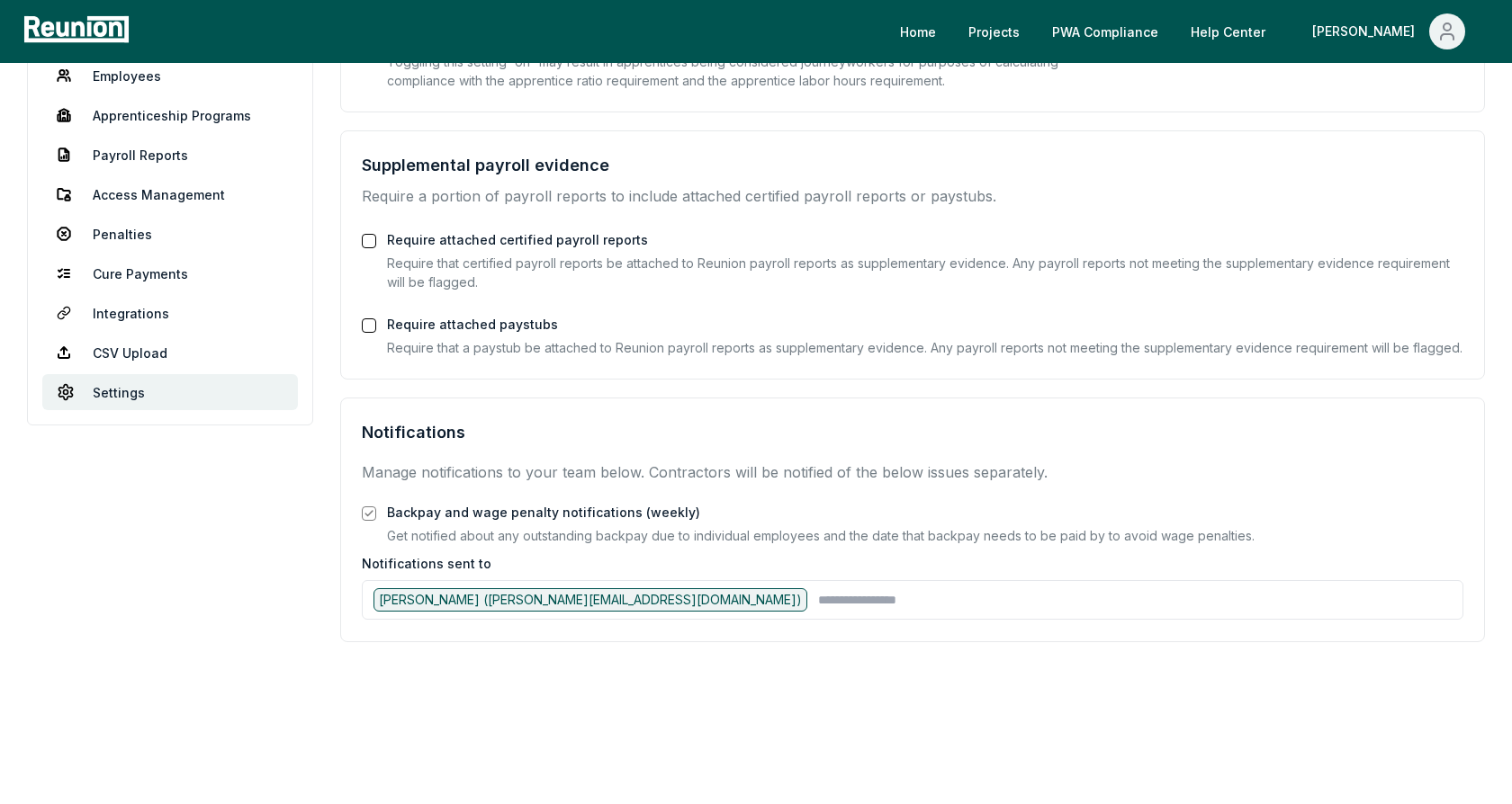
click at [315, 623] on div "Dashboard Contractors Contracts Employees Apprenticeship Programs Payroll Repor…" at bounding box center [756, 355] width 1458 height 863
click at [786, 474] on p "Manage notifications to your team below. Contractors will be notified of the be…" at bounding box center [913, 473] width 1102 height 22
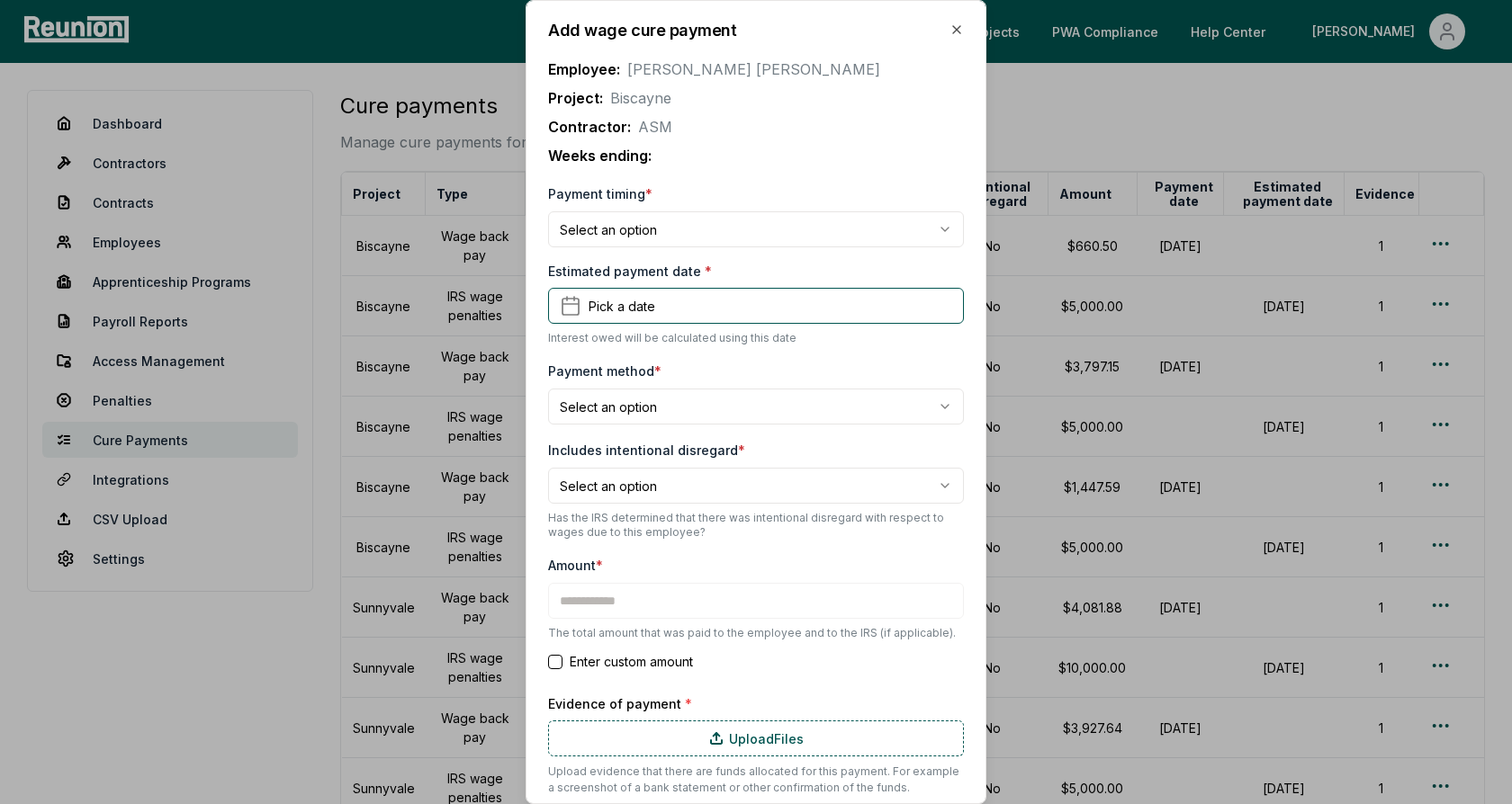
type input "*******"
click at [829, 67] on p "Employee: Alice Smith" at bounding box center [756, 70] width 416 height 22
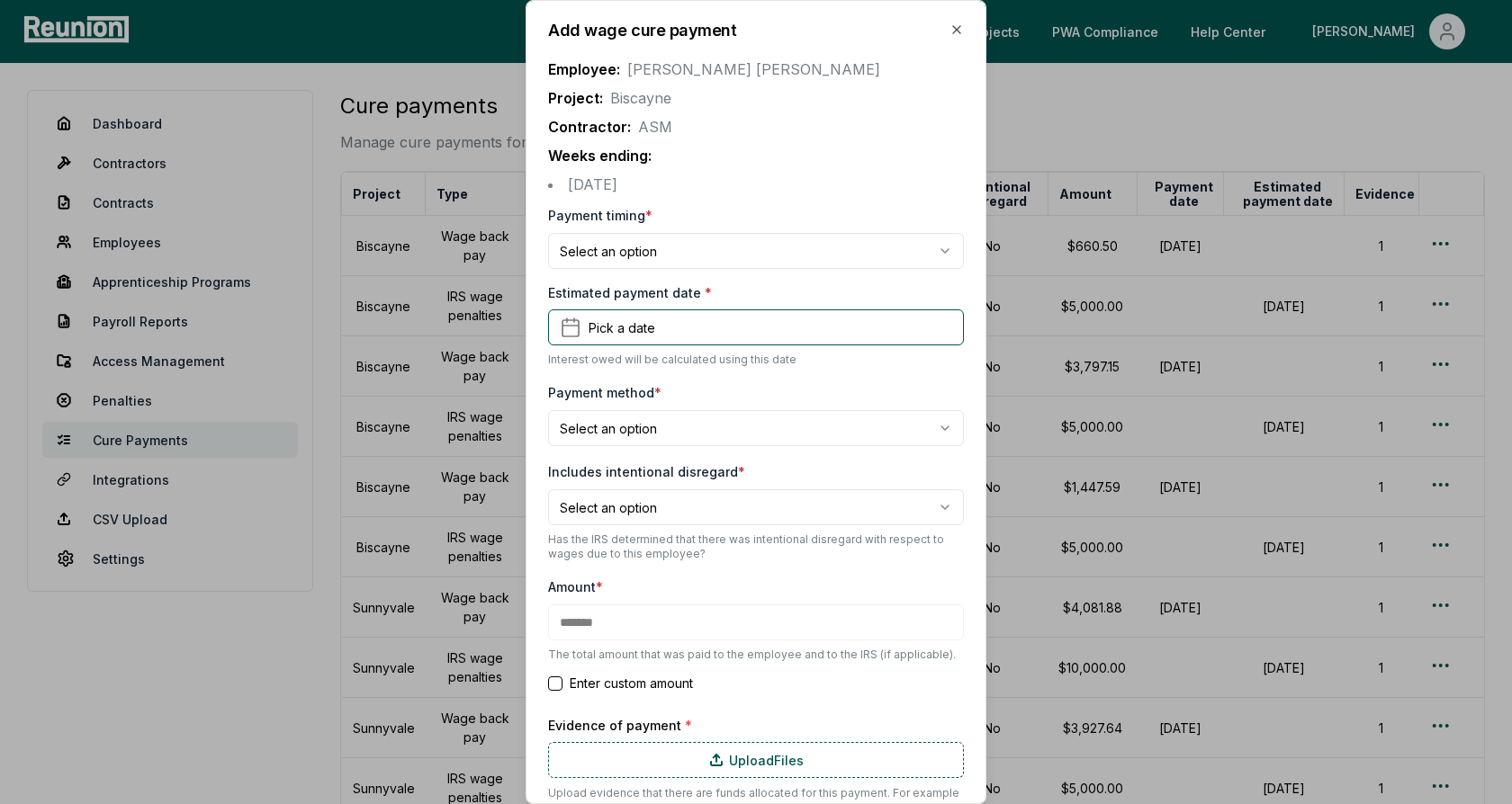
drag, startPoint x: 683, startPoint y: 180, endPoint x: 566, endPoint y: 181, distance: 117.0
click at [566, 181] on li "[DATE]" at bounding box center [756, 184] width 416 height 22
click at [604, 184] on li "[DATE]" at bounding box center [756, 184] width 416 height 22
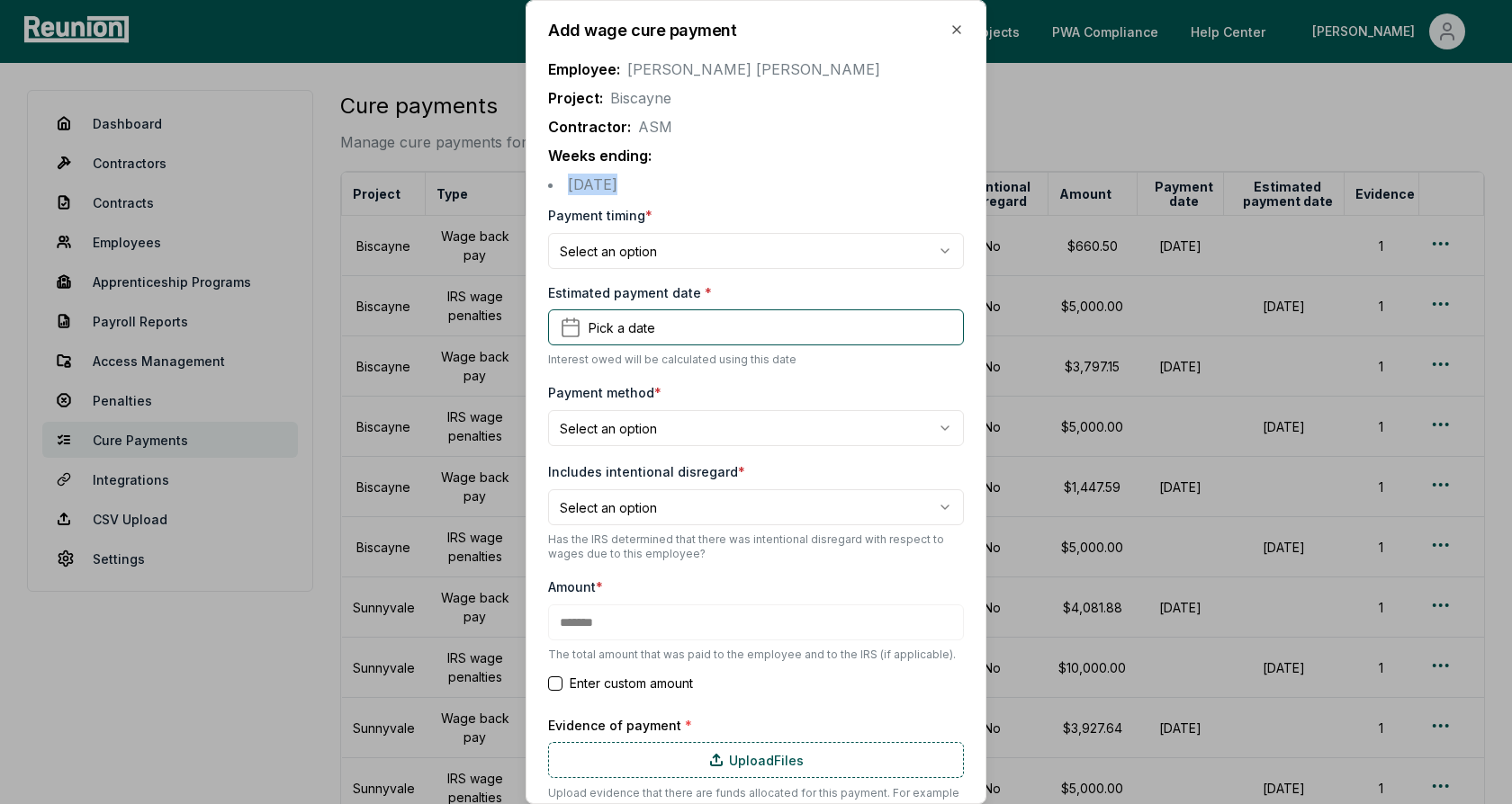
click at [708, 178] on li "[DATE]" at bounding box center [756, 184] width 416 height 22
click at [649, 255] on body "Please visit us on your desktop We're working on making our marketplace mobile-…" at bounding box center [756, 555] width 1512 height 1111
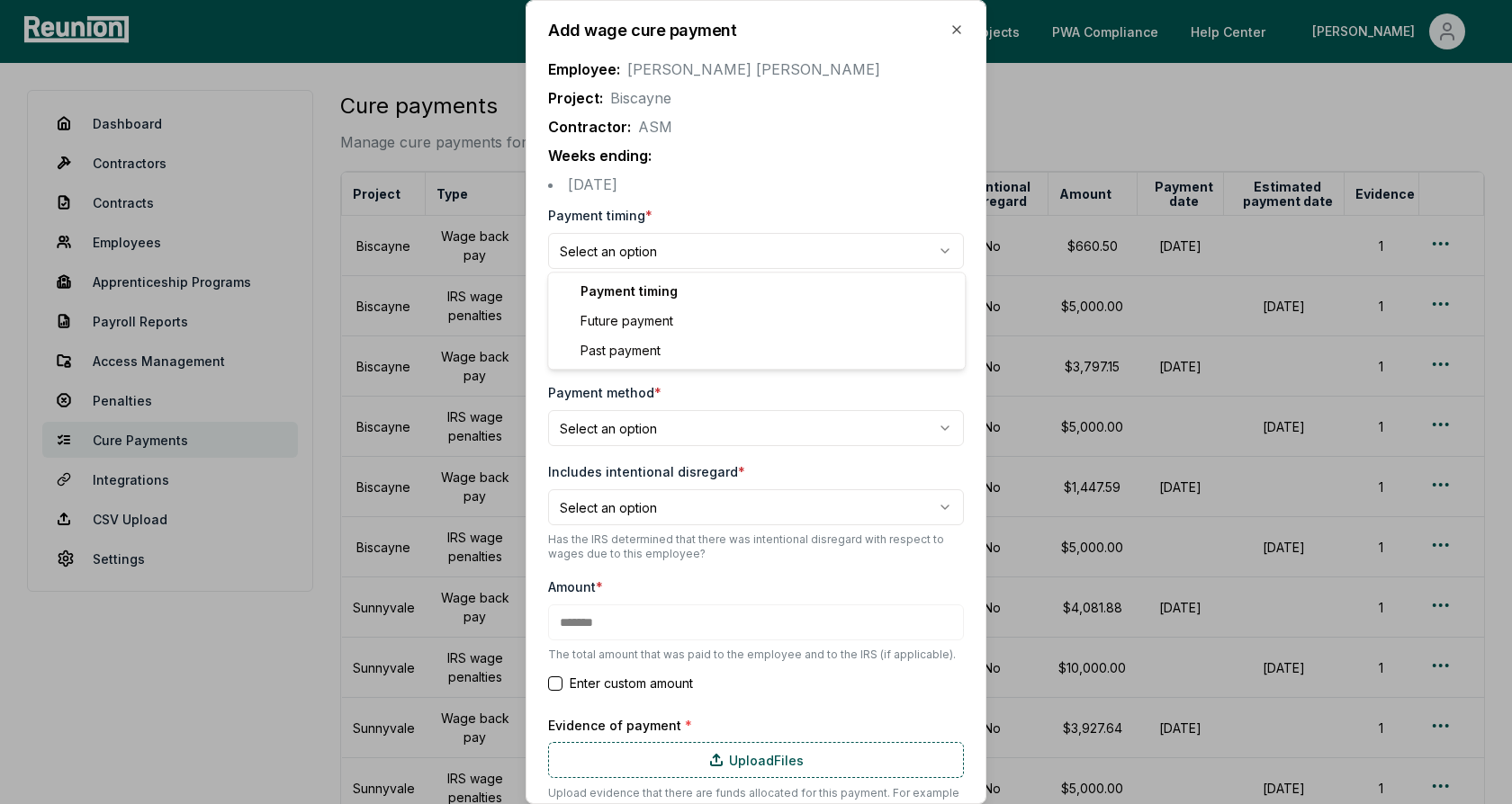
select select "**********"
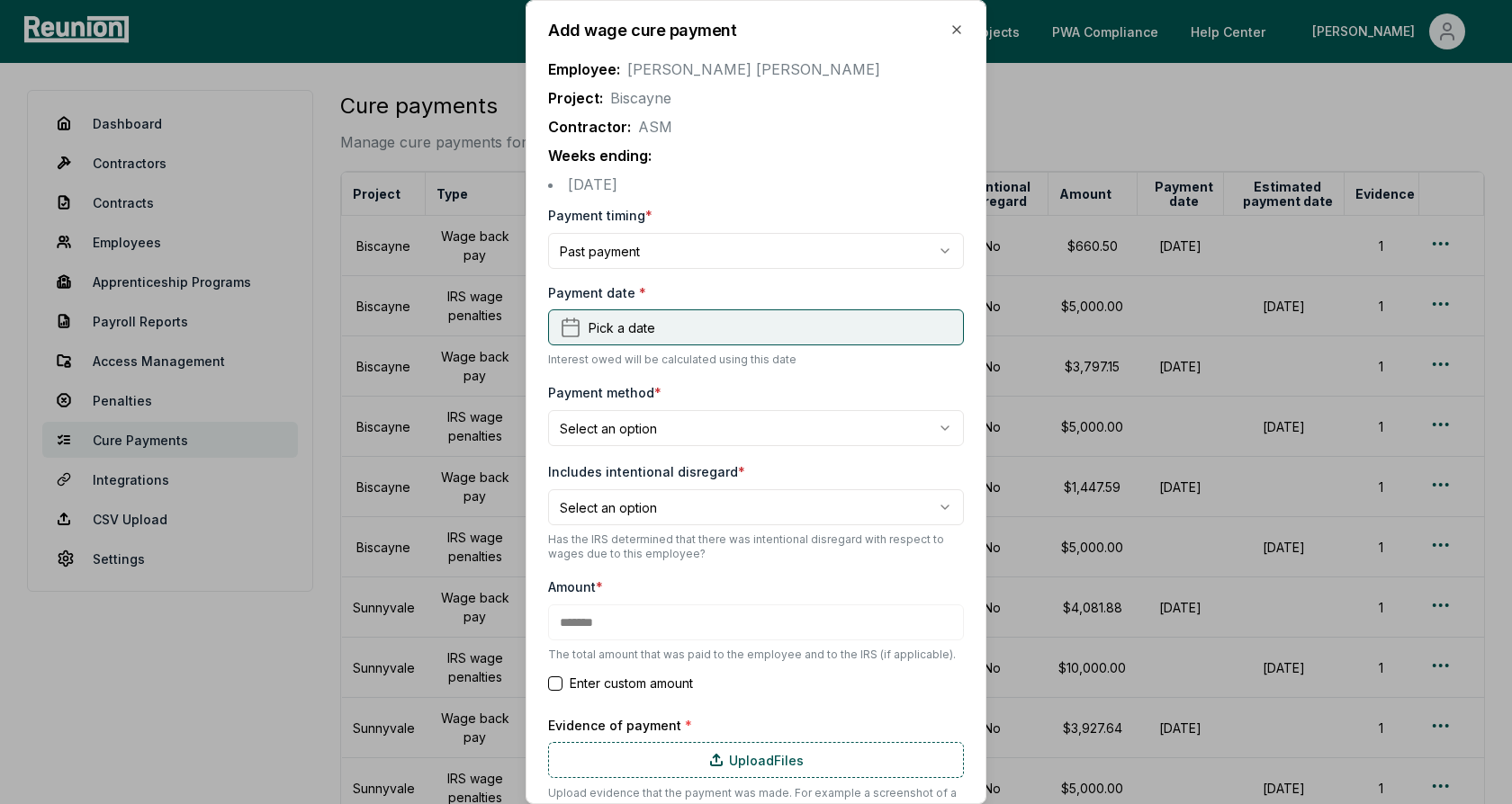
click at [636, 334] on span "Pick a date" at bounding box center [622, 328] width 67 height 19
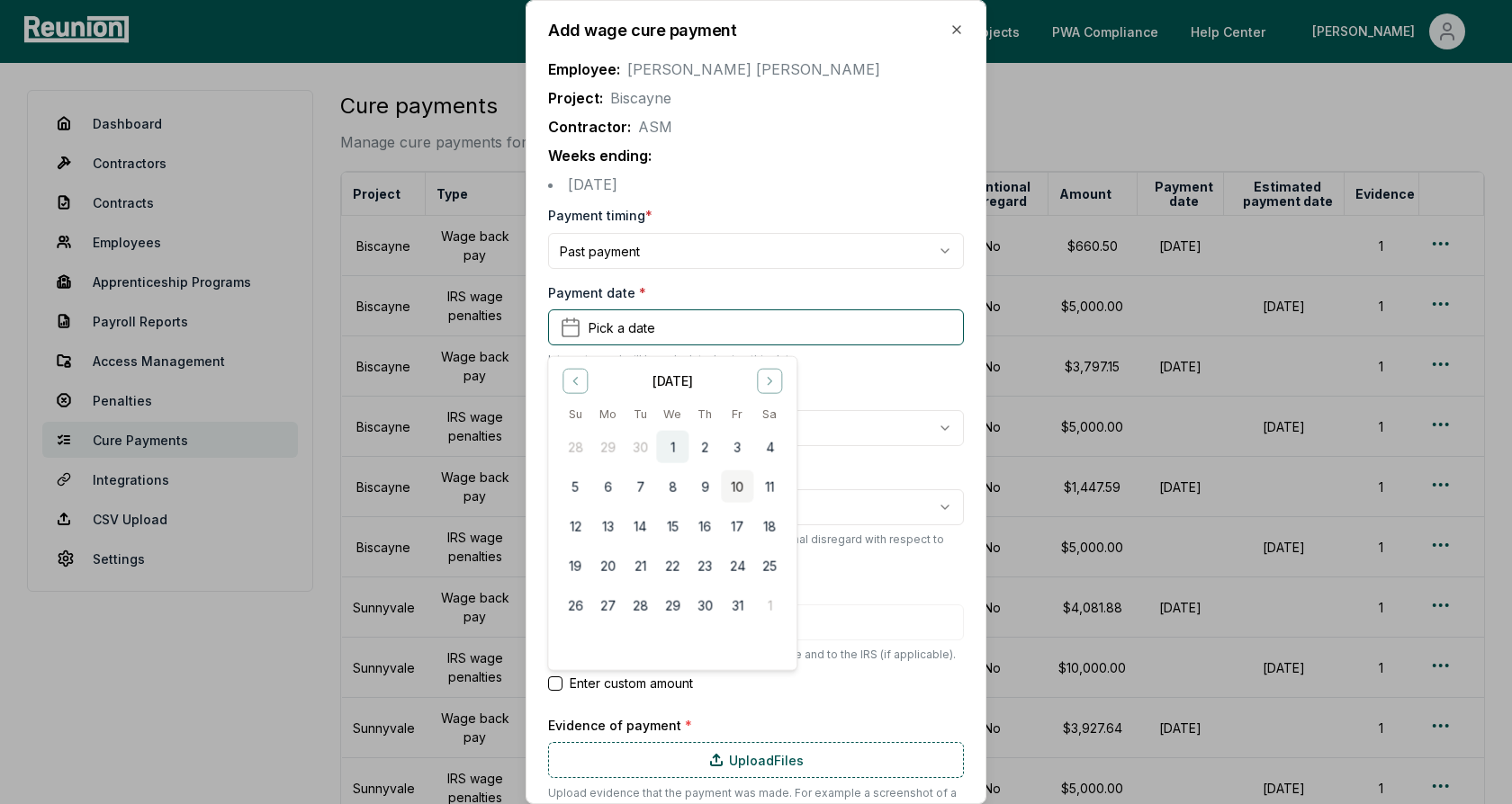
click at [671, 449] on button "1" at bounding box center [672, 447] width 32 height 32
type input "*******"
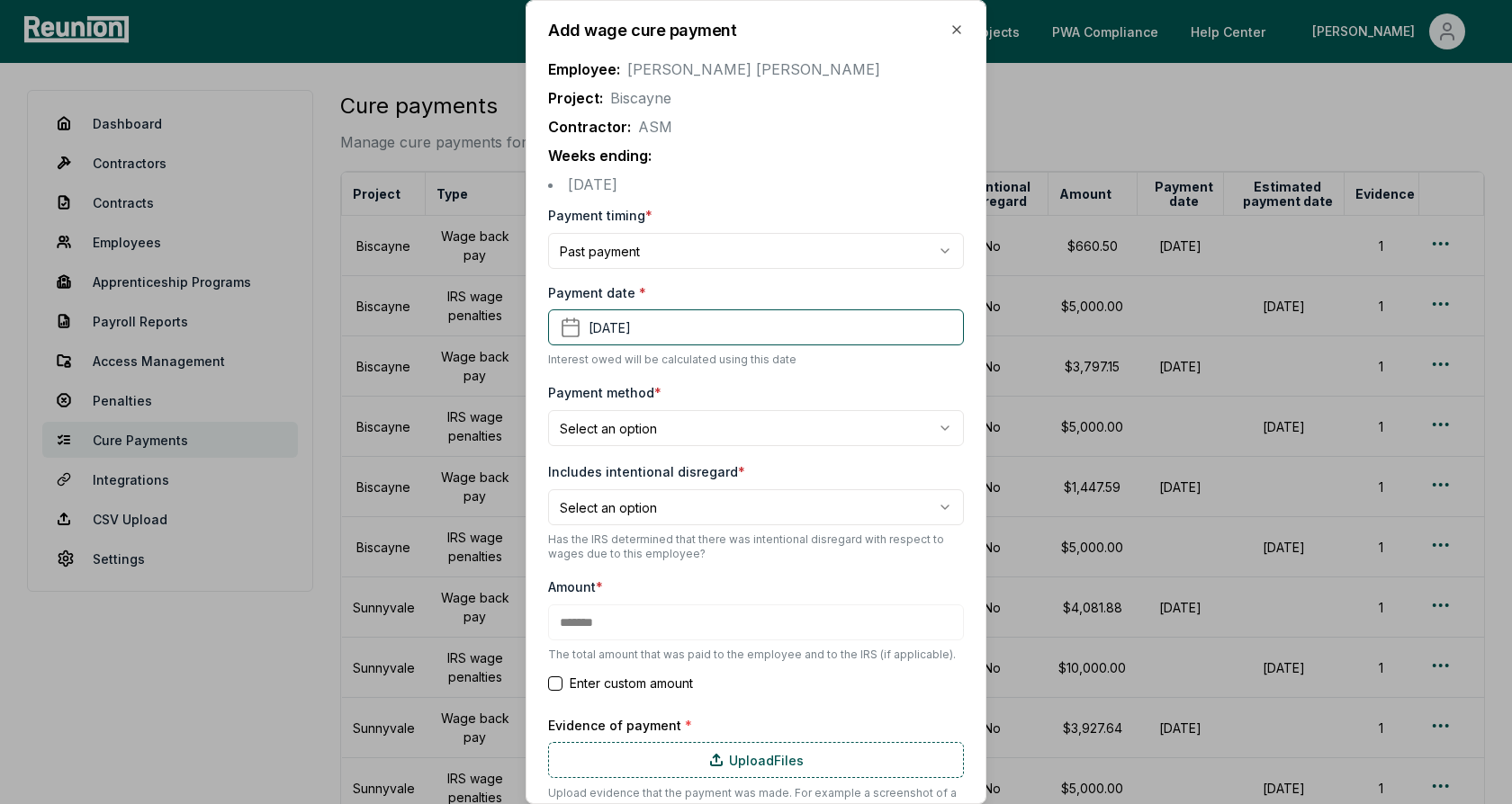
click at [631, 437] on body "Please visit us on your desktop We're working on making our marketplace mobile-…" at bounding box center [756, 555] width 1512 height 1111
select select "**********"
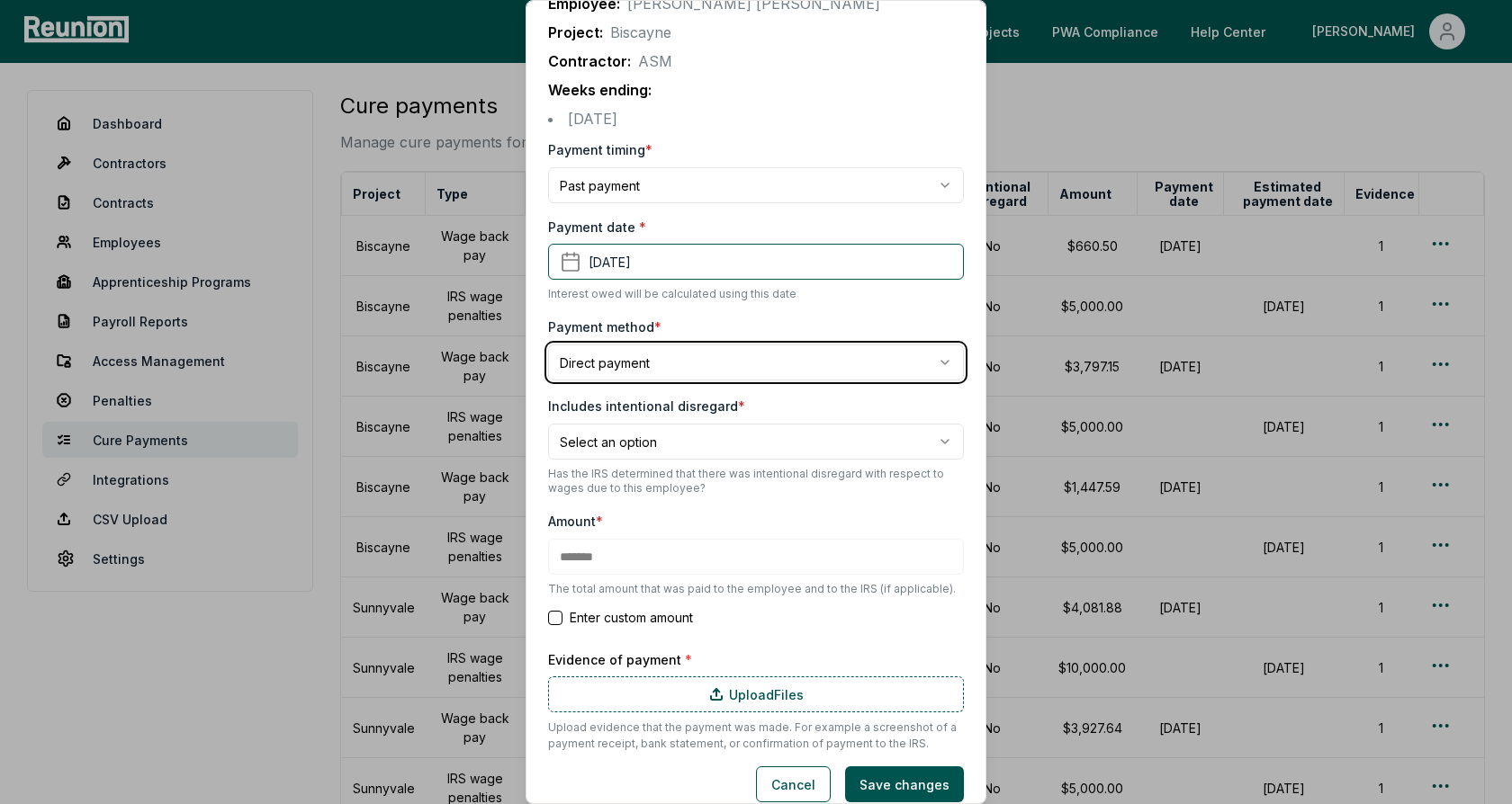
scroll to position [84, 0]
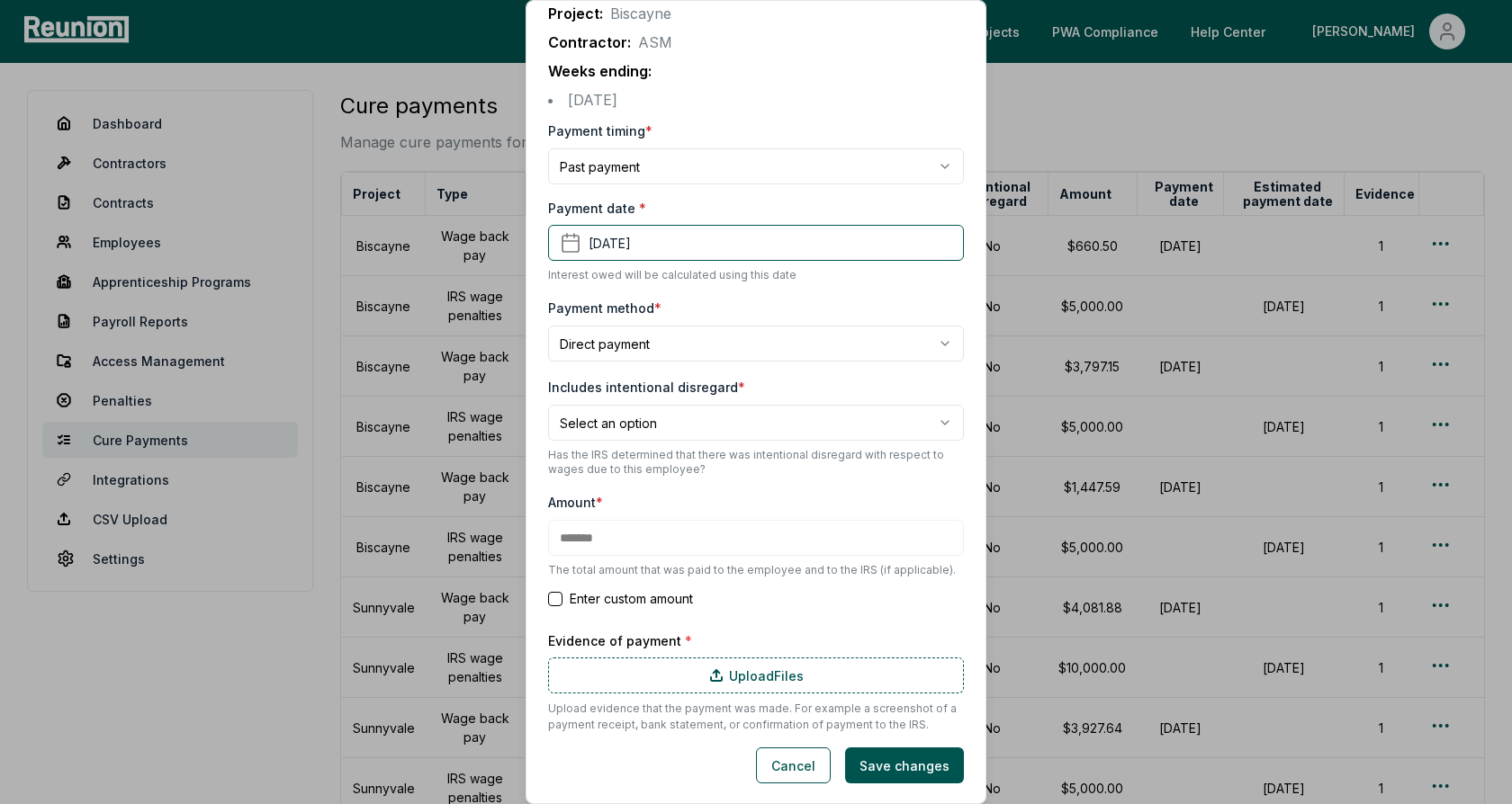
click at [703, 410] on body "Please visit us on your desktop We're working on making our marketplace mobile-…" at bounding box center [756, 555] width 1512 height 1111
select select "*****"
type input "*******"
click at [767, 612] on div "Enter custom amount" at bounding box center [756, 604] width 416 height 25
click at [805, 773] on button "Cancel" at bounding box center [792, 765] width 74 height 36
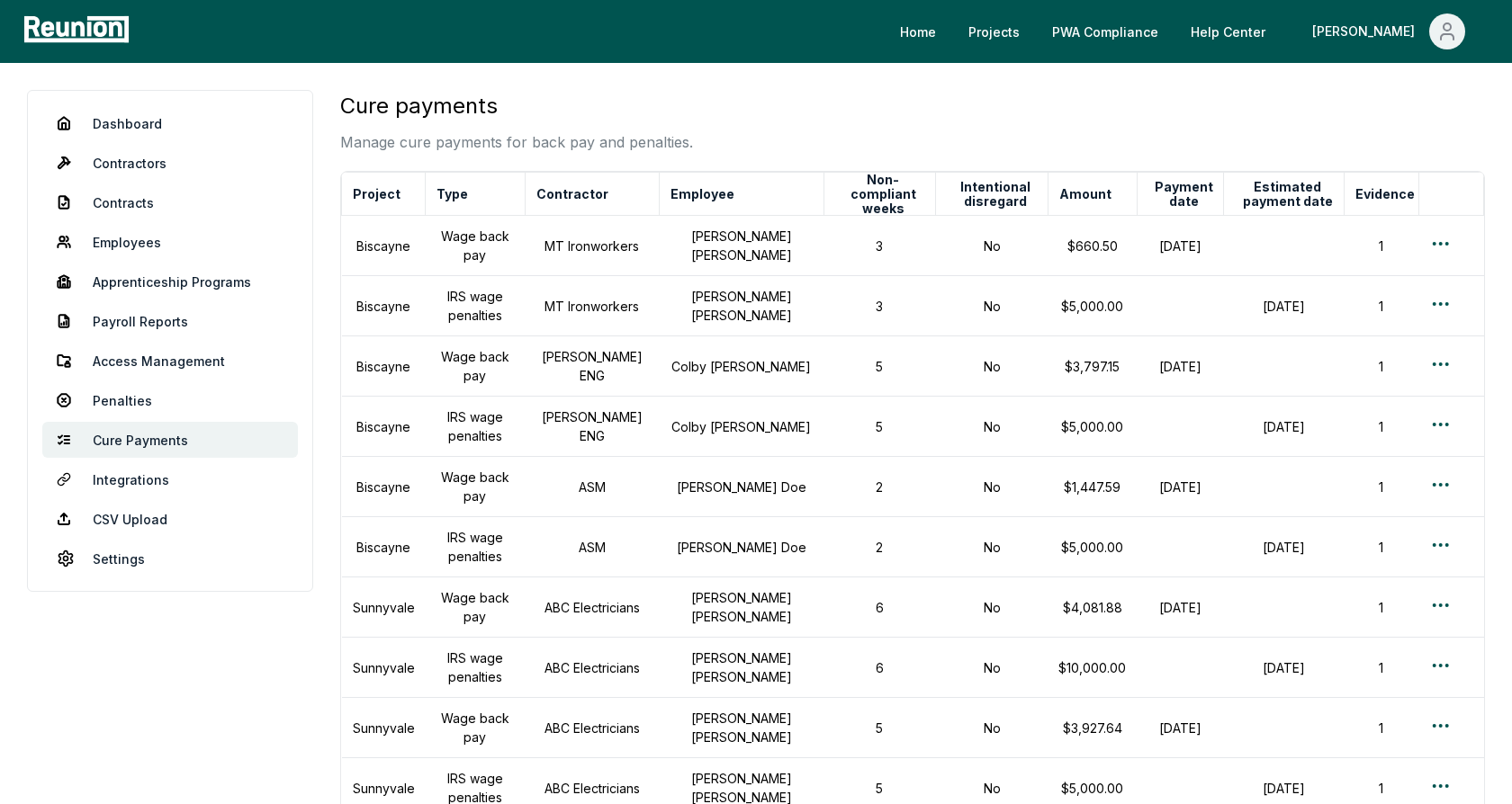
click at [739, 82] on div "Dashboard Contractors Contracts Employees Apprenticeship Programs Payroll Repor…" at bounding box center [756, 586] width 1512 height 1047
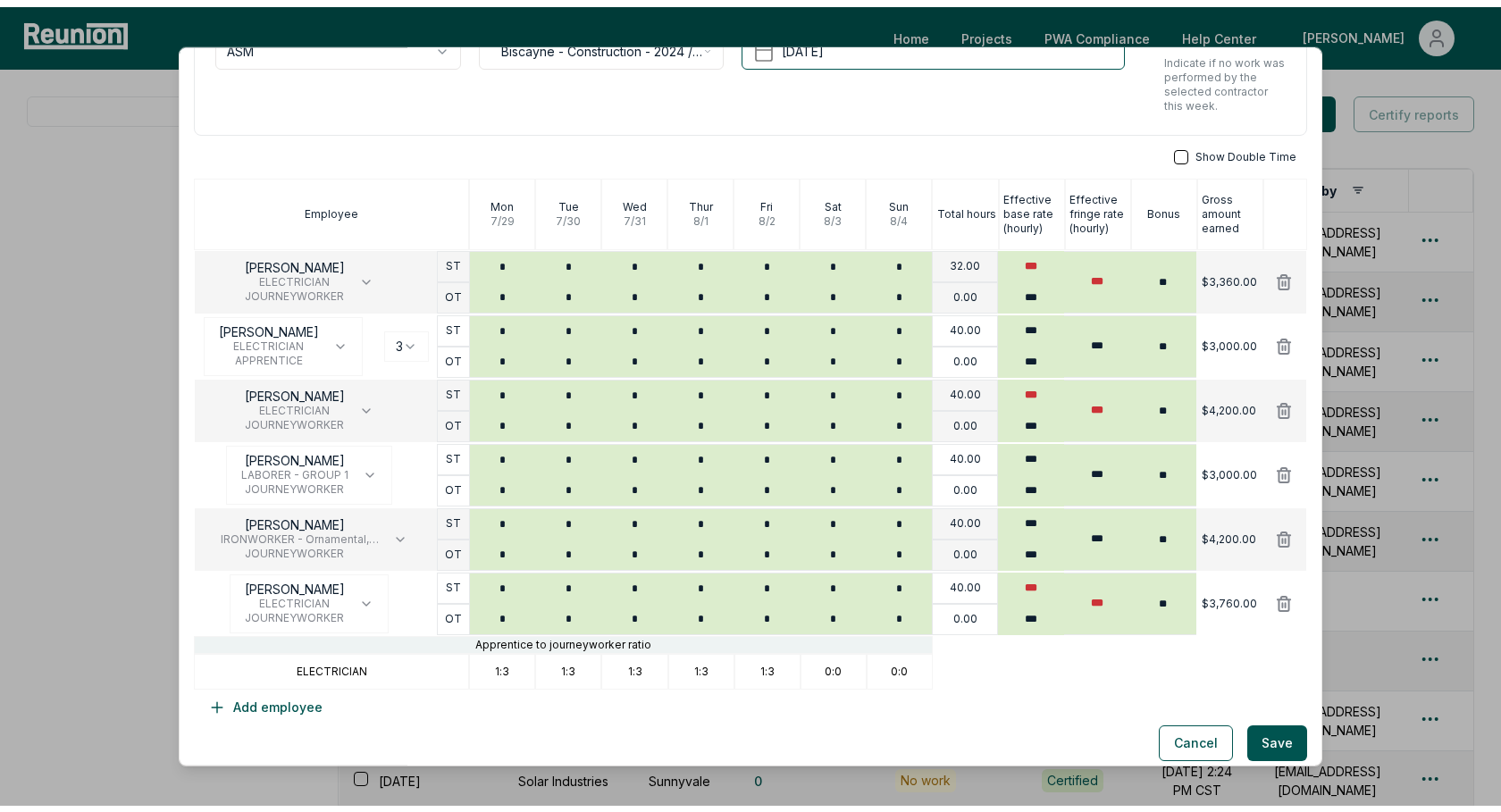
scroll to position [162, 0]
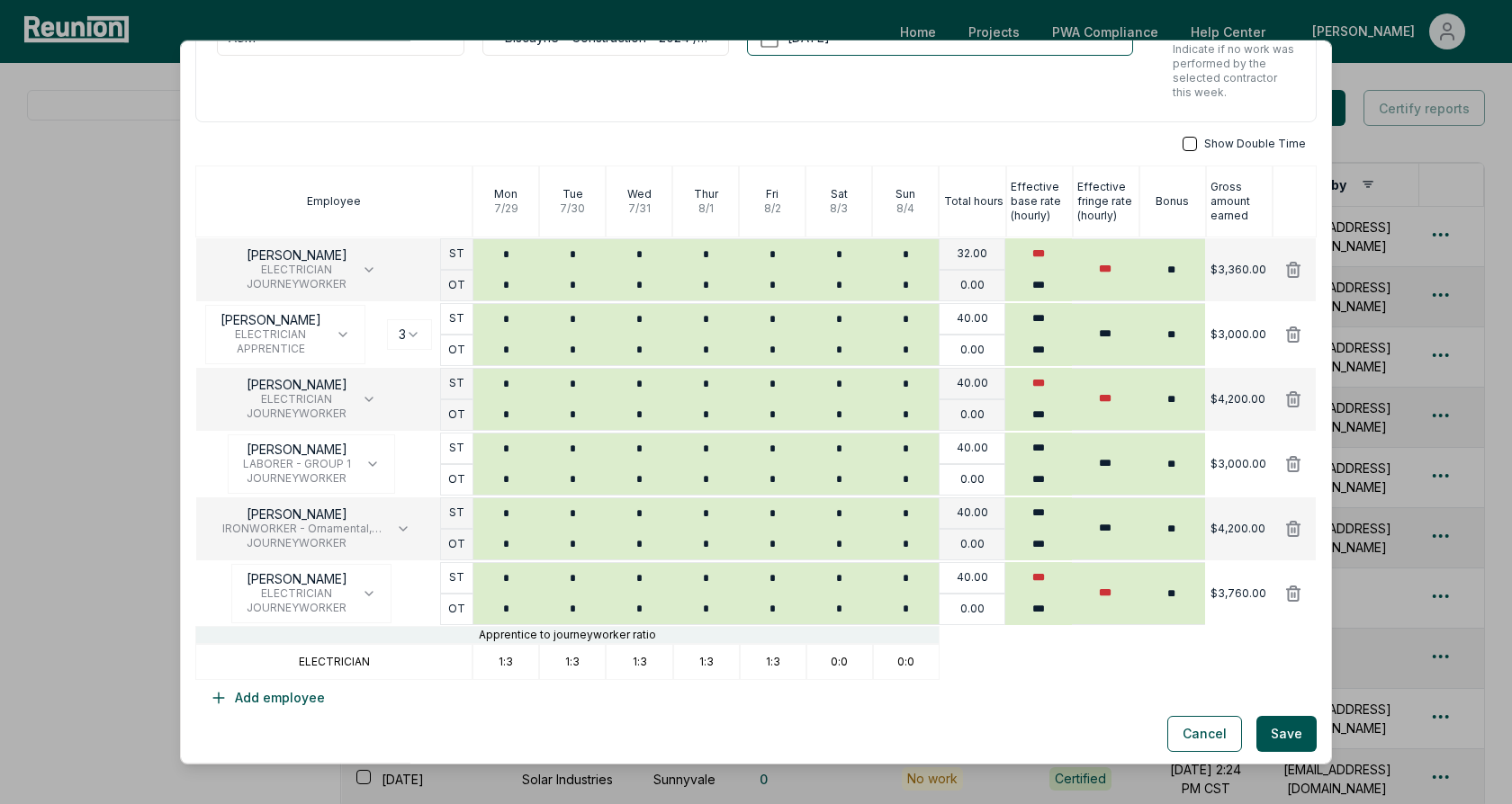
click at [848, 138] on div "Show Double Time" at bounding box center [756, 144] width 1121 height 15
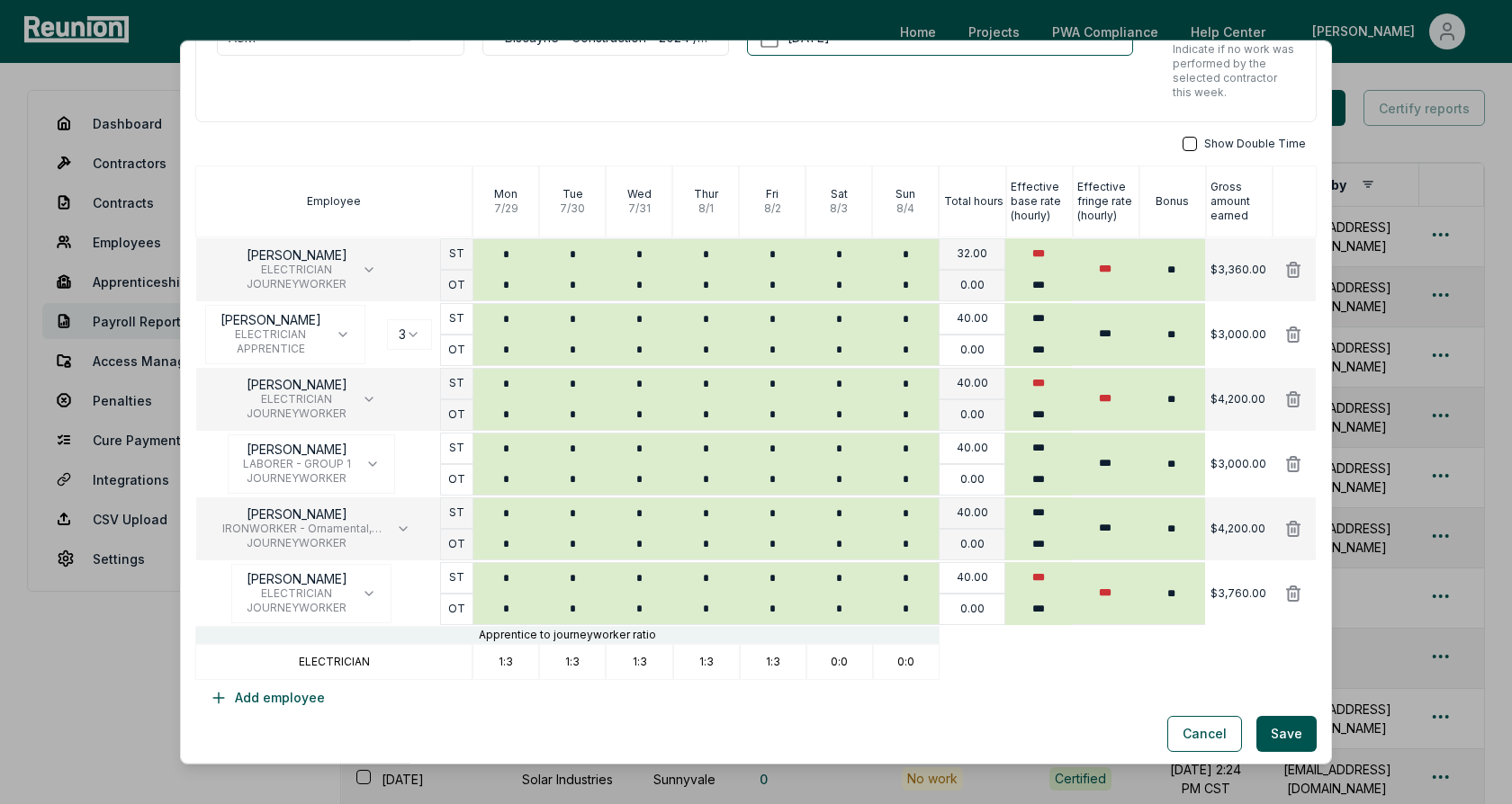
scroll to position [162, 0]
click at [609, 97] on div "**********" at bounding box center [606, 48] width 248 height 106
click at [398, 336] on body "Please visit us on your desktop We're working on making our marketplace mobile-…" at bounding box center [756, 517] width 1512 height 1034
click at [429, 134] on body "Please visit us on your desktop We're working on making our marketplace mobile-…" at bounding box center [756, 517] width 1512 height 1034
click at [450, 117] on div "**********" at bounding box center [756, 7] width 1121 height 230
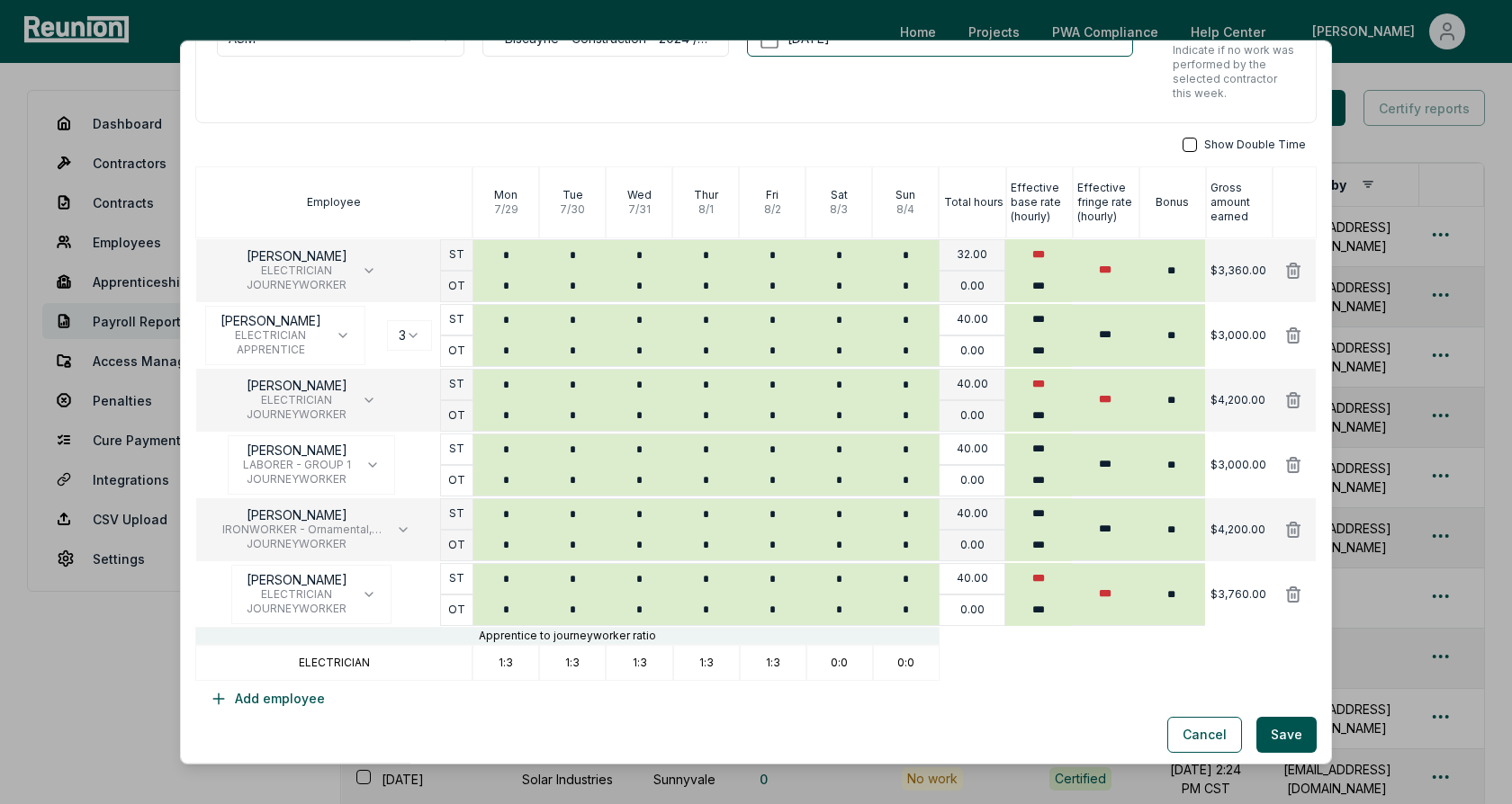
click at [533, 116] on div "**********" at bounding box center [756, 7] width 1121 height 230
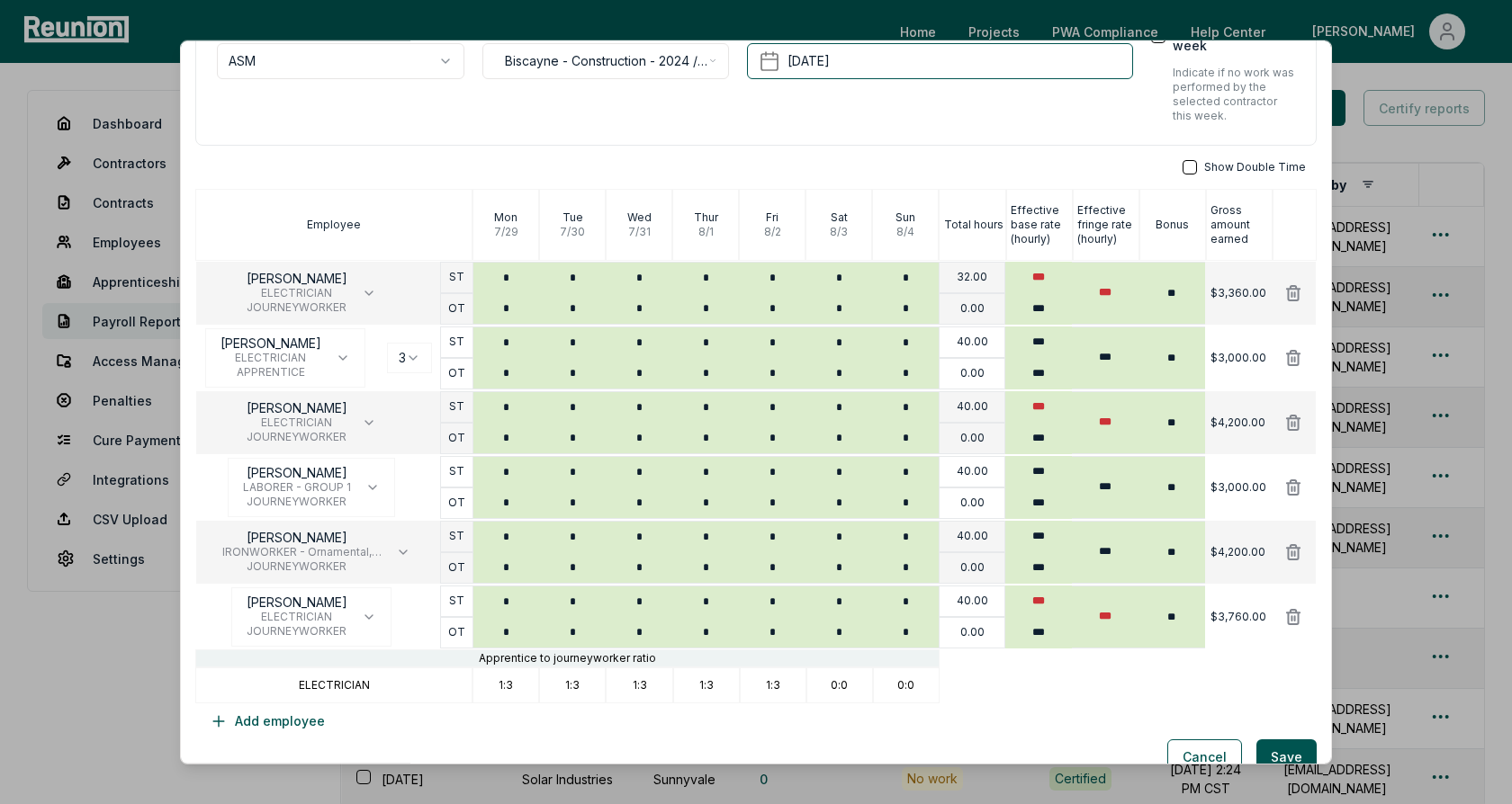
scroll to position [138, 0]
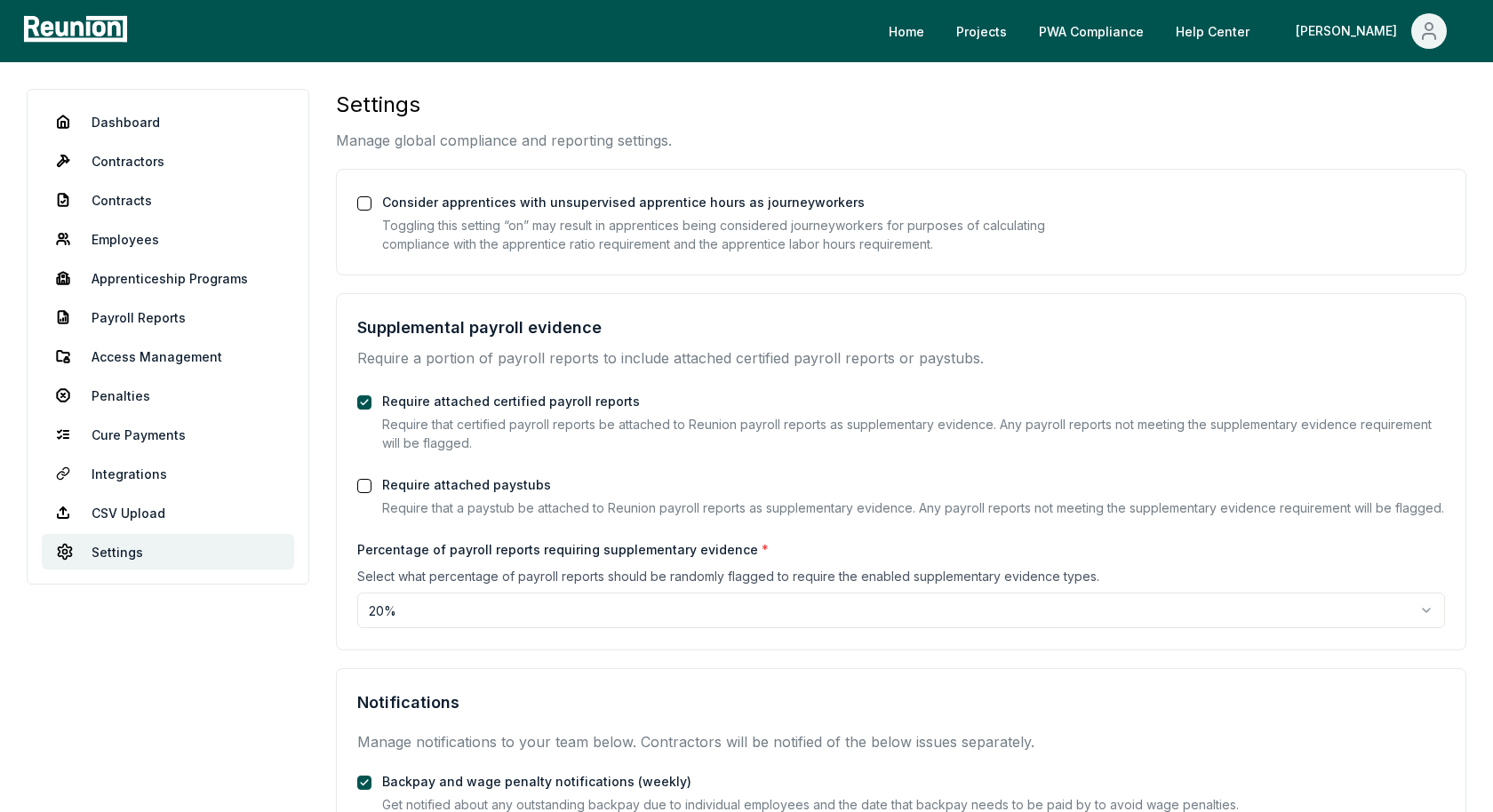
scroll to position [151, 0]
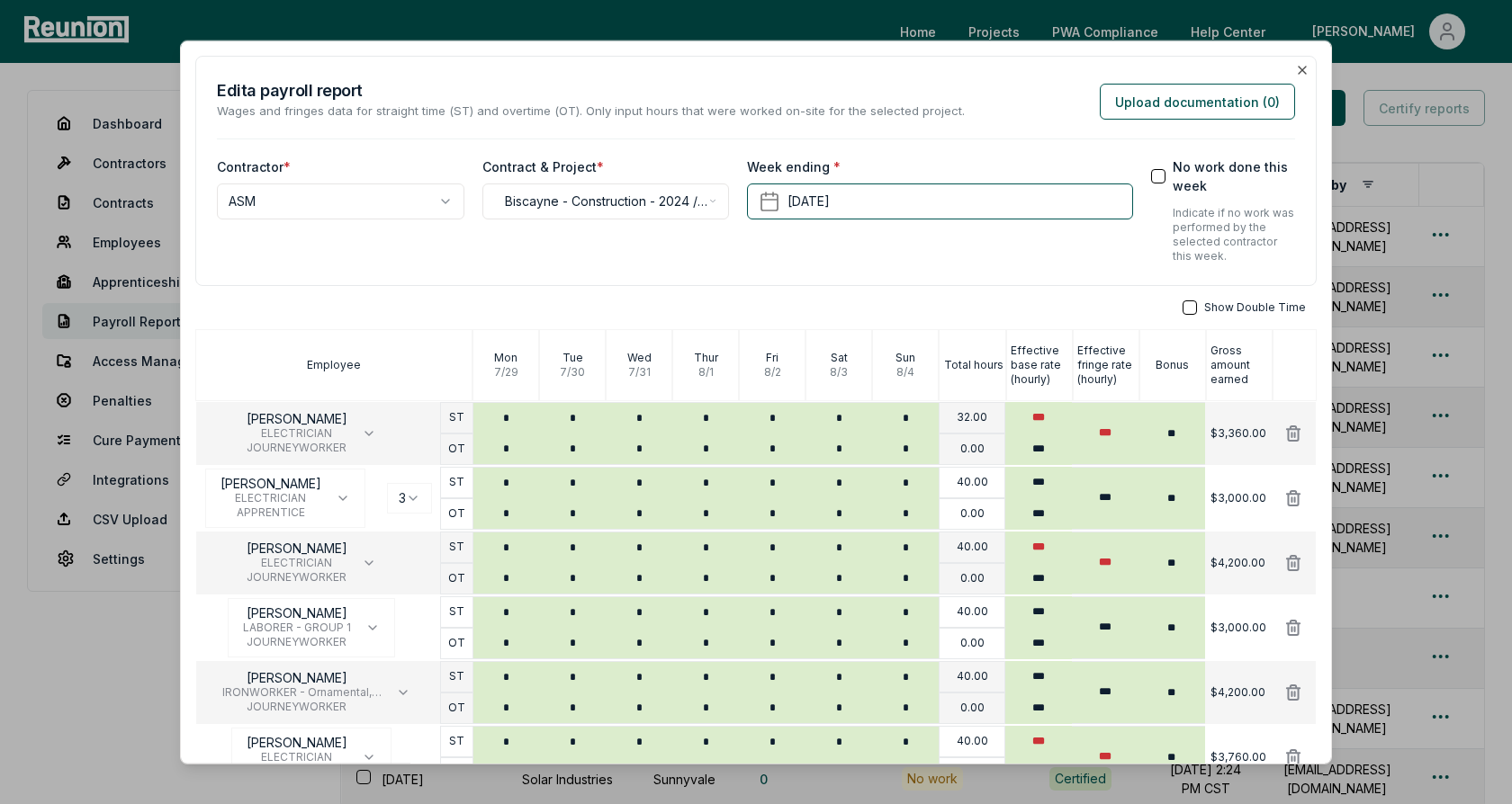
click at [958, 257] on div "Week ending * [DATE]" at bounding box center [940, 211] width 386 height 106
click at [792, 284] on div "**********" at bounding box center [756, 171] width 1121 height 230
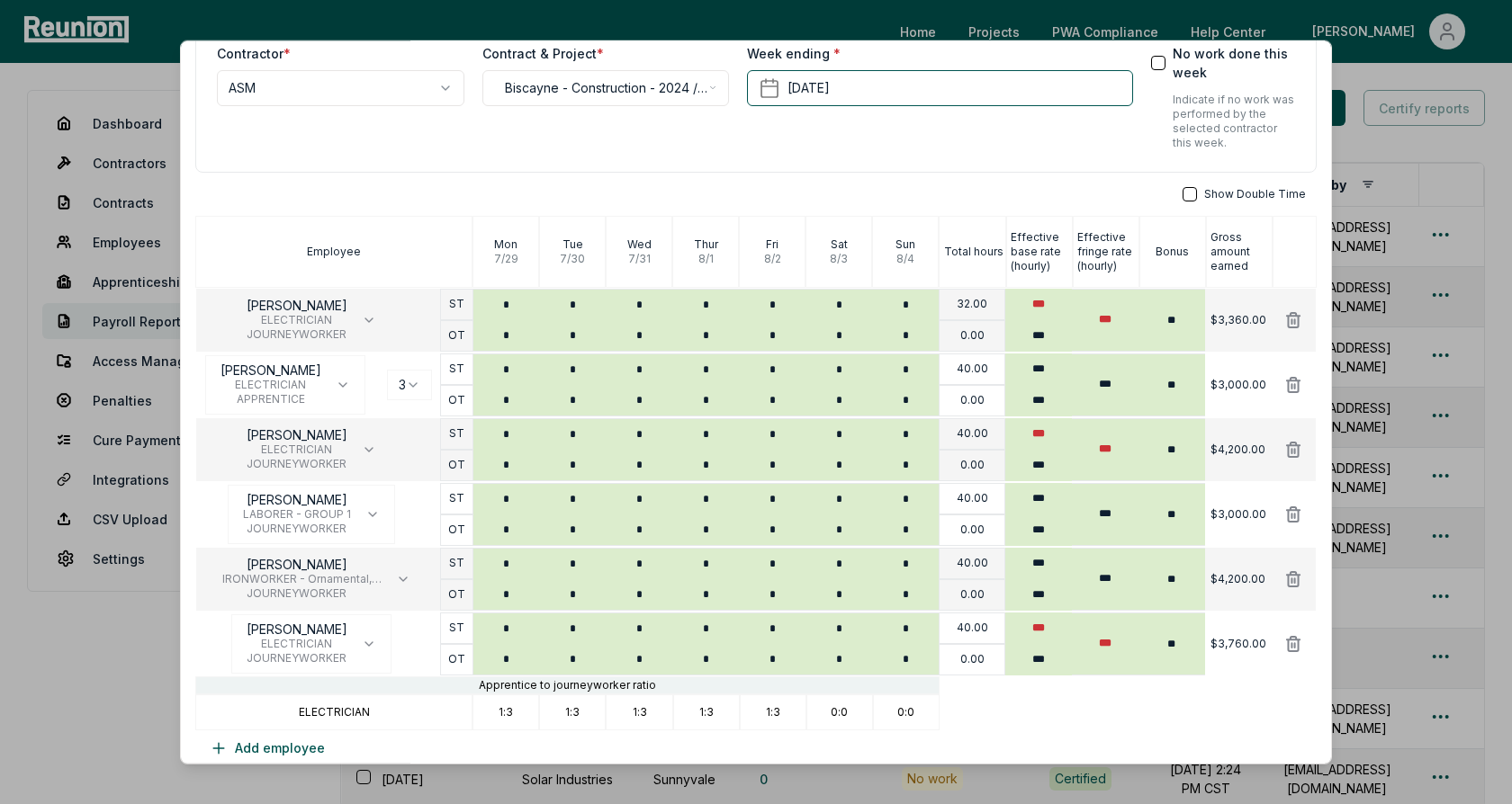
scroll to position [163, 0]
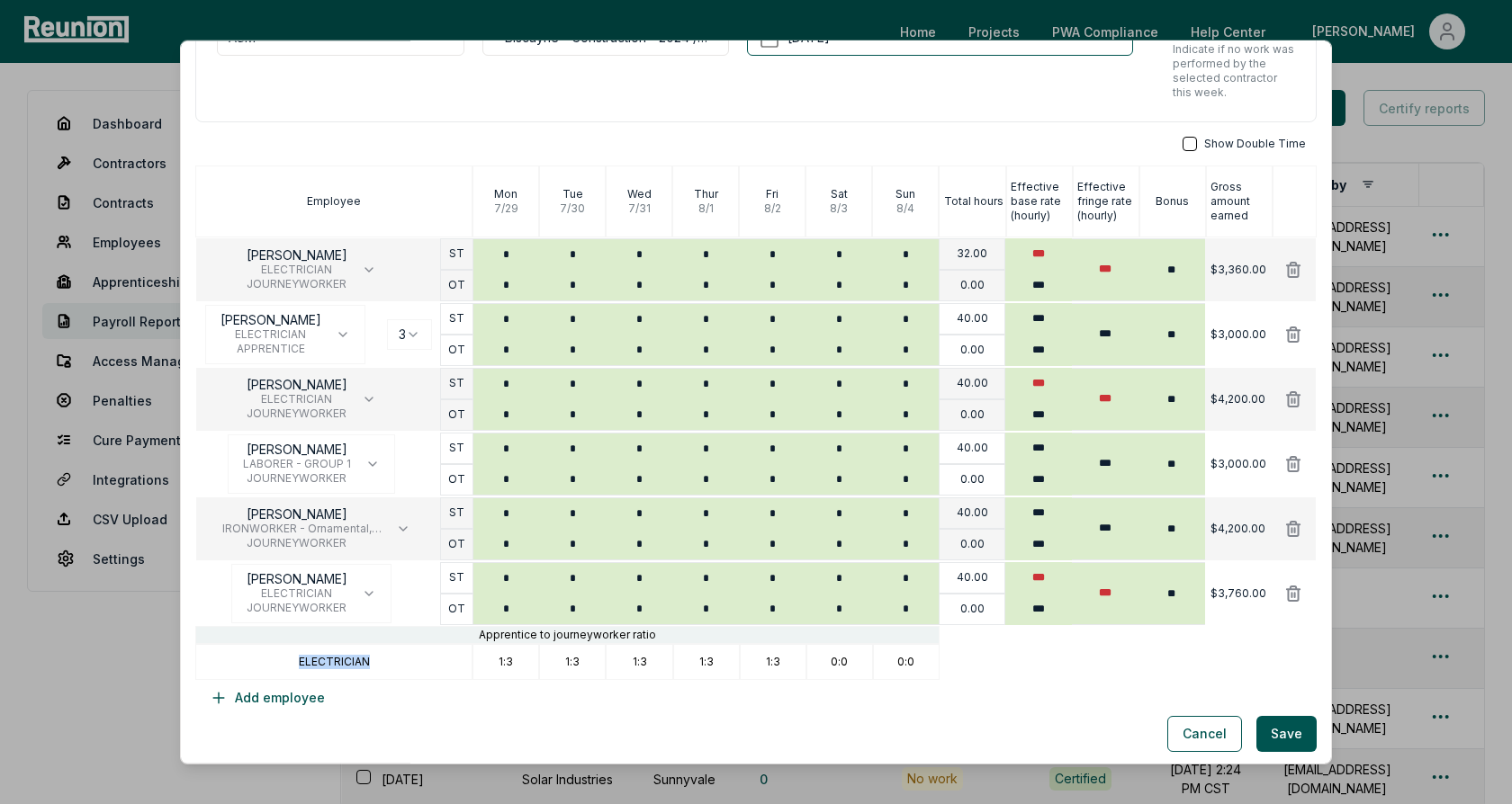
drag, startPoint x: 387, startPoint y: 659, endPoint x: 298, endPoint y: 661, distance: 89.0
click at [298, 661] on div "ELECTRICIAN" at bounding box center [334, 662] width 277 height 36
click at [323, 661] on p "ELECTRICIAN" at bounding box center [333, 663] width 71 height 15
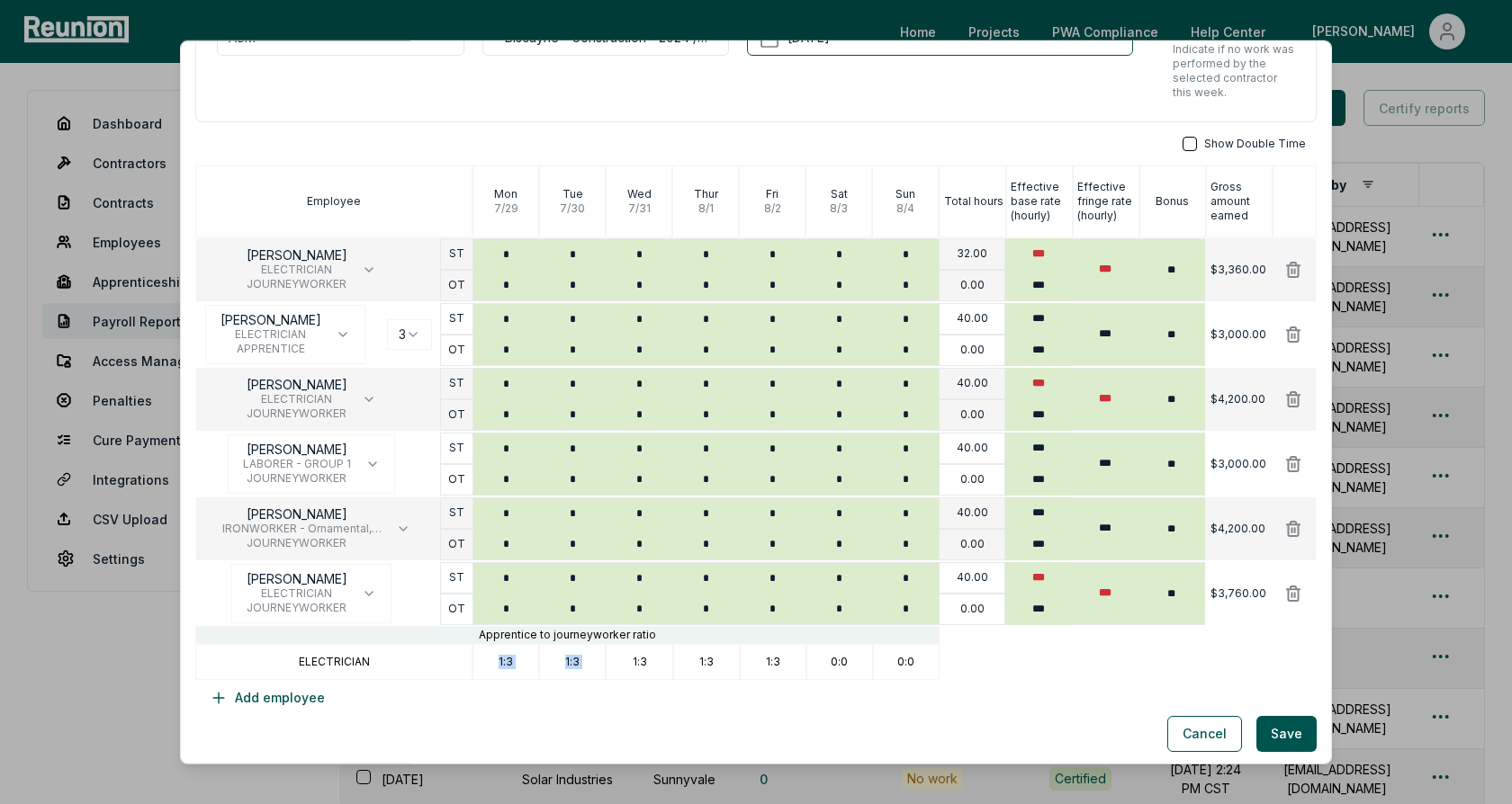
drag, startPoint x: 496, startPoint y: 661, endPoint x: 547, endPoint y: 661, distance: 51.0
click at [546, 661] on div "ELECTRICIAN 1:3 1:3 1:3 1:3 1:3 0:0 0:0" at bounding box center [756, 662] width 1121 height 36
click at [554, 660] on div "1:3" at bounding box center [572, 662] width 67 height 36
click at [633, 661] on p "1:3" at bounding box center [640, 663] width 15 height 15
drag, startPoint x: 501, startPoint y: 656, endPoint x: 532, endPoint y: 655, distance: 31.0
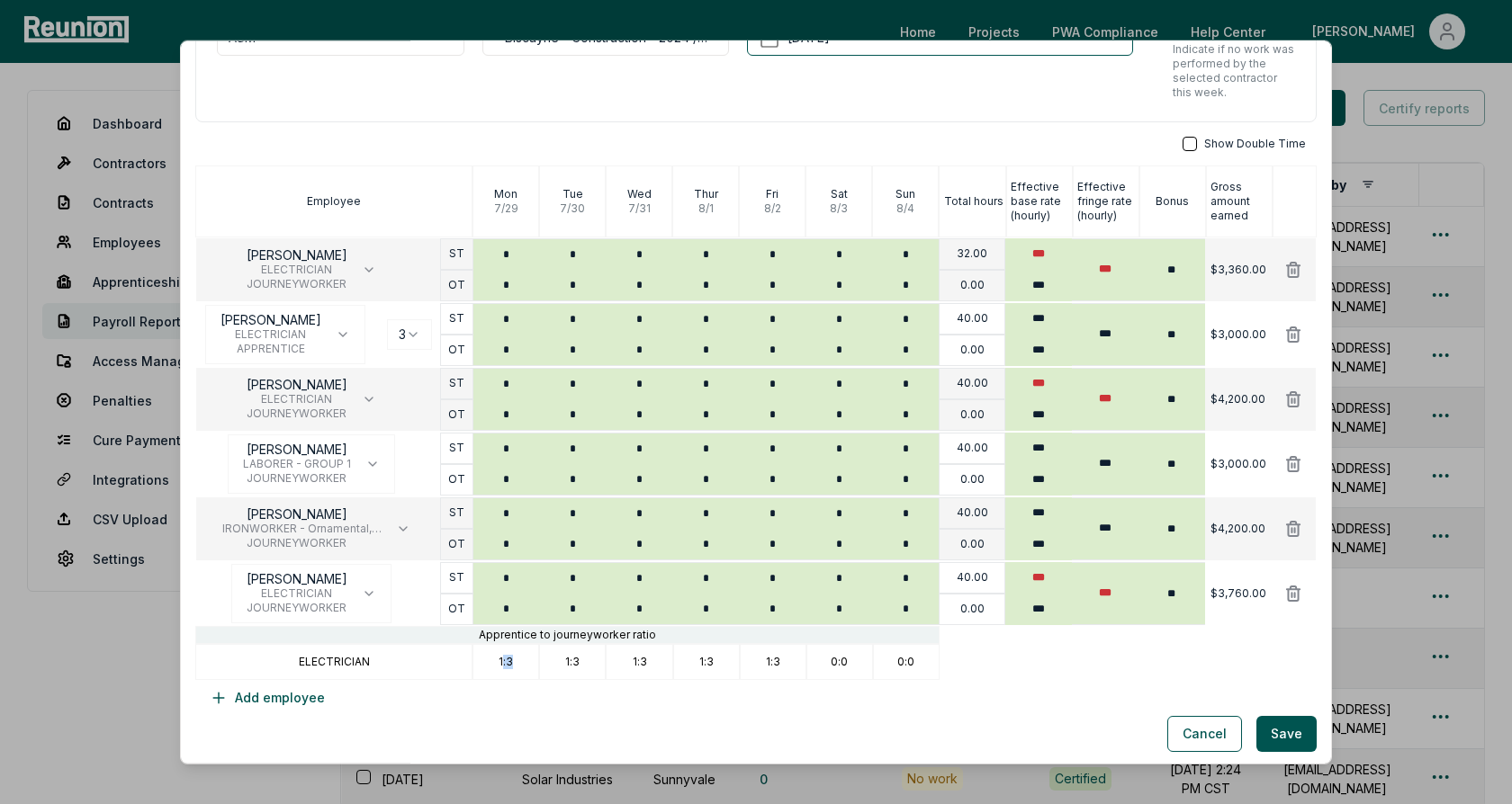
click at [532, 655] on div "1:3" at bounding box center [506, 662] width 67 height 36
click at [542, 656] on div "1:3" at bounding box center [572, 662] width 67 height 36
click at [1020, 157] on div "Show Double Time Employee Mon 7 / 29 Tue 7 / 30 Wed 7 / 31 Thur 8 / 1 Fri 8 / 2…" at bounding box center [756, 426] width 1121 height 579
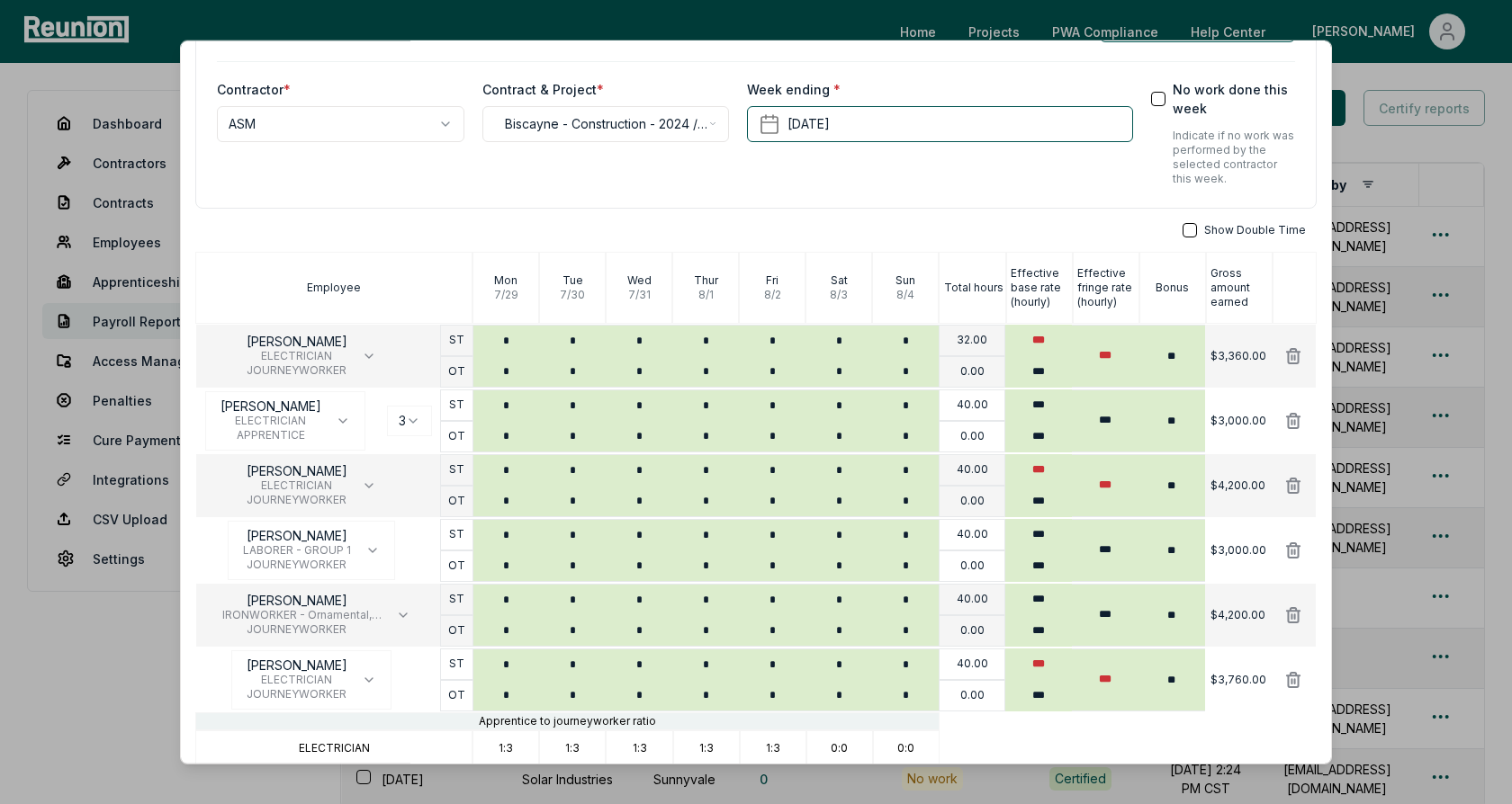
scroll to position [91, 0]
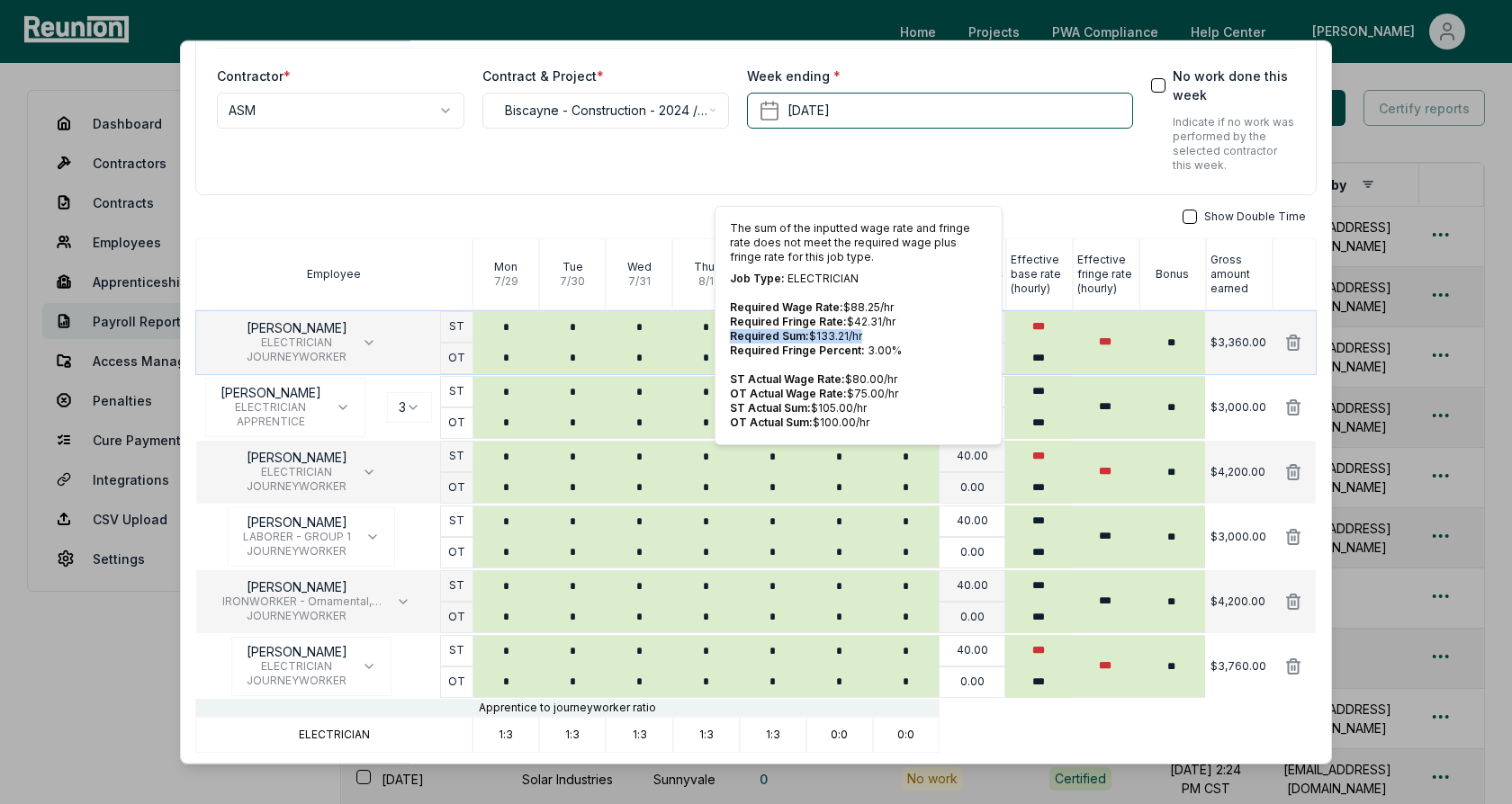
drag, startPoint x: 862, startPoint y: 336, endPoint x: 727, endPoint y: 332, distance: 135.1
click at [727, 332] on div "The sum of the inputted wage rate and fringe rate does not meet the required wa…" at bounding box center [858, 325] width 288 height 240
drag, startPoint x: 864, startPoint y: 408, endPoint x: 724, endPoint y: 408, distance: 140.0
click at [724, 408] on div "The sum of the inputted wage rate and fringe rate does not meet the required wa…" at bounding box center [858, 325] width 288 height 240
click at [869, 365] on div "The sum of the inputted wage rate and fringe rate does not meet the required wa…" at bounding box center [858, 325] width 288 height 240
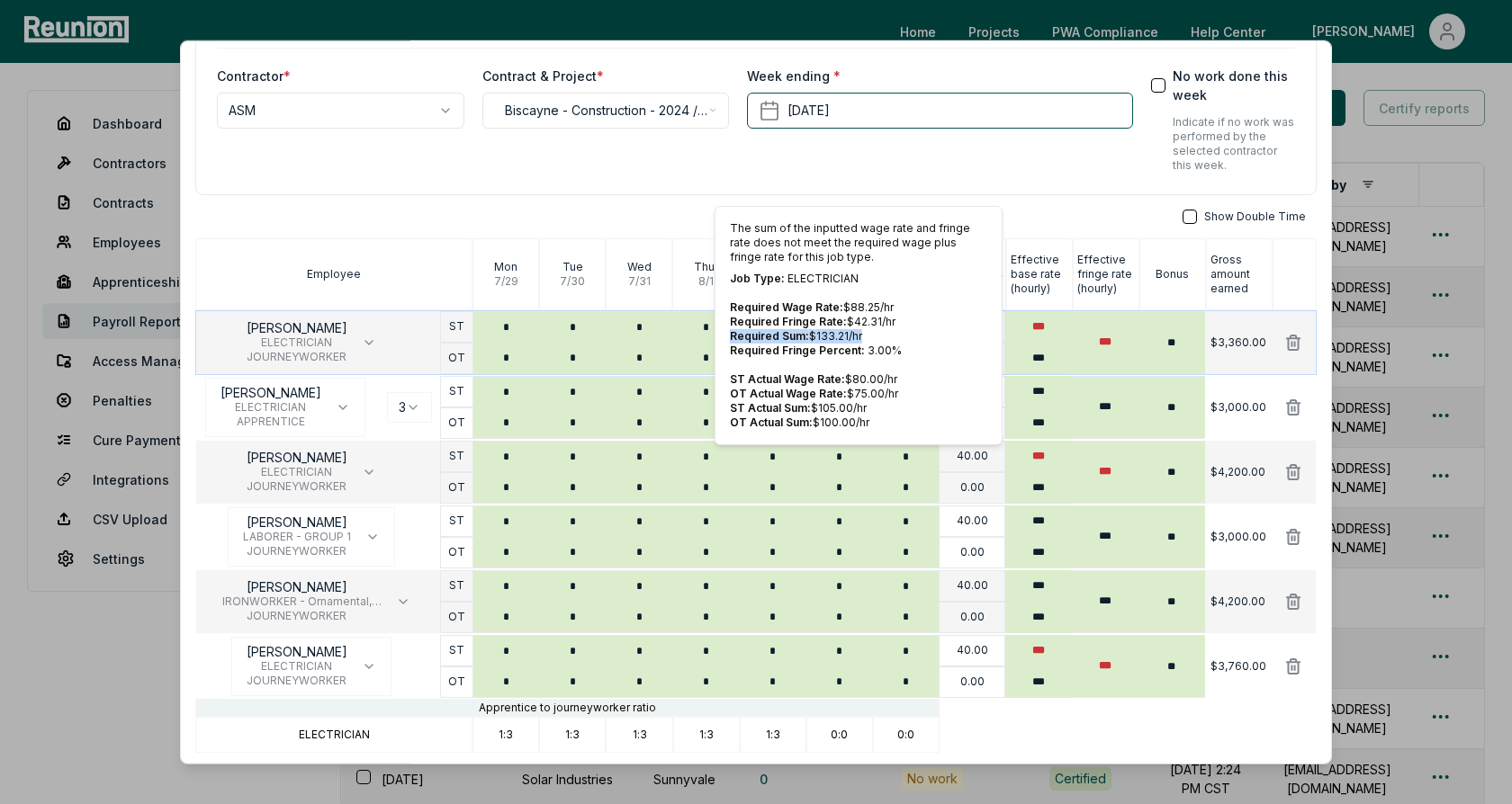
drag, startPoint x: 870, startPoint y: 334, endPoint x: 728, endPoint y: 329, distance: 142.1
click at [728, 329] on div "The sum of the inputted wage rate and fringe rate does not meet the required wa…" at bounding box center [858, 325] width 288 height 240
click at [872, 340] on p "Required Sum: $ 133.21 /hr" at bounding box center [858, 337] width 257 height 15
drag, startPoint x: 868, startPoint y: 337, endPoint x: 745, endPoint y: 336, distance: 123.0
click at [745, 336] on p "Required Sum: $ 133.21 /hr" at bounding box center [858, 337] width 257 height 15
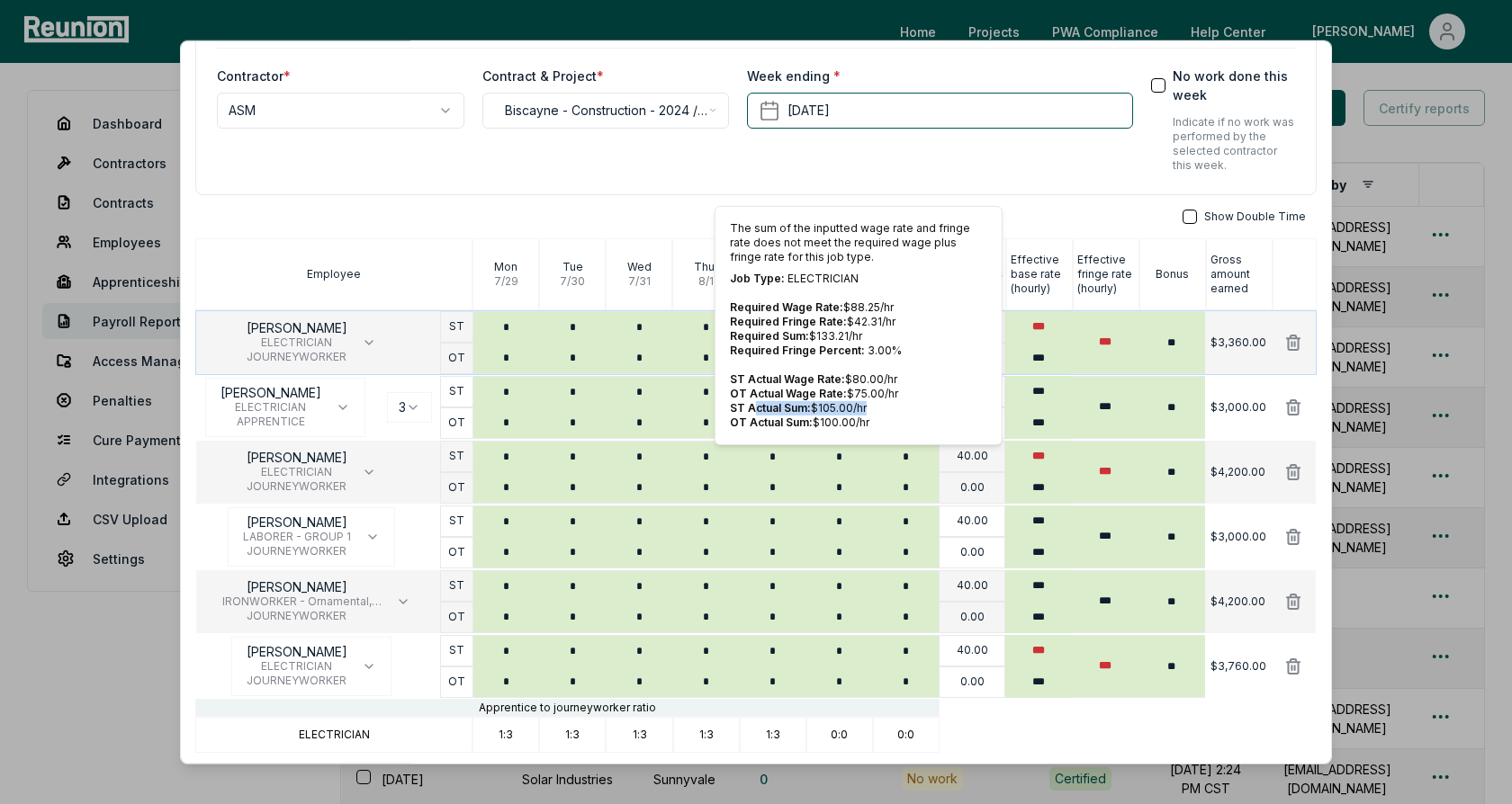
drag, startPoint x: 877, startPoint y: 401, endPoint x: 750, endPoint y: 401, distance: 127.0
click at [750, 401] on p "ST Actual Sum: $ 105.00 /hr" at bounding box center [858, 408] width 257 height 15
click at [835, 393] on span "OT Actual Wage Rate:" at bounding box center [788, 393] width 117 height 14
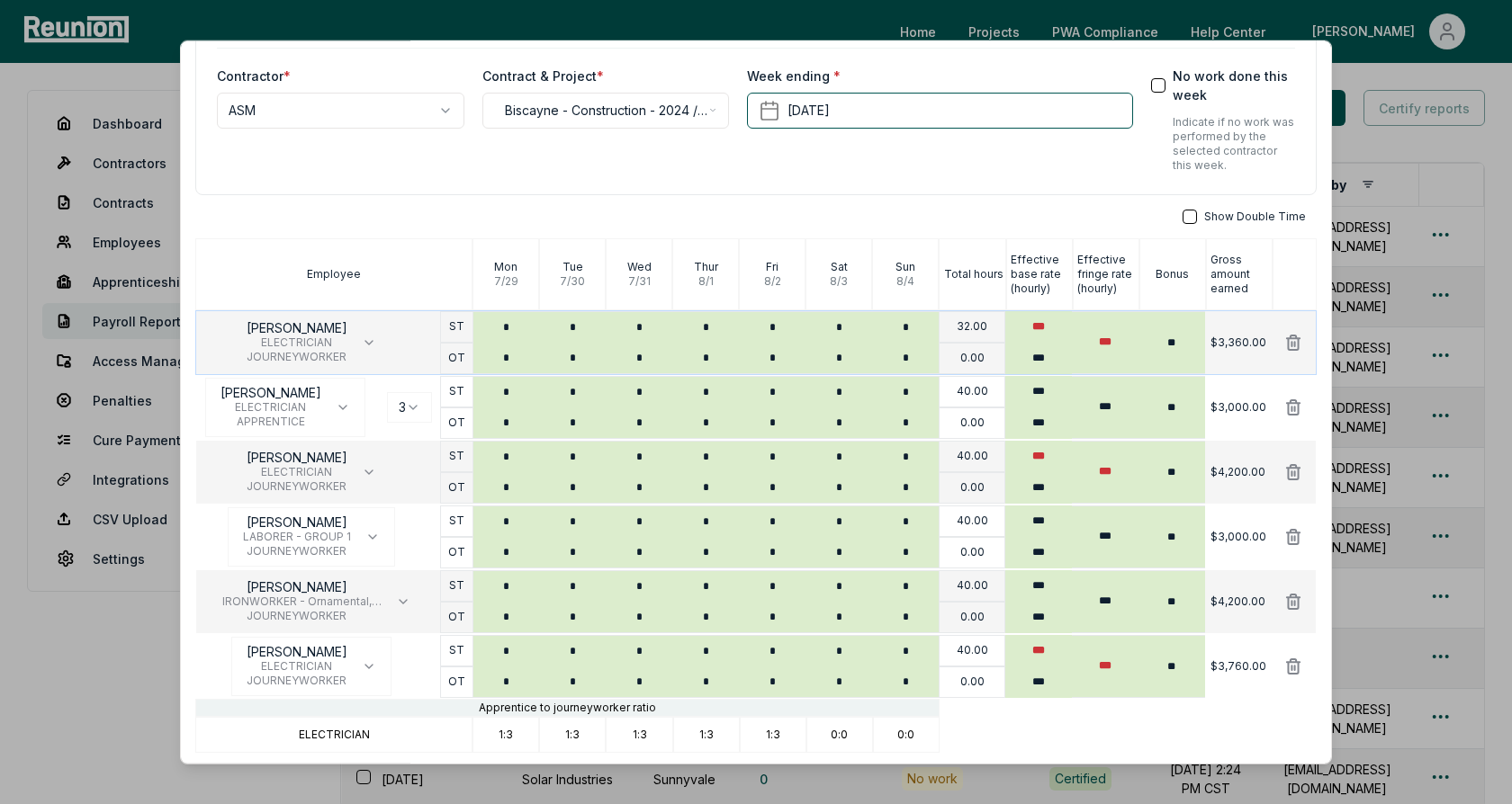
click at [1070, 209] on div "Show Double Time" at bounding box center [756, 217] width 1121 height 15
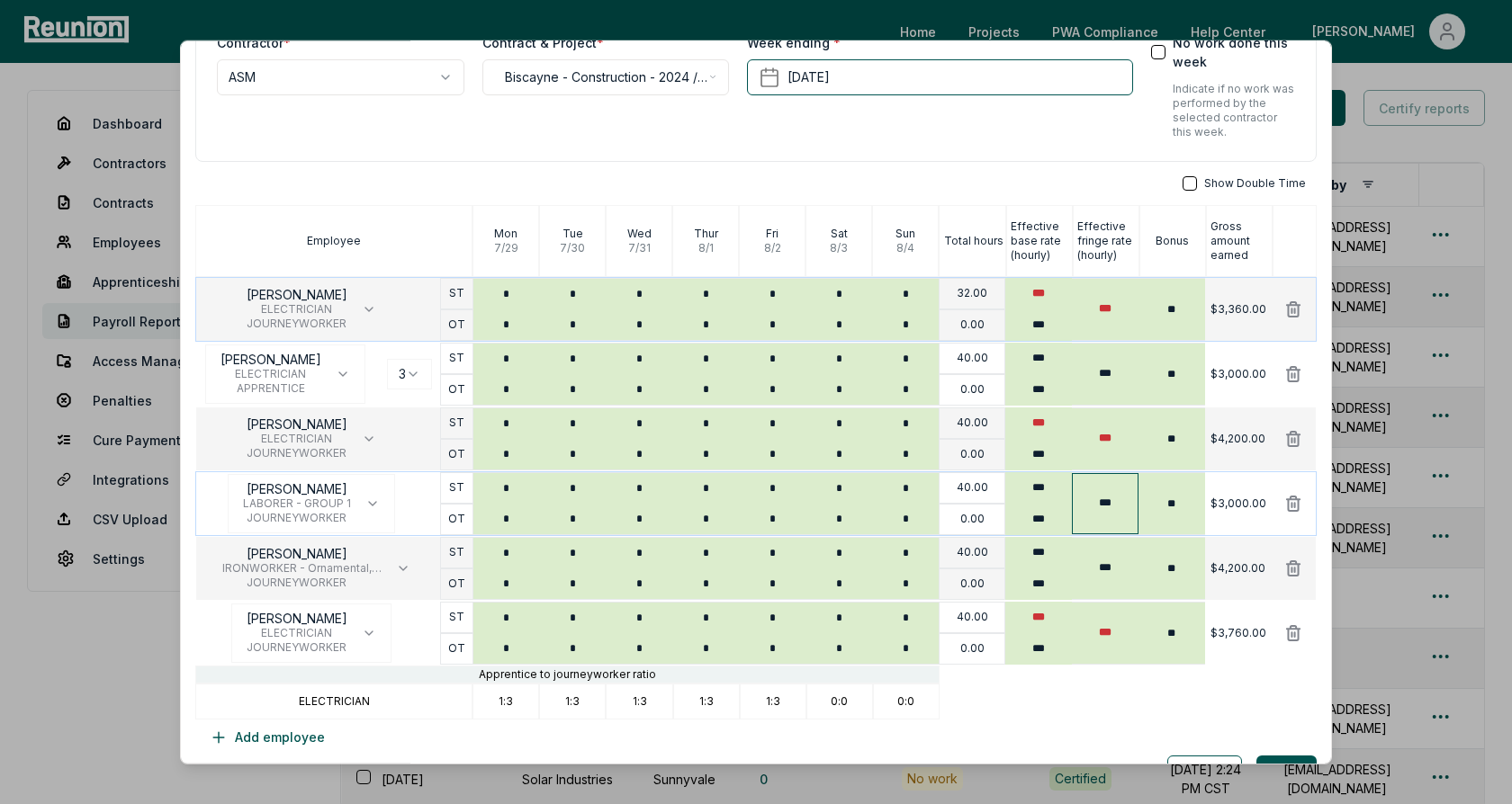
scroll to position [163, 0]
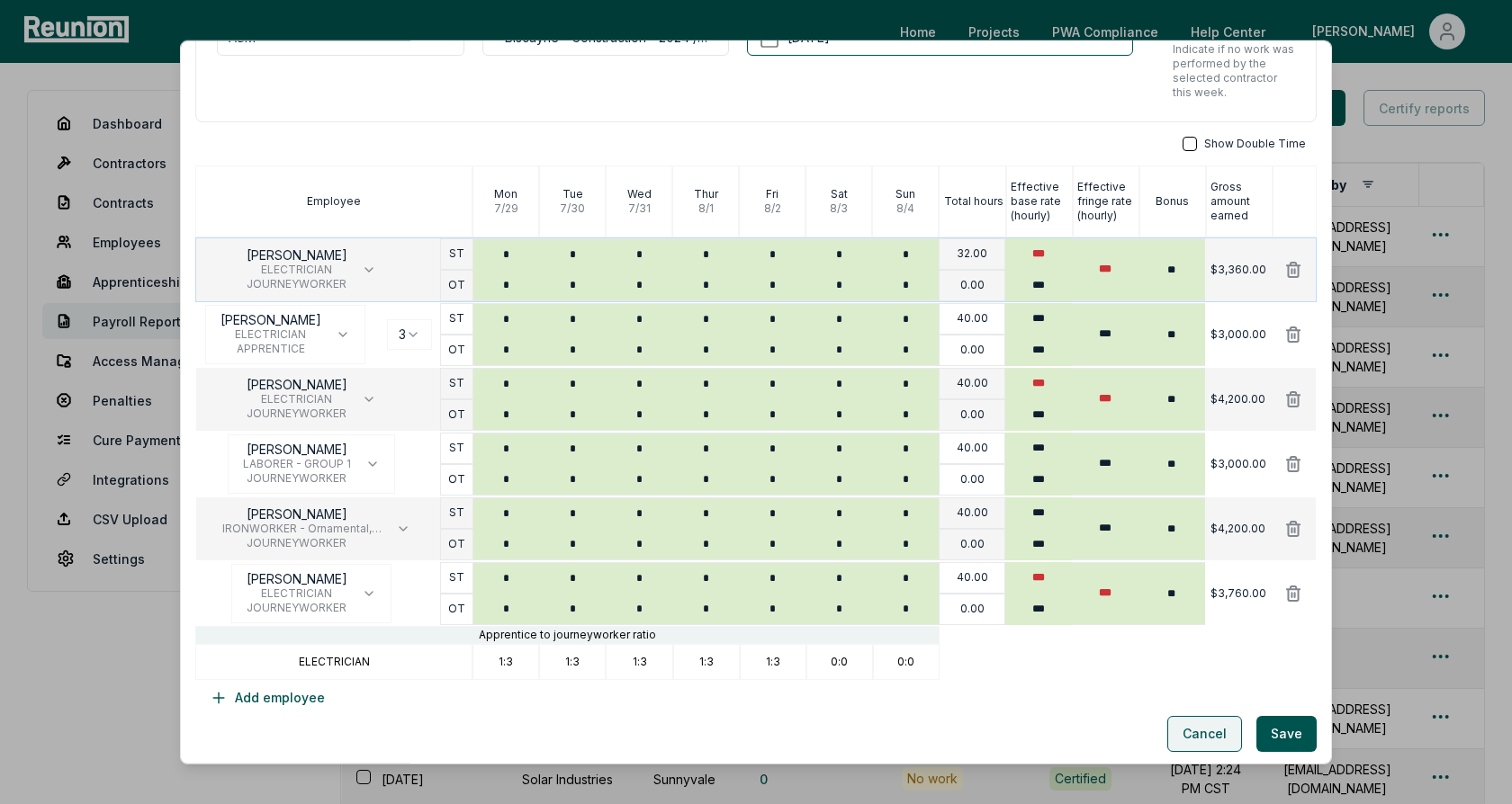
click at [1193, 723] on button "Cancel" at bounding box center [1204, 733] width 74 height 36
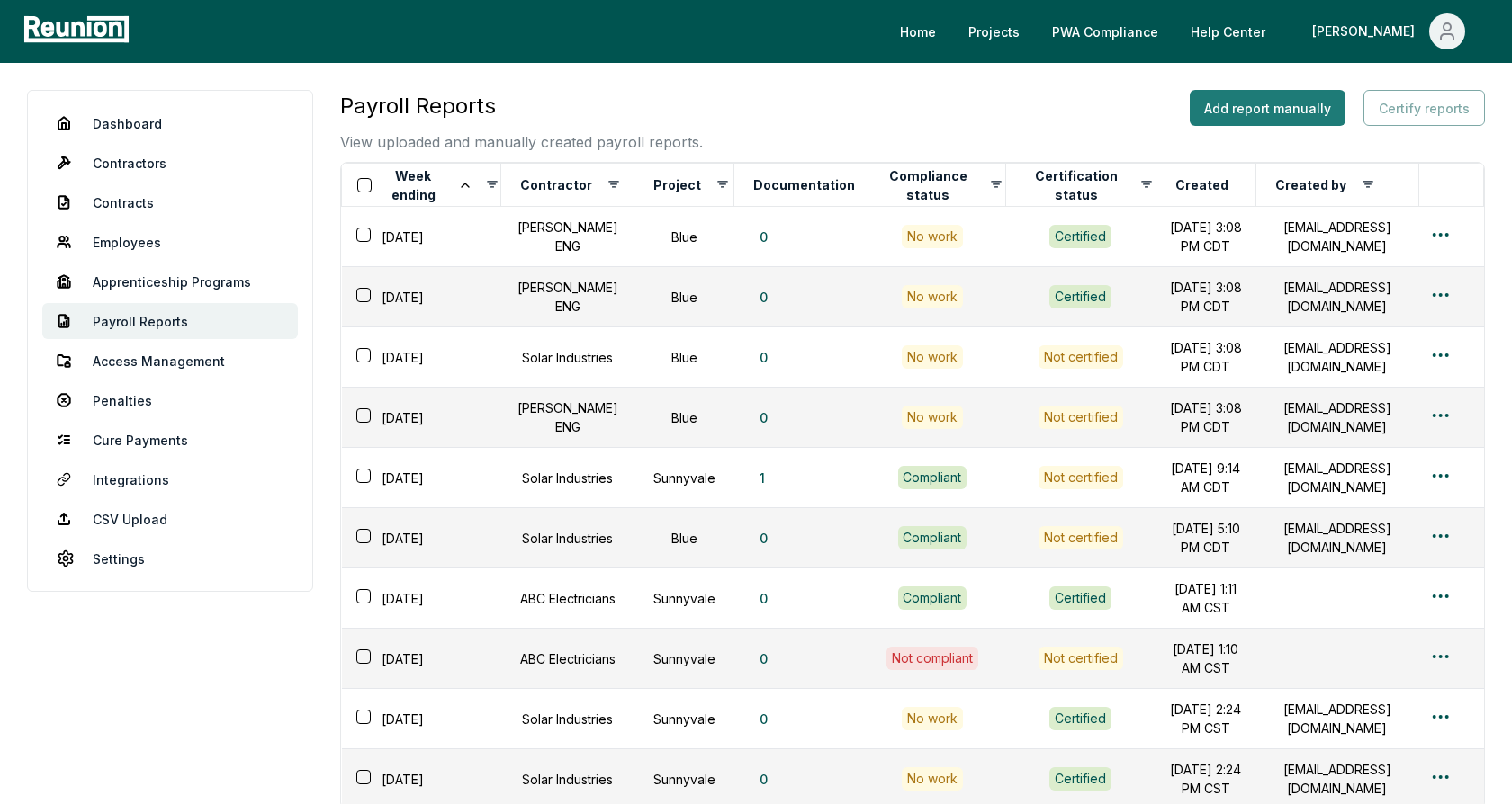
click at [1252, 114] on button "Add report manually" at bounding box center [1268, 107] width 156 height 36
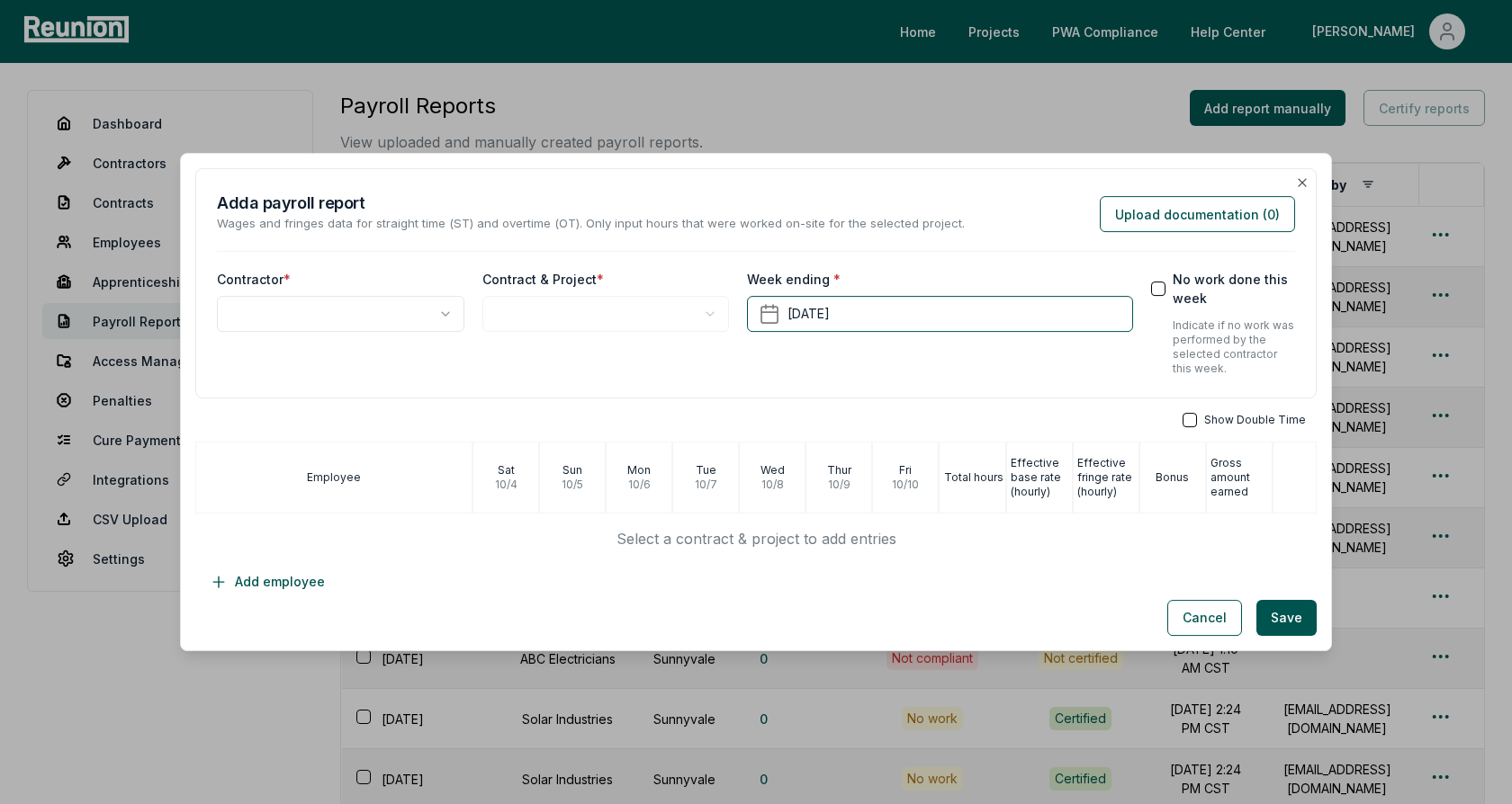
click at [415, 313] on body "Please visit us on your desktop We're working on making our marketplace mobile-…" at bounding box center [756, 517] width 1512 height 1034
click at [563, 309] on body "Please visit us on your desktop We're working on making our marketplace mobile-…" at bounding box center [756, 517] width 1512 height 1034
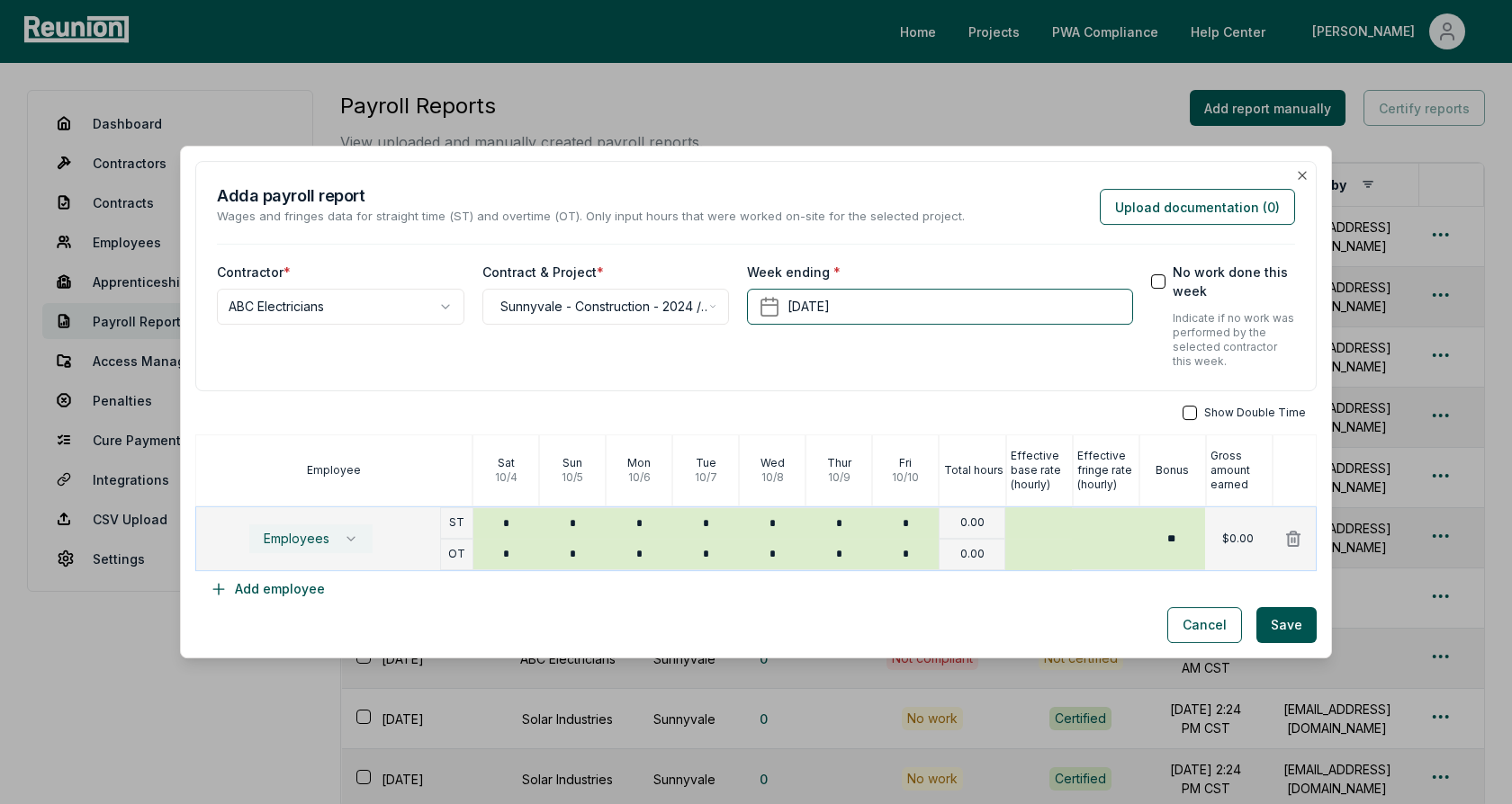
click at [312, 550] on button "Employees" at bounding box center [311, 538] width 125 height 30
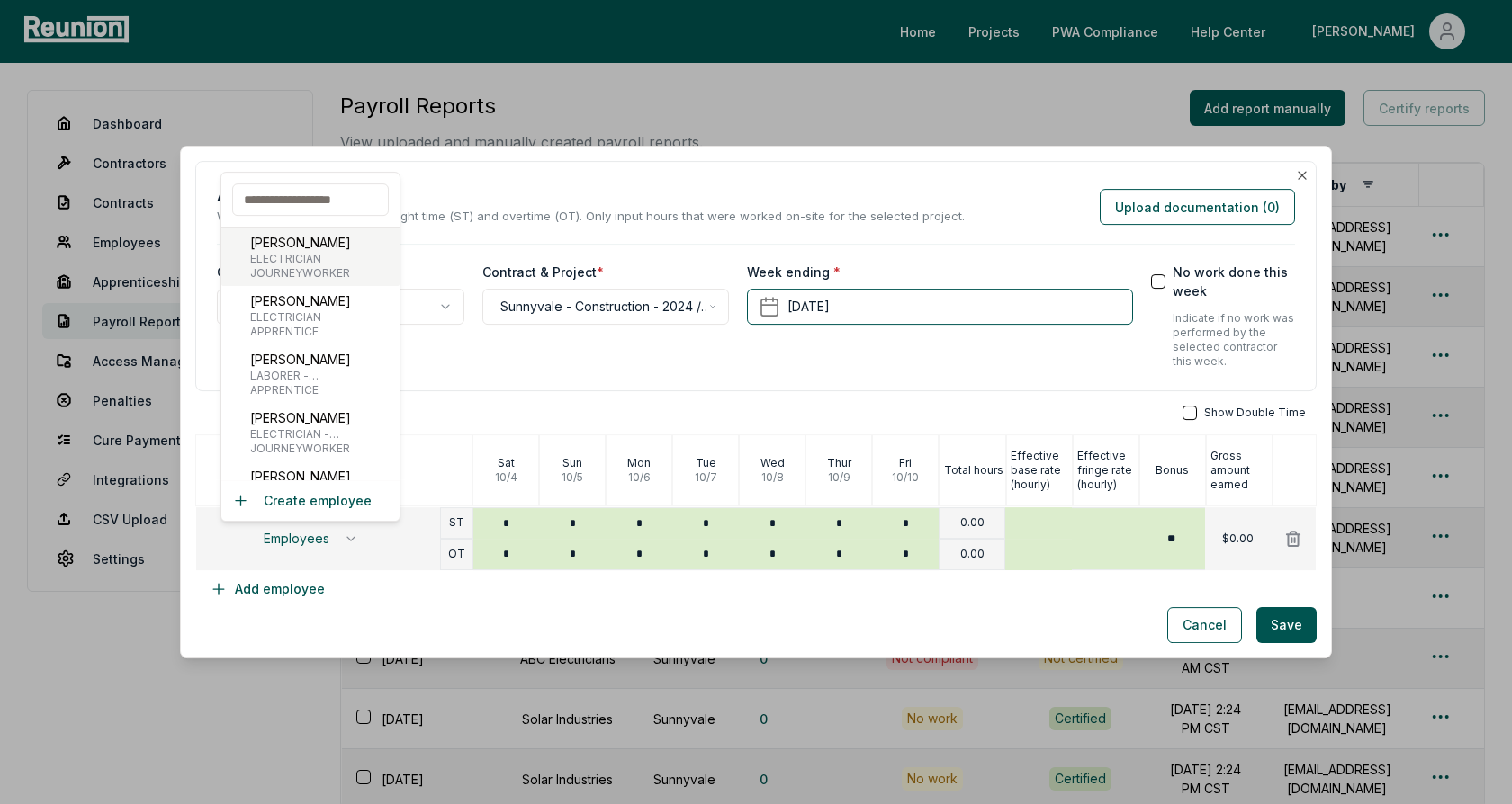
click at [310, 261] on span "ELECTRICIAN" at bounding box center [300, 259] width 101 height 15
type input "***"
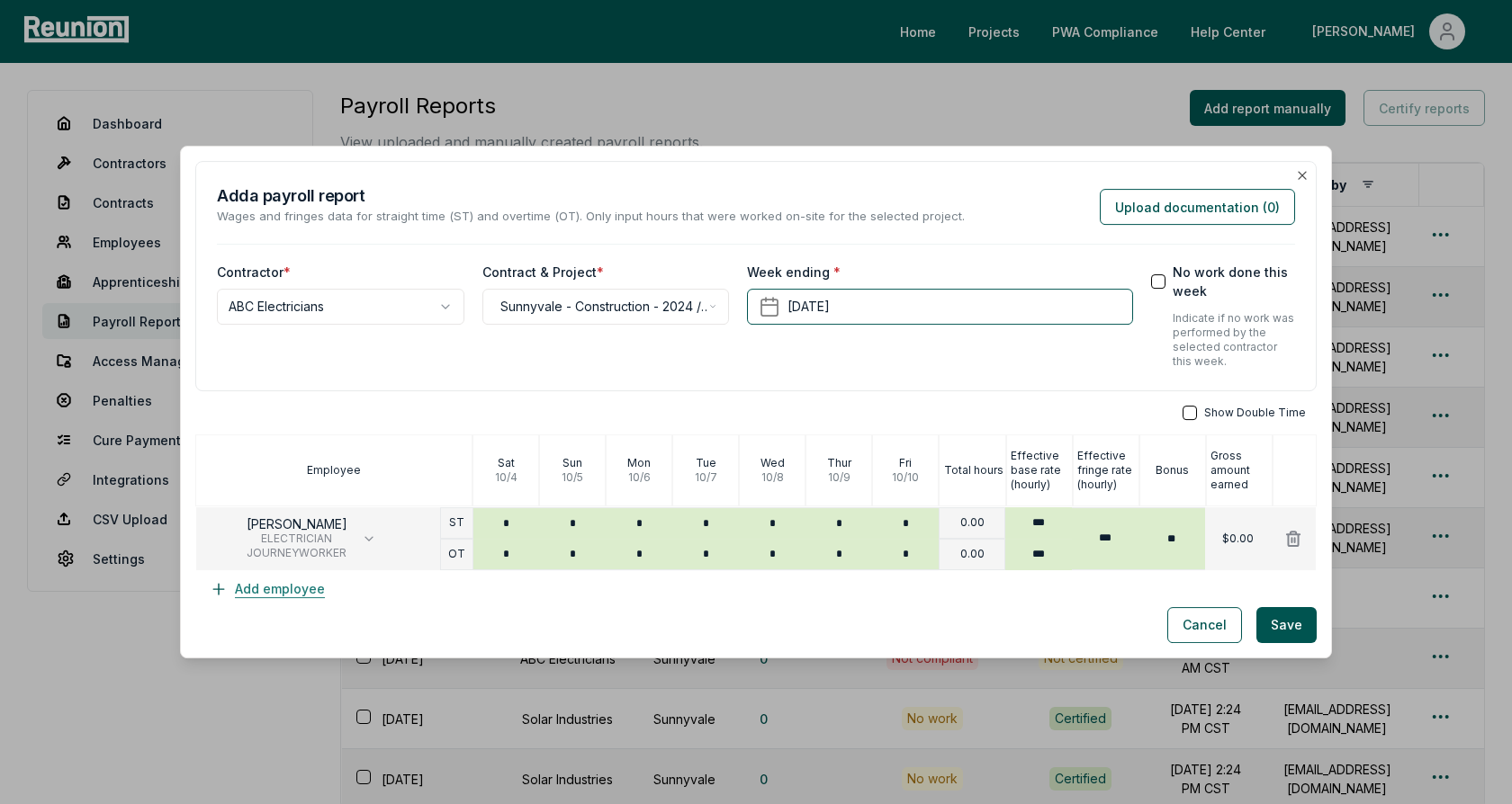
click at [294, 593] on button "Add employee" at bounding box center [267, 588] width 144 height 36
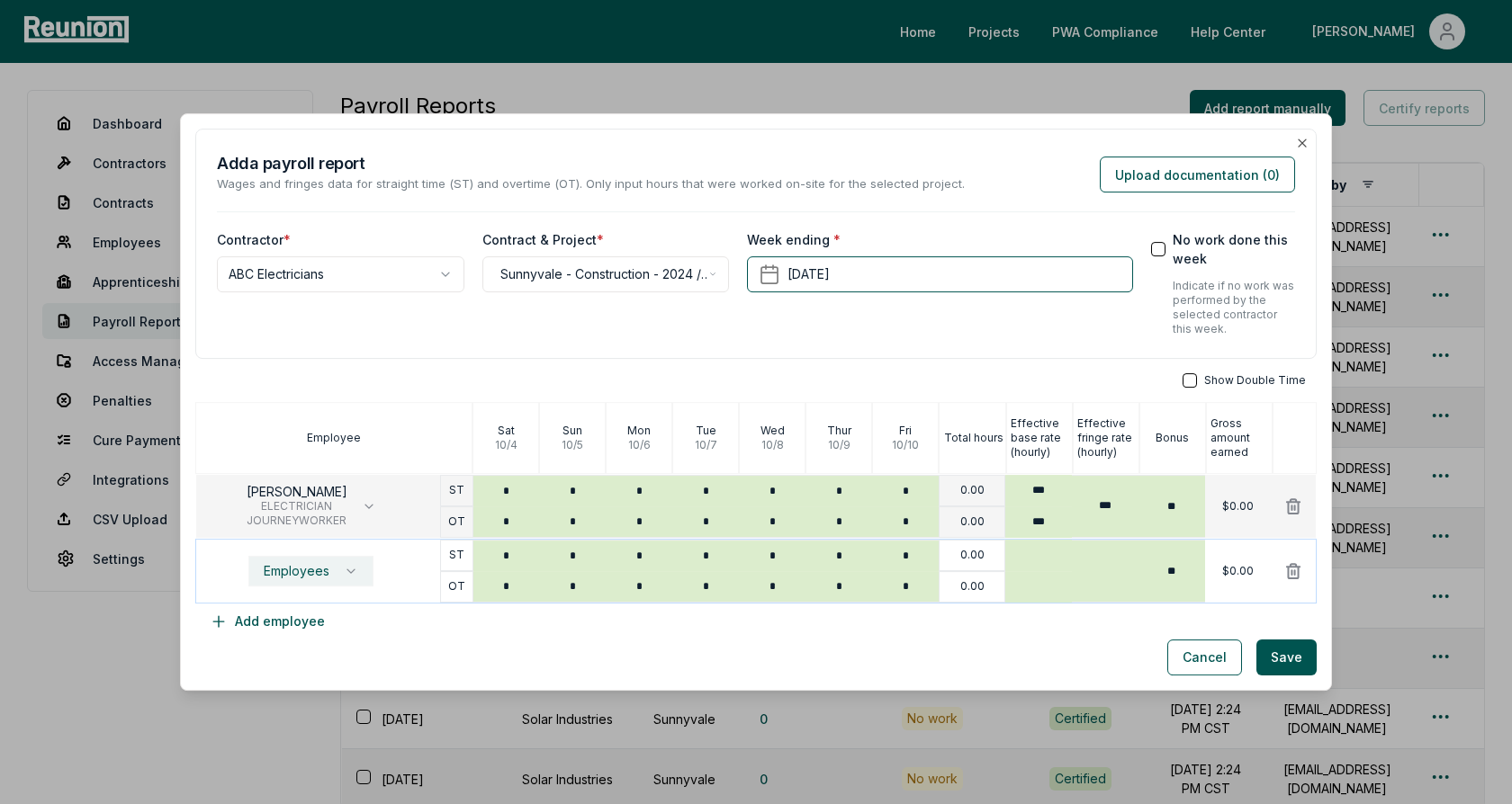
click at [324, 572] on span "Employees" at bounding box center [297, 572] width 66 height 15
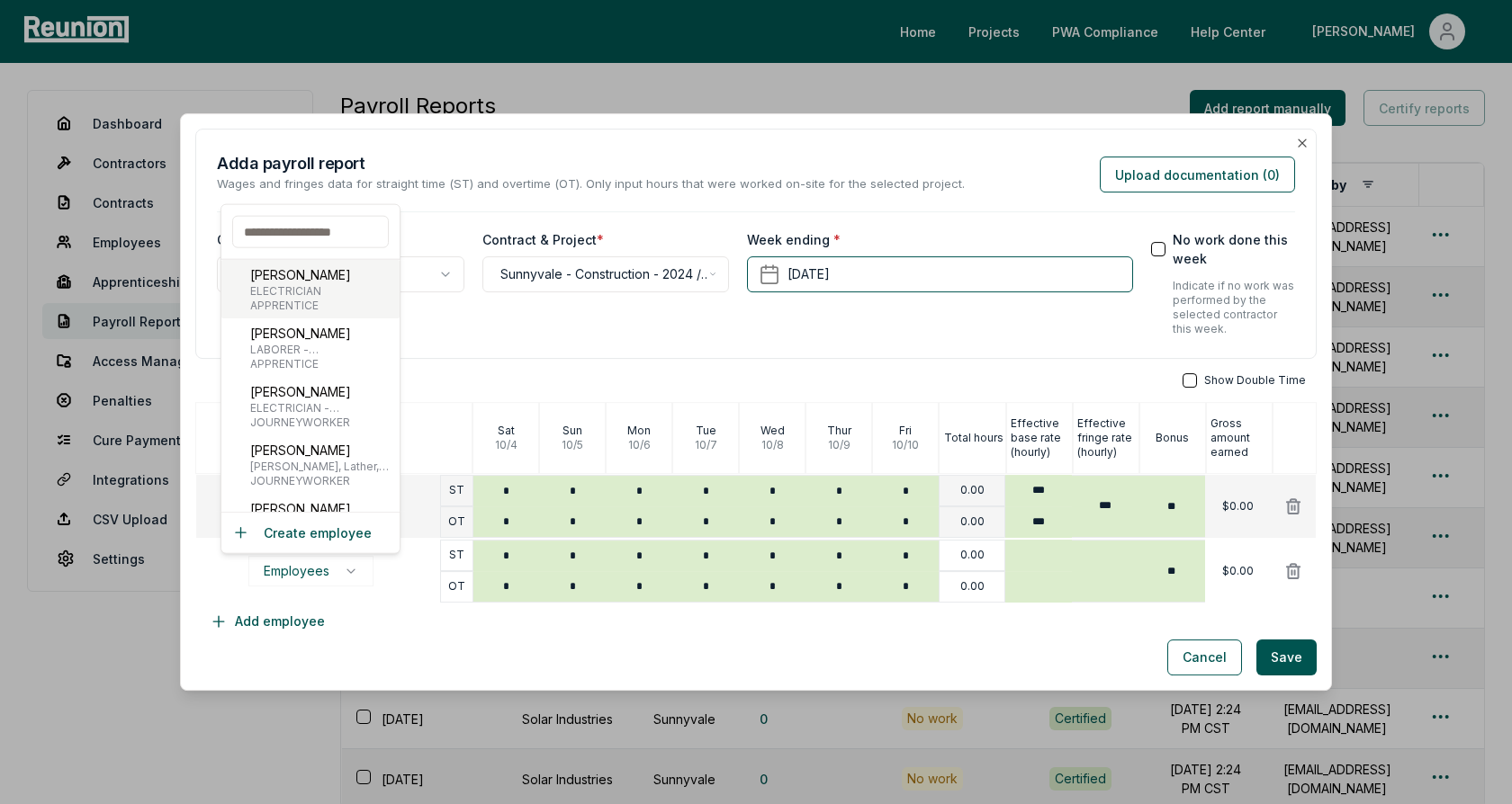
click at [321, 300] on div "Bob Low ELECTRICIAN APPRENTICE" at bounding box center [310, 289] width 178 height 59
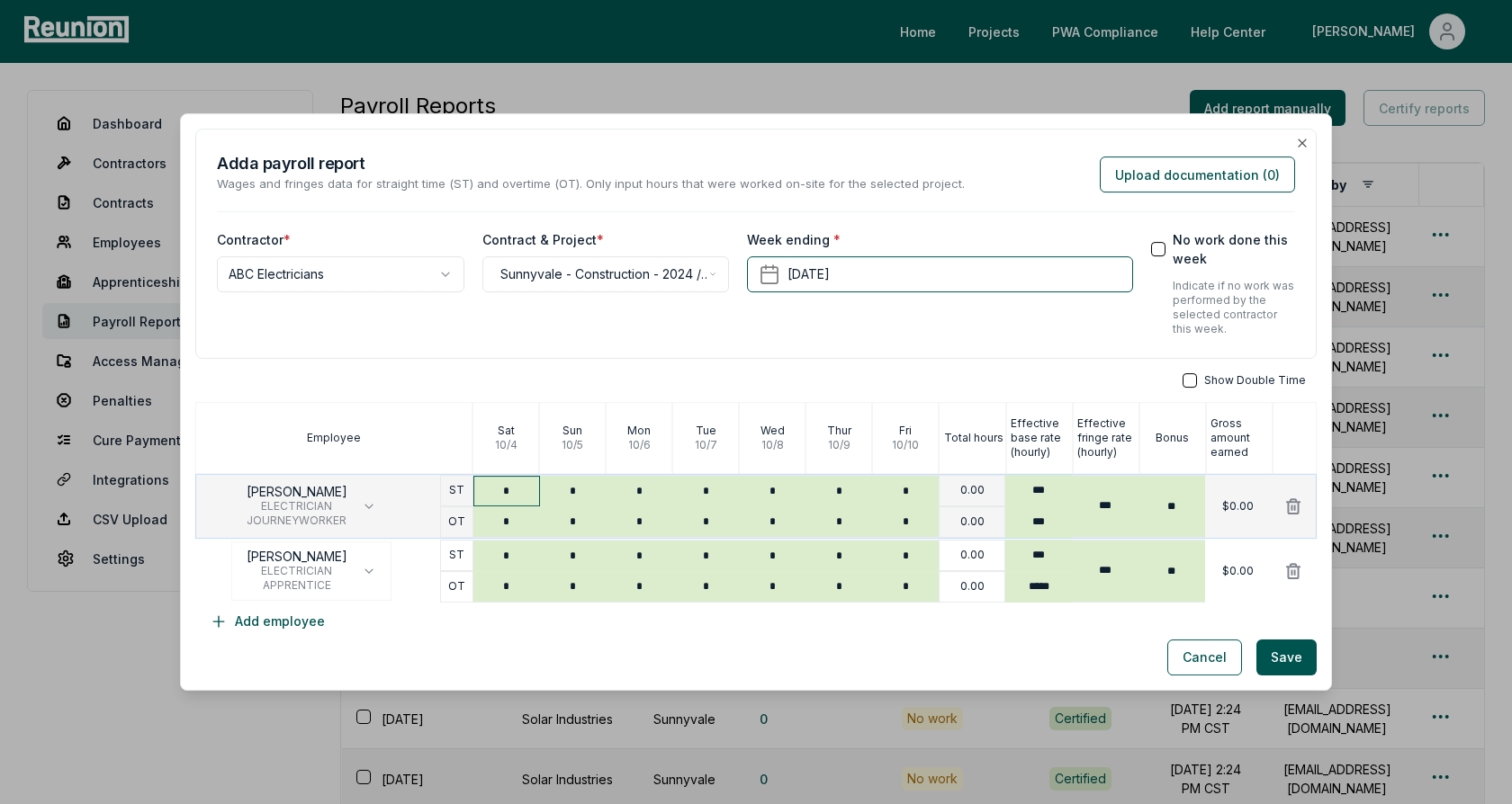
type input "*"
click at [510, 486] on input "*" at bounding box center [507, 491] width 67 height 30
type input "*"
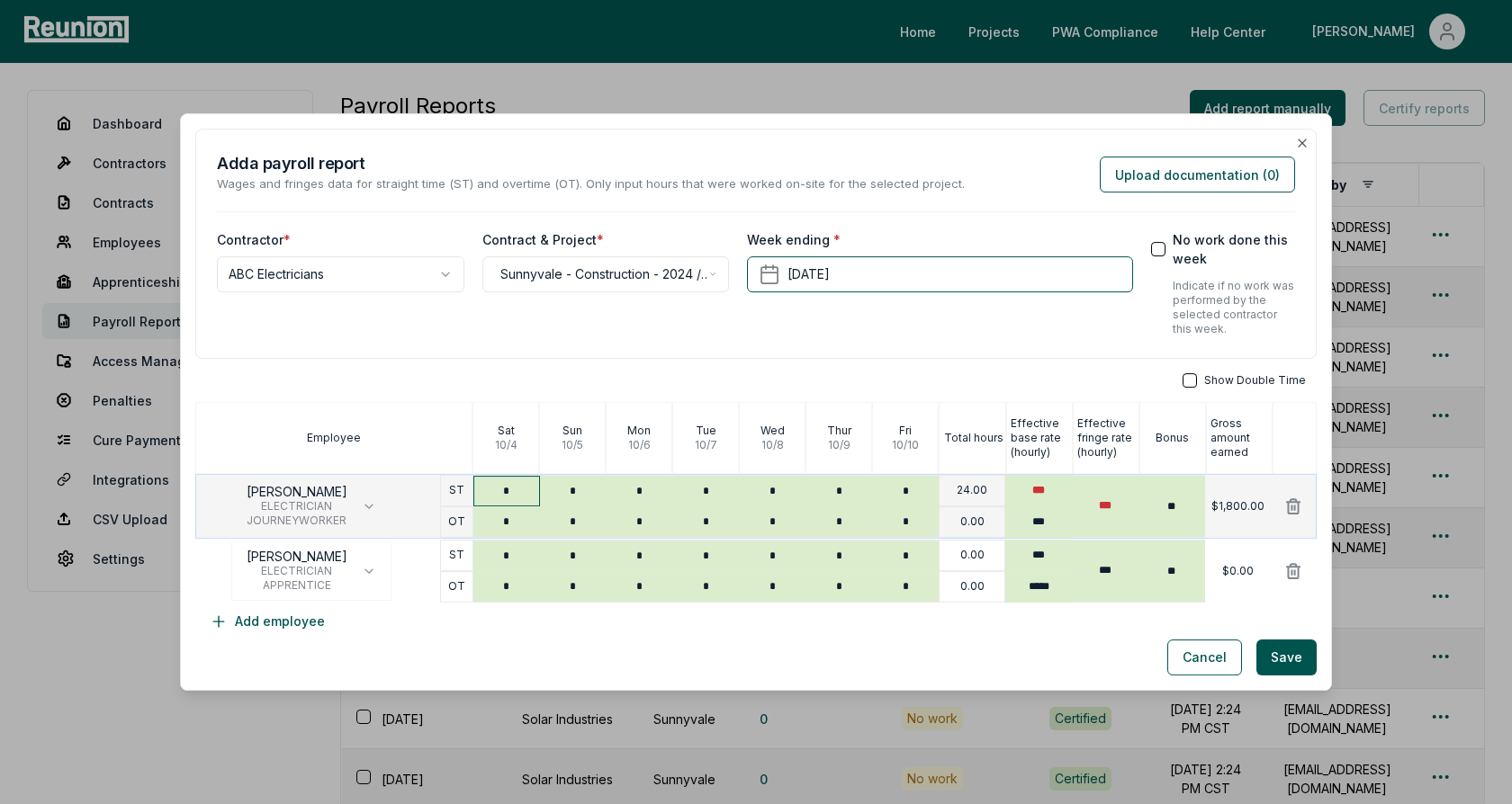
type input "*"
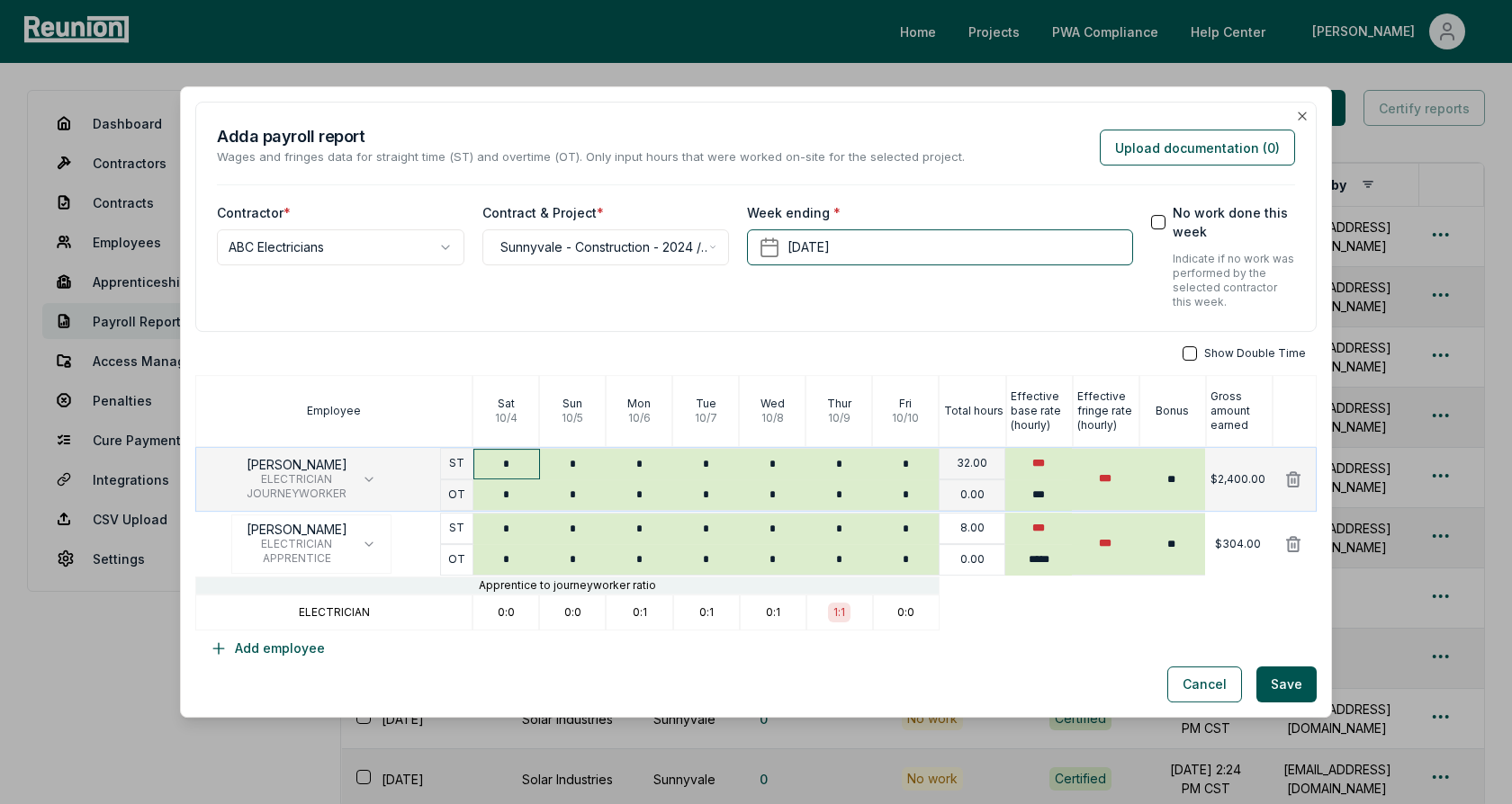
type input "*"
click at [883, 341] on div "**********" at bounding box center [756, 385] width 1121 height 565
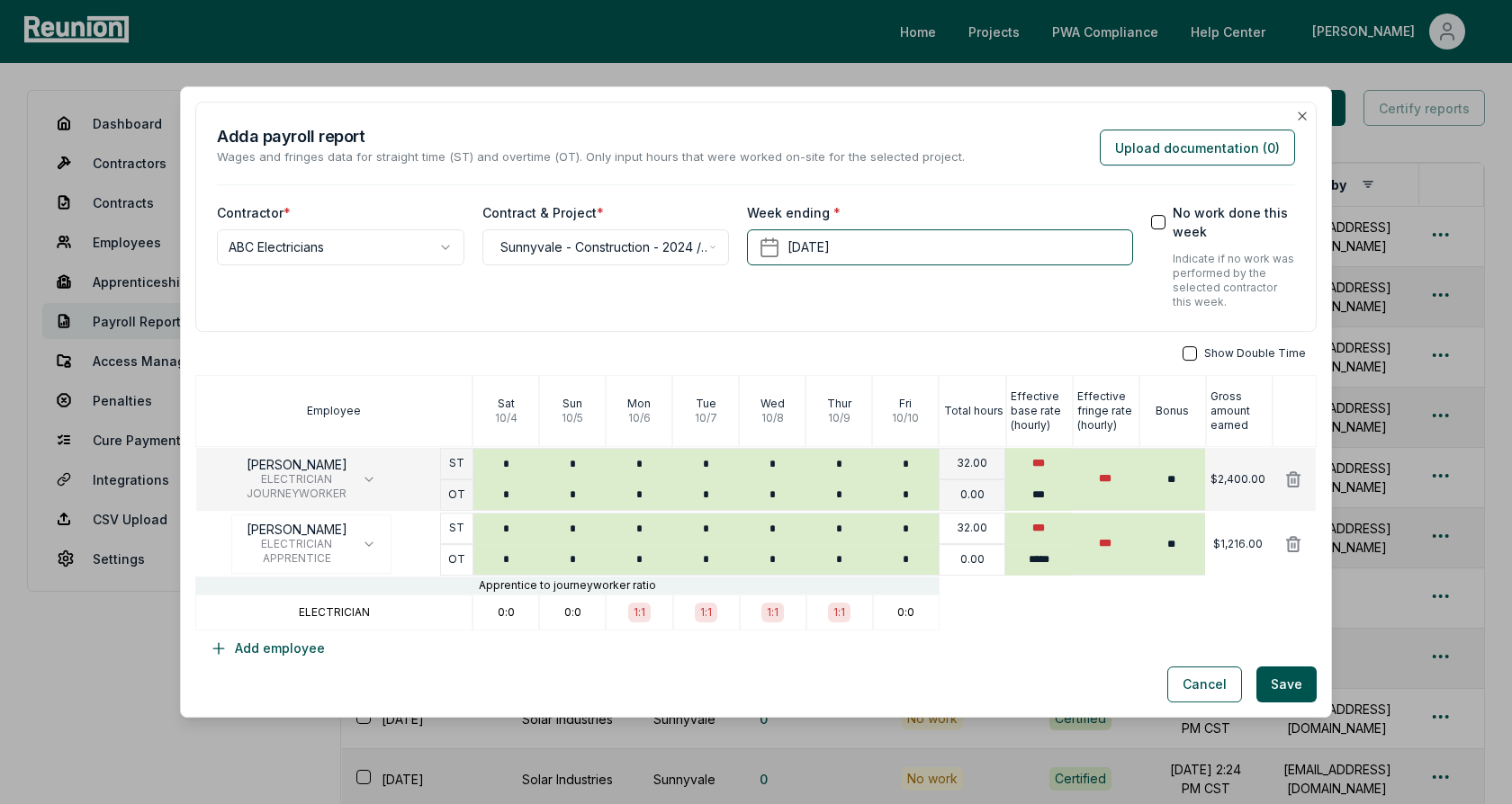
click at [1014, 313] on div "**********" at bounding box center [756, 217] width 1121 height 230
click at [1194, 685] on button "Cancel" at bounding box center [1204, 684] width 74 height 36
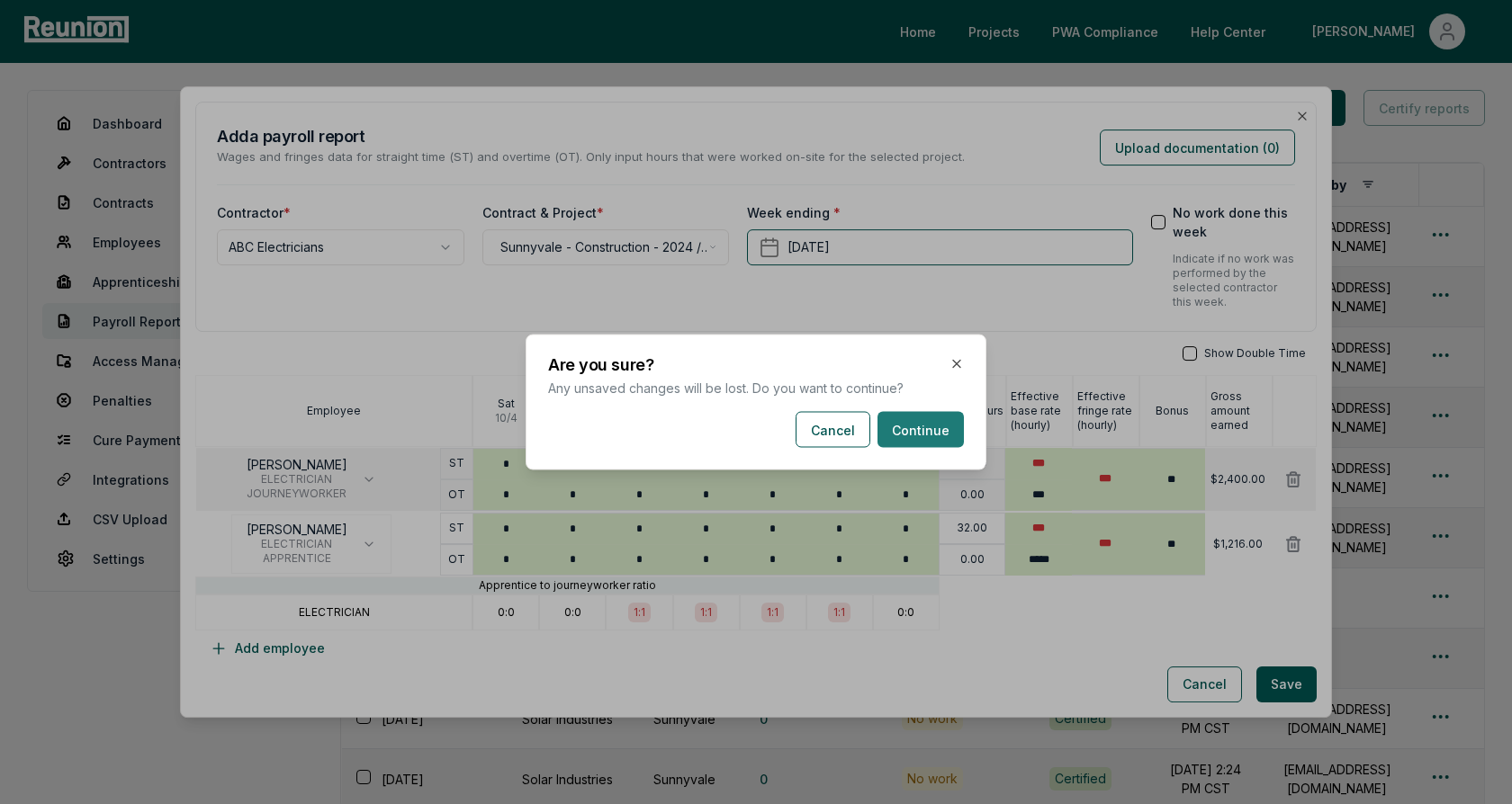
click at [934, 432] on button "Continue" at bounding box center [921, 430] width 86 height 36
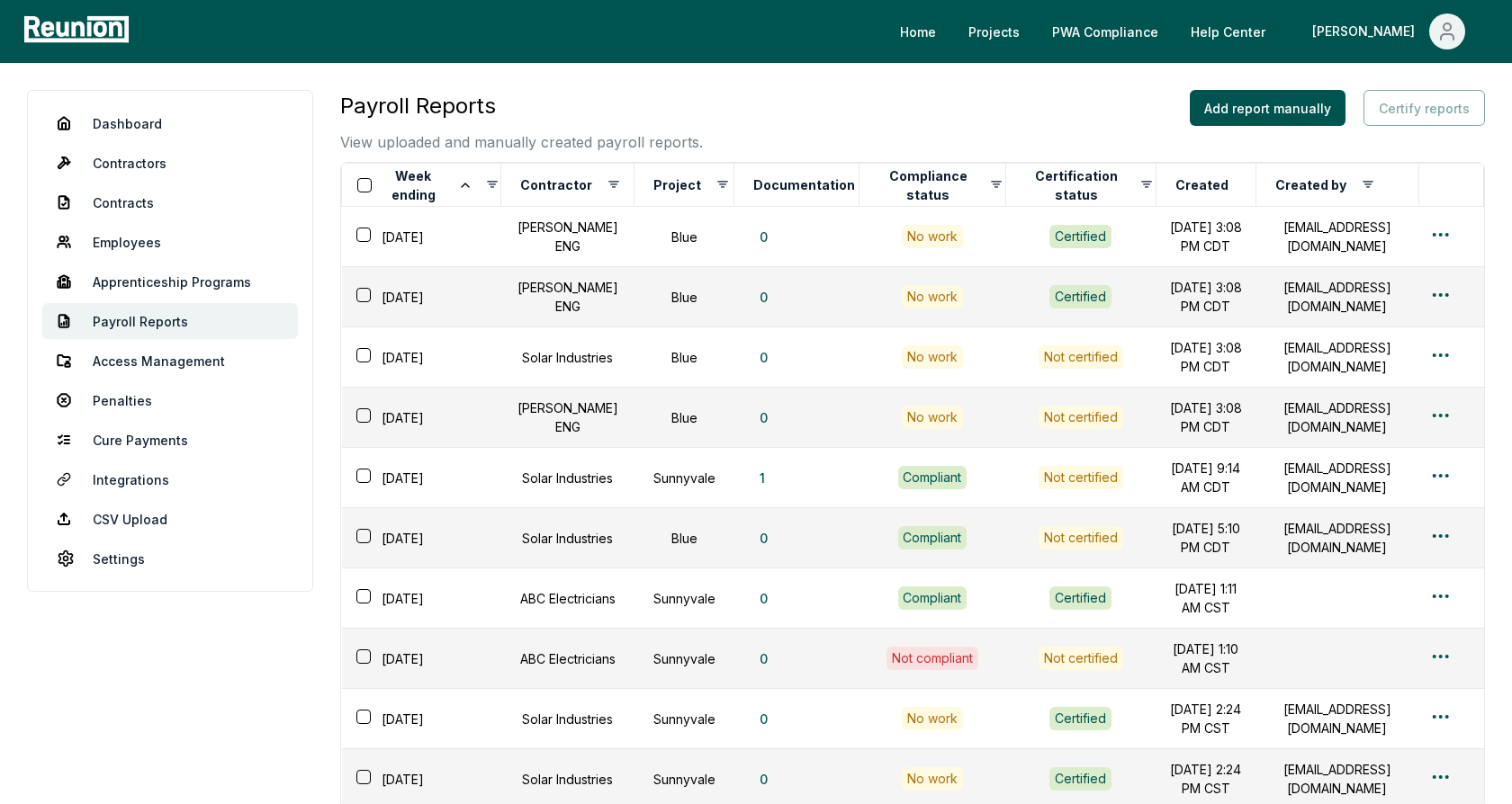
click at [812, 114] on div "Payroll Reports View uploaded and manually created payroll reports. Add report …" at bounding box center [913, 121] width 1145 height 63
click at [135, 396] on link "Penalties" at bounding box center [170, 400] width 255 height 36
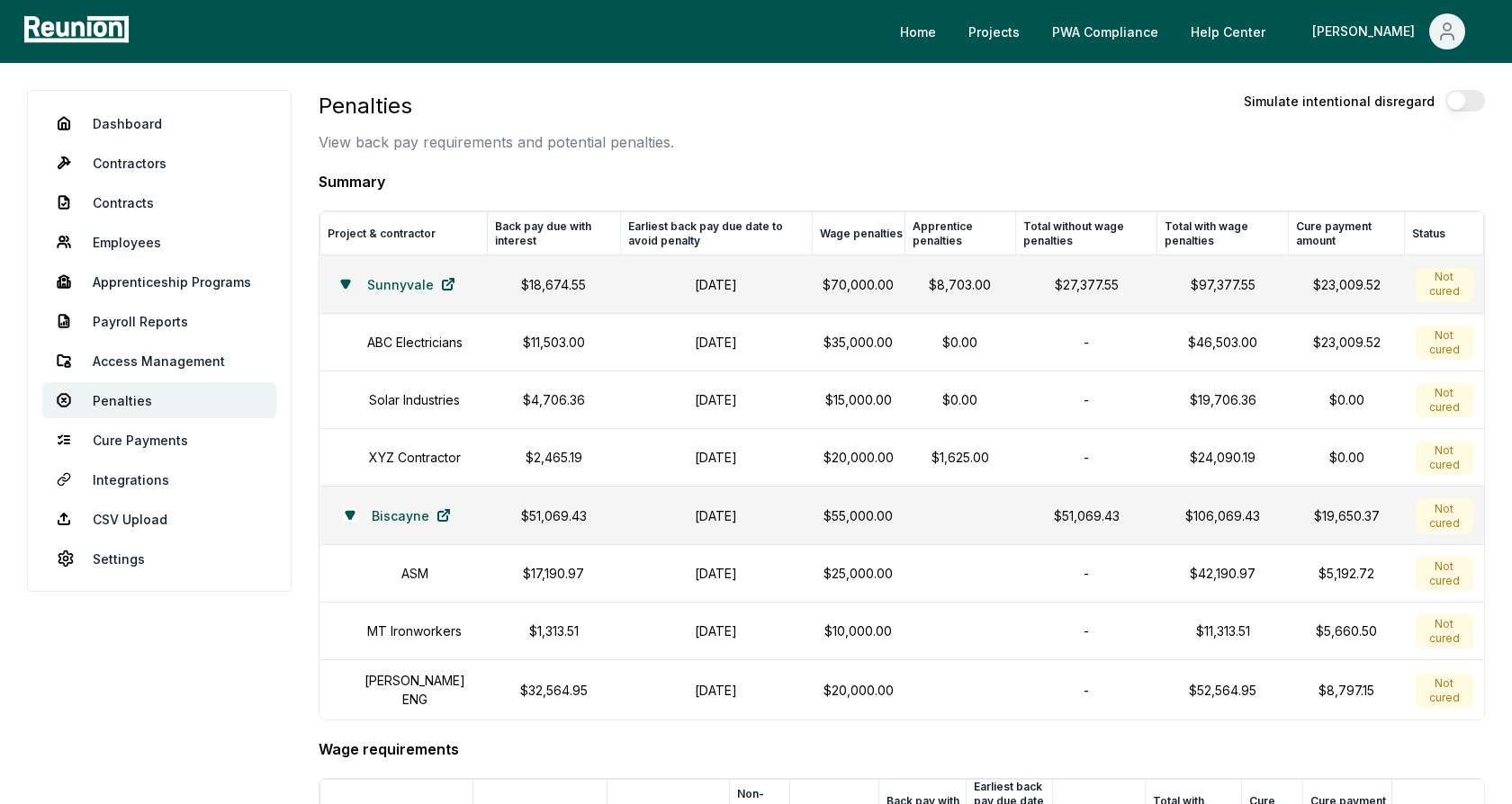
click at [341, 285] on icon at bounding box center [344, 285] width 8 height 7
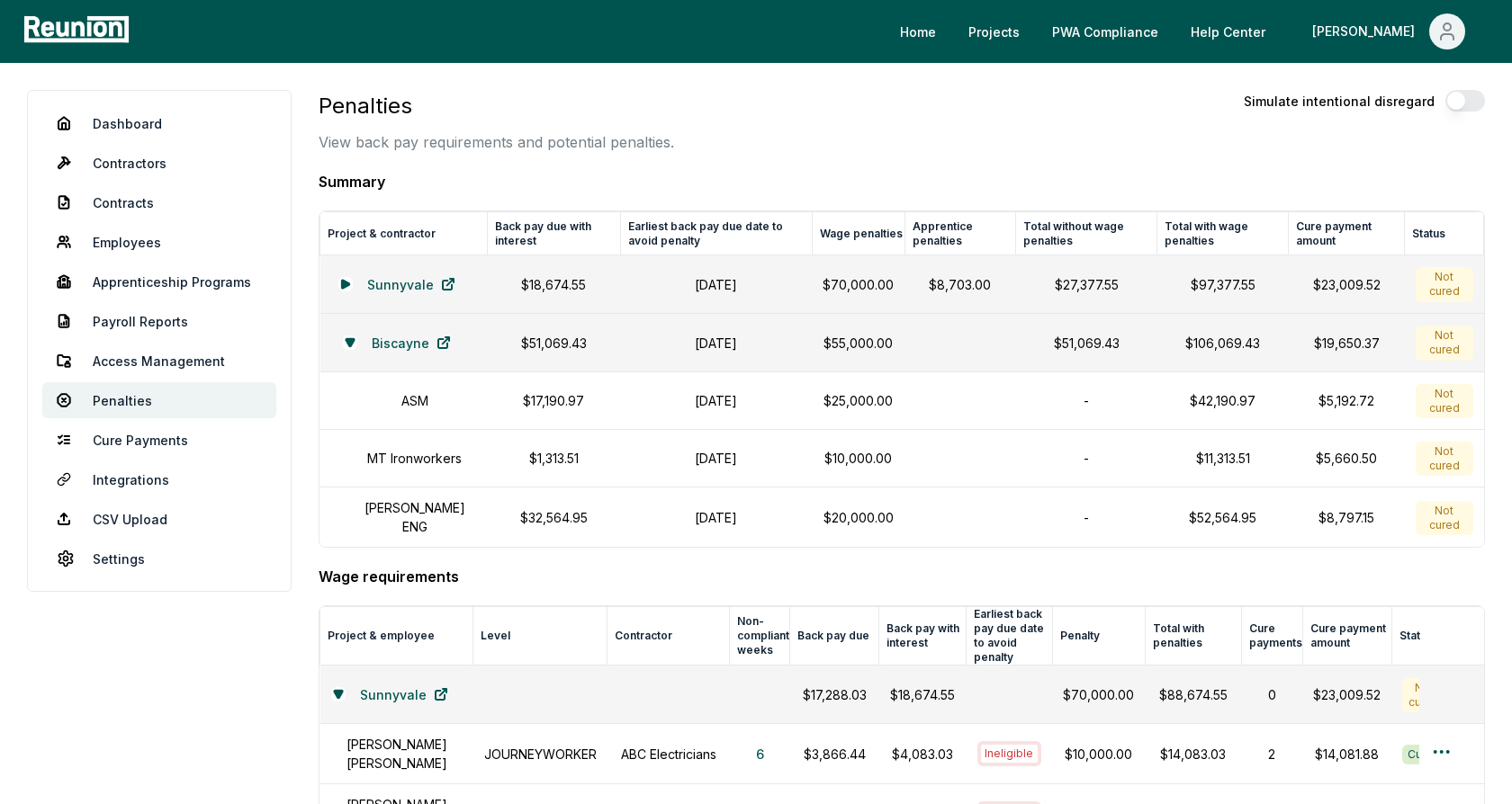
click at [700, 174] on h4 "Summary" at bounding box center [902, 182] width 1166 height 22
drag, startPoint x: 579, startPoint y: 340, endPoint x: 501, endPoint y: 341, distance: 78.0
click at [501, 341] on p "$51,069.43" at bounding box center [554, 343] width 112 height 19
drag, startPoint x: 762, startPoint y: 399, endPoint x: 658, endPoint y: 399, distance: 104.0
click at [658, 399] on h1 "October 31, 2024" at bounding box center [715, 400] width 170 height 19
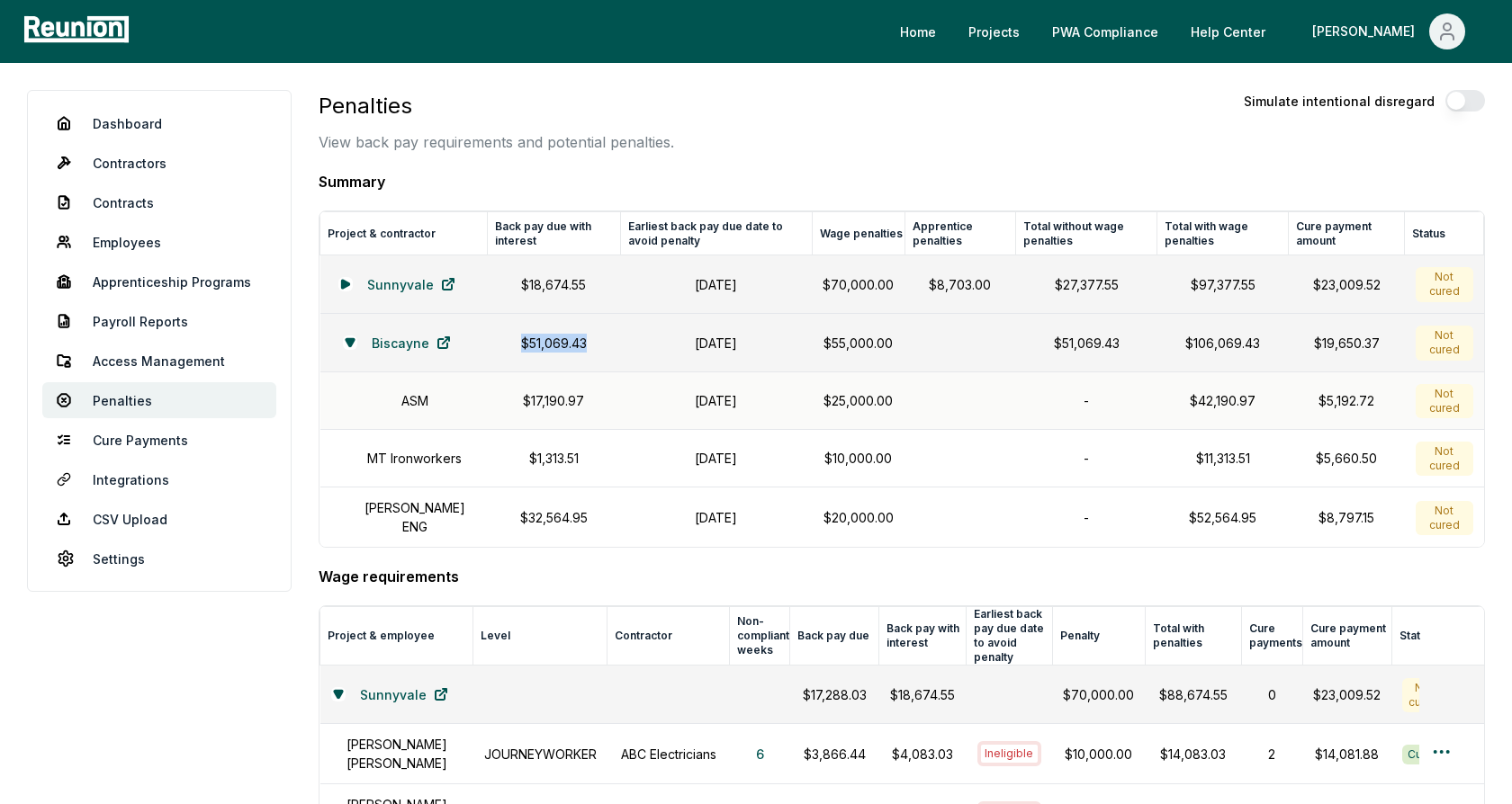
click at [553, 404] on p "$17,190.97" at bounding box center [554, 400] width 112 height 19
click at [884, 398] on p "$25,000.00" at bounding box center [857, 400] width 71 height 19
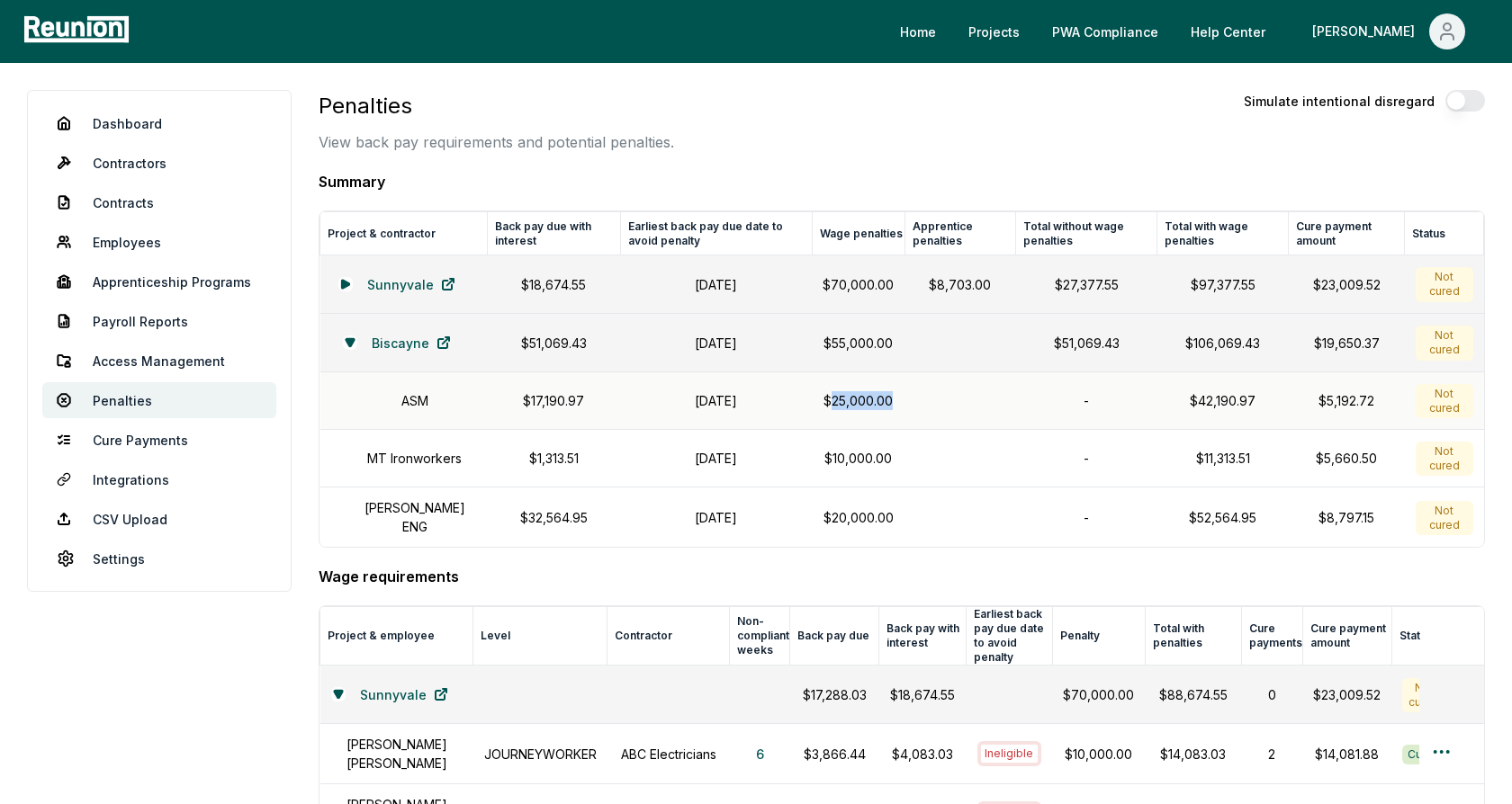
click at [884, 398] on p "$25,000.00" at bounding box center [857, 400] width 71 height 19
click at [955, 142] on div "Penalties View back pay requirements and potential penalties. Simulate intentio…" at bounding box center [902, 121] width 1166 height 63
click at [342, 283] on icon at bounding box center [344, 284] width 7 height 8
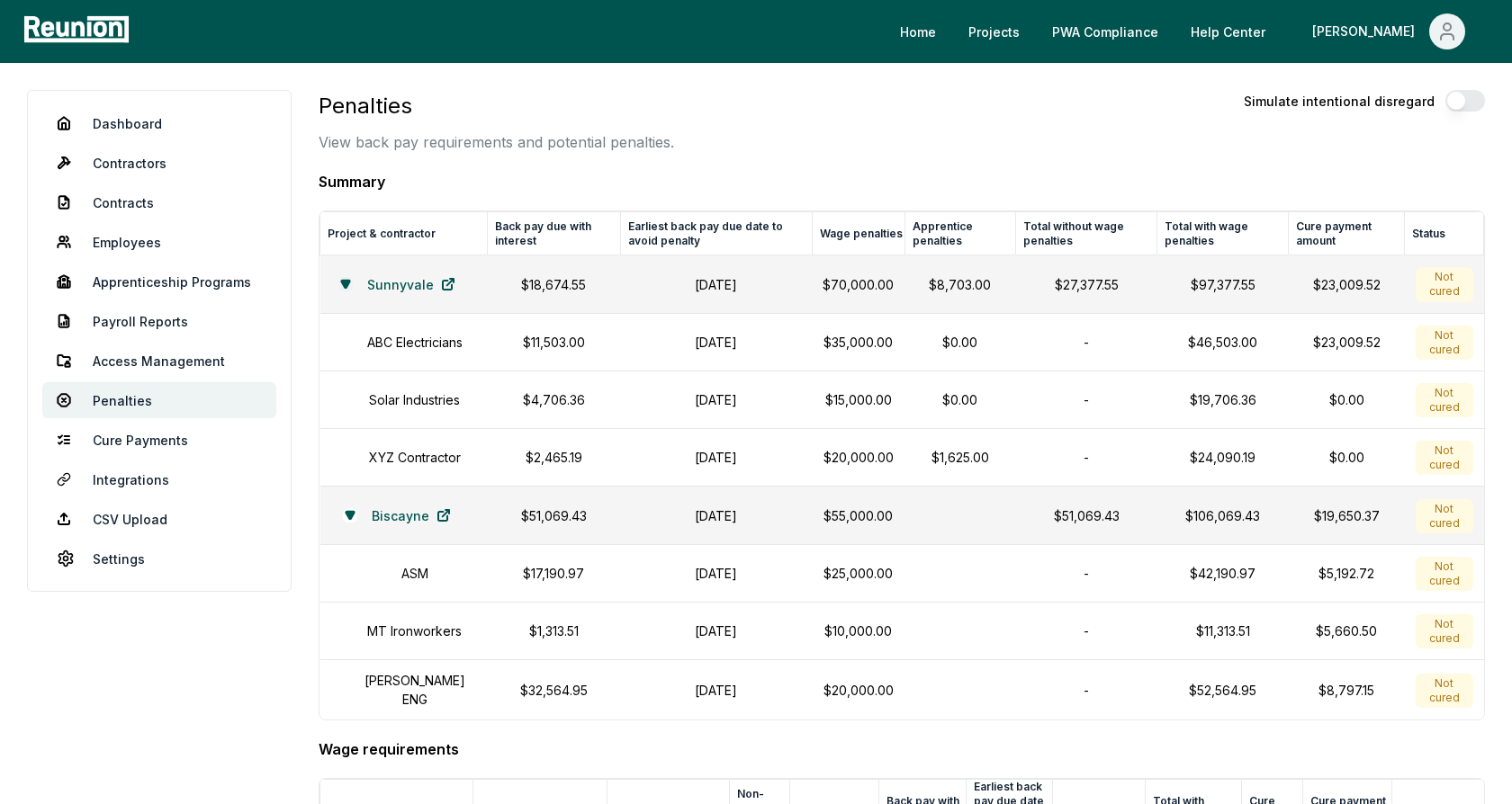
click at [341, 282] on icon at bounding box center [344, 285] width 8 height 7
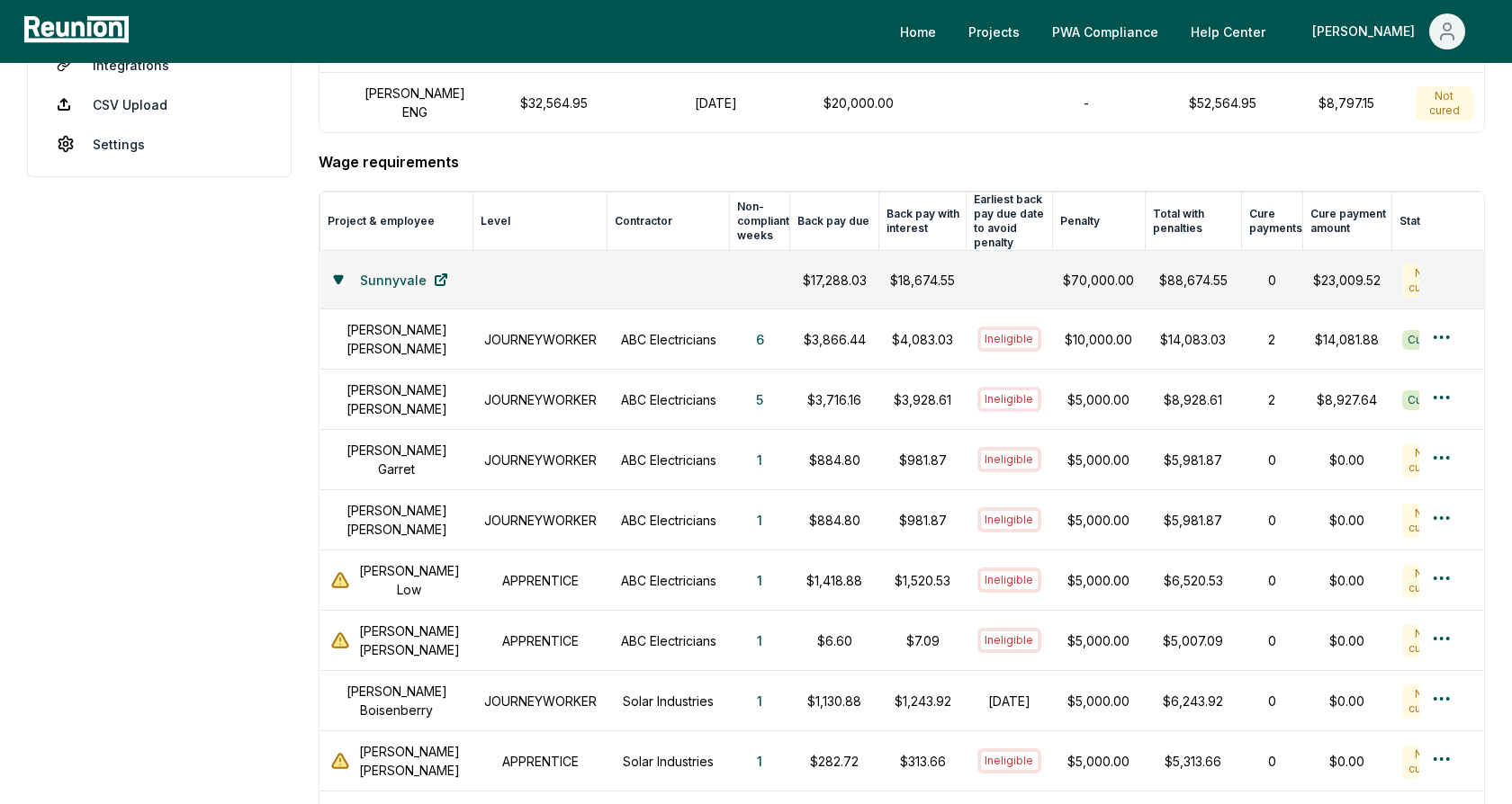
scroll to position [441, 0]
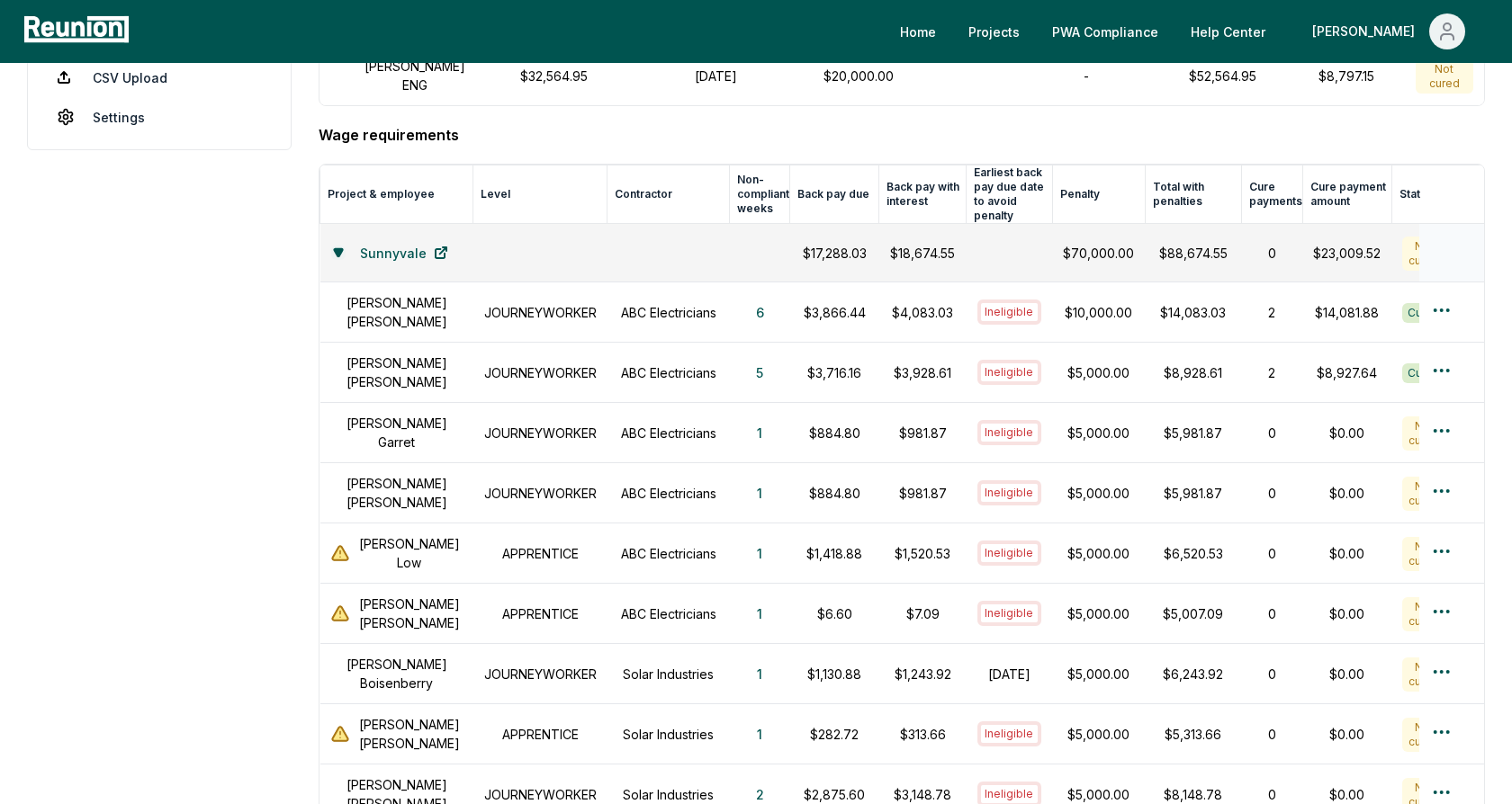
click at [342, 250] on icon at bounding box center [338, 253] width 8 height 7
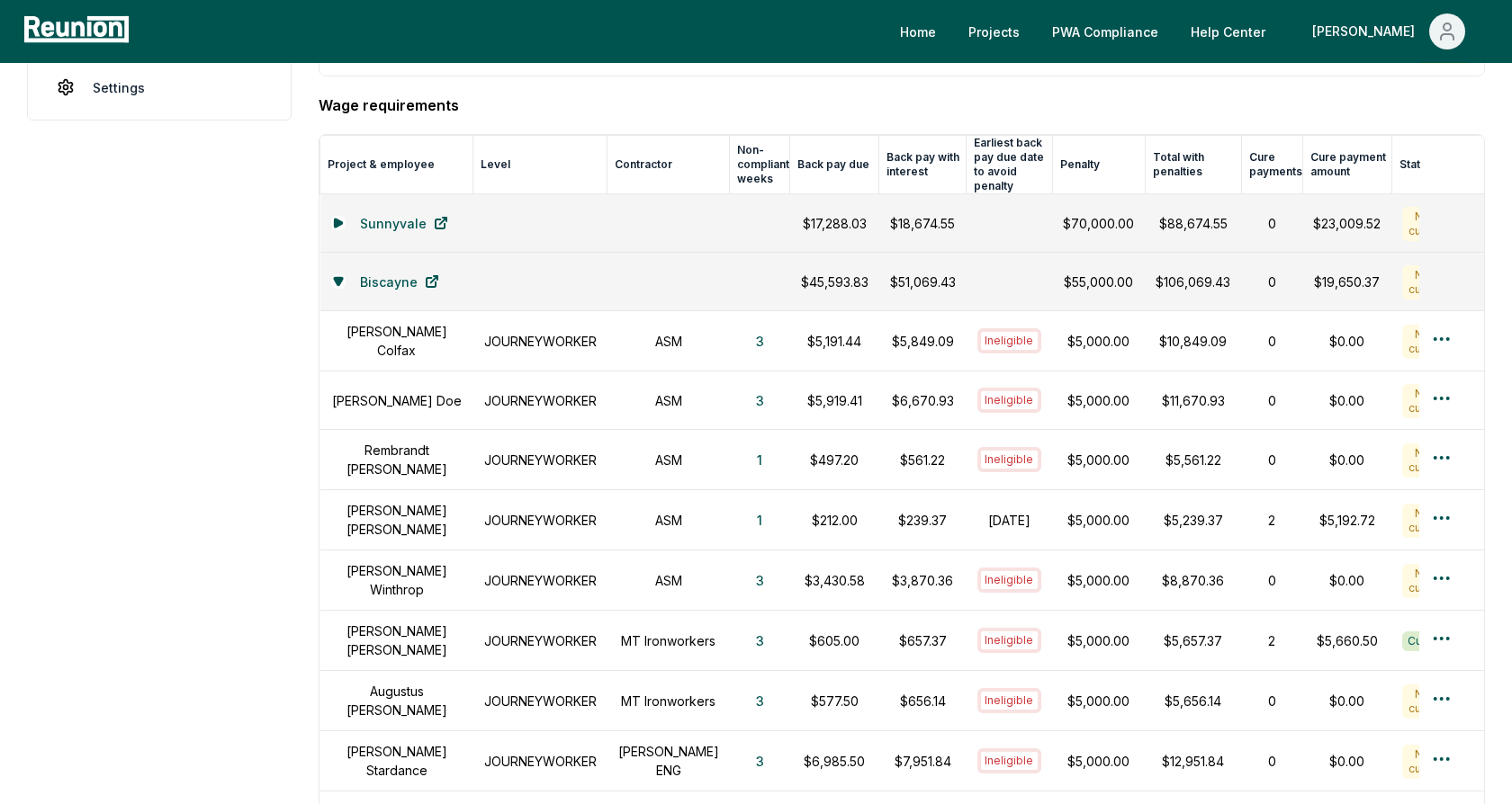
scroll to position [477, 0]
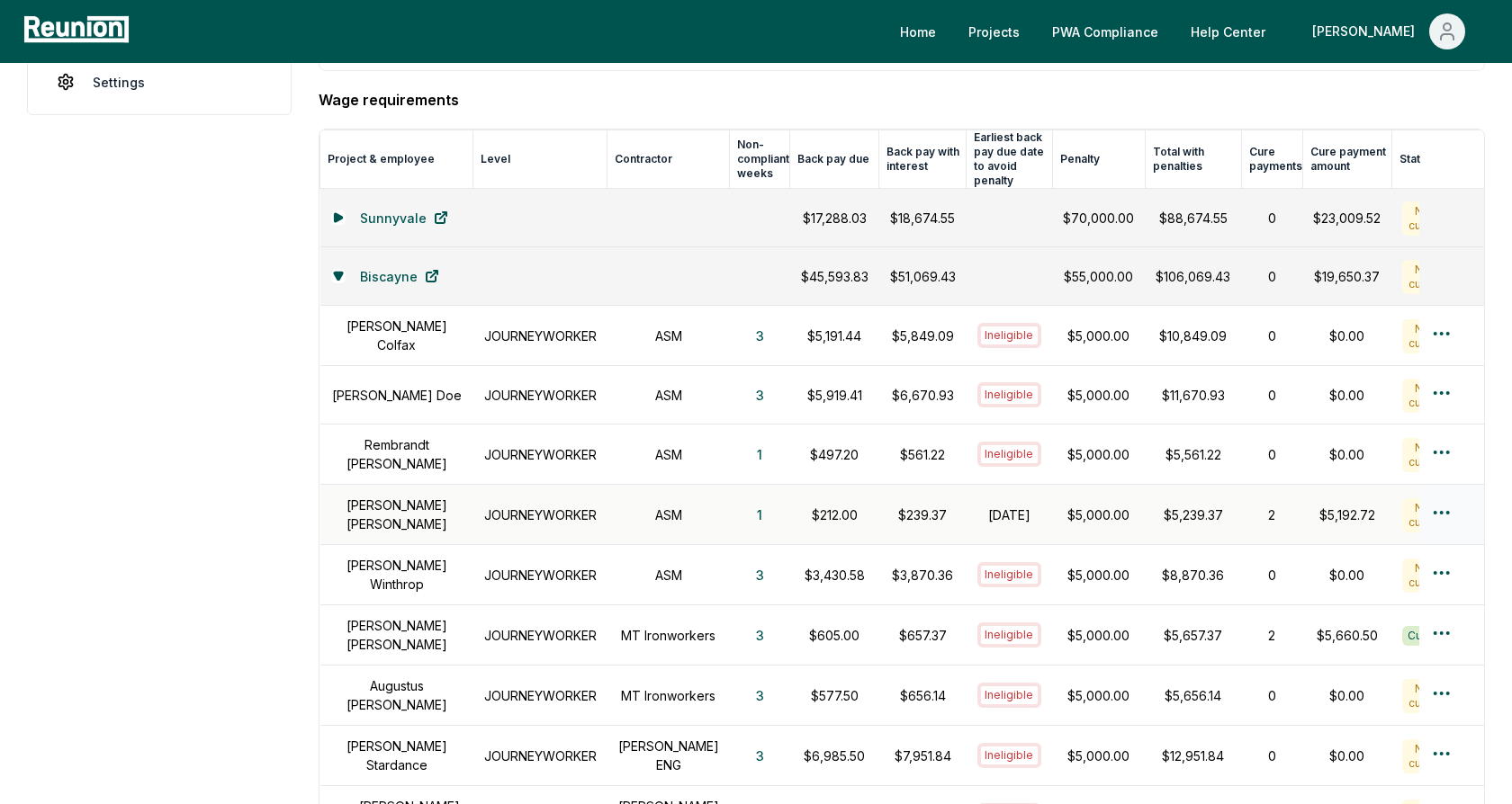
click at [377, 501] on h1 "Alice Smith" at bounding box center [397, 514] width 131 height 38
click at [537, 506] on h1 "JOURNEYWORKER" at bounding box center [540, 515] width 113 height 19
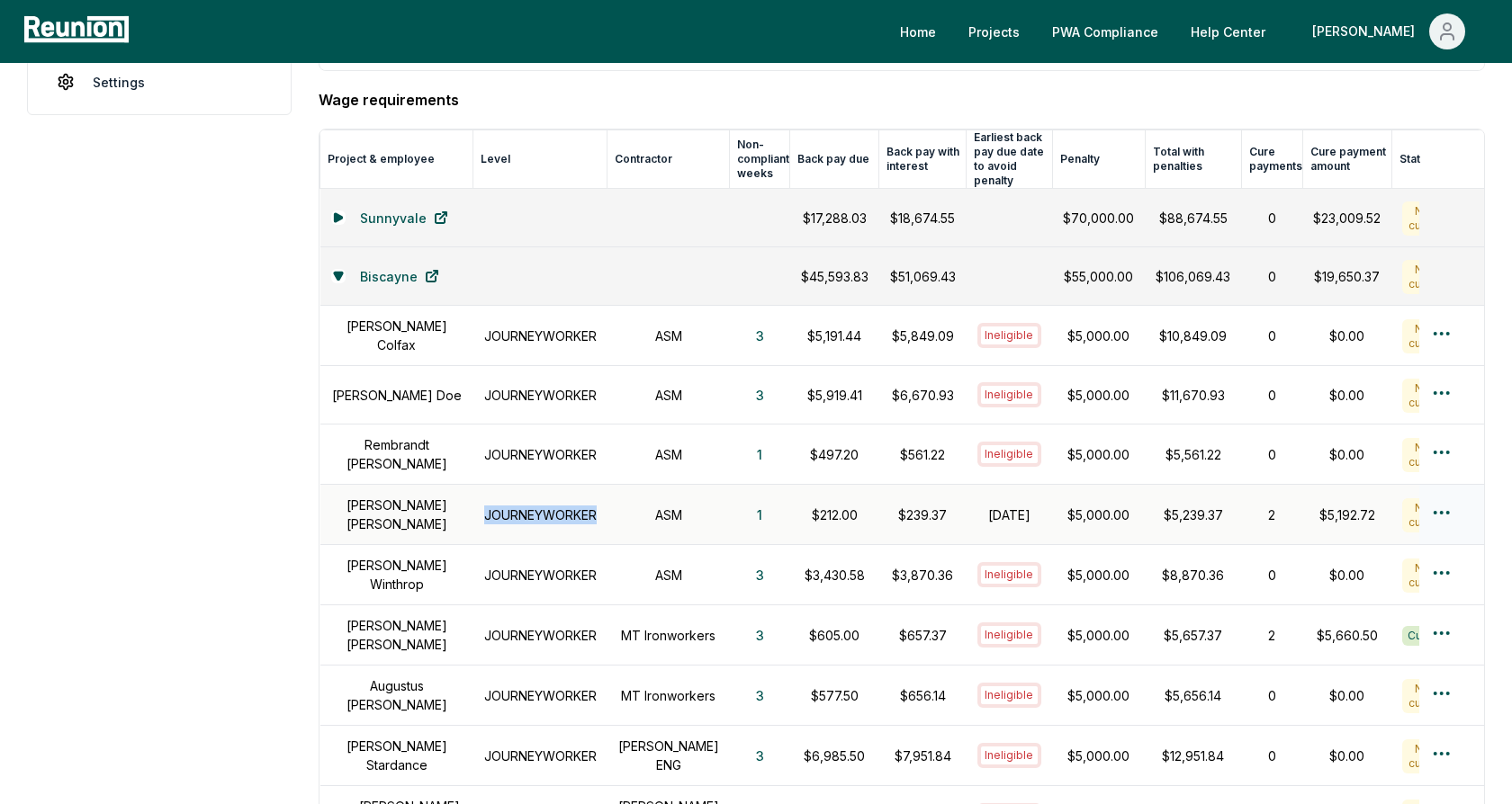
click at [537, 506] on h1 "JOURNEYWORKER" at bounding box center [540, 515] width 113 height 19
click at [647, 506] on h1 "ASM" at bounding box center [668, 515] width 101 height 19
click at [743, 500] on button "1" at bounding box center [759, 514] width 34 height 36
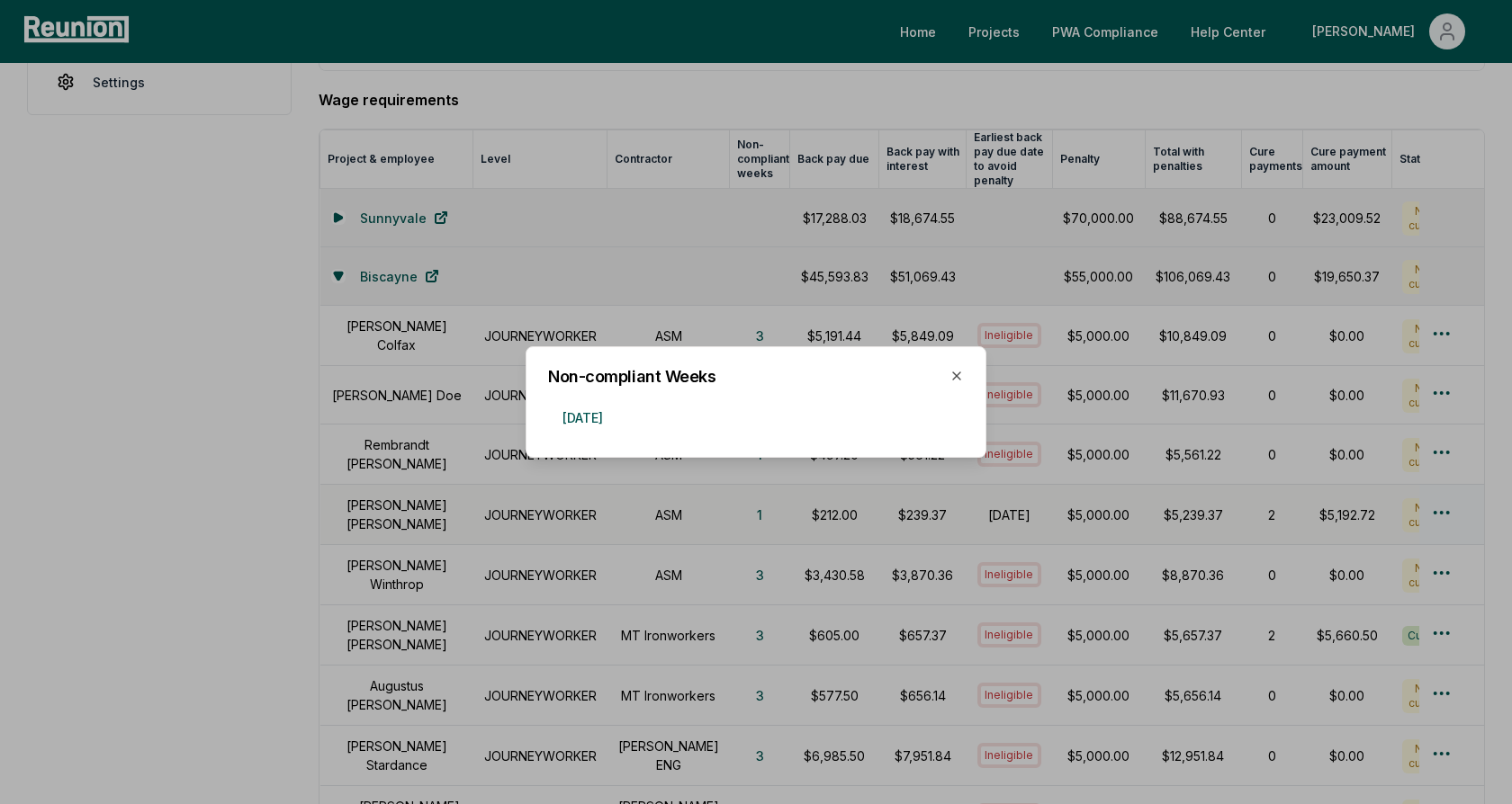
click at [665, 485] on div at bounding box center [756, 402] width 1512 height 804
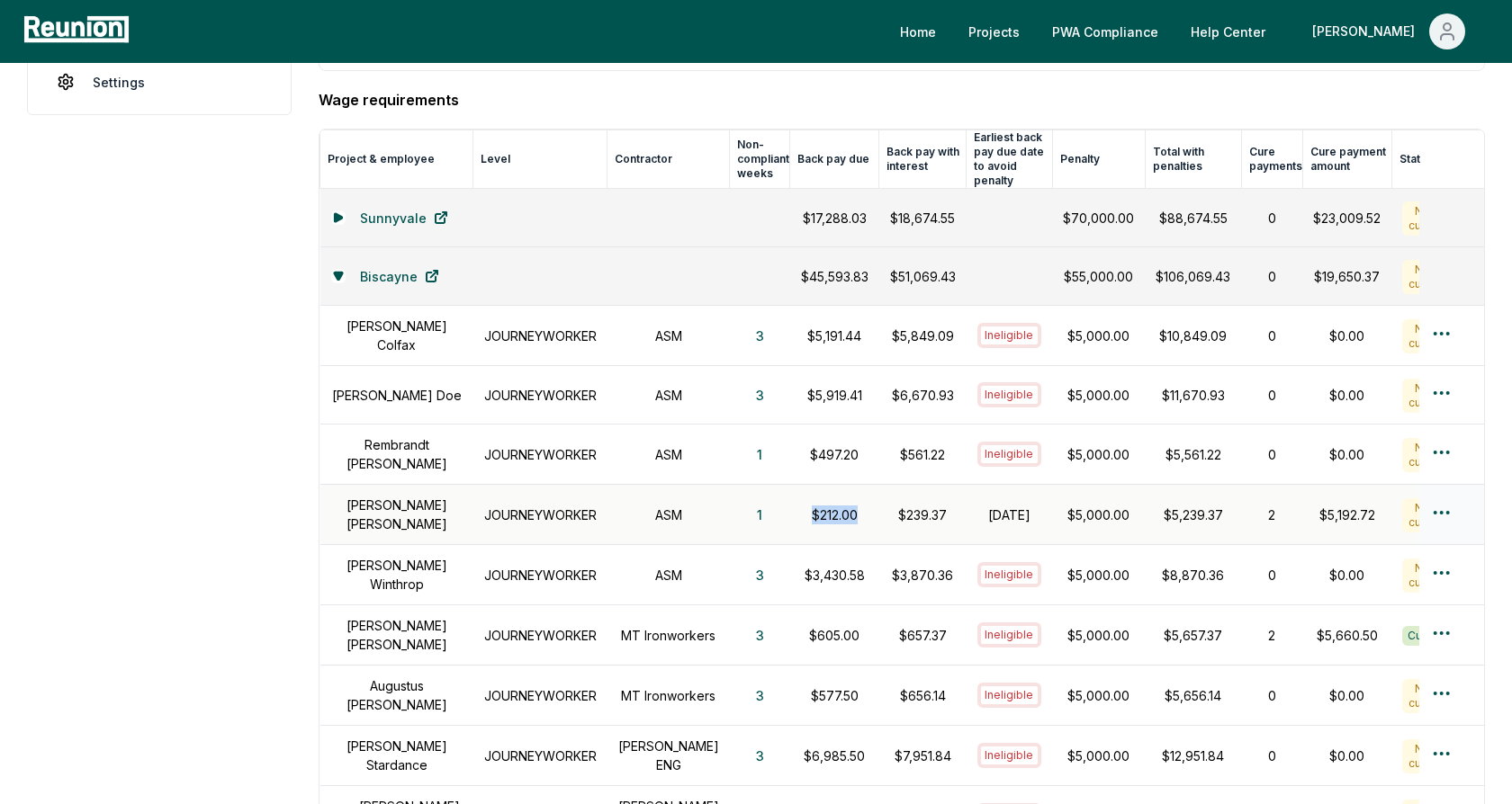
drag, startPoint x: 838, startPoint y: 502, endPoint x: 777, endPoint y: 502, distance: 61.0
click at [801, 506] on p "$212.00" at bounding box center [834, 515] width 68 height 19
click at [814, 506] on p "$212.00" at bounding box center [834, 515] width 68 height 19
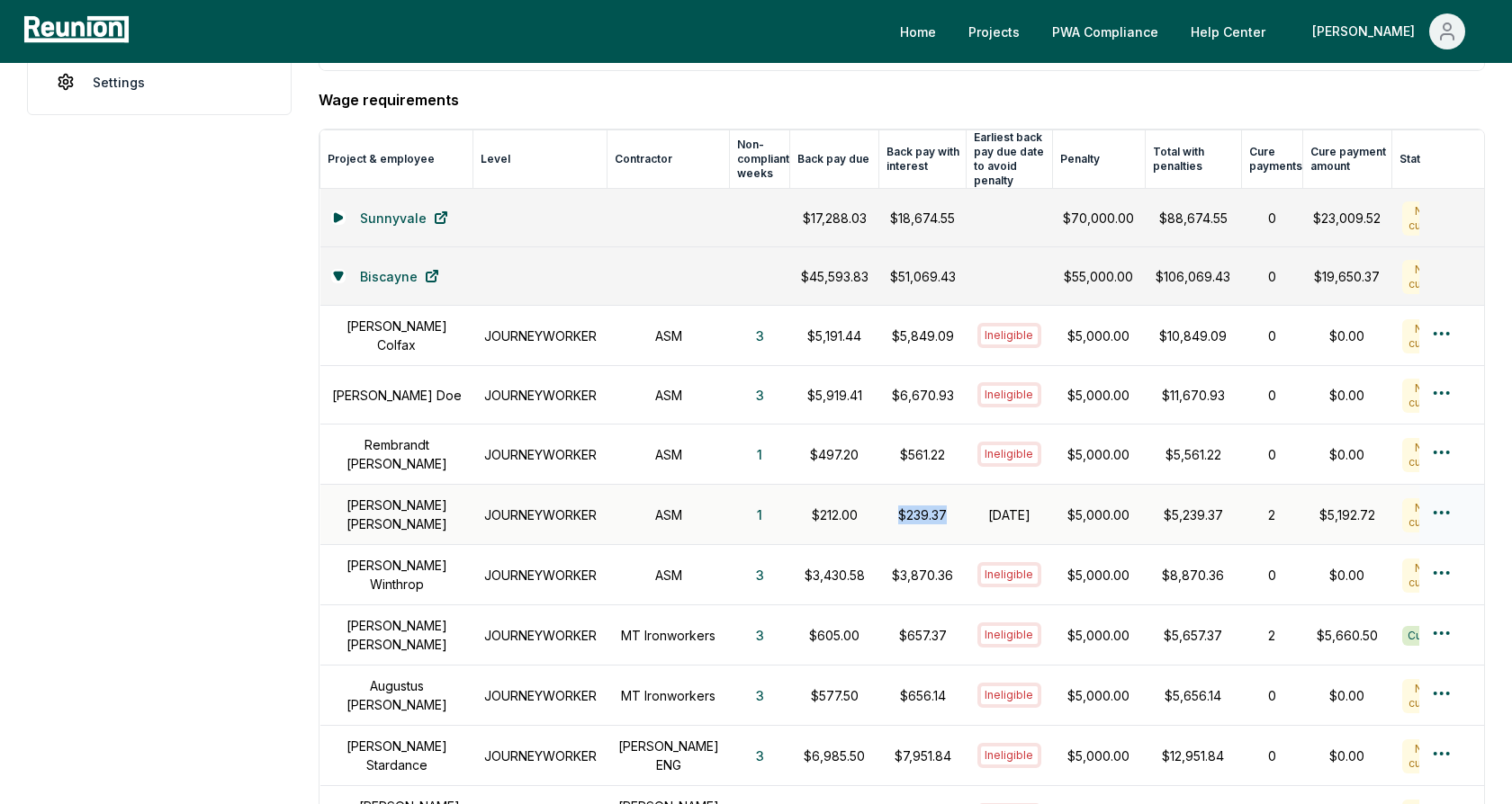
drag, startPoint x: 926, startPoint y: 503, endPoint x: 860, endPoint y: 500, distance: 66.1
click at [890, 506] on p "$239.37" at bounding box center [923, 515] width 66 height 19
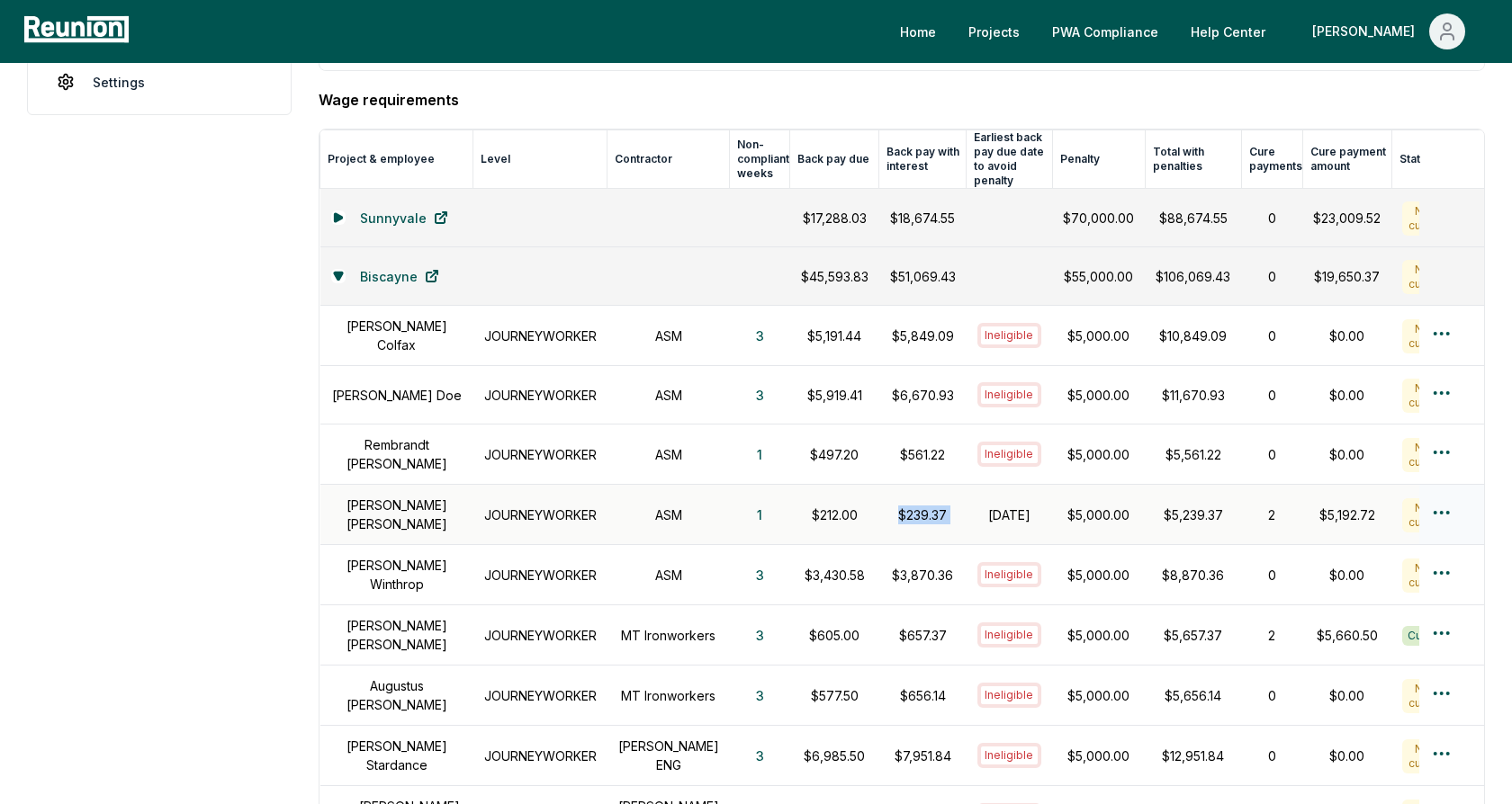
click at [890, 506] on p "$239.37" at bounding box center [923, 515] width 66 height 19
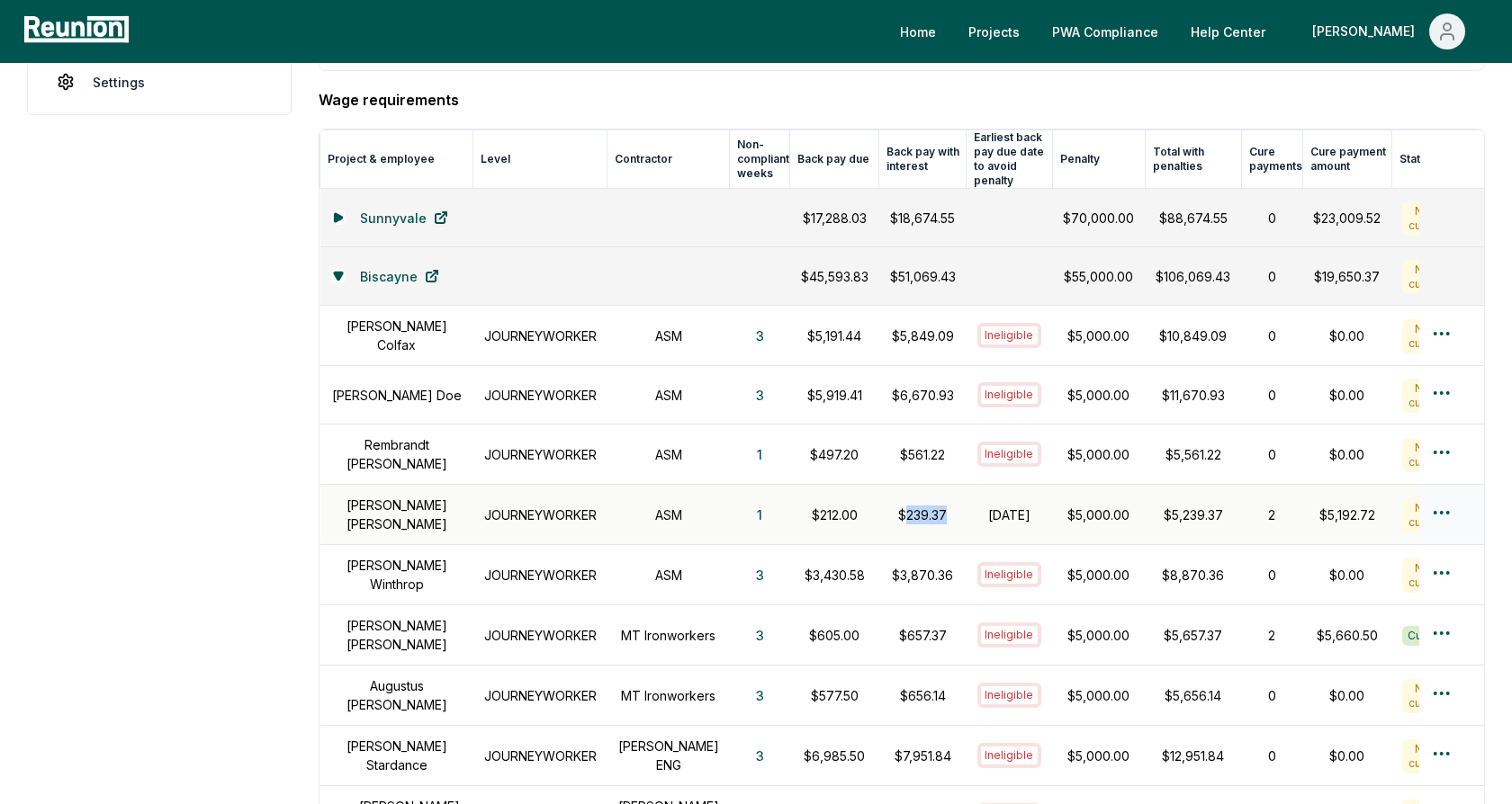
click at [890, 506] on p "$239.37" at bounding box center [923, 515] width 66 height 19
click at [915, 506] on p "$239.37" at bounding box center [923, 515] width 66 height 19
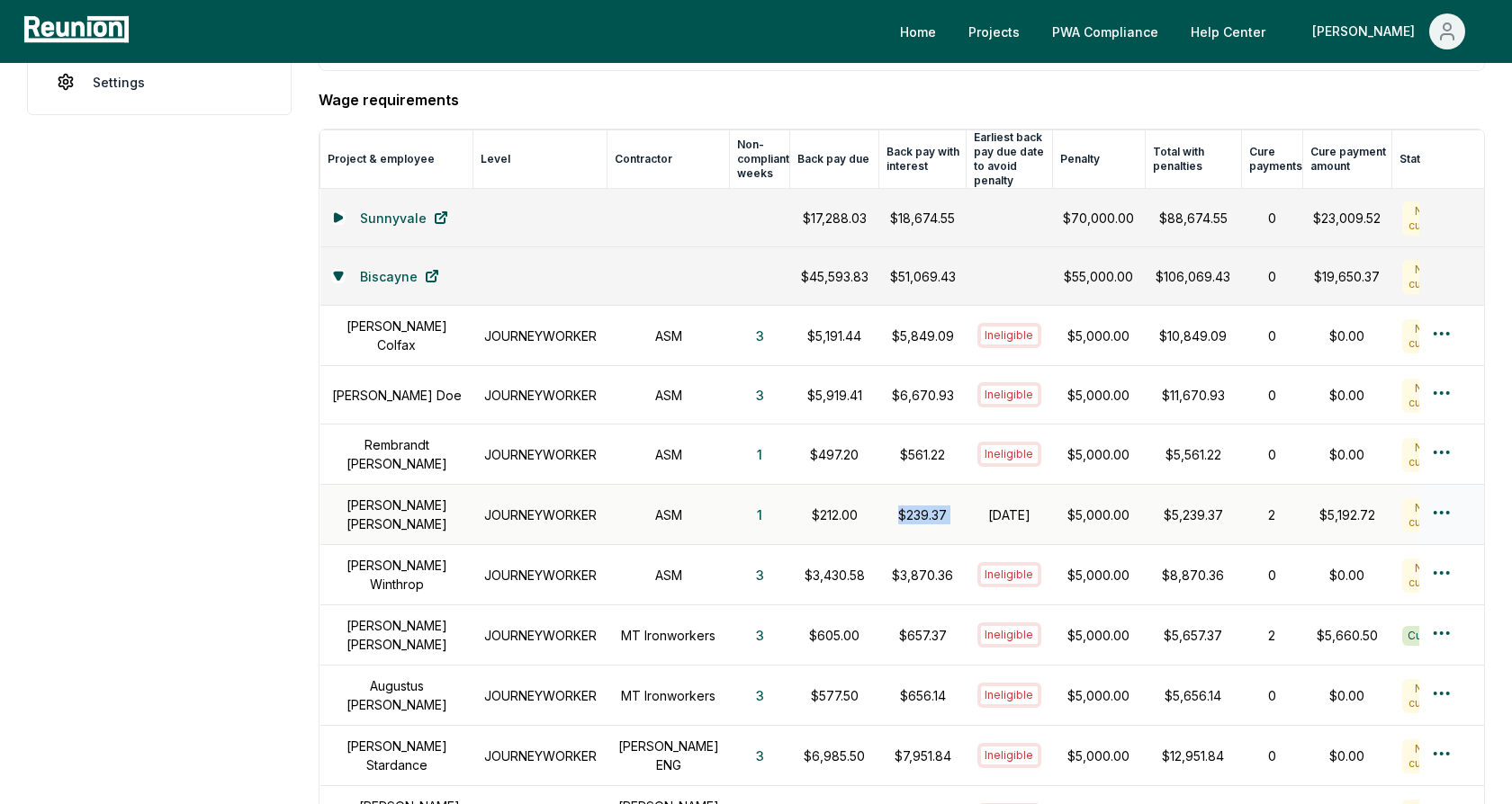
drag, startPoint x: 995, startPoint y: 509, endPoint x: 949, endPoint y: 491, distance: 49.4
click at [967, 491] on td "October 31, 2024" at bounding box center [1010, 515] width 86 height 61
drag, startPoint x: 925, startPoint y: 502, endPoint x: 863, endPoint y: 500, distance: 62.0
click at [890, 506] on p "$239.37" at bounding box center [923, 515] width 66 height 19
click at [978, 506] on h1 "October 31, 2024" at bounding box center [1010, 515] width 65 height 19
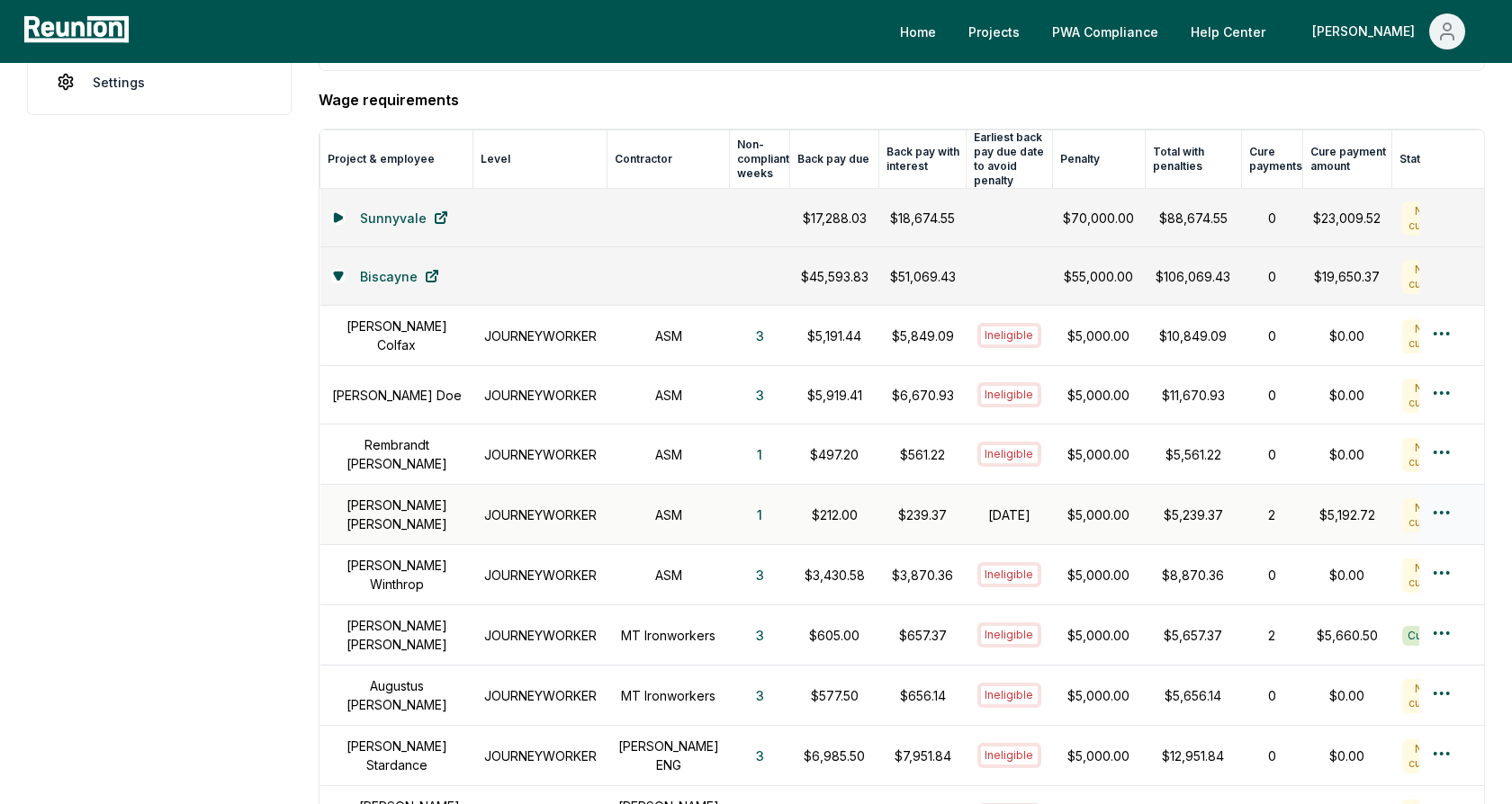
click at [978, 506] on h1 "October 31, 2024" at bounding box center [1010, 515] width 65 height 19
drag, startPoint x: 1104, startPoint y: 501, endPoint x: 1028, endPoint y: 501, distance: 76.0
click at [1052, 501] on td "$5,000.00" at bounding box center [1098, 515] width 93 height 61
drag, startPoint x: 1013, startPoint y: 512, endPoint x: 946, endPoint y: 489, distance: 70.8
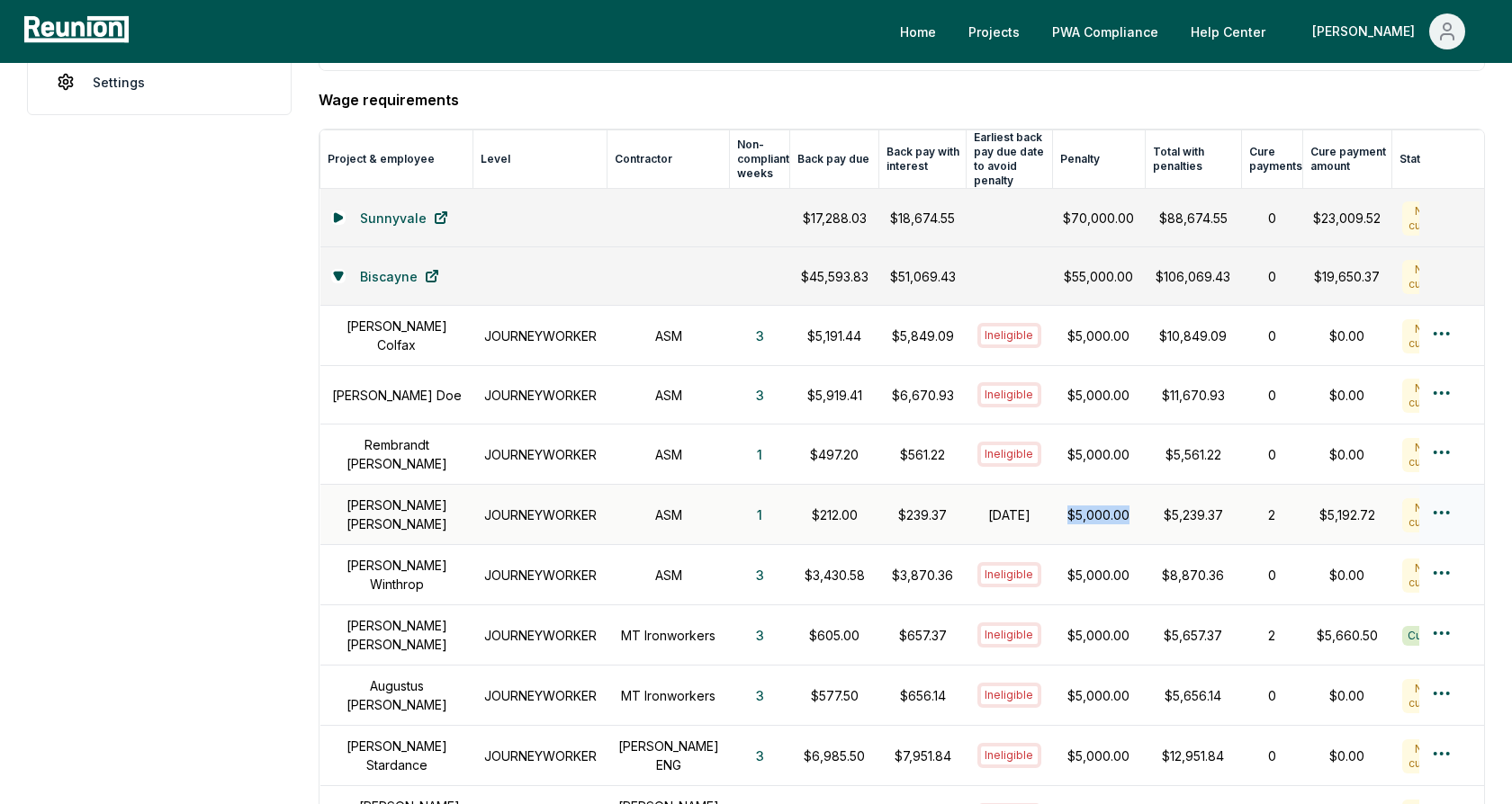
click at [967, 489] on td "October 31, 2024" at bounding box center [1010, 515] width 86 height 61
click at [978, 506] on h1 "October 31, 2024" at bounding box center [1010, 515] width 65 height 19
click at [1063, 506] on p "$5,000.00" at bounding box center [1098, 515] width 71 height 19
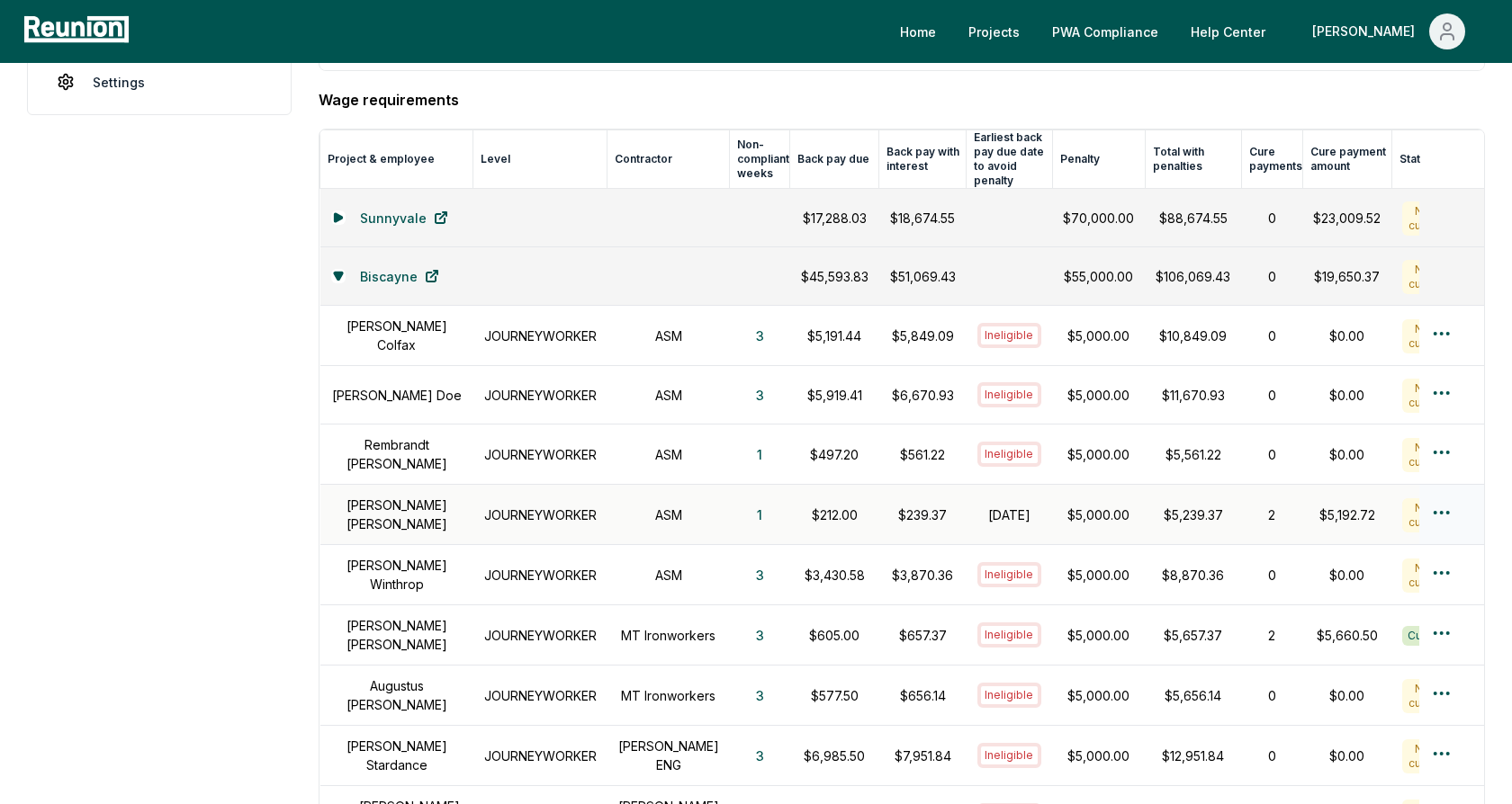
click at [1063, 506] on p "$5,000.00" at bounding box center [1098, 515] width 71 height 19
click at [1077, 506] on p "$5,000.00" at bounding box center [1098, 515] width 71 height 19
click at [1181, 514] on td "$5,239.37" at bounding box center [1193, 515] width 96 height 61
click at [1445, 496] on html "Please visit us on your desktop We're working on making our marketplace mobile-…" at bounding box center [756, 491] width 1512 height 1937
click at [1389, 577] on div "Create wage cure payment" at bounding box center [1411, 576] width 171 height 49
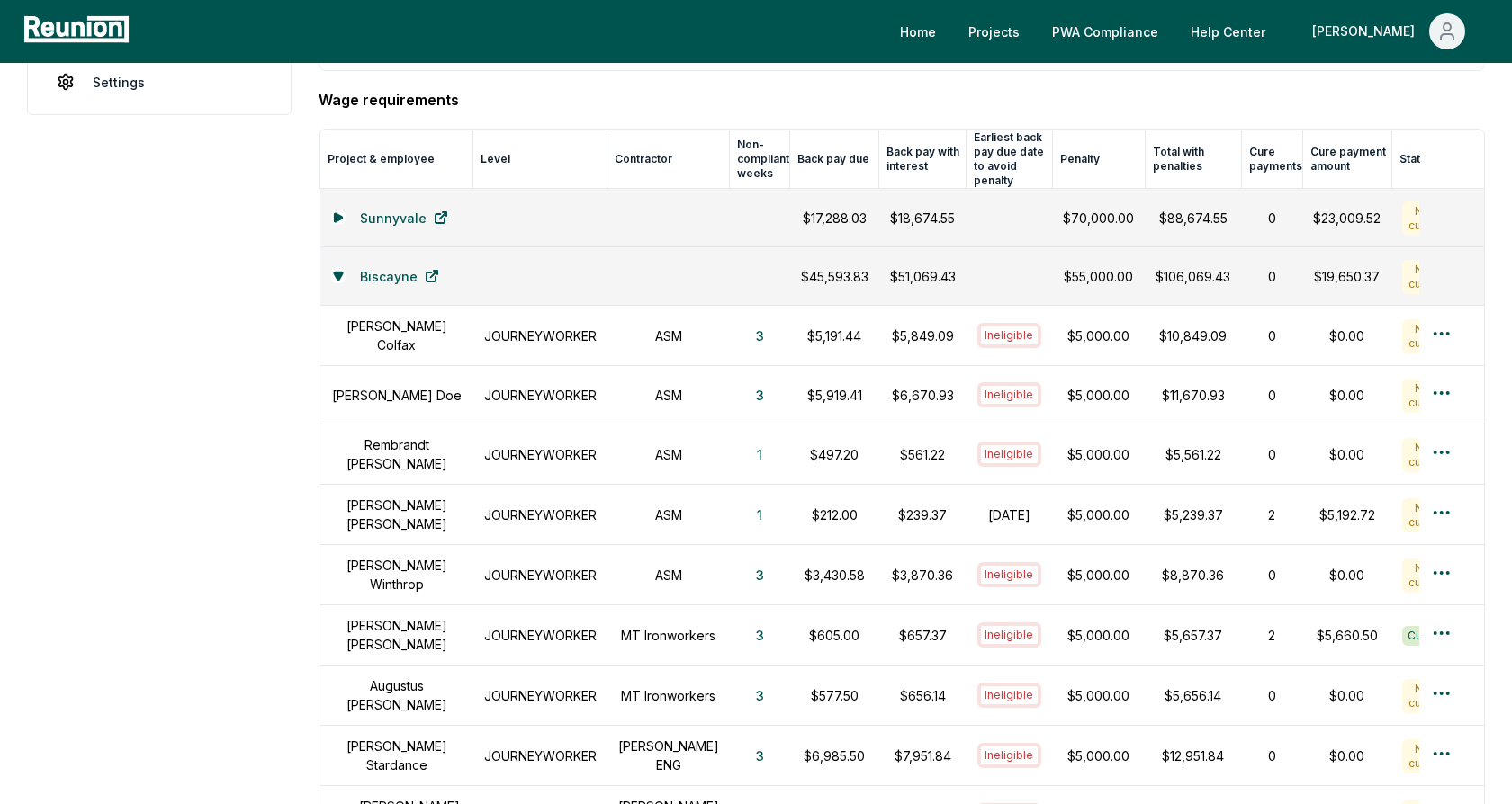
click at [169, 274] on aside "Dashboard Contractors Contracts Employees Apprenticeship Programs Payroll Repor…" at bounding box center [159, 523] width 264 height 1820
click at [566, 95] on h4 "Wage requirements" at bounding box center [902, 100] width 1166 height 22
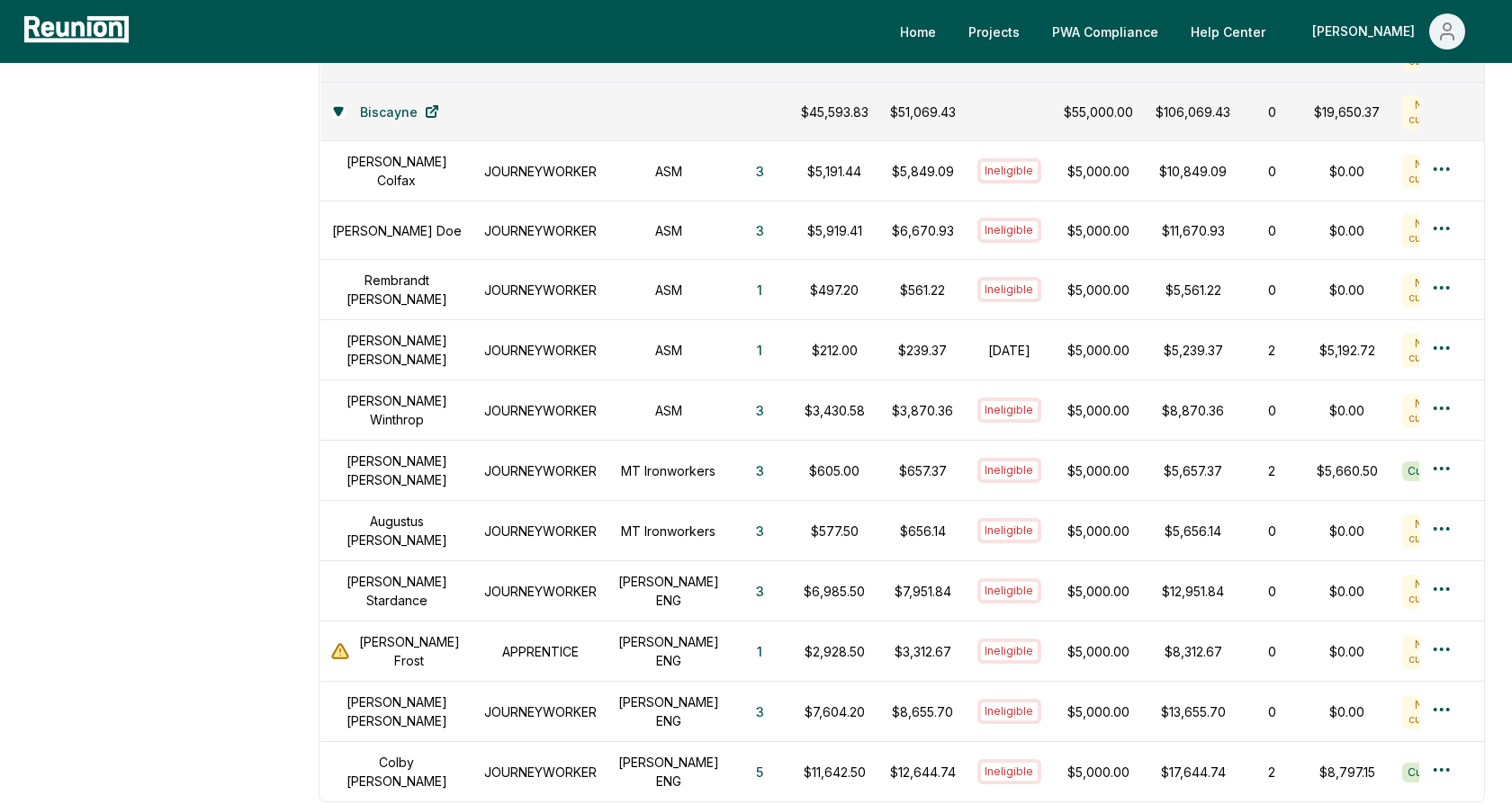
scroll to position [720, 0]
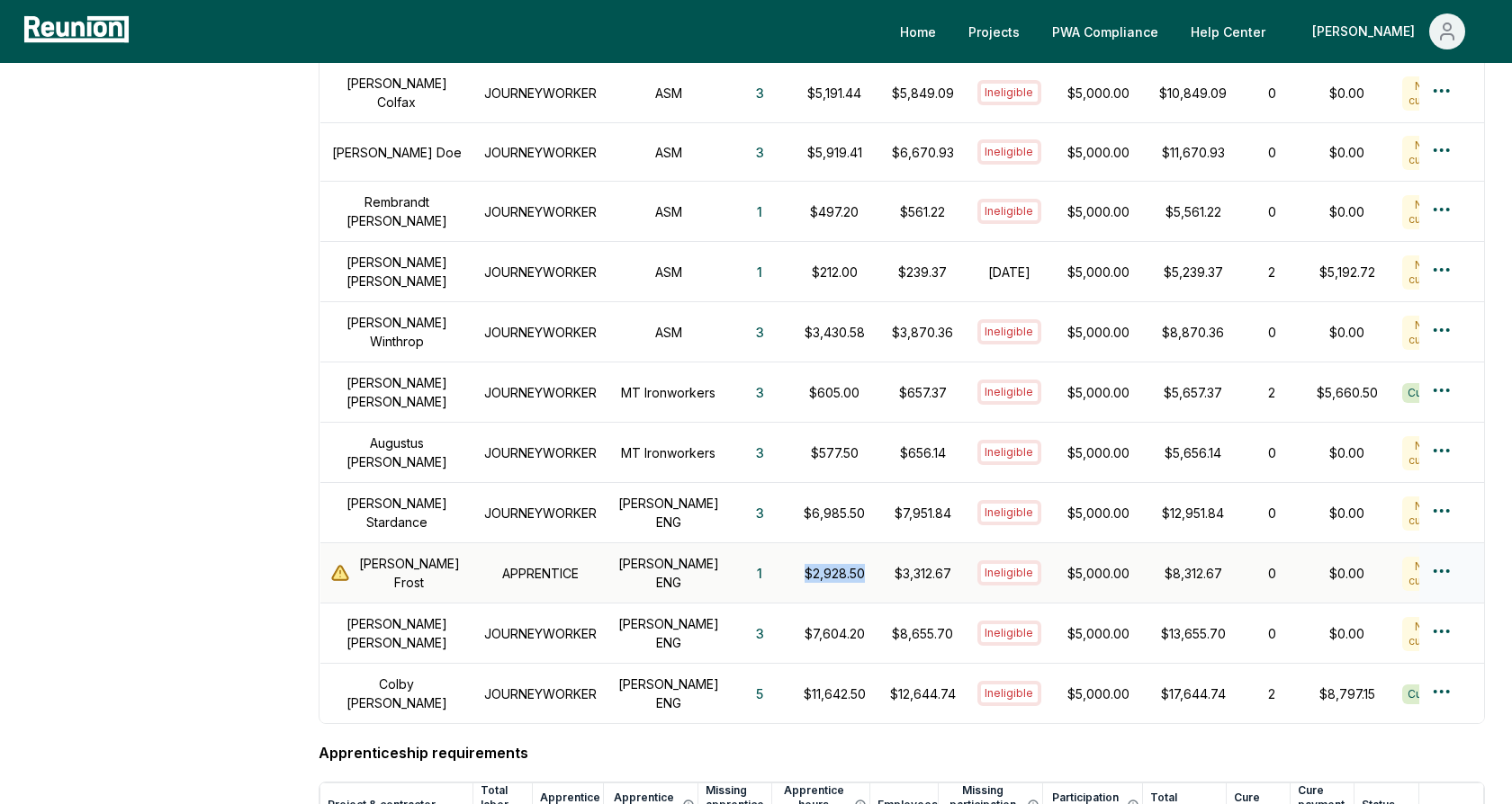
drag, startPoint x: 840, startPoint y: 544, endPoint x: 763, endPoint y: 544, distance: 77.0
click at [790, 544] on td "$2,928.50" at bounding box center [834, 574] width 89 height 61
click at [808, 564] on p "$2,928.50" at bounding box center [834, 574] width 68 height 19
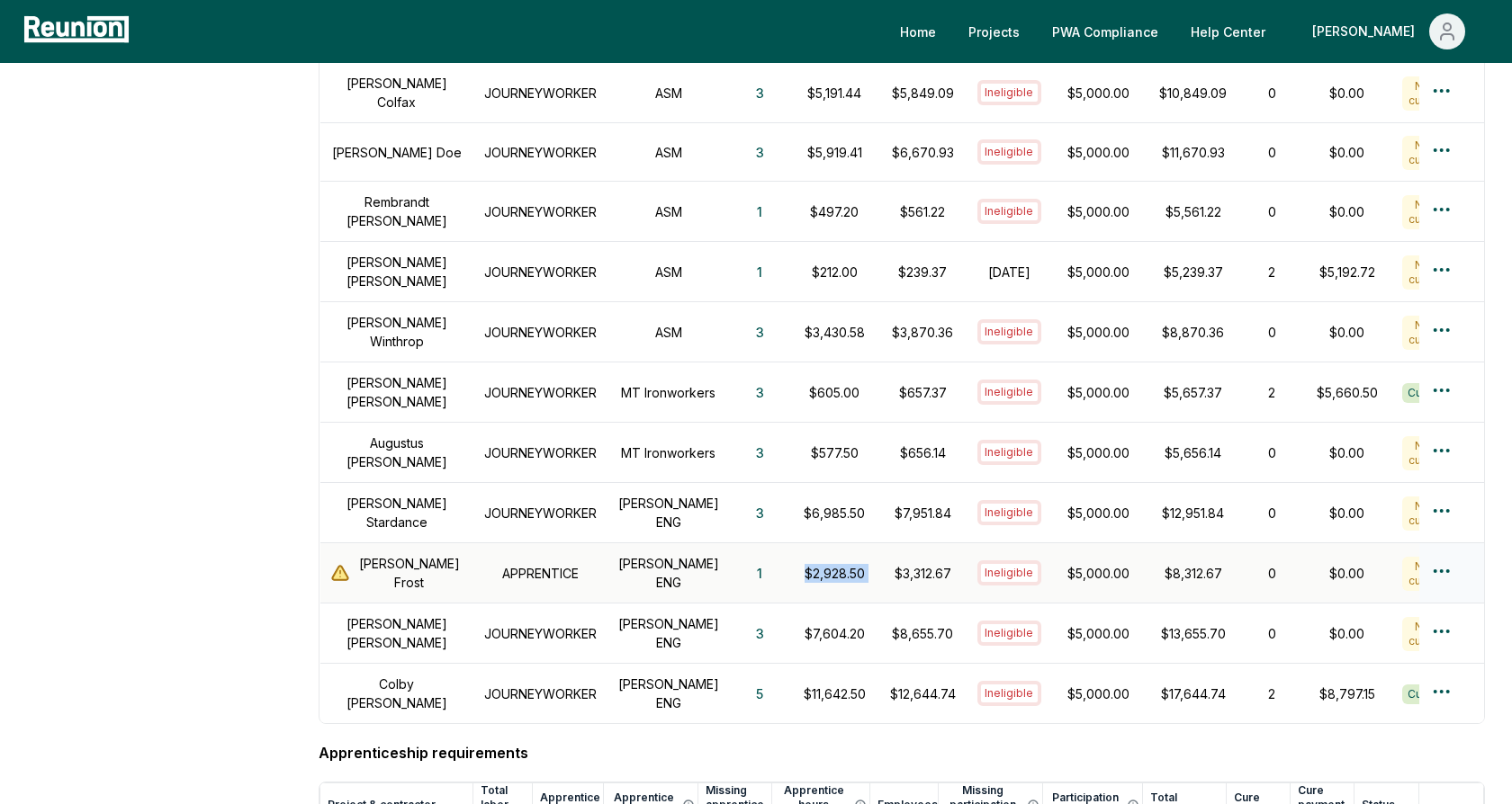
click at [801, 564] on p "$2,928.50" at bounding box center [834, 574] width 68 height 19
click at [899, 564] on p "$3,312.67" at bounding box center [923, 574] width 66 height 19
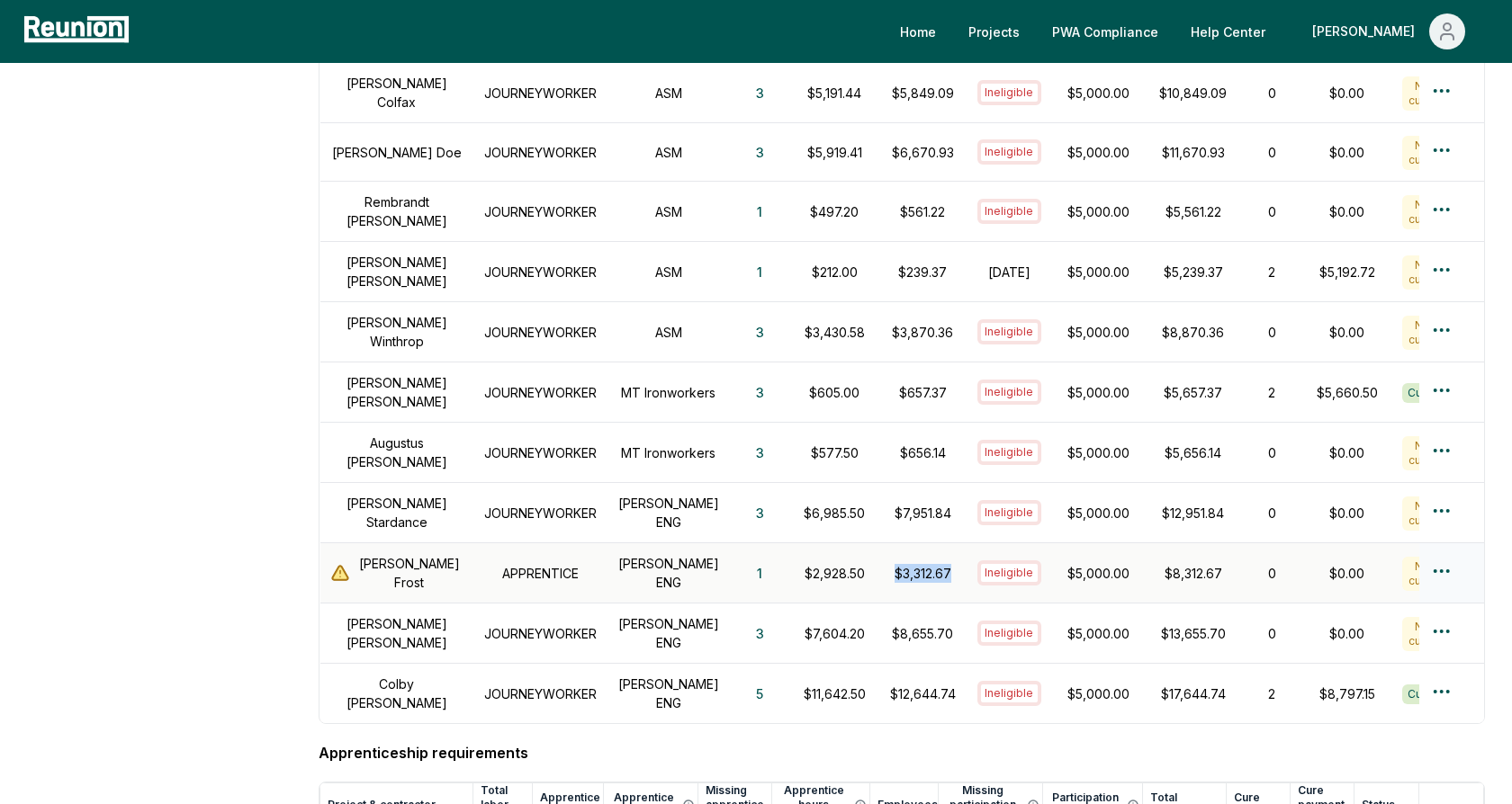
click at [899, 564] on p "$3,312.67" at bounding box center [923, 574] width 66 height 19
click at [900, 543] on td "$3,312.67" at bounding box center [923, 574] width 87 height 61
click at [1069, 564] on p "$5,000.00" at bounding box center [1098, 574] width 71 height 19
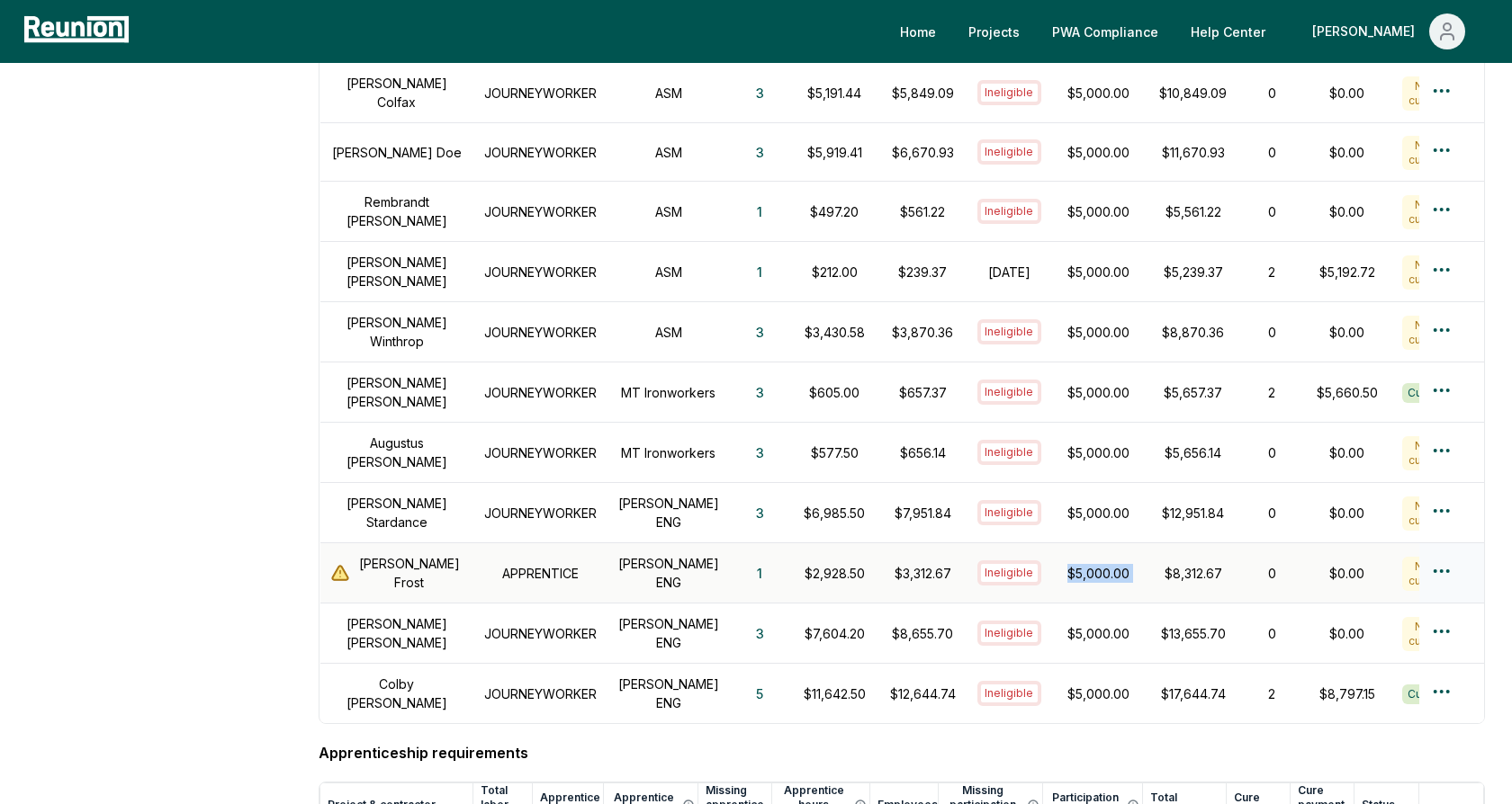
click at [1091, 561] on td "$5,000.00" at bounding box center [1098, 574] width 93 height 61
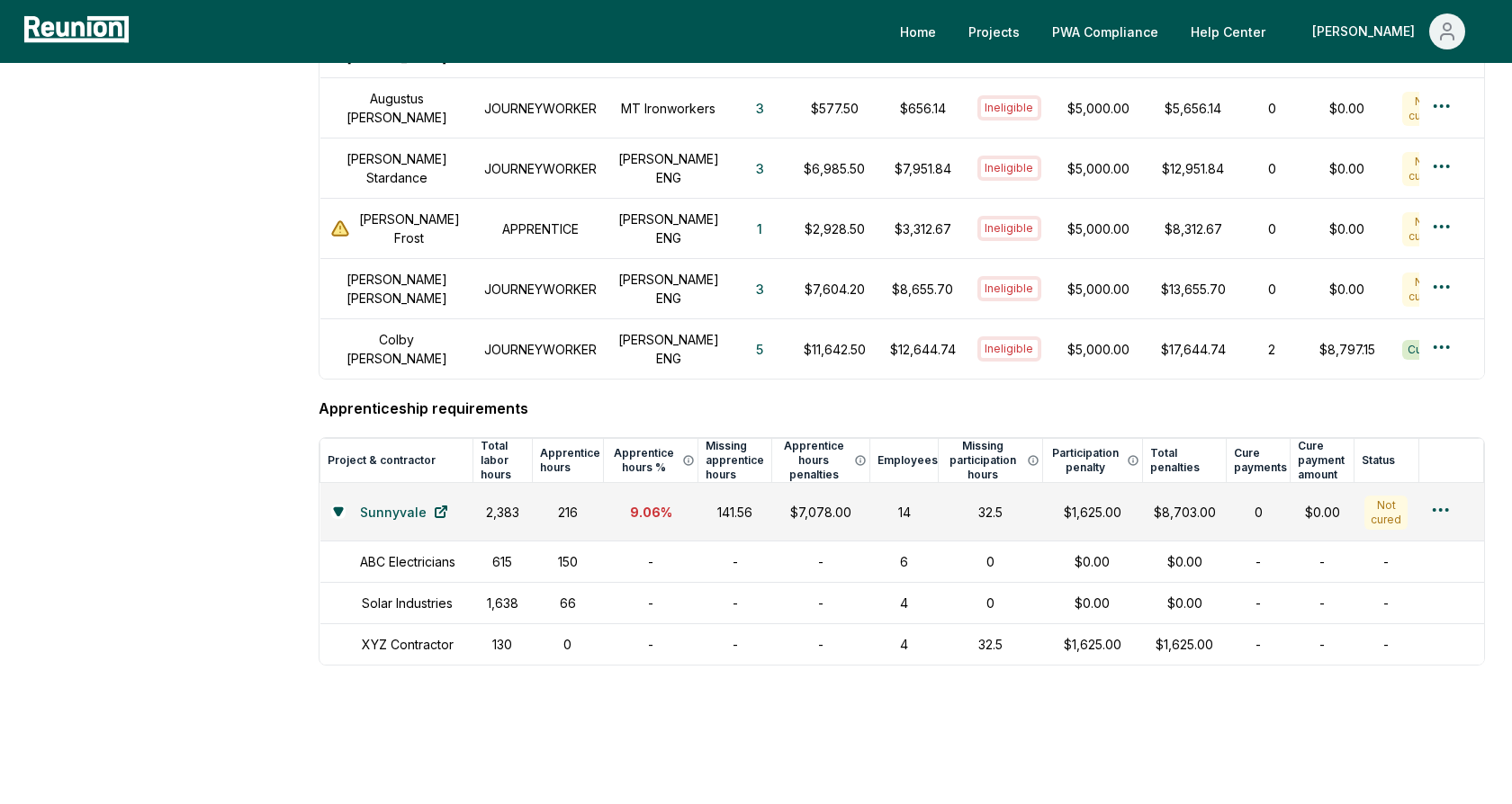
scroll to position [1100, 0]
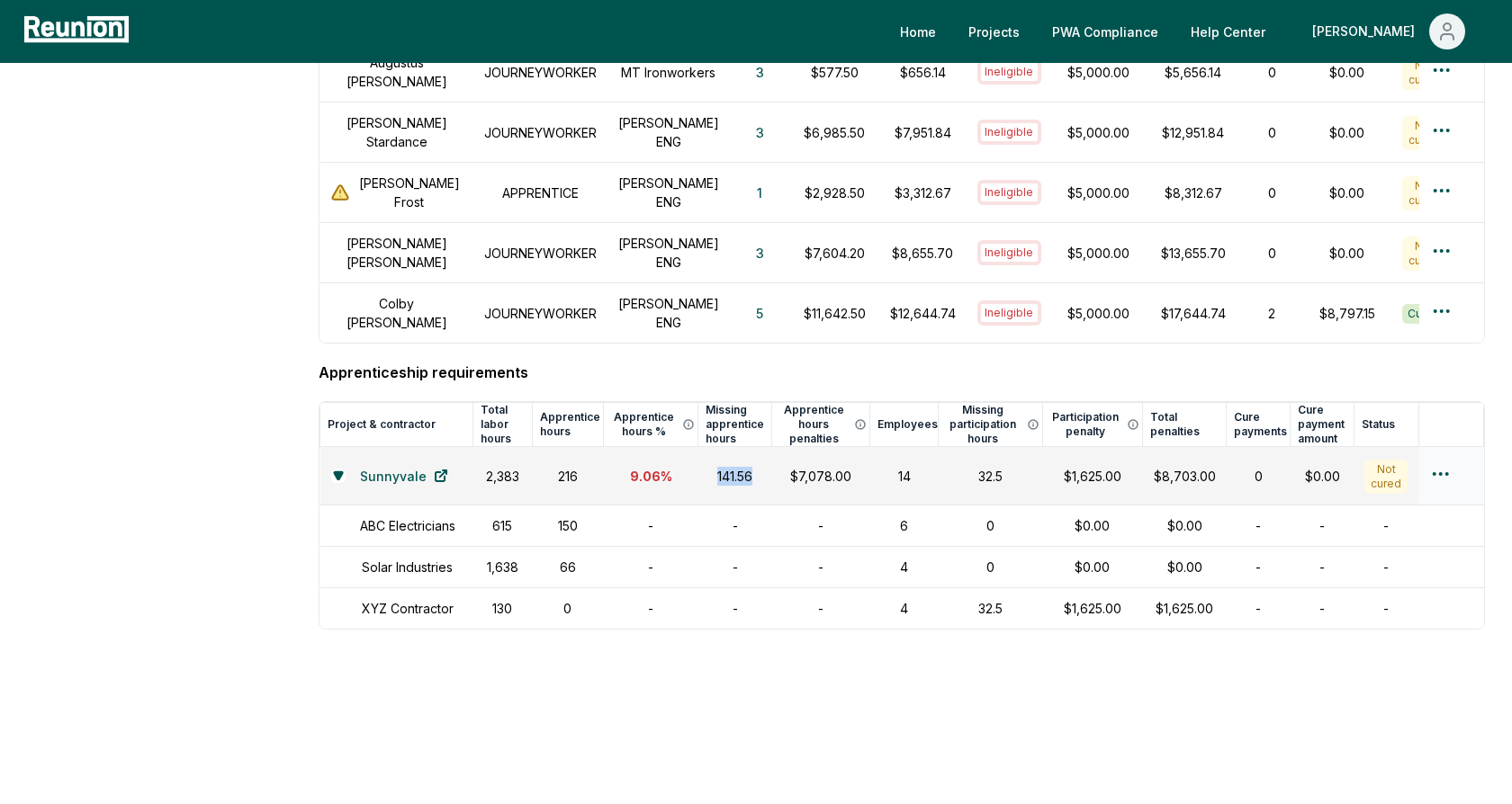
drag, startPoint x: 756, startPoint y: 445, endPoint x: 709, endPoint y: 442, distance: 47.1
click at [709, 467] on div "141.56" at bounding box center [734, 476] width 52 height 19
drag, startPoint x: 860, startPoint y: 444, endPoint x: 782, endPoint y: 441, distance: 78.1
click at [783, 447] on td "$7,078.00" at bounding box center [821, 476] width 98 height 59
drag, startPoint x: 1005, startPoint y: 446, endPoint x: 971, endPoint y: 446, distance: 34.0
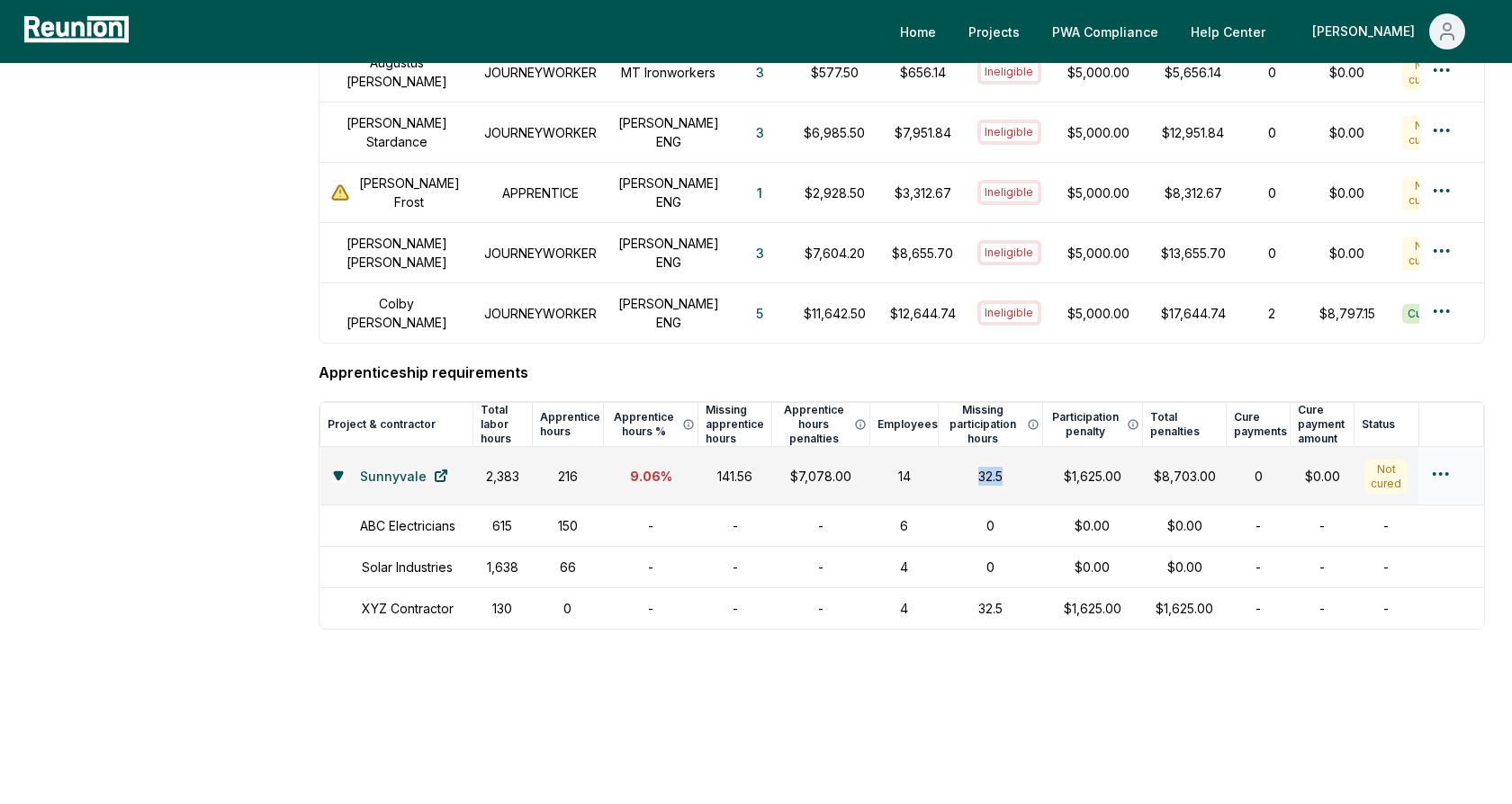
click at [971, 467] on div "32.5" at bounding box center [990, 476] width 82 height 19
click at [1167, 362] on h4 "Apprenticeship requirements" at bounding box center [902, 373] width 1166 height 22
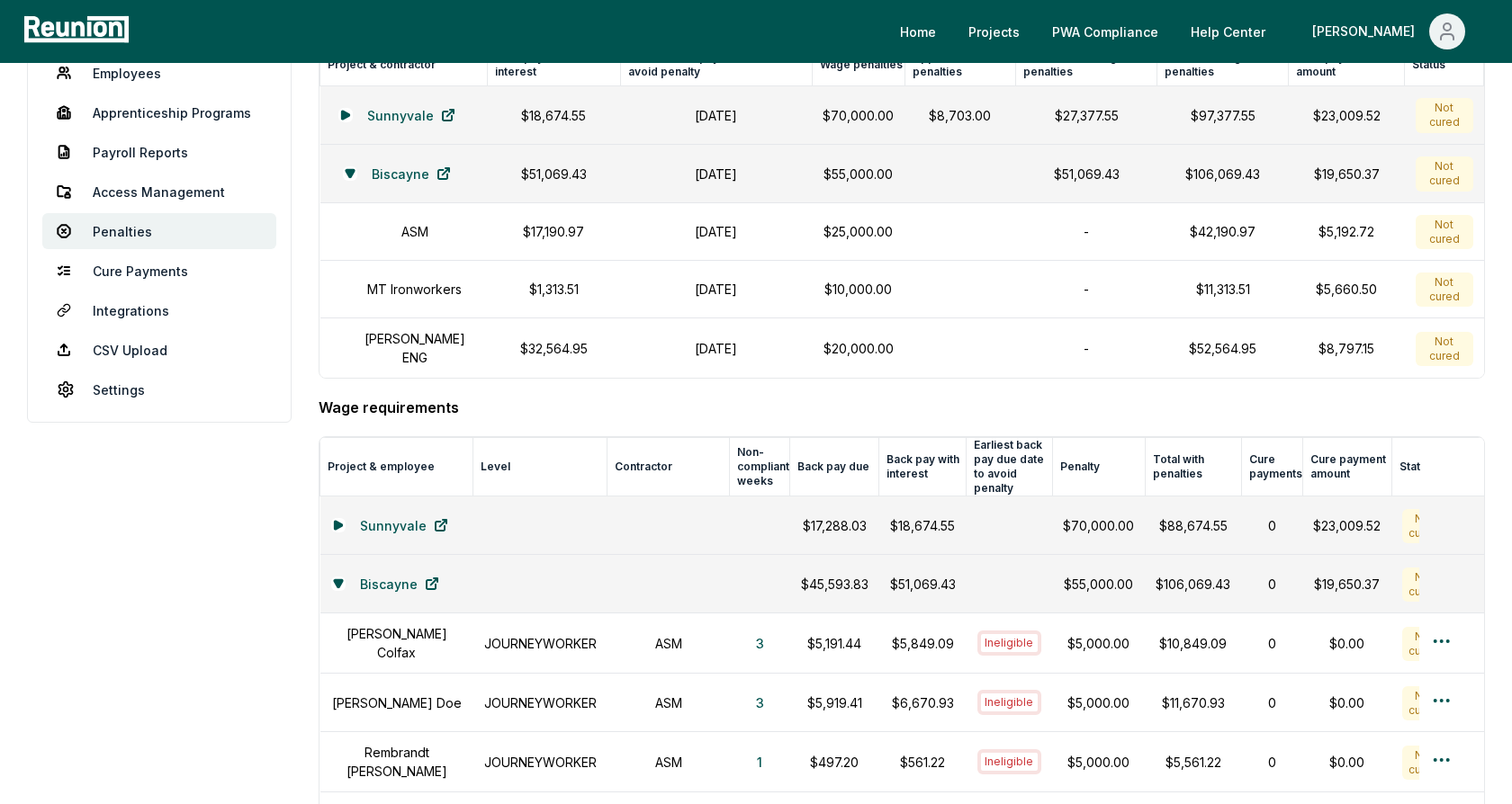
scroll to position [0, 0]
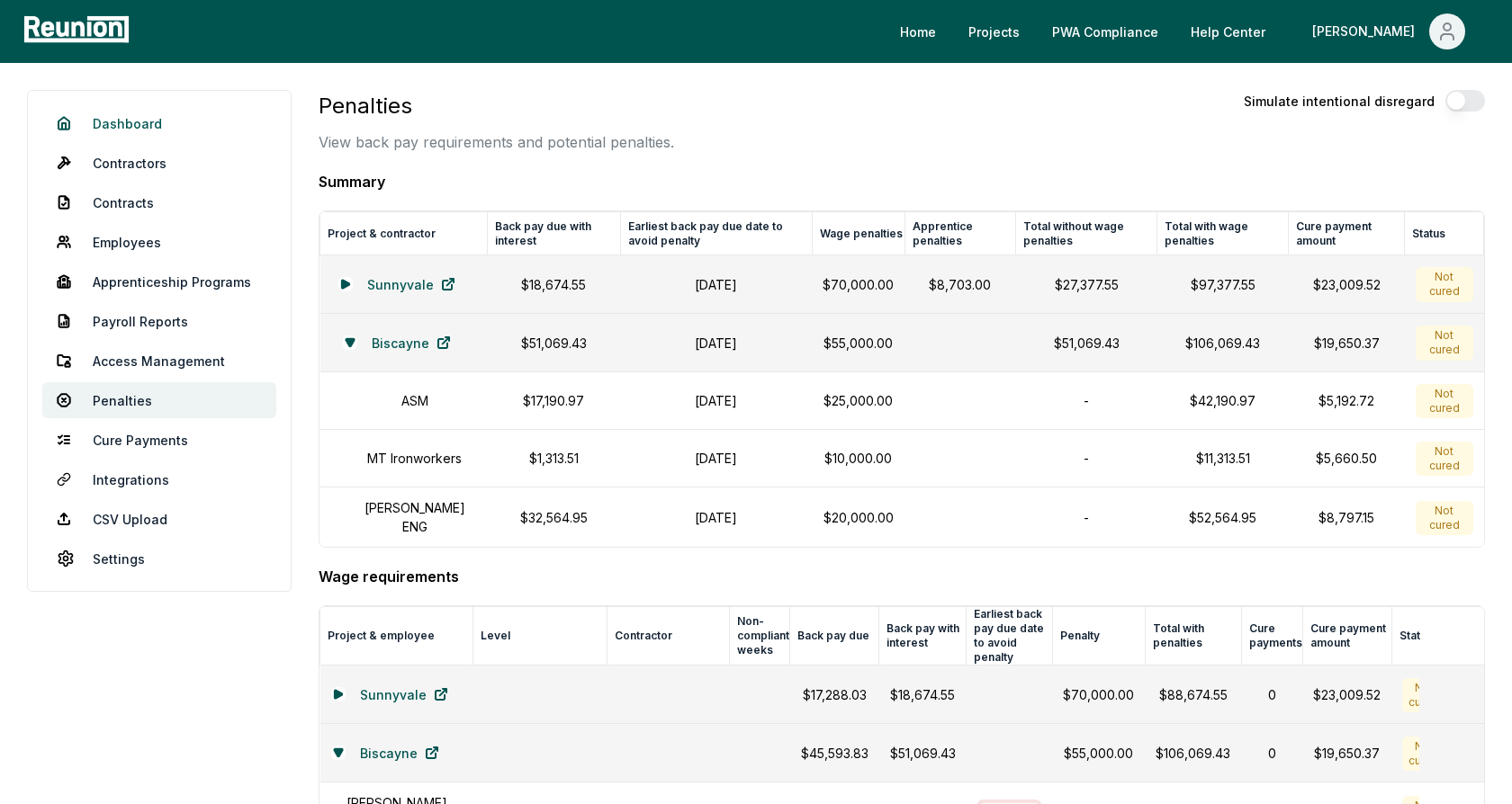
click at [145, 124] on link "Dashboard" at bounding box center [159, 123] width 234 height 36
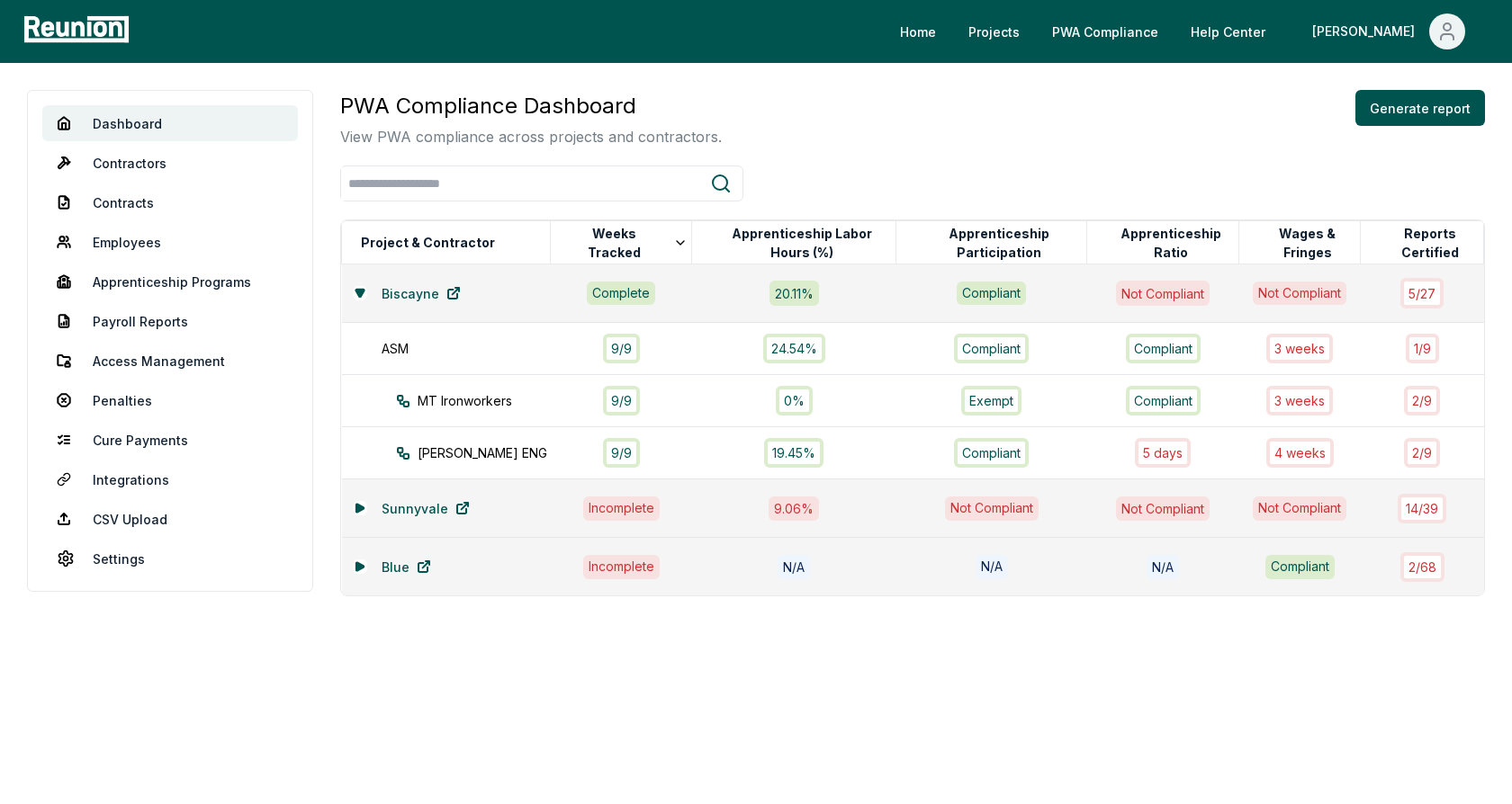
click at [1297, 131] on div "PWA Compliance Dashboard View PWA compliance across projects and contractors. G…" at bounding box center [913, 118] width 1145 height 58
click at [1385, 106] on button "Generate report" at bounding box center [1419, 107] width 129 height 36
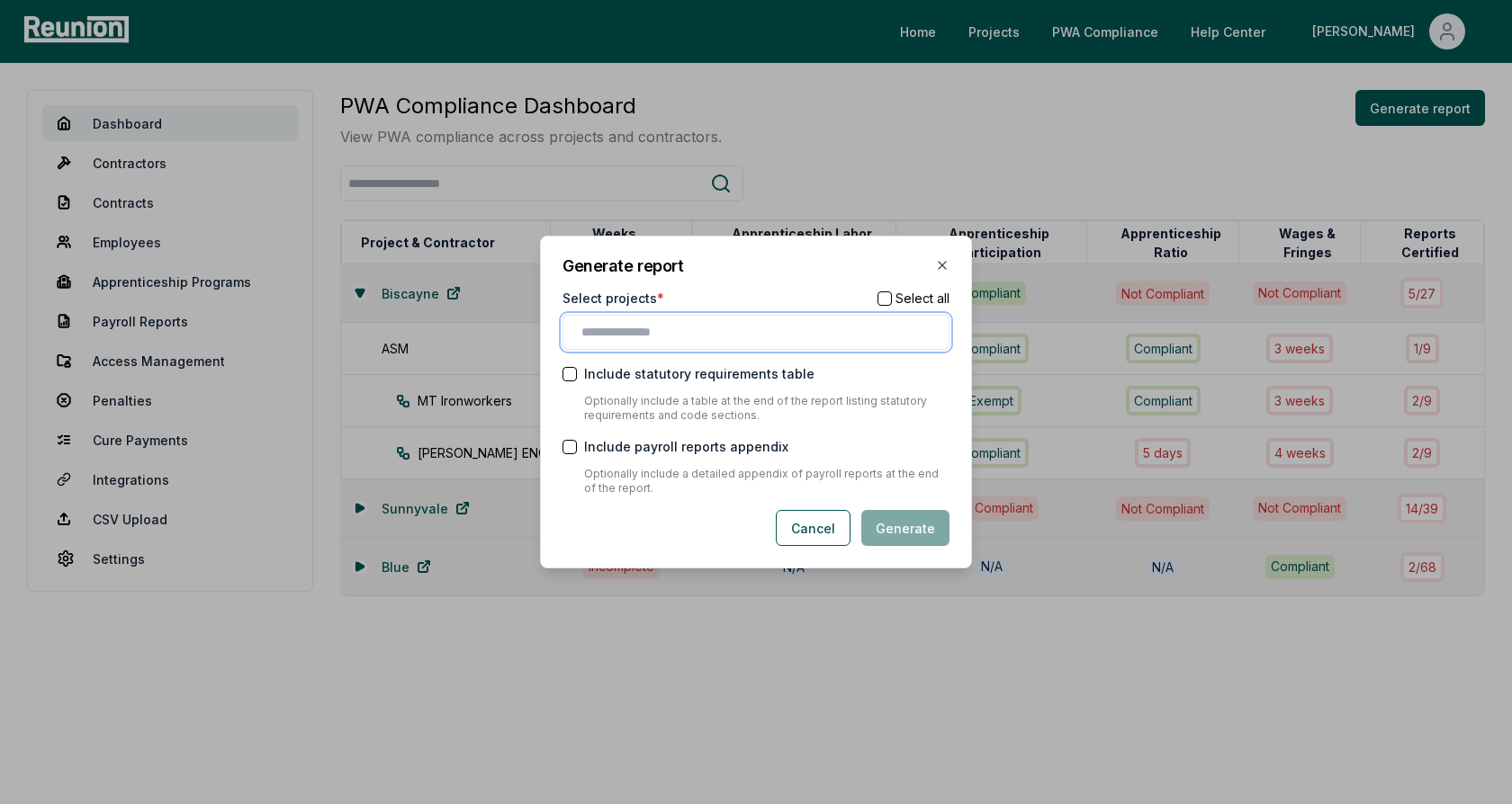
click at [639, 332] on input "text" at bounding box center [759, 332] width 356 height 19
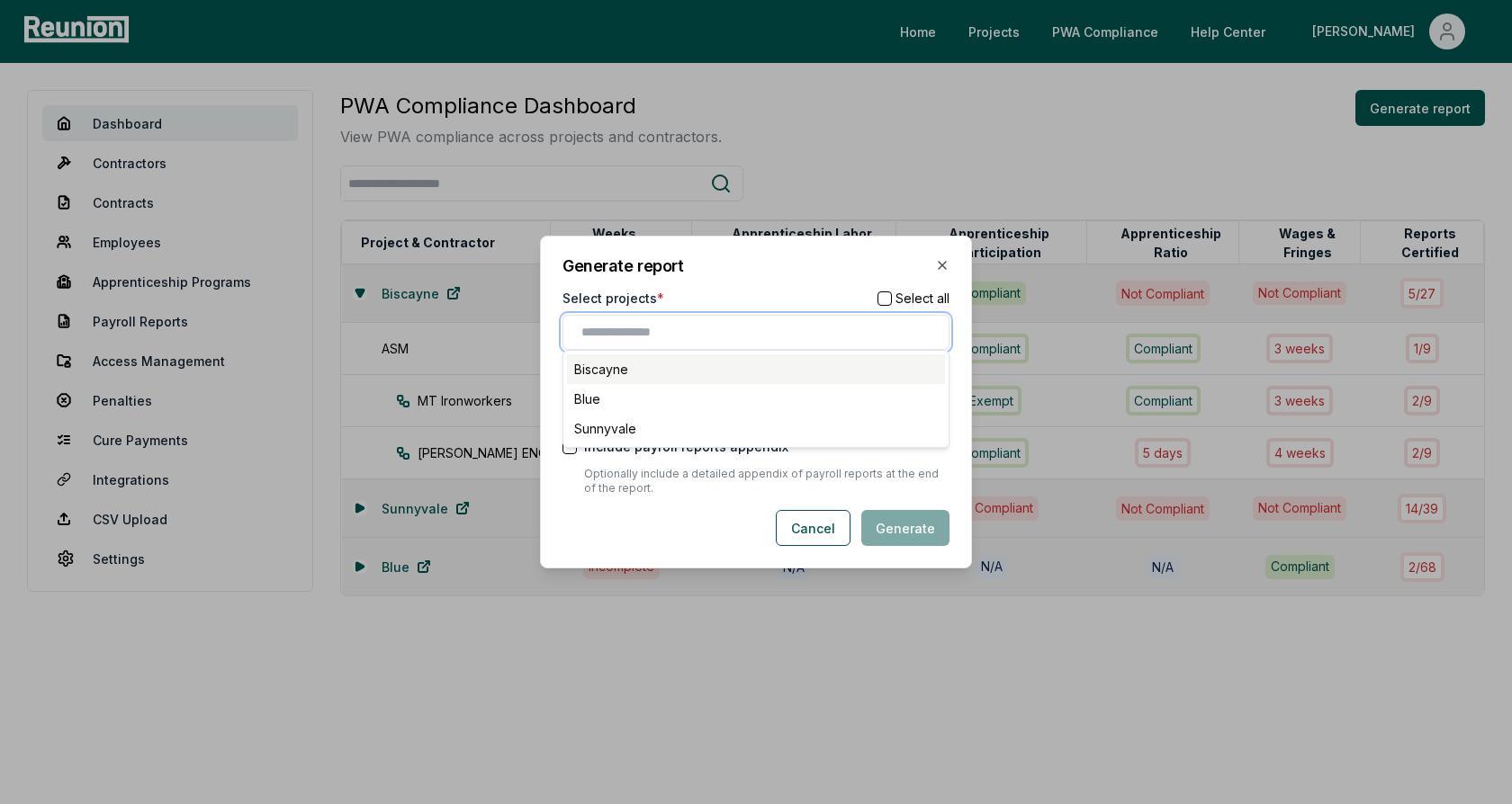
click at [626, 367] on div "Biscayne" at bounding box center [756, 369] width 378 height 29
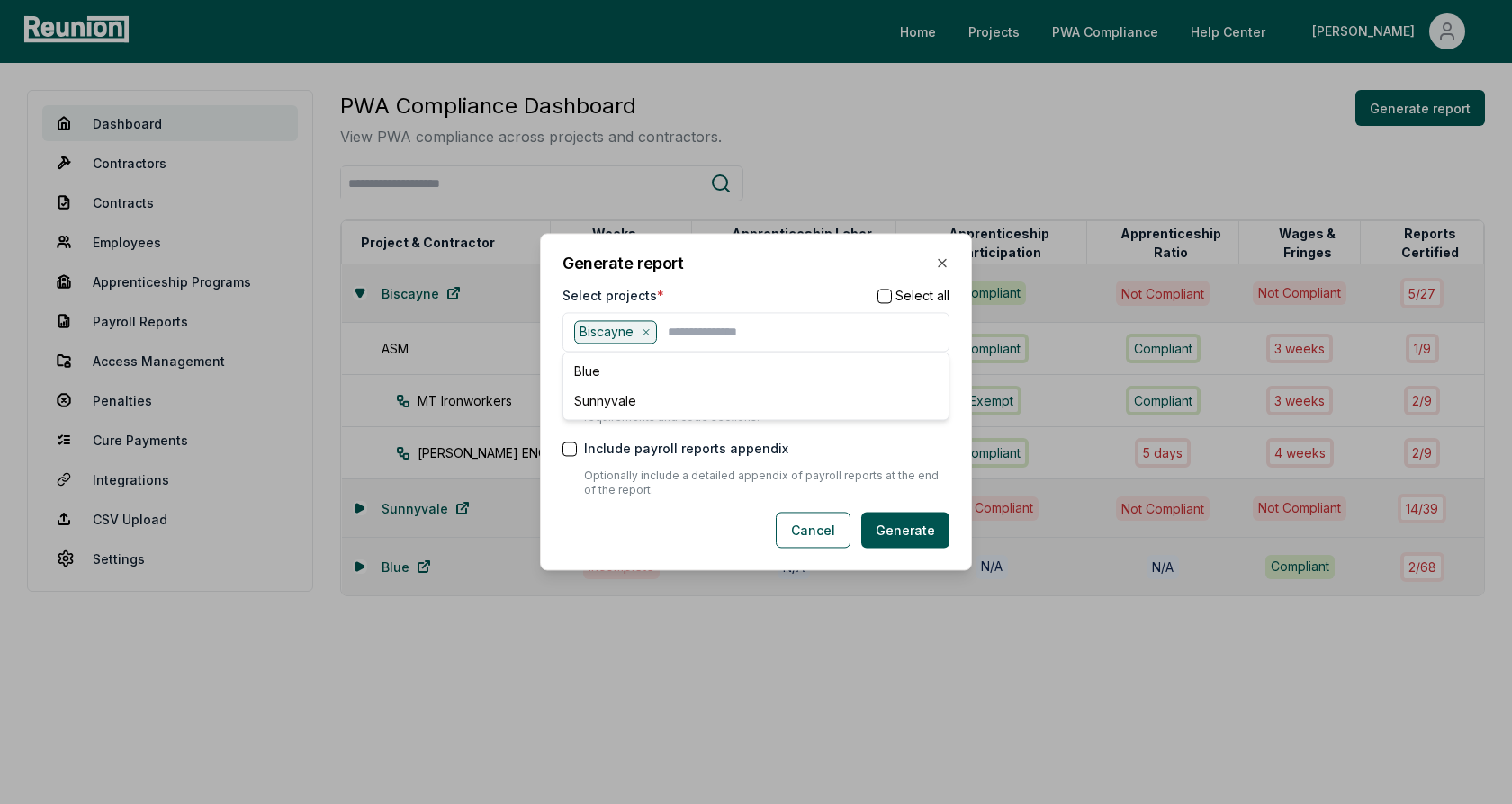
click at [693, 269] on h2 "Generate report" at bounding box center [756, 263] width 386 height 17
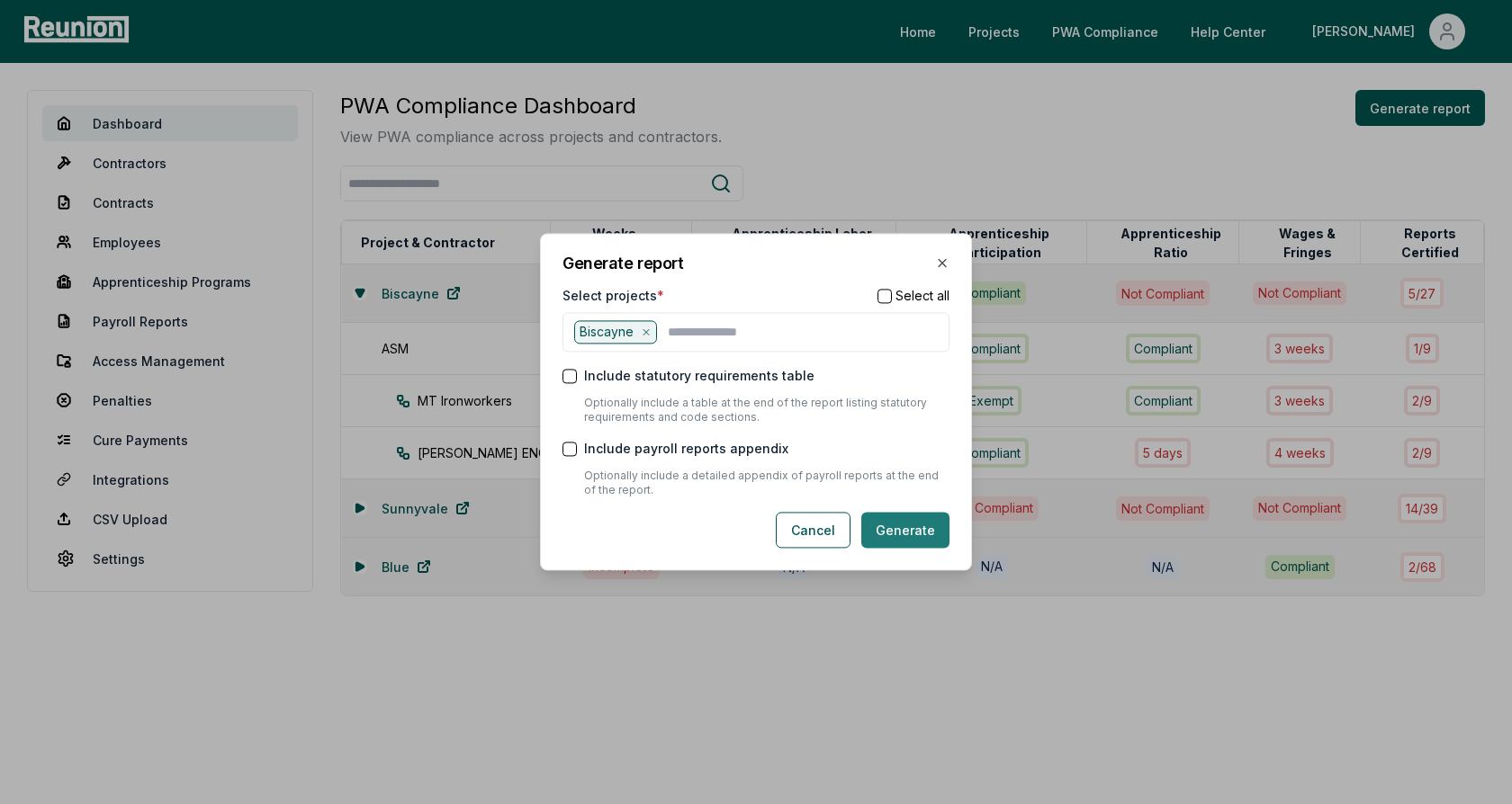
click at [909, 526] on button "Generate" at bounding box center [905, 530] width 88 height 36
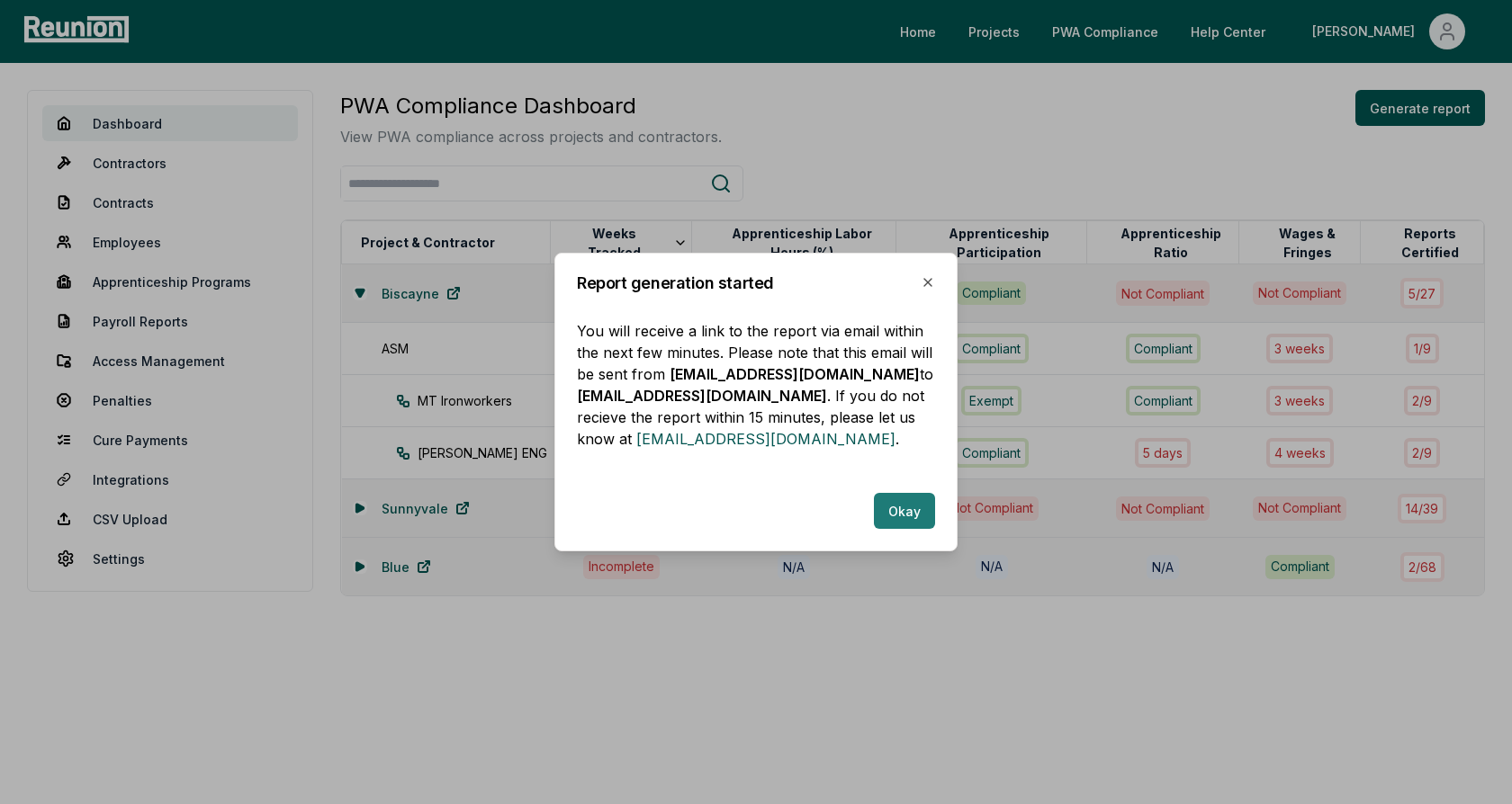
click at [907, 510] on button "Okay" at bounding box center [904, 510] width 62 height 36
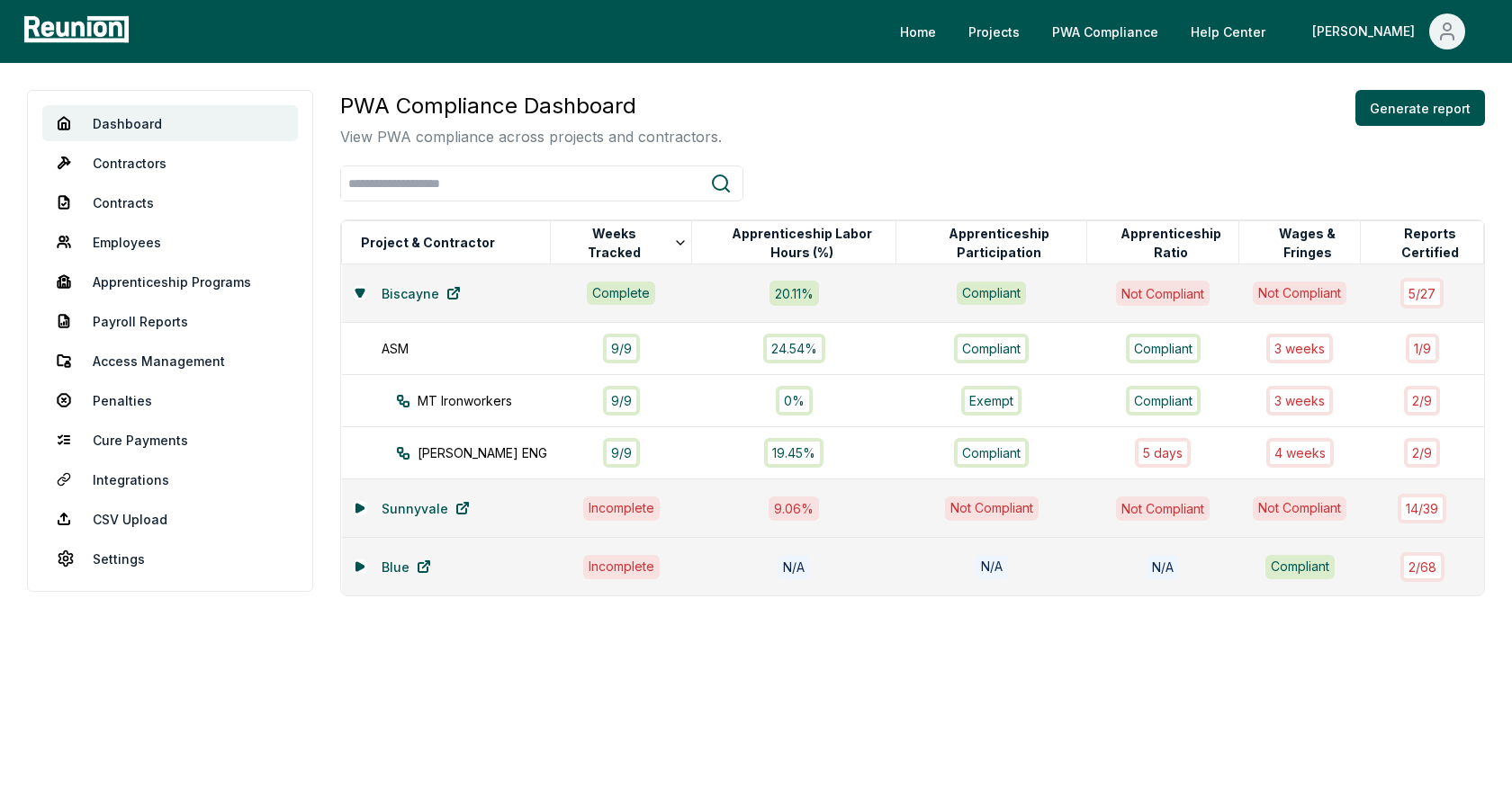
click at [889, 140] on div "PWA Compliance Dashboard View PWA compliance across projects and contractors. G…" at bounding box center [913, 118] width 1145 height 58
click at [120, 402] on link "Penalties" at bounding box center [170, 400] width 255 height 36
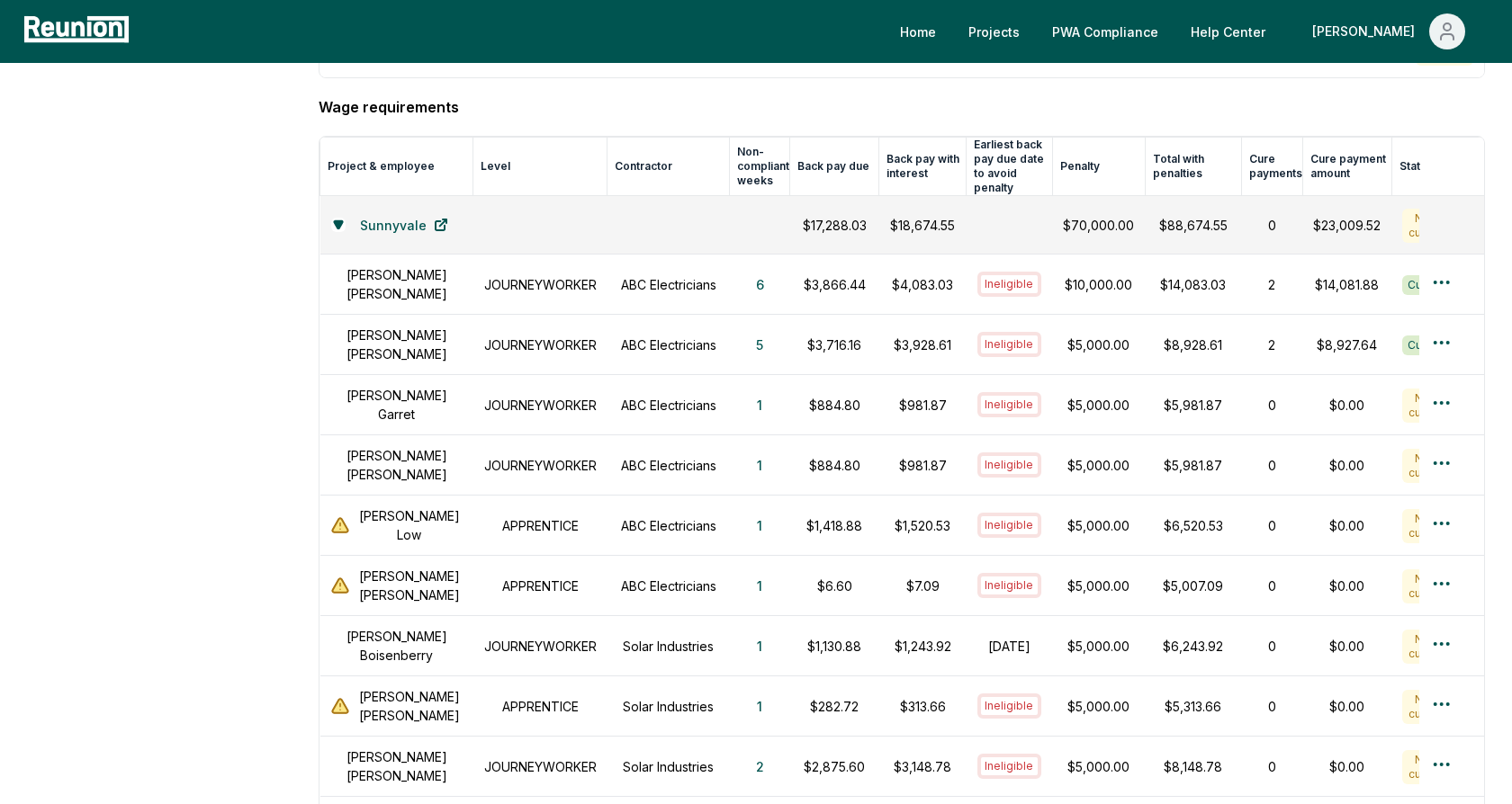
scroll to position [660, 0]
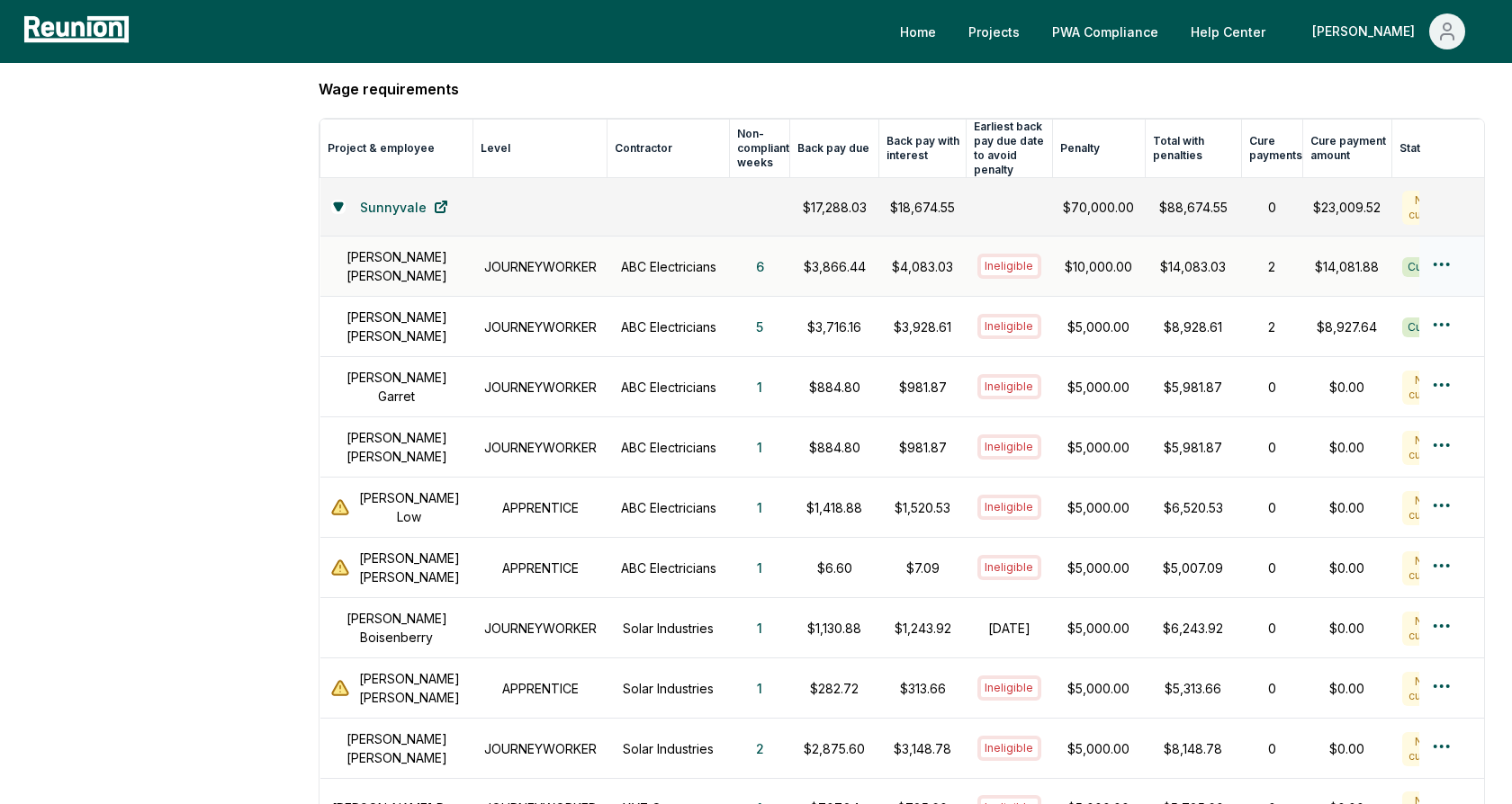
click at [1442, 251] on html "Please visit us on your desktop We're working on making our marketplace mobile-…" at bounding box center [756, 785] width 1512 height 2889
click at [1383, 383] on div "Create penalty cure payment" at bounding box center [1411, 374] width 171 height 49
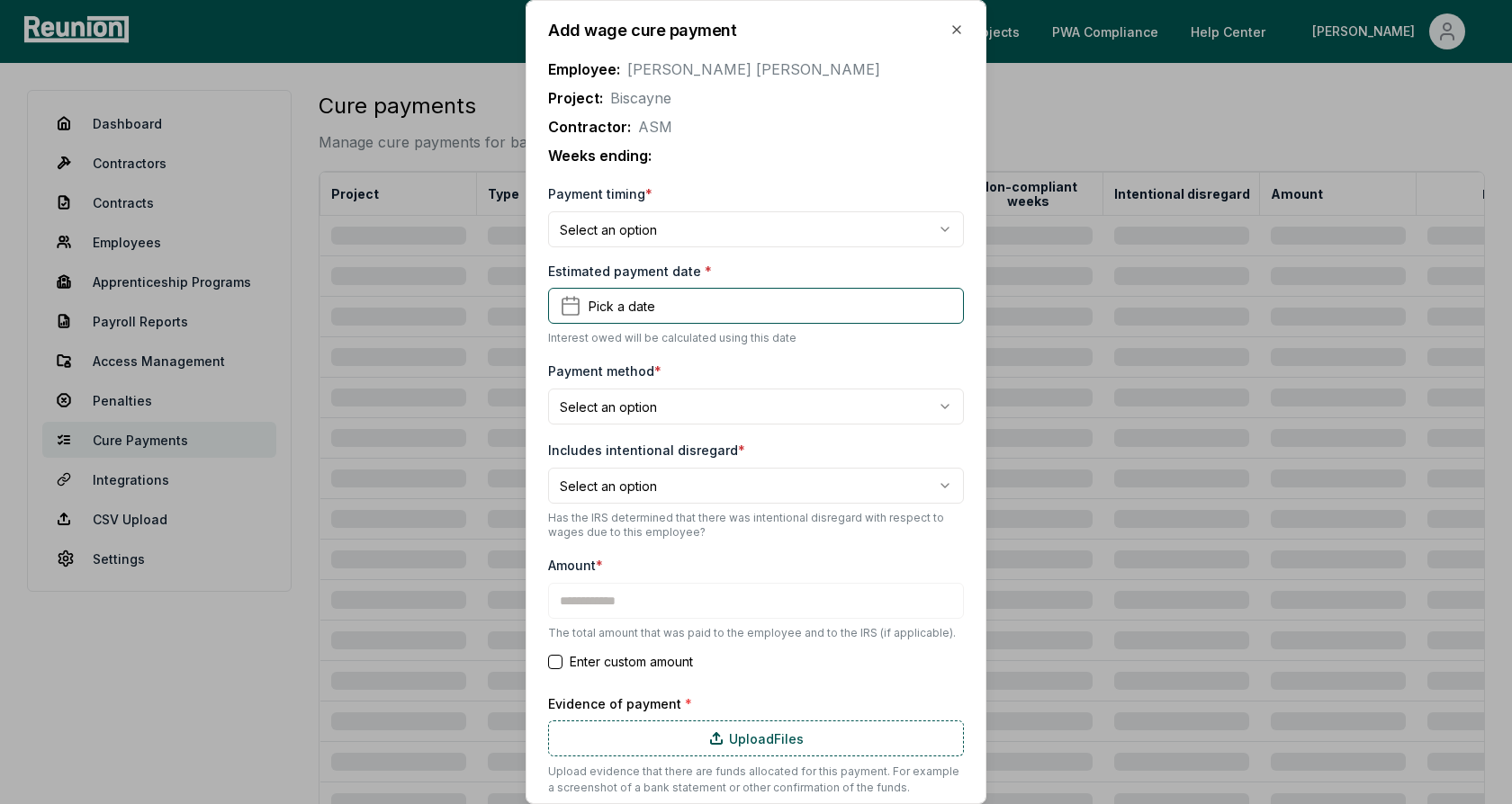
type input "*******"
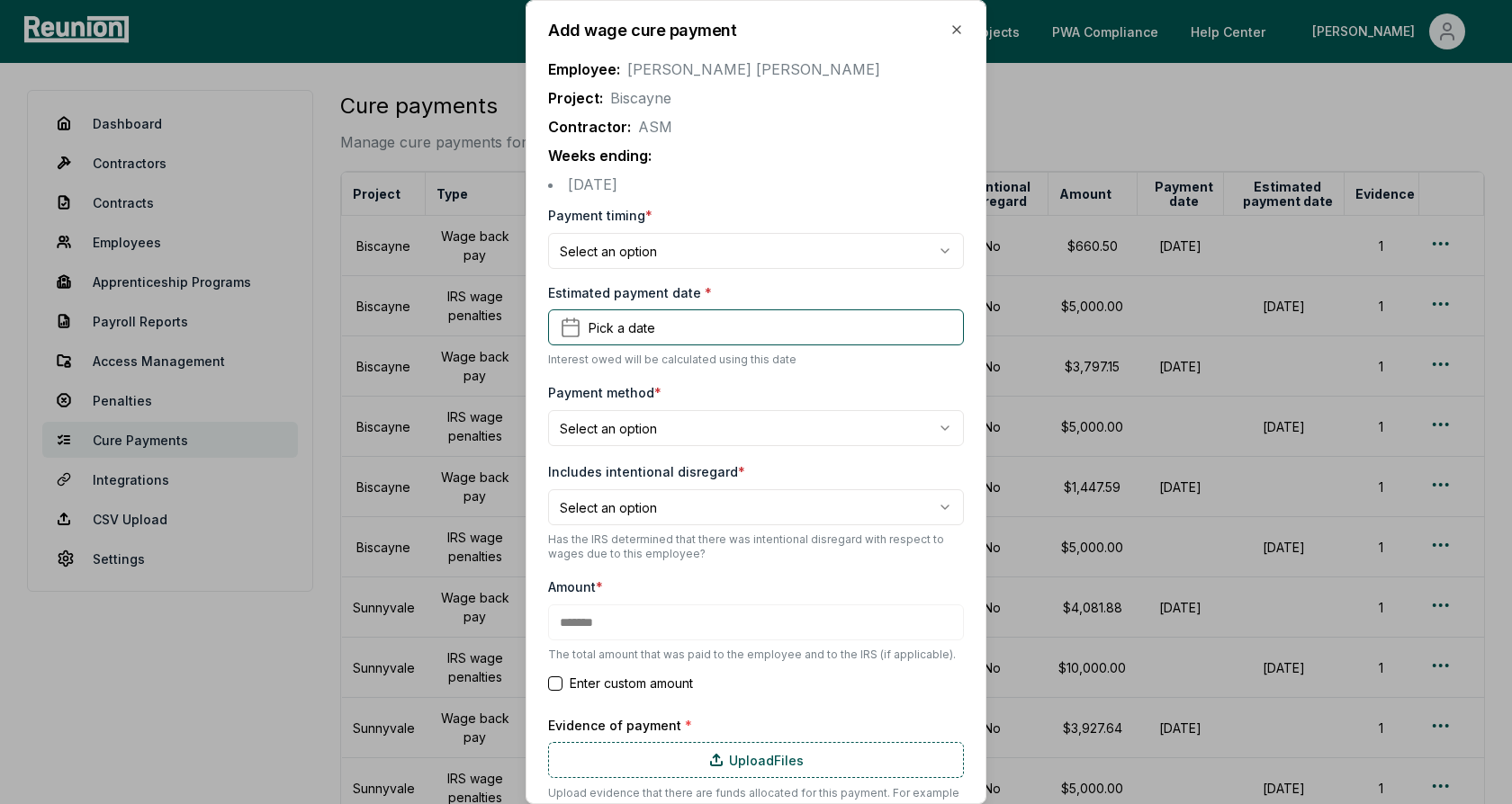
click at [648, 259] on body "Please visit us on your desktop We're working on making our marketplace mobile-…" at bounding box center [756, 555] width 1512 height 1111
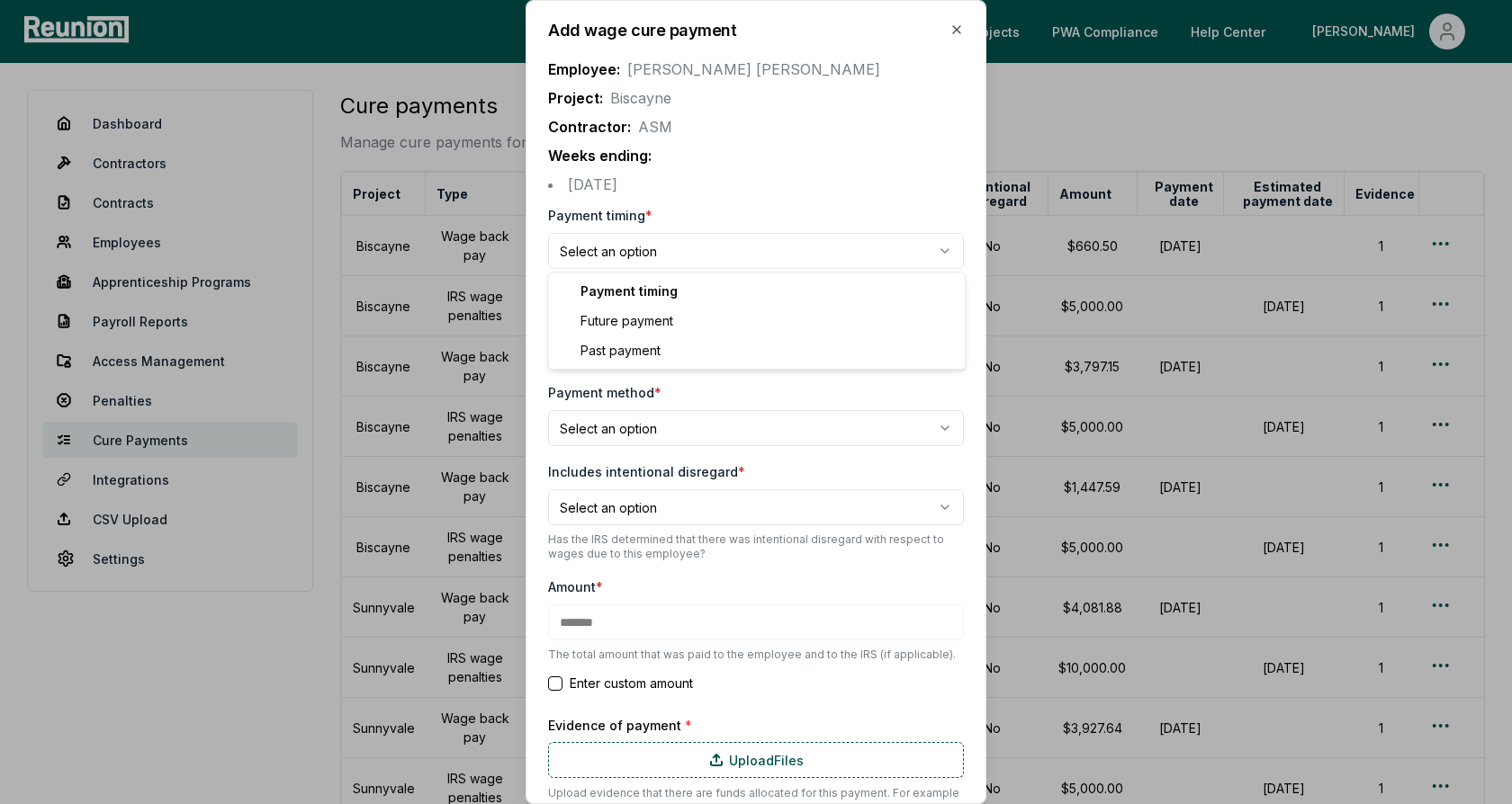
select select "**********"
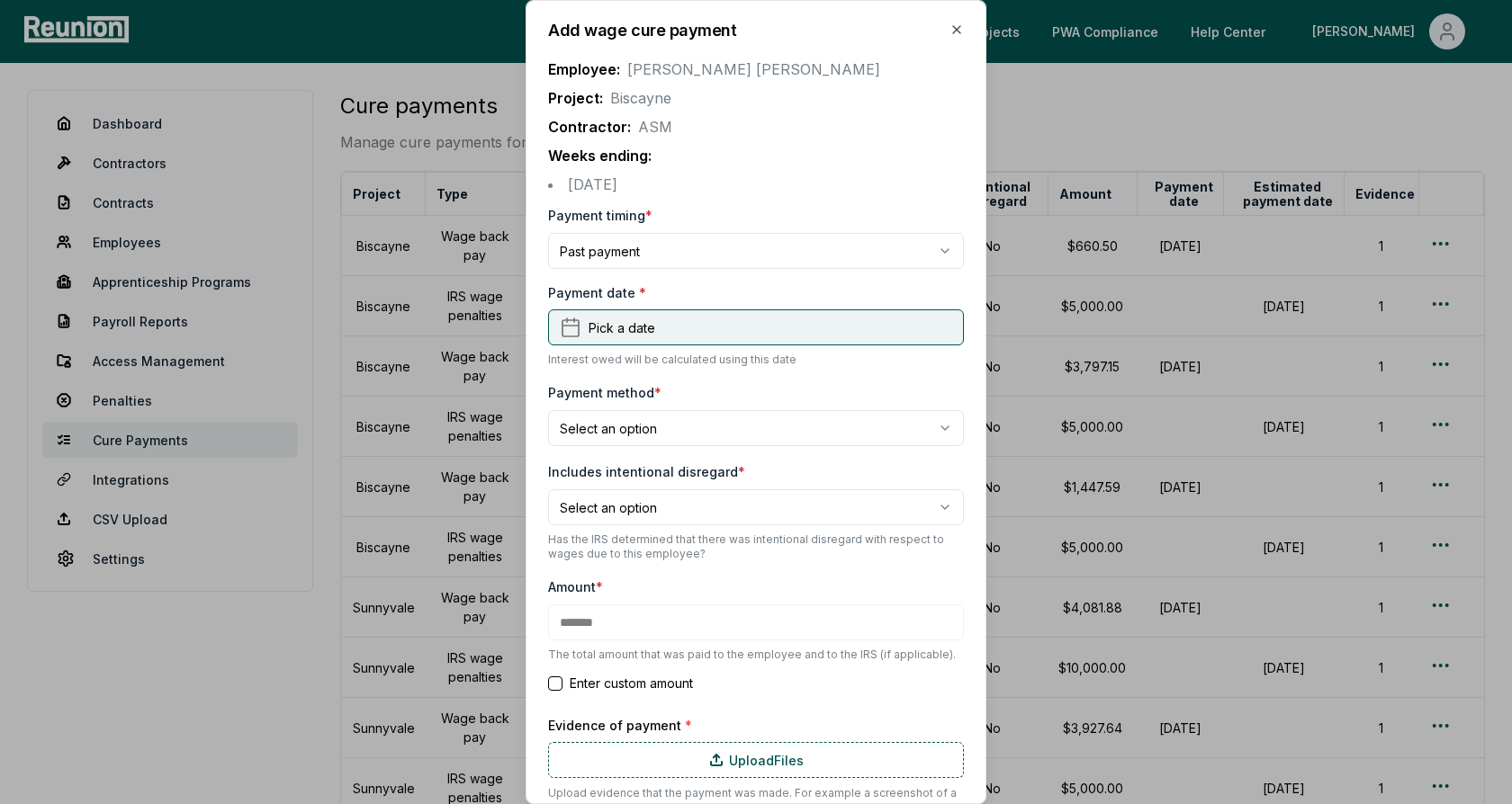
click at [633, 320] on span "Pick a date" at bounding box center [622, 328] width 67 height 19
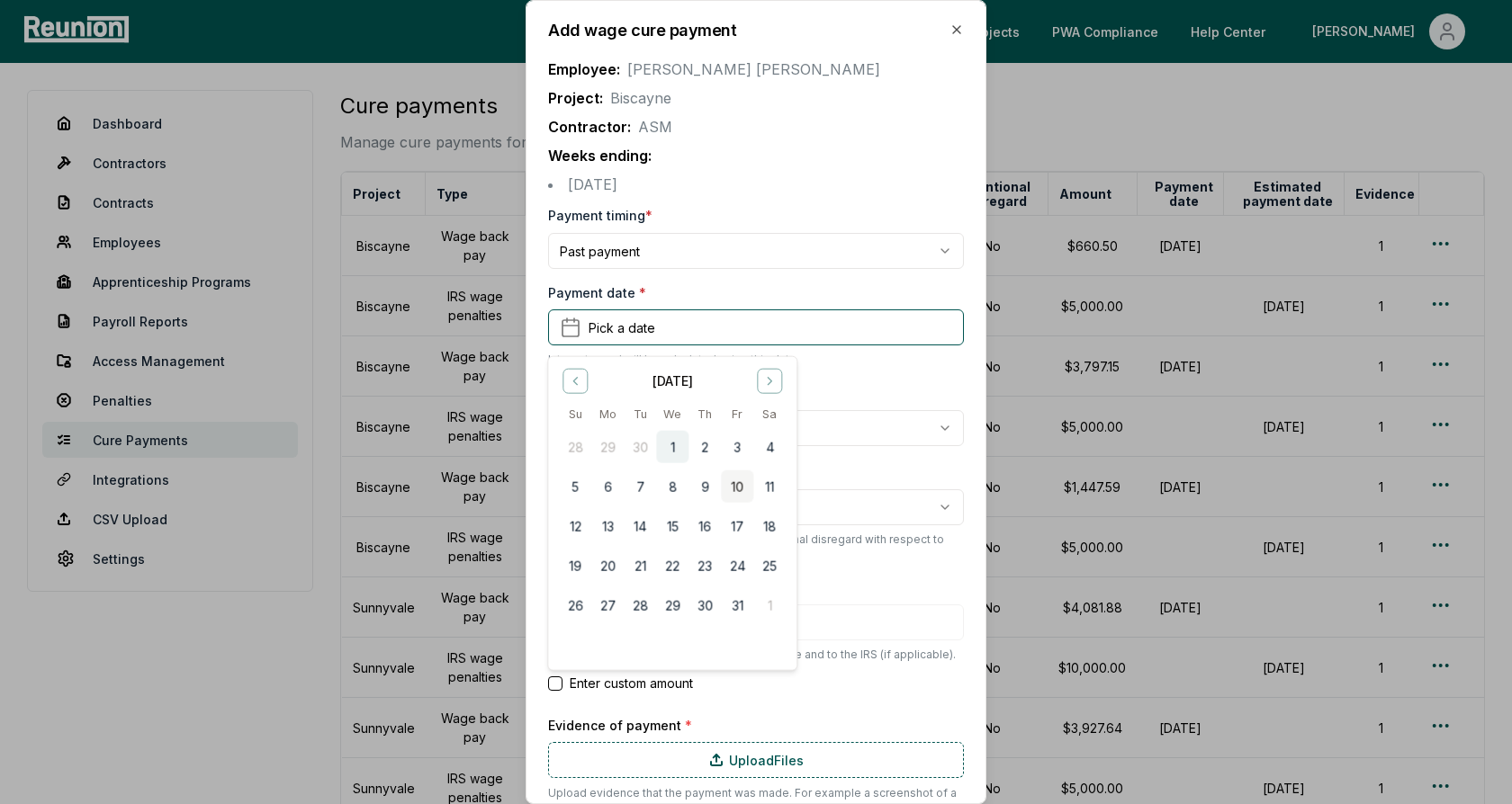
click at [672, 437] on button "1" at bounding box center [672, 447] width 32 height 32
type input "*******"
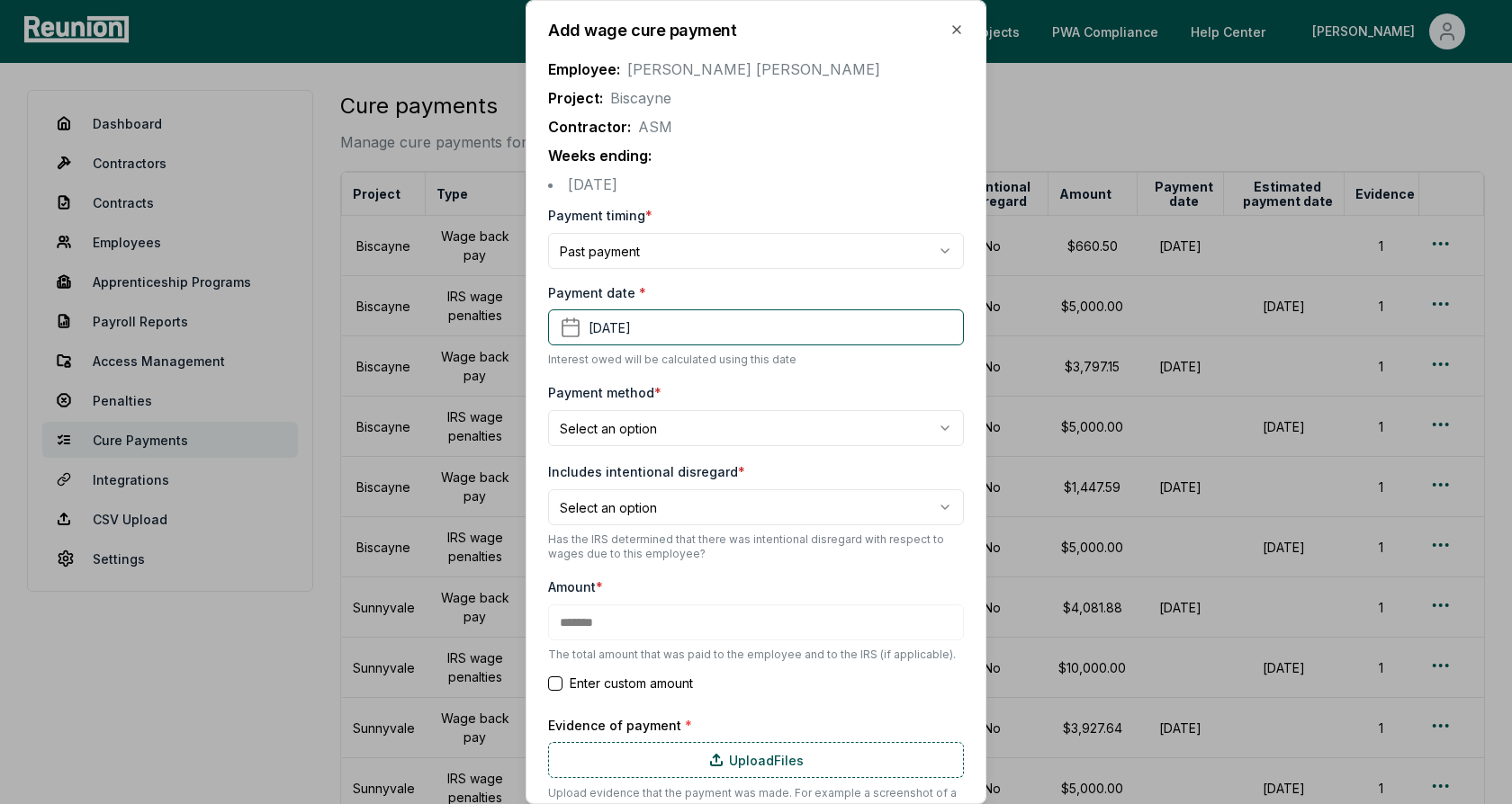
click at [678, 426] on body "Please visit us on your desktop We're working on making our marketplace mobile-…" at bounding box center [756, 555] width 1512 height 1111
select select "**********"
click at [725, 372] on form "**********" at bounding box center [756, 536] width 416 height 664
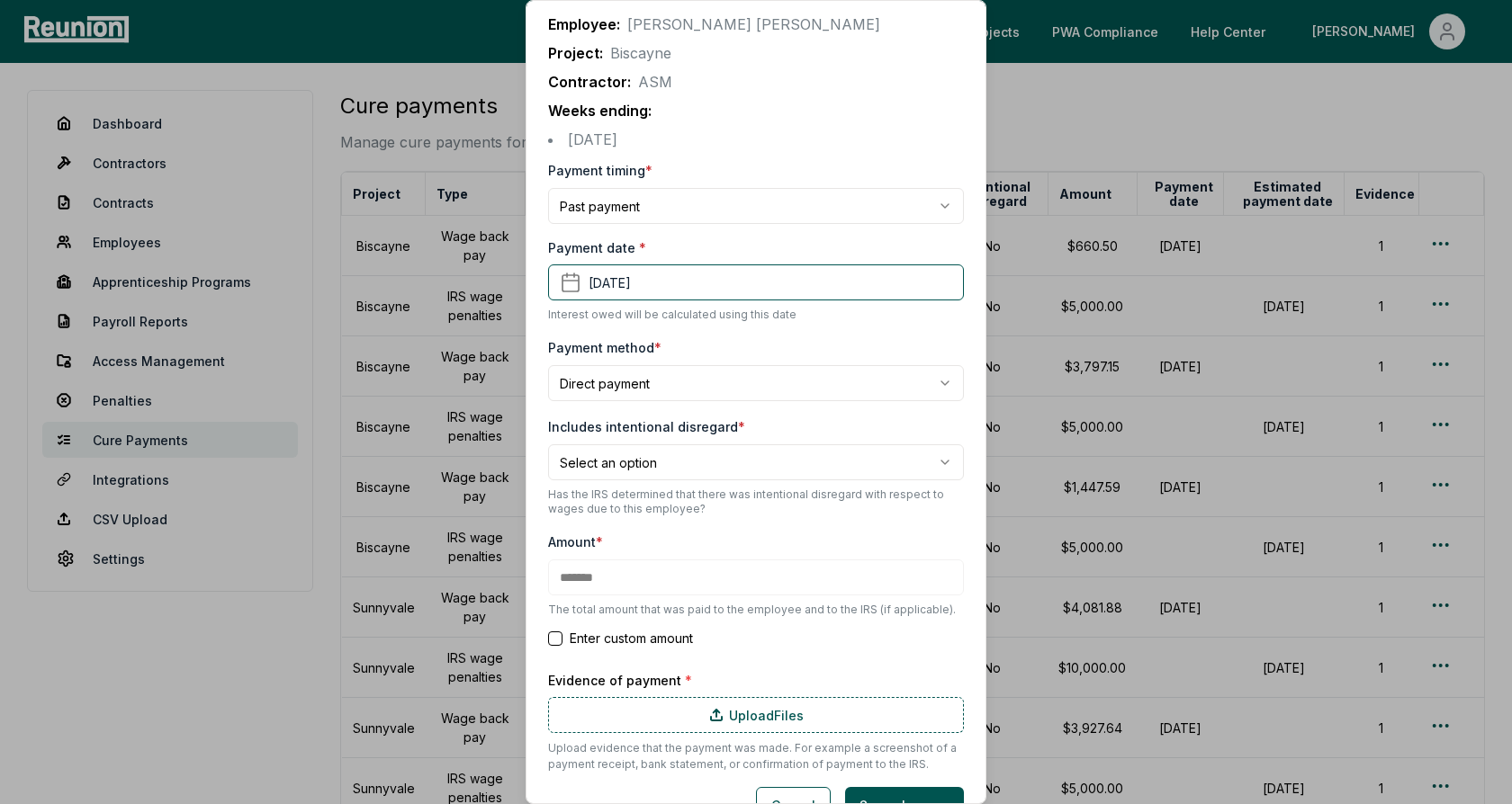
scroll to position [84, 0]
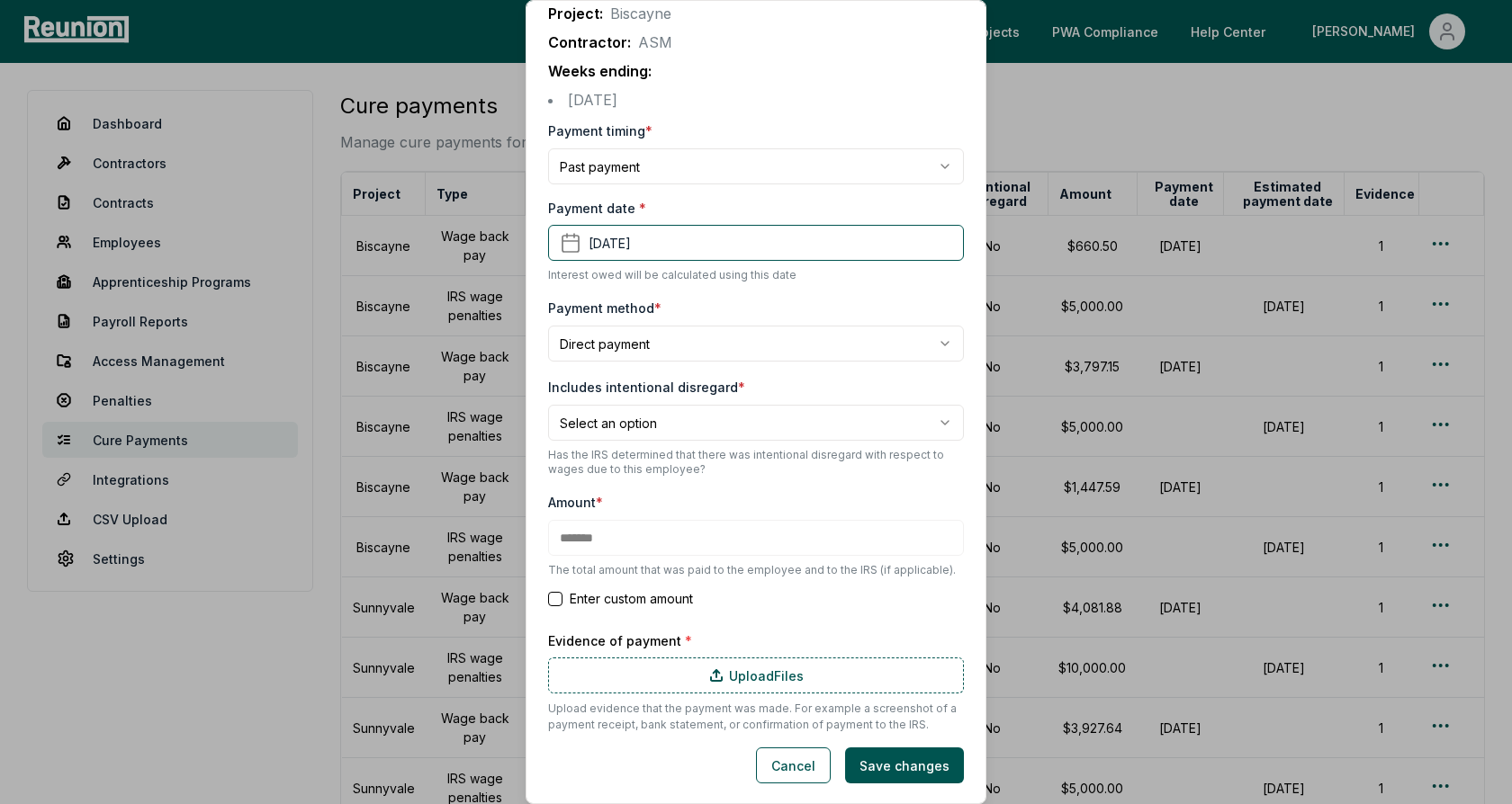
click at [644, 419] on body "Please visit us on your desktop We're working on making our marketplace mobile-…" at bounding box center [756, 555] width 1512 height 1111
select select "*****"
type input "*******"
click at [705, 378] on div "Includes intentional disregard * No *** ** Has the IRS determined that there wa…" at bounding box center [756, 427] width 416 height 101
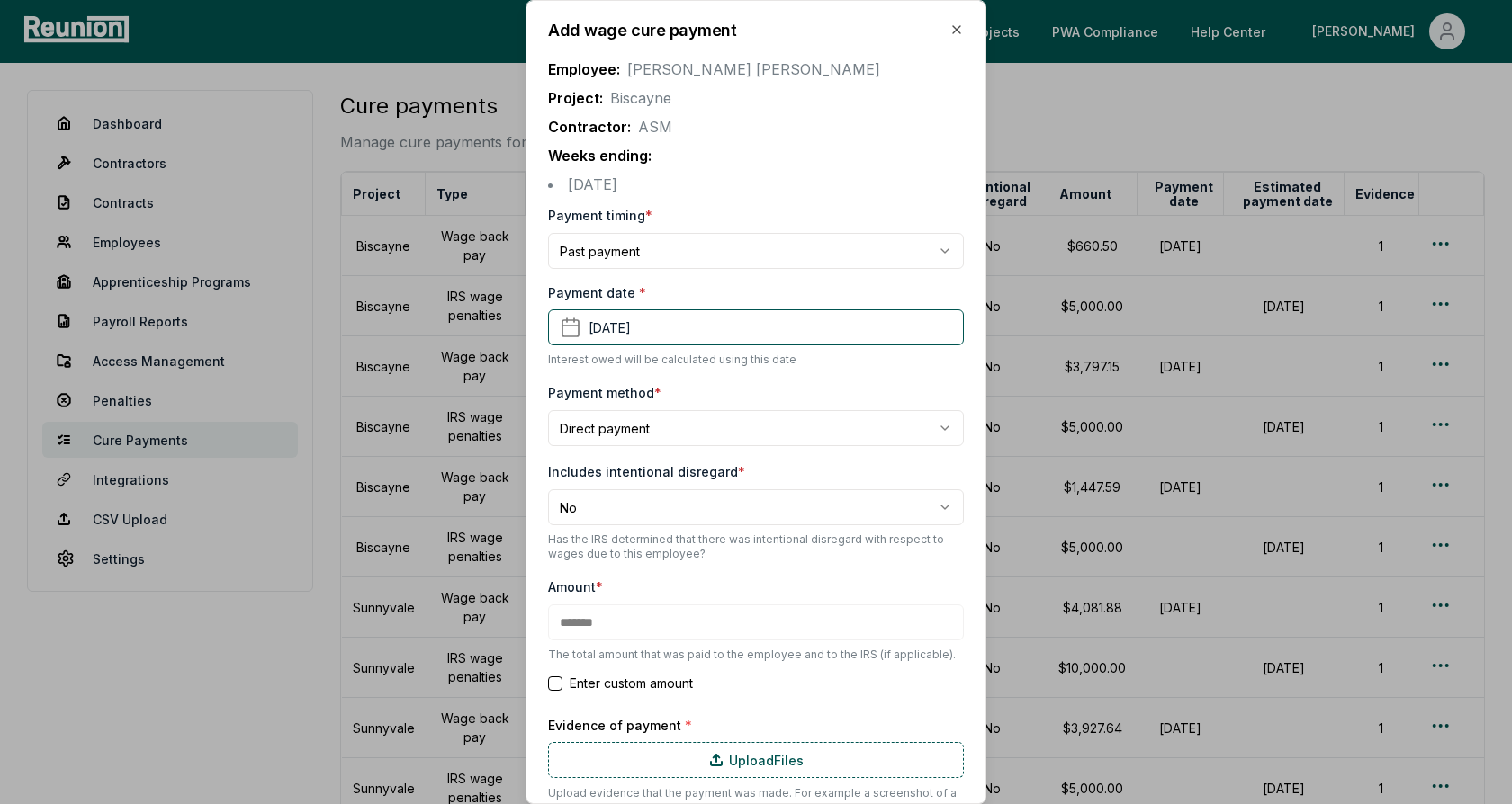
click at [768, 132] on p "Contractor: ASM" at bounding box center [756, 127] width 416 height 22
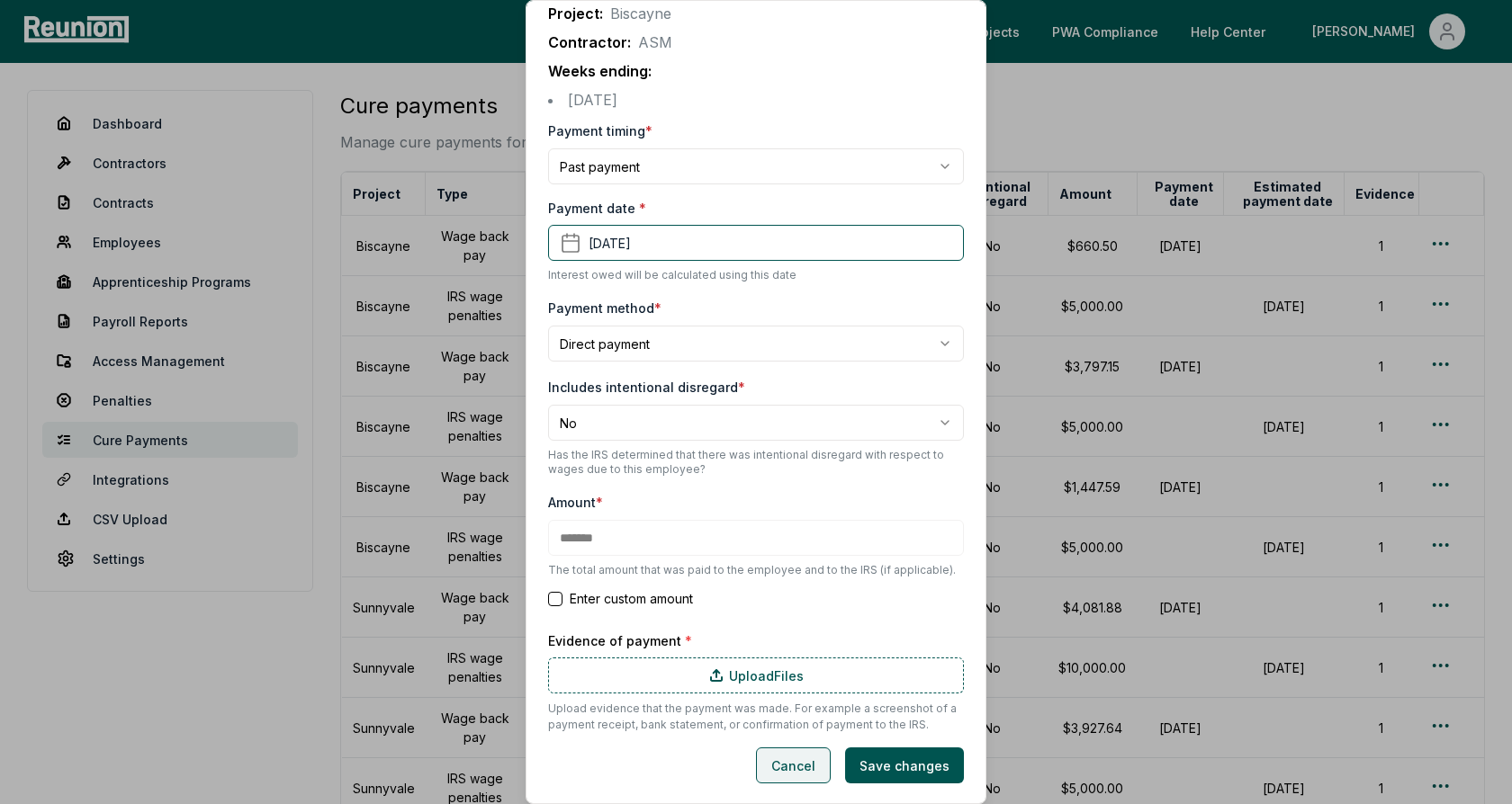
click at [793, 771] on button "Cancel" at bounding box center [792, 765] width 74 height 36
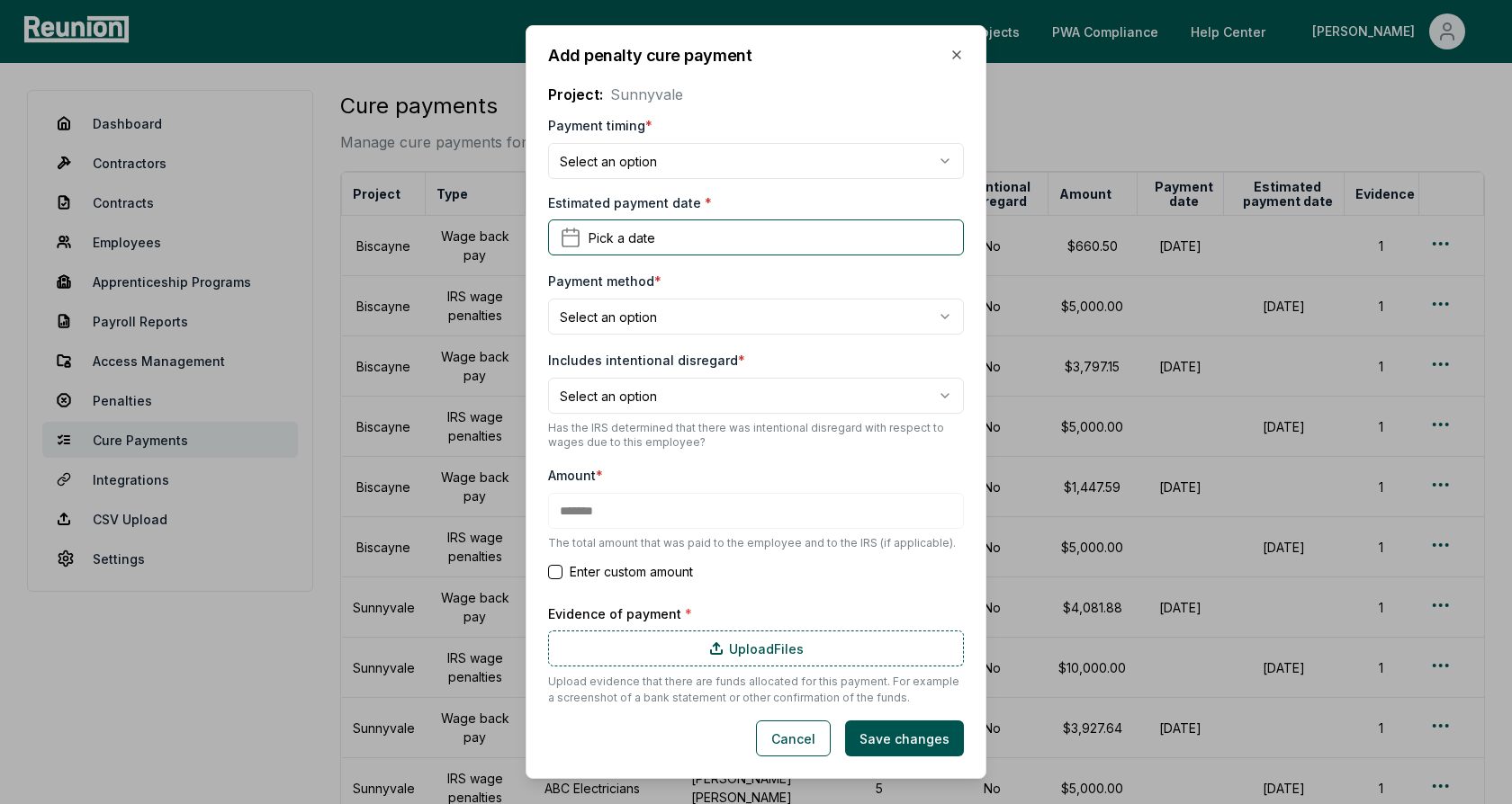
type input "*****"
click at [643, 157] on body "Please visit us on your desktop We're working on making our marketplace mobile-…" at bounding box center [756, 555] width 1512 height 1111
select select "**********"
type input "*******"
click at [635, 236] on span "Pick a date" at bounding box center [622, 238] width 67 height 19
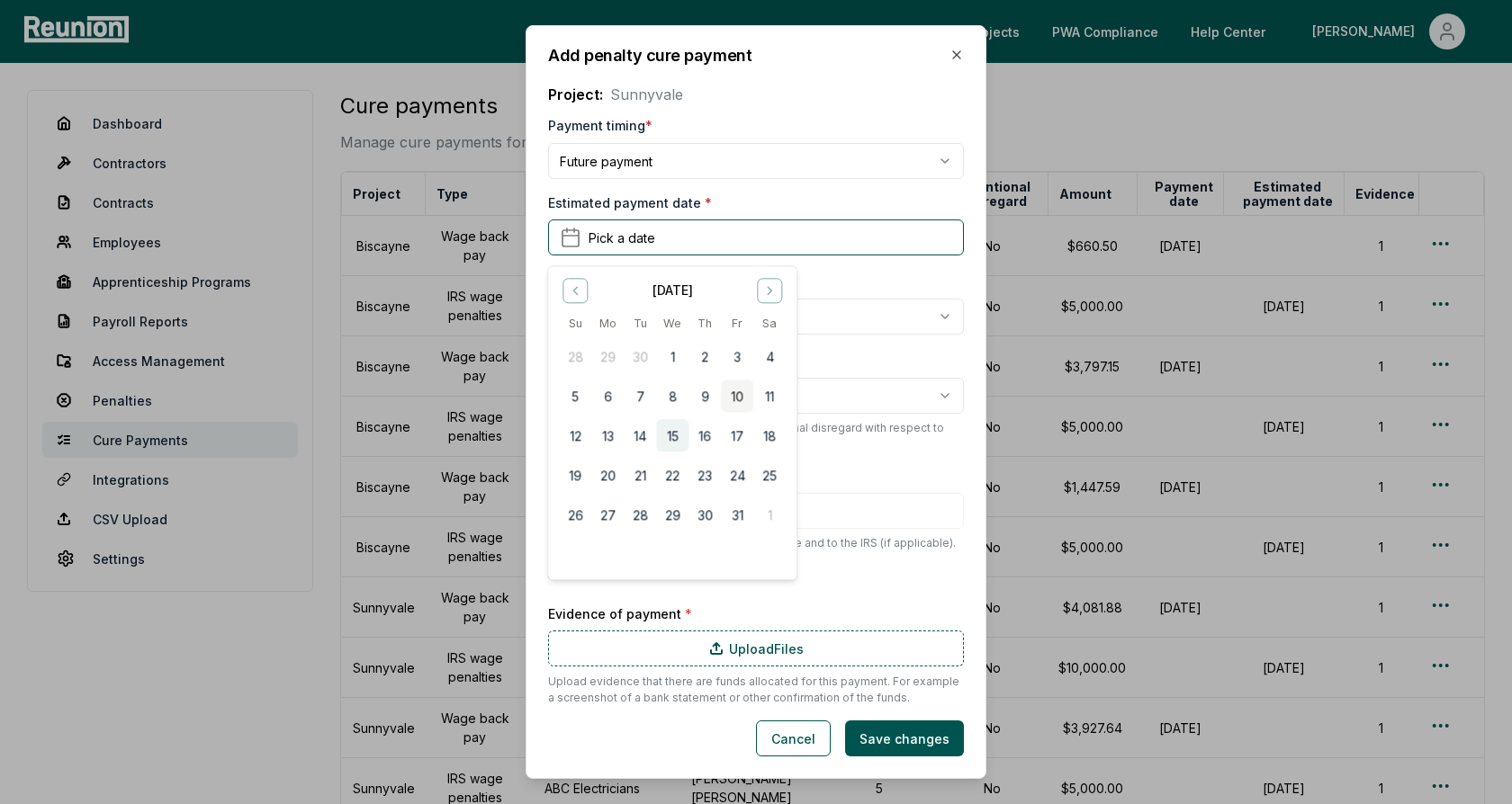
click at [674, 438] on button "15" at bounding box center [672, 436] width 32 height 32
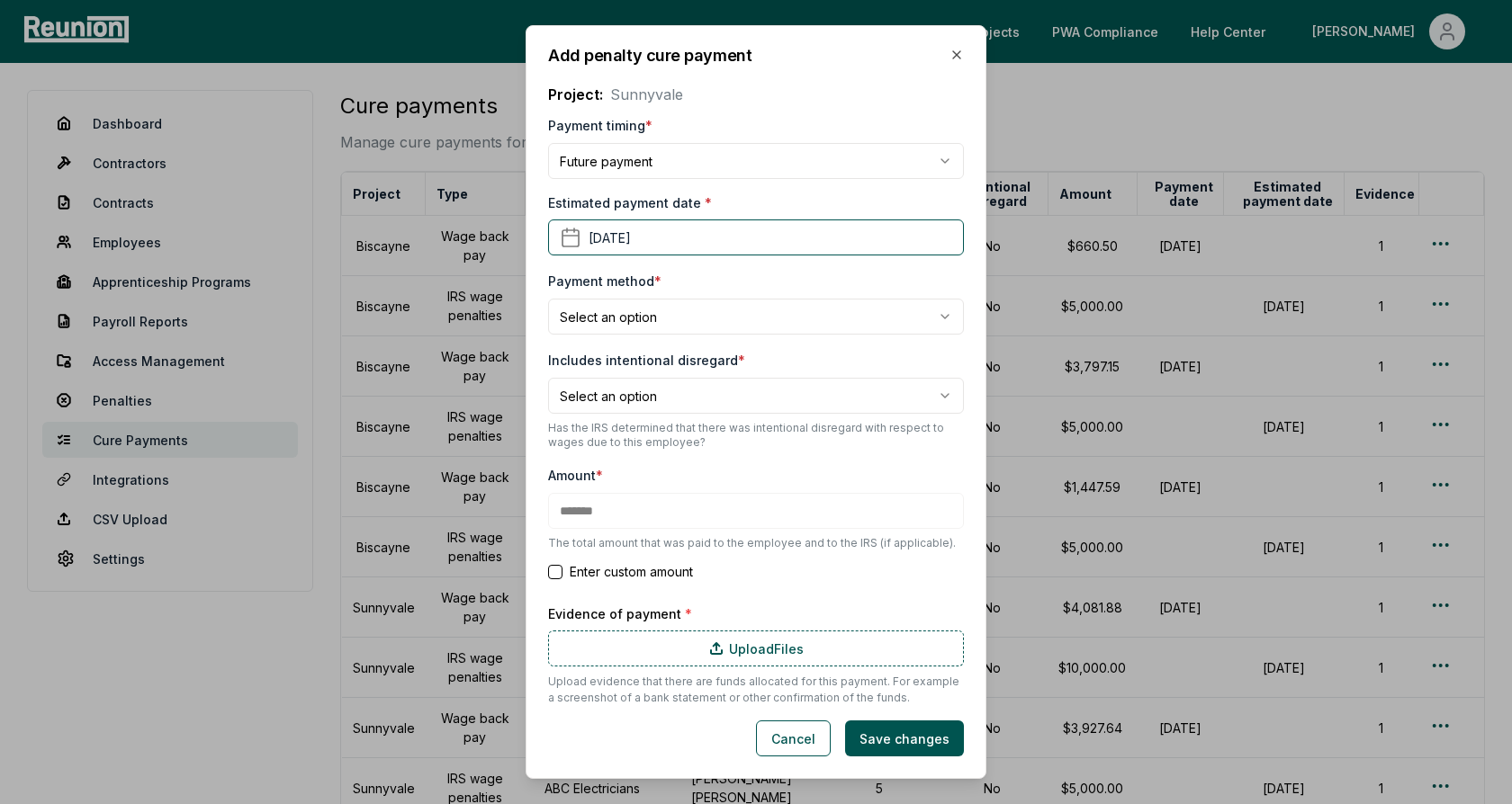
click at [696, 266] on form "**********" at bounding box center [756, 435] width 416 height 642
click at [624, 316] on body "Please visit us on your desktop We're working on making our marketplace mobile-…" at bounding box center [756, 555] width 1512 height 1111
click at [690, 289] on body "Please visit us on your desktop We're working on making our marketplace mobile-…" at bounding box center [756, 555] width 1512 height 1111
click at [685, 452] on form "**********" at bounding box center [756, 435] width 416 height 642
